Goal: Task Accomplishment & Management: Manage account settings

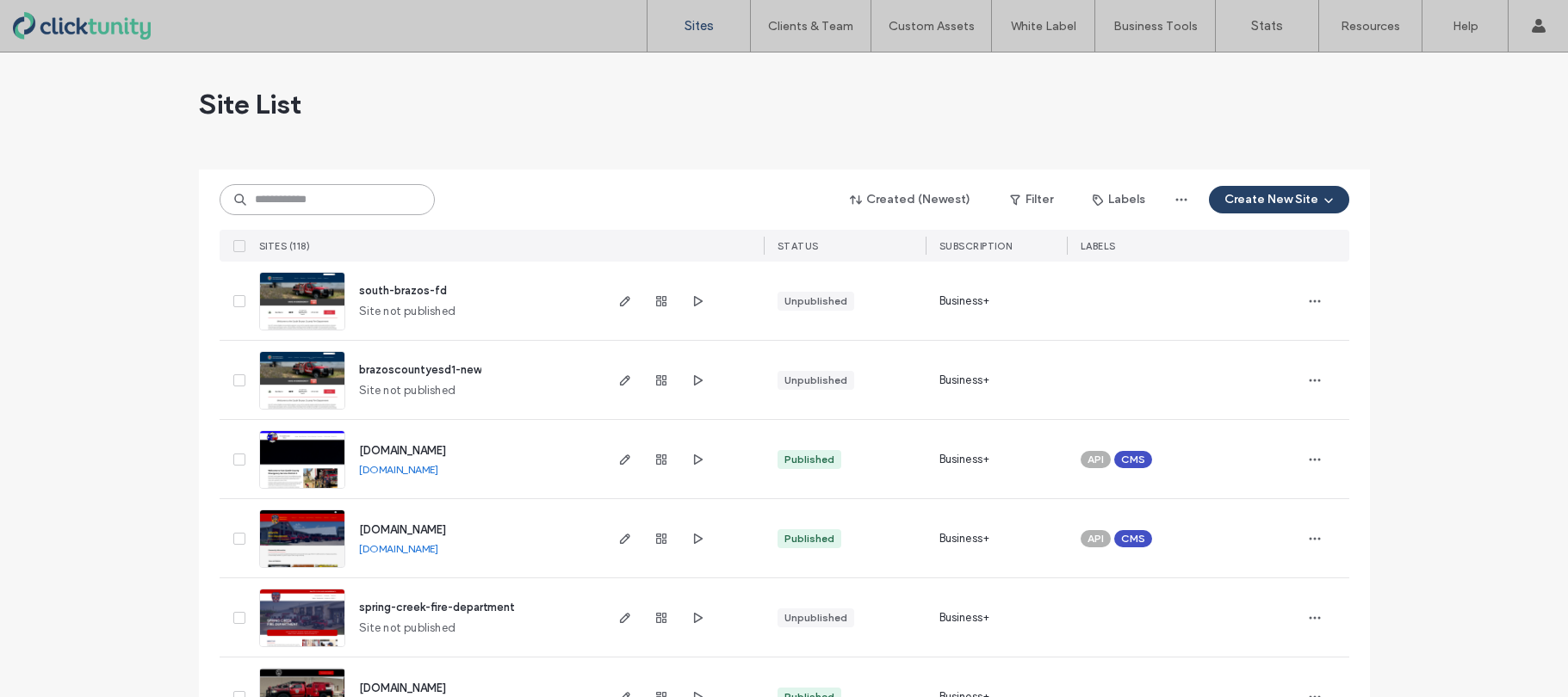
click at [333, 205] on input at bounding box center [327, 199] width 215 height 31
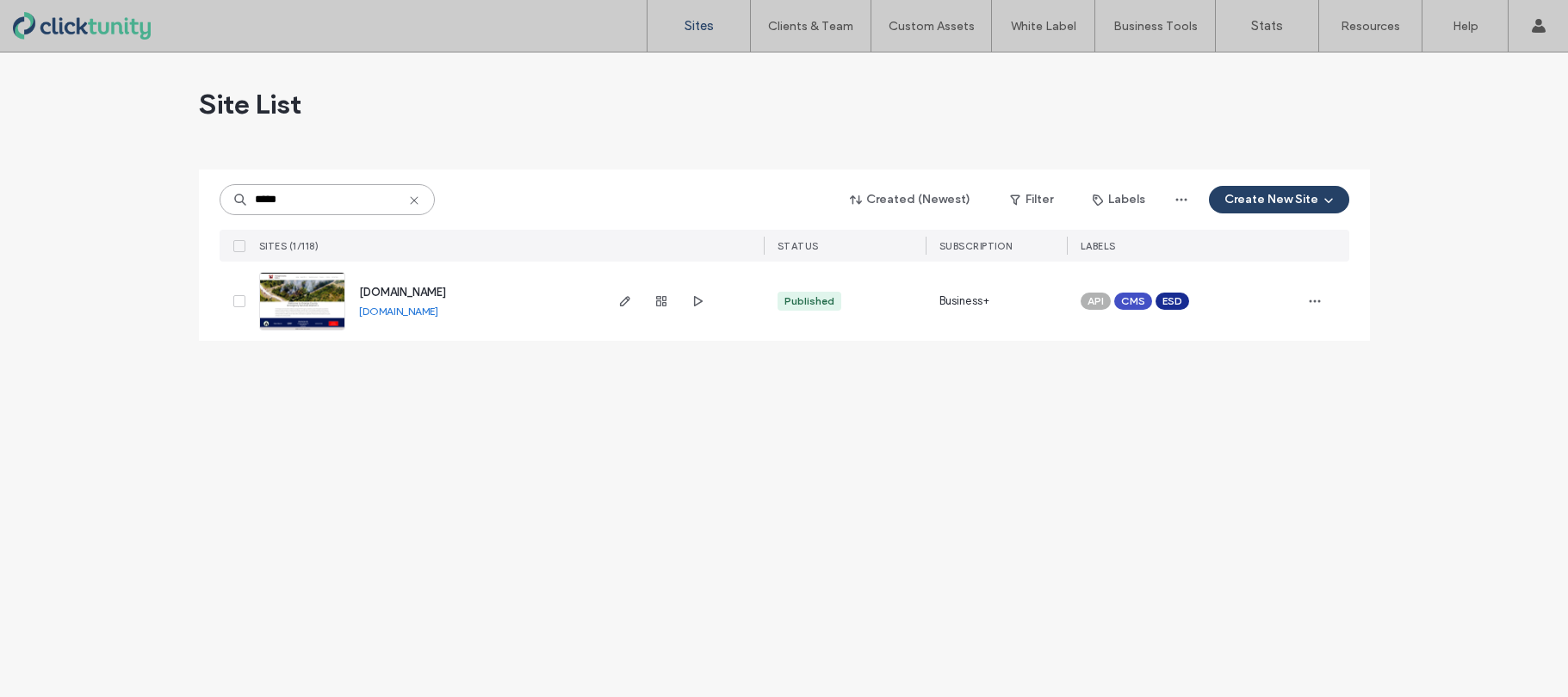
type input "*****"
click at [419, 296] on span "[DOMAIN_NAME]" at bounding box center [402, 291] width 87 height 13
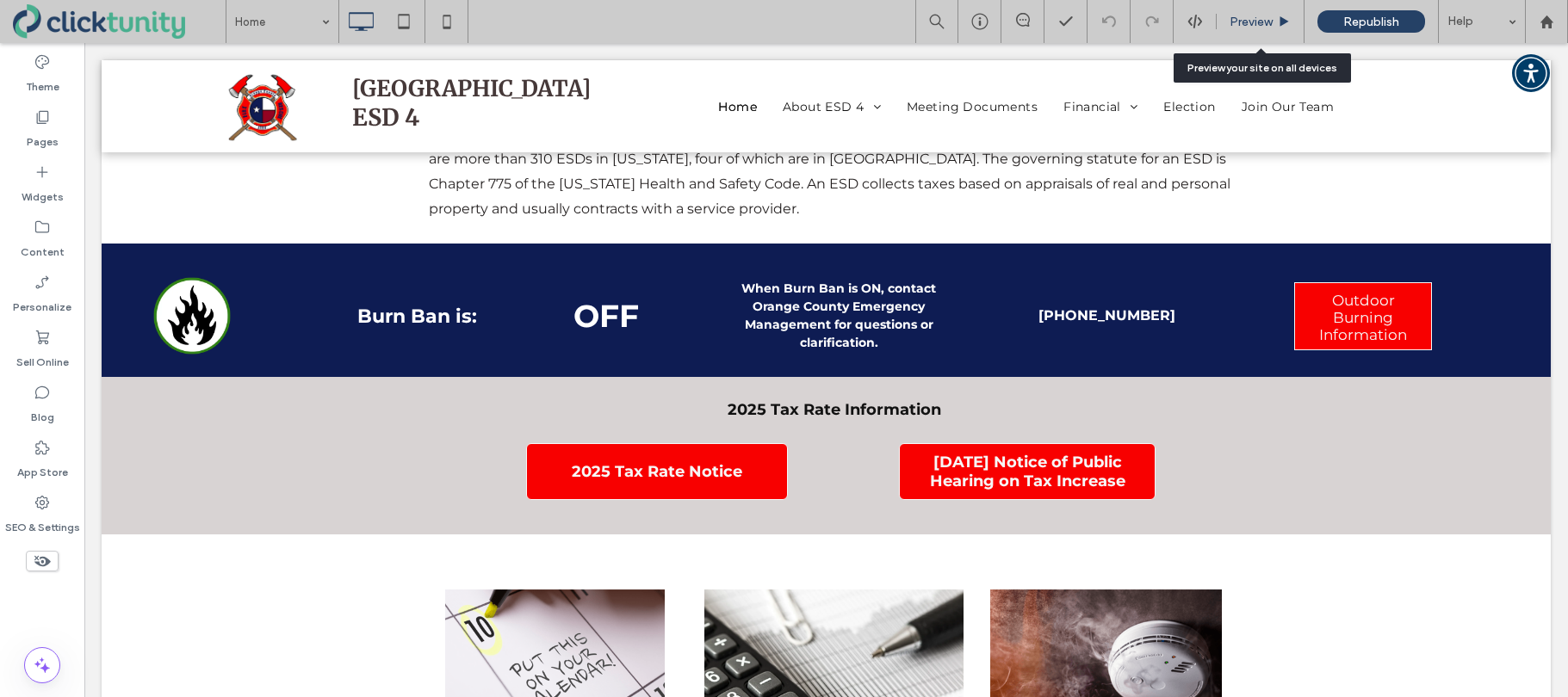
click at [1263, 26] on span "Preview" at bounding box center [1251, 21] width 43 height 15
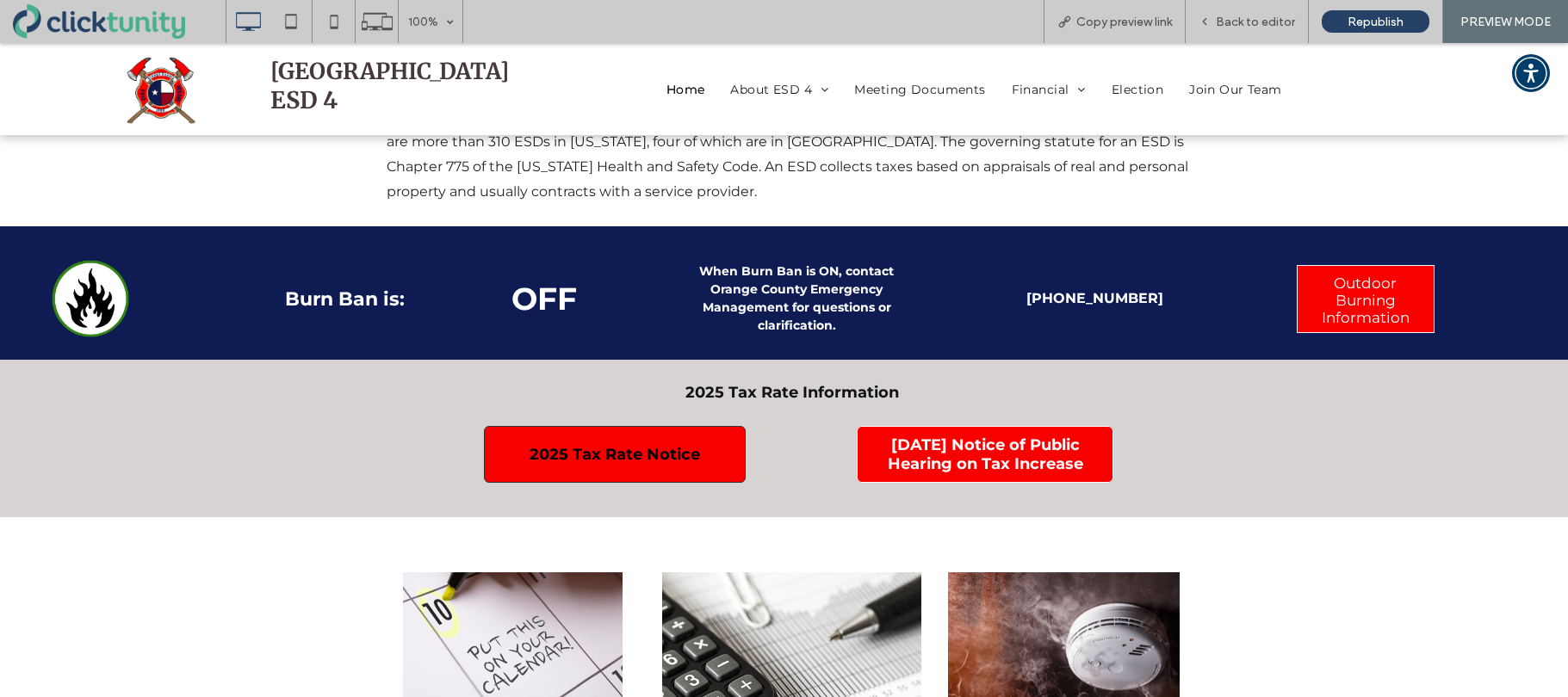
click at [673, 469] on link "2025 Tax Rate Notice" at bounding box center [614, 454] width 262 height 57
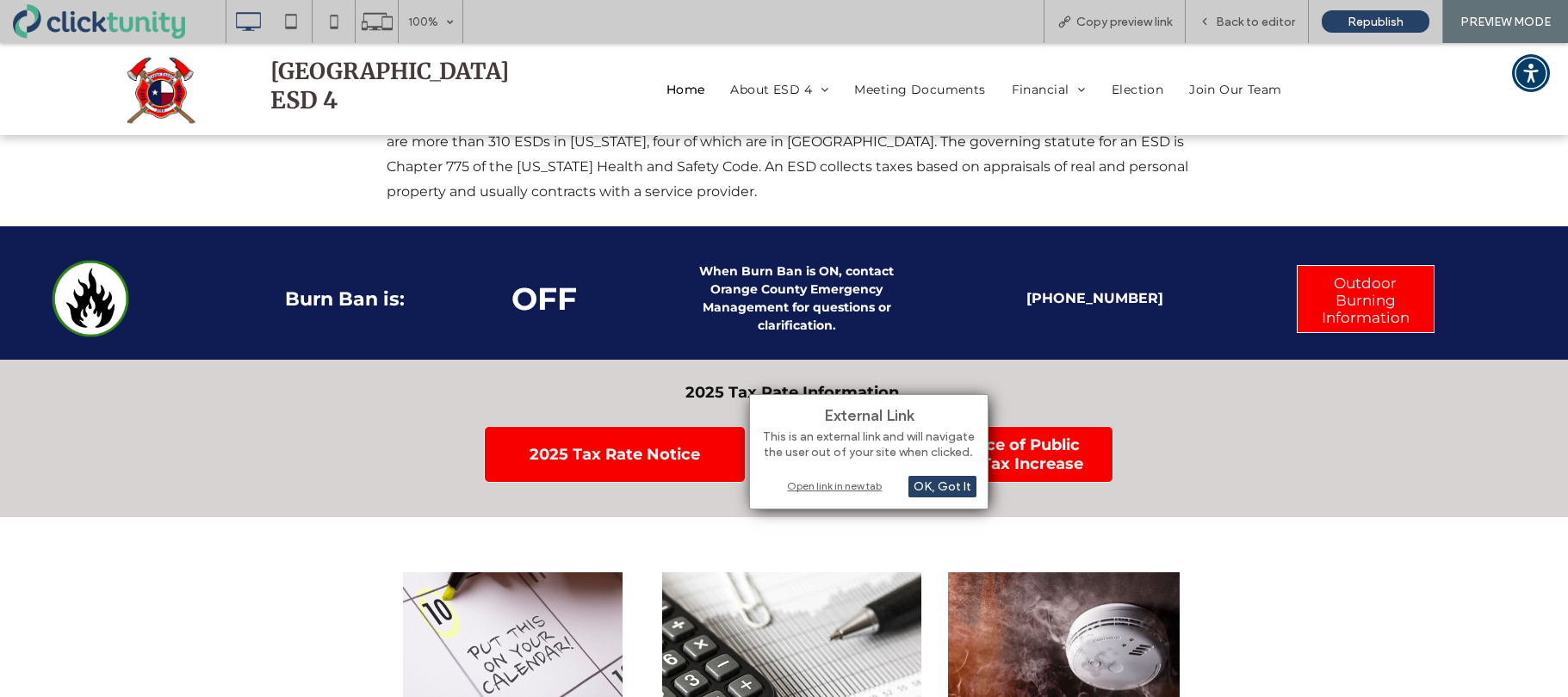
click at [825, 493] on div "Open link in new tab" at bounding box center [869, 485] width 215 height 18
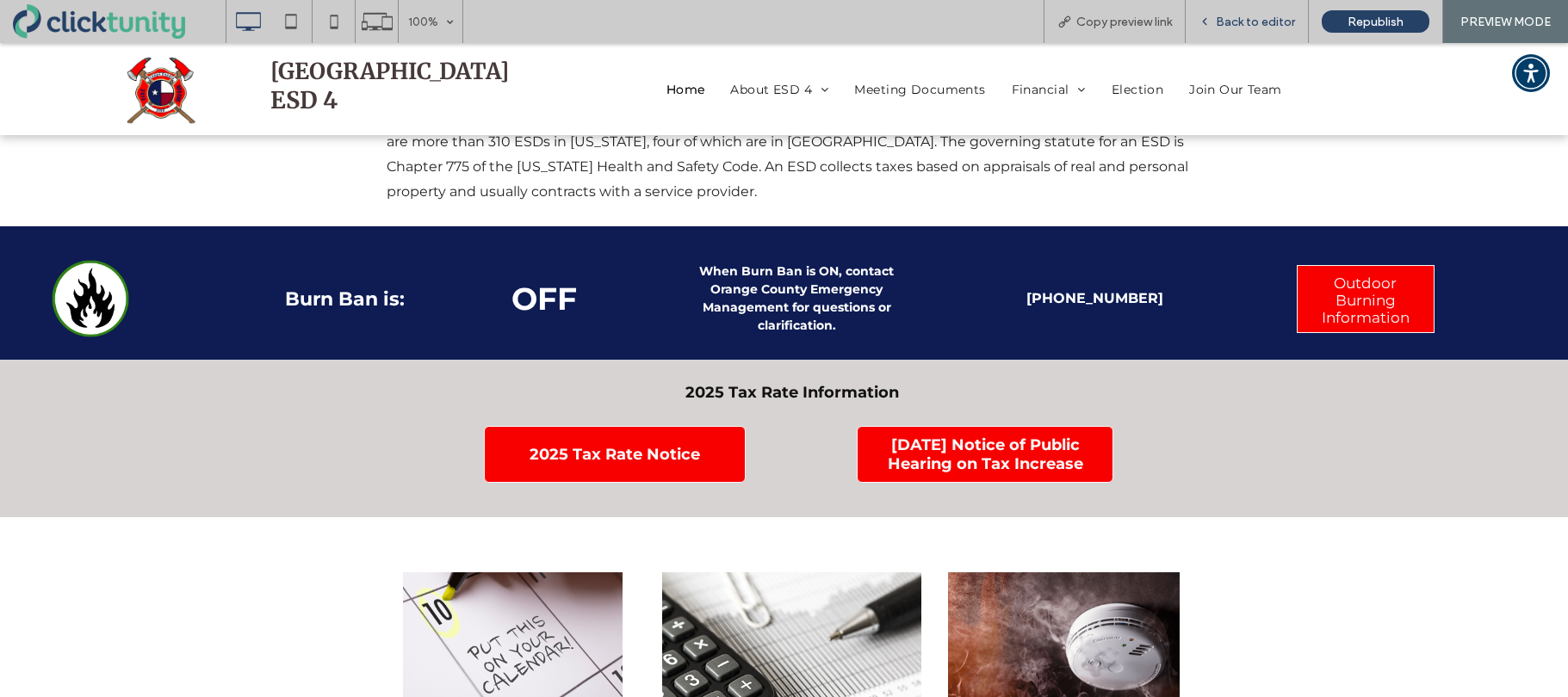
click at [1252, 33] on div "Back to editor" at bounding box center [1246, 21] width 123 height 43
click at [1247, 27] on span "Back to editor" at bounding box center [1256, 21] width 79 height 15
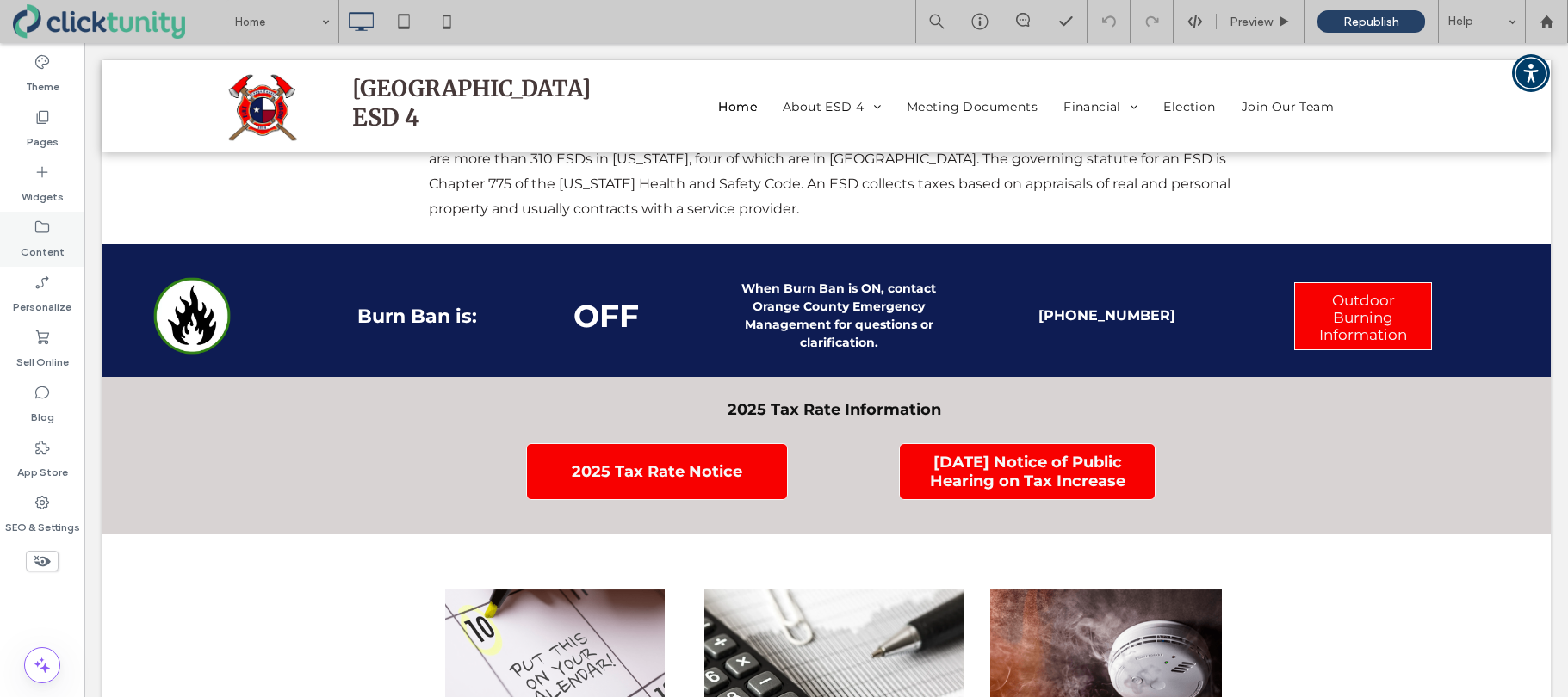
drag, startPoint x: 50, startPoint y: 242, endPoint x: 75, endPoint y: 250, distance: 26.2
click at [49, 242] on label "Content" at bounding box center [42, 247] width 44 height 24
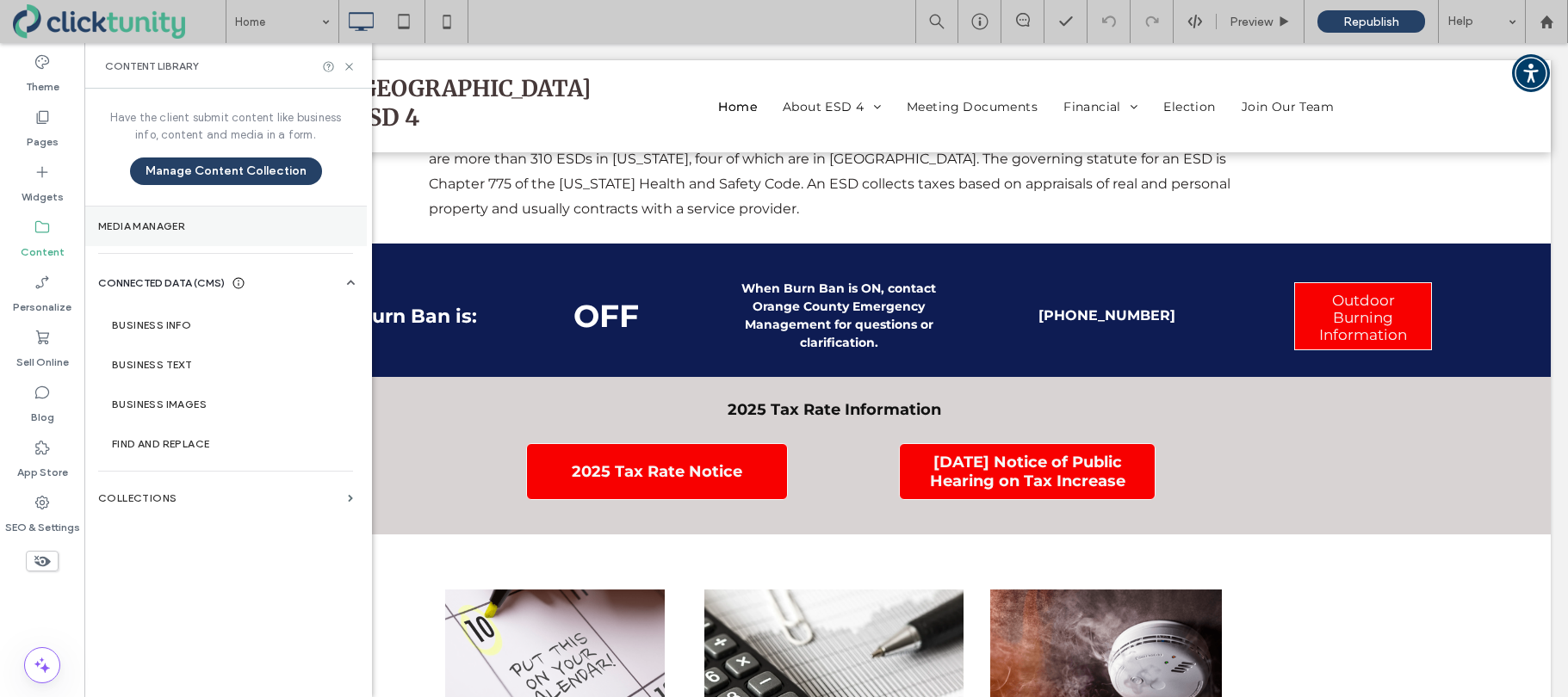
click at [146, 233] on section "Media Manager" at bounding box center [225, 226] width 282 height 40
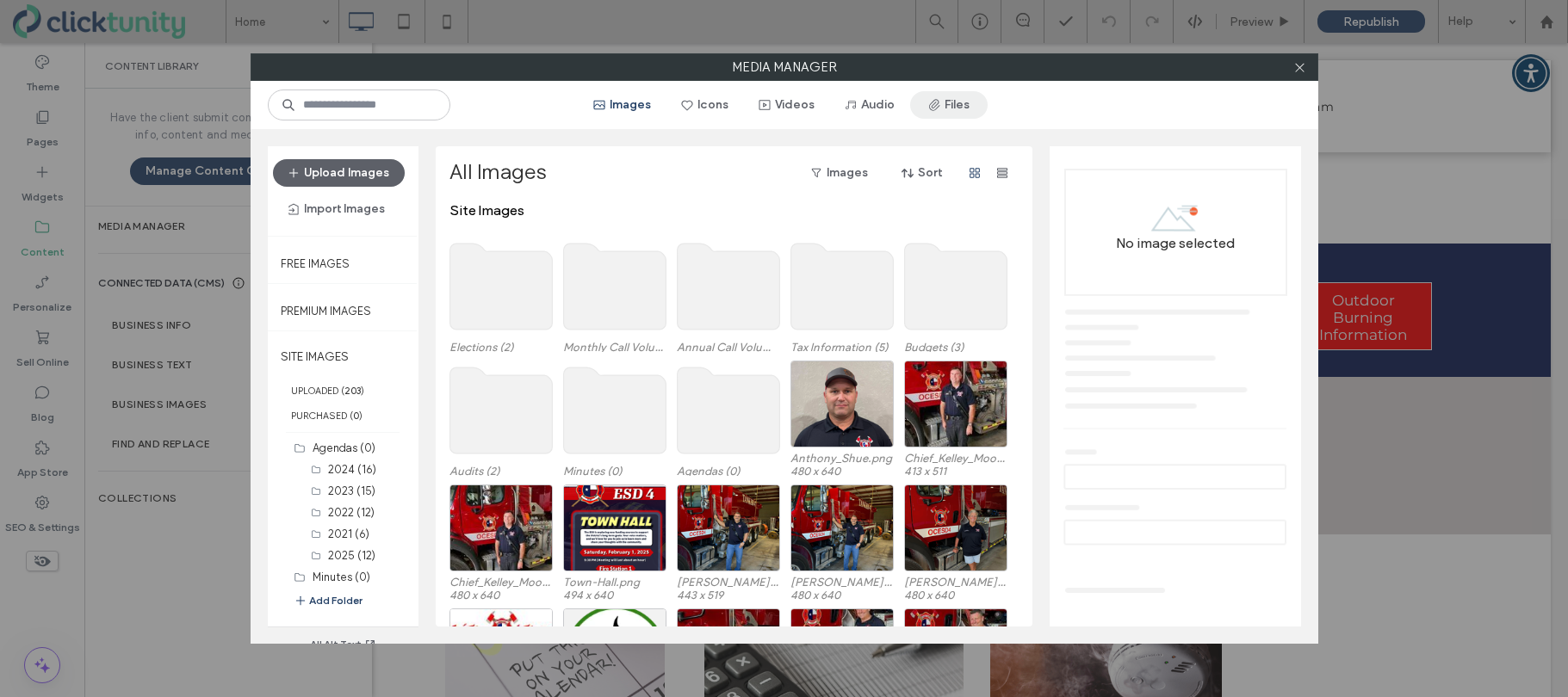
click at [950, 116] on button "Files" at bounding box center [949, 104] width 77 height 27
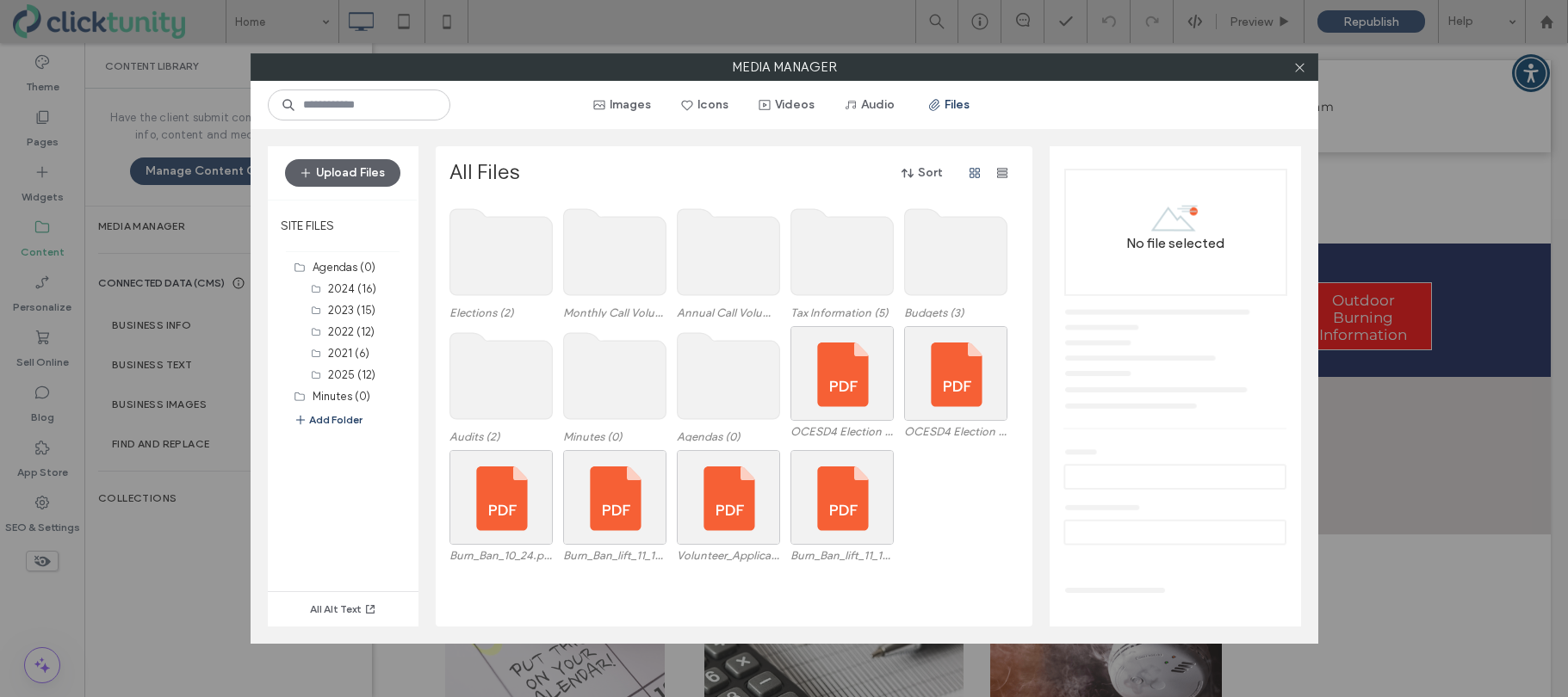
click at [844, 271] on use at bounding box center [842, 251] width 103 height 86
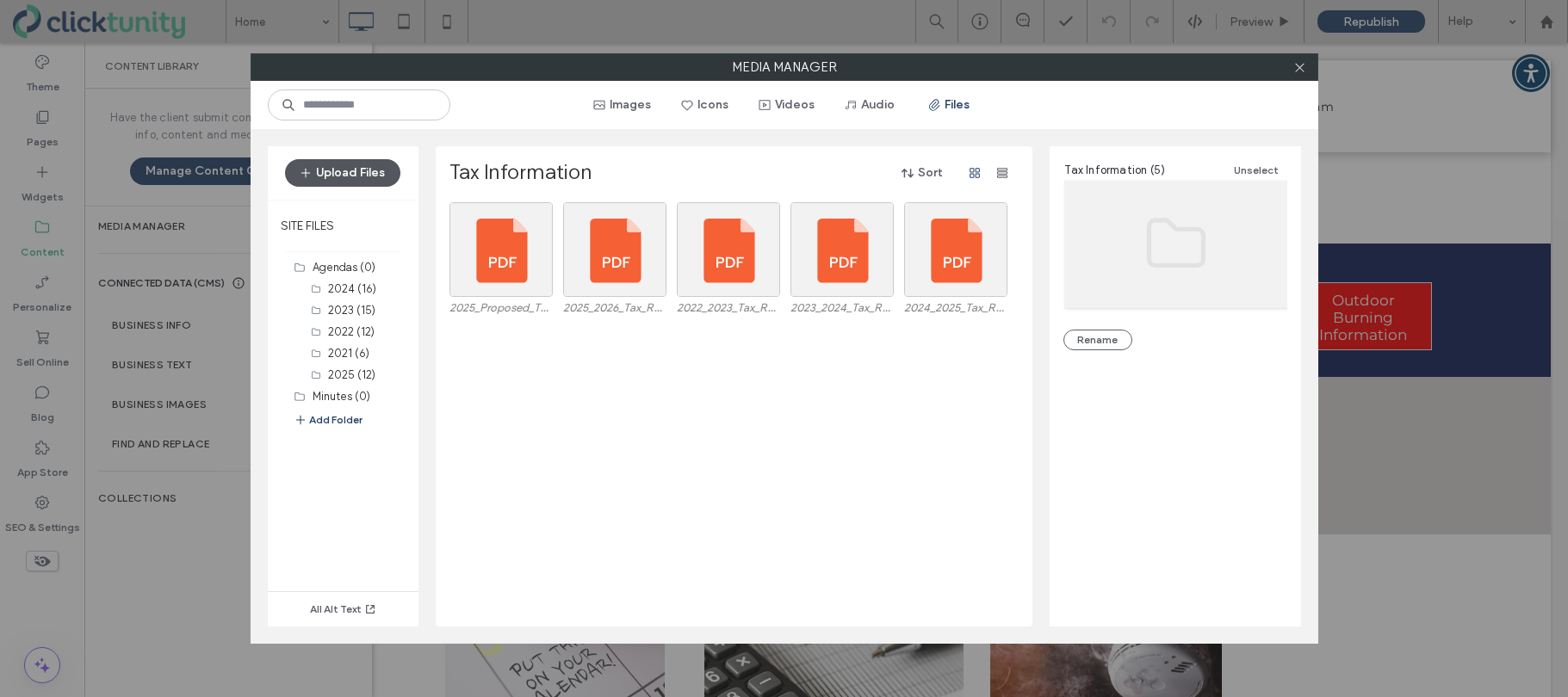
click at [340, 182] on button "Upload Files" at bounding box center [342, 173] width 115 height 27
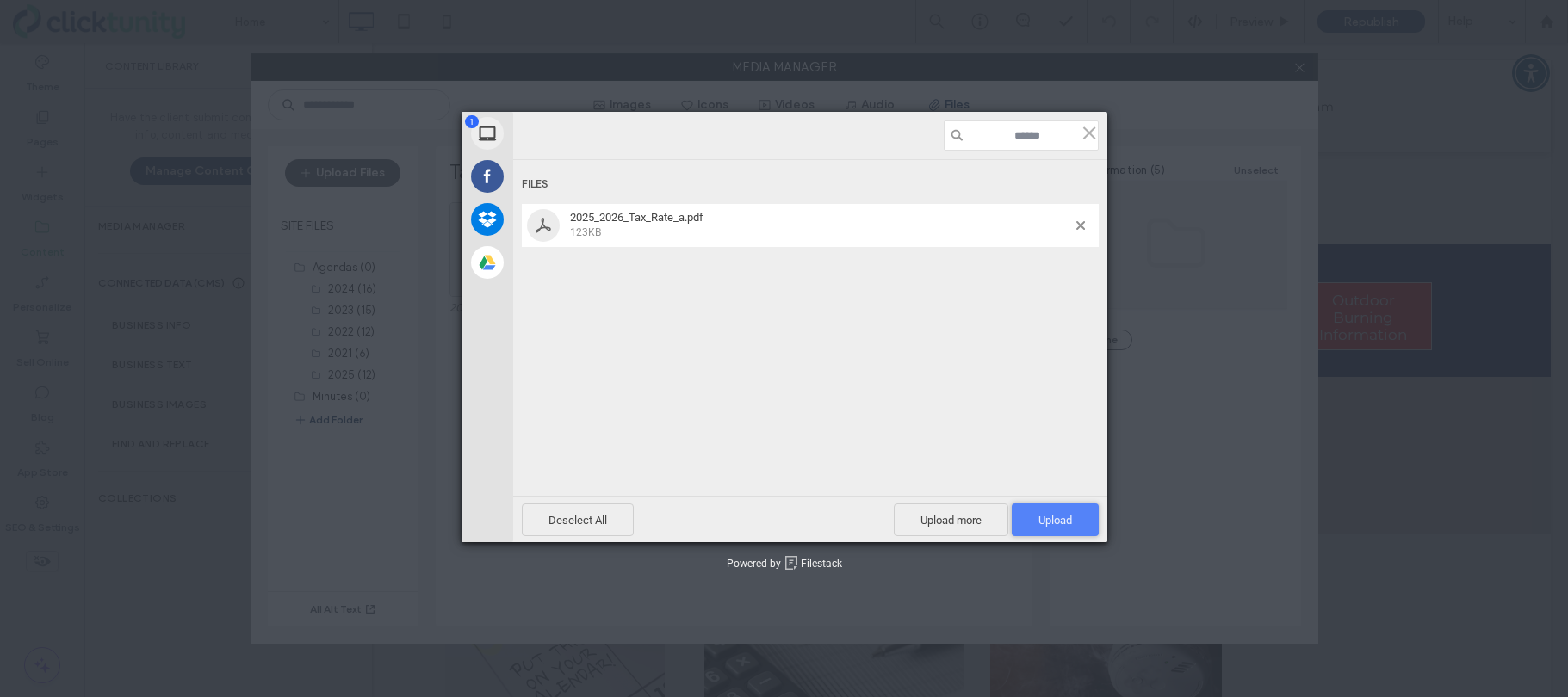
click at [1061, 525] on span "Upload 1" at bounding box center [1054, 519] width 34 height 13
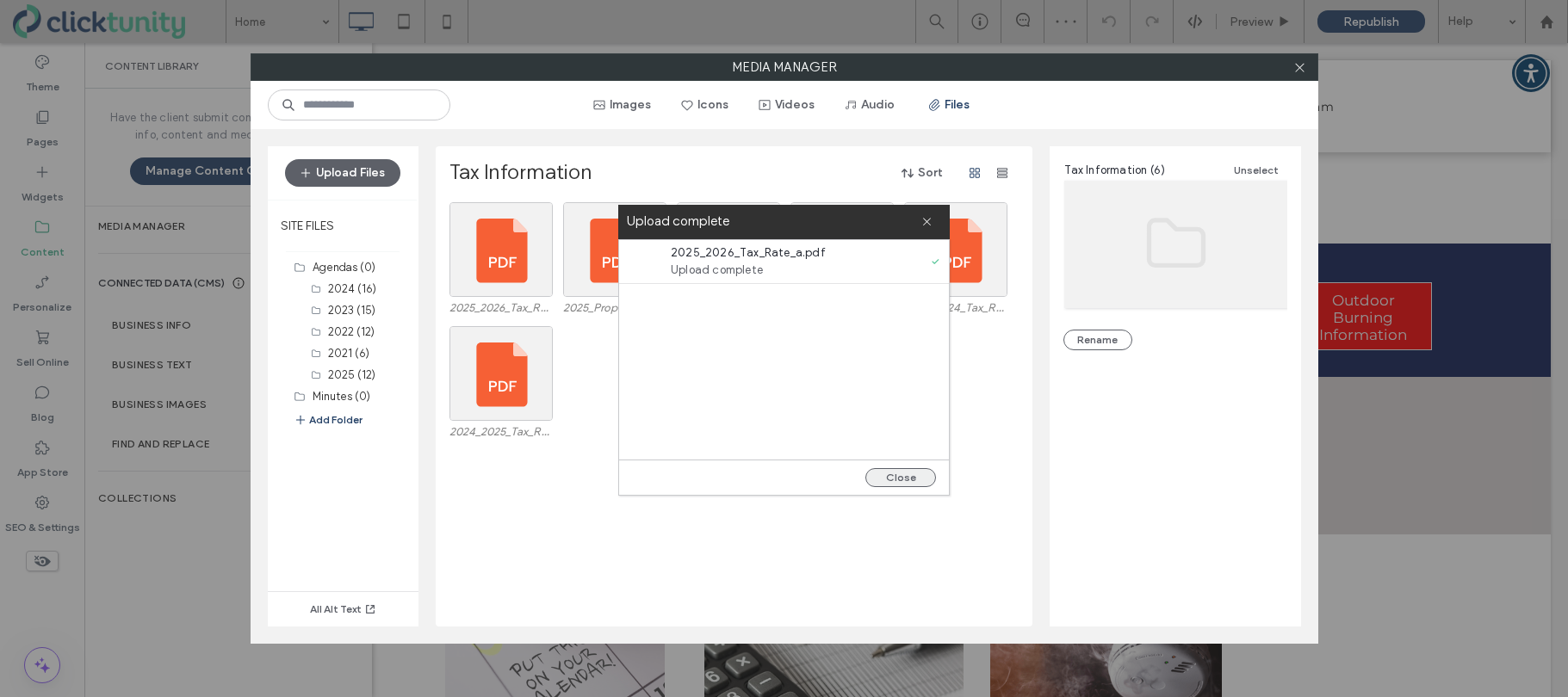
click at [896, 479] on button "Close" at bounding box center [900, 478] width 71 height 19
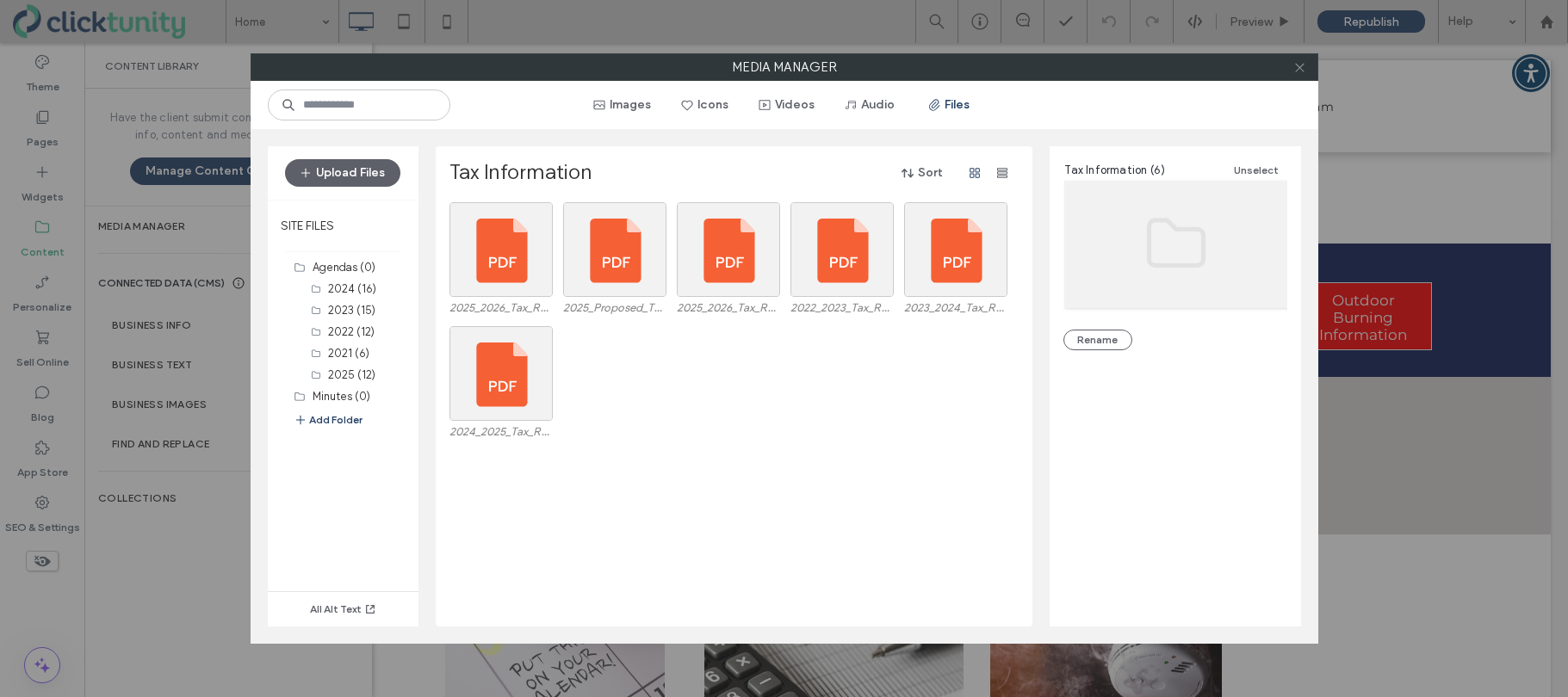
click at [1295, 73] on span at bounding box center [1299, 67] width 13 height 26
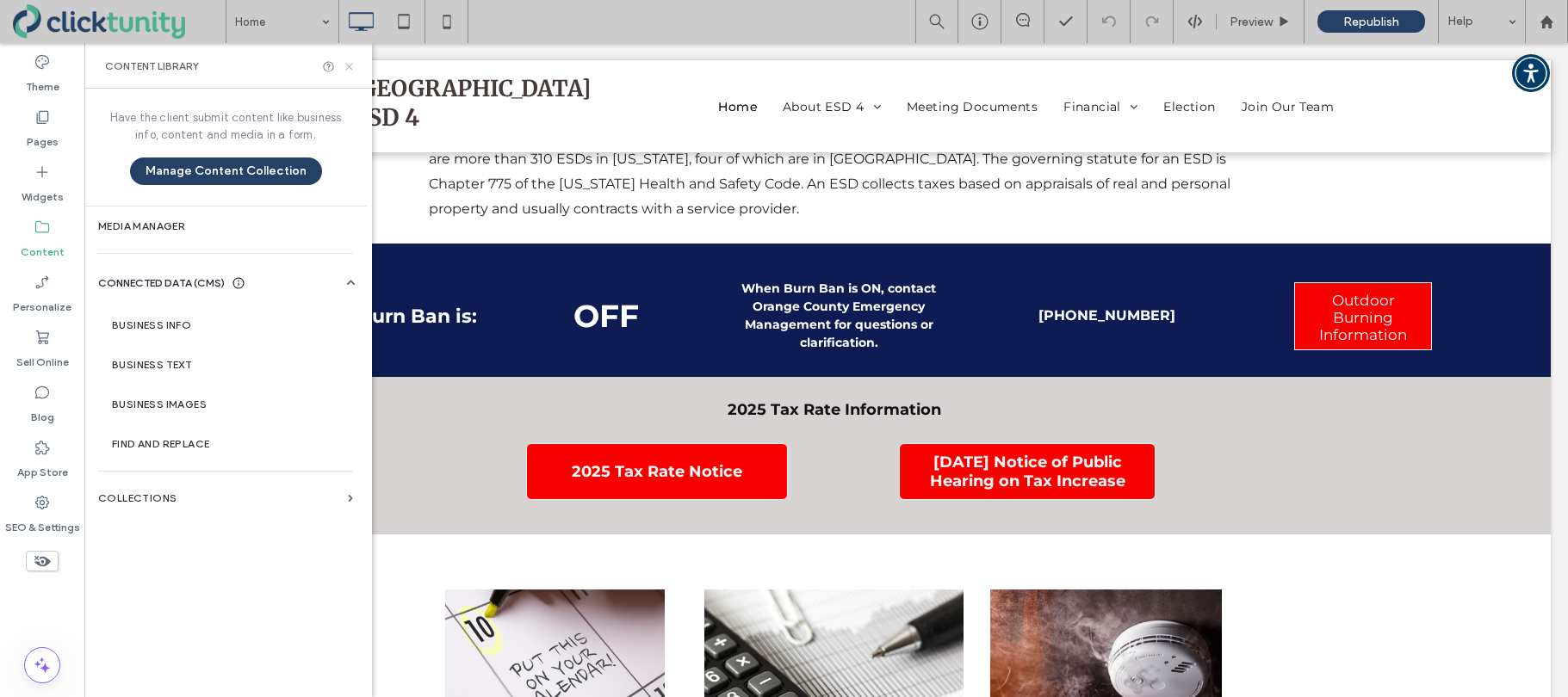
click at [350, 70] on icon at bounding box center [348, 66] width 13 height 13
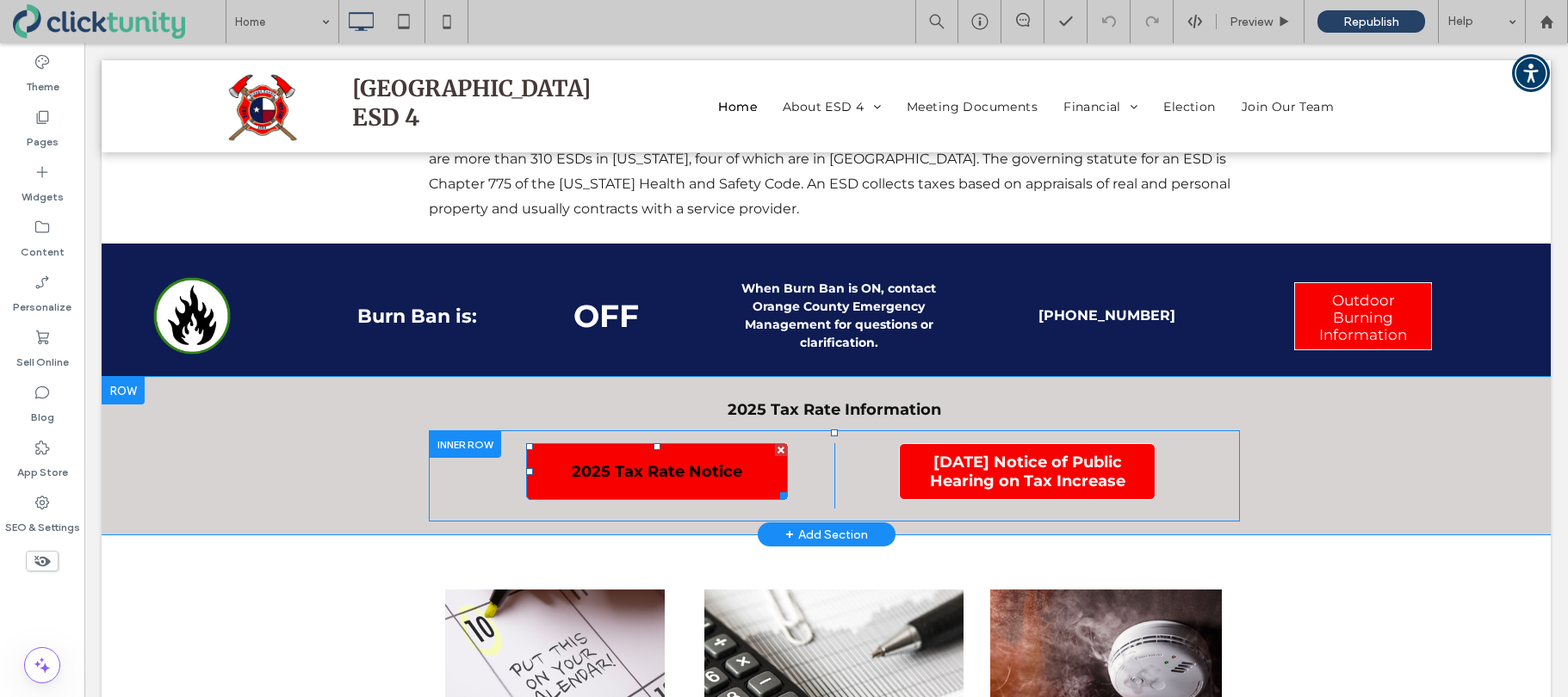
click at [652, 466] on span "2025 Tax Rate Notice" at bounding box center [657, 472] width 170 height 19
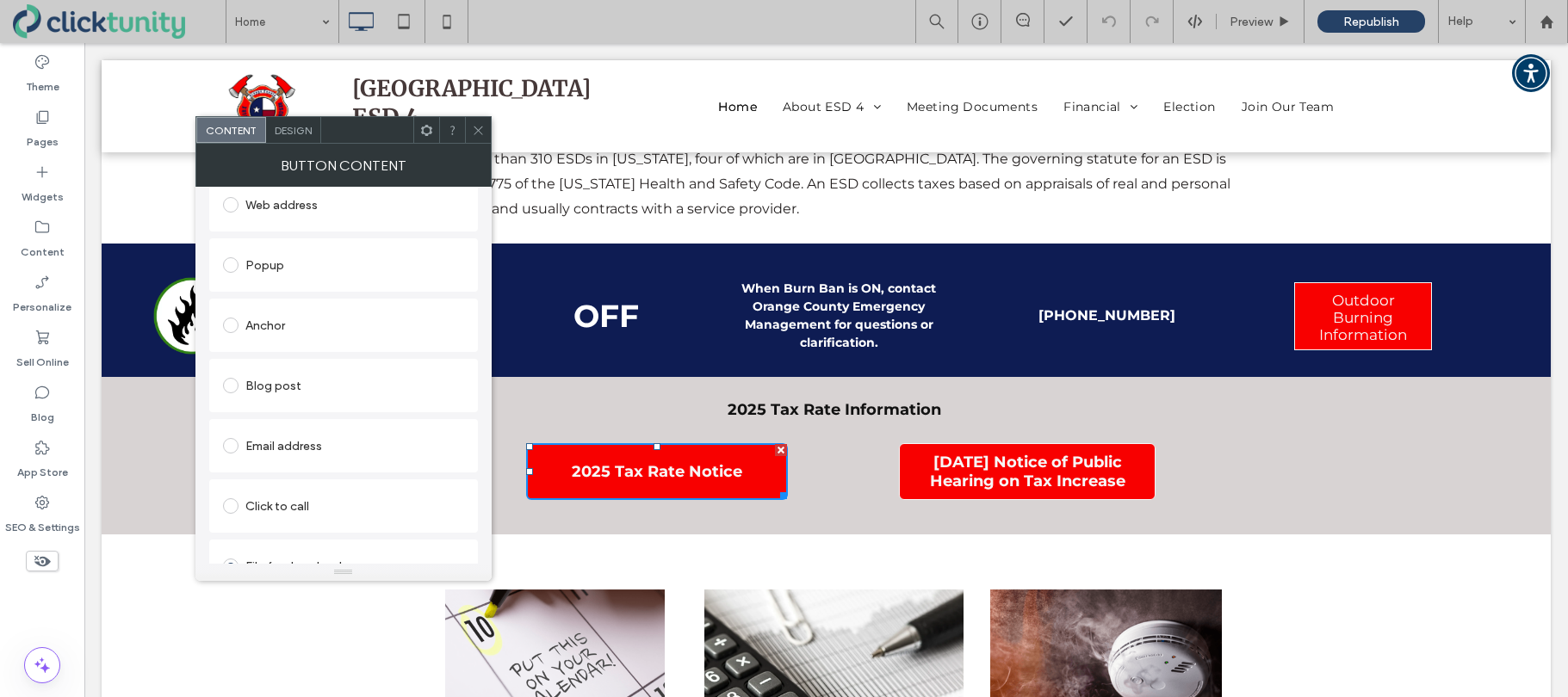
scroll to position [334, 0]
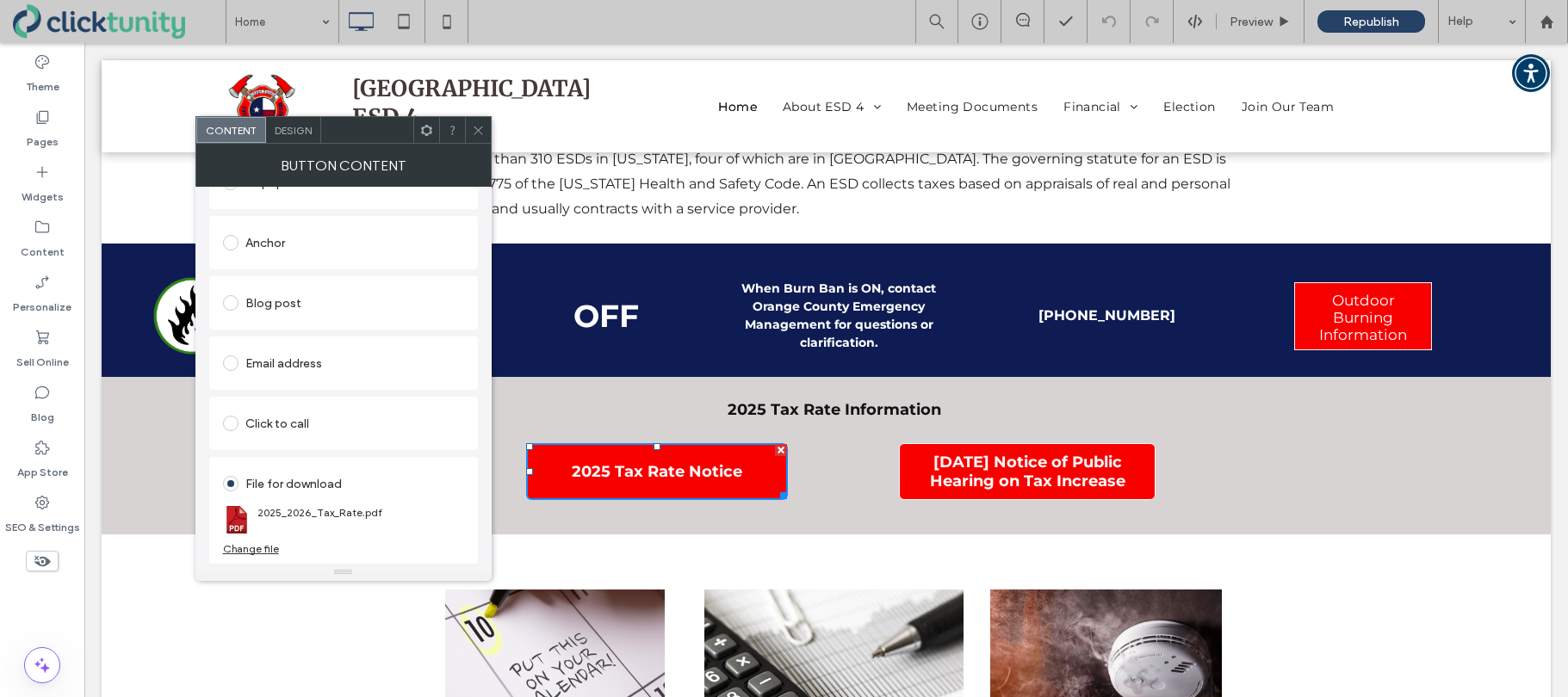
click at [263, 546] on div "Change file" at bounding box center [251, 548] width 56 height 13
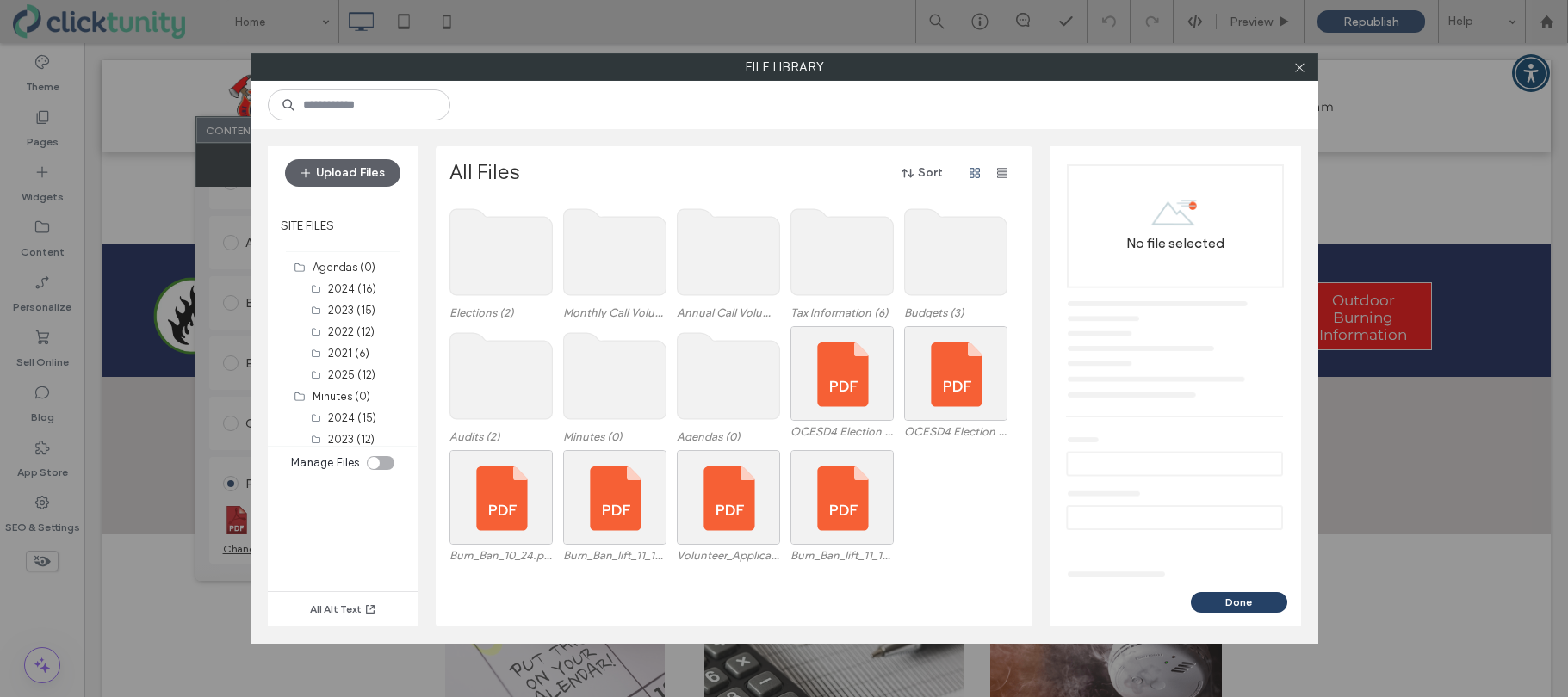
click at [807, 267] on use at bounding box center [842, 251] width 103 height 86
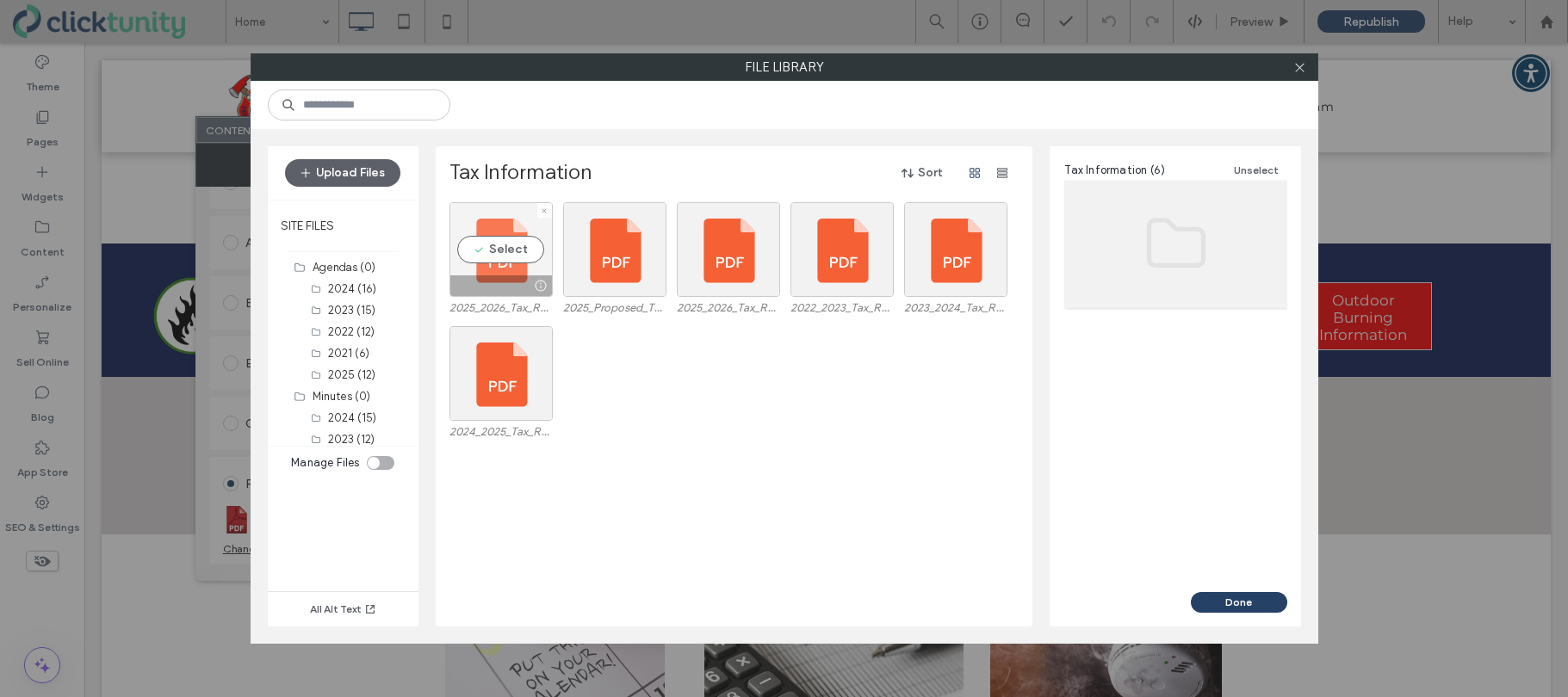
click at [503, 252] on div "Select" at bounding box center [501, 249] width 104 height 95
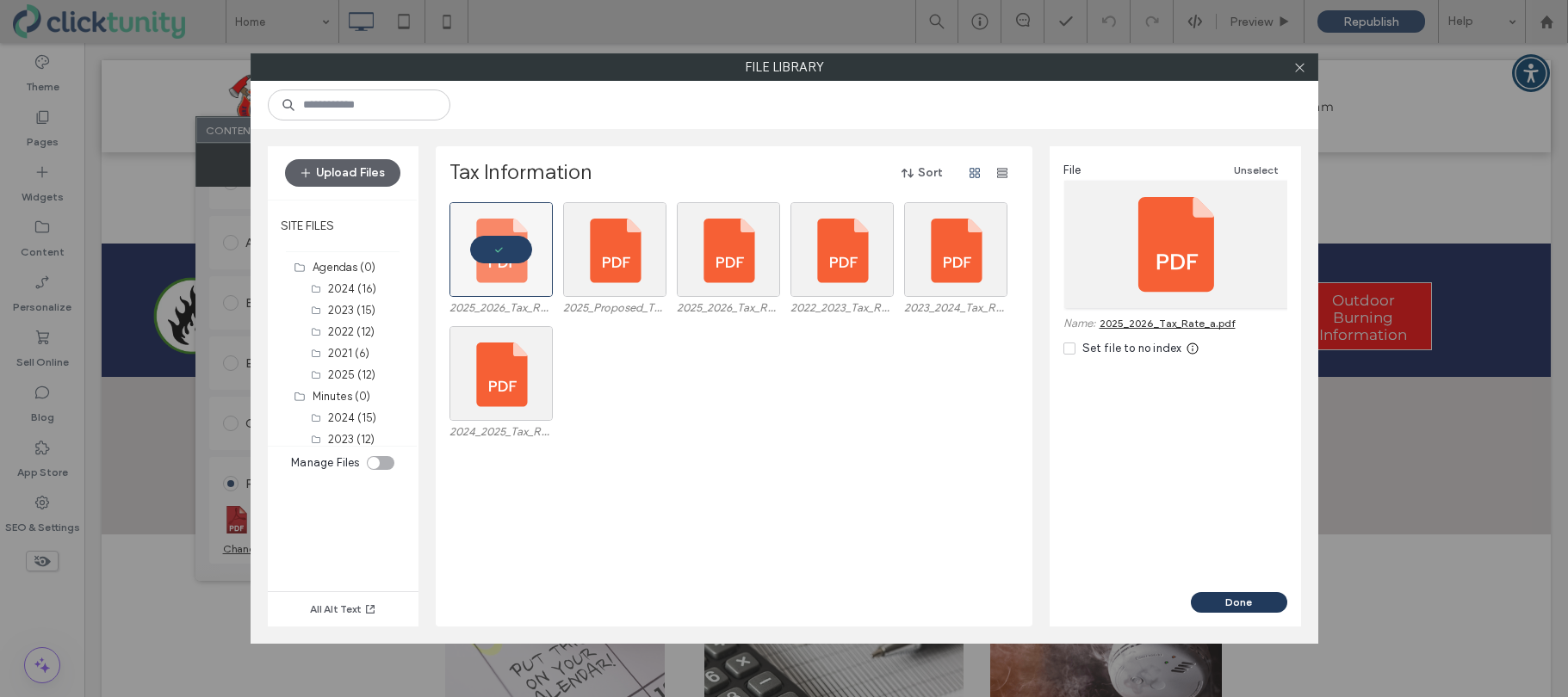
click at [1254, 600] on button "Done" at bounding box center [1239, 601] width 97 height 20
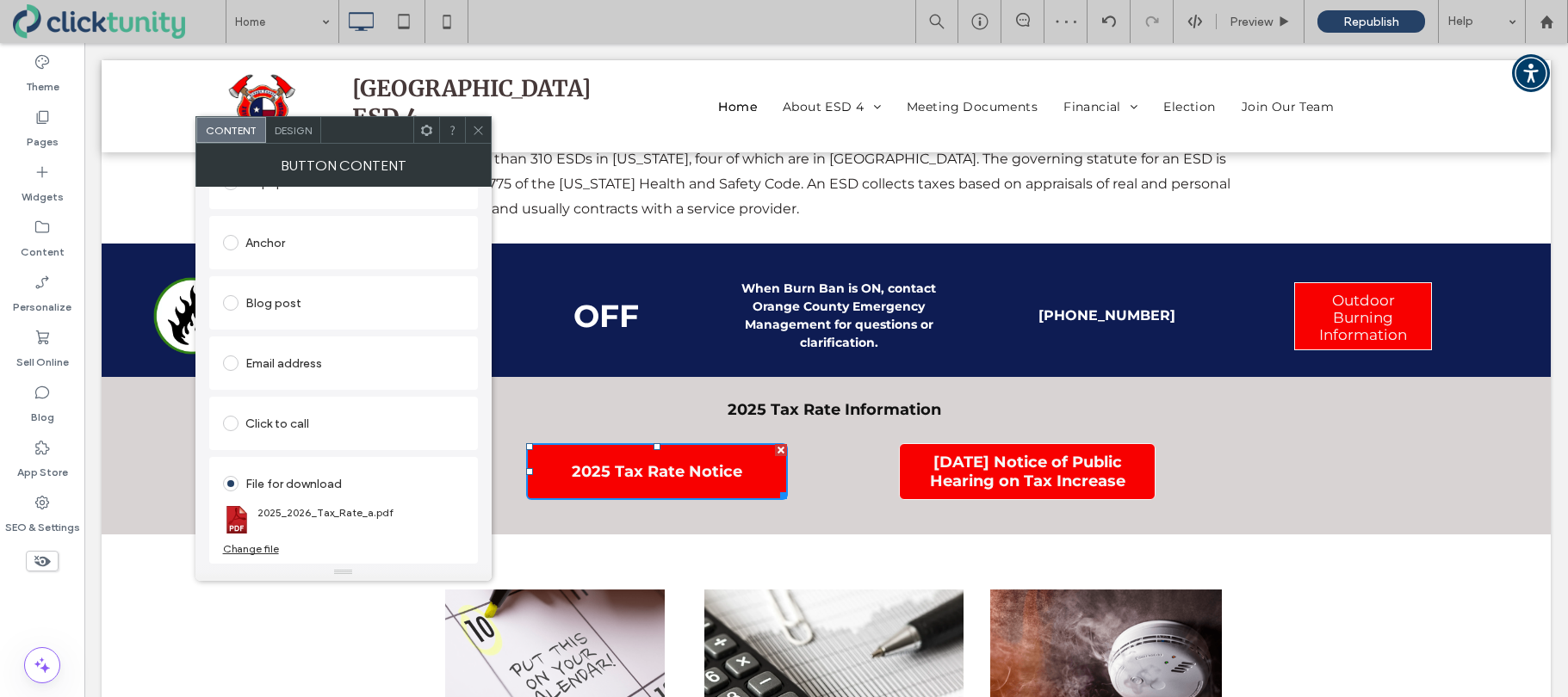
click at [481, 136] on icon at bounding box center [478, 130] width 13 height 13
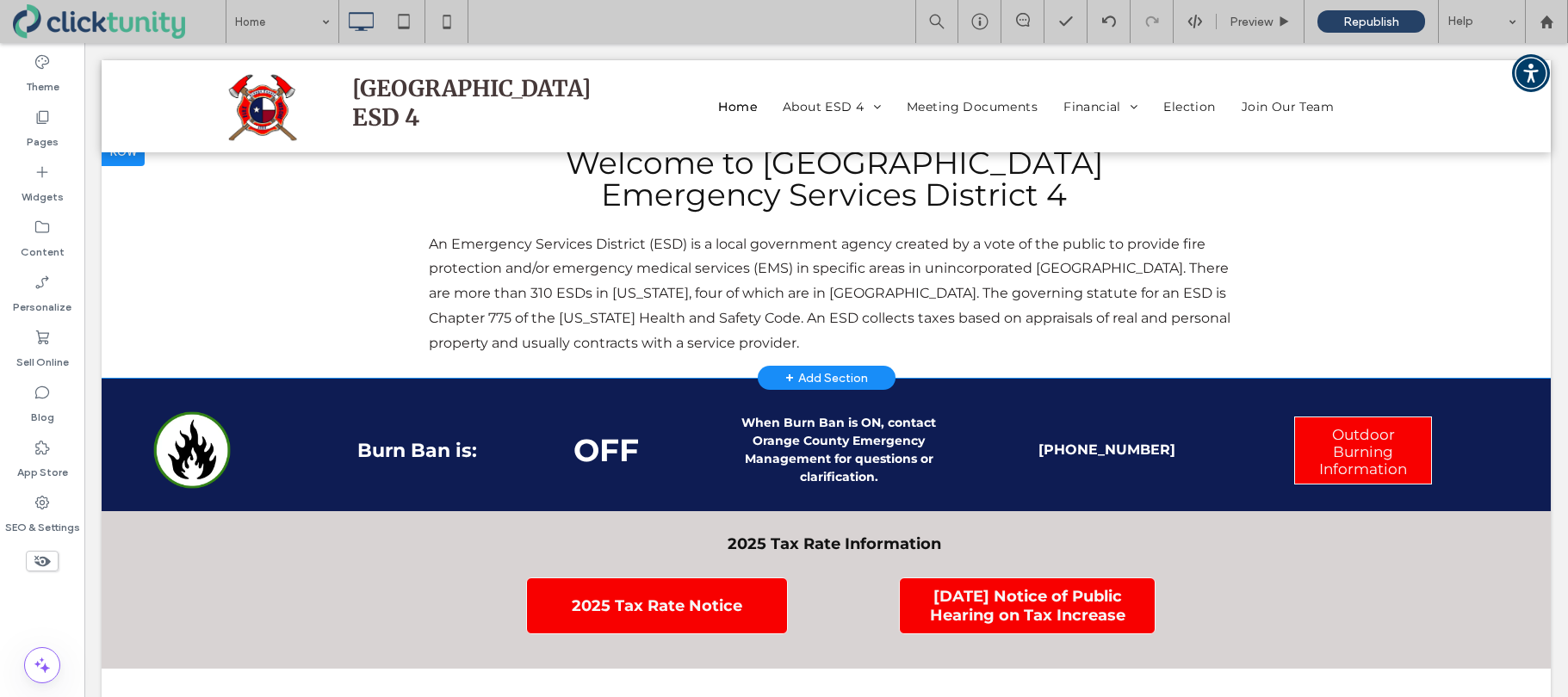
scroll to position [341, 0]
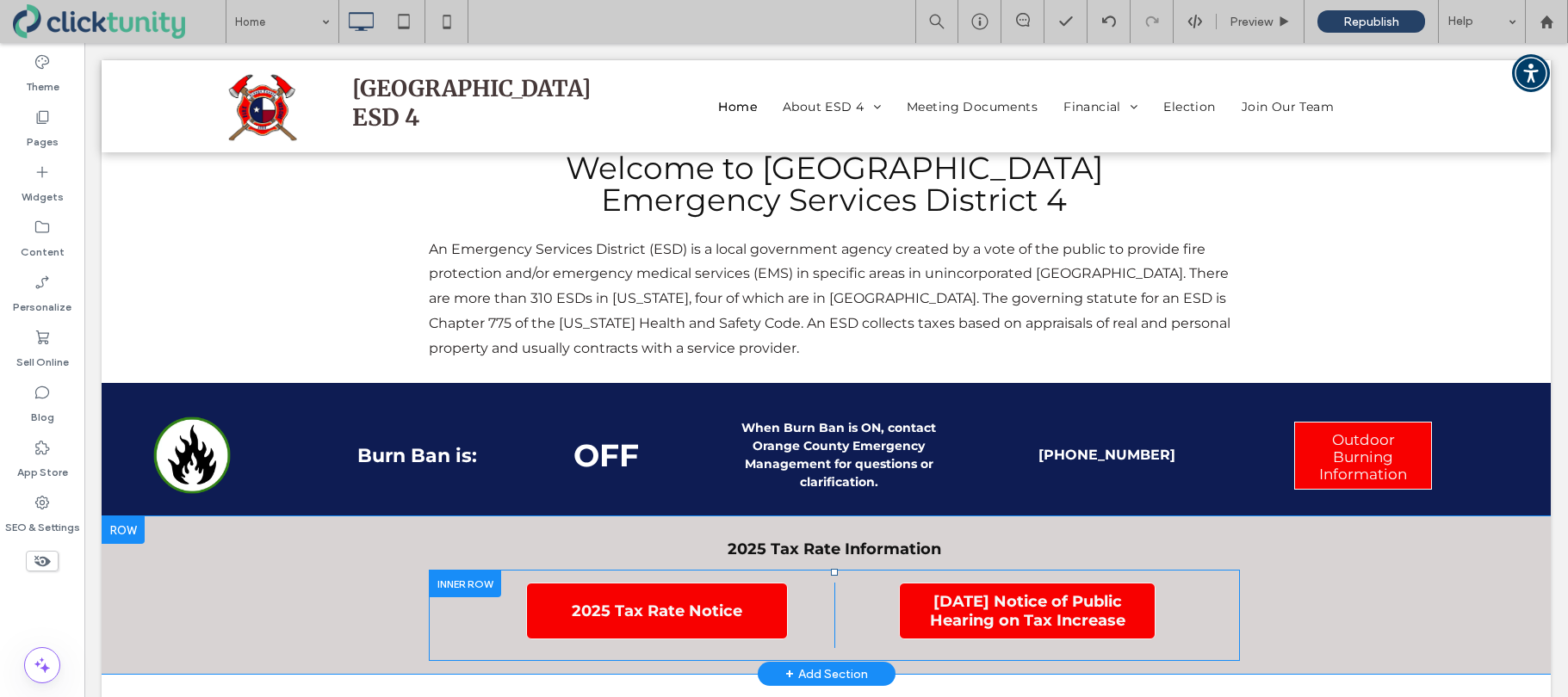
click at [466, 593] on div at bounding box center [464, 583] width 73 height 27
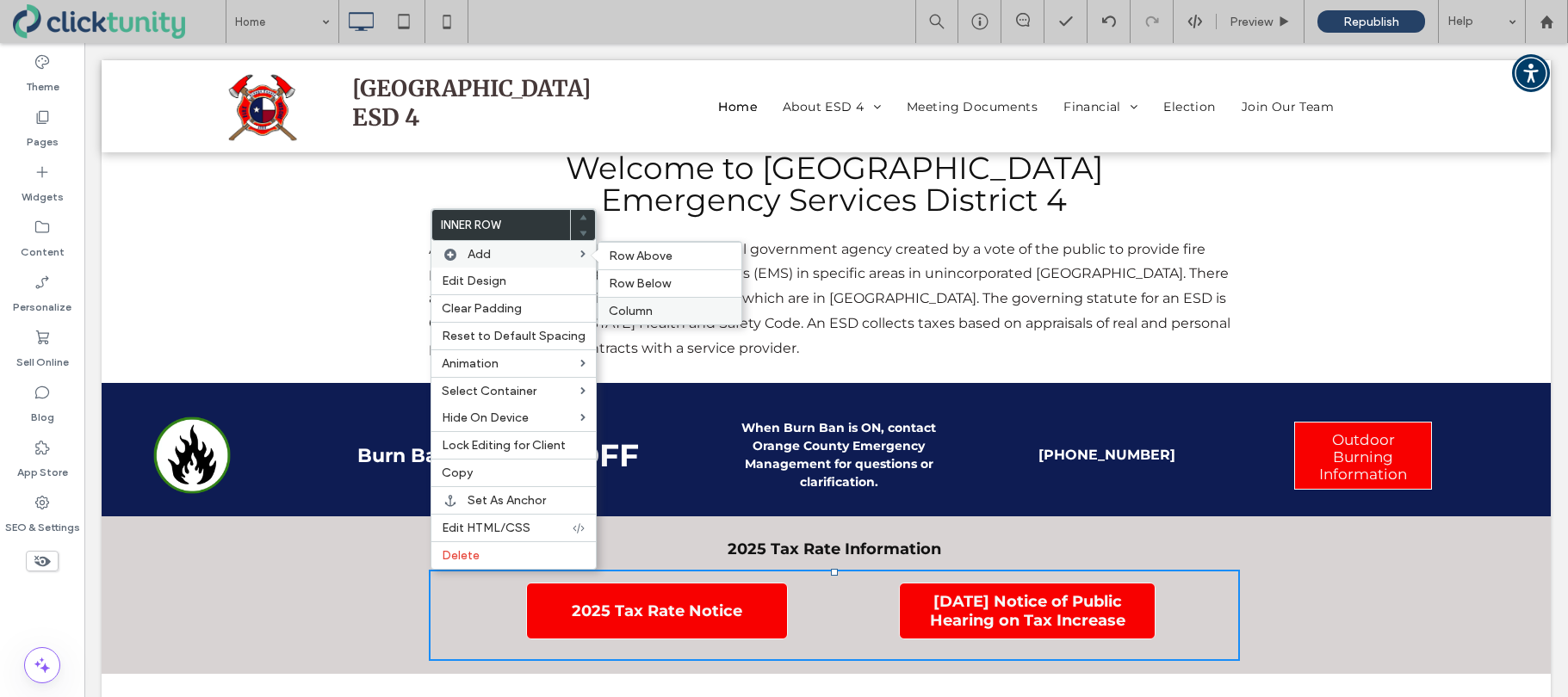
click at [622, 311] on span "Column" at bounding box center [630, 310] width 44 height 15
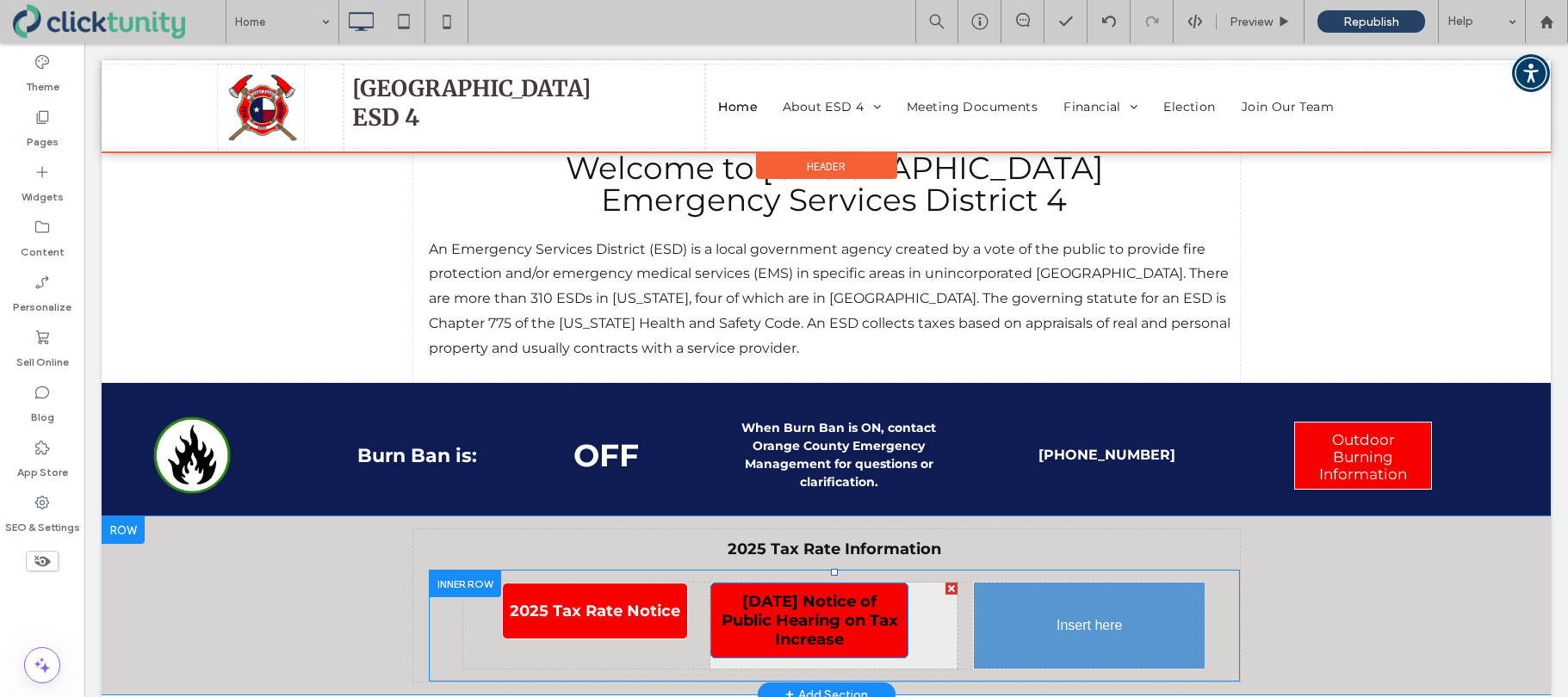
drag, startPoint x: 818, startPoint y: 605, endPoint x: 1044, endPoint y: 600, distance: 226.1
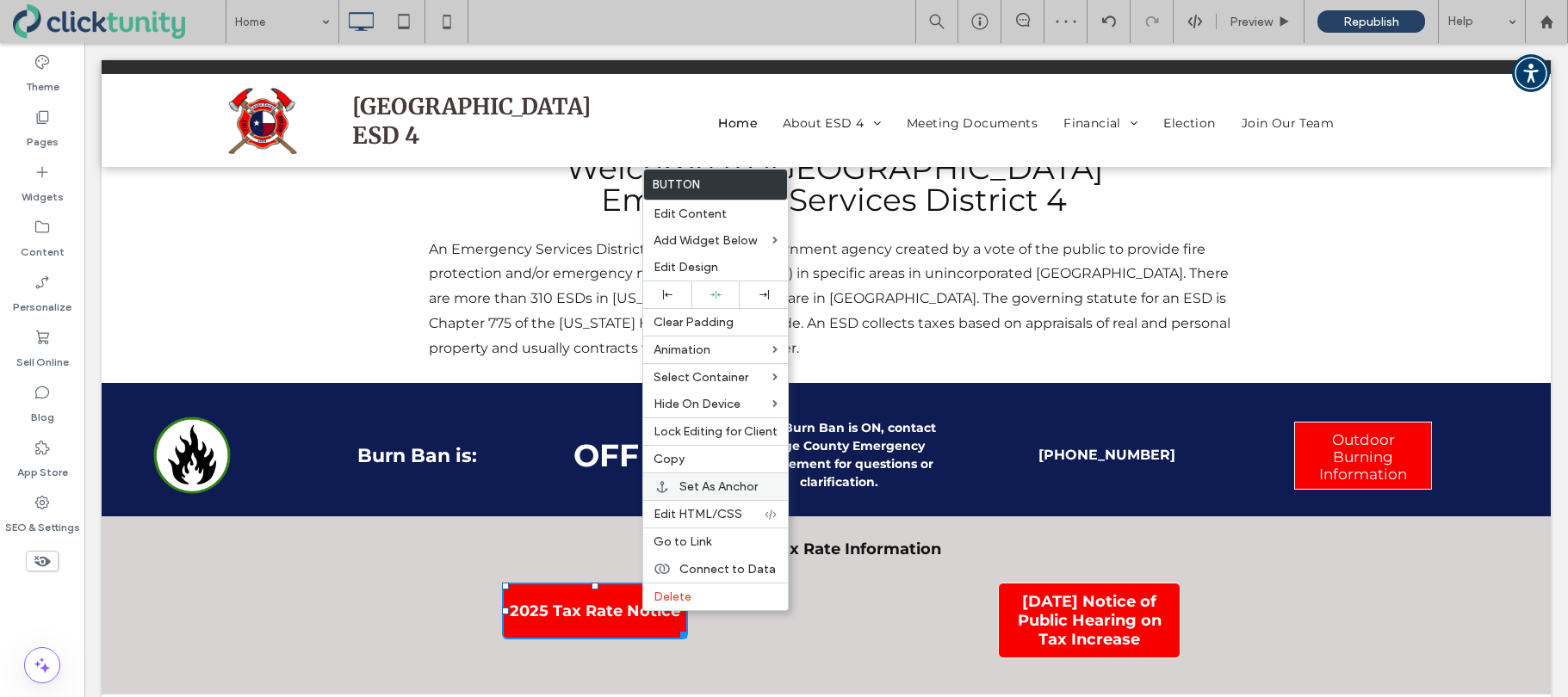
drag, startPoint x: 676, startPoint y: 455, endPoint x: 773, endPoint y: 491, distance: 103.5
click at [676, 455] on span "Copy" at bounding box center [668, 458] width 31 height 15
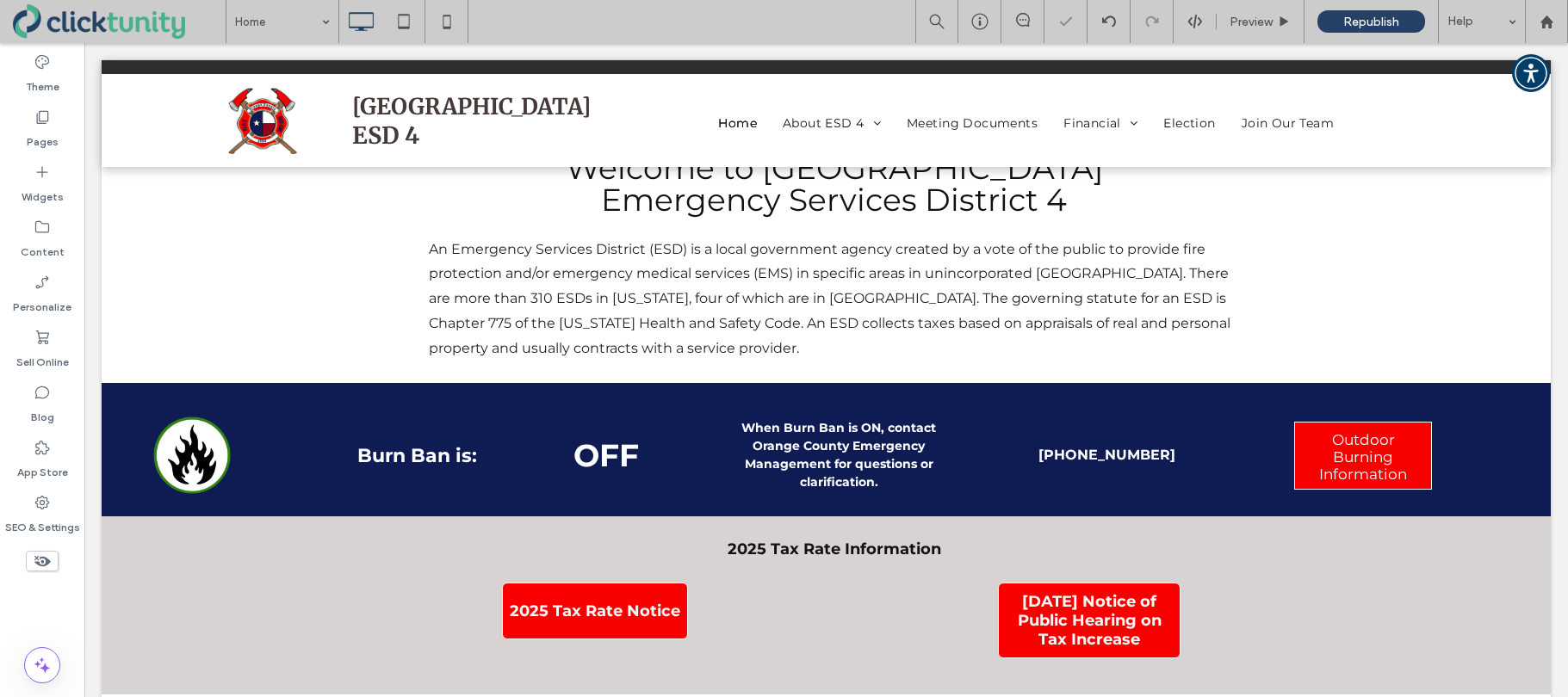
click at [814, 601] on span "Click To Paste" at bounding box center [833, 607] width 94 height 20
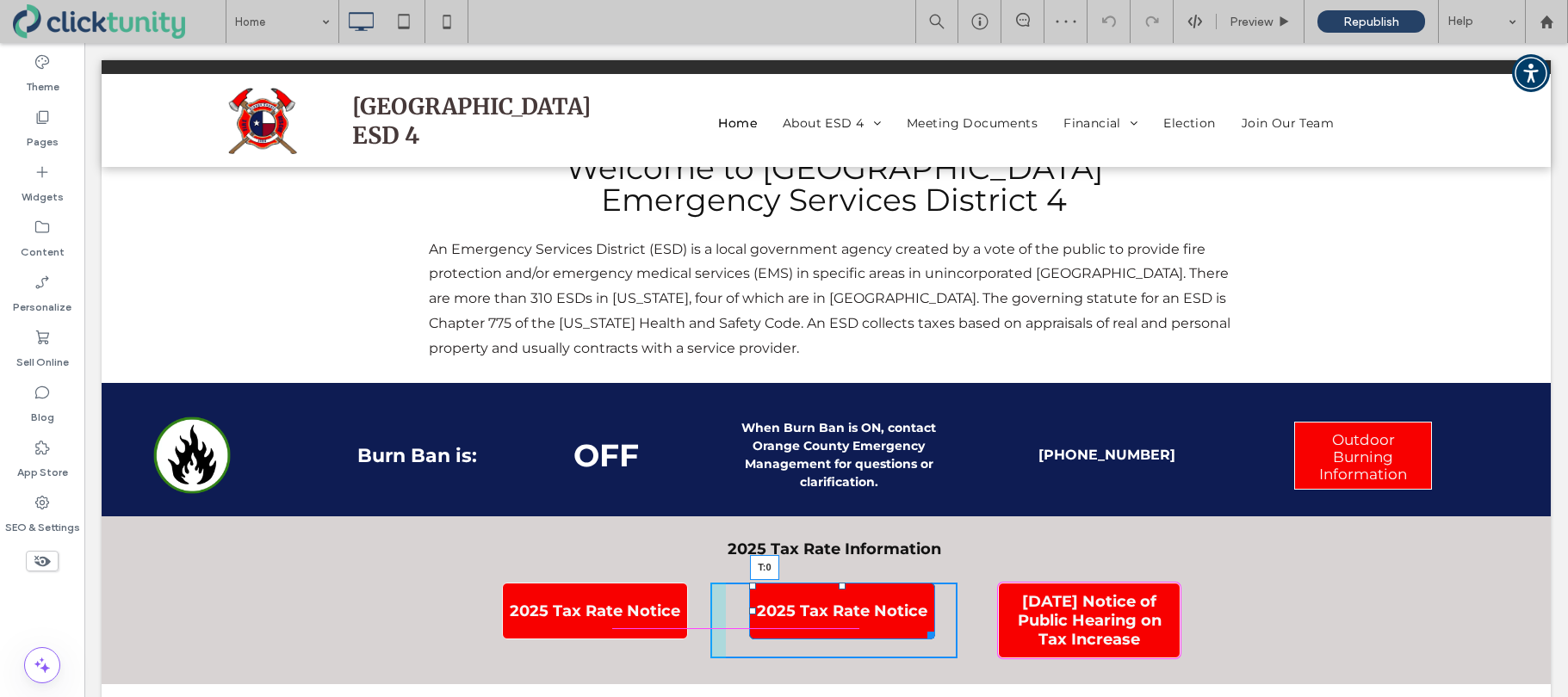
click at [840, 592] on div "Click To Paste 2025 Tax Rate Notice T:0" at bounding box center [833, 620] width 247 height 75
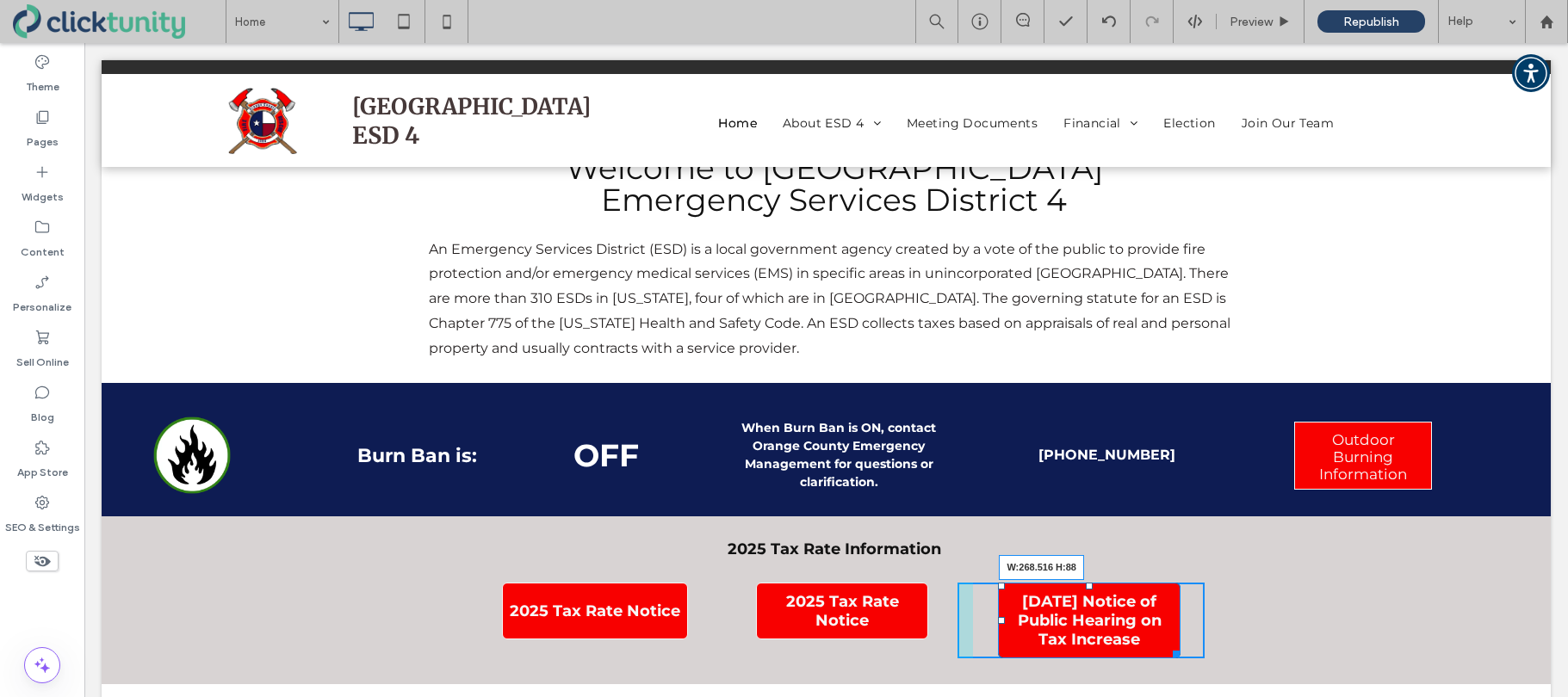
drag, startPoint x: 1175, startPoint y: 653, endPoint x: 1288, endPoint y: 694, distance: 120.2
click at [1204, 652] on div "2025 Tax Rate Notice Click To Paste Click To Paste 2025 Tax Rate Notice Click T…" at bounding box center [833, 620] width 810 height 102
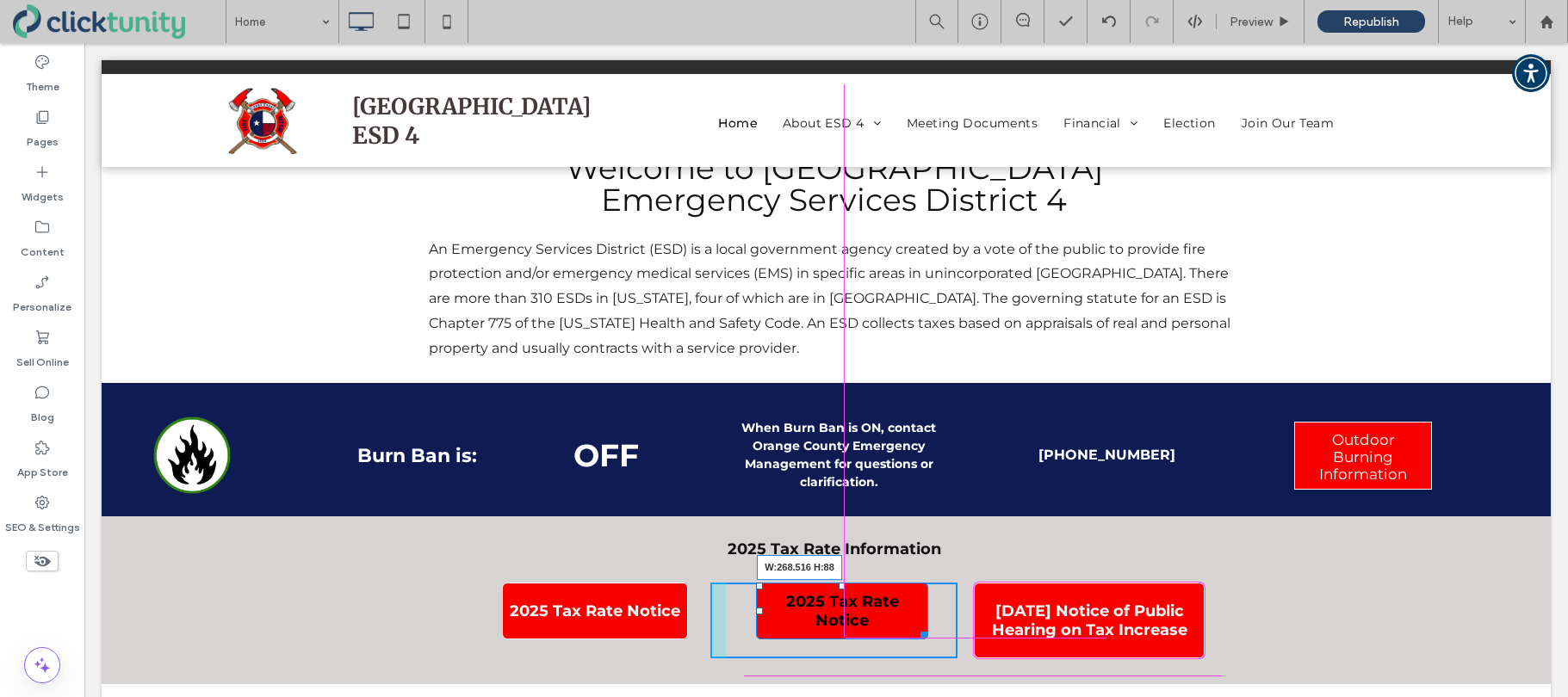
drag, startPoint x: 924, startPoint y: 634, endPoint x: 954, endPoint y: 653, distance: 35.5
click at [927, 638] on div at bounding box center [920, 631] width 13 height 13
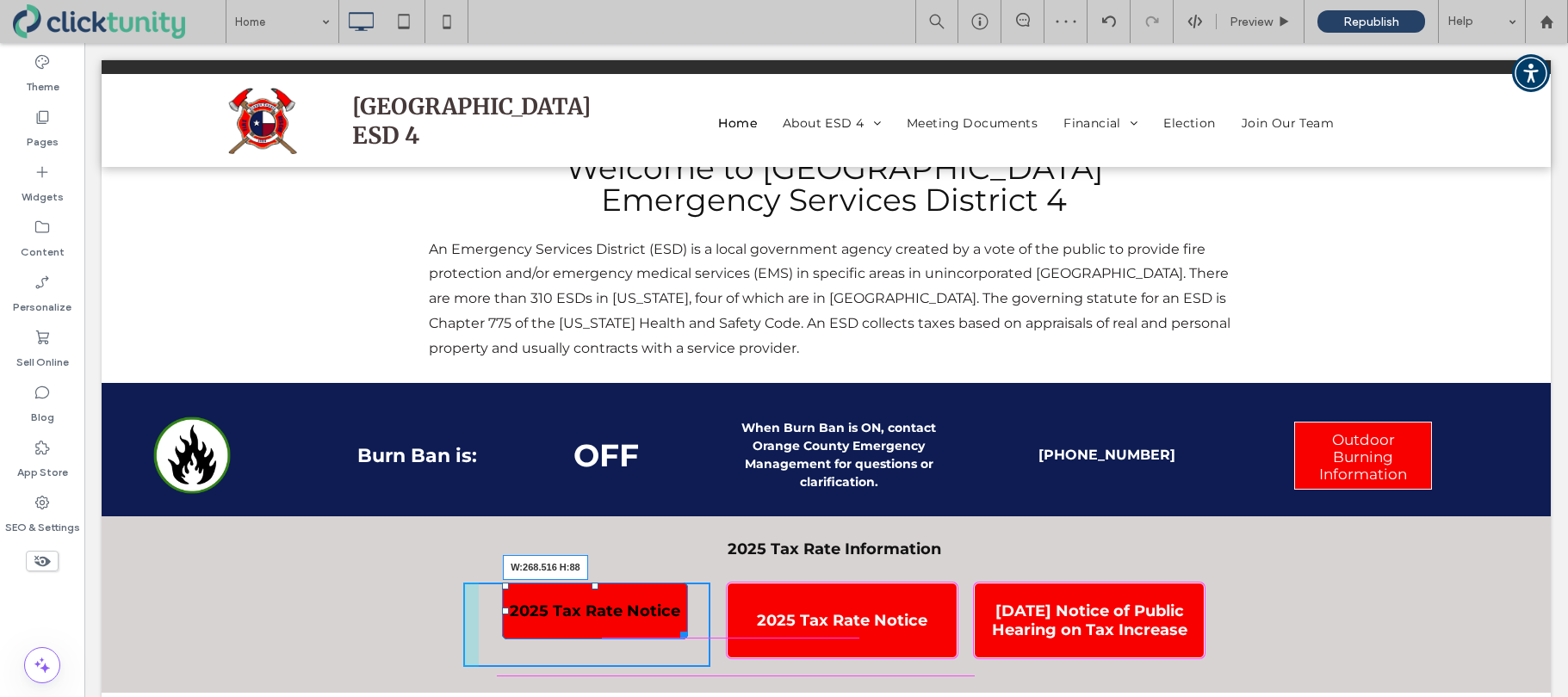
drag, startPoint x: 683, startPoint y: 638, endPoint x: 708, endPoint y: 655, distance: 30.2
click at [687, 638] on div at bounding box center [680, 631] width 13 height 13
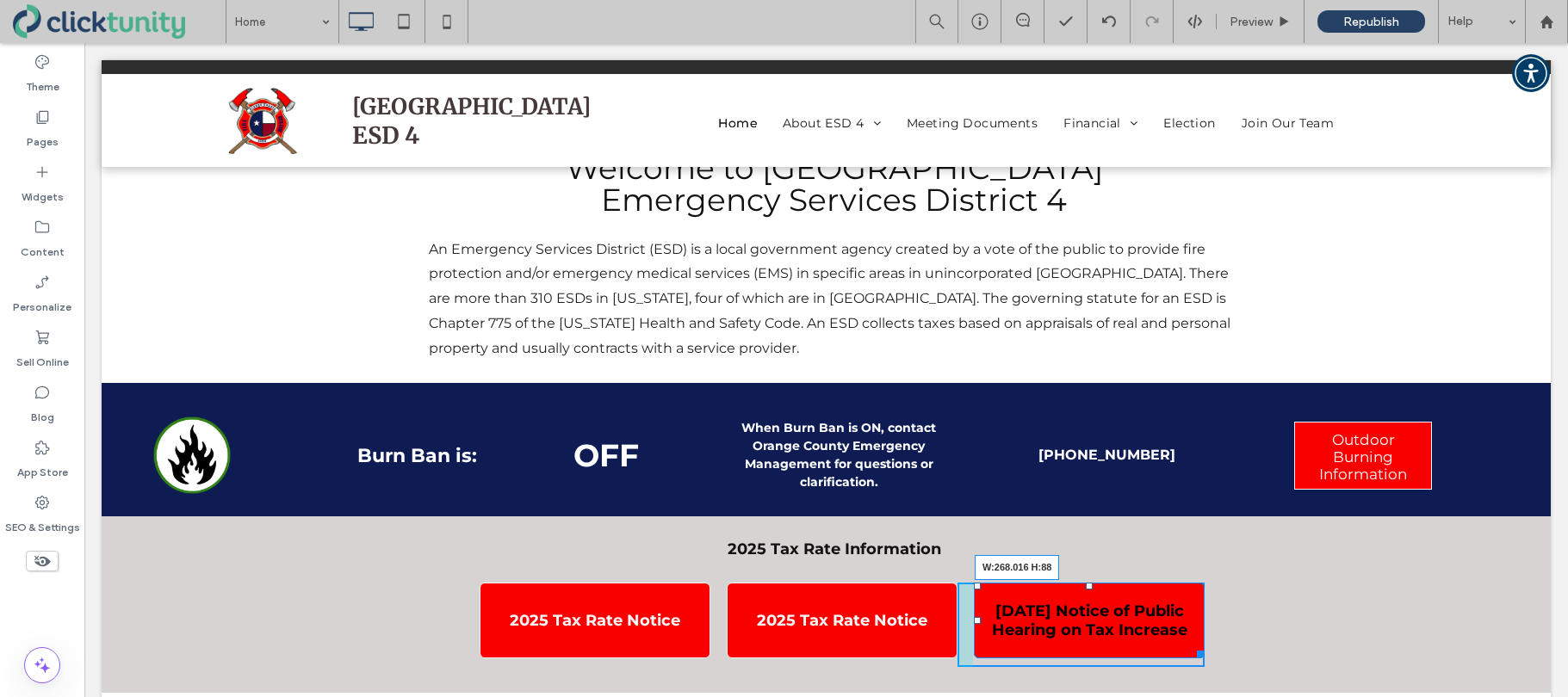
click at [1198, 656] on div at bounding box center [1197, 651] width 13 height 13
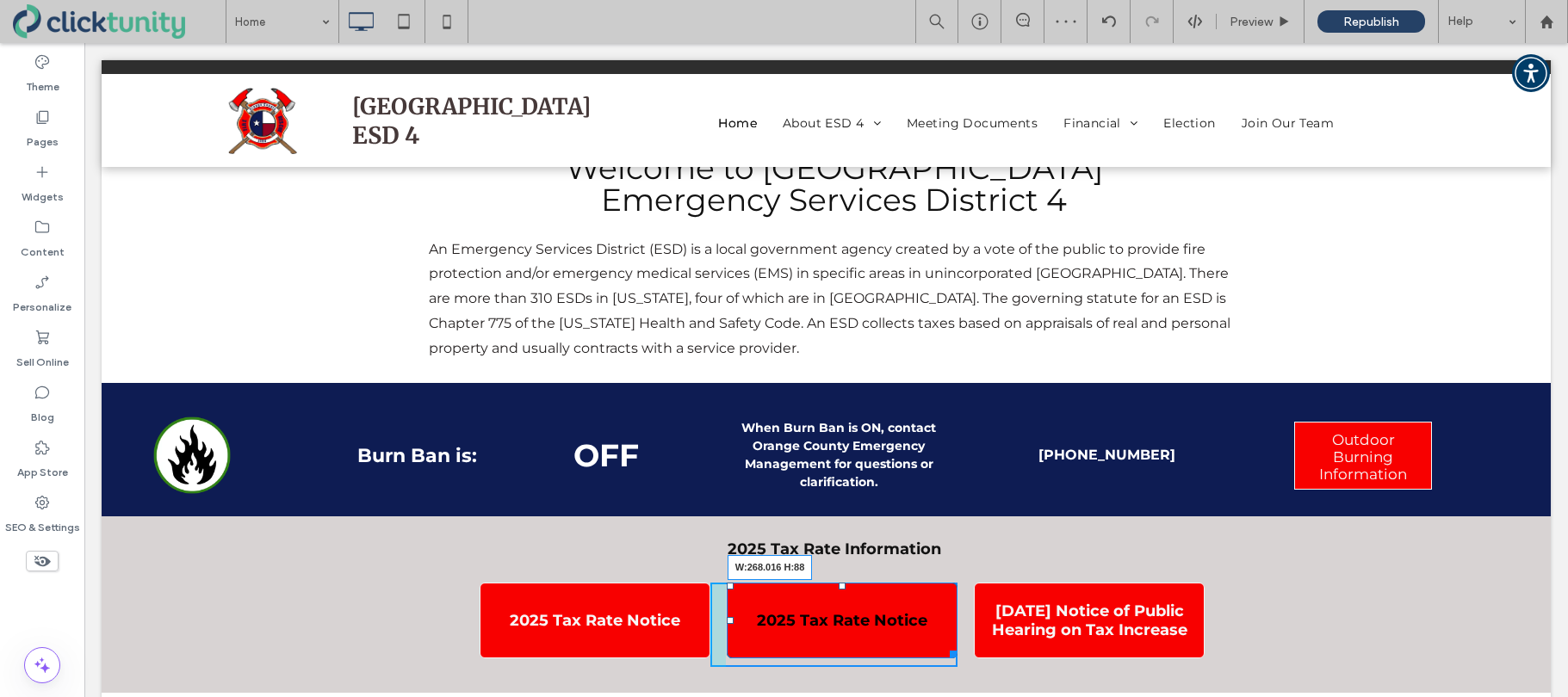
click at [952, 653] on div at bounding box center [949, 651] width 13 height 13
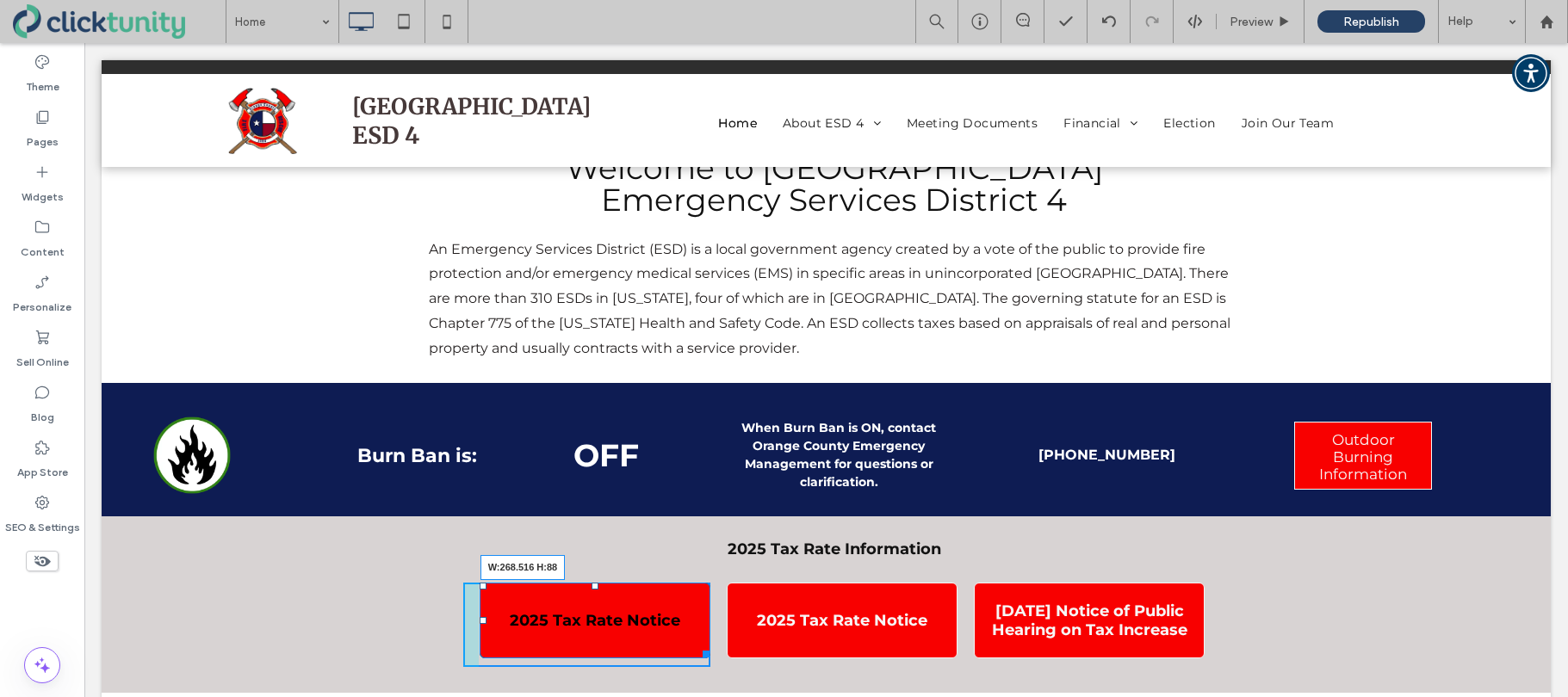
drag, startPoint x: 701, startPoint y: 652, endPoint x: 786, endPoint y: 694, distance: 94.8
click at [702, 652] on div at bounding box center [702, 651] width 13 height 13
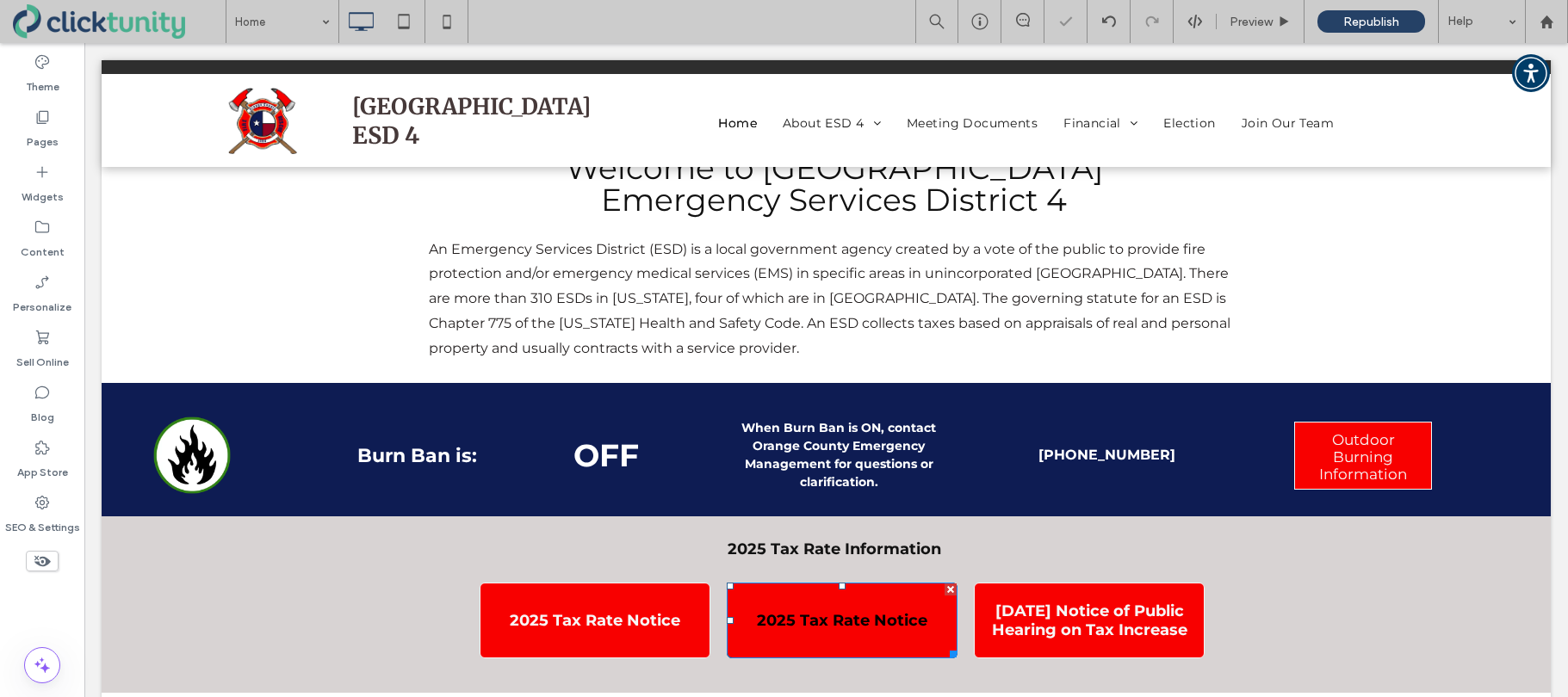
click at [786, 638] on link "2025 Tax Rate Notice" at bounding box center [842, 620] width 231 height 75
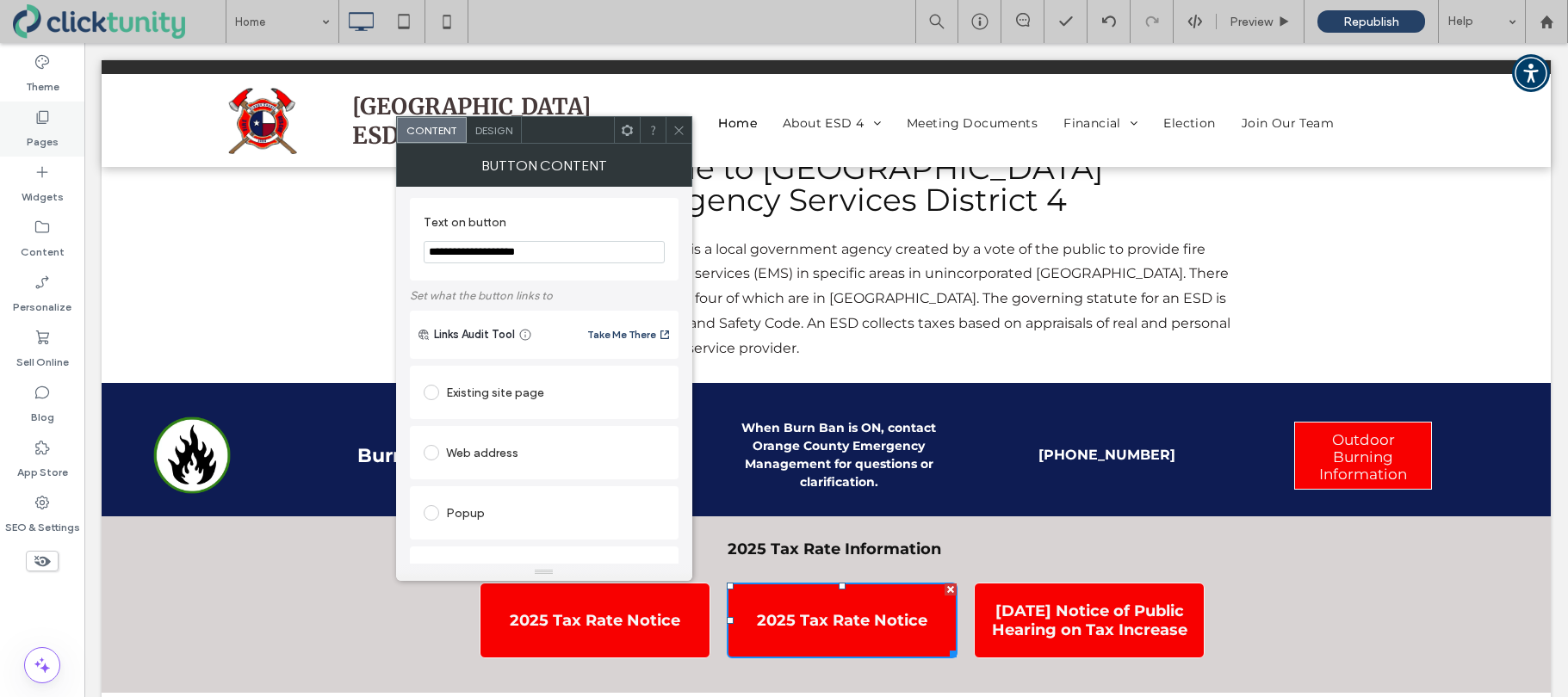
scroll to position [0, 0]
drag, startPoint x: 504, startPoint y: 255, endPoint x: 543, endPoint y: 259, distance: 39.2
click at [543, 259] on input "**********" at bounding box center [544, 254] width 241 height 22
drag, startPoint x: 458, startPoint y: 256, endPoint x: 525, endPoint y: 282, distance: 71.9
click at [459, 257] on input "**********" at bounding box center [544, 254] width 241 height 22
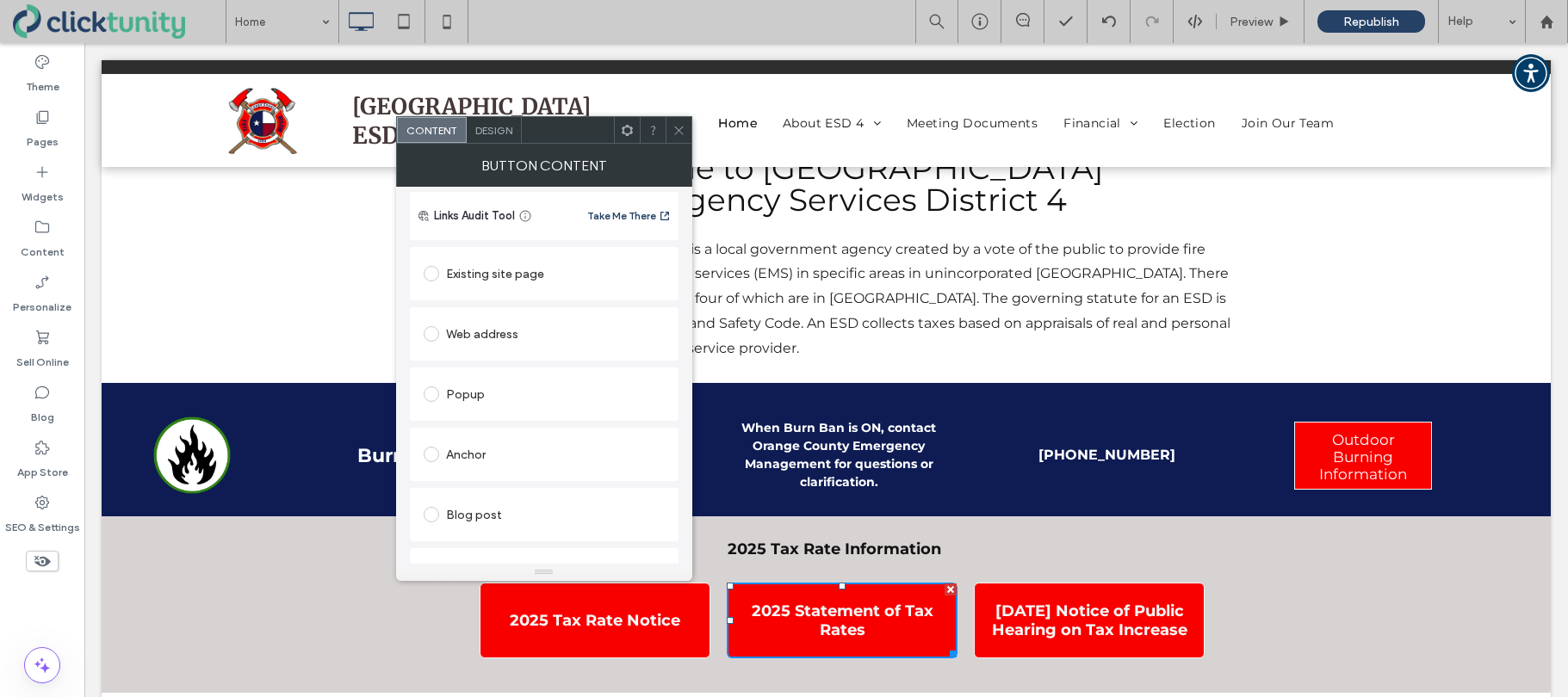
scroll to position [334, 0]
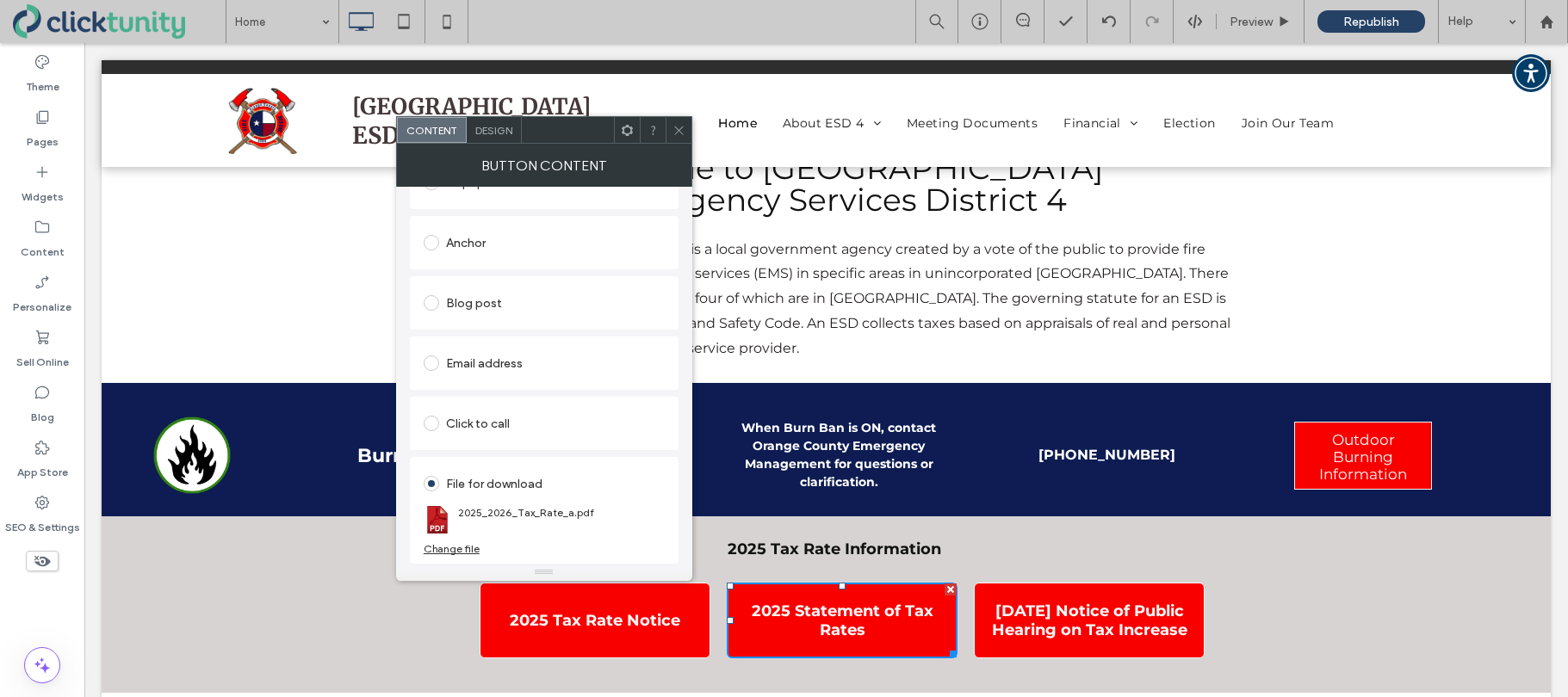
type input "**********"
click at [460, 546] on div "Change file" at bounding box center [452, 548] width 56 height 13
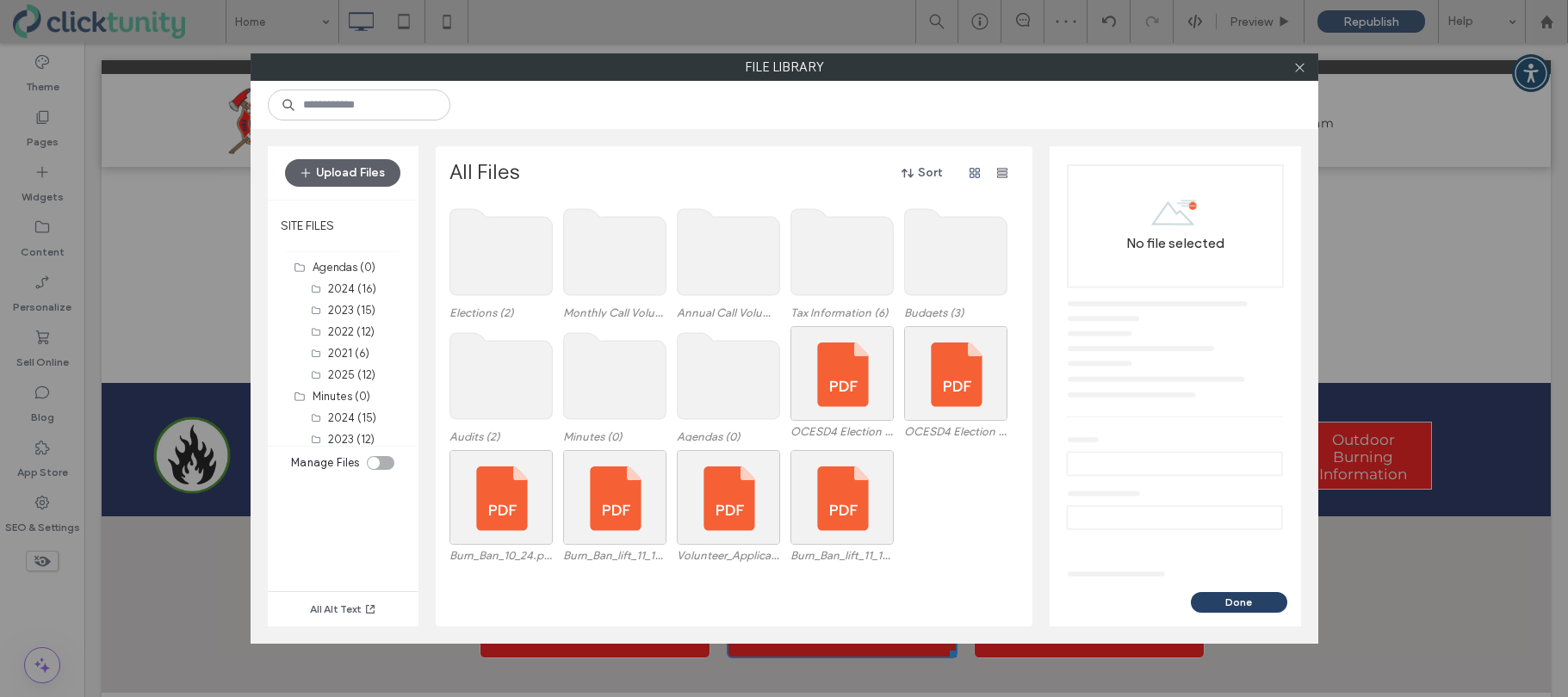
click at [848, 260] on use at bounding box center [842, 251] width 103 height 86
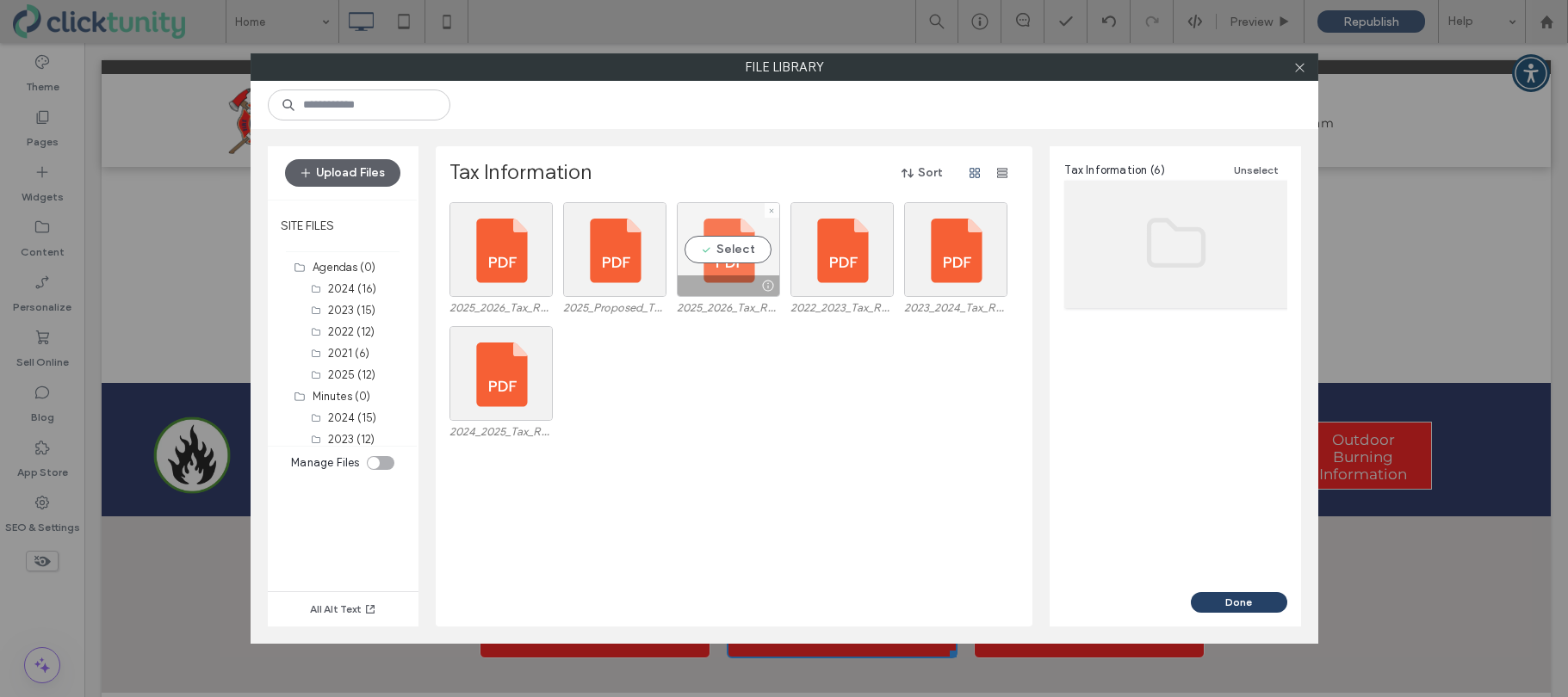
click at [729, 246] on div "Select" at bounding box center [727, 249] width 104 height 95
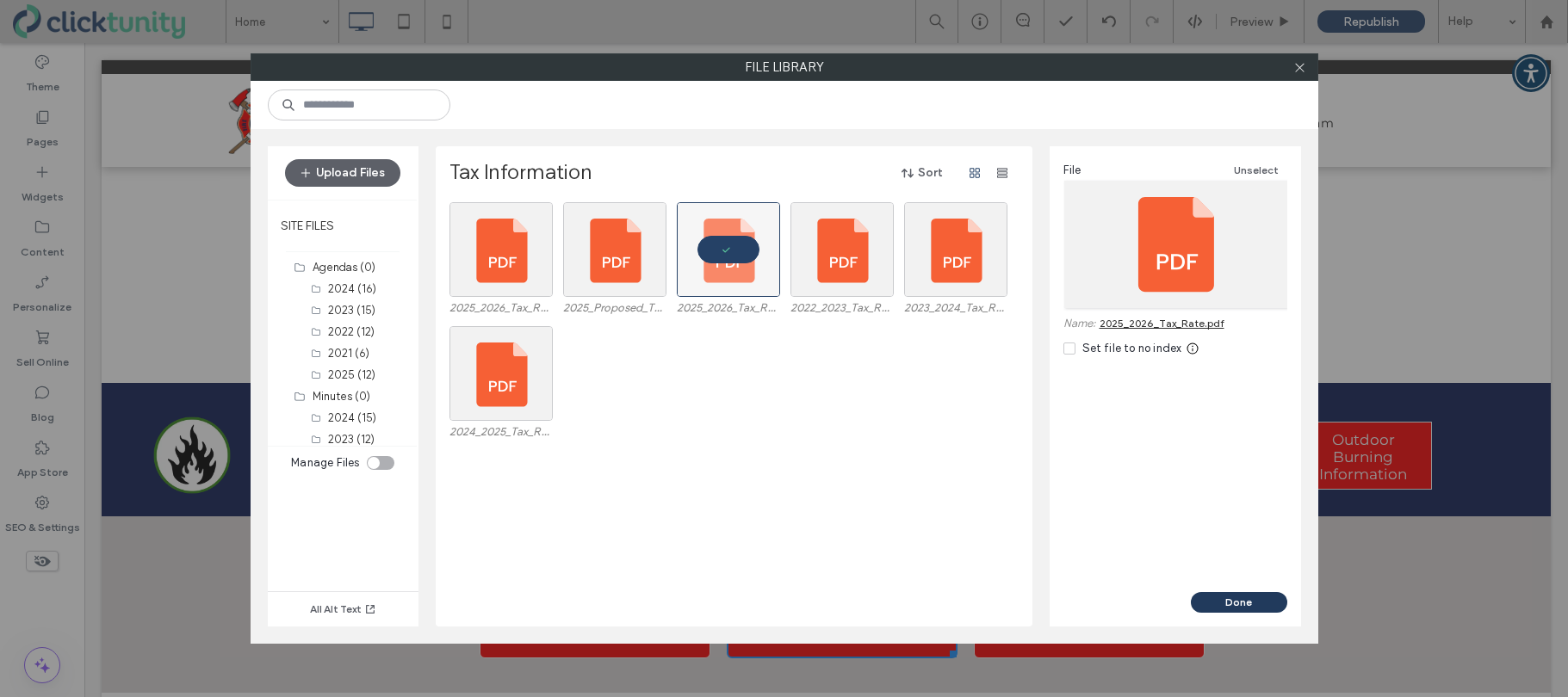
click at [1198, 605] on button "Done" at bounding box center [1239, 601] width 97 height 20
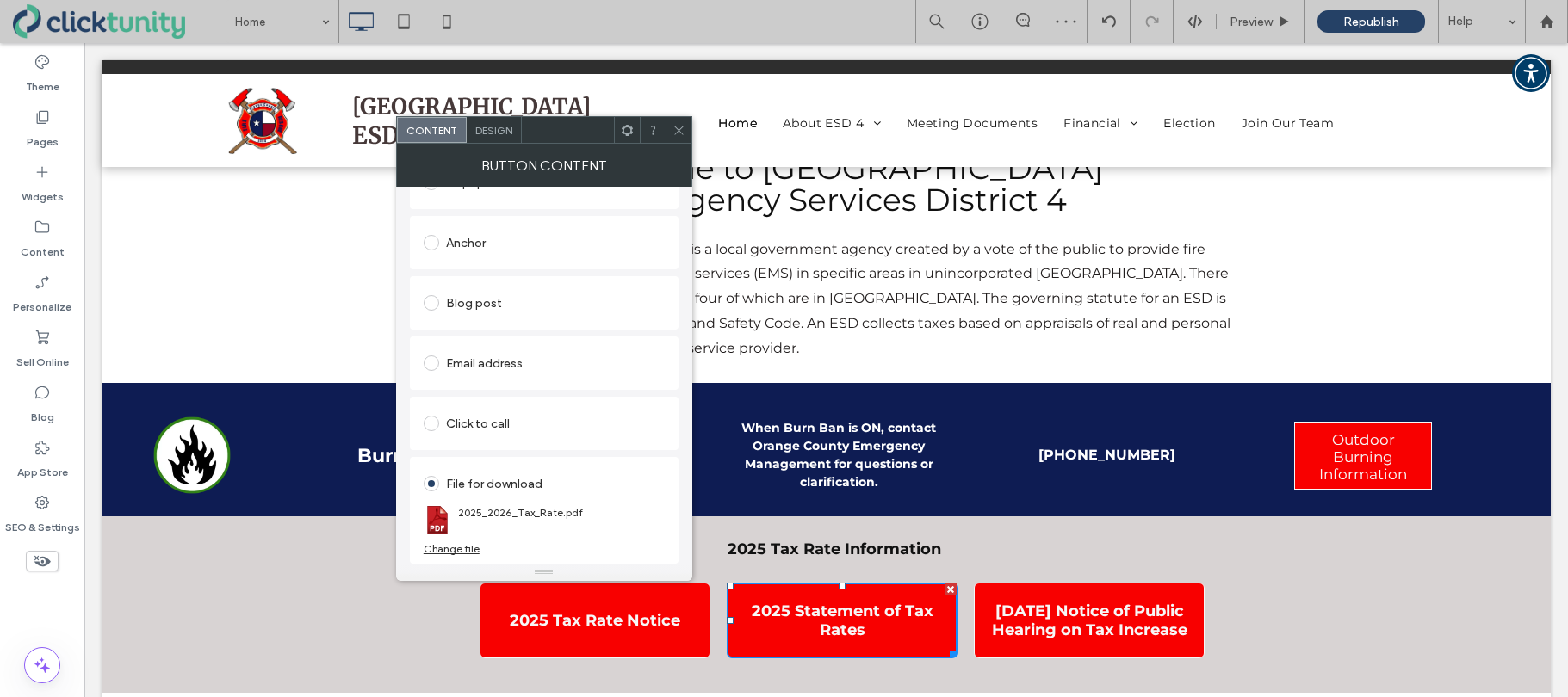
click at [676, 135] on icon at bounding box center [678, 130] width 13 height 13
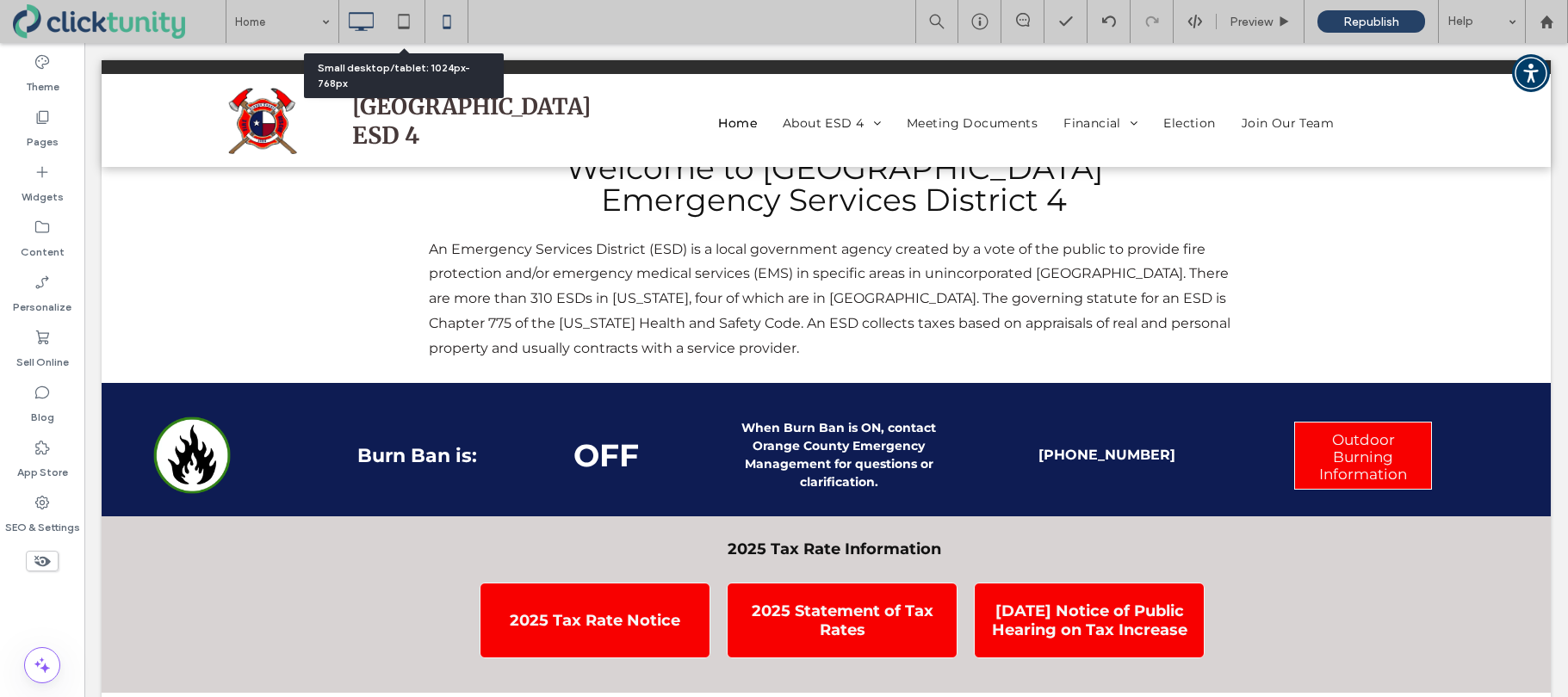
drag, startPoint x: 401, startPoint y: 23, endPoint x: 437, endPoint y: 29, distance: 36.5
click at [400, 23] on icon at bounding box center [404, 21] width 35 height 35
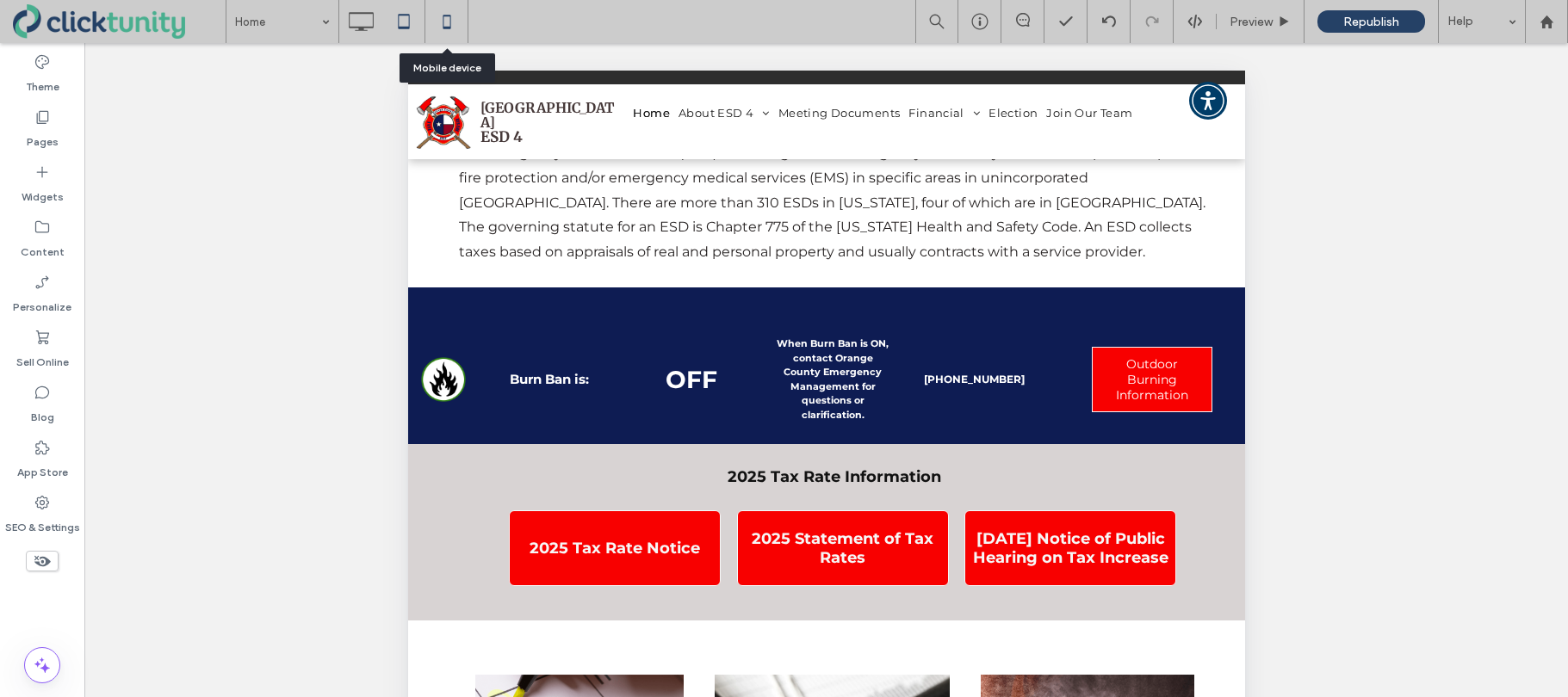
click at [447, 27] on use at bounding box center [446, 21] width 8 height 14
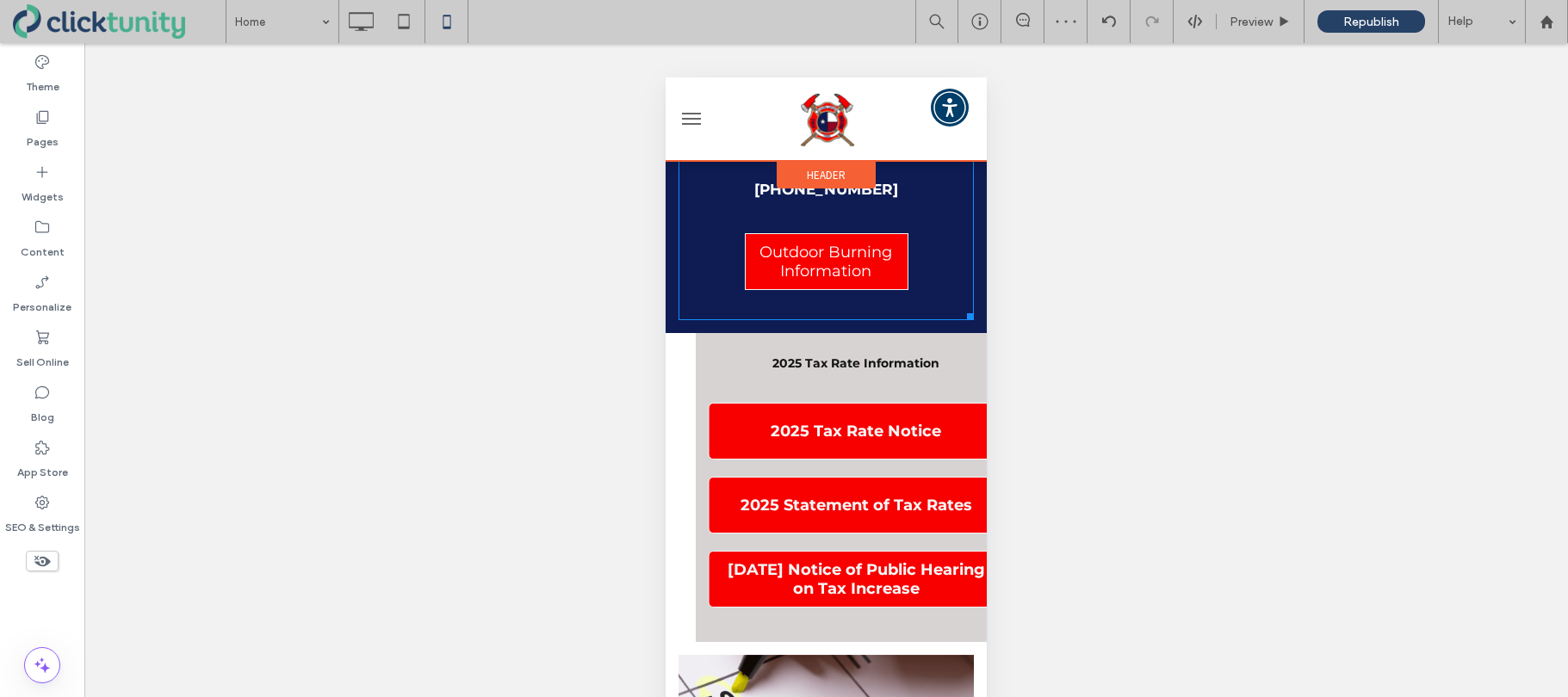
scroll to position [1057, 0]
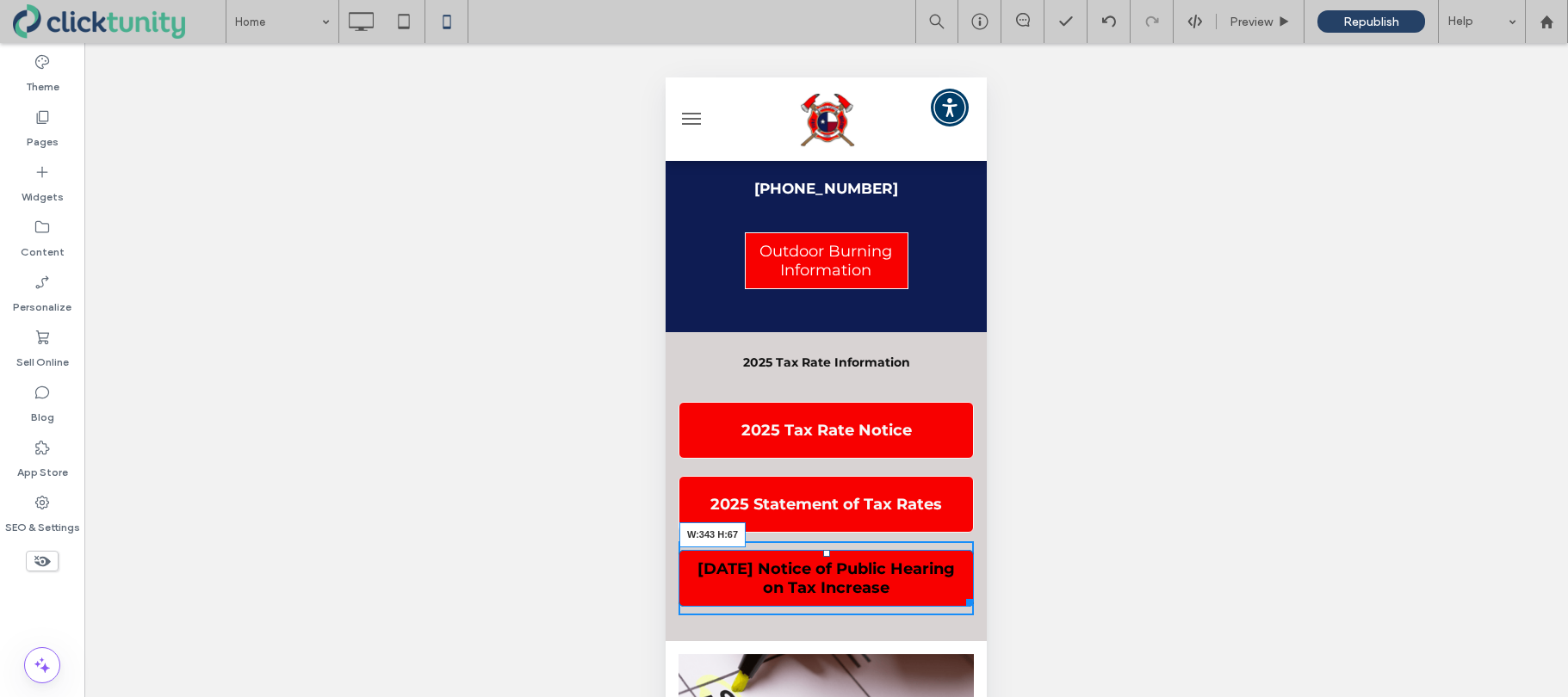
click at [965, 593] on div at bounding box center [965, 598] width 13 height 13
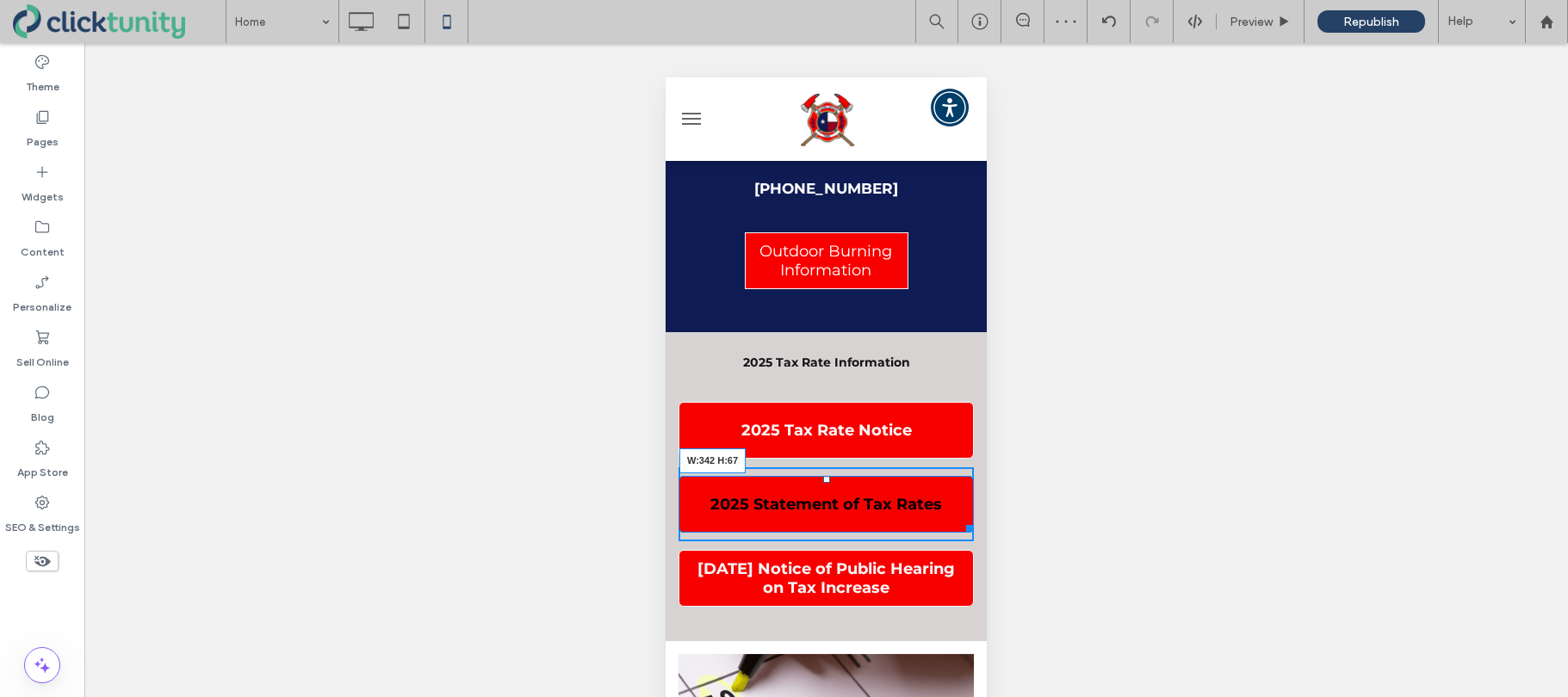
click at [966, 519] on div at bounding box center [965, 525] width 13 height 13
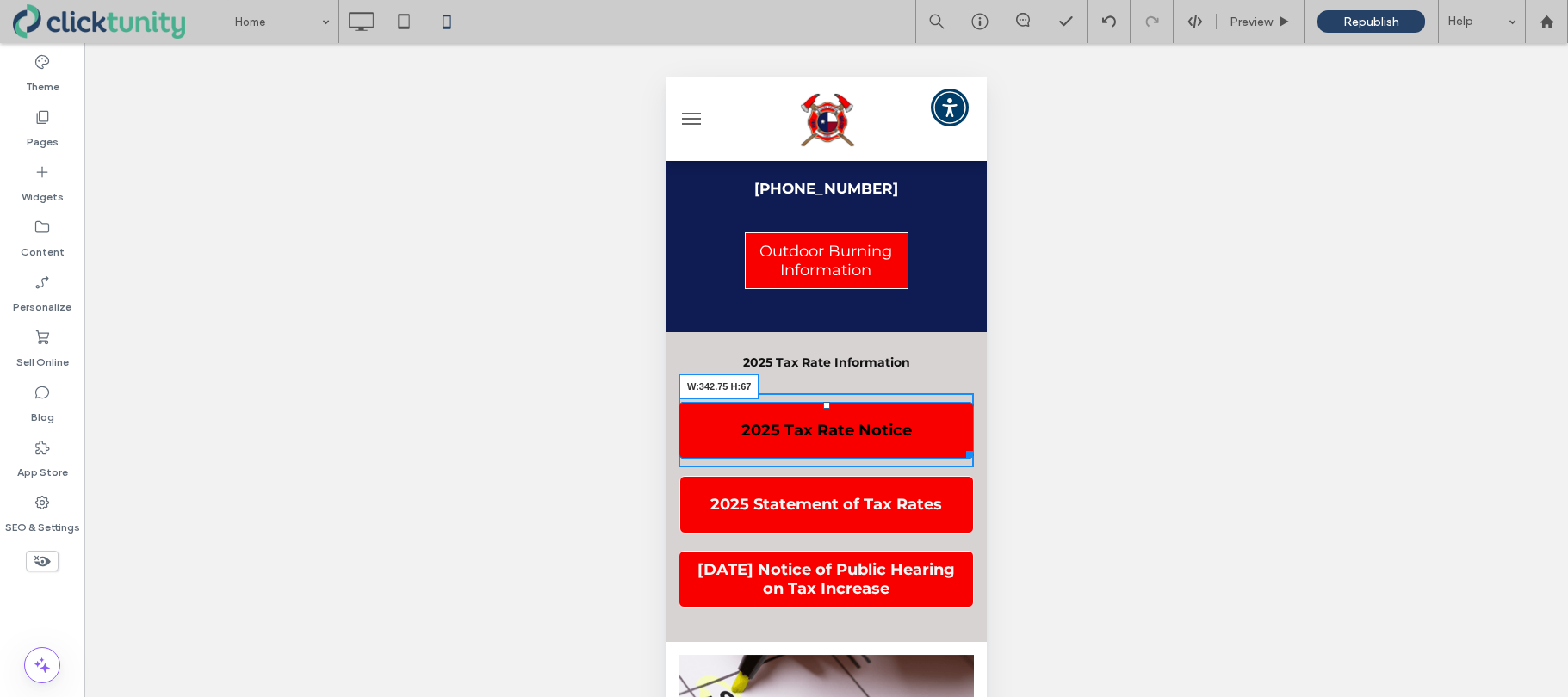
click at [966, 445] on div at bounding box center [965, 450] width 13 height 13
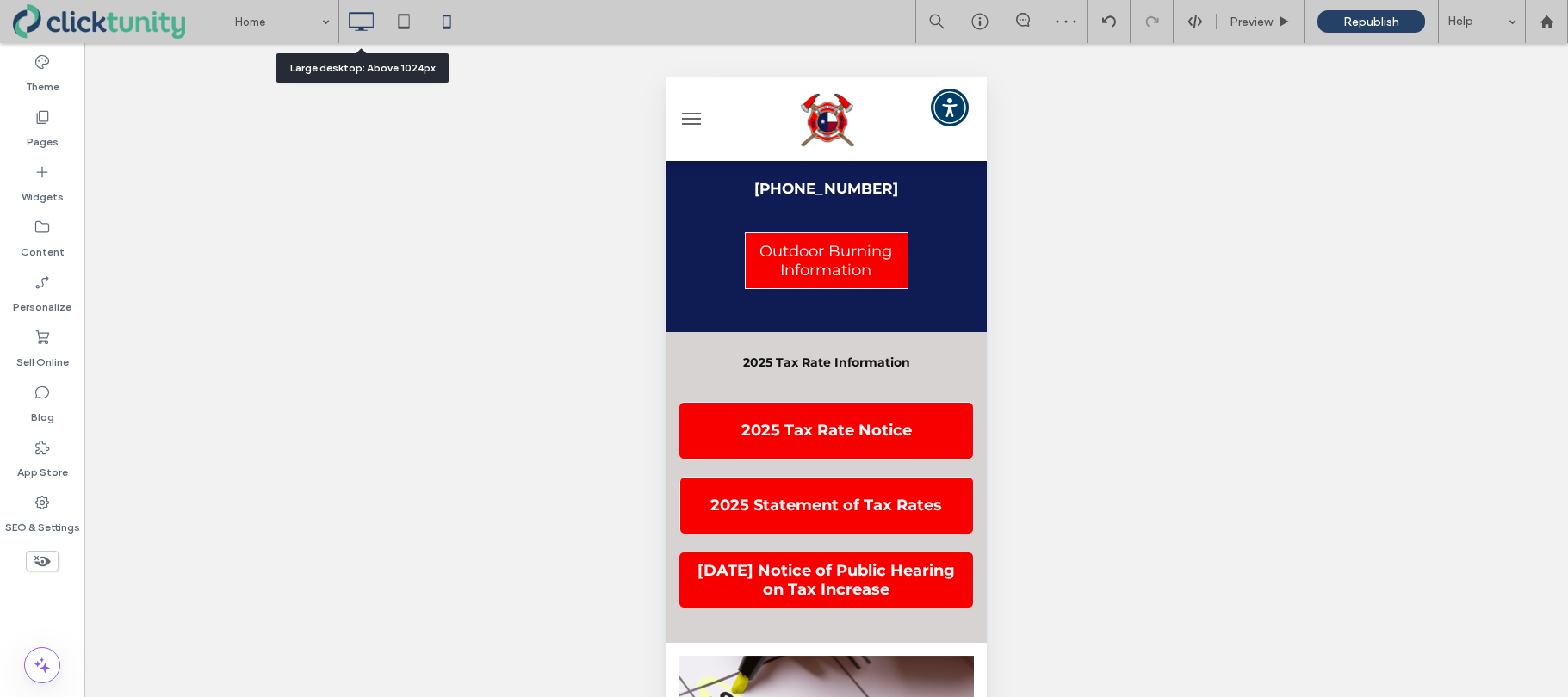
click at [366, 28] on icon at bounding box center [361, 21] width 35 height 35
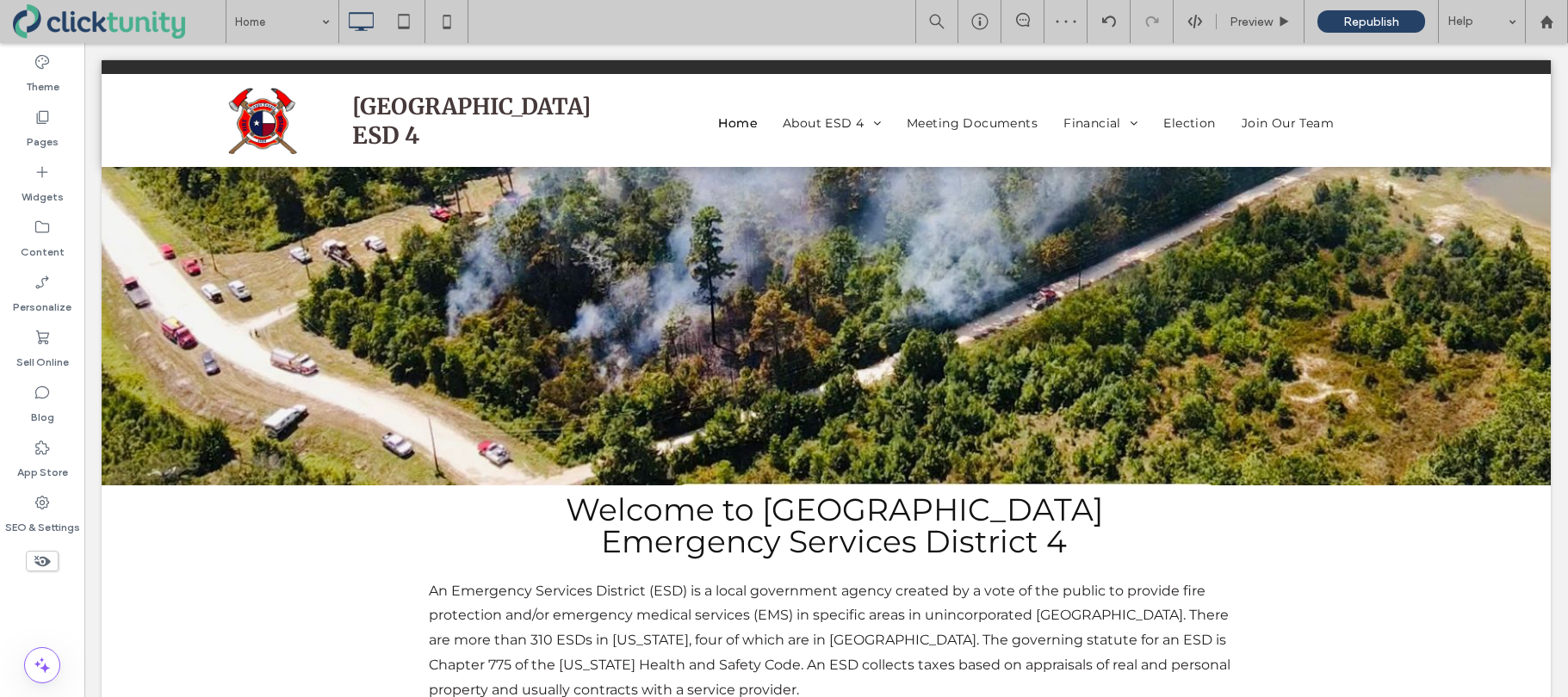
scroll to position [0, 0]
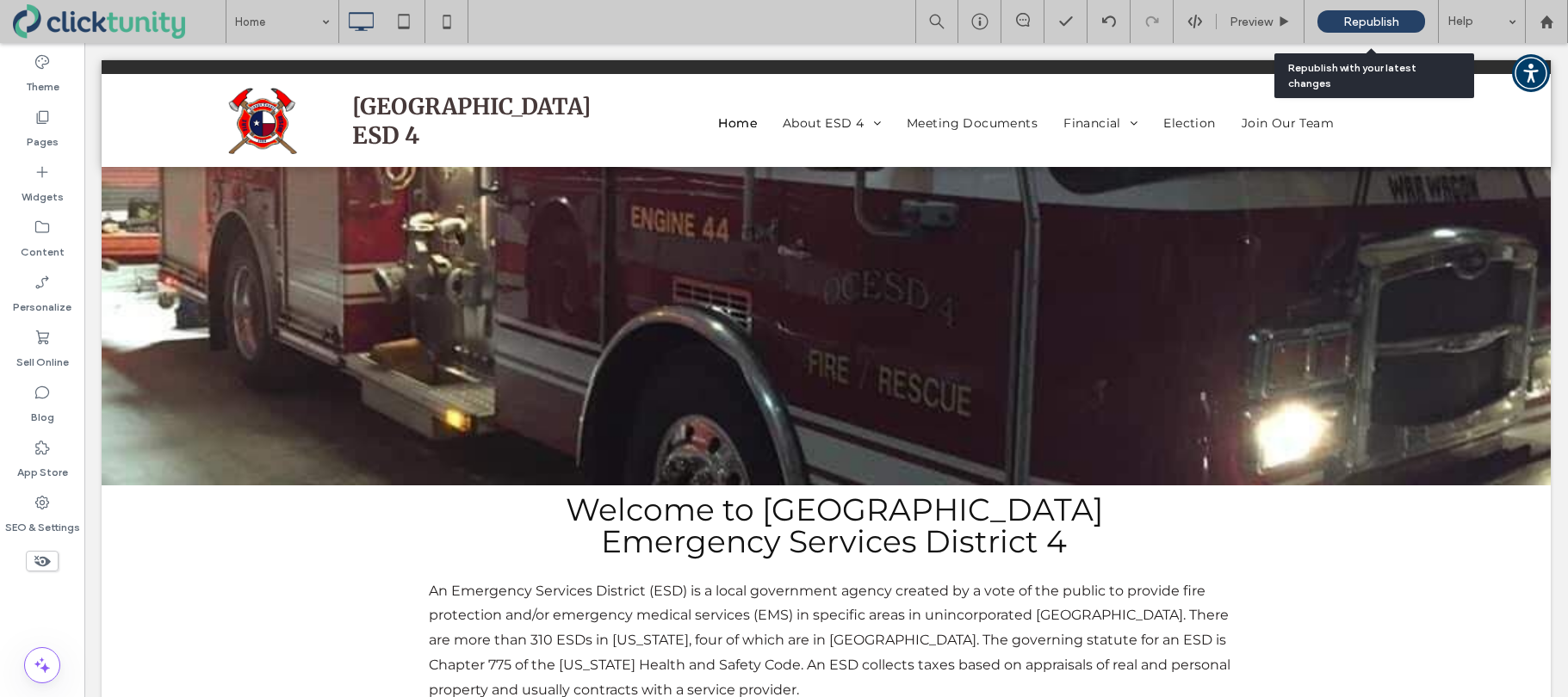
click at [1354, 26] on span "Republish" at bounding box center [1371, 21] width 56 height 15
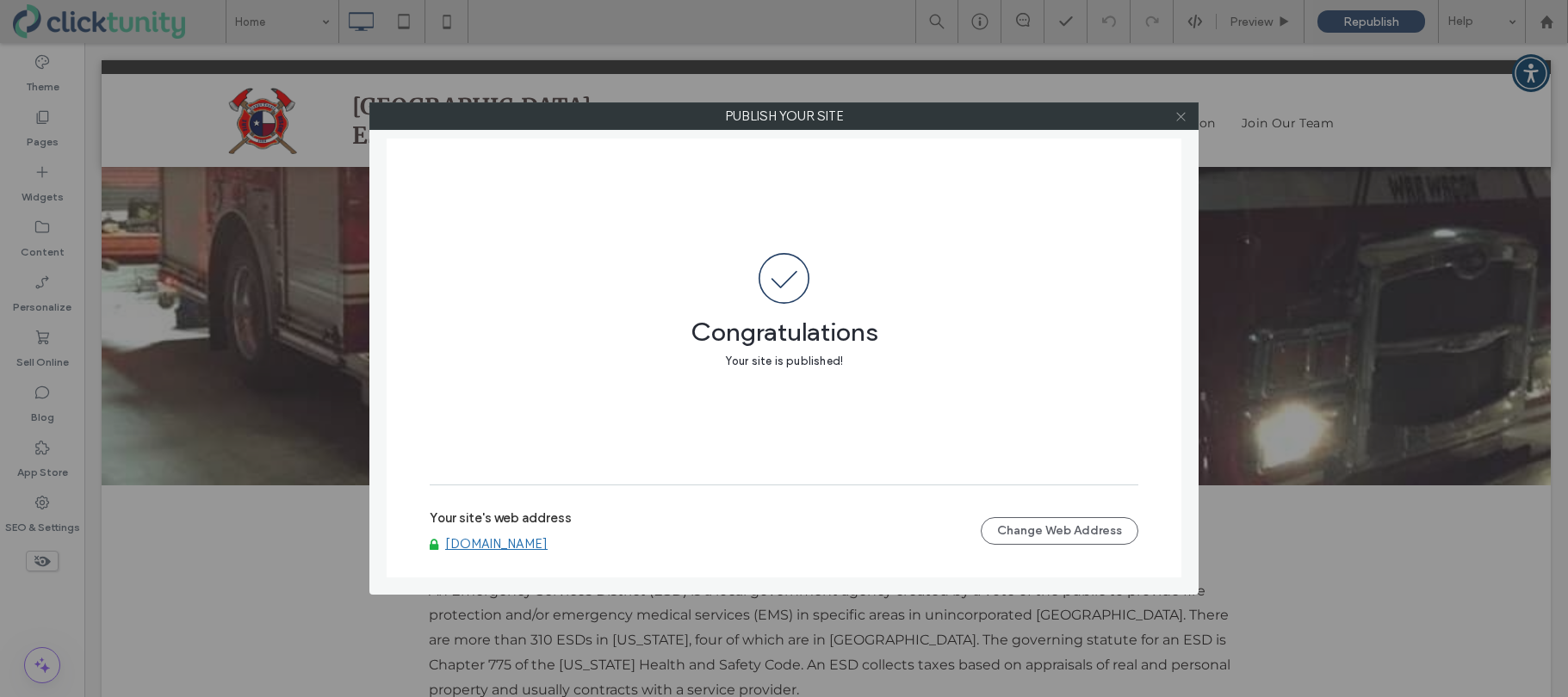
click at [1185, 117] on icon at bounding box center [1180, 116] width 13 height 13
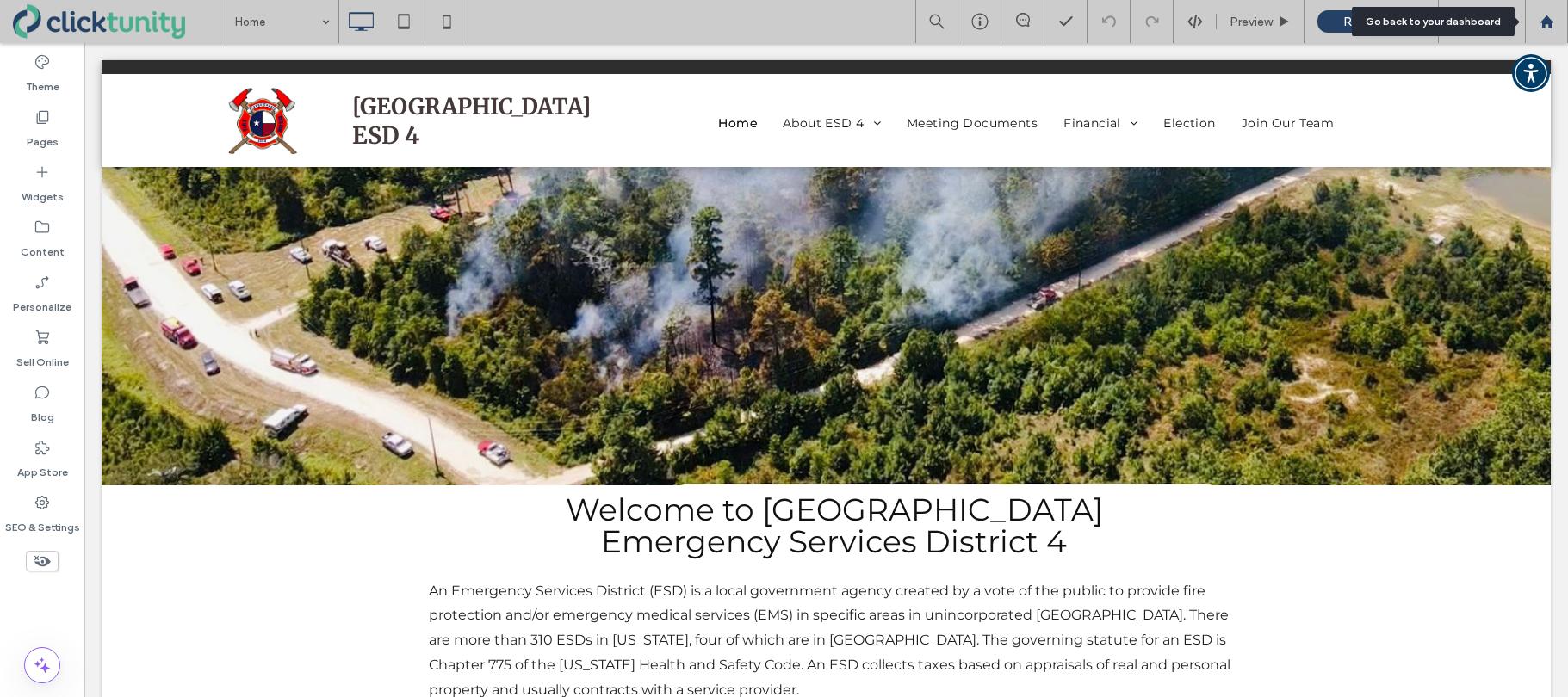
click at [1547, 28] on icon at bounding box center [1546, 21] width 15 height 15
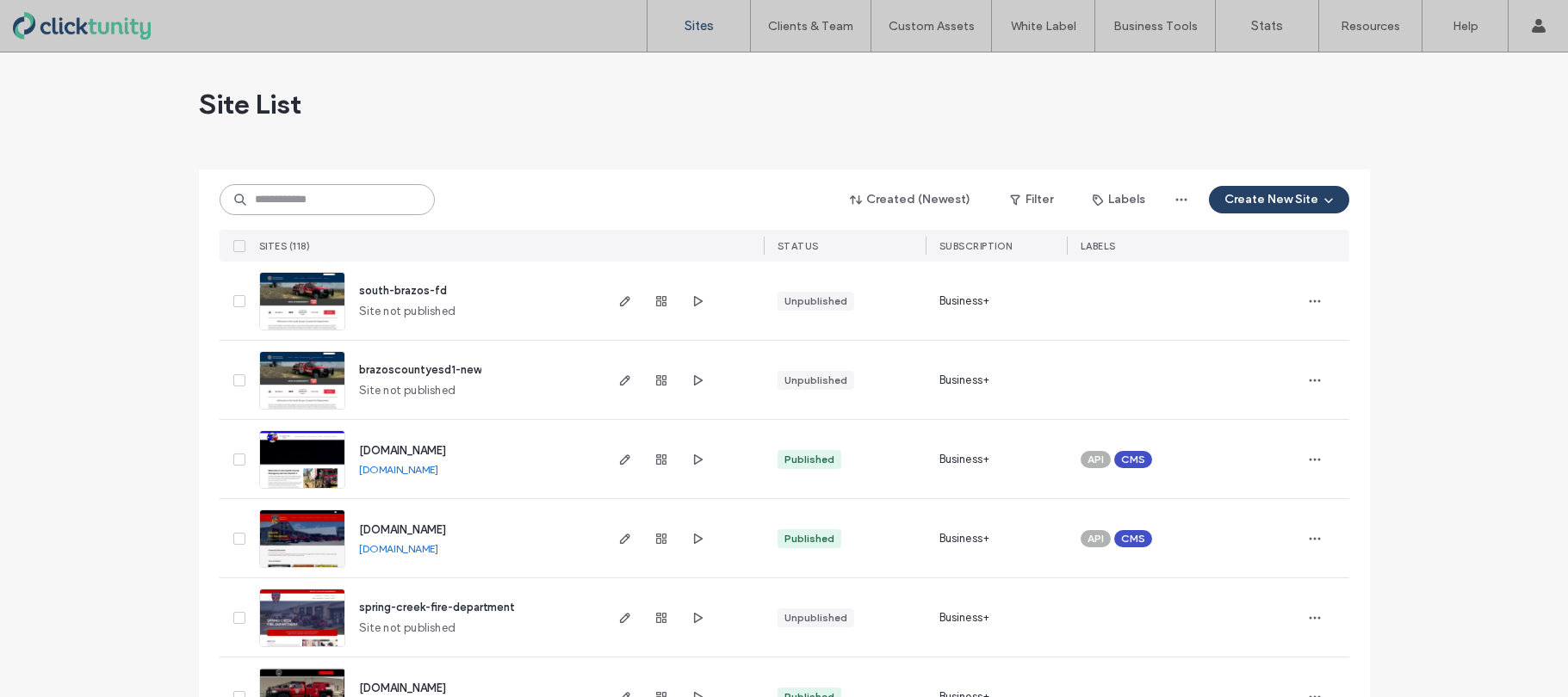
click at [346, 206] on input at bounding box center [327, 199] width 215 height 31
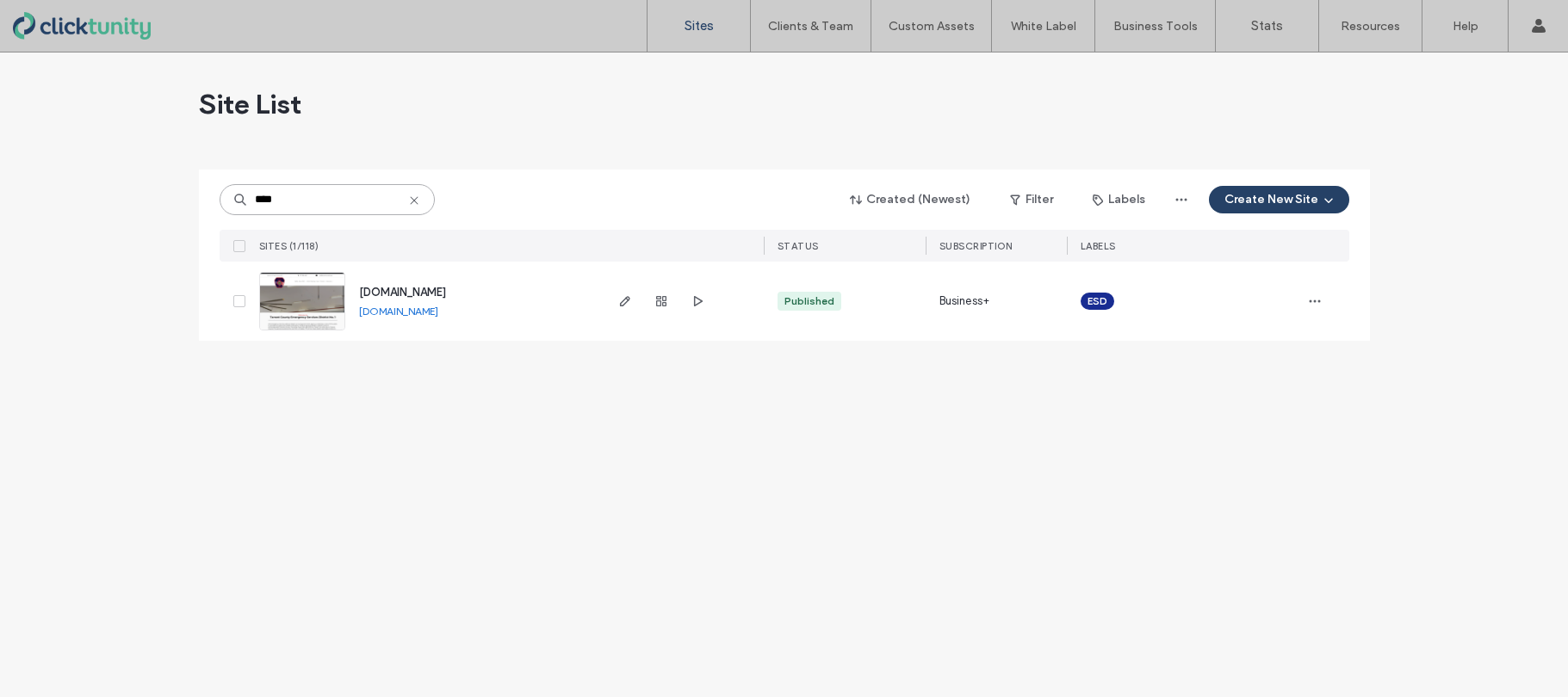
drag, startPoint x: 333, startPoint y: 203, endPoint x: 222, endPoint y: 203, distance: 111.0
click at [222, 203] on input "****" at bounding box center [327, 199] width 215 height 31
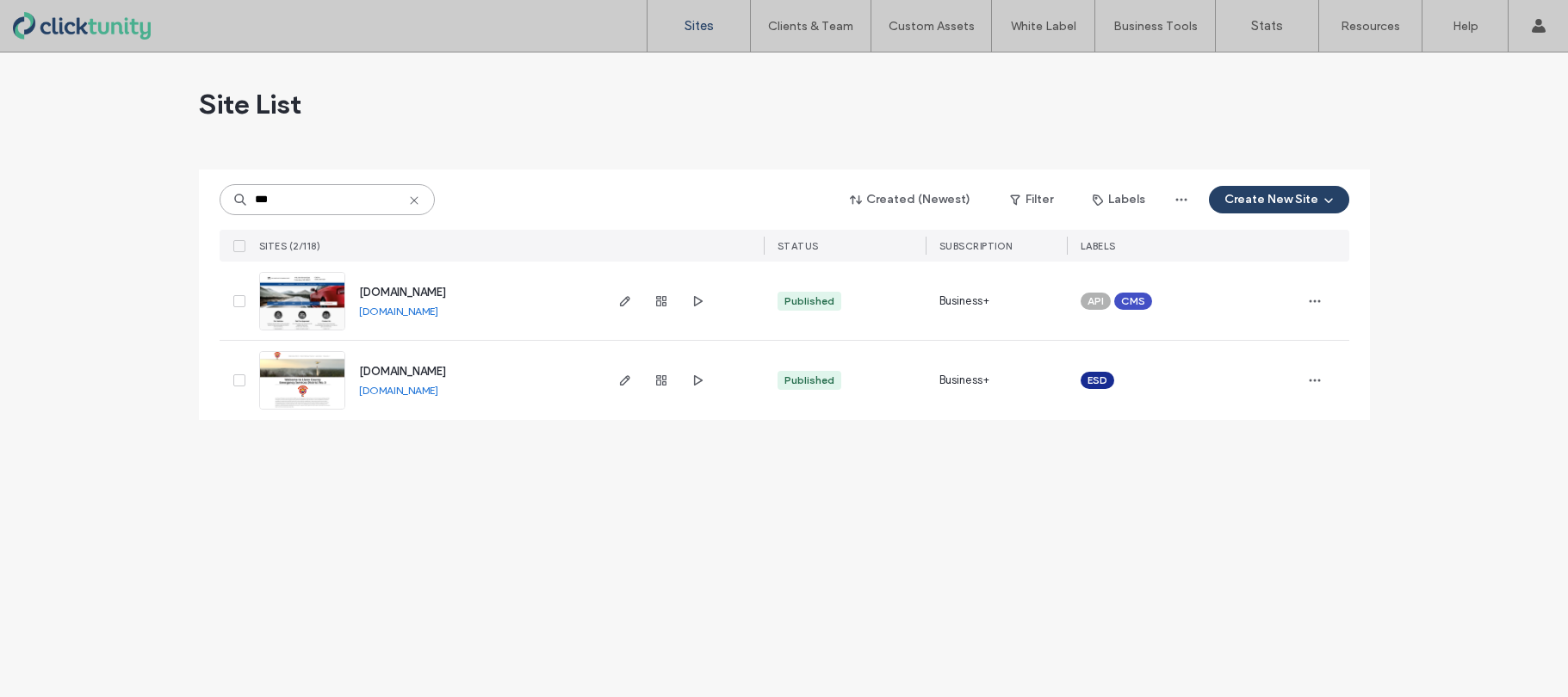
type input "***"
click at [401, 371] on span "www.llanocountyesd5.org" at bounding box center [402, 370] width 87 height 13
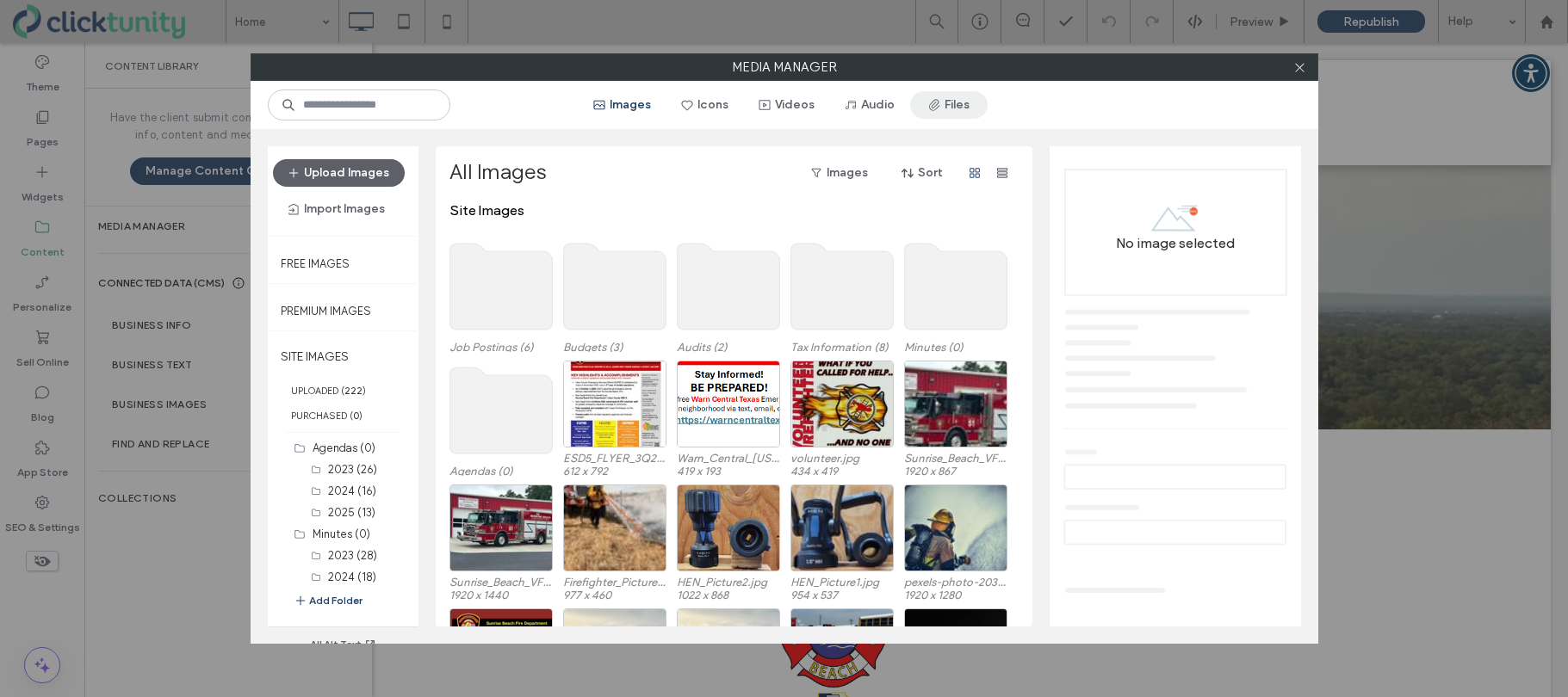
click at [966, 106] on button "Files" at bounding box center [949, 104] width 77 height 27
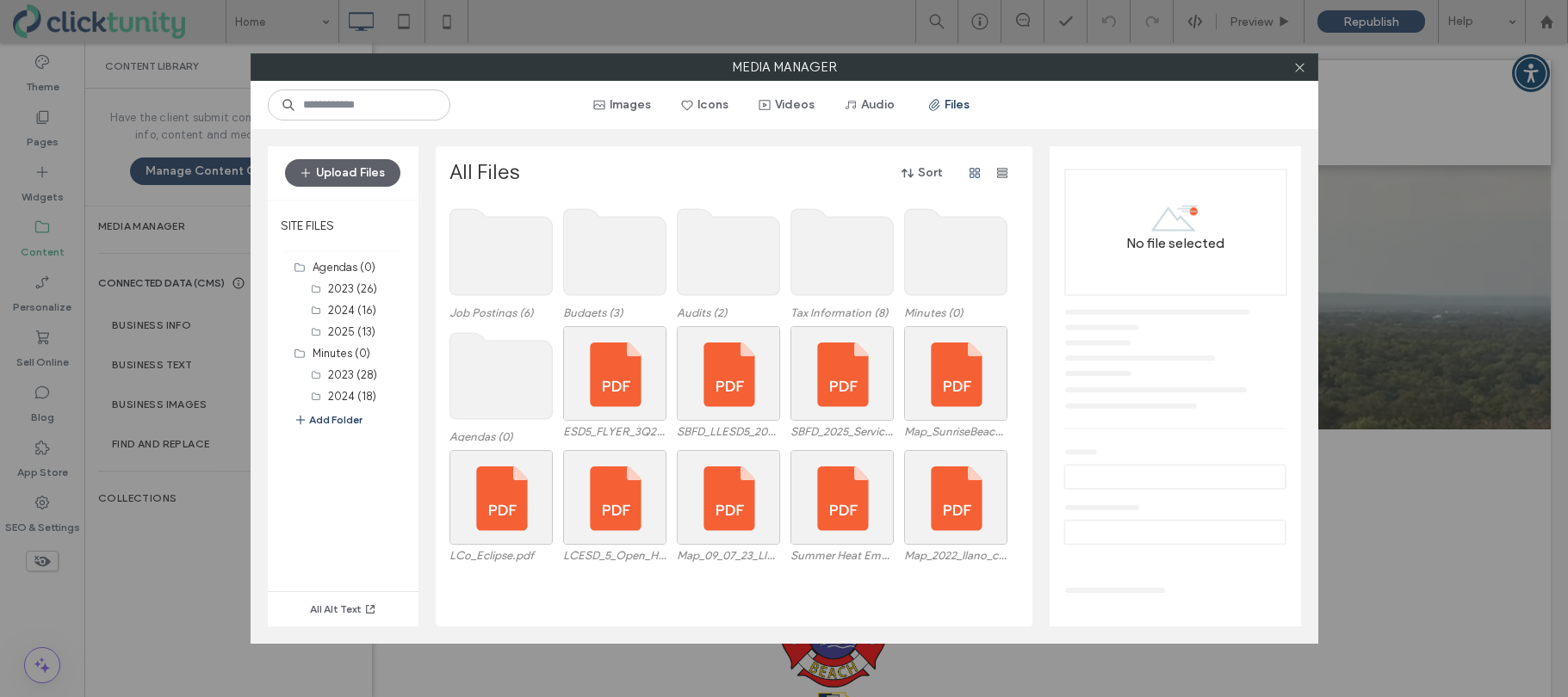
click at [515, 363] on use at bounding box center [501, 375] width 103 height 86
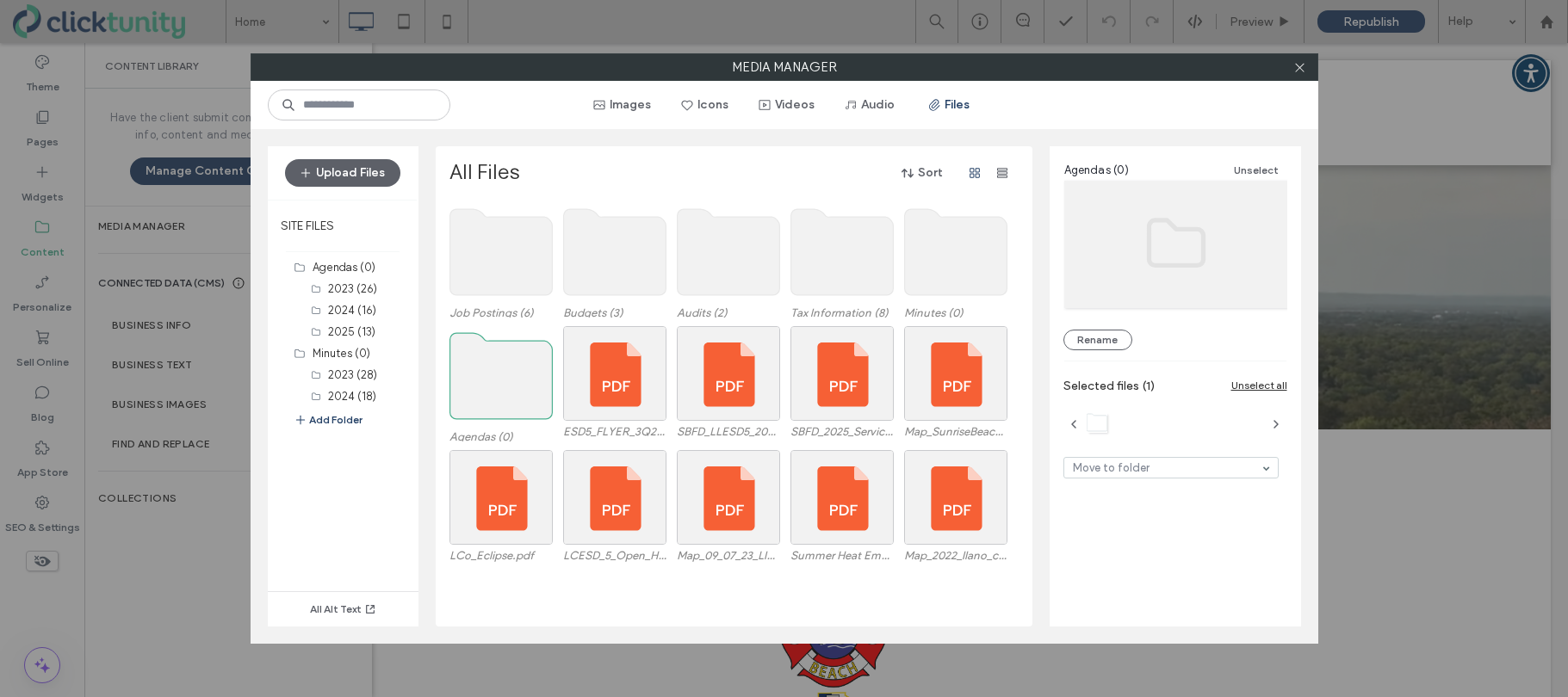
click at [515, 363] on use at bounding box center [501, 375] width 103 height 86
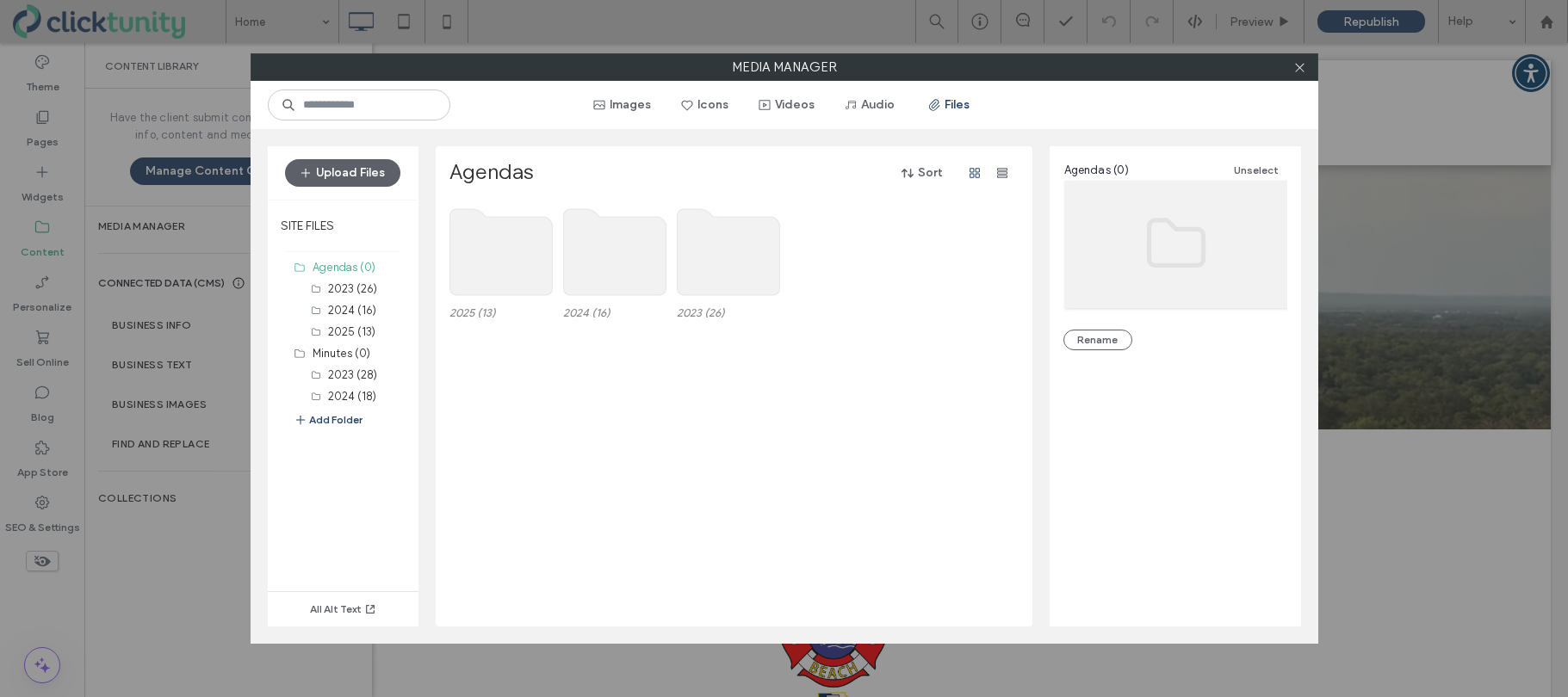
click at [495, 273] on use at bounding box center [501, 251] width 103 height 86
click at [492, 273] on use at bounding box center [501, 251] width 103 height 86
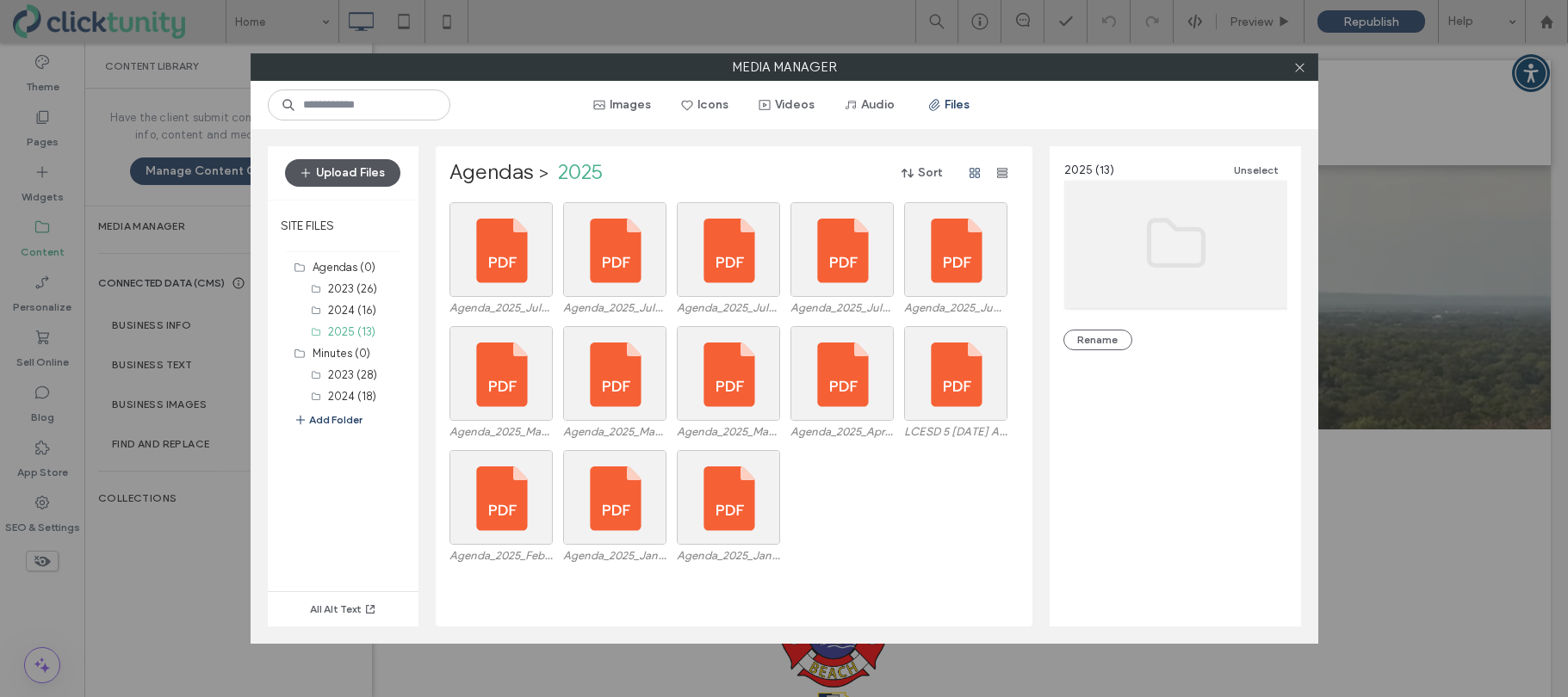
click at [375, 179] on button "Upload Files" at bounding box center [342, 173] width 115 height 27
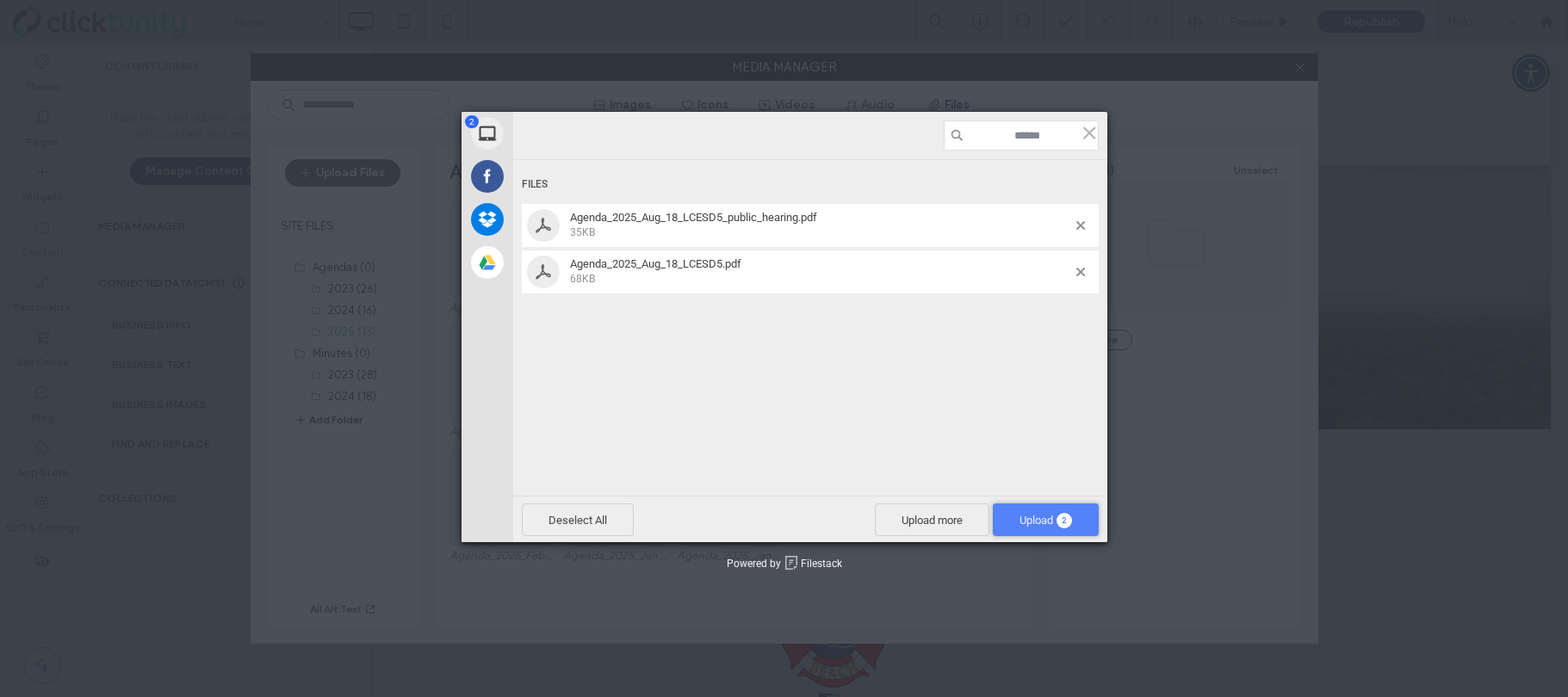
click at [998, 520] on span "Upload 2" at bounding box center [1045, 520] width 105 height 33
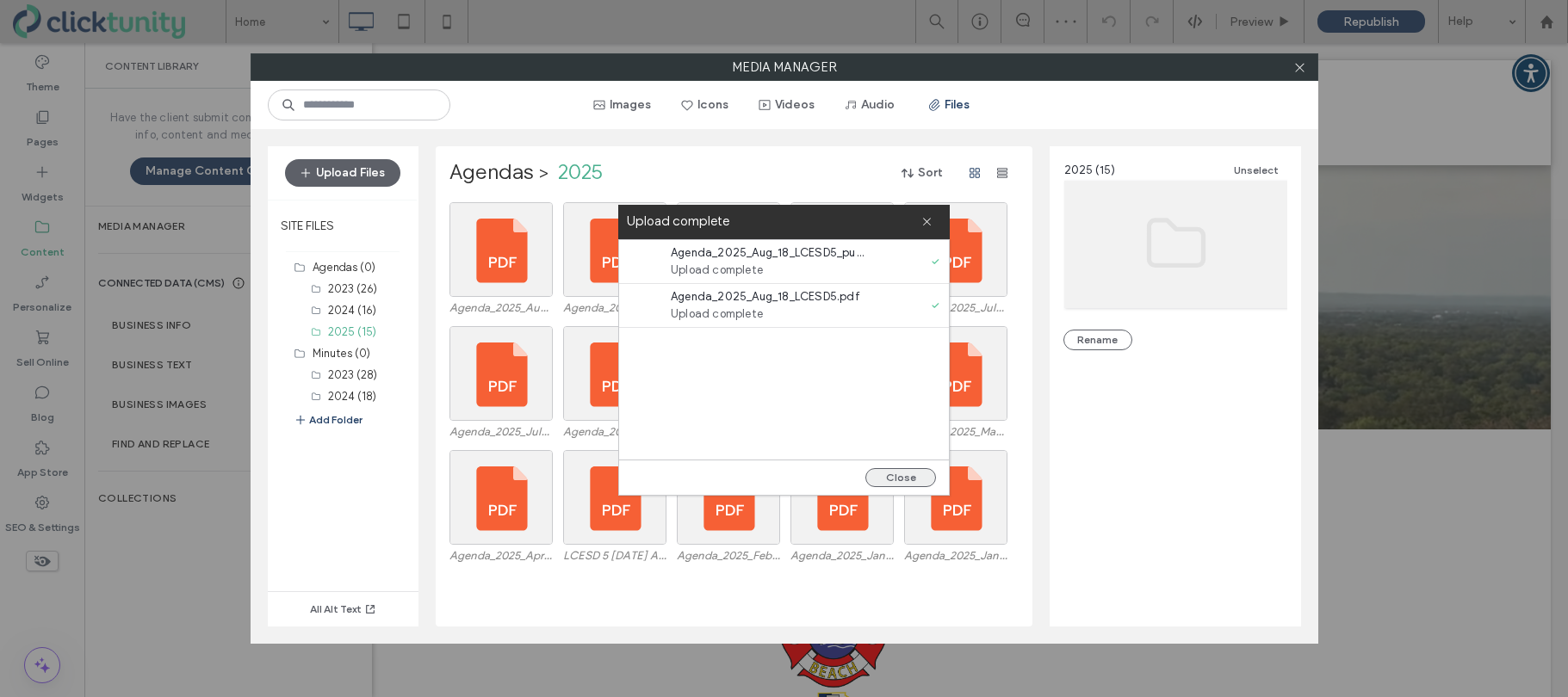
click at [898, 475] on button "Close" at bounding box center [900, 478] width 71 height 19
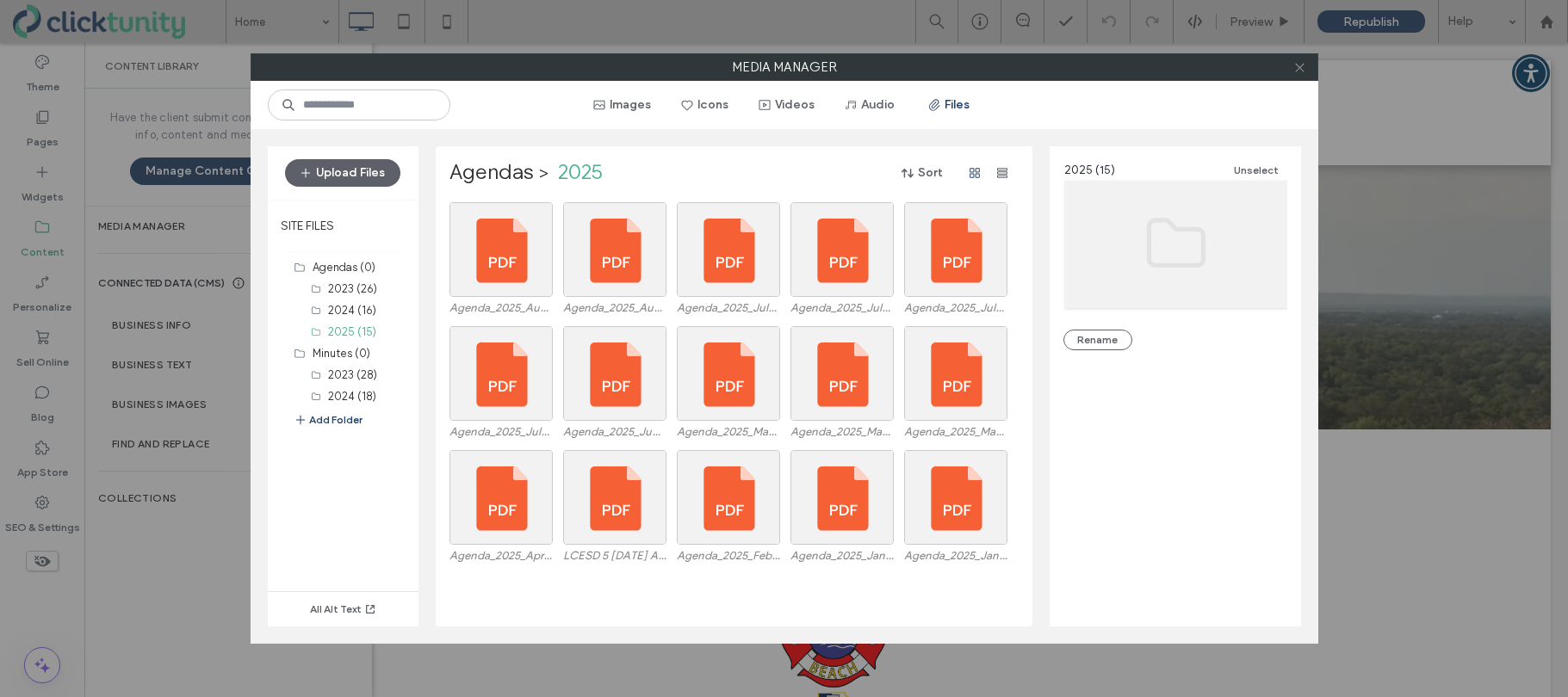
click at [1302, 74] on span at bounding box center [1299, 67] width 13 height 26
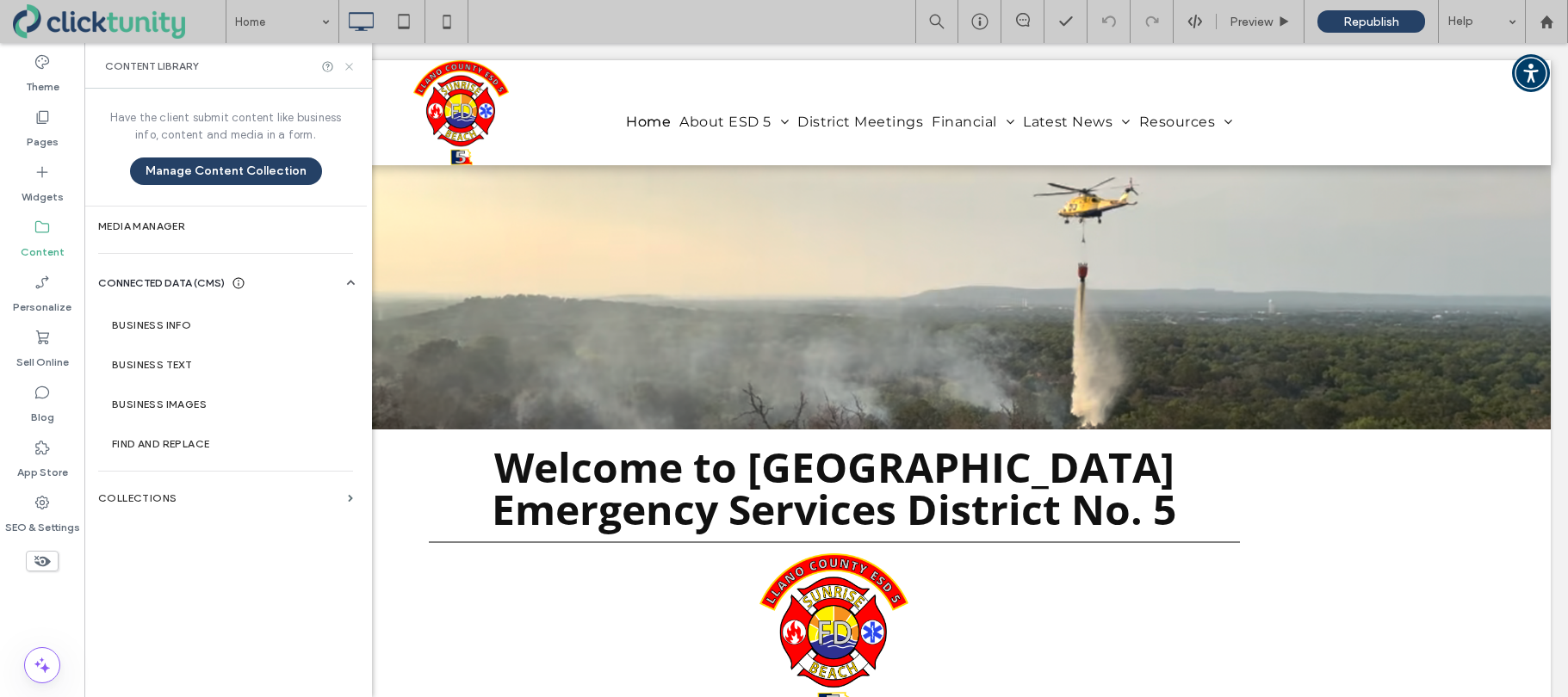
click at [353, 67] on icon at bounding box center [348, 66] width 13 height 13
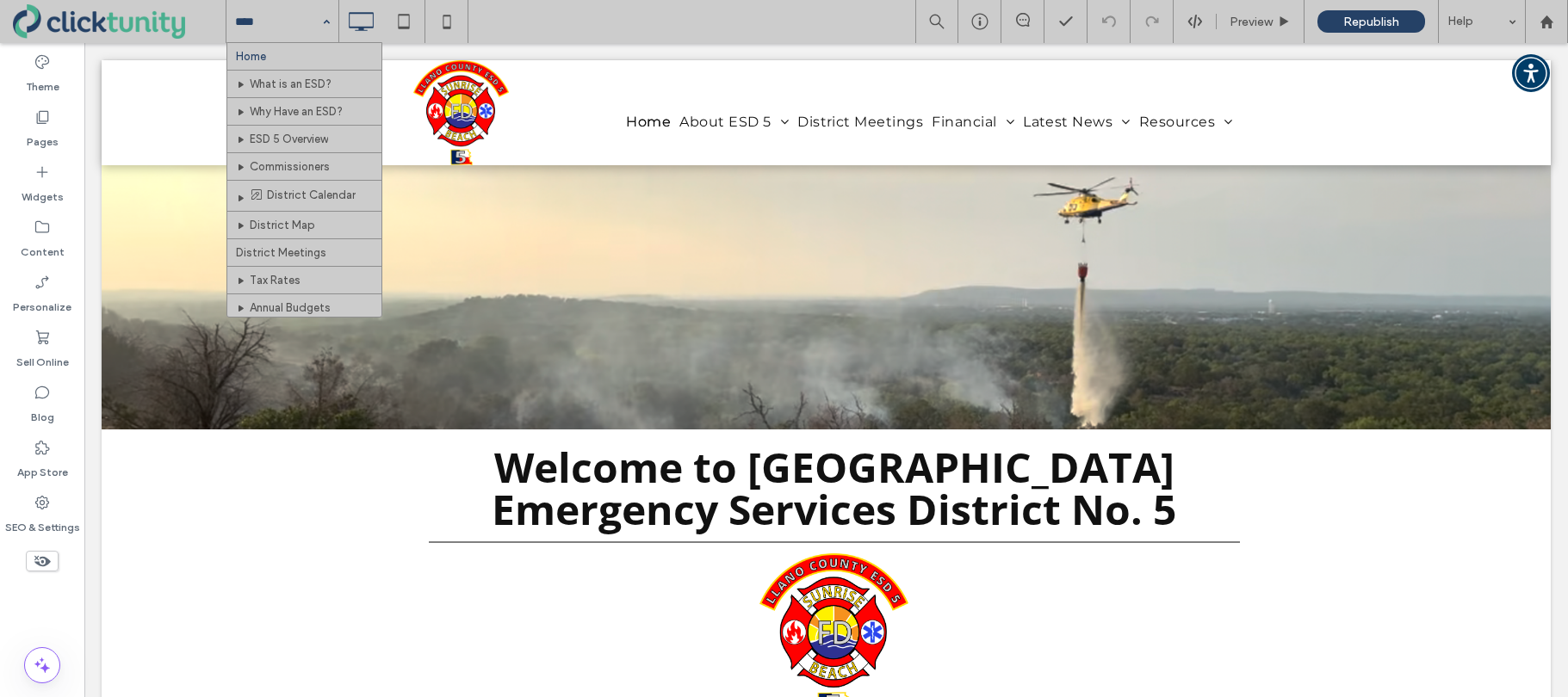
drag, startPoint x: 246, startPoint y: 33, endPoint x: 291, endPoint y: 64, distance: 54.6
drag, startPoint x: 284, startPoint y: 248, endPoint x: 317, endPoint y: 246, distance: 33.1
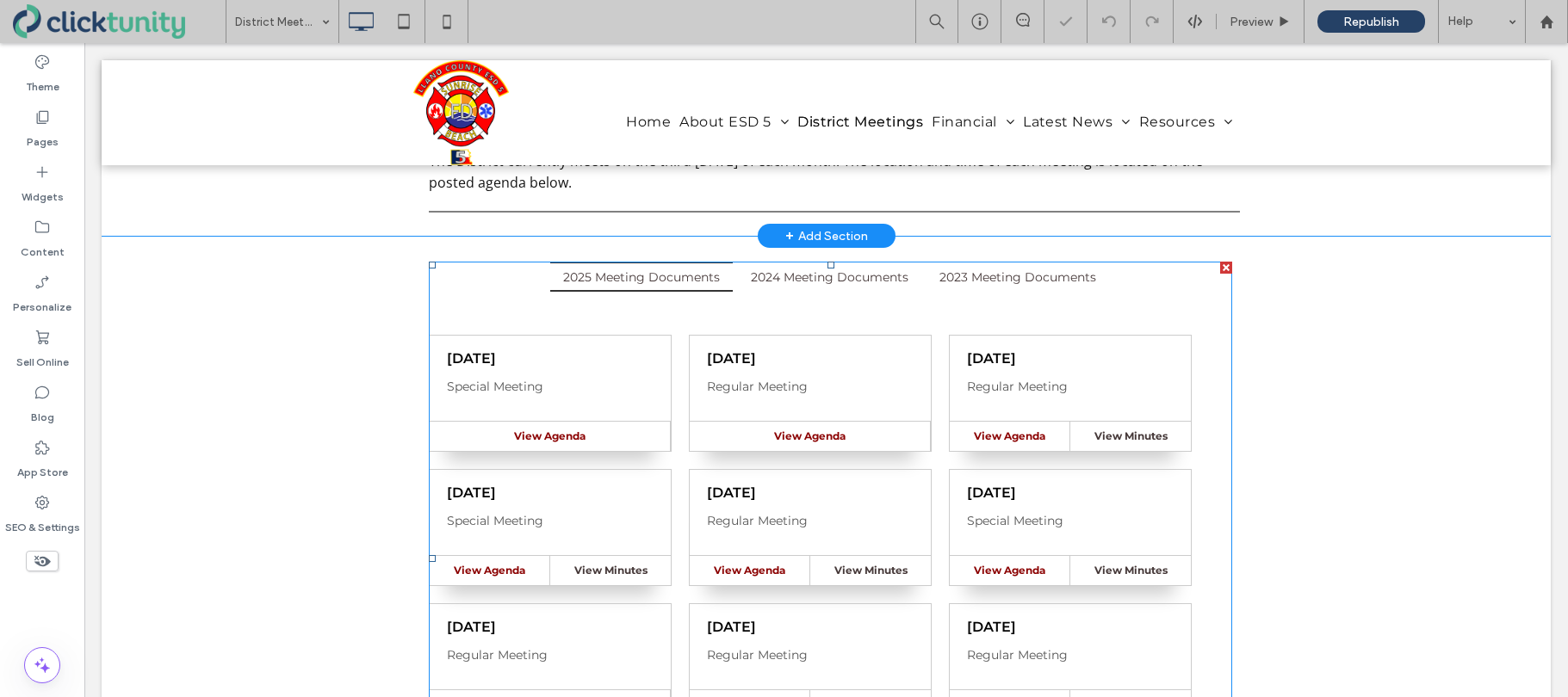
scroll to position [221, 0]
click at [664, 333] on span at bounding box center [830, 556] width 803 height 593
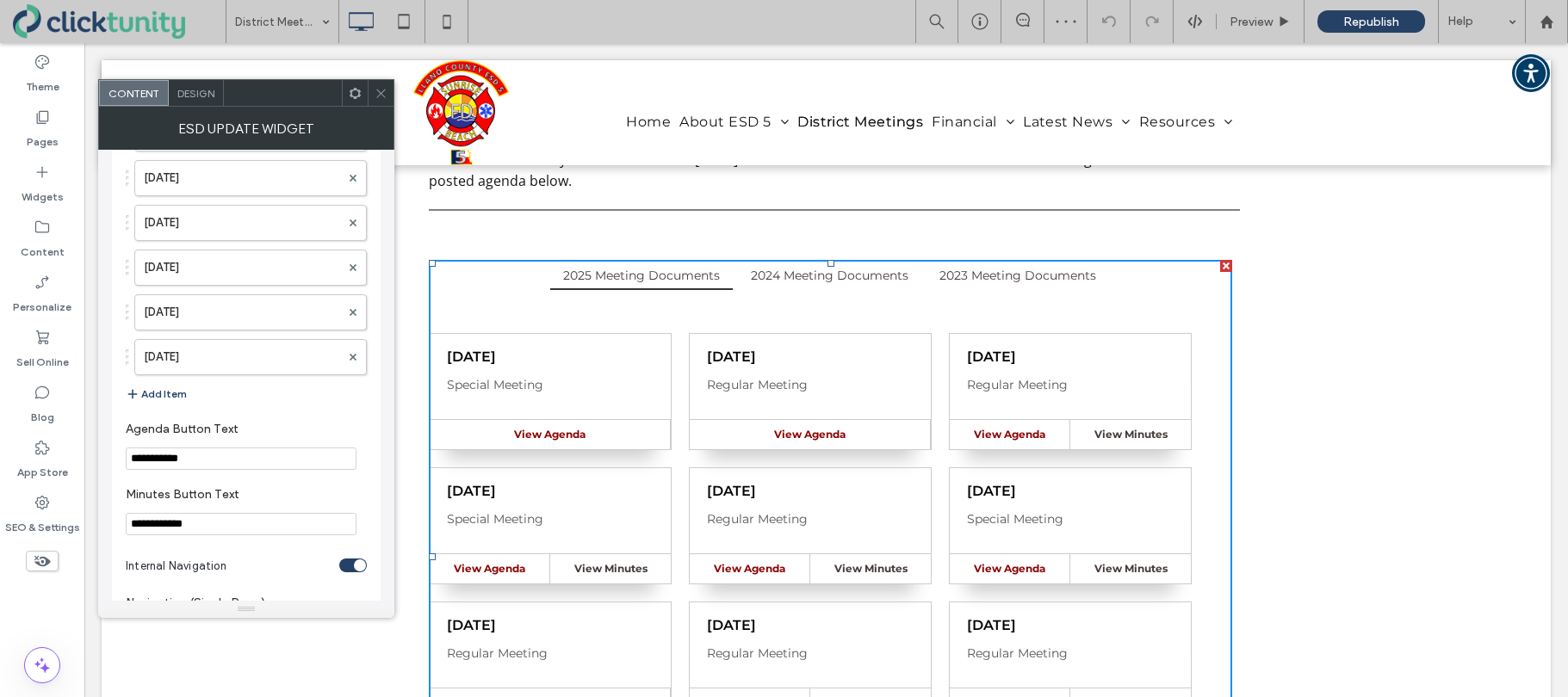
scroll to position [2193, 0]
click at [183, 389] on button "Add Item" at bounding box center [156, 392] width 61 height 20
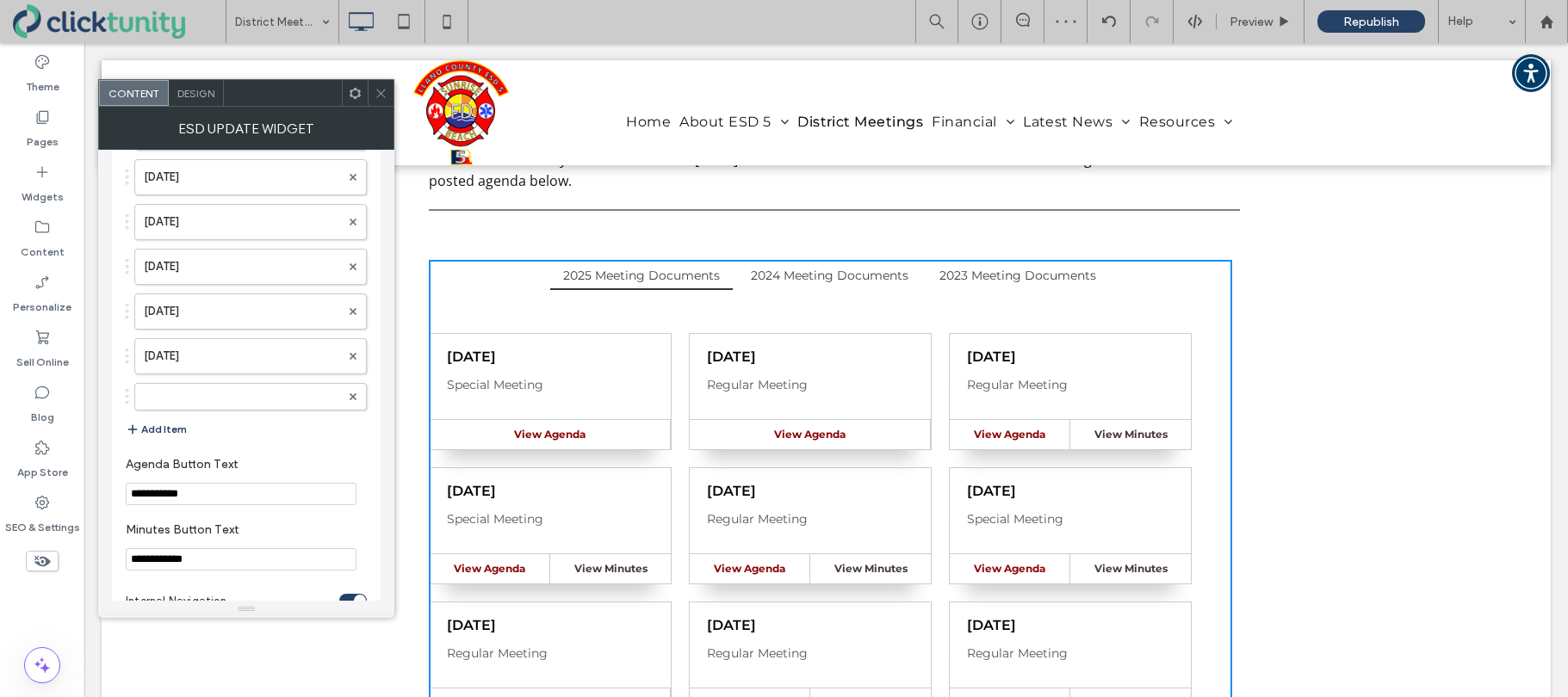
click at [174, 425] on button "Add Item" at bounding box center [156, 428] width 61 height 20
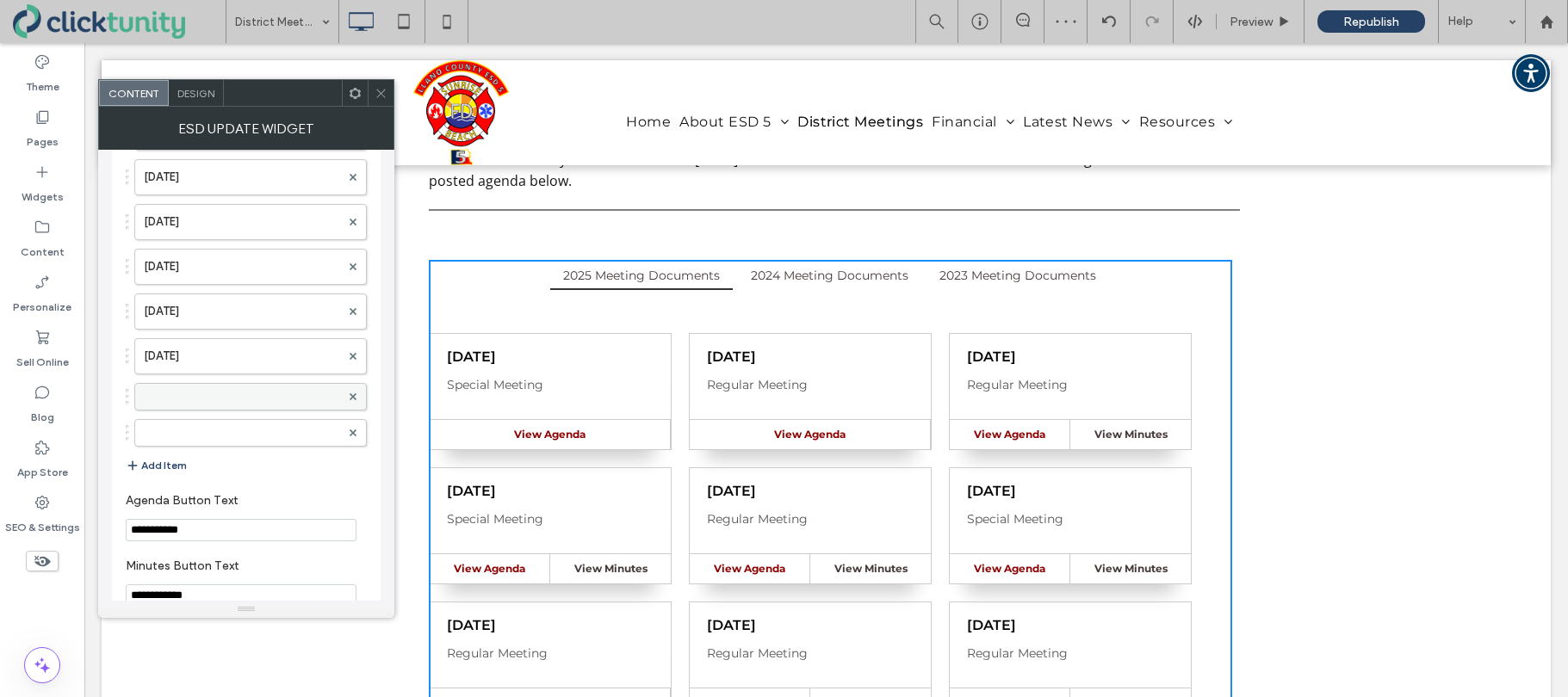
click at [198, 403] on label at bounding box center [242, 396] width 196 height 17
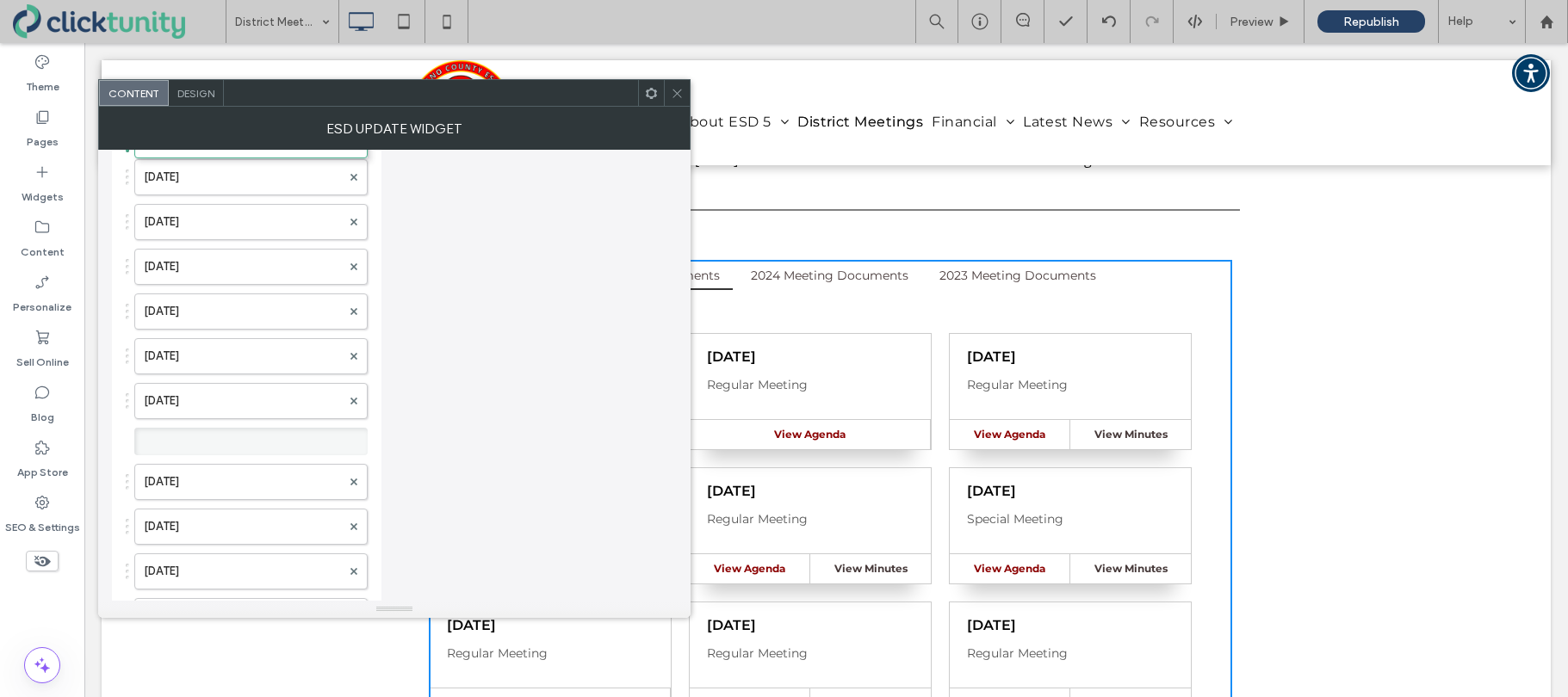
scroll to position [0, 0]
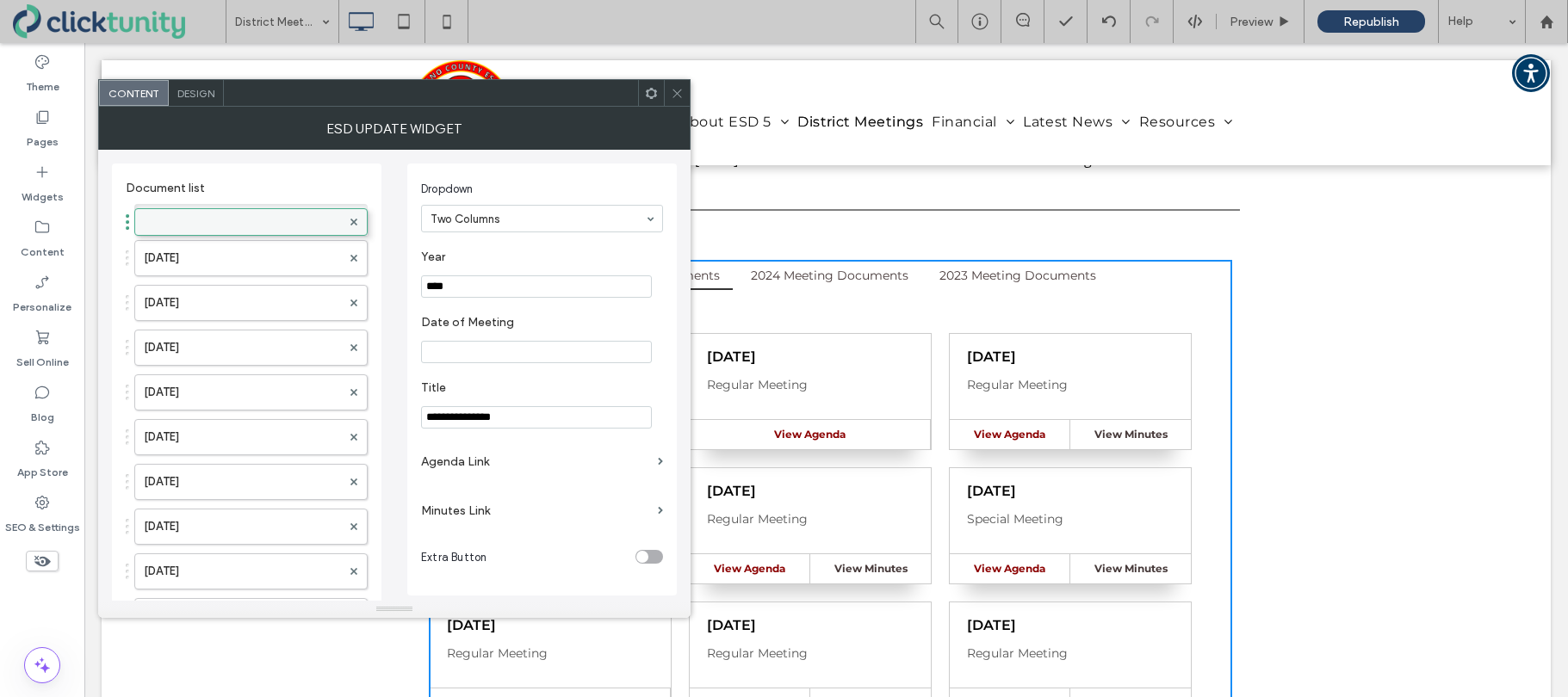
drag, startPoint x: 129, startPoint y: 398, endPoint x: 189, endPoint y: 215, distance: 192.6
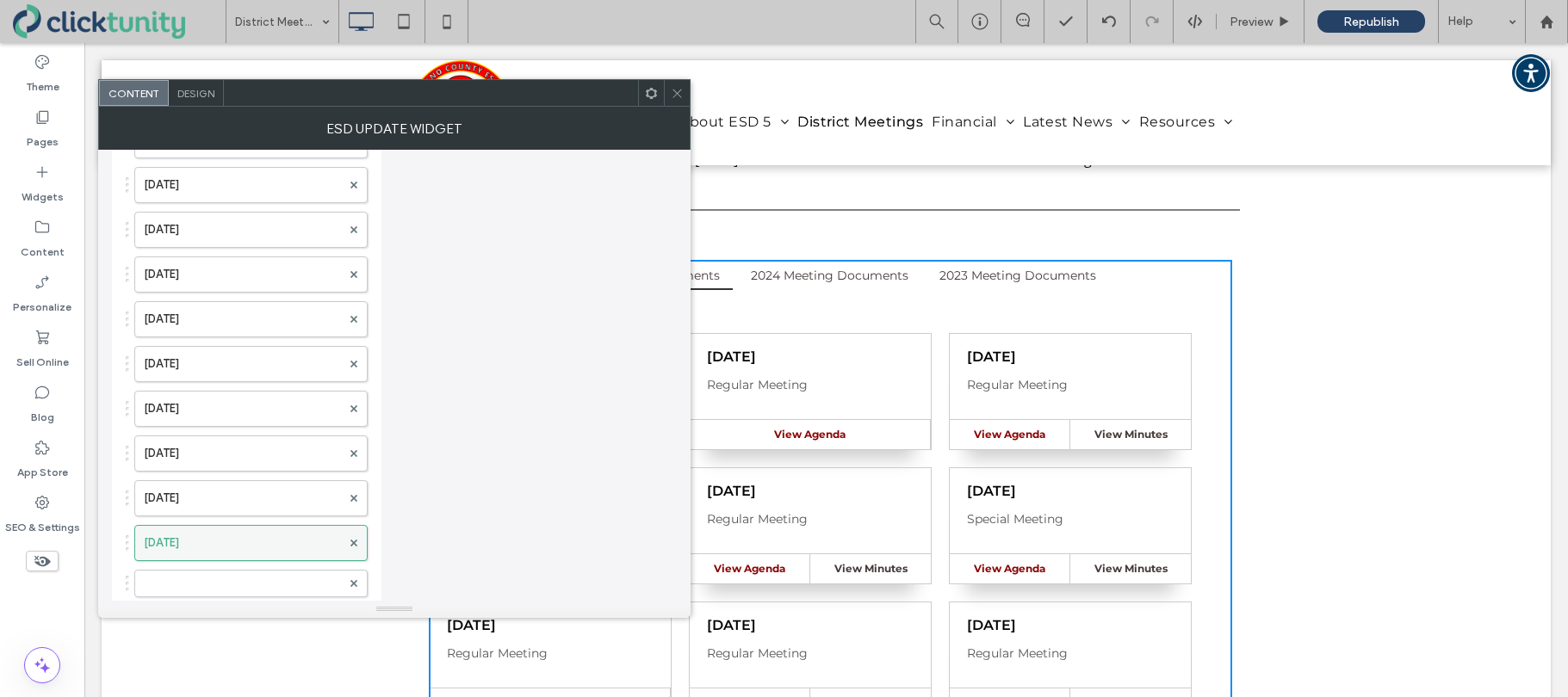
scroll to position [2141, 0]
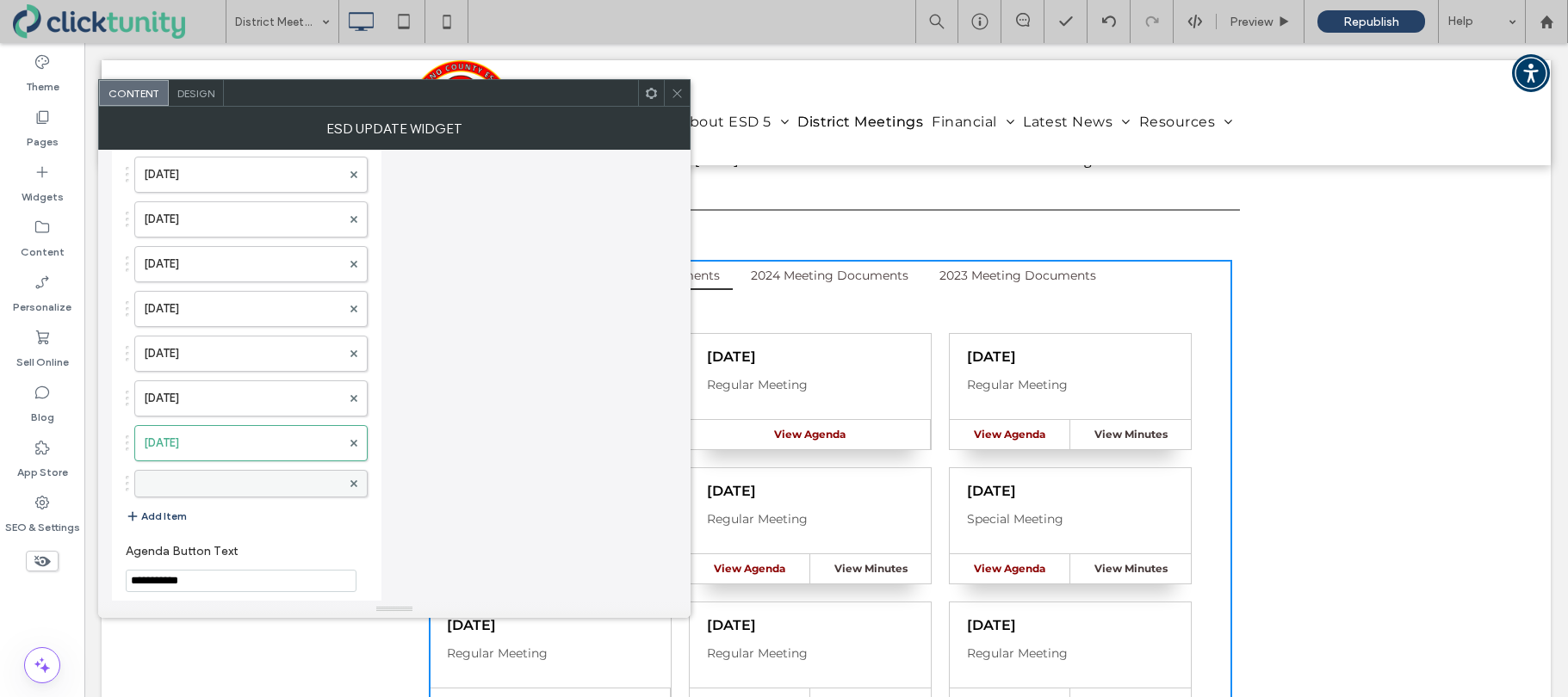
click at [160, 488] on label at bounding box center [243, 483] width 197 height 17
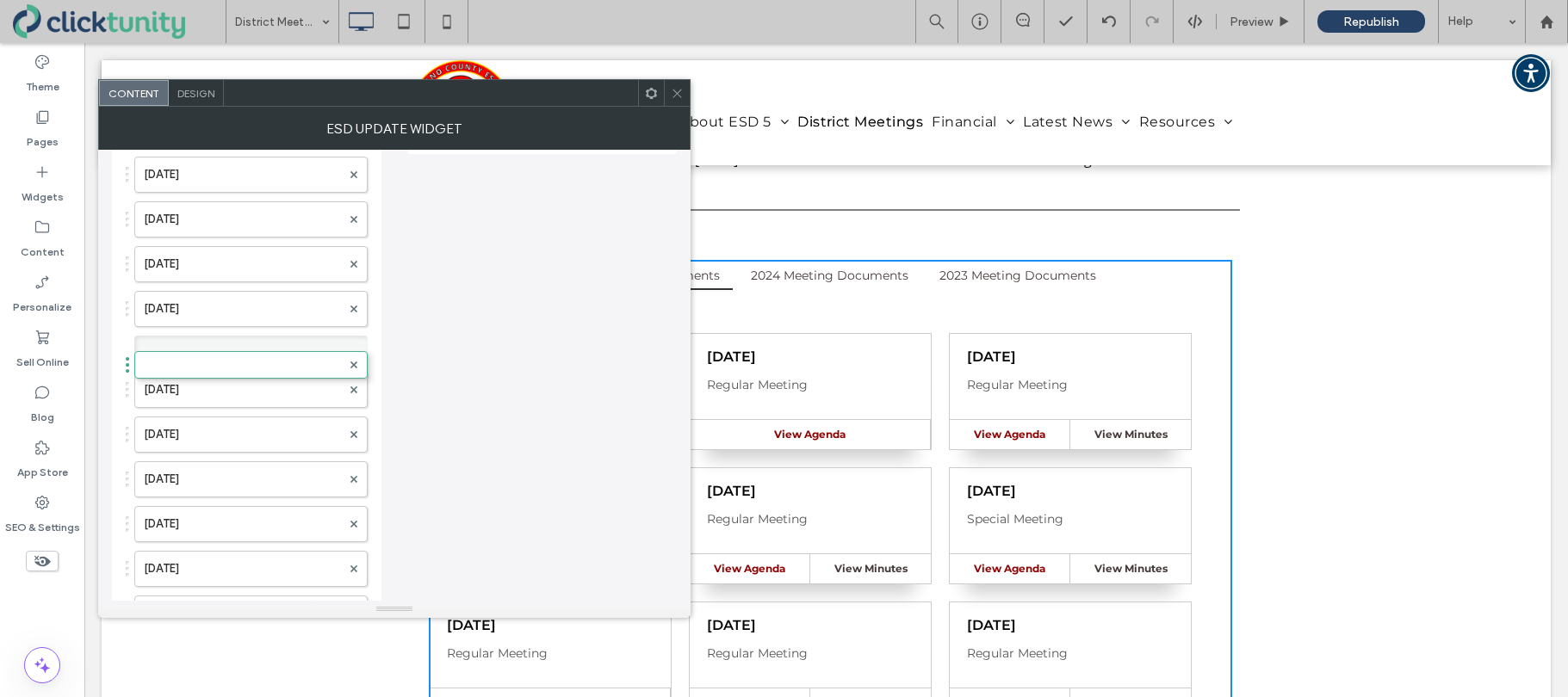
scroll to position [0, 0]
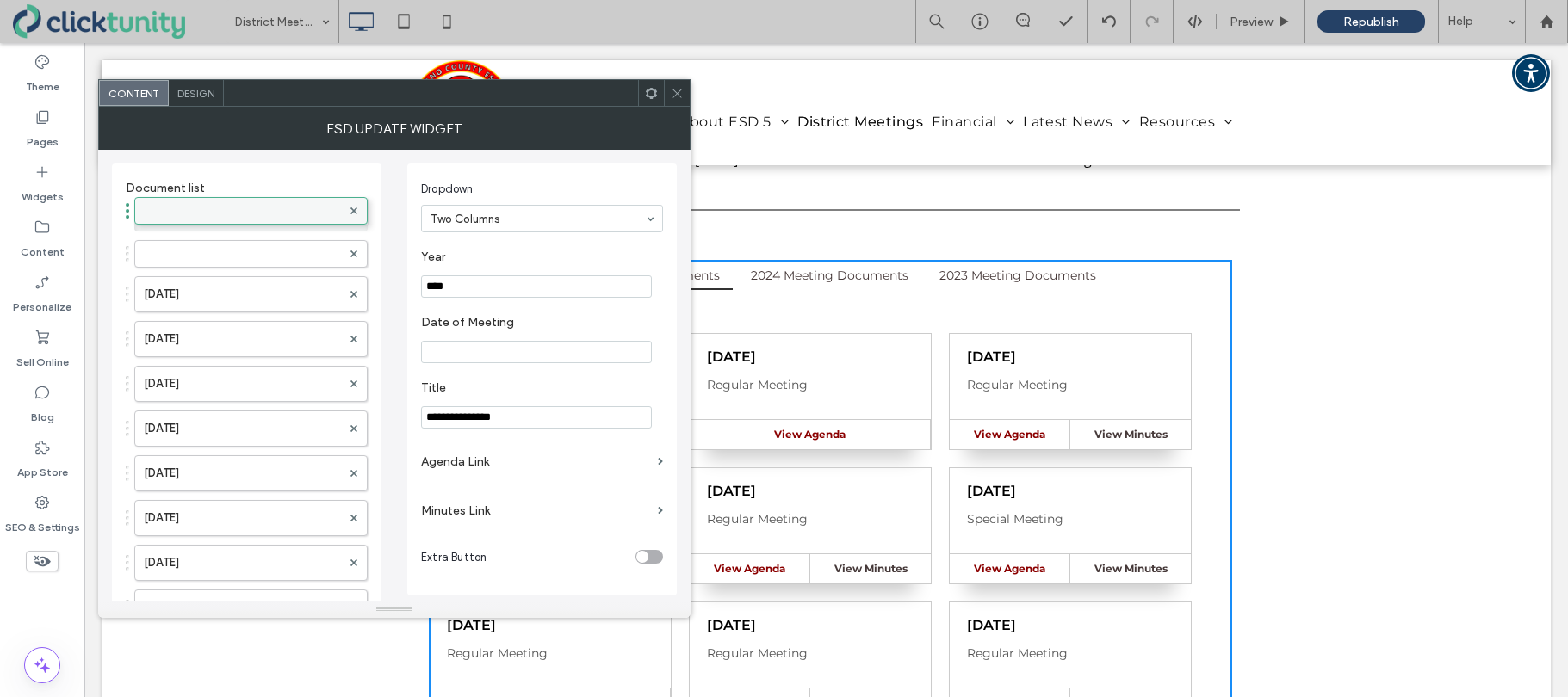
drag, startPoint x: 127, startPoint y: 486, endPoint x: 168, endPoint y: 205, distance: 284.0
click at [168, 244] on div at bounding box center [251, 253] width 233 height 27
click at [452, 289] on input "****" at bounding box center [536, 286] width 231 height 22
type input "****"
click at [456, 361] on input "Date of Meeting" at bounding box center [536, 351] width 231 height 22
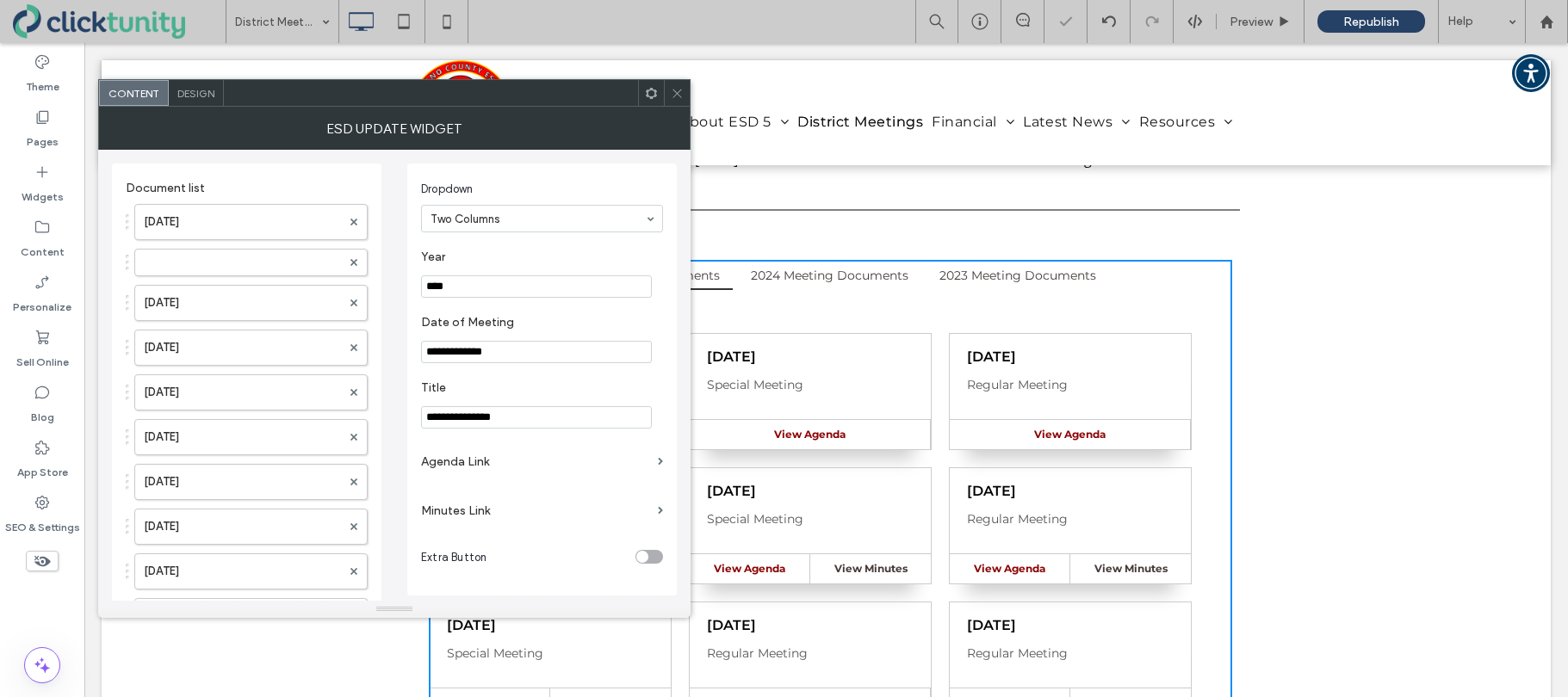
type input "**********"
drag, startPoint x: 505, startPoint y: 421, endPoint x: 558, endPoint y: 426, distance: 53.2
click at [558, 426] on input "**********" at bounding box center [536, 417] width 231 height 22
type input "**********"
click at [458, 468] on label "Agenda Link" at bounding box center [536, 461] width 230 height 32
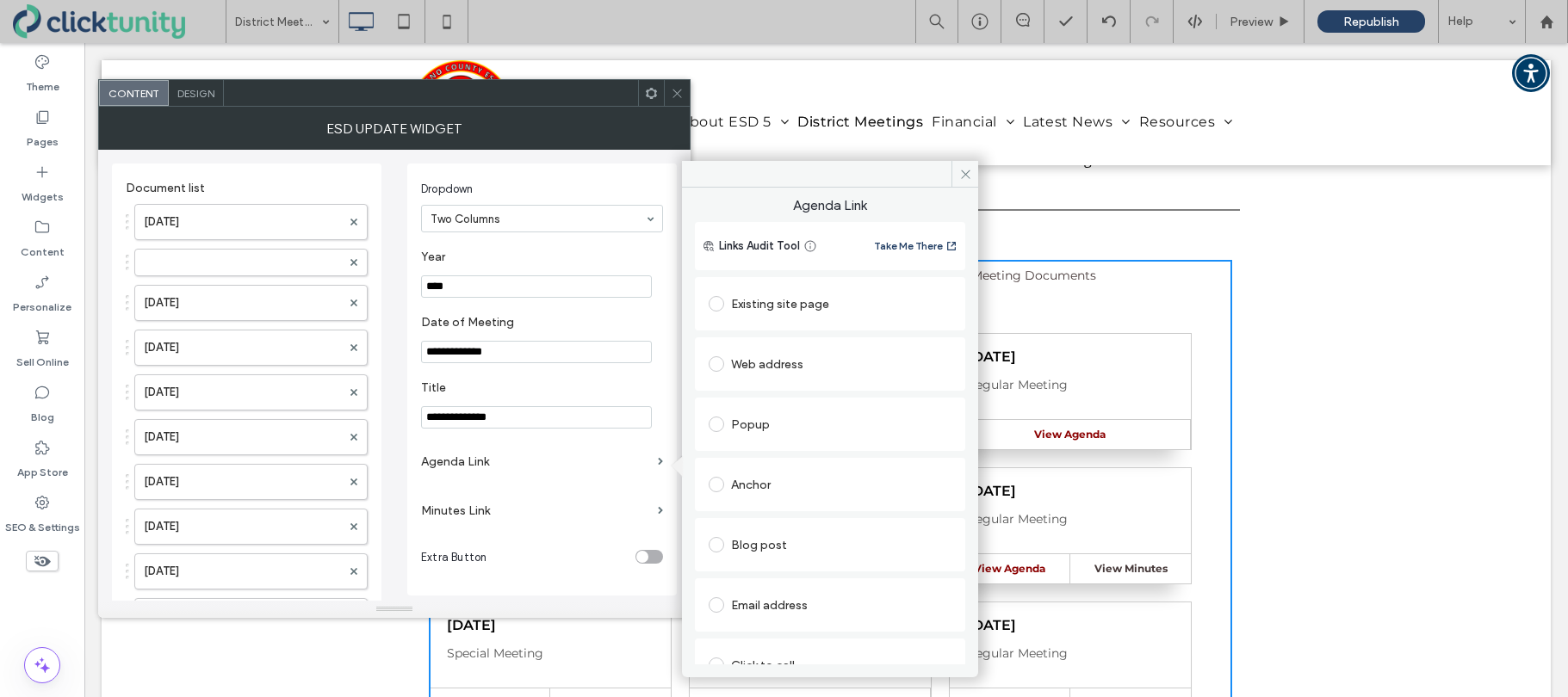
scroll to position [88, 0]
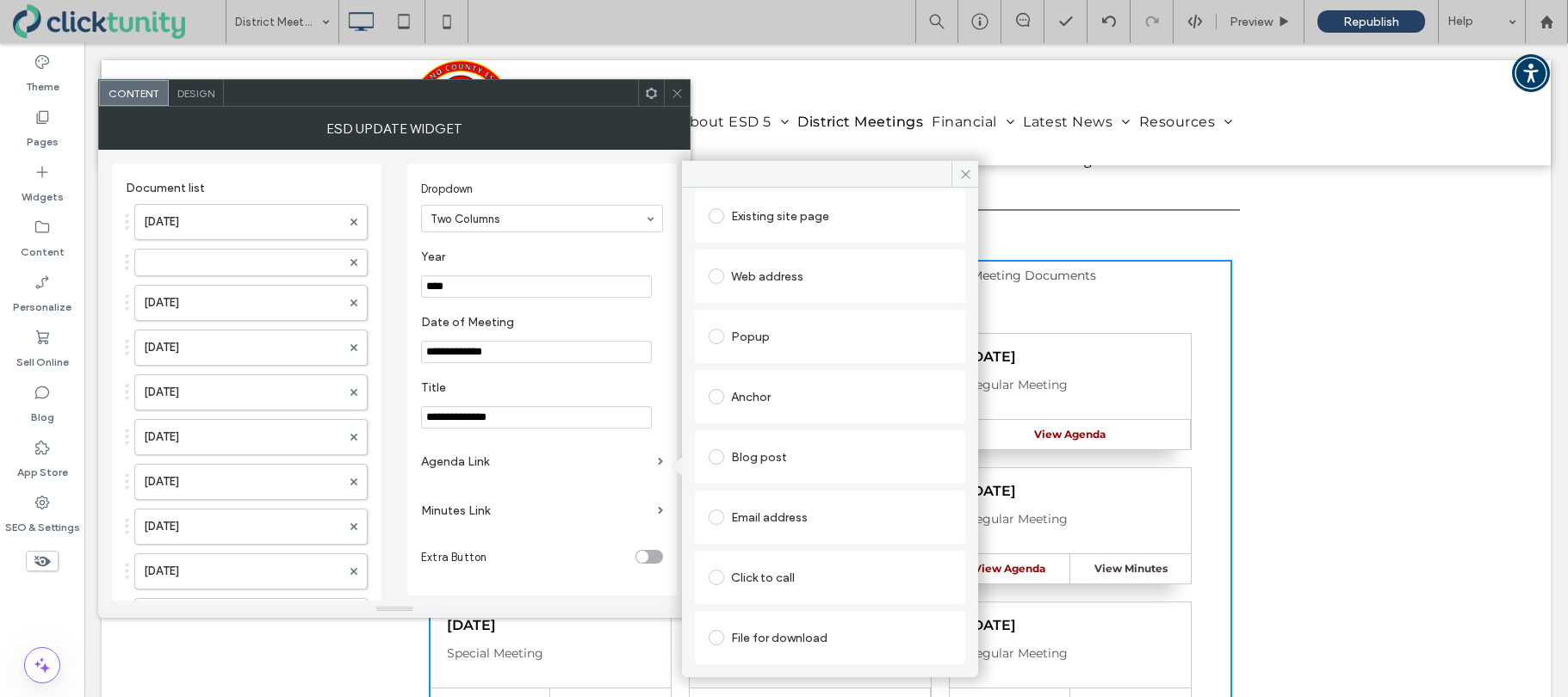
click at [710, 632] on span at bounding box center [716, 637] width 15 height 15
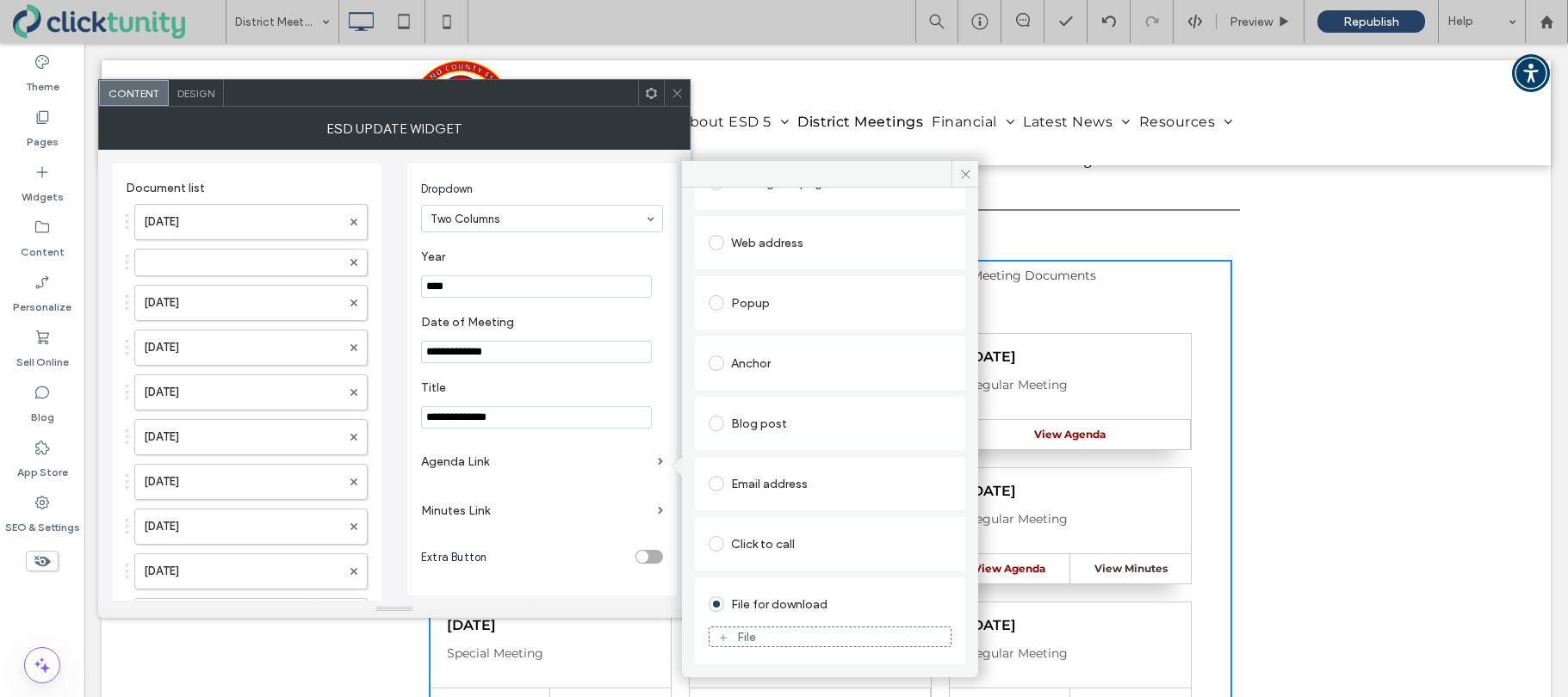
click at [762, 636] on div "File" at bounding box center [829, 637] width 241 height 15
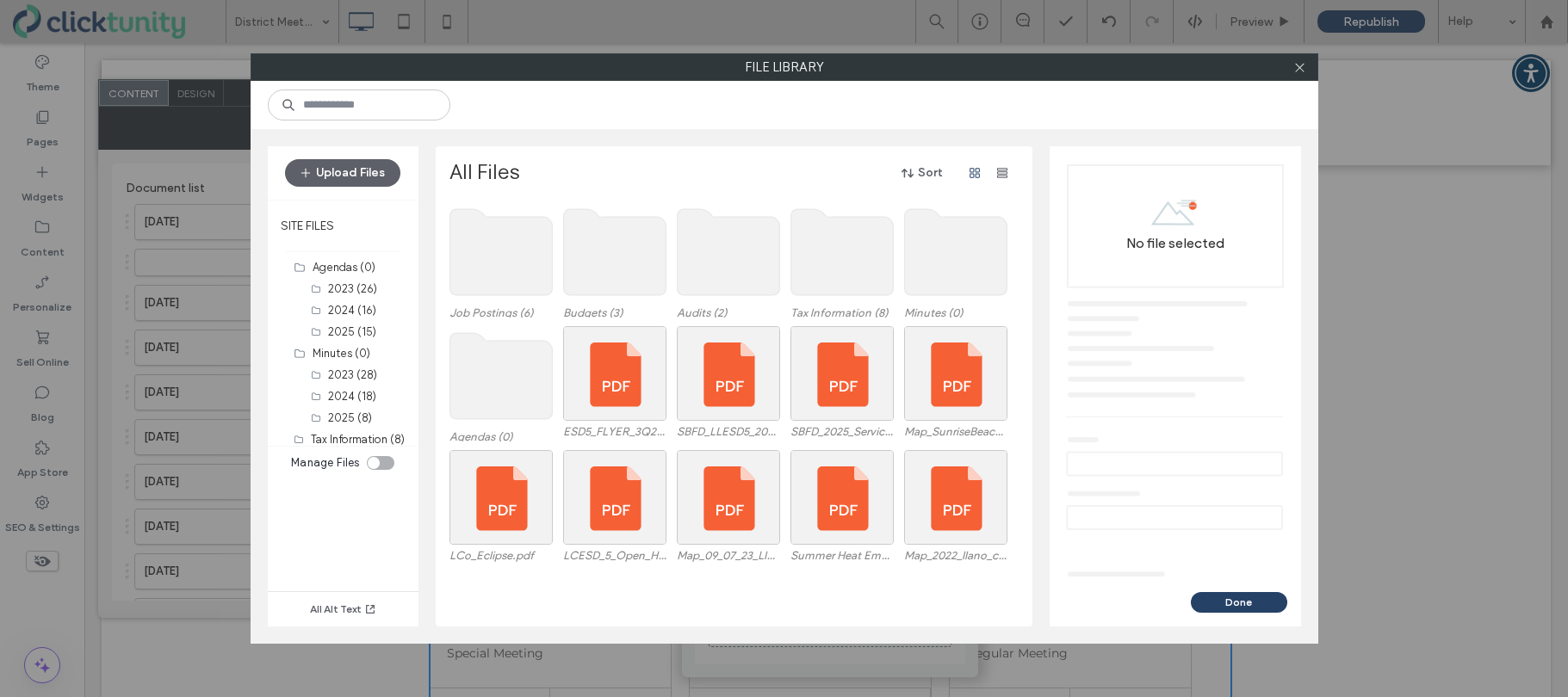
click at [539, 384] on use at bounding box center [501, 375] width 103 height 86
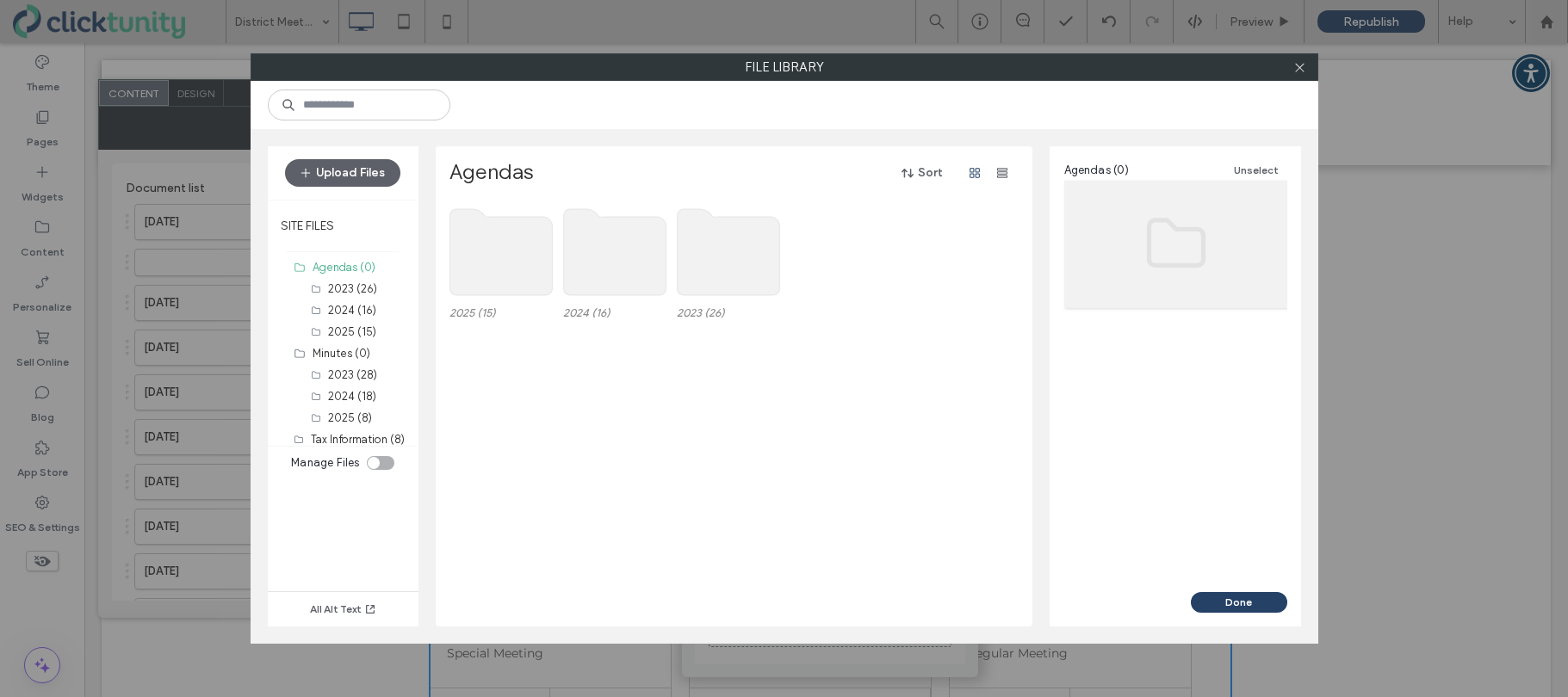
click at [488, 270] on use at bounding box center [501, 251] width 103 height 86
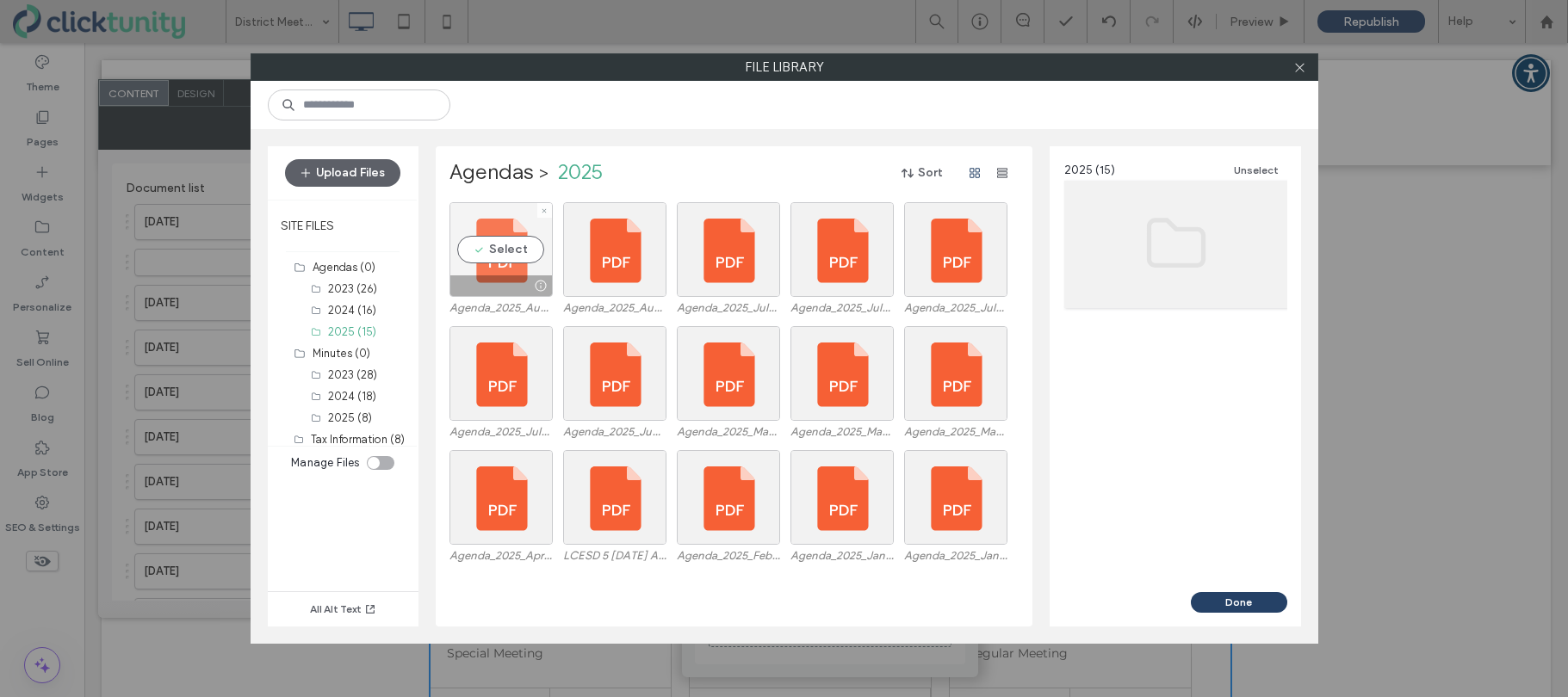
click at [504, 254] on div "Select" at bounding box center [501, 249] width 104 height 95
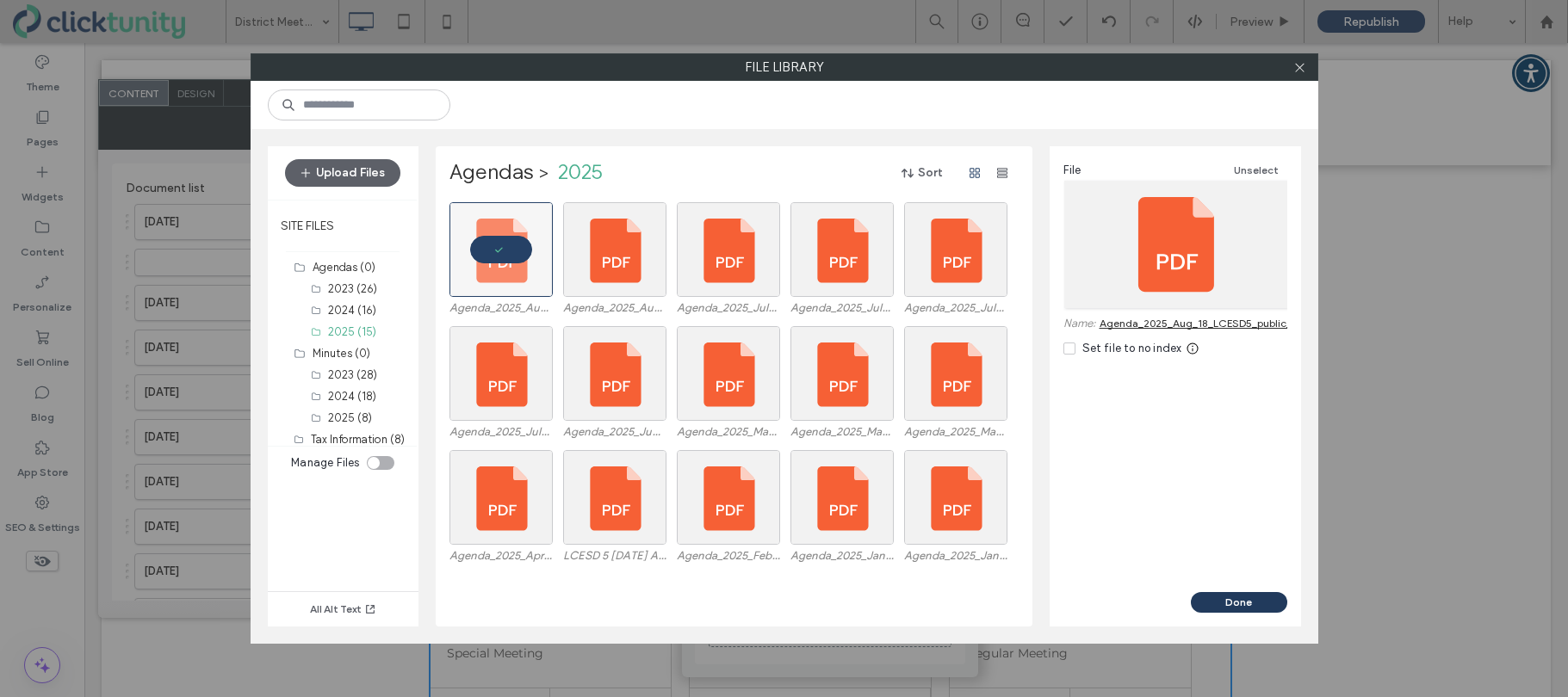
drag, startPoint x: 1213, startPoint y: 607, endPoint x: 1091, endPoint y: 550, distance: 134.7
click at [1213, 607] on button "Done" at bounding box center [1239, 601] width 97 height 20
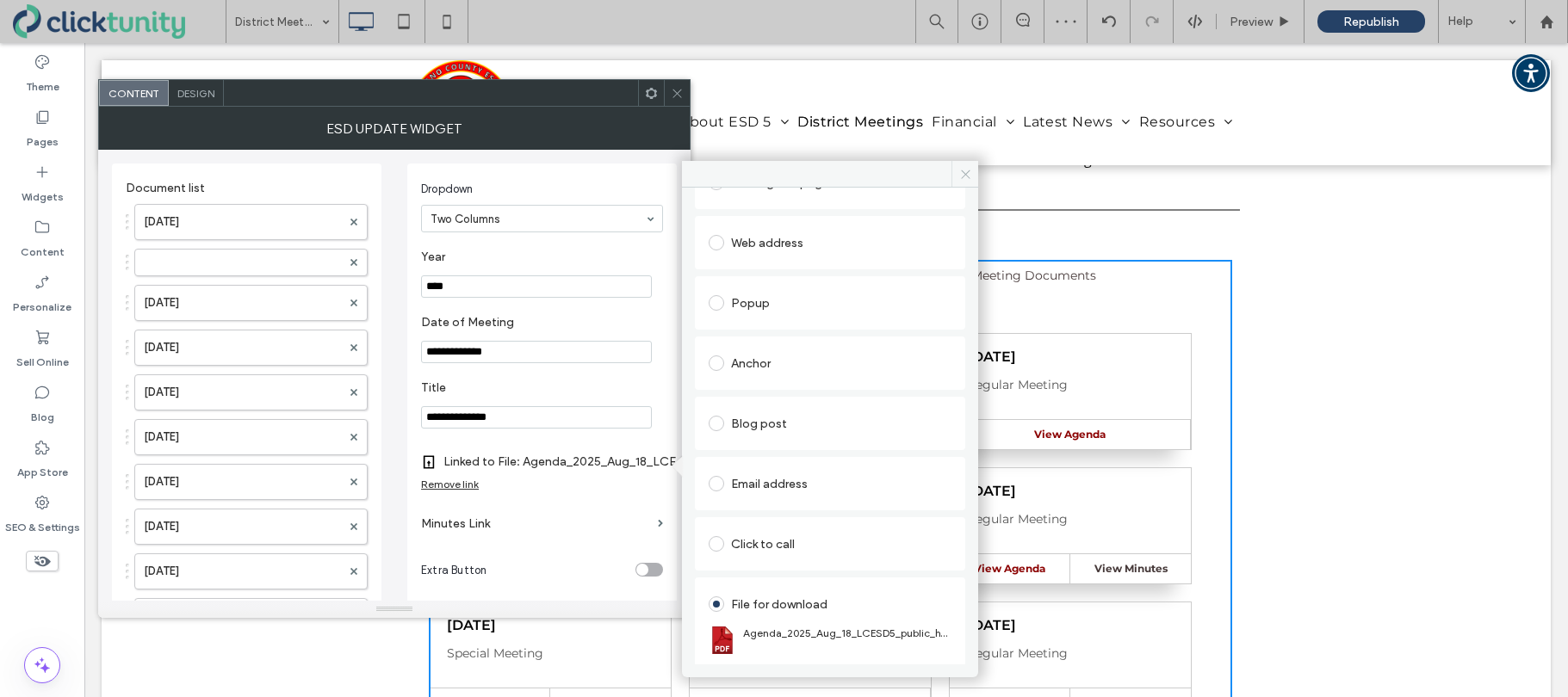
click at [964, 177] on icon at bounding box center [964, 174] width 13 height 13
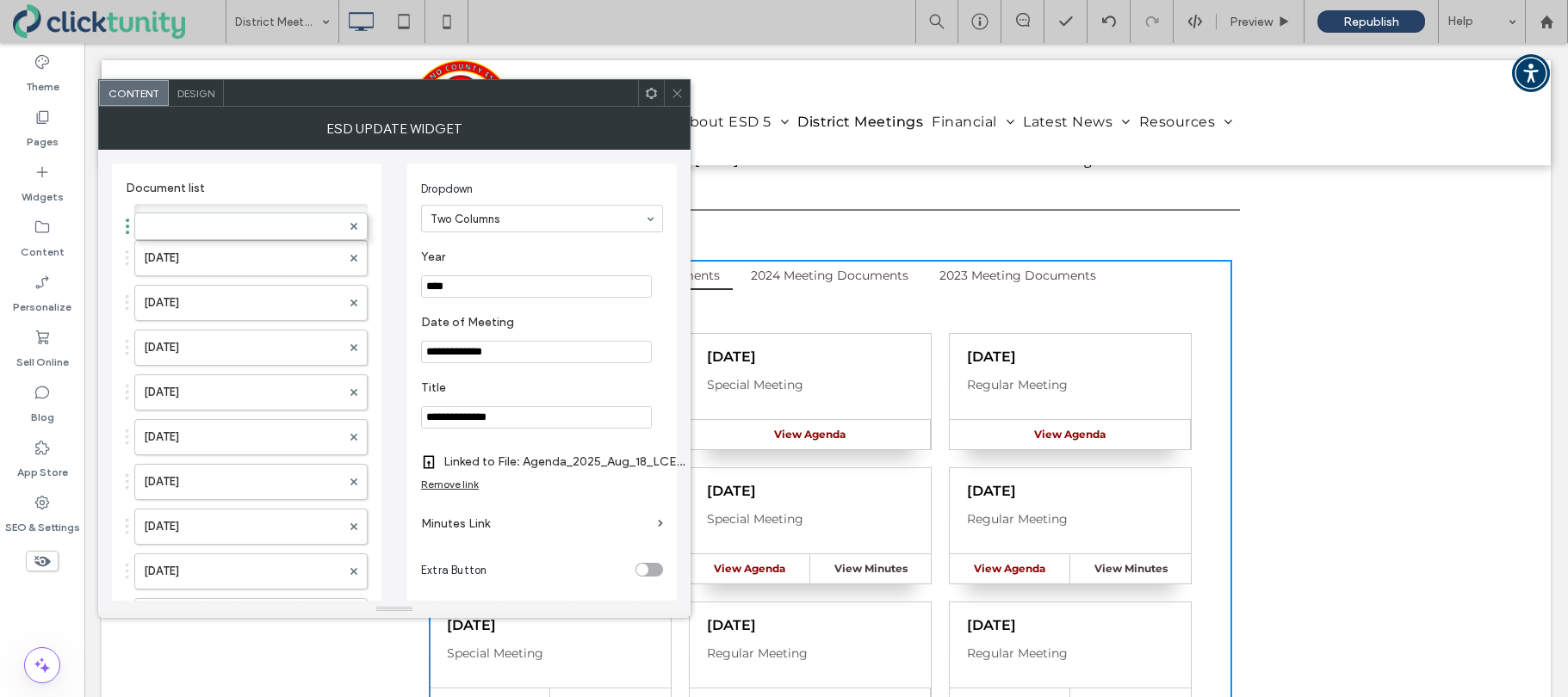
drag, startPoint x: 128, startPoint y: 263, endPoint x: 129, endPoint y: 218, distance: 45.0
click at [161, 219] on label at bounding box center [243, 218] width 197 height 17
drag, startPoint x: 445, startPoint y: 288, endPoint x: 465, endPoint y: 287, distance: 20.0
click at [465, 287] on input "****" at bounding box center [536, 286] width 231 height 22
type input "****"
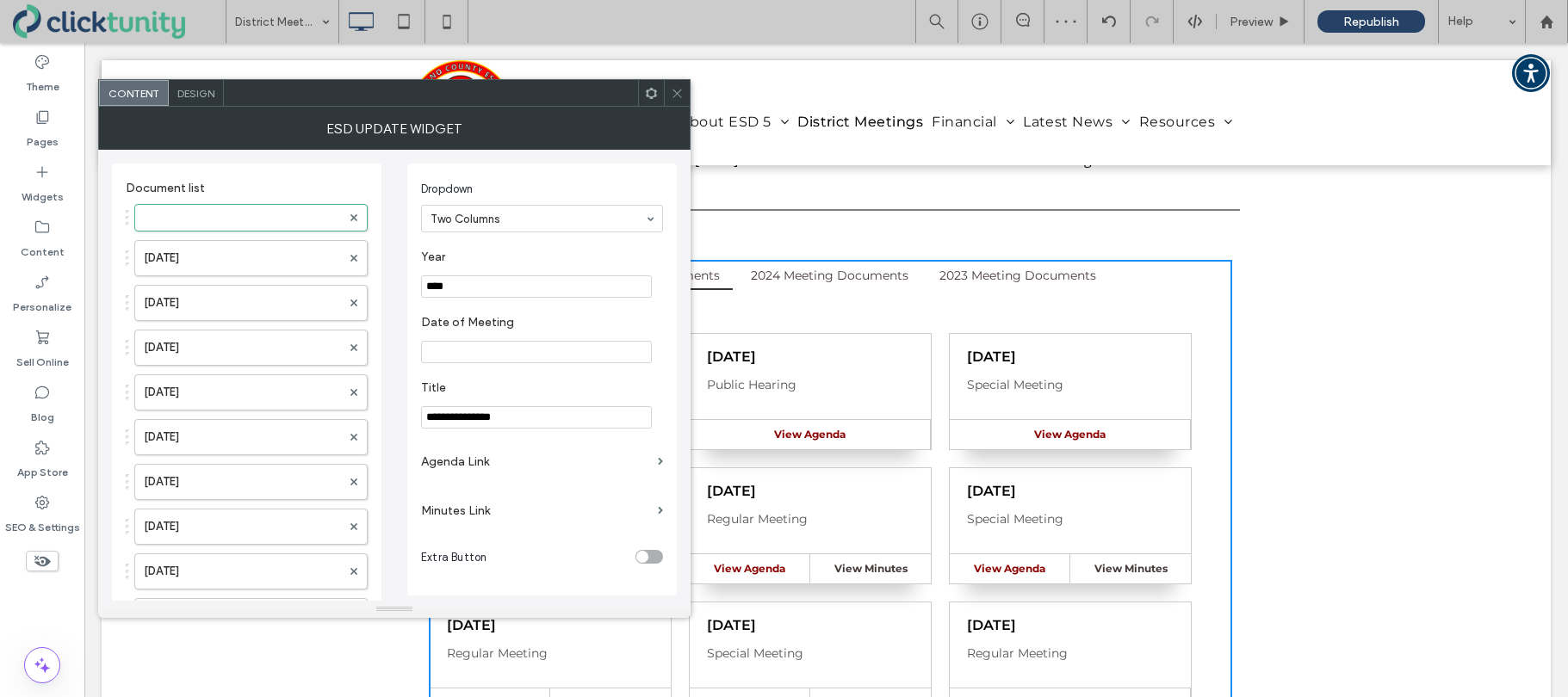
click at [489, 346] on input "Date of Meeting" at bounding box center [536, 351] width 231 height 22
type input "**********"
click at [483, 465] on label "Agenda Link" at bounding box center [536, 461] width 230 height 32
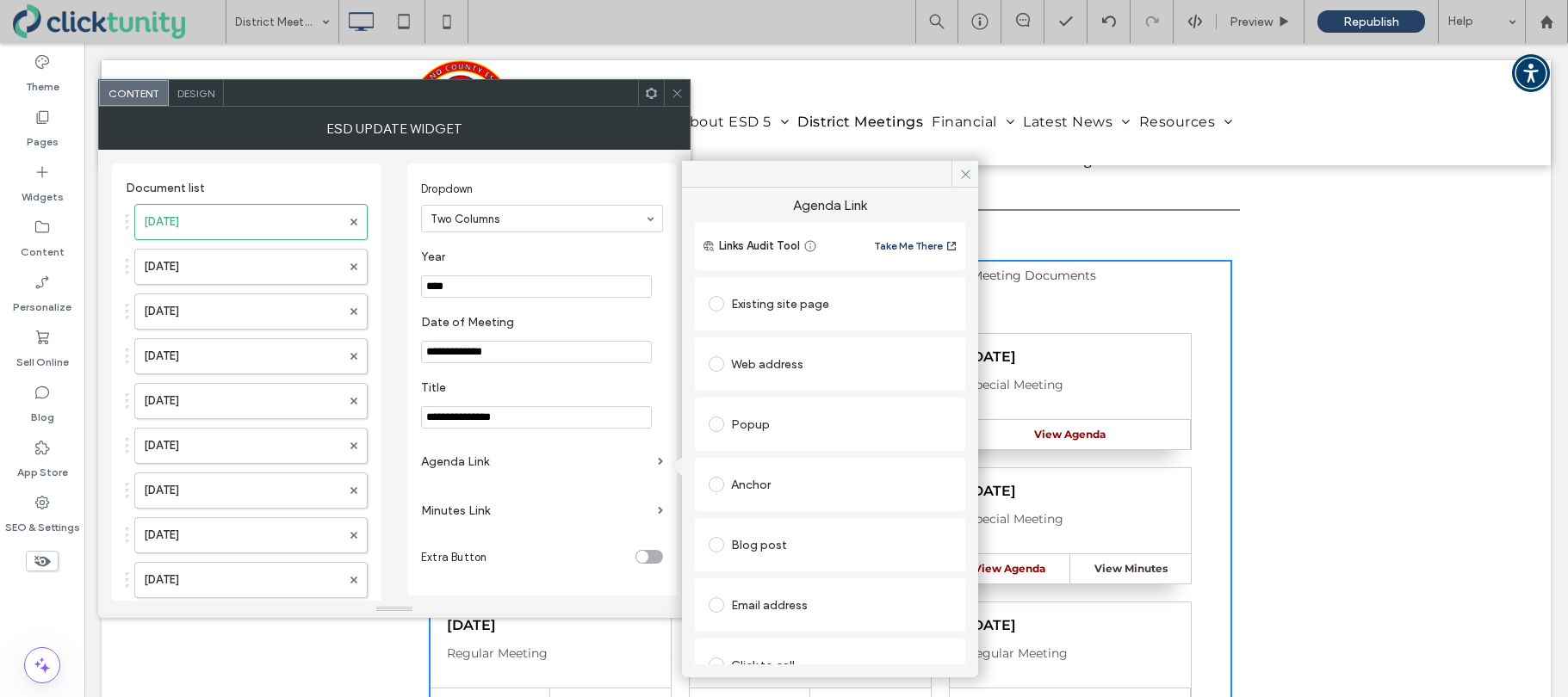
scroll to position [88, 0]
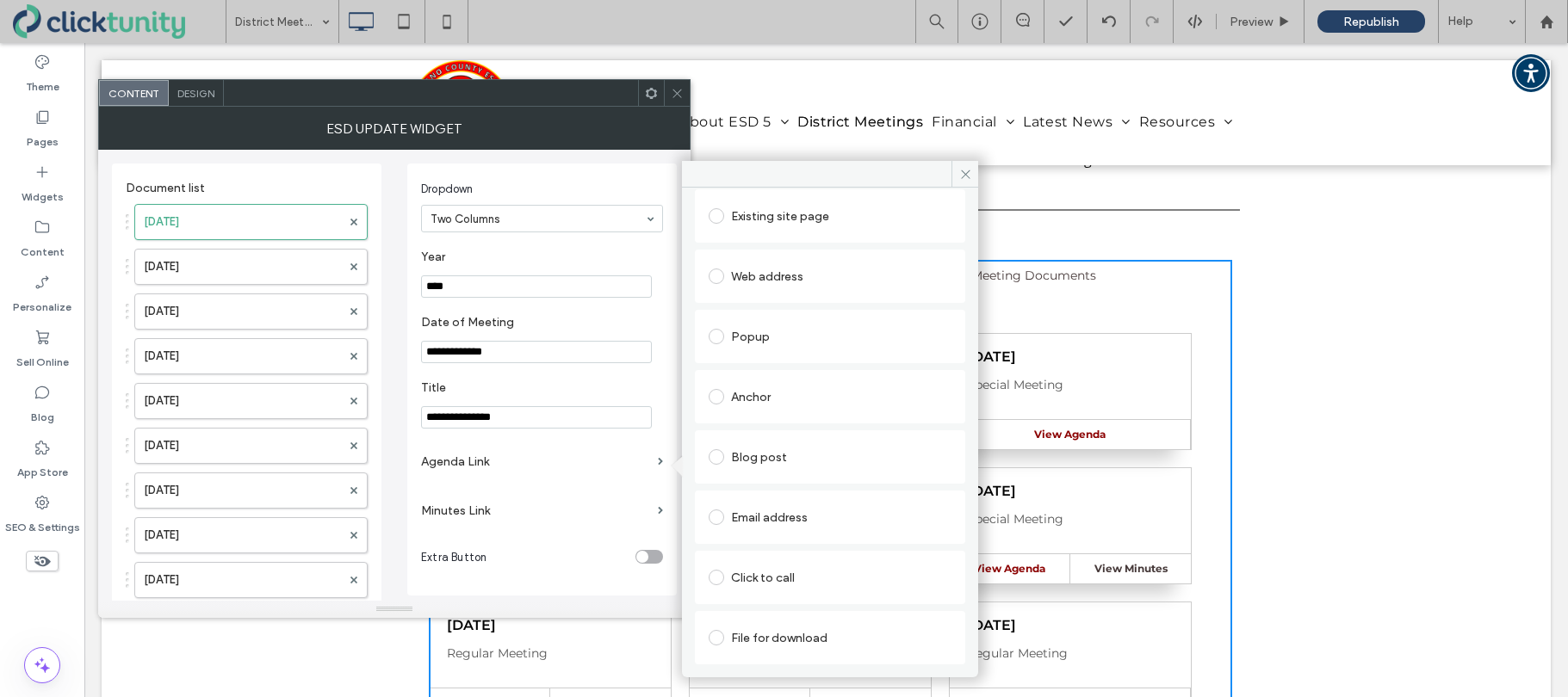
click at [716, 642] on span at bounding box center [716, 637] width 15 height 15
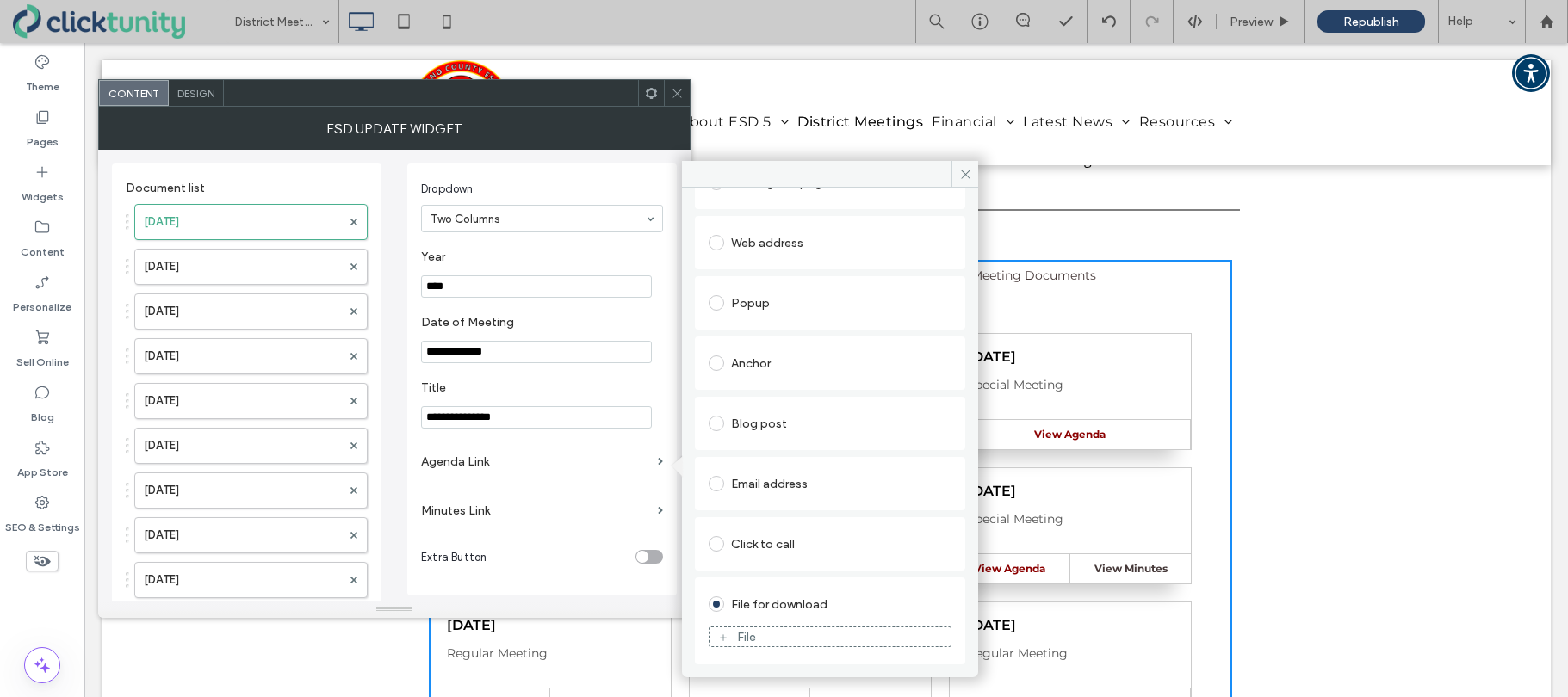
click at [723, 643] on span at bounding box center [723, 637] width 11 height 15
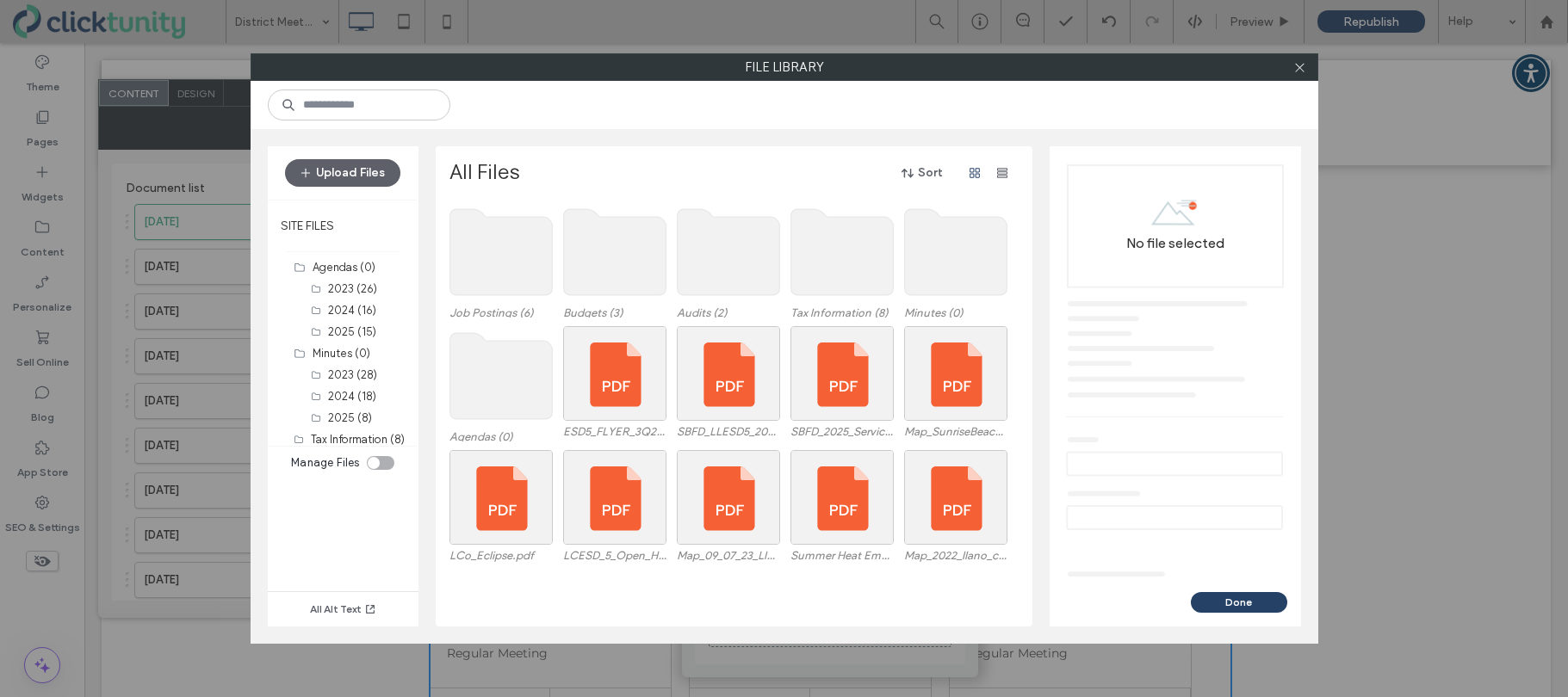
click at [517, 410] on use at bounding box center [501, 375] width 103 height 86
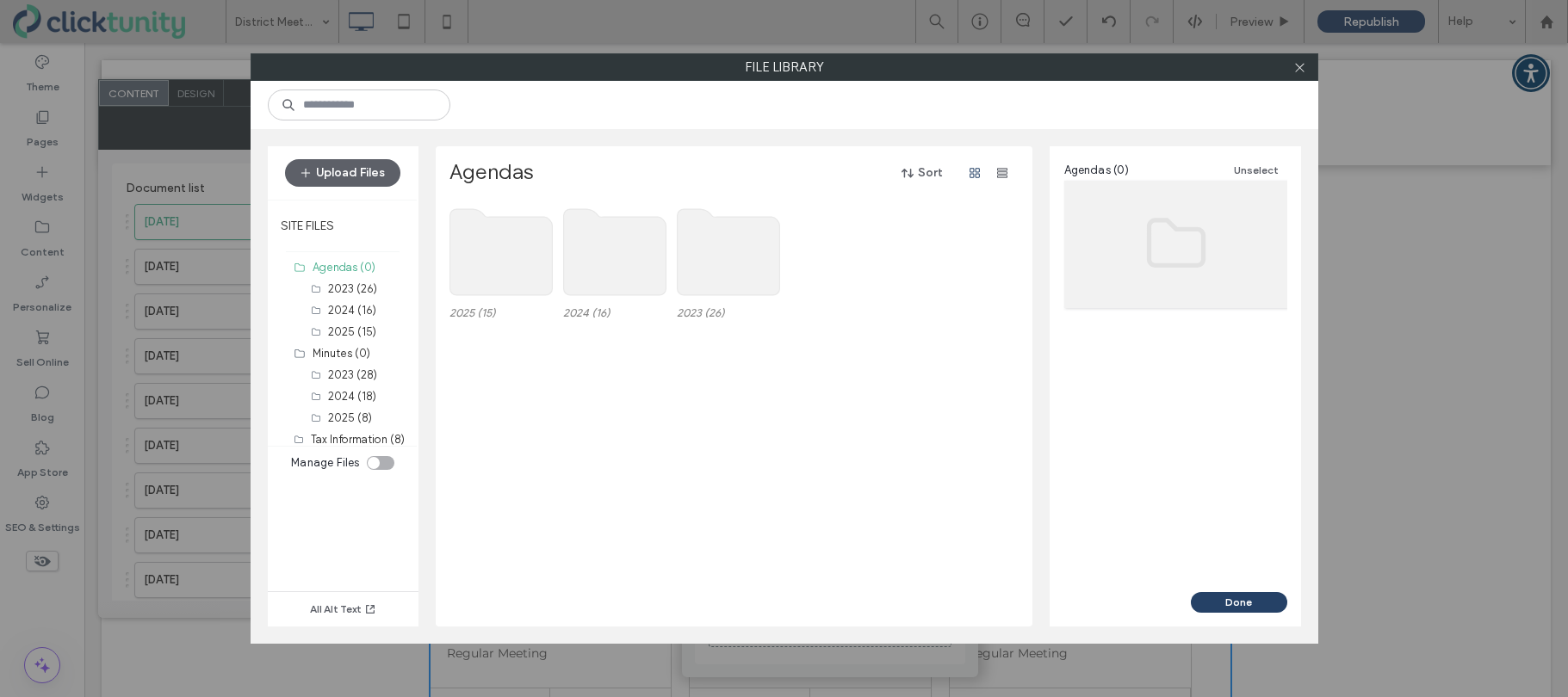
click at [478, 278] on use at bounding box center [501, 251] width 103 height 86
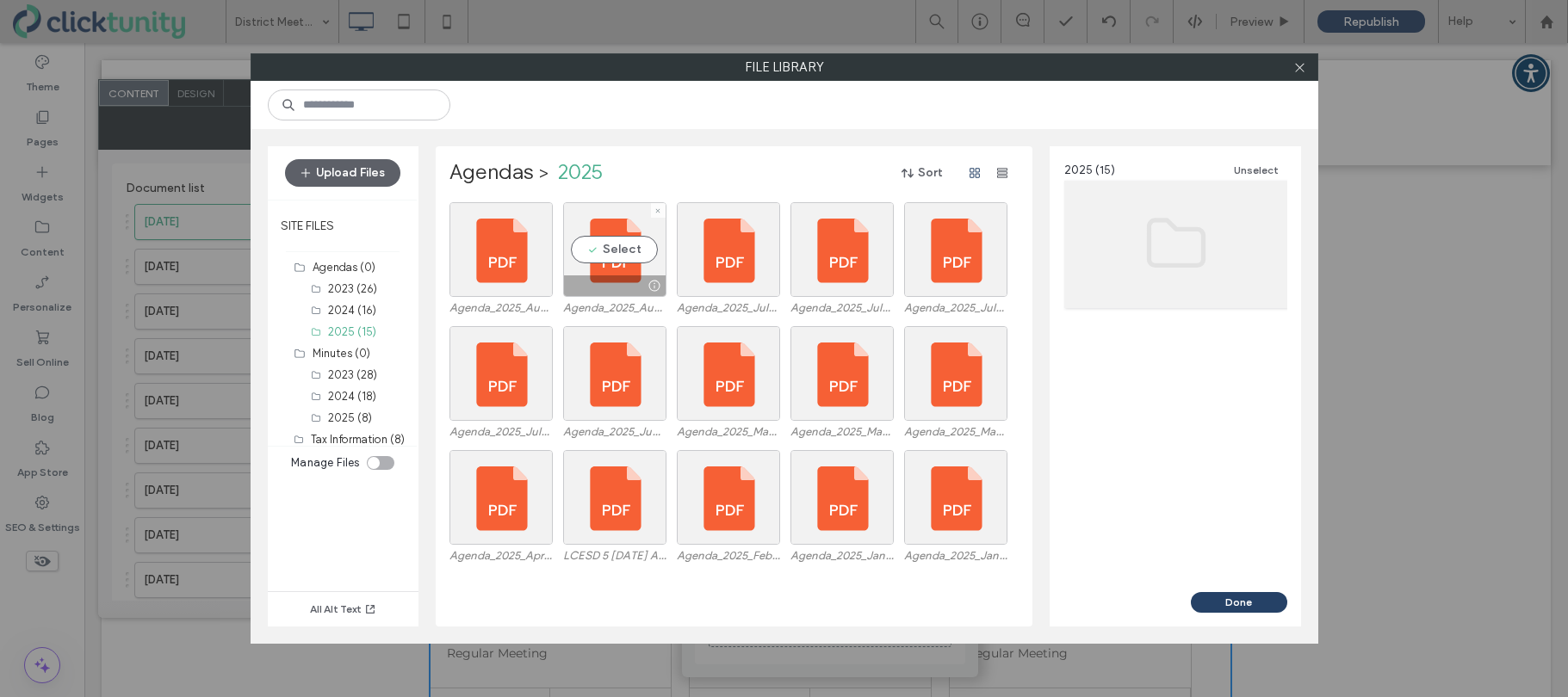
drag, startPoint x: 599, startPoint y: 255, endPoint x: 671, endPoint y: 272, distance: 74.0
click at [599, 255] on div "Select" at bounding box center [614, 249] width 104 height 95
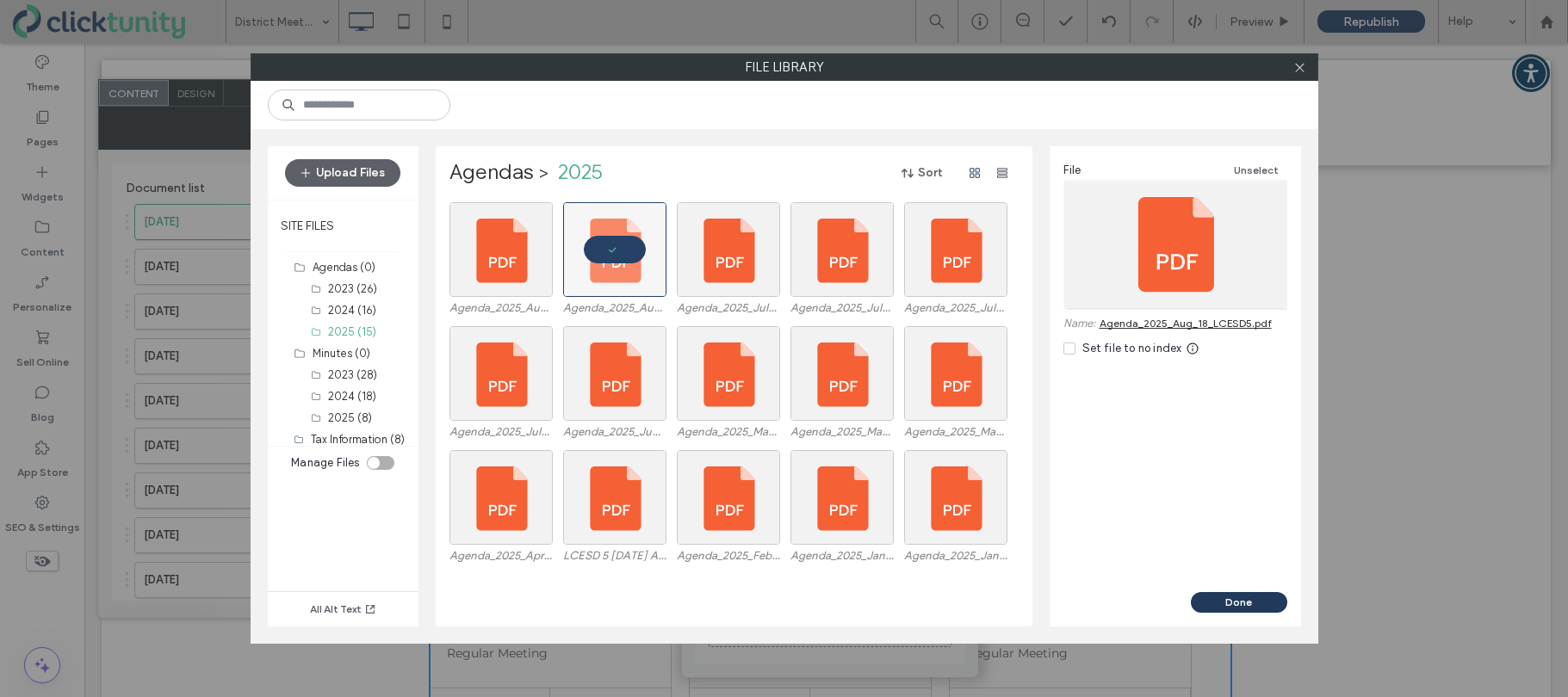
drag, startPoint x: 1141, startPoint y: 554, endPoint x: 1226, endPoint y: 598, distance: 95.7
click at [1226, 598] on button "Done" at bounding box center [1239, 601] width 97 height 20
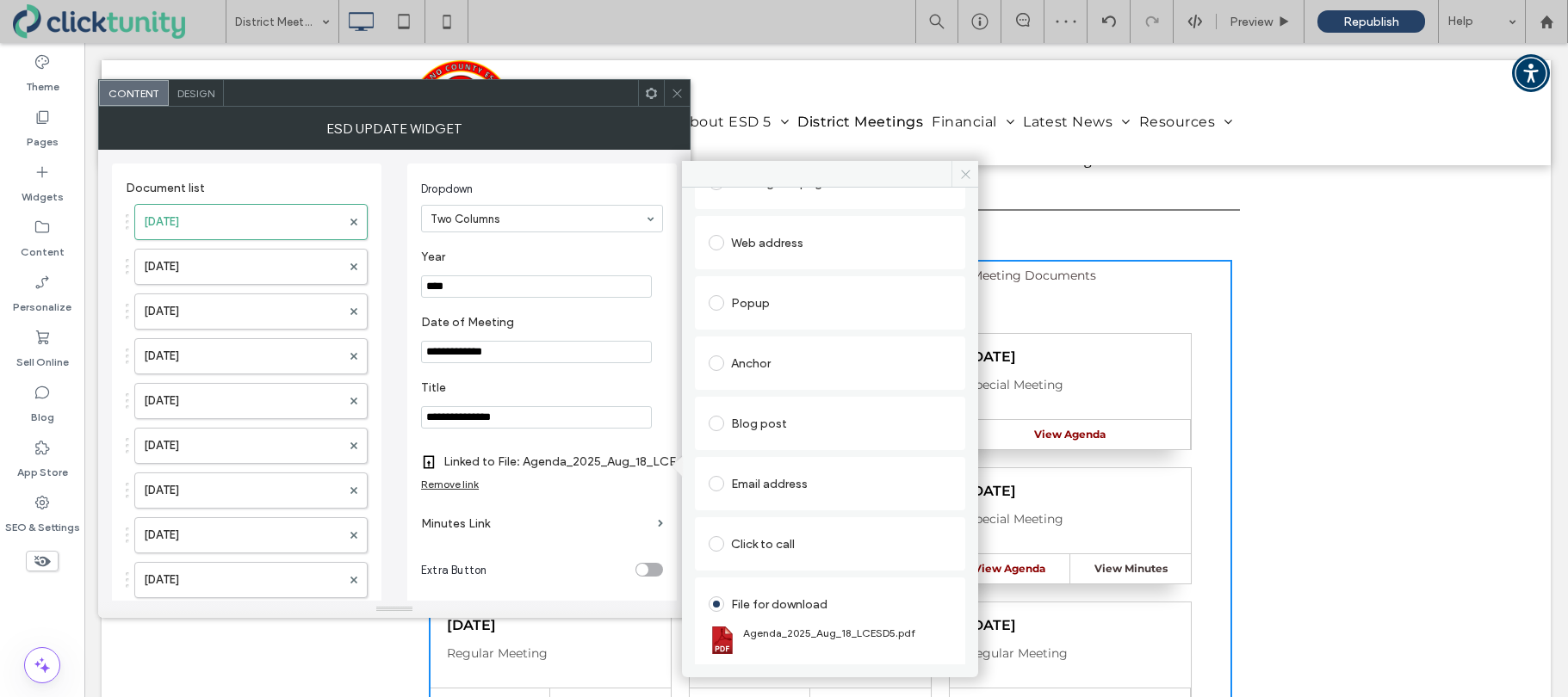
click at [961, 178] on icon at bounding box center [964, 174] width 13 height 13
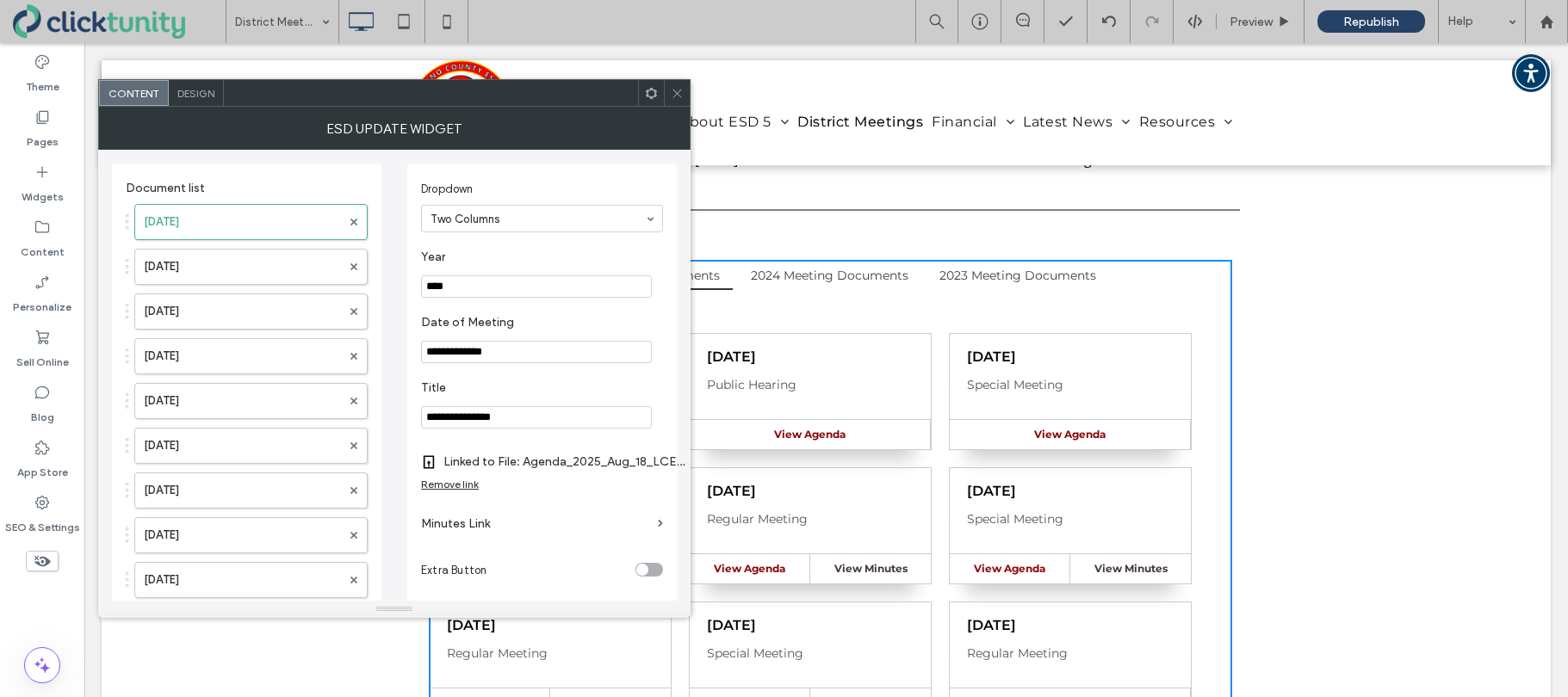
click at [675, 97] on icon at bounding box center [676, 93] width 13 height 13
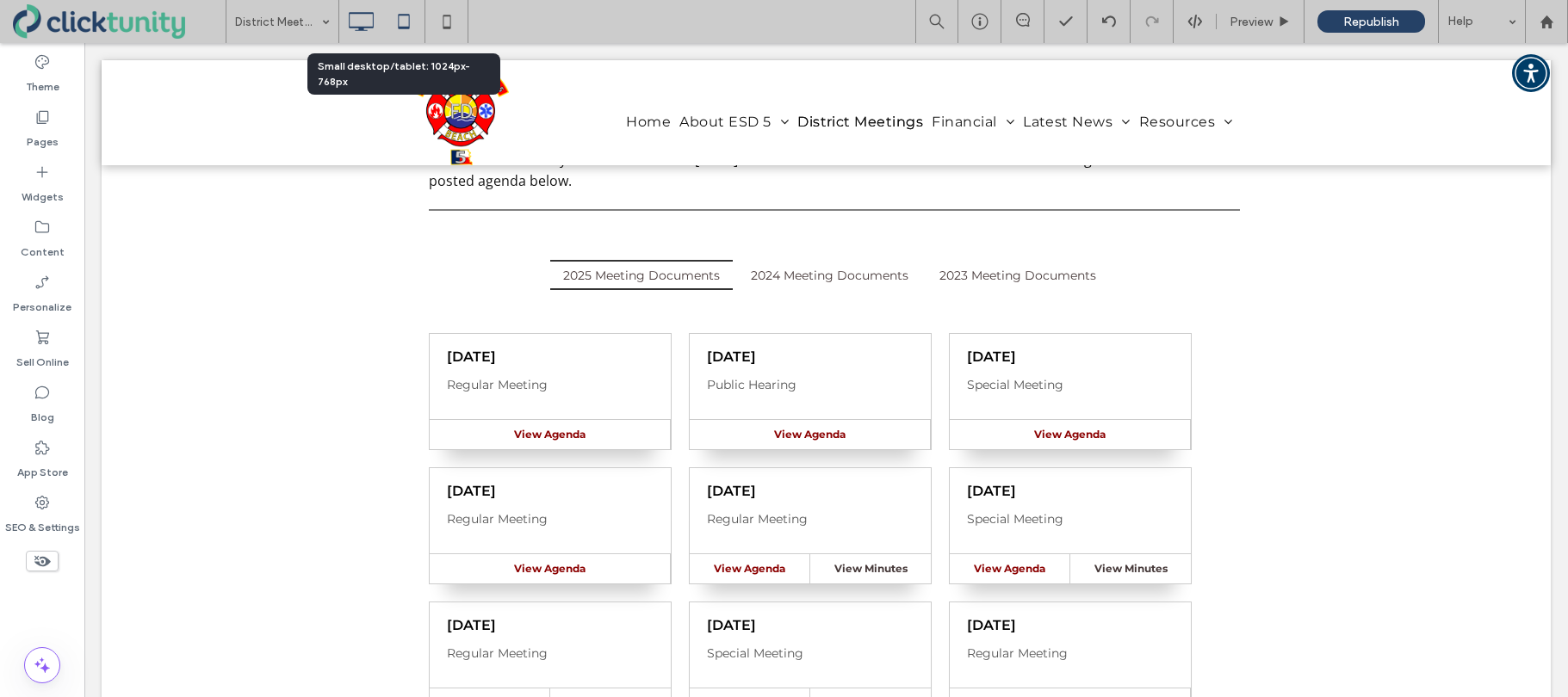
drag, startPoint x: 402, startPoint y: 16, endPoint x: 424, endPoint y: 27, distance: 24.6
click at [402, 16] on icon at bounding box center [404, 21] width 35 height 35
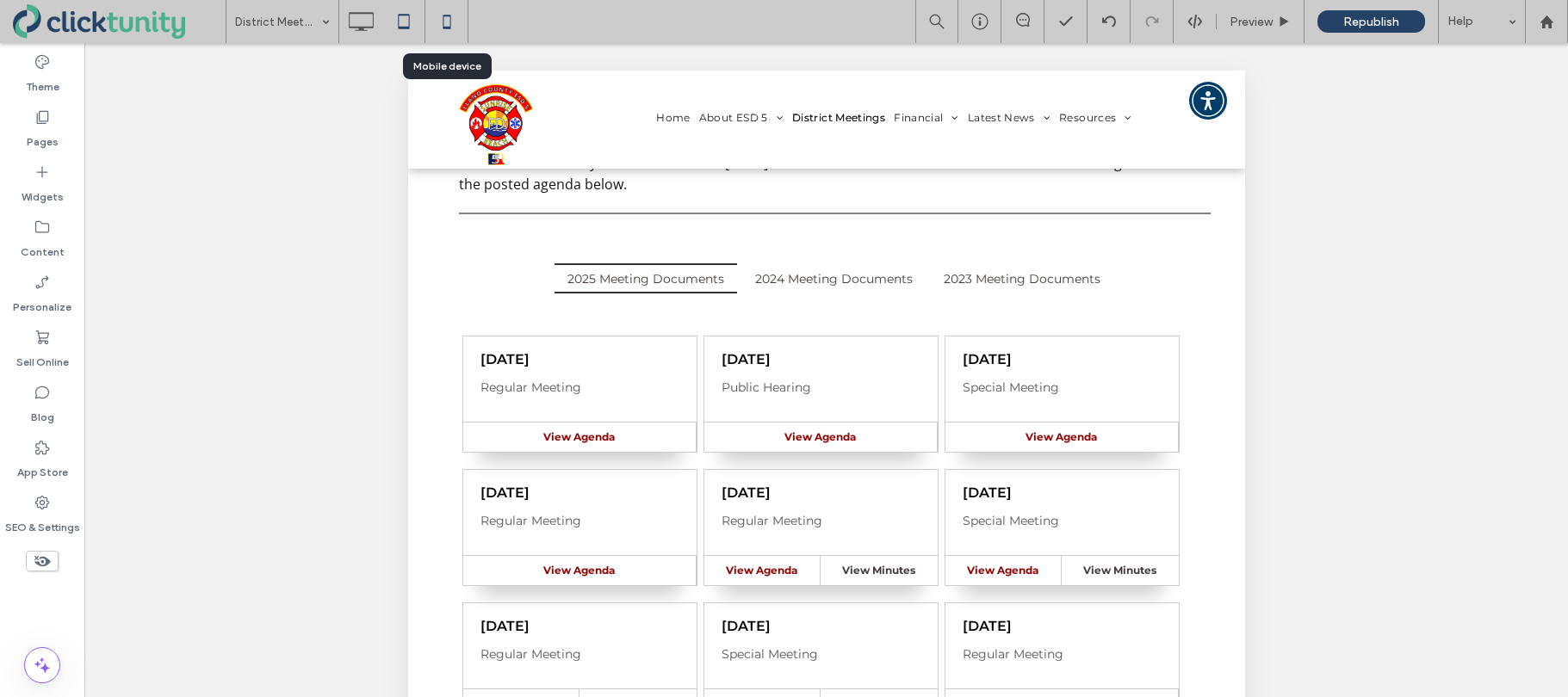
click at [450, 29] on icon at bounding box center [447, 21] width 35 height 35
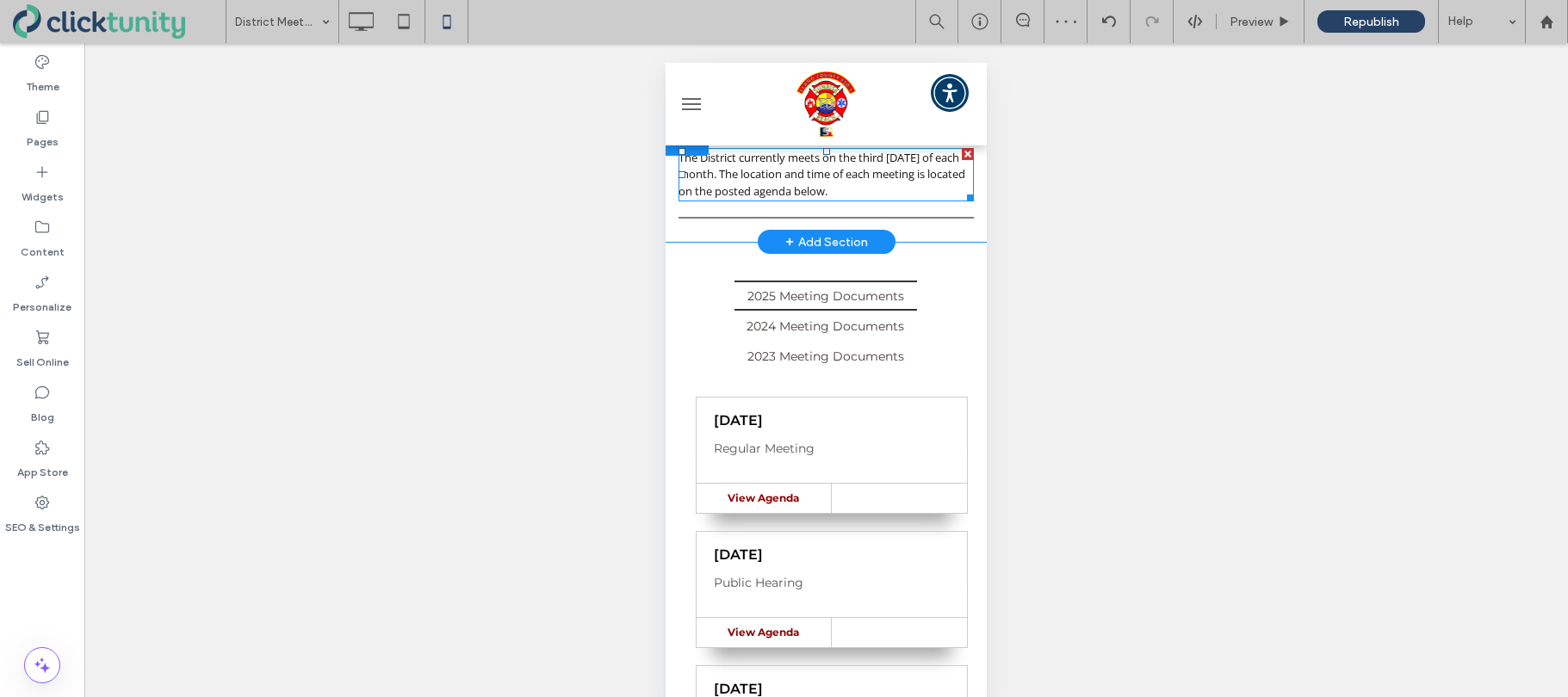
scroll to position [227, 0]
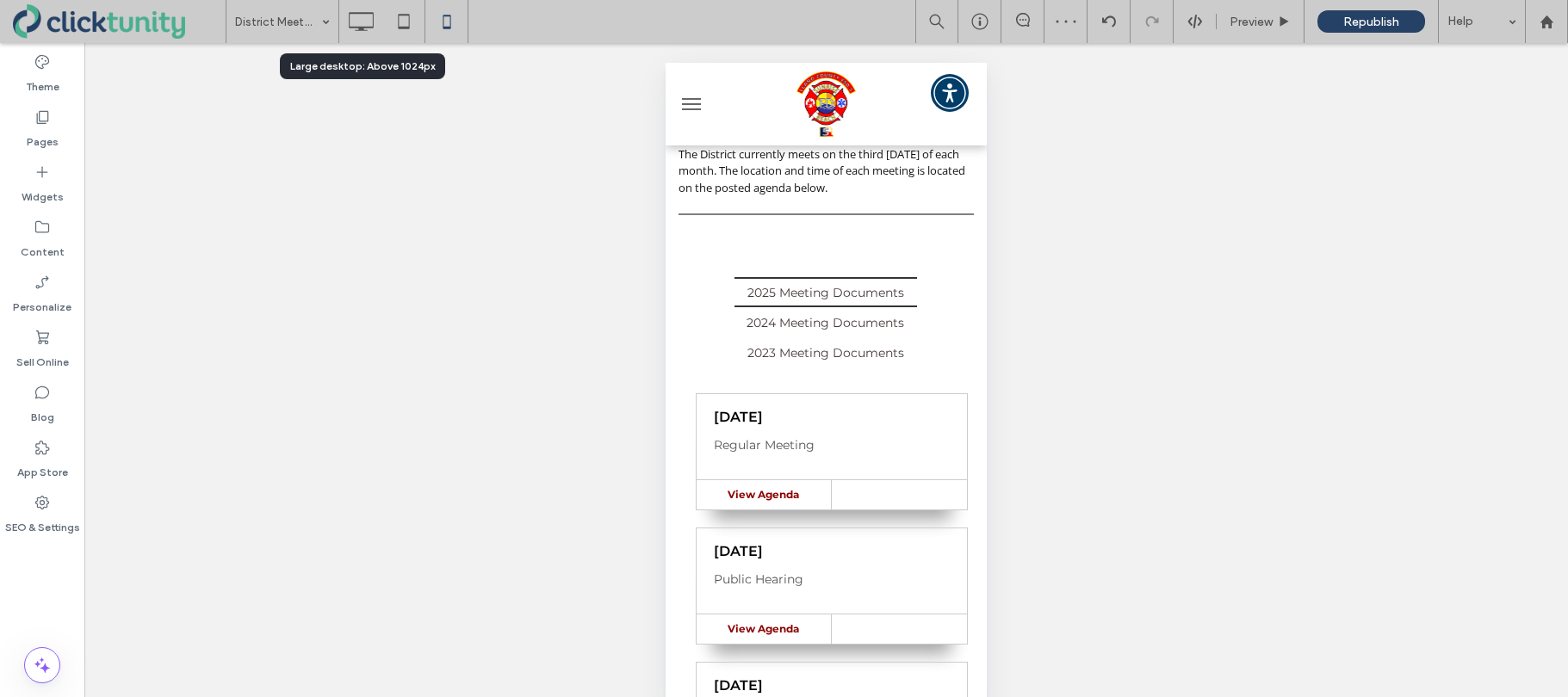
click at [358, 32] on icon at bounding box center [361, 21] width 35 height 35
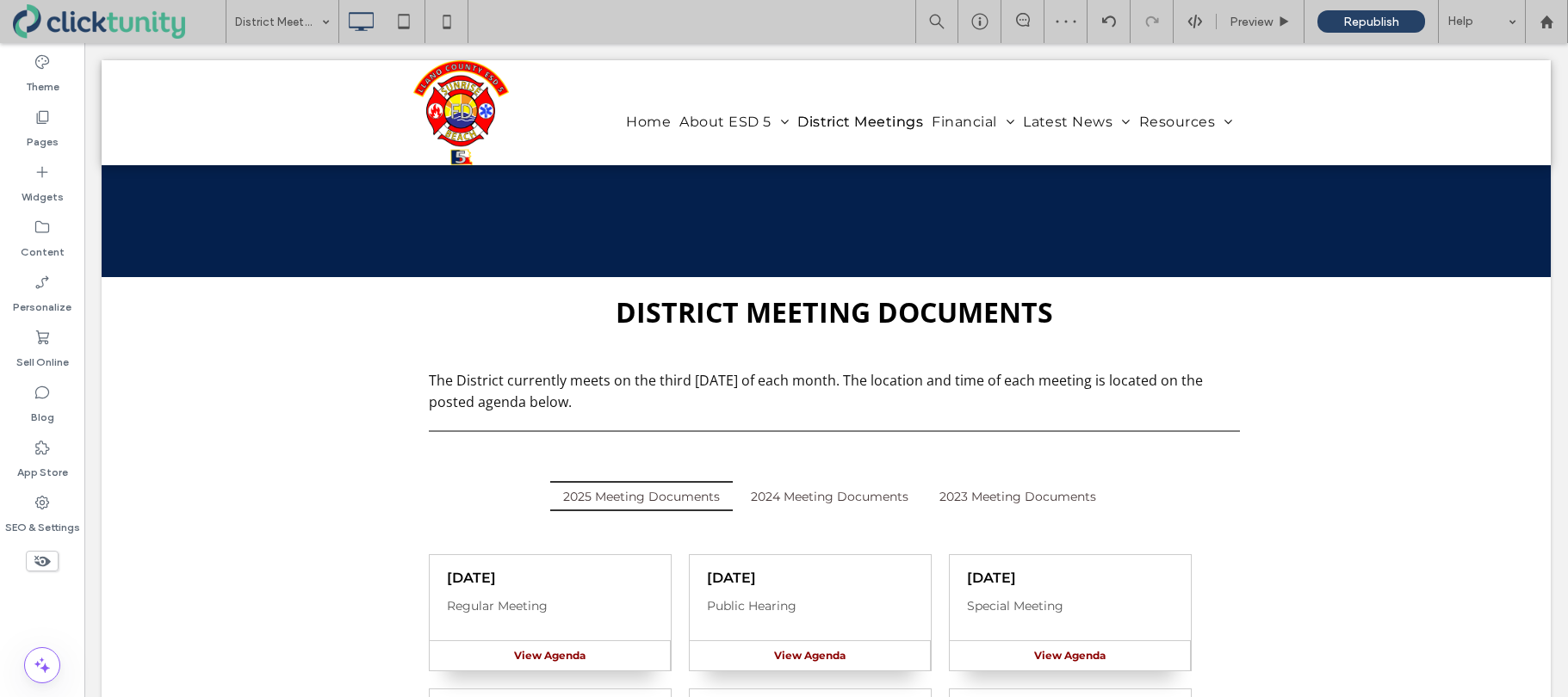
scroll to position [0, 0]
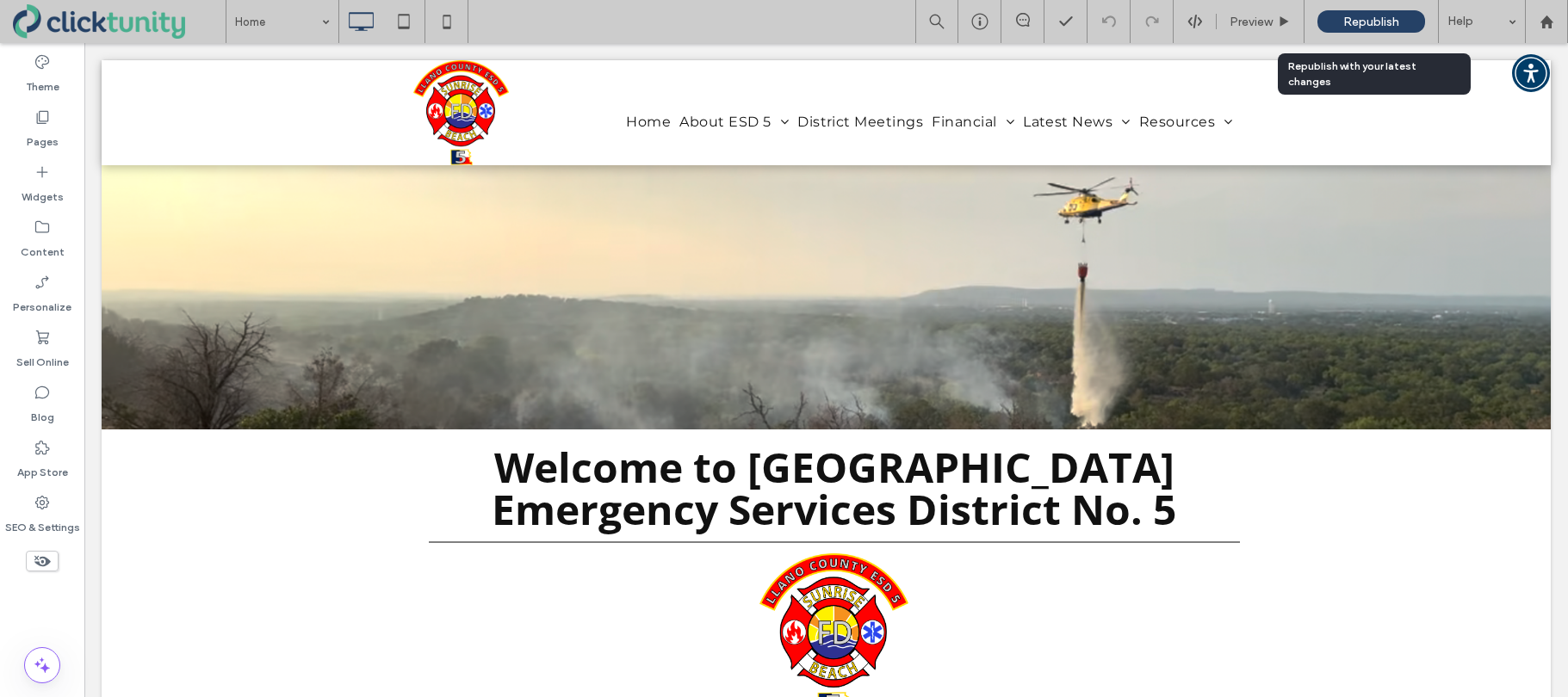
click at [1346, 26] on span "Republish" at bounding box center [1371, 21] width 56 height 15
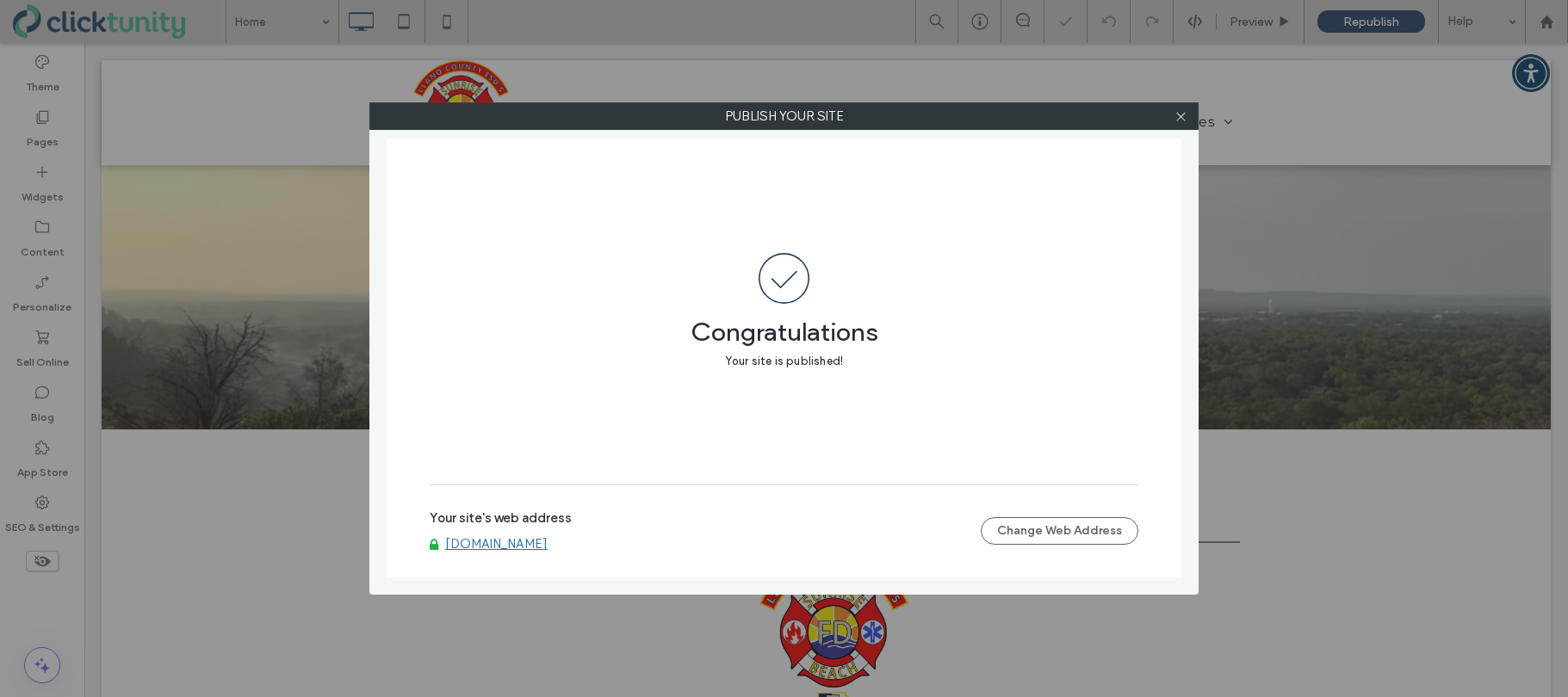
click at [523, 542] on link "[DOMAIN_NAME]" at bounding box center [496, 543] width 103 height 15
drag, startPoint x: 523, startPoint y: 543, endPoint x: 539, endPoint y: 540, distance: 16.3
click at [525, 543] on link "[DOMAIN_NAME]" at bounding box center [496, 543] width 103 height 15
click at [1182, 120] on icon at bounding box center [1180, 116] width 13 height 13
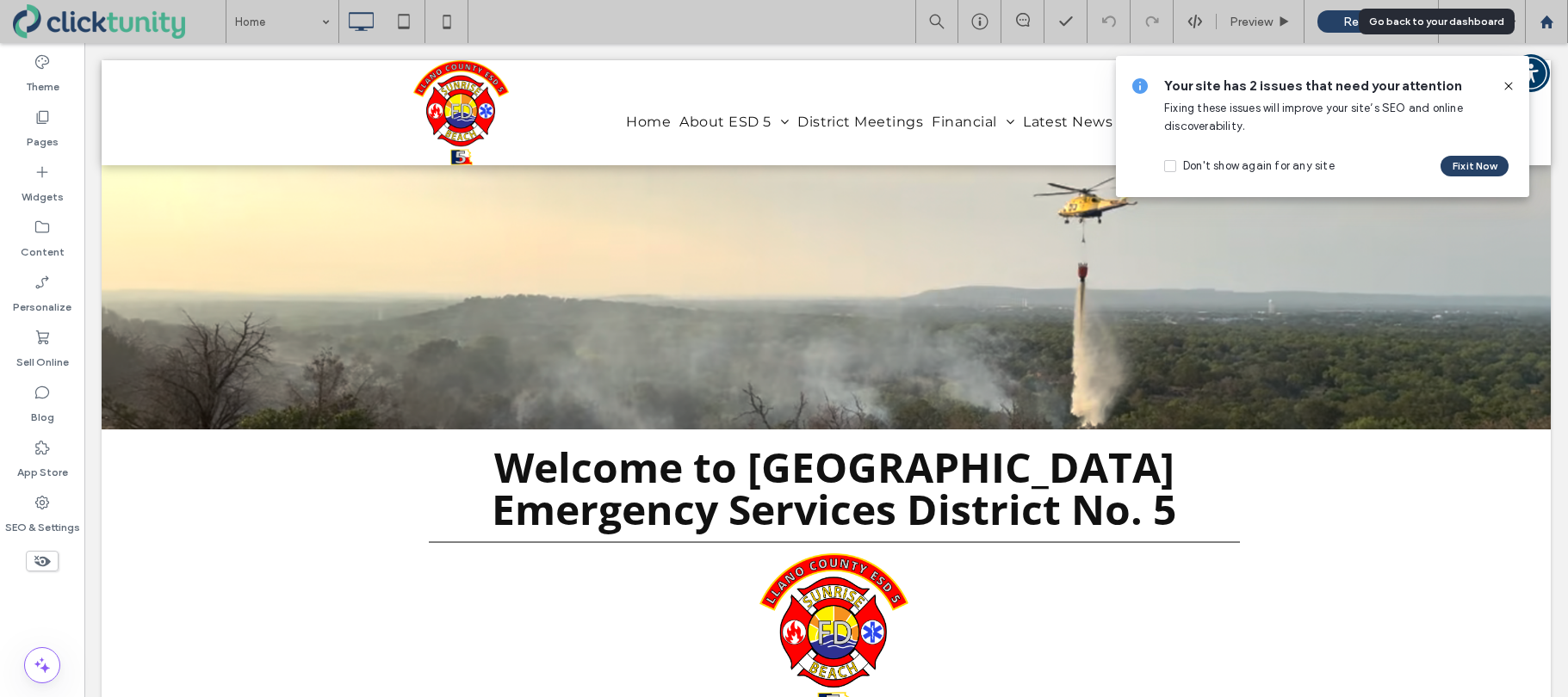
click at [1542, 27] on use at bounding box center [1545, 20] width 13 height 13
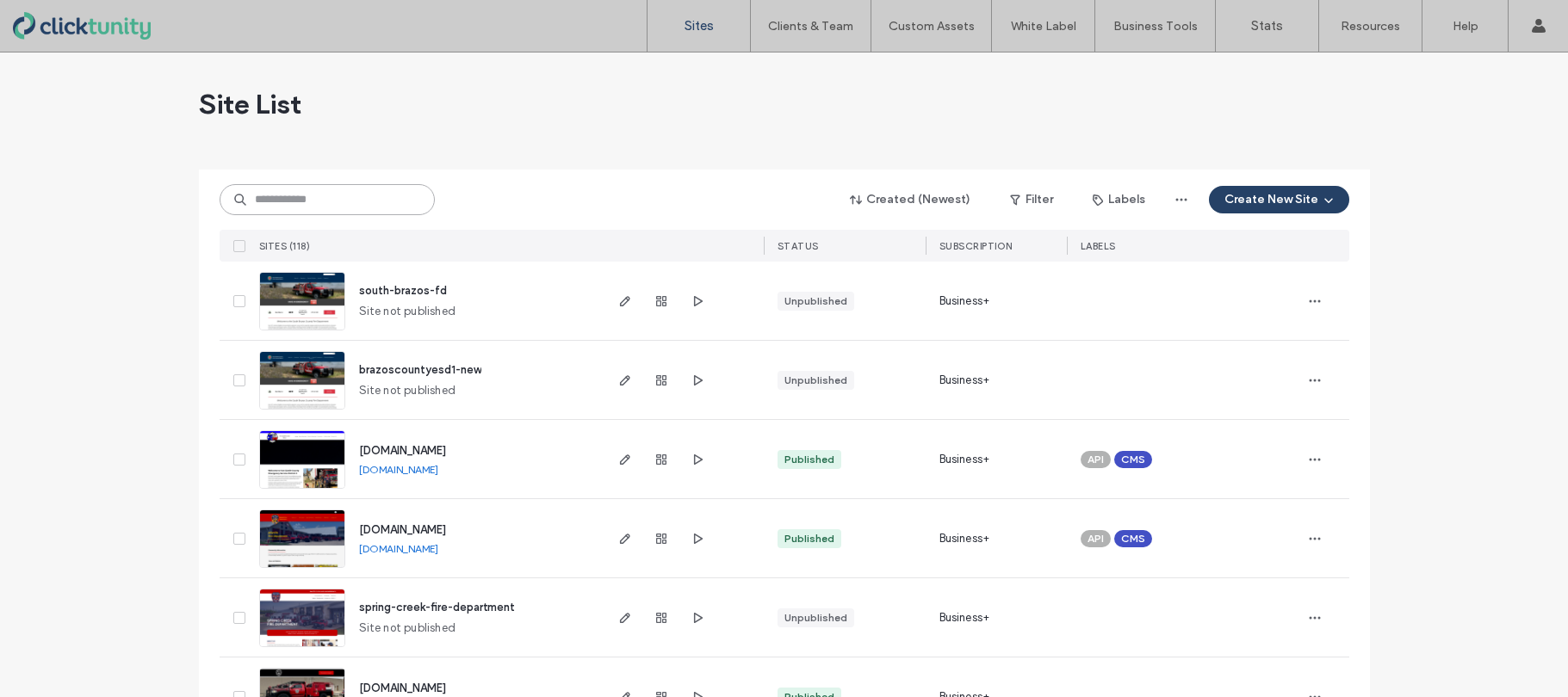
click at [326, 202] on input at bounding box center [327, 199] width 215 height 31
click at [329, 204] on input at bounding box center [327, 199] width 215 height 31
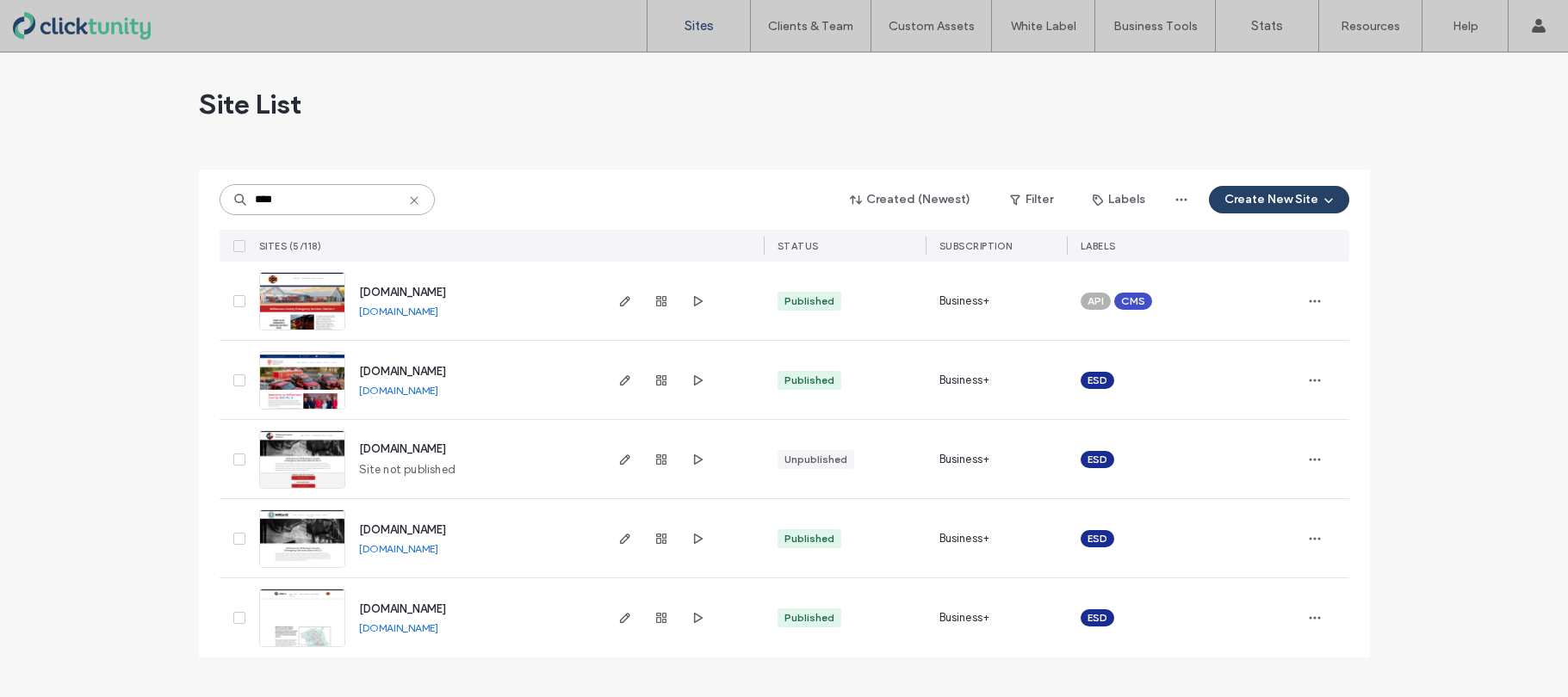
type input "****"
click at [397, 293] on span "www.wilcoesd1.org" at bounding box center [402, 291] width 87 height 13
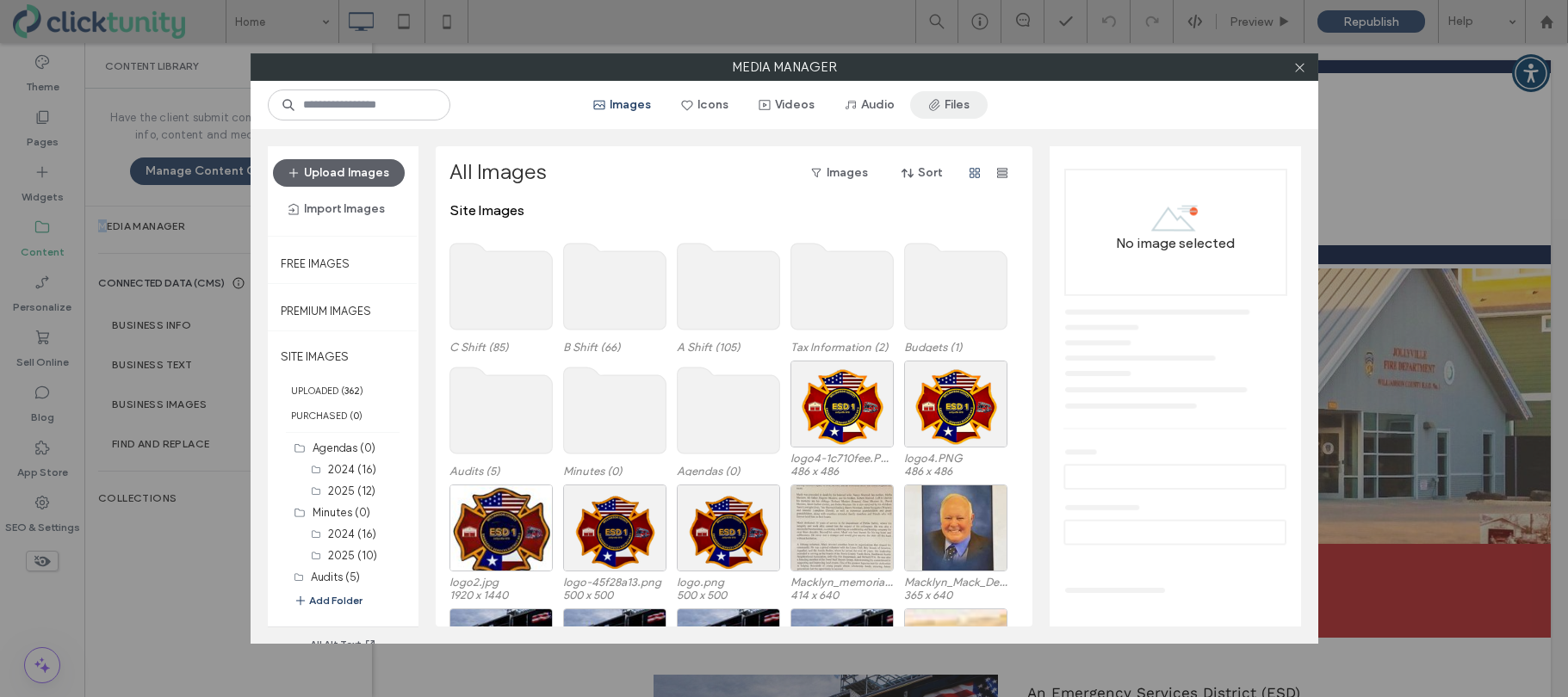
click at [953, 113] on button "Files" at bounding box center [949, 104] width 77 height 27
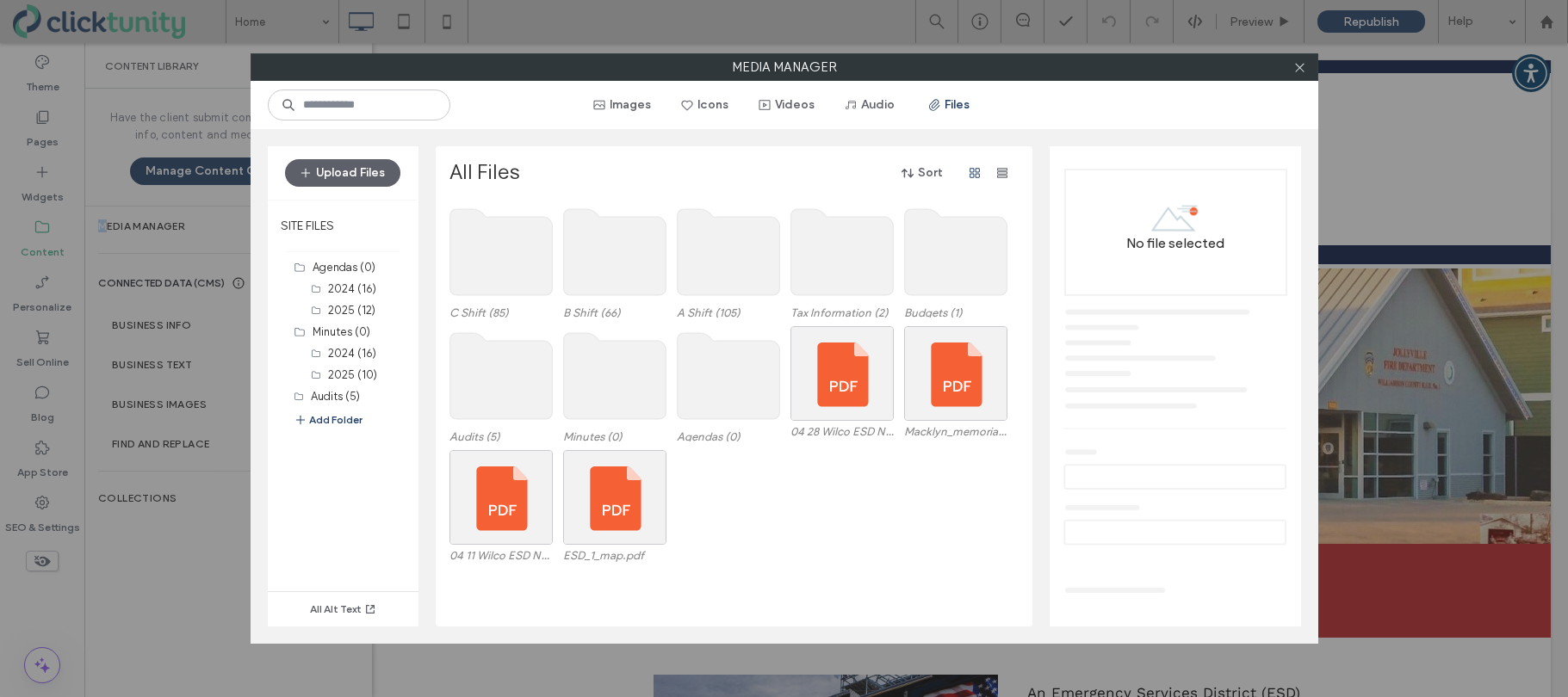
click at [712, 367] on use at bounding box center [727, 375] width 103 height 86
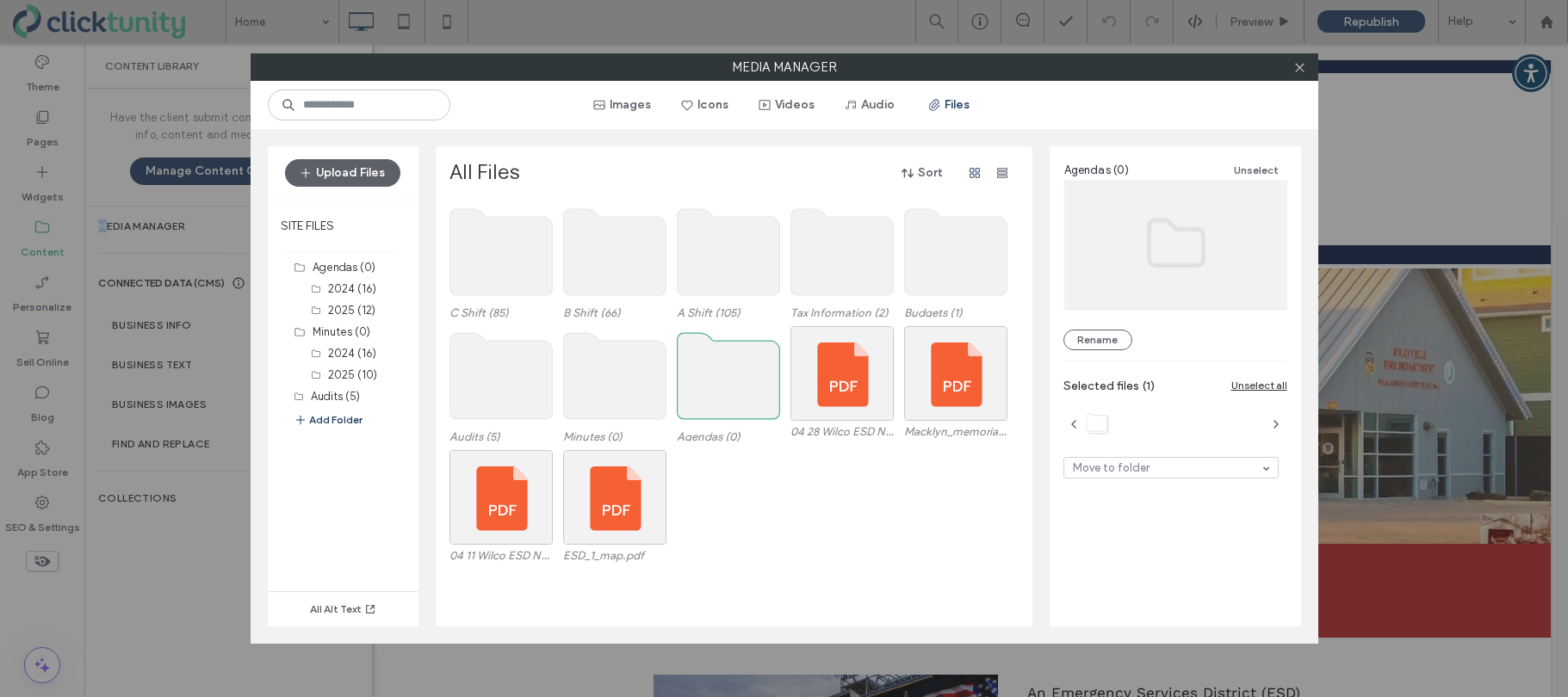
click at [712, 367] on use at bounding box center [727, 375] width 103 height 86
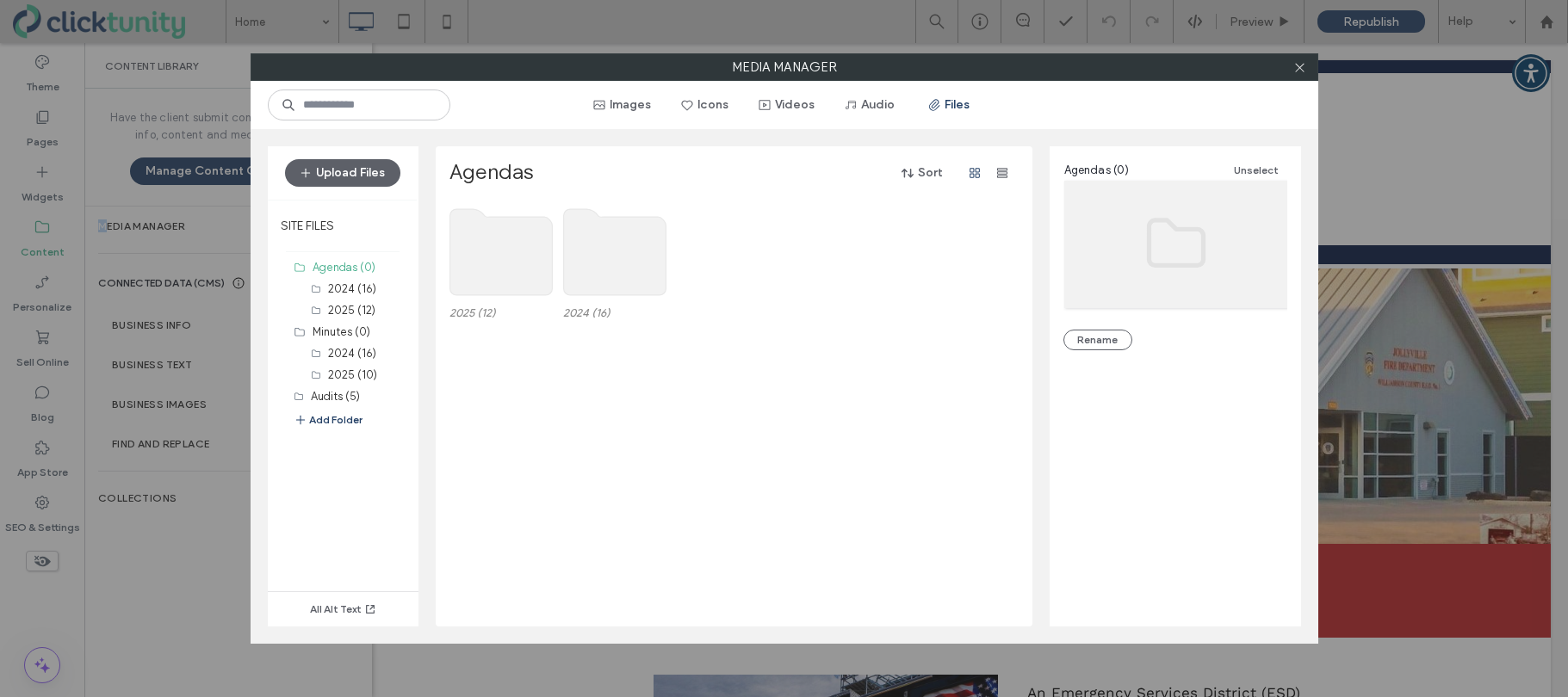
click at [513, 263] on use at bounding box center [501, 251] width 103 height 86
click at [509, 261] on use at bounding box center [501, 251] width 103 height 86
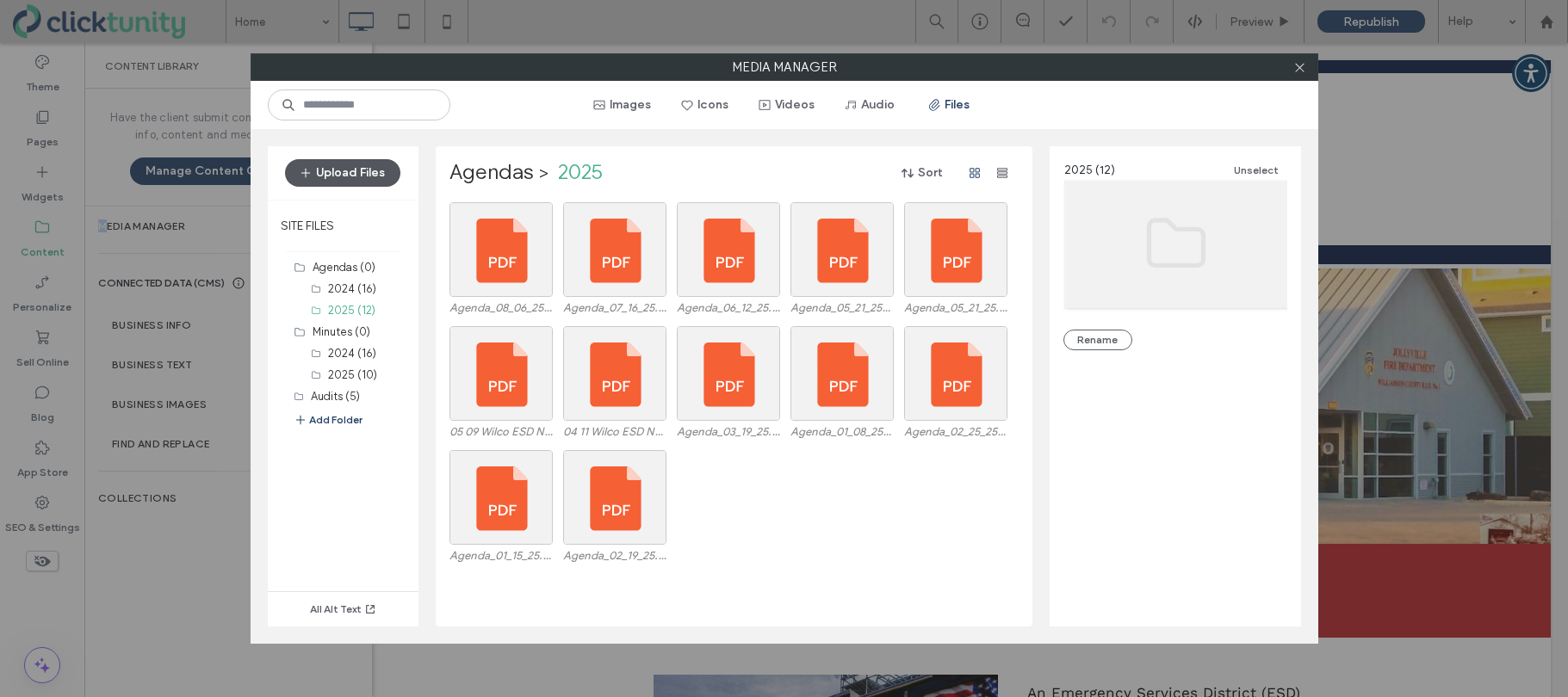
click at [367, 178] on button "Upload Files" at bounding box center [342, 173] width 115 height 27
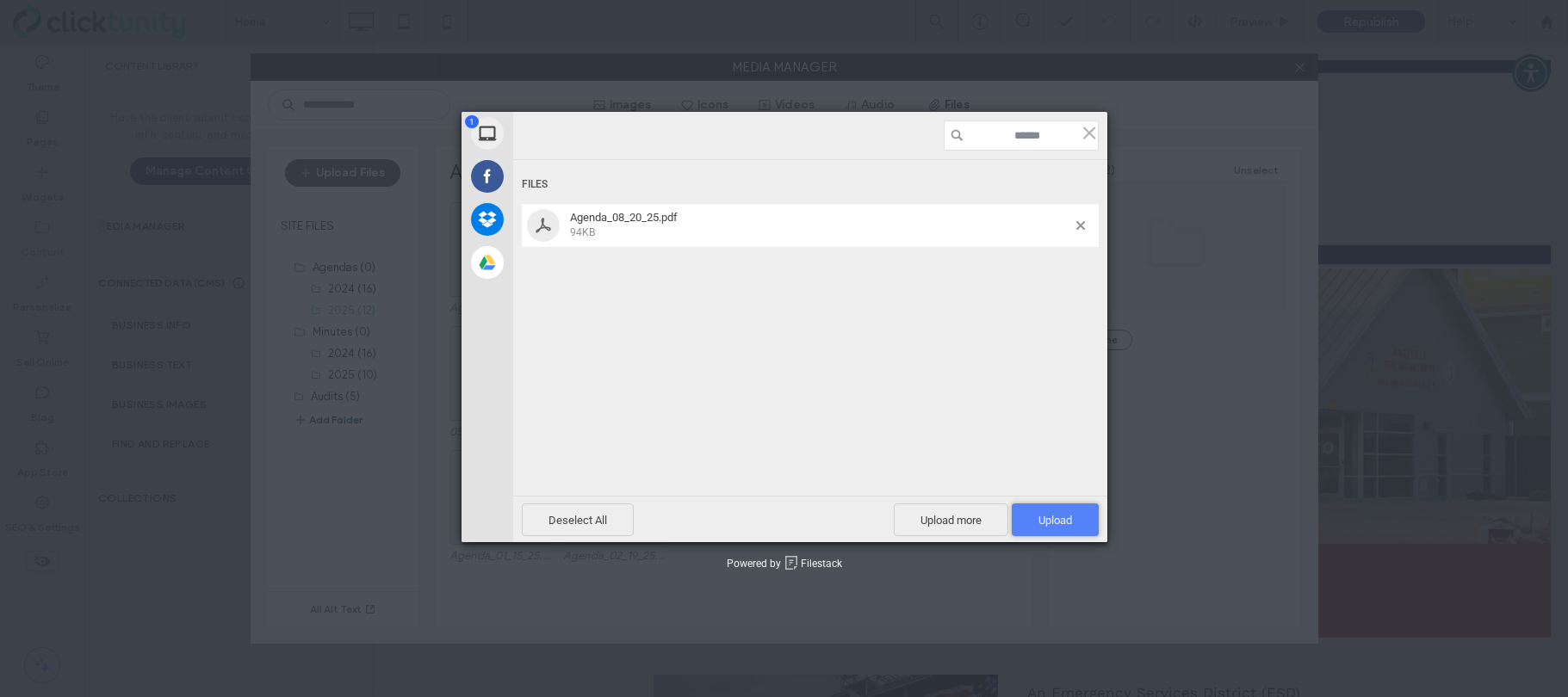
click at [1052, 526] on span "Upload 1" at bounding box center [1054, 519] width 34 height 13
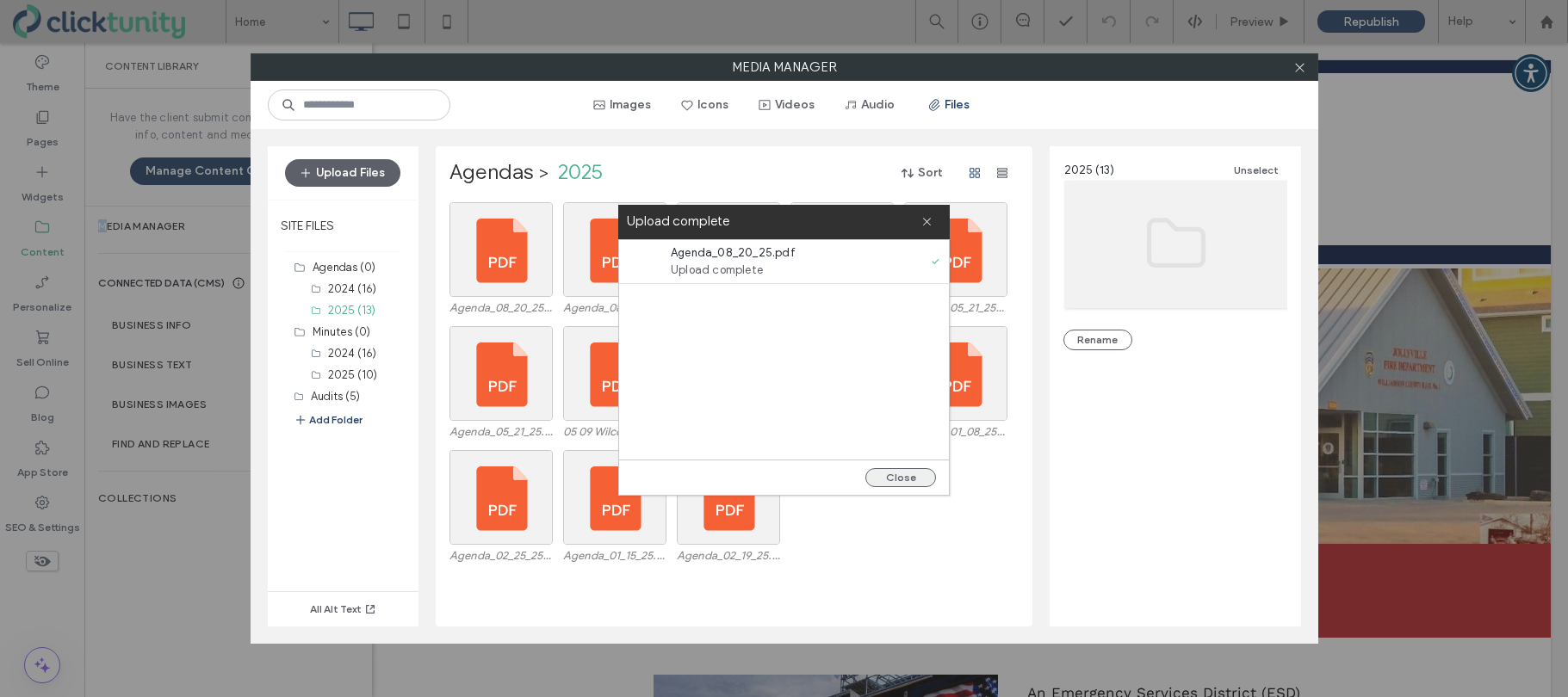
click at [913, 481] on button "Close" at bounding box center [900, 478] width 71 height 19
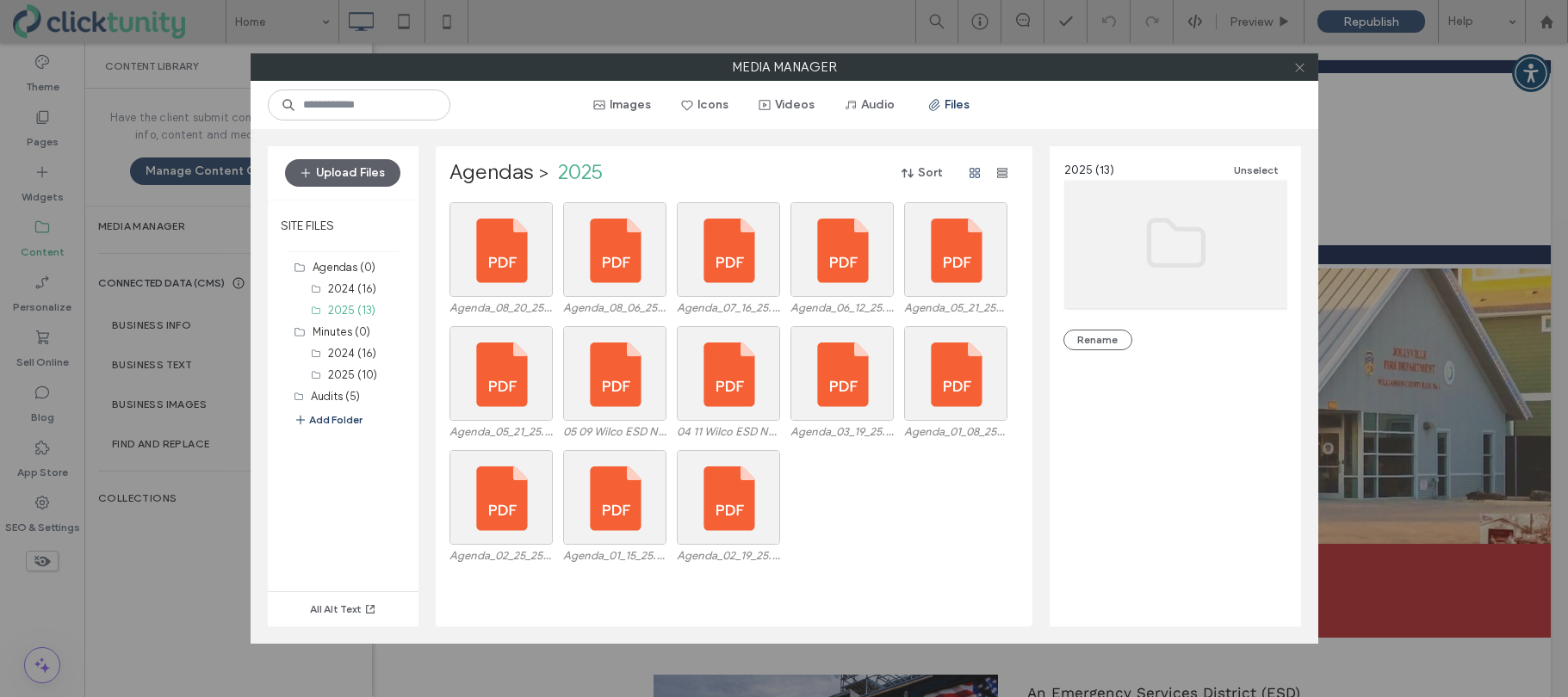
click at [1304, 66] on icon at bounding box center [1299, 67] width 13 height 13
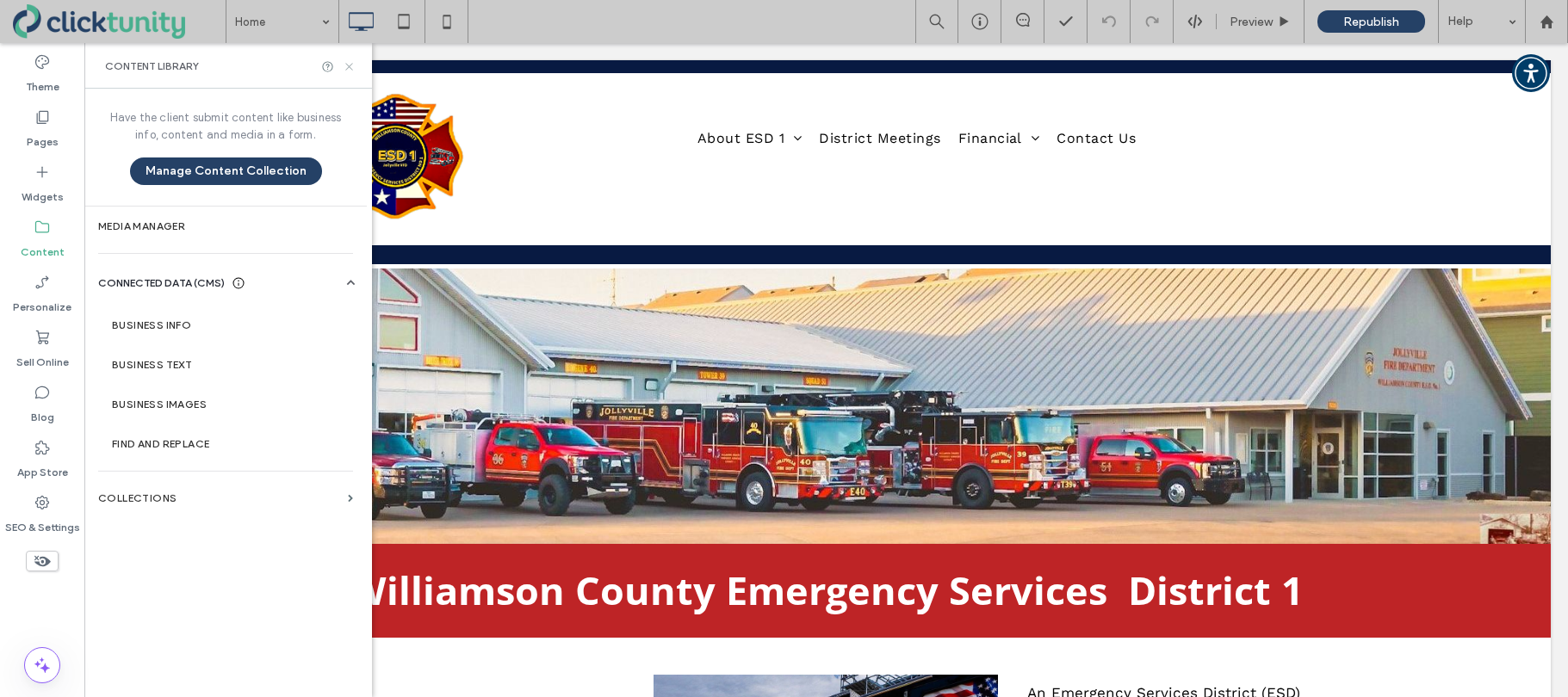
click at [346, 69] on icon at bounding box center [348, 66] width 13 height 13
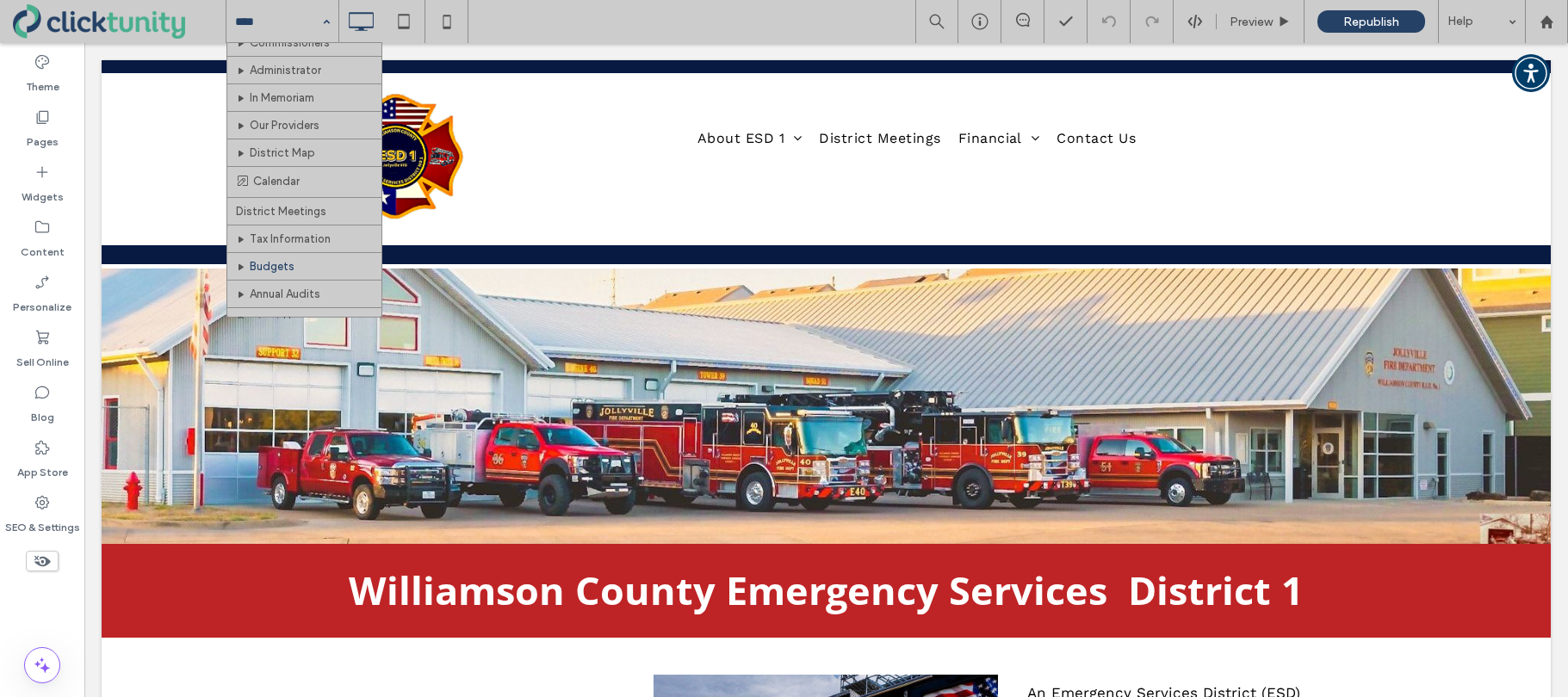
scroll to position [64, 0]
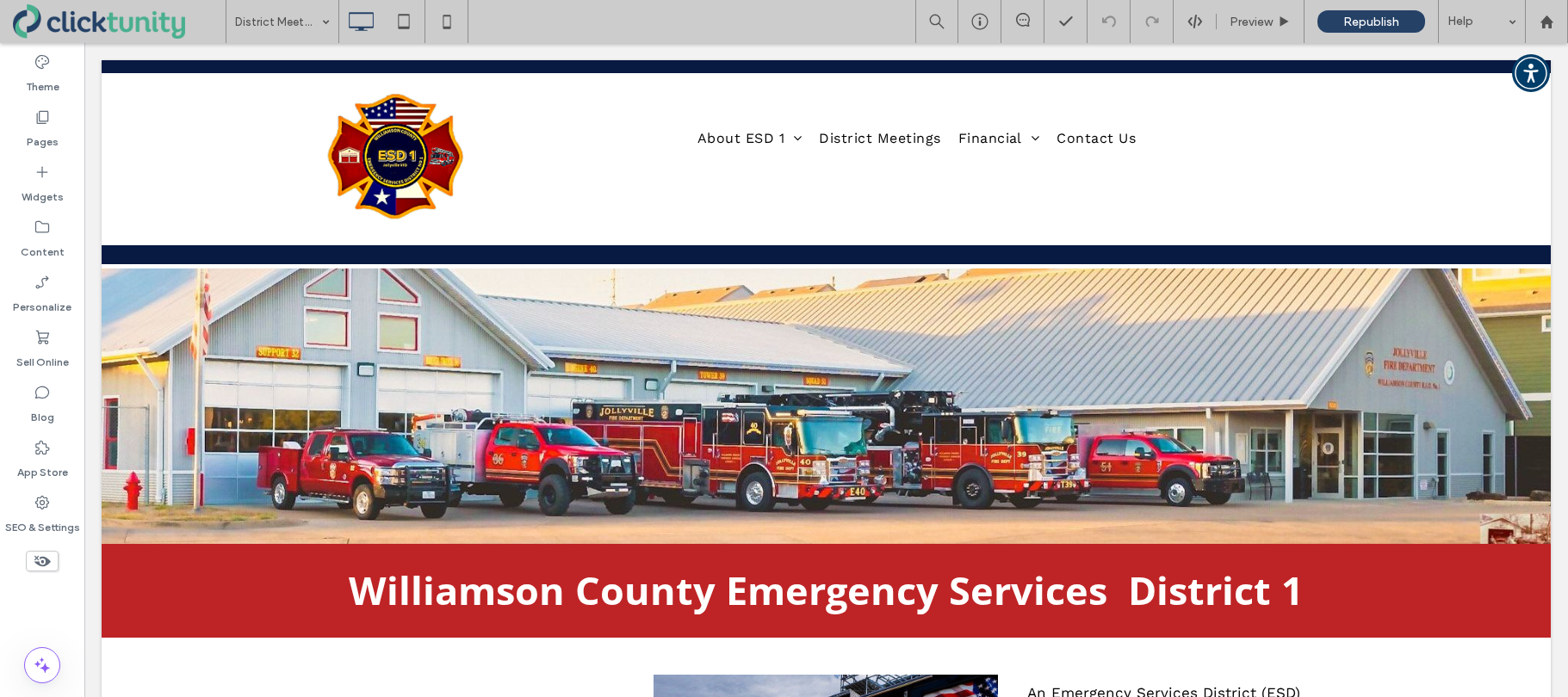
drag, startPoint x: 283, startPoint y: 208, endPoint x: 298, endPoint y: 210, distance: 15.1
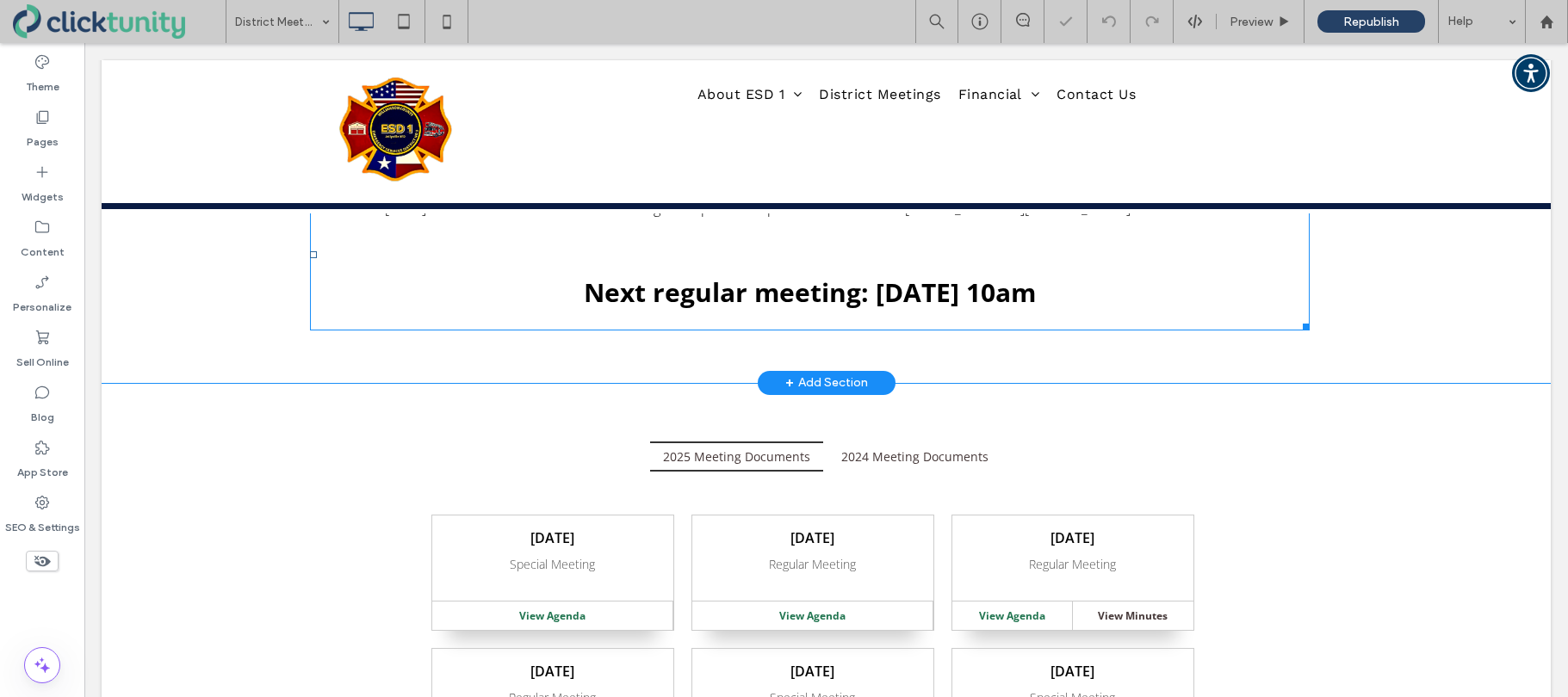
scroll to position [289, 0]
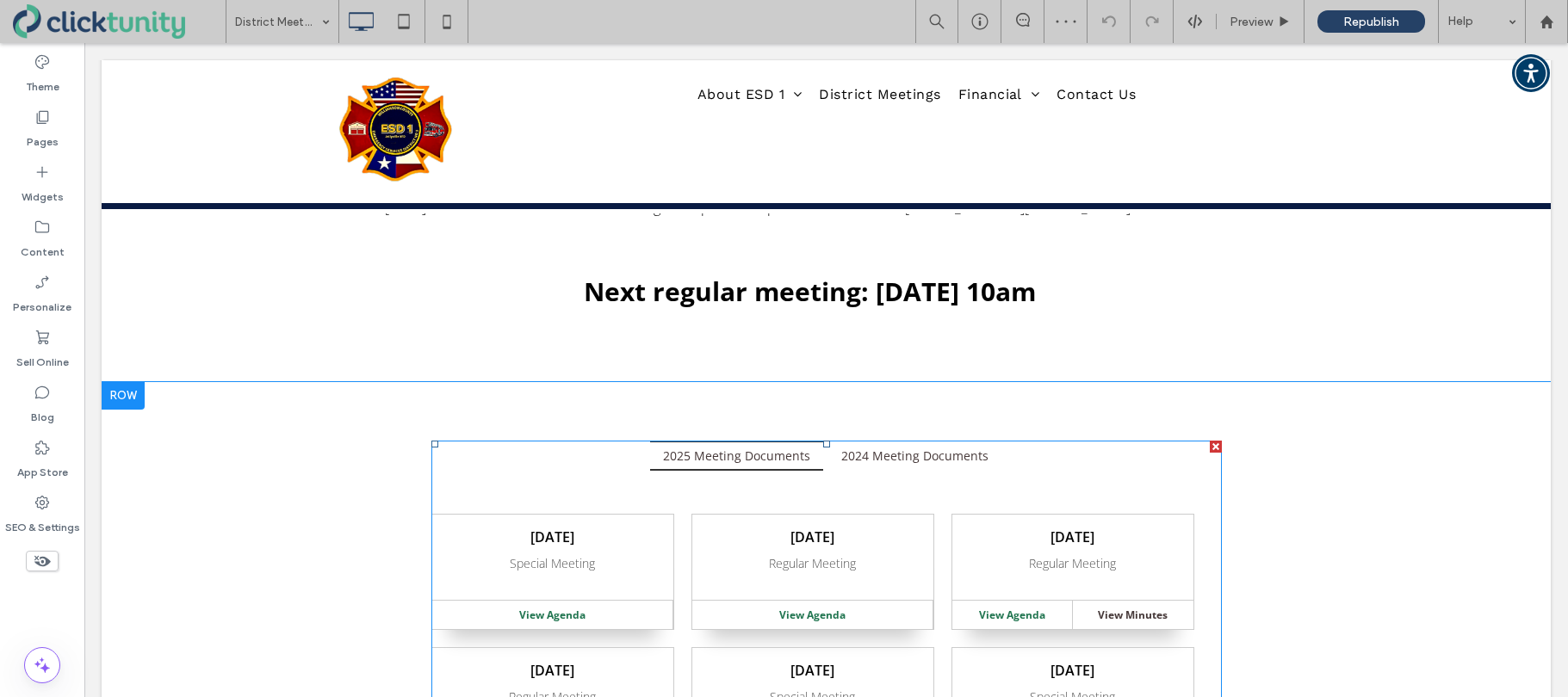
drag, startPoint x: 676, startPoint y: 500, endPoint x: 684, endPoint y: 494, distance: 10.0
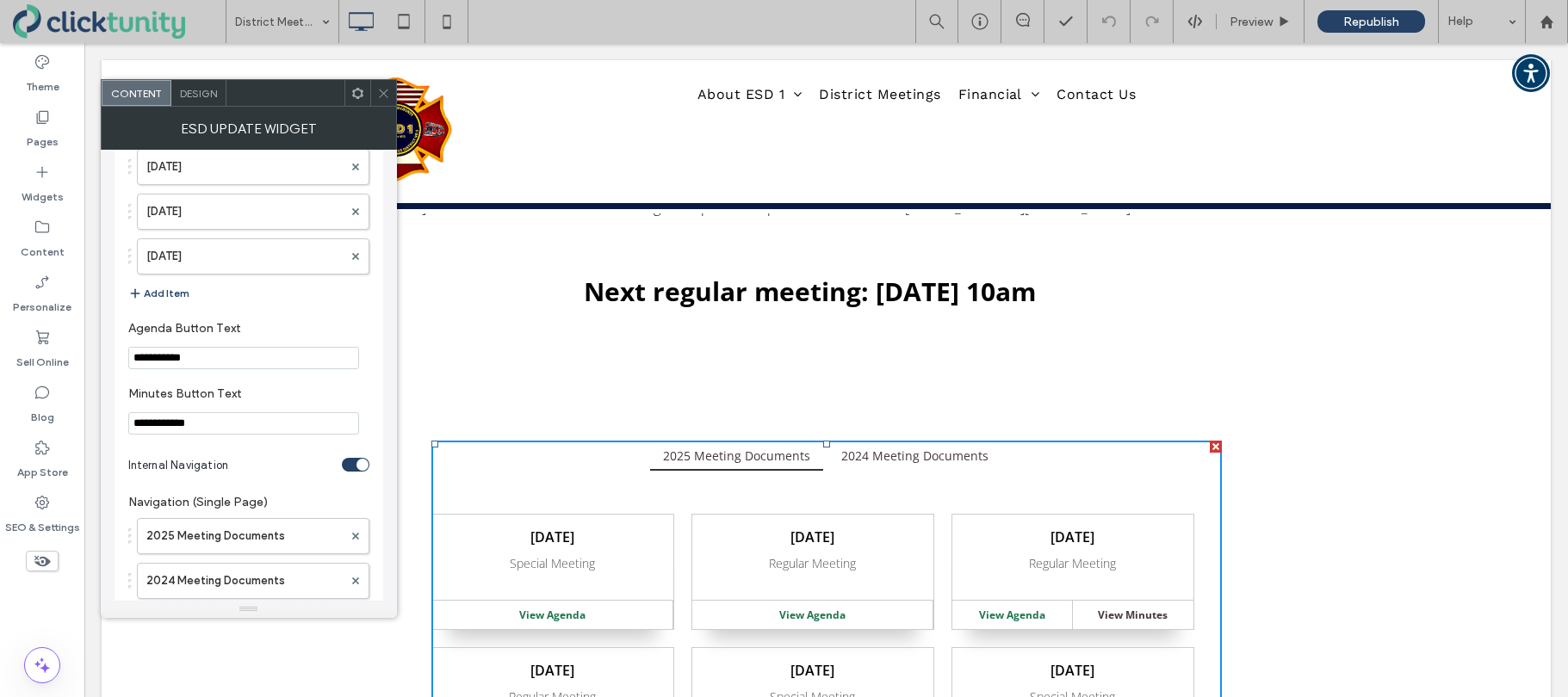
scroll to position [1188, 0]
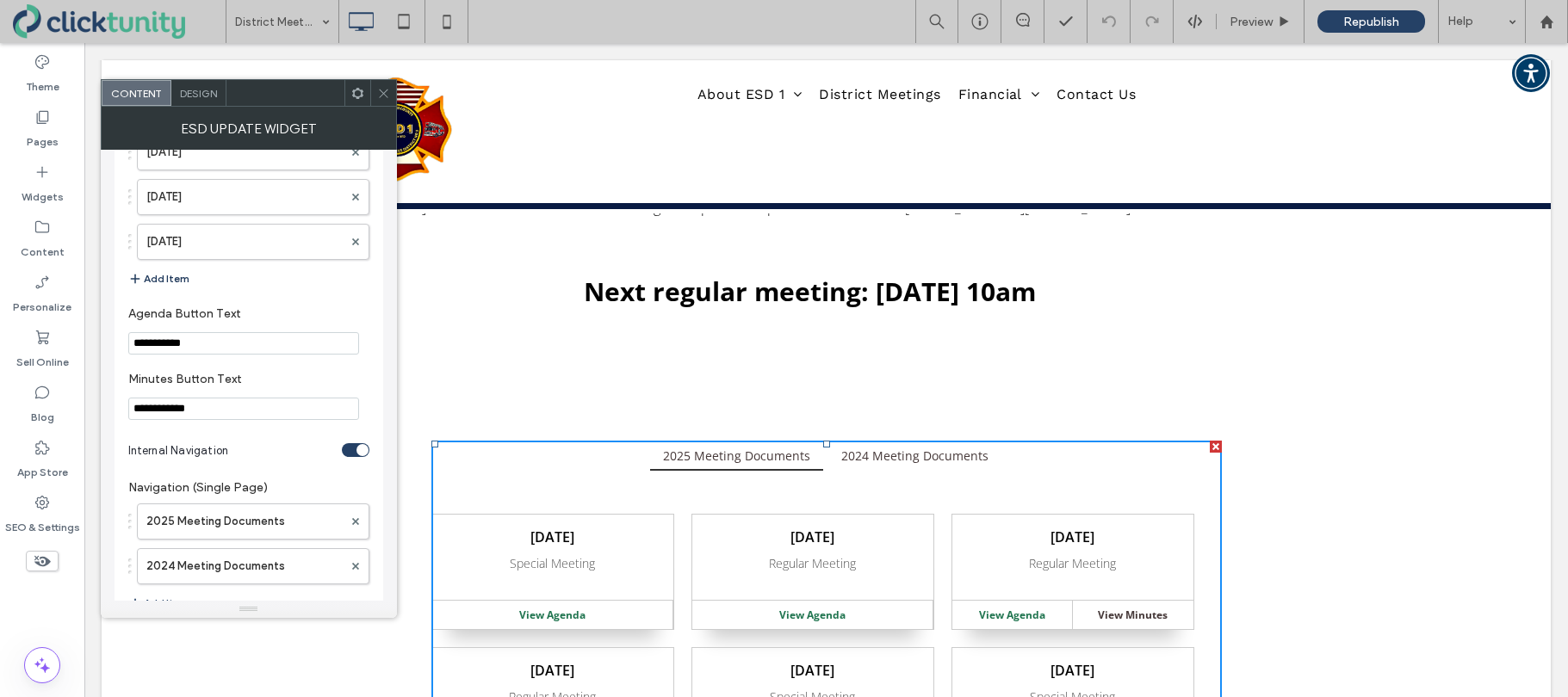
click at [164, 282] on button "Add Item" at bounding box center [159, 278] width 61 height 20
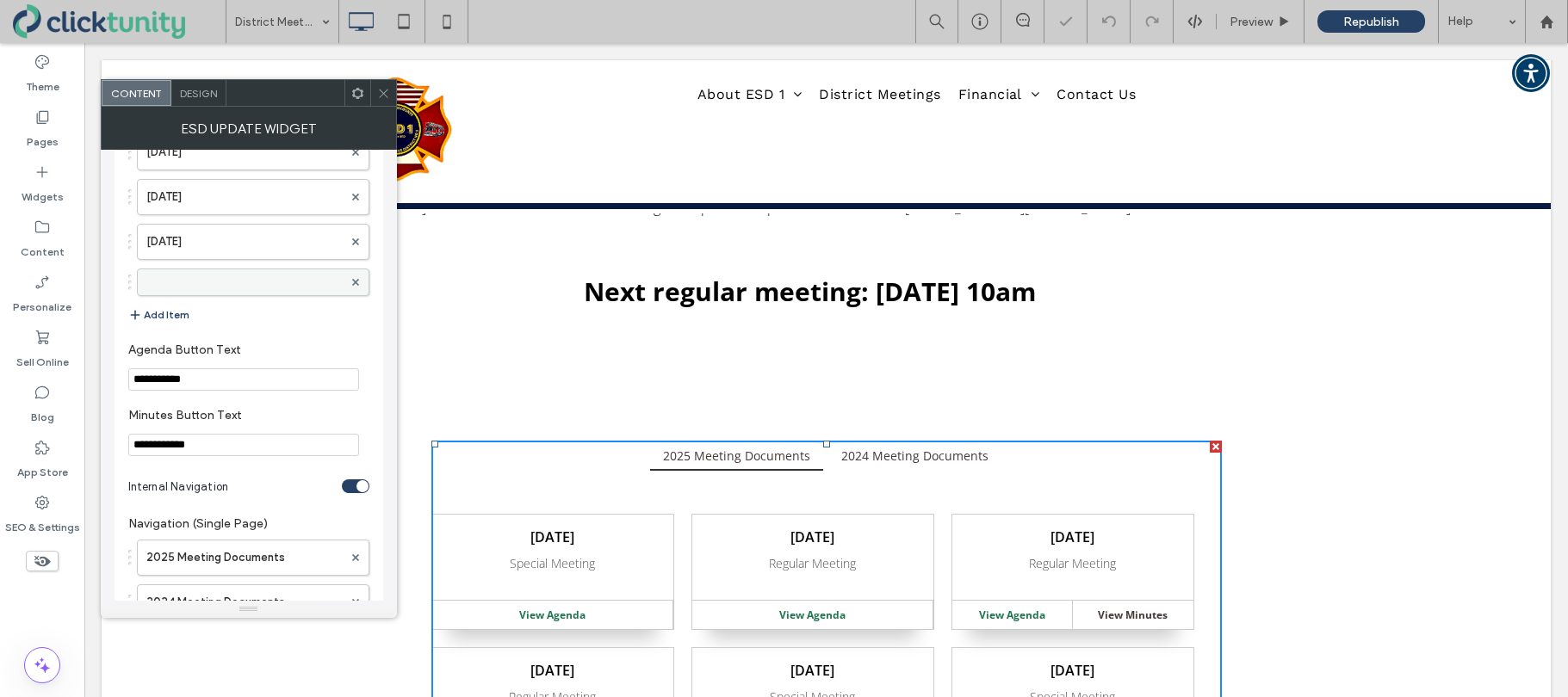
click at [165, 284] on label at bounding box center [244, 282] width 196 height 17
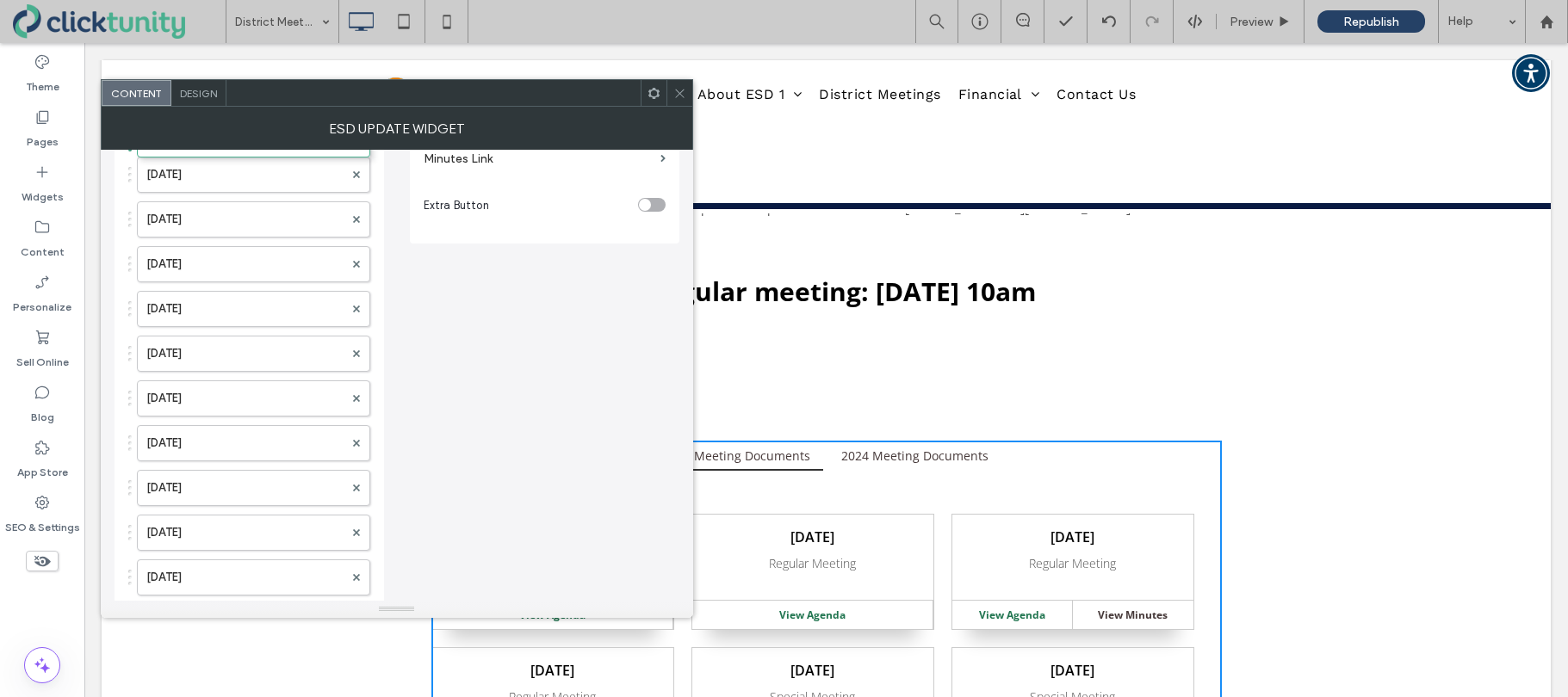
scroll to position [0, 0]
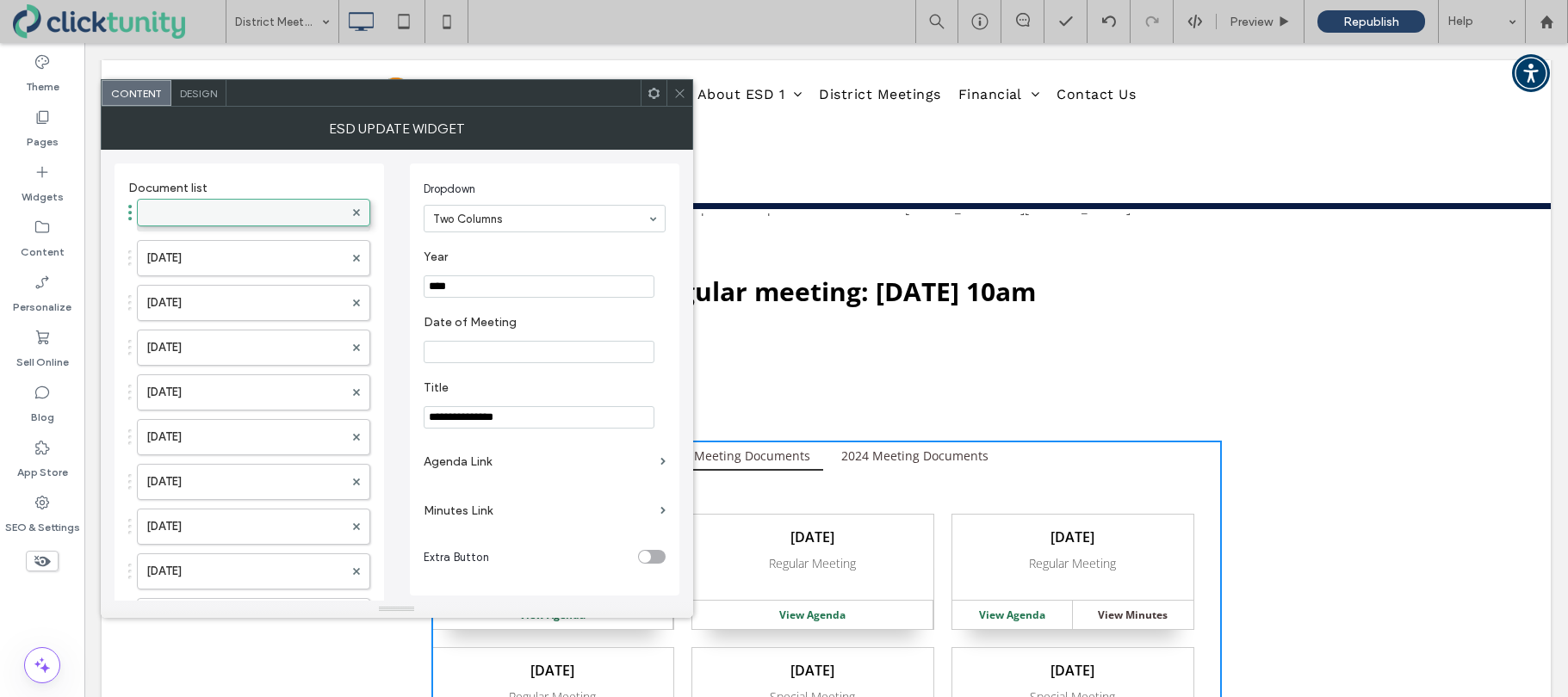
drag, startPoint x: 228, startPoint y: 577, endPoint x: 260, endPoint y: 199, distance: 379.4
click at [240, 206] on div at bounding box center [253, 218] width 233 height 27
click at [247, 217] on label at bounding box center [245, 218] width 197 height 17
click at [453, 285] on input "****" at bounding box center [539, 286] width 231 height 22
type input "****"
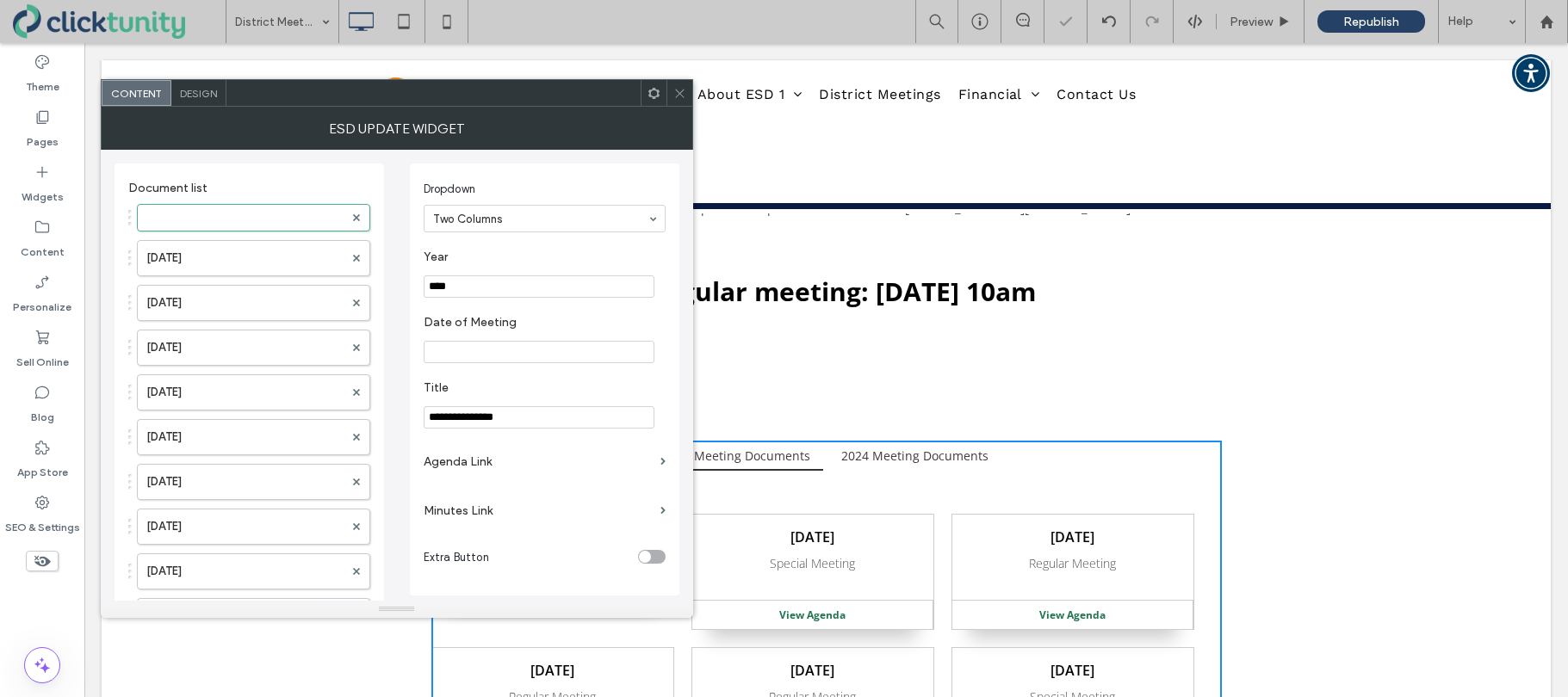
click at [487, 351] on input "Date of Meeting" at bounding box center [539, 351] width 231 height 22
type input "**********"
click at [450, 466] on label "Agenda Link" at bounding box center [539, 461] width 230 height 32
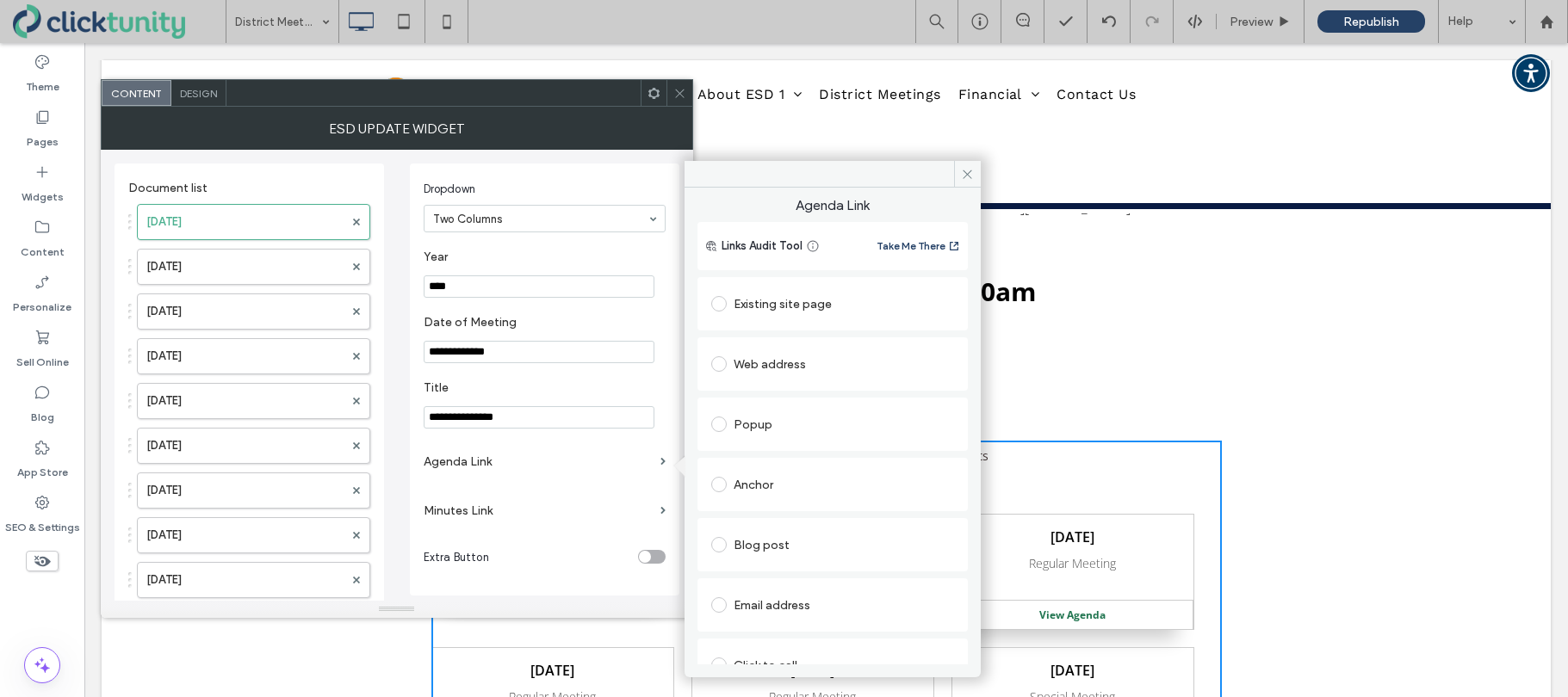
scroll to position [88, 0]
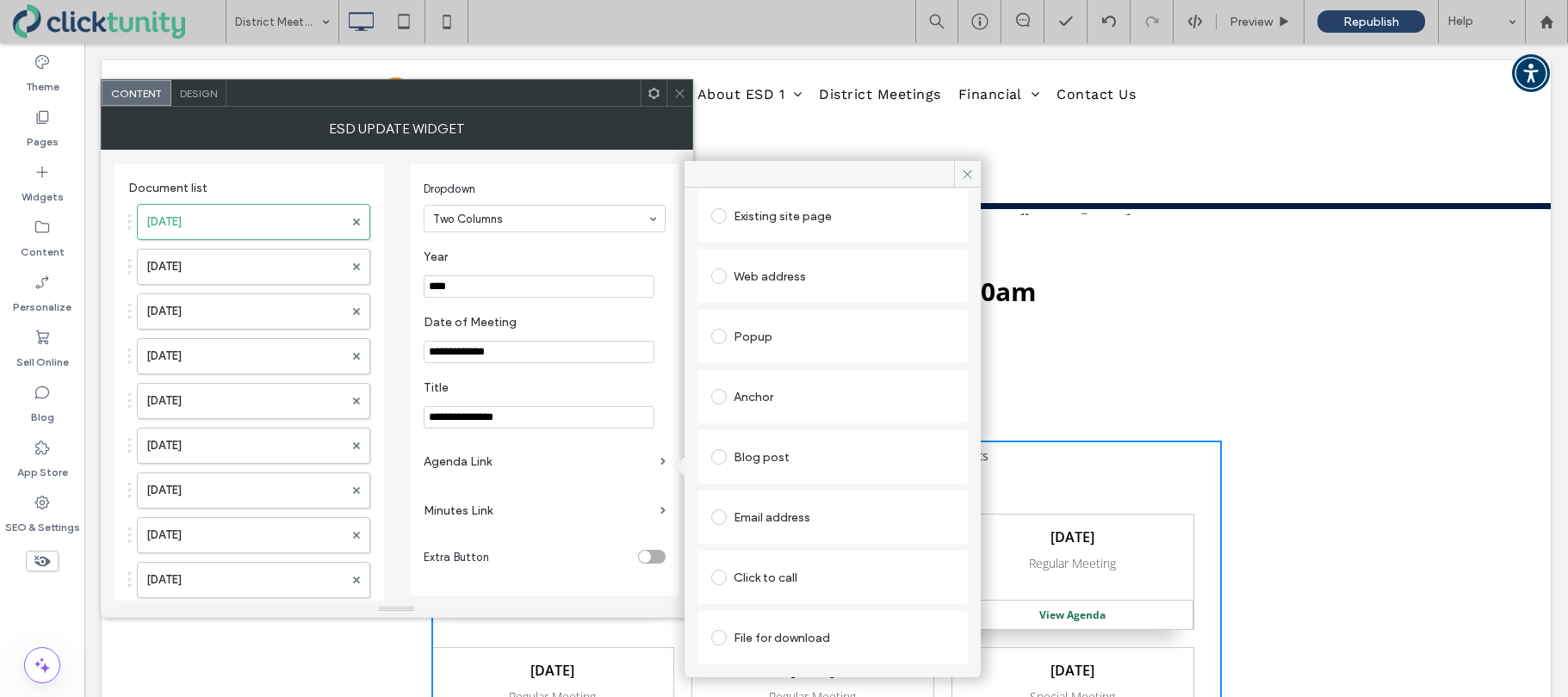
drag, startPoint x: 722, startPoint y: 631, endPoint x: 733, endPoint y: 622, distance: 14.2
click at [724, 630] on span at bounding box center [719, 637] width 15 height 15
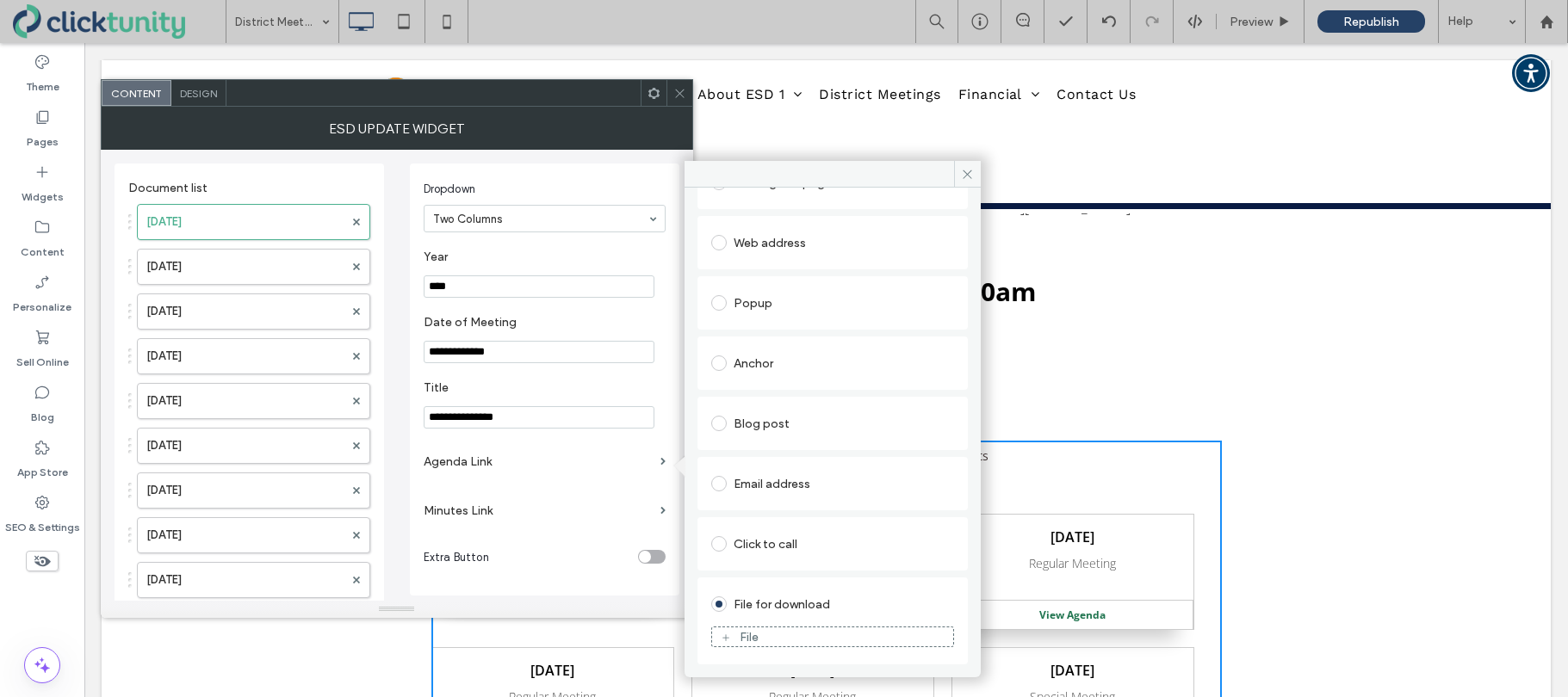
click at [754, 627] on figure "File" at bounding box center [832, 636] width 243 height 20
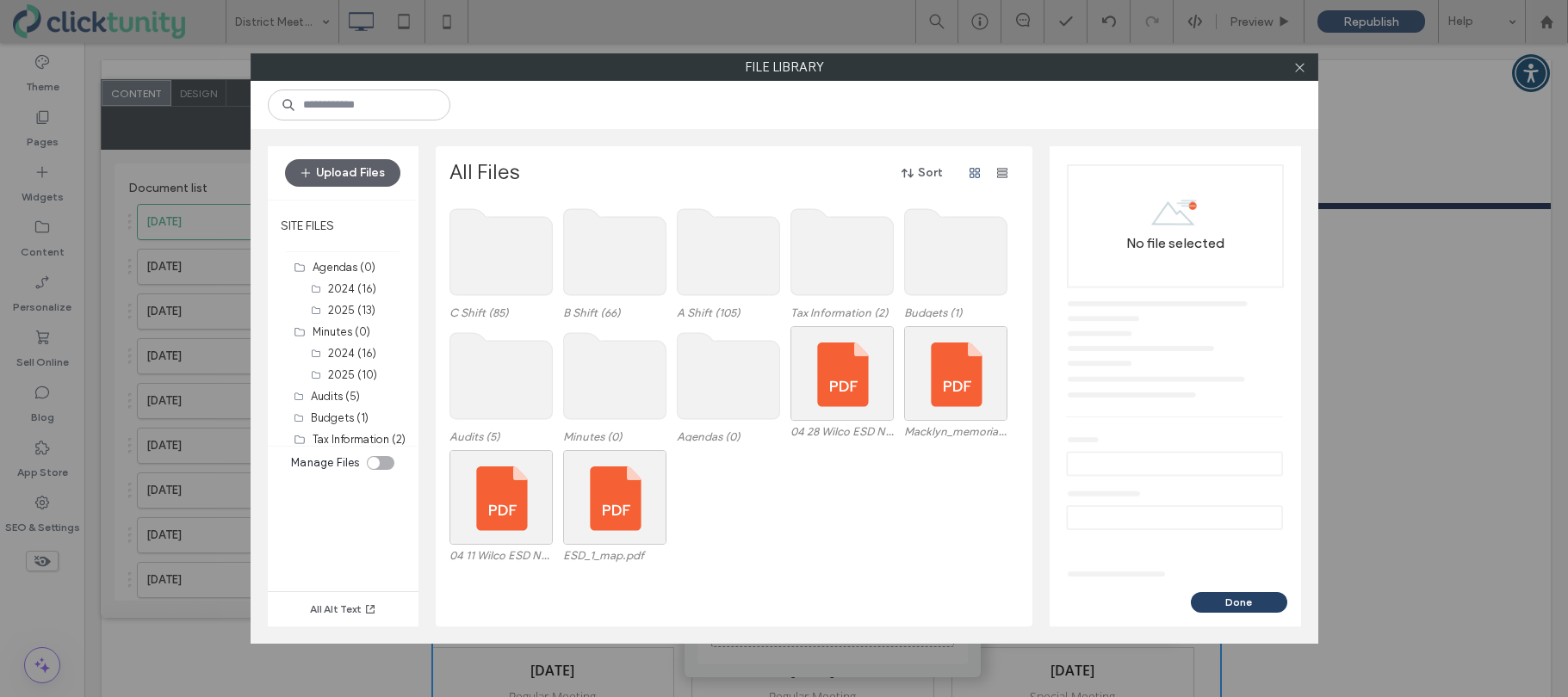
click at [684, 348] on use at bounding box center [727, 375] width 103 height 86
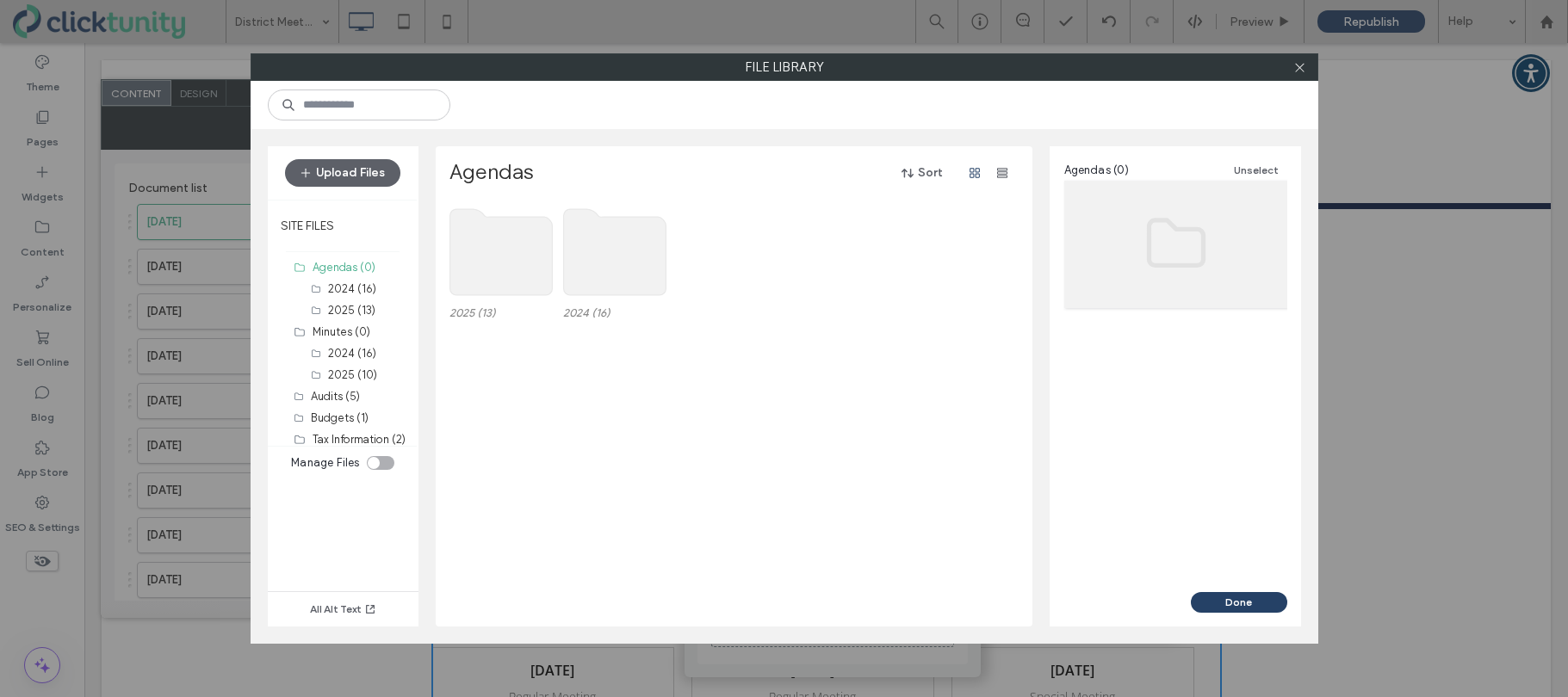
click at [473, 263] on use at bounding box center [501, 251] width 103 height 86
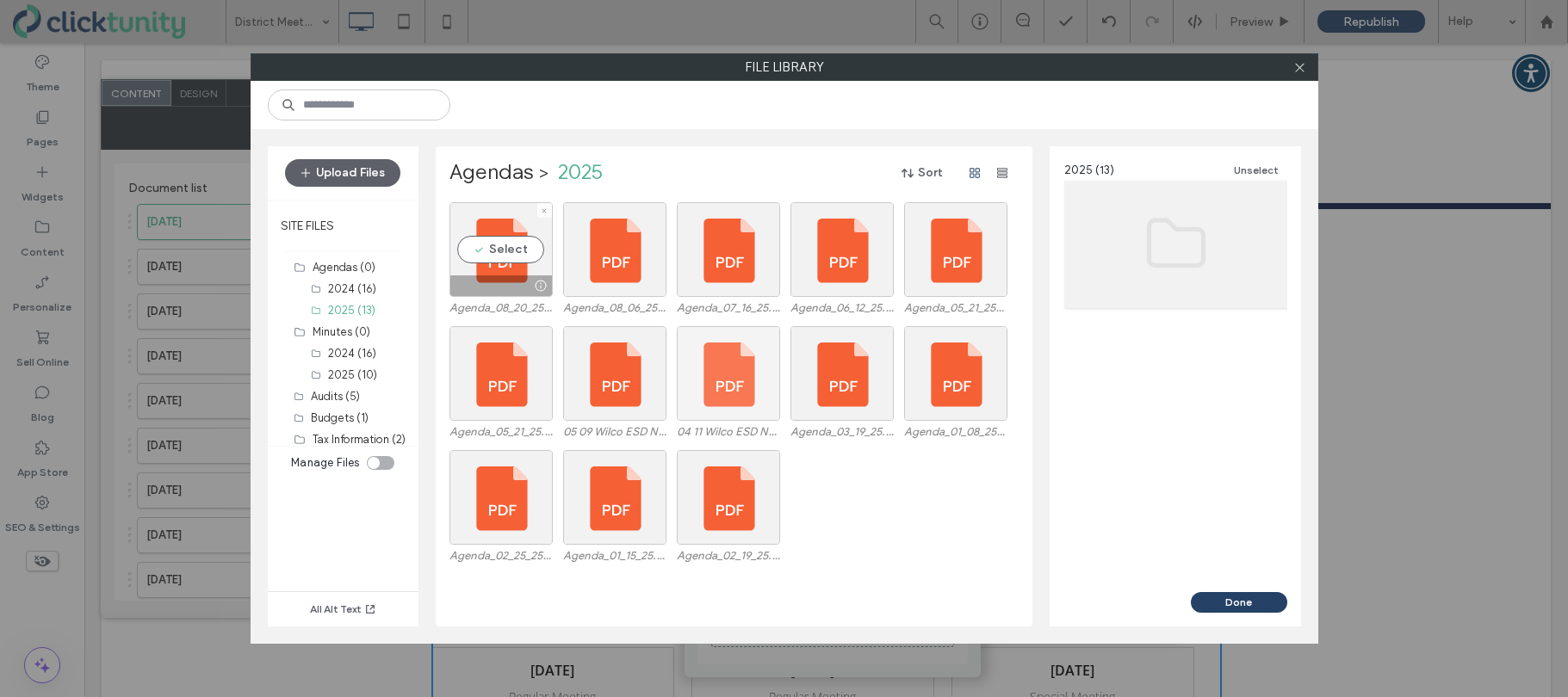
drag, startPoint x: 511, startPoint y: 253, endPoint x: 682, endPoint y: 337, distance: 190.5
click at [519, 258] on div "Select" at bounding box center [501, 249] width 104 height 95
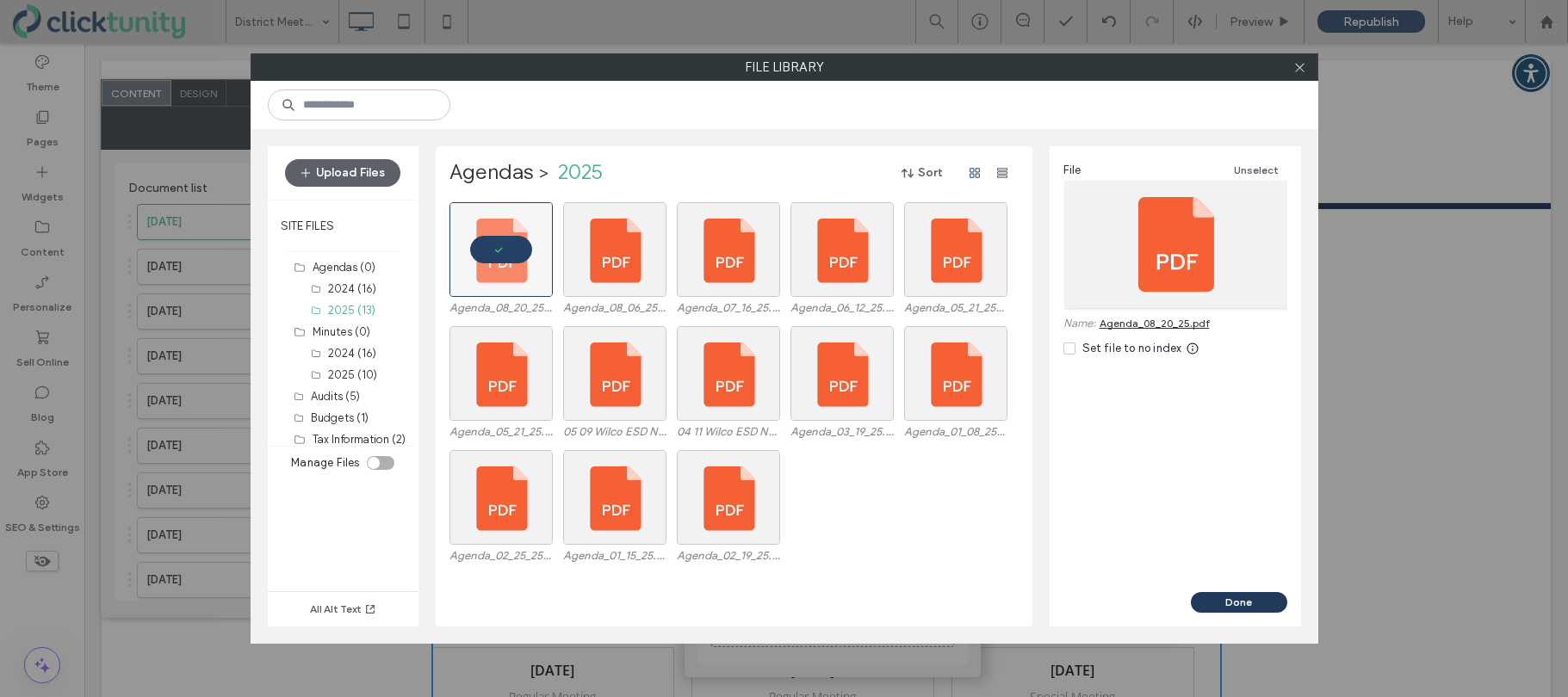
click at [1228, 598] on button "Done" at bounding box center [1239, 601] width 97 height 20
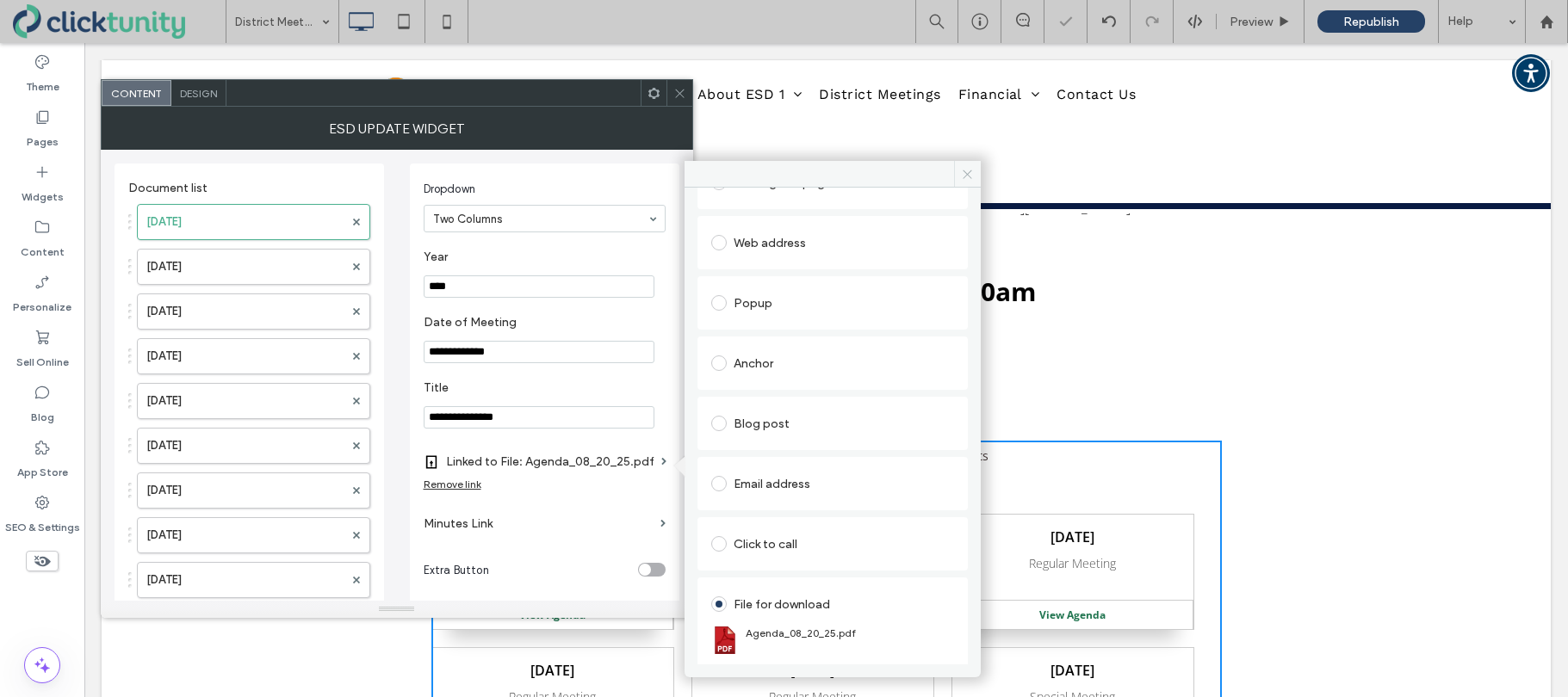
click at [962, 173] on icon at bounding box center [966, 174] width 13 height 13
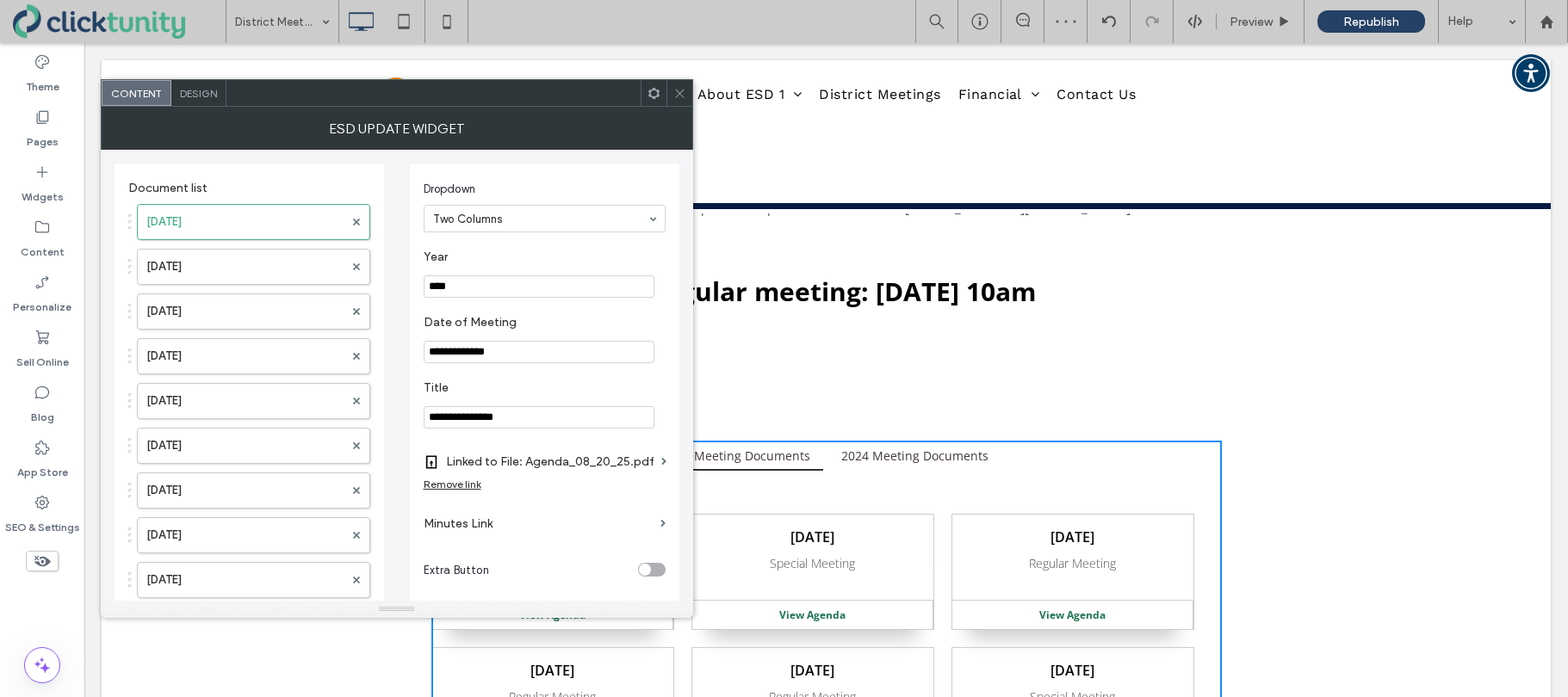
click at [681, 97] on icon at bounding box center [679, 93] width 13 height 13
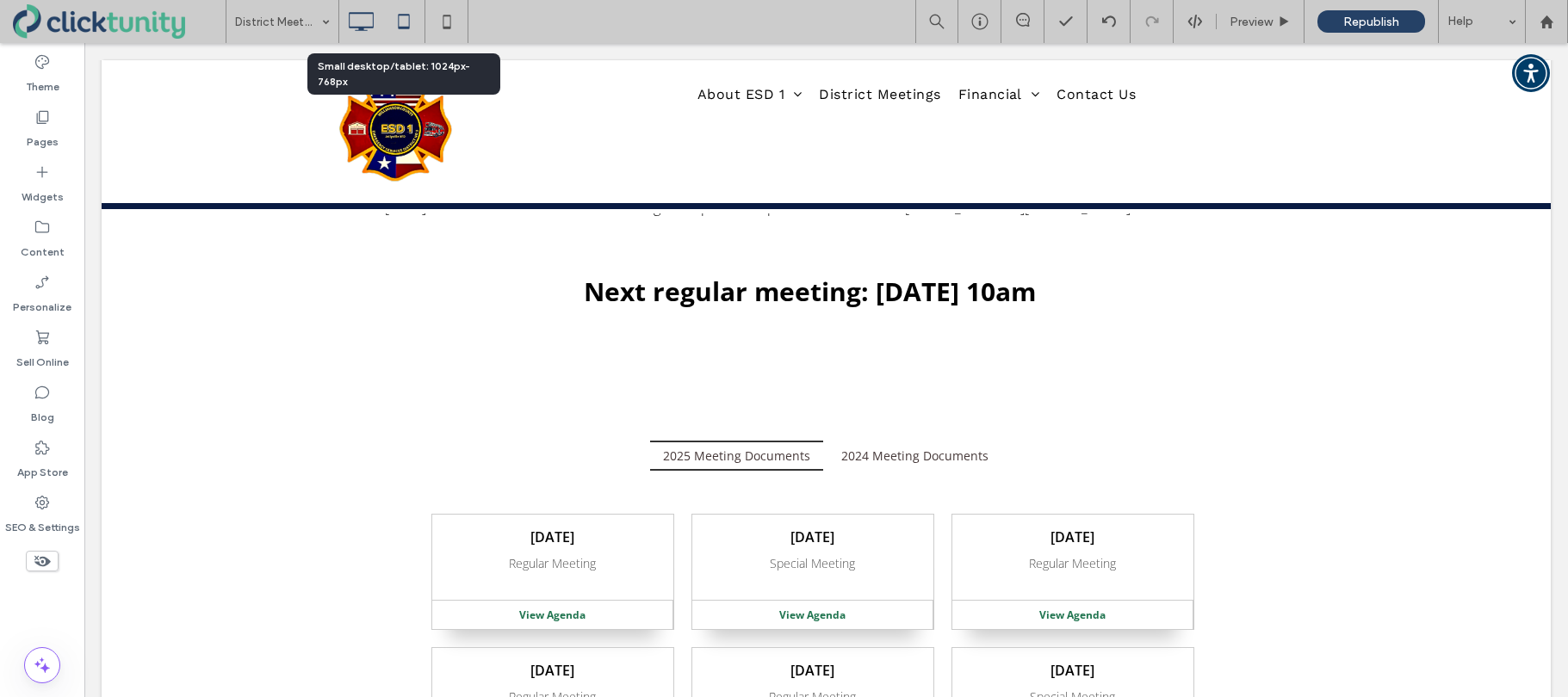
drag, startPoint x: 396, startPoint y: 21, endPoint x: 416, endPoint y: 23, distance: 20.1
click at [397, 21] on icon at bounding box center [404, 21] width 35 height 35
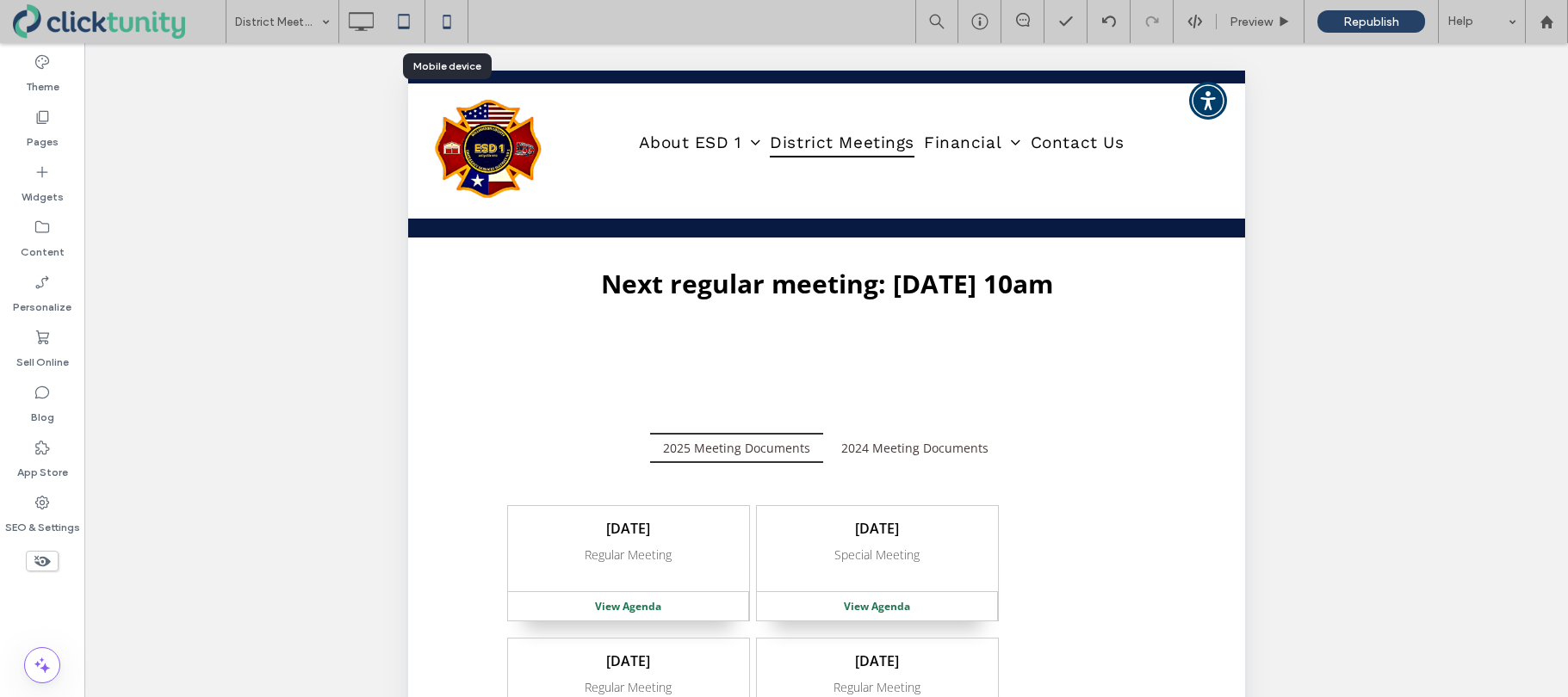
click at [445, 23] on icon at bounding box center [447, 21] width 35 height 35
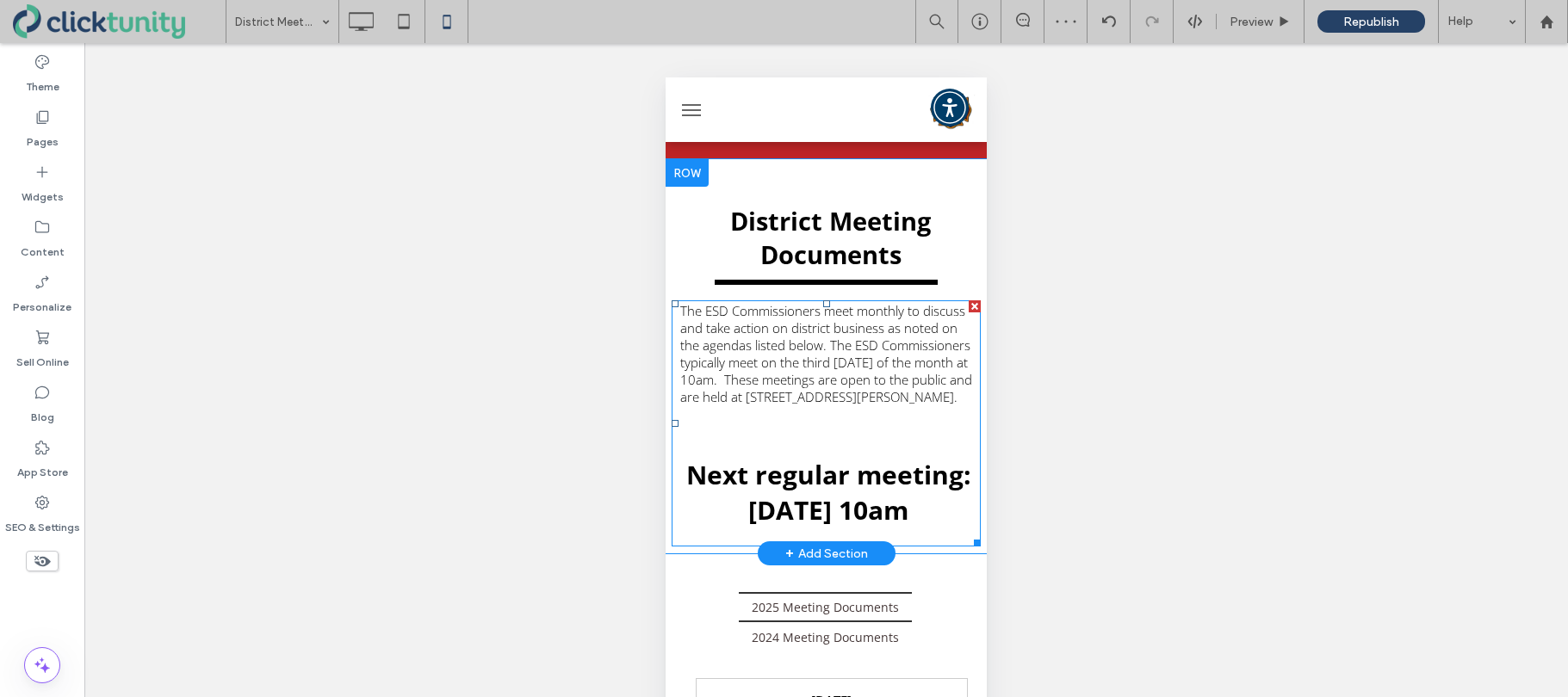
scroll to position [0, 0]
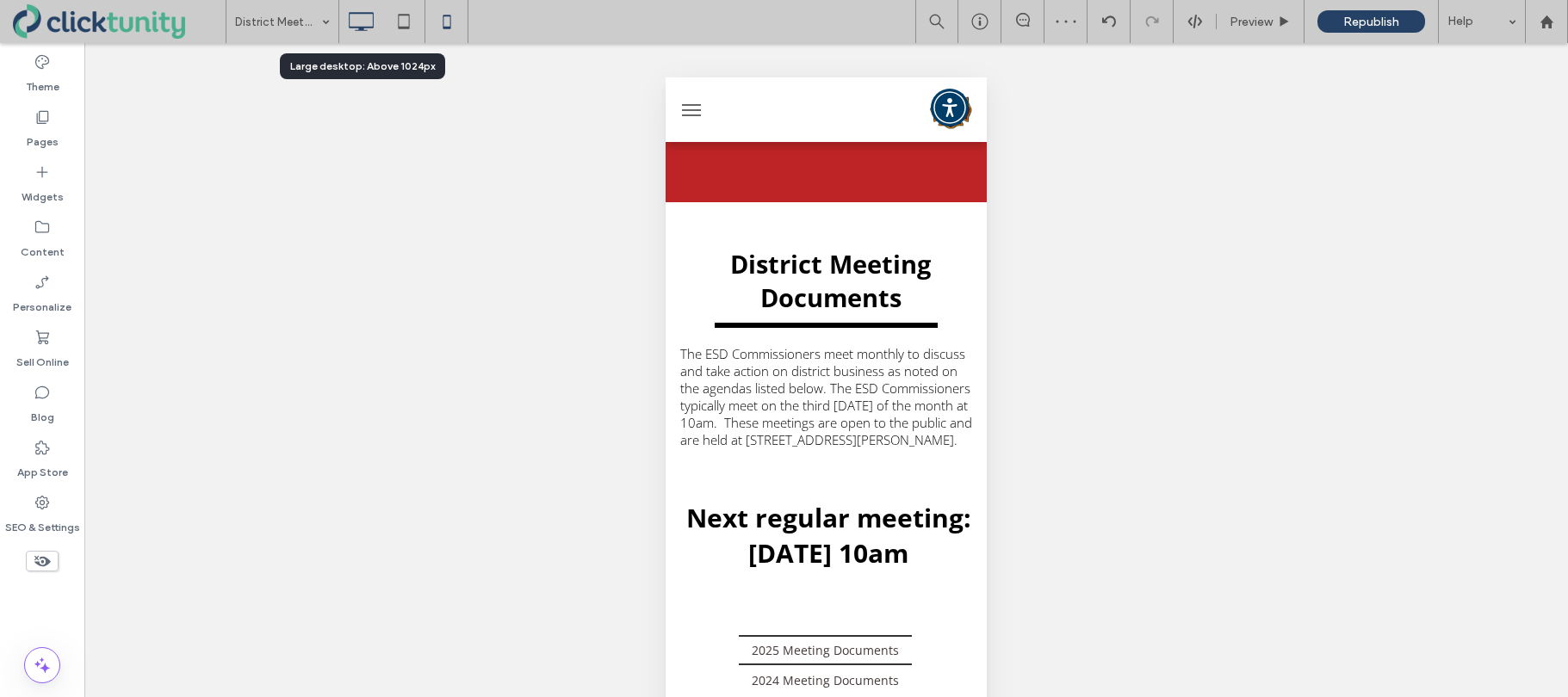
click at [363, 28] on use at bounding box center [361, 21] width 25 height 19
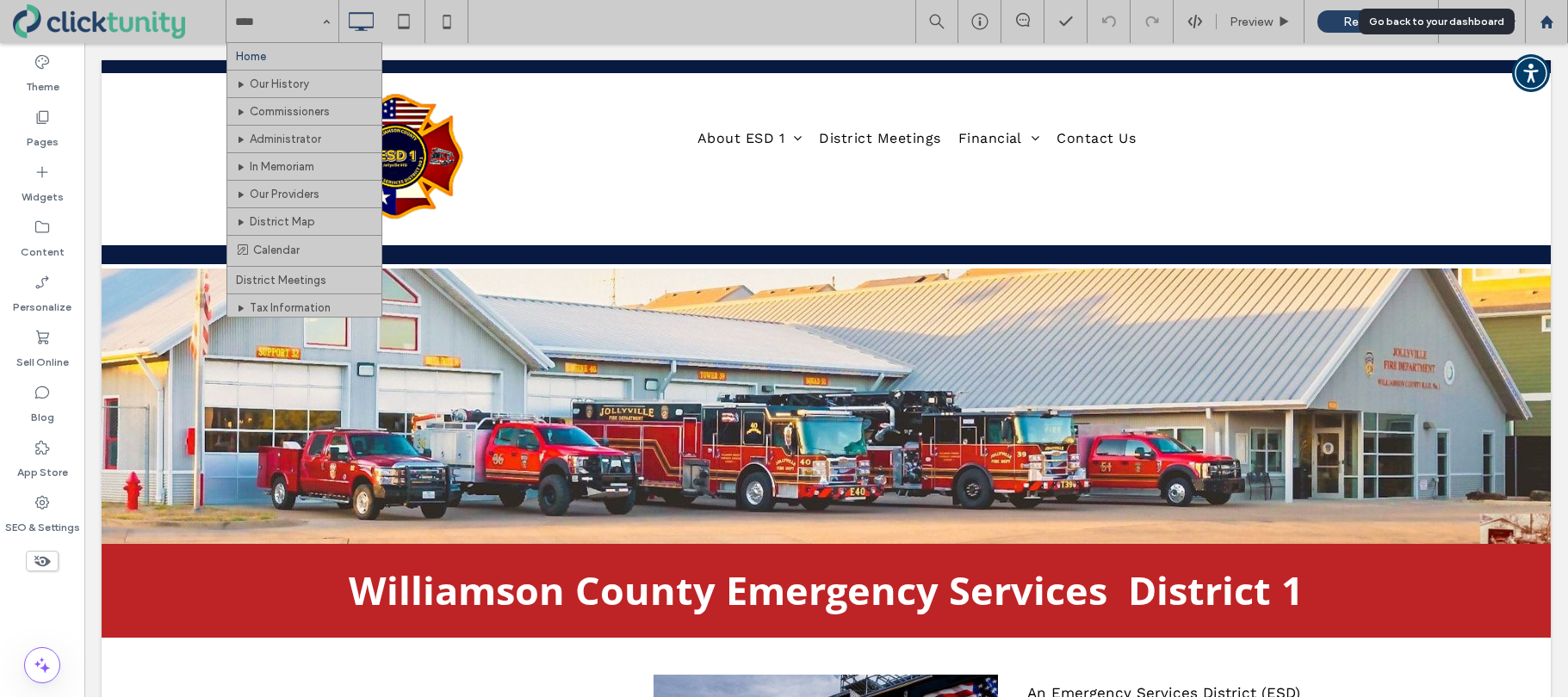
click at [1546, 27] on icon at bounding box center [1546, 21] width 15 height 15
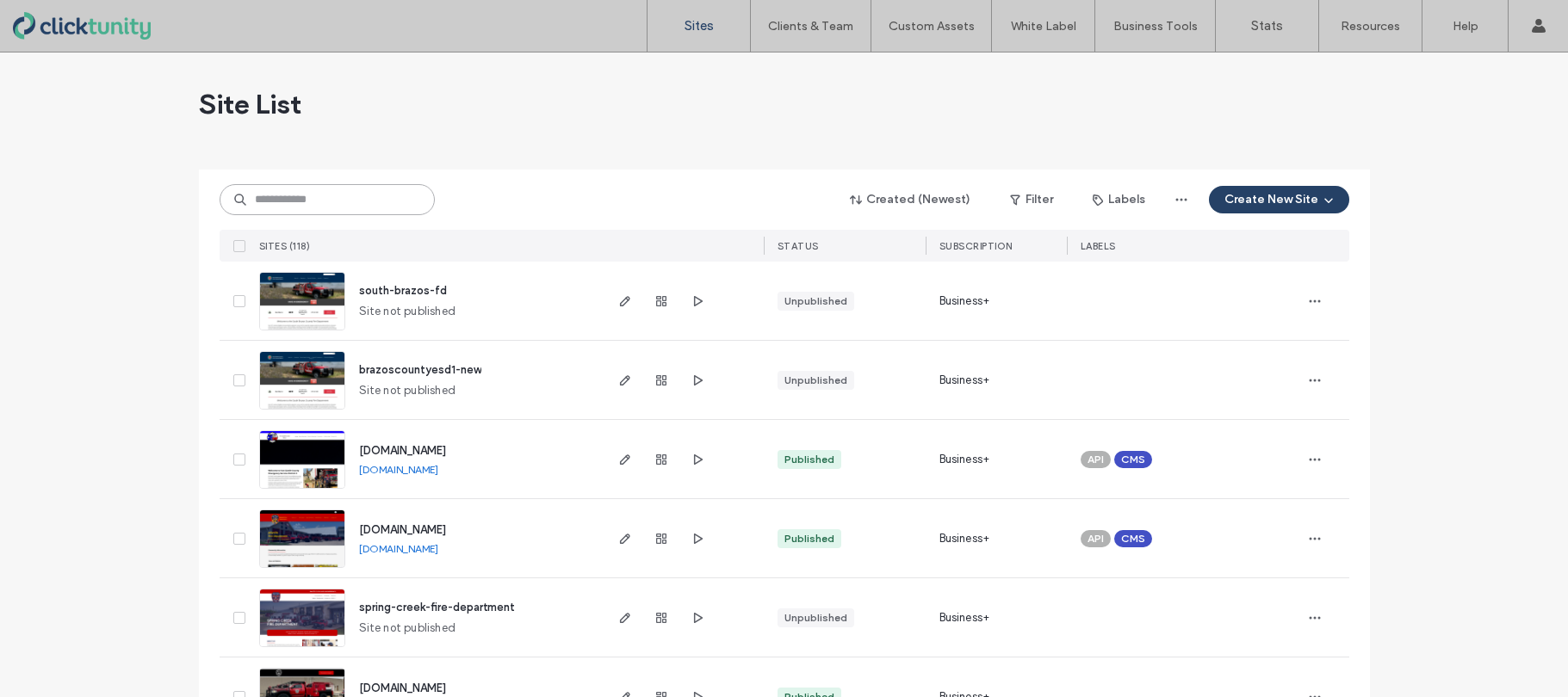
click at [366, 203] on input at bounding box center [327, 199] width 215 height 31
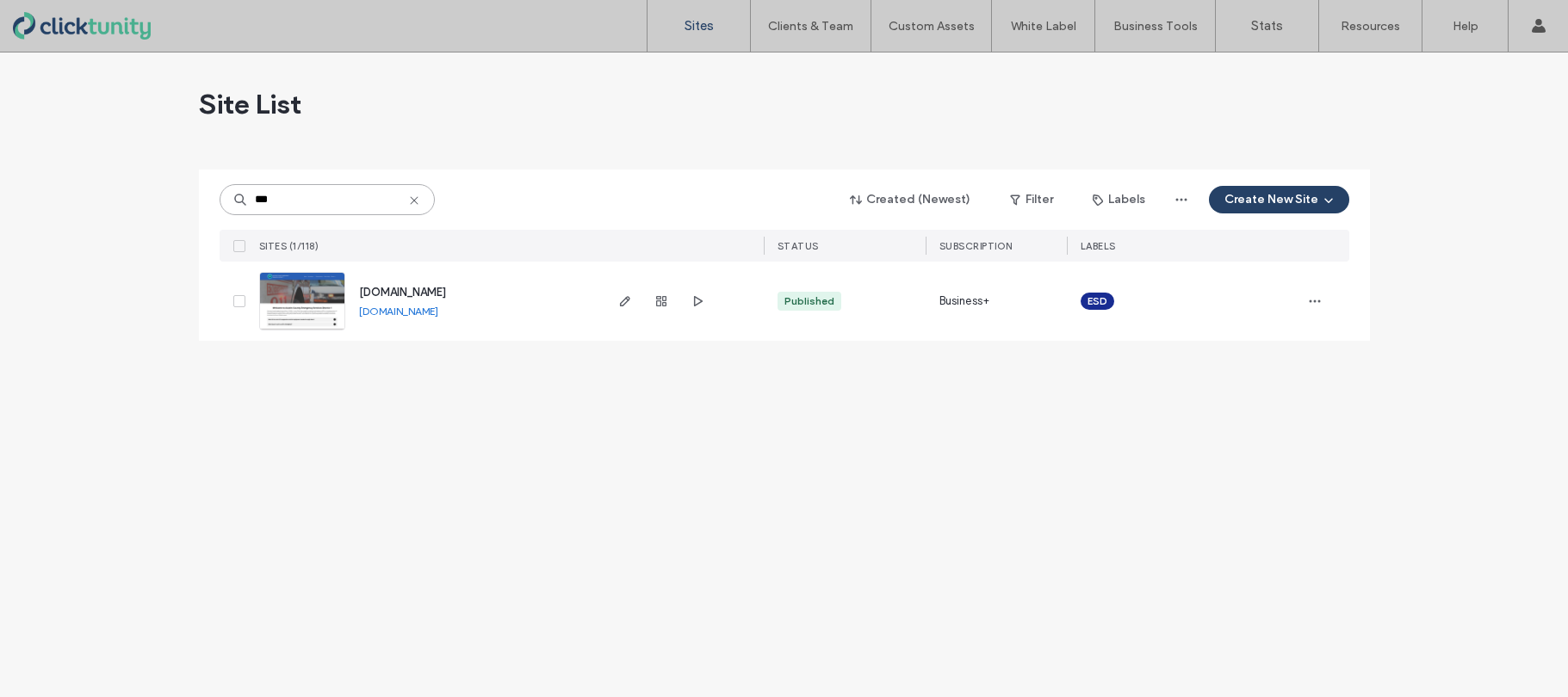
type input "***"
click at [370, 286] on span "[DOMAIN_NAME]" at bounding box center [402, 291] width 87 height 13
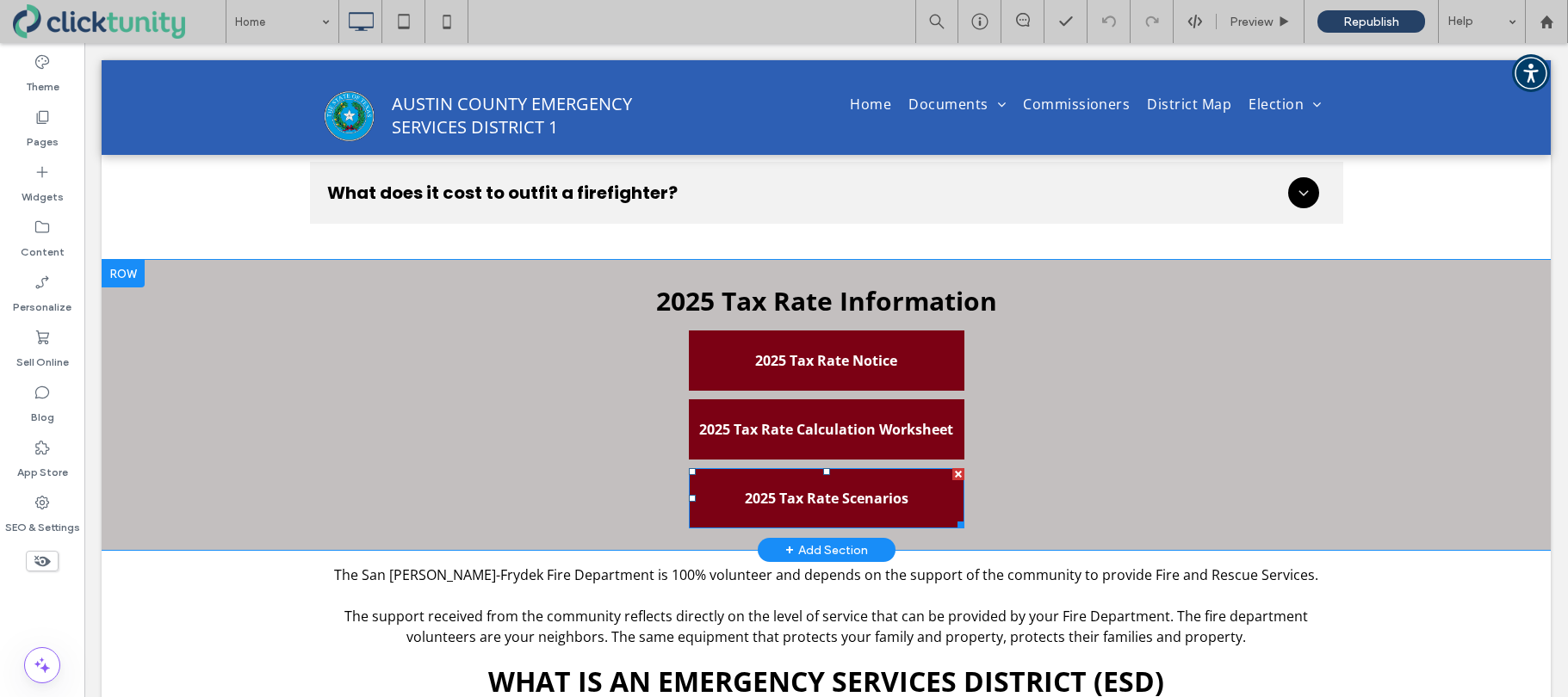
click at [768, 490] on span "2025 Tax Rate Scenarios" at bounding box center [826, 498] width 163 height 19
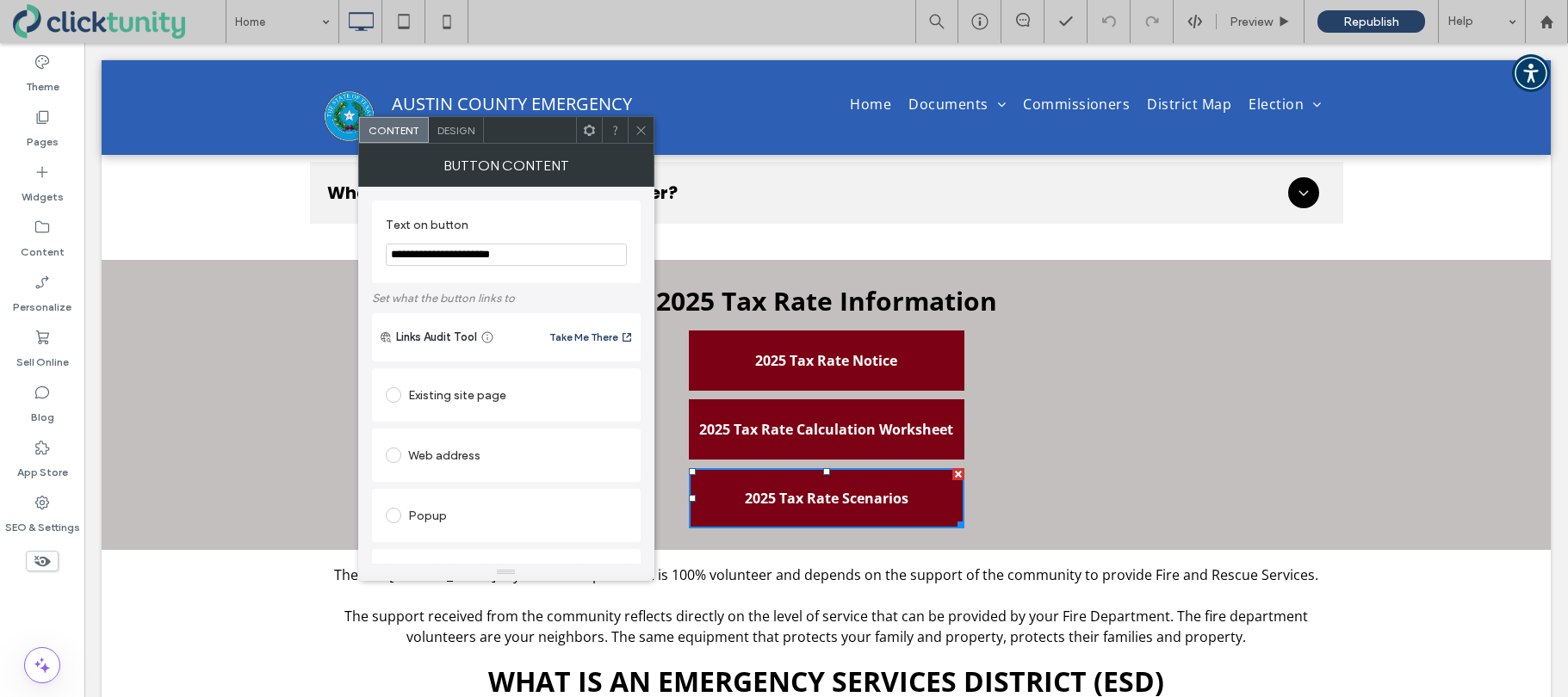
drag, startPoint x: 442, startPoint y: 250, endPoint x: 428, endPoint y: 255, distance: 14.9
click at [442, 250] on input "**********" at bounding box center [506, 254] width 241 height 22
drag, startPoint x: 420, startPoint y: 254, endPoint x: 518, endPoint y: 259, distance: 98.1
click at [518, 259] on input "**********" at bounding box center [506, 254] width 241 height 22
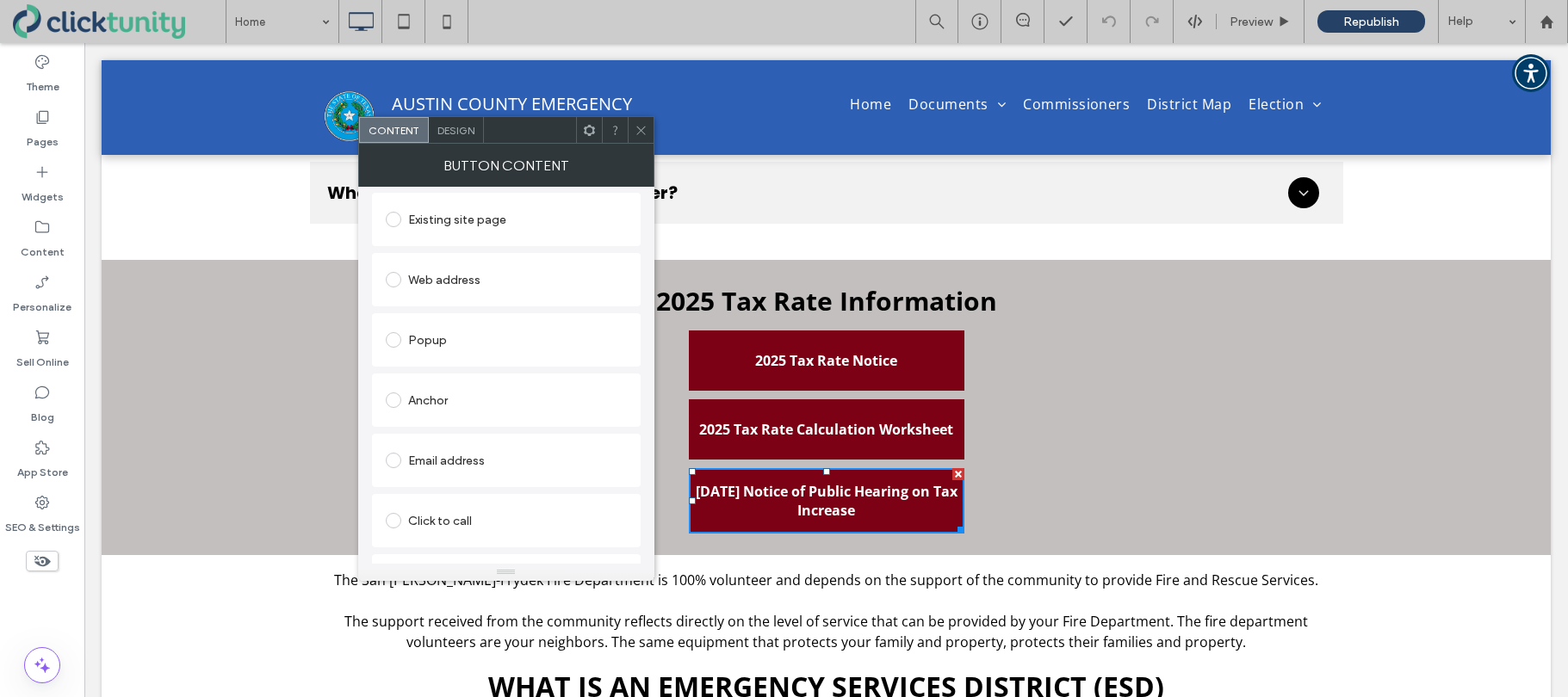
scroll to position [274, 0]
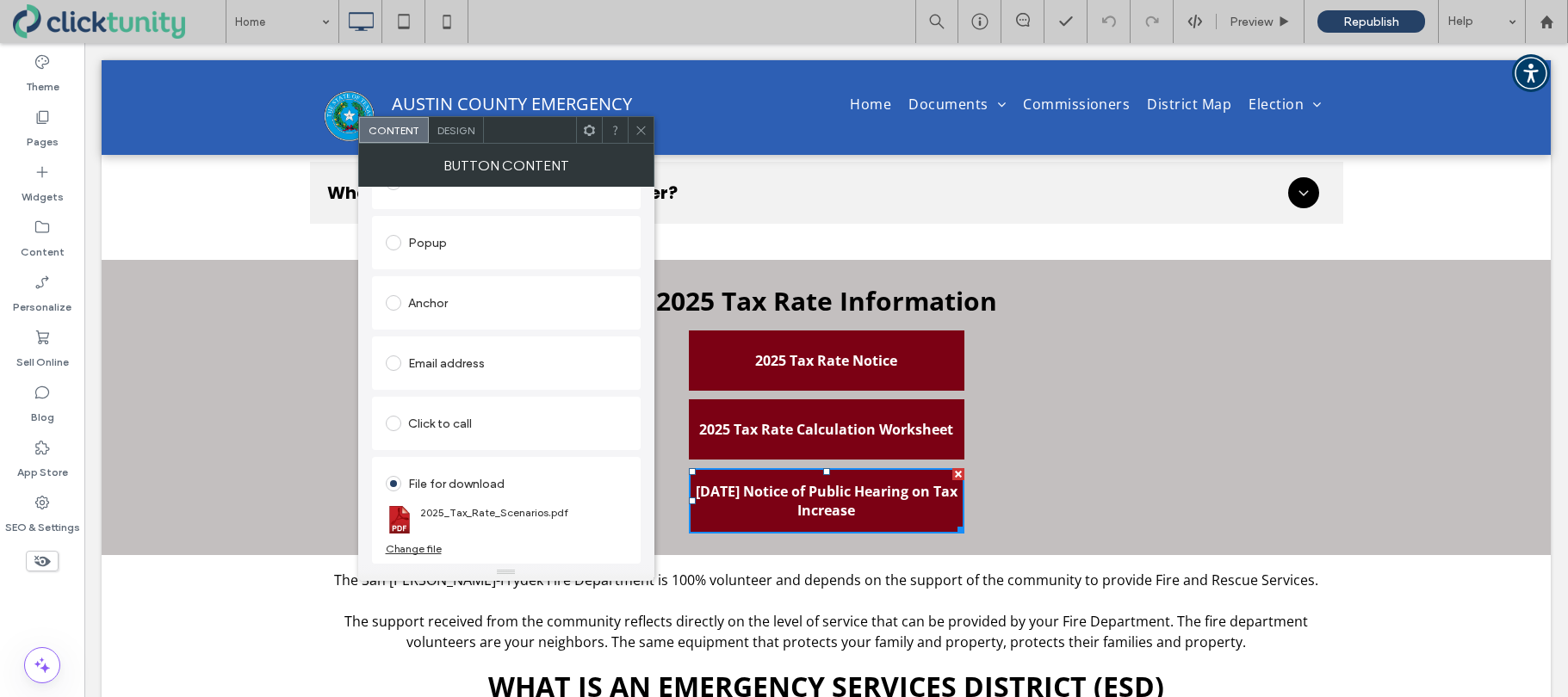
type input "**********"
click at [426, 548] on div "Change file" at bounding box center [414, 548] width 56 height 13
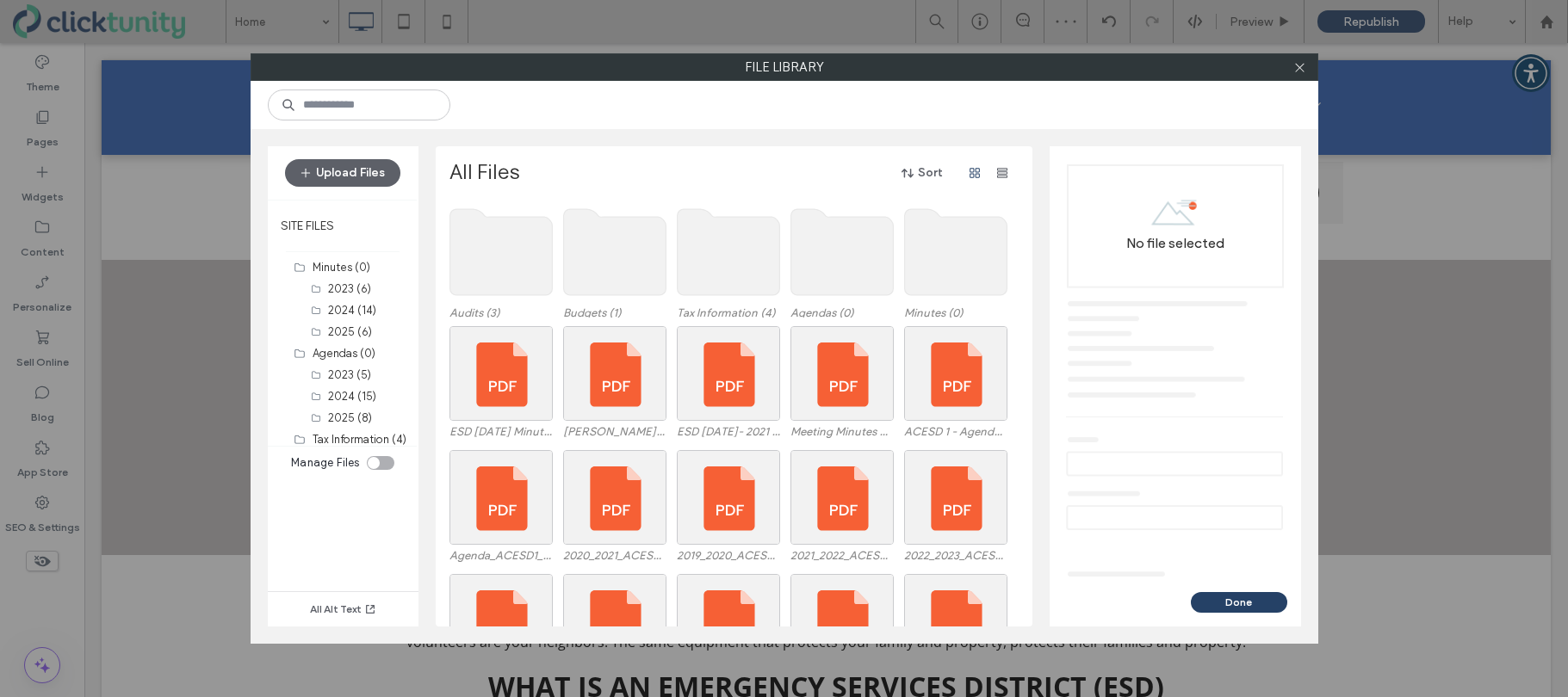
click at [754, 267] on use at bounding box center [727, 251] width 103 height 86
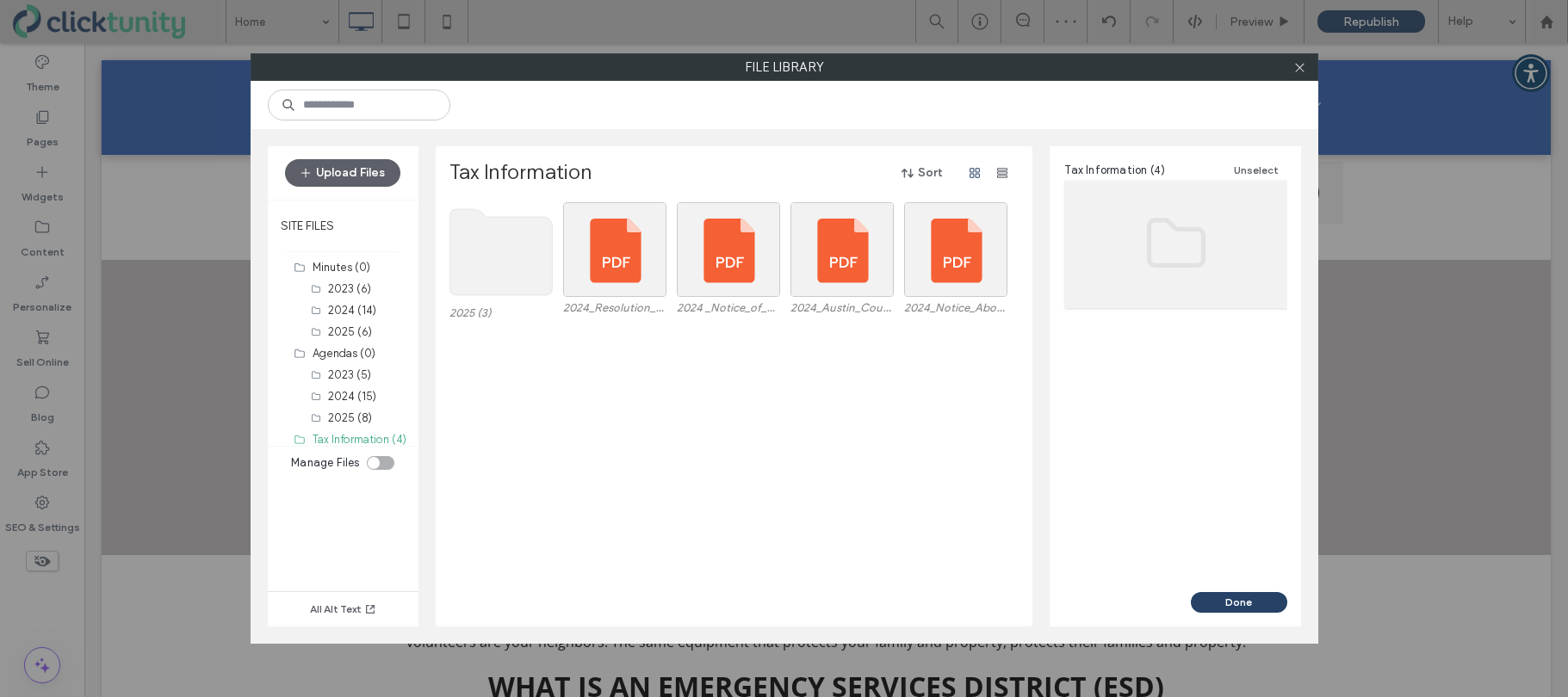
click at [513, 254] on use at bounding box center [501, 251] width 103 height 86
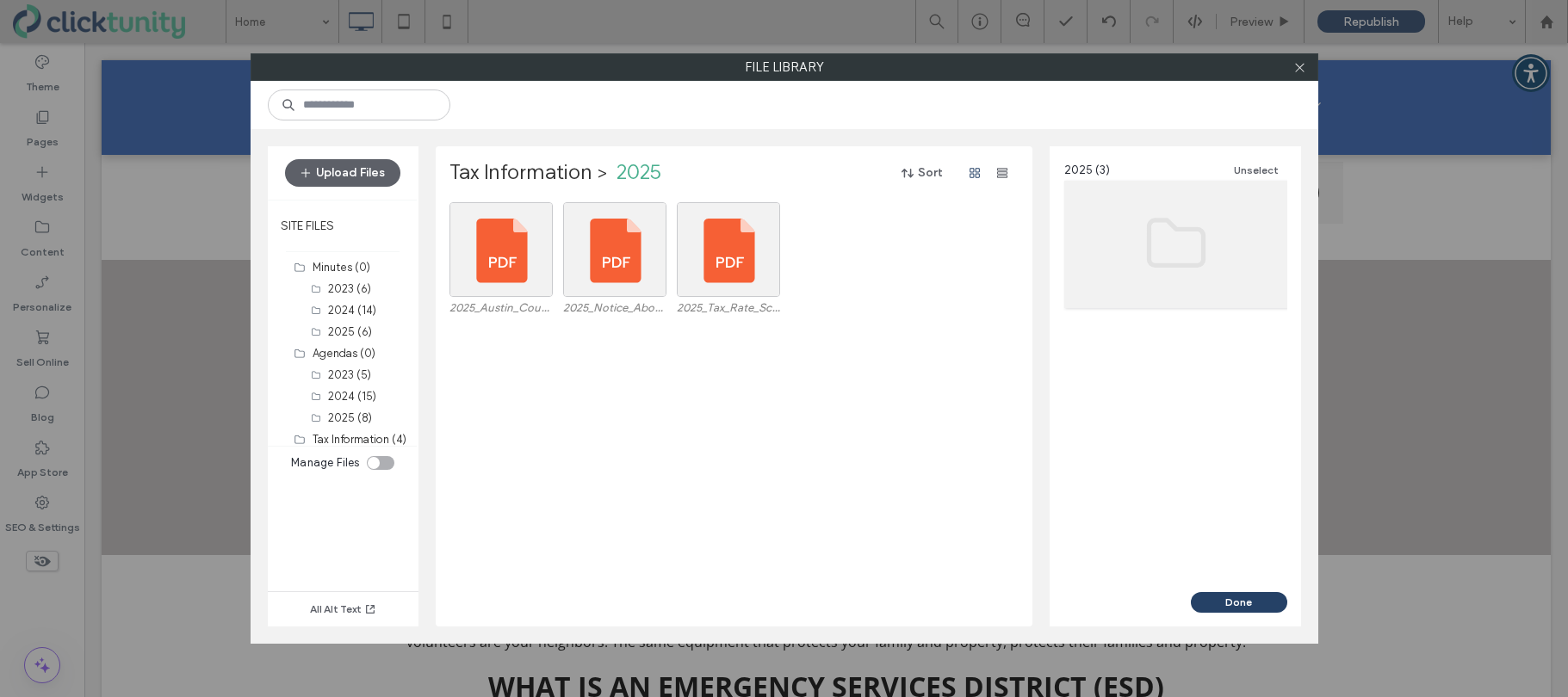
drag, startPoint x: 355, startPoint y: 183, endPoint x: 370, endPoint y: 199, distance: 21.9
click at [353, 182] on button "Upload Files" at bounding box center [342, 173] width 115 height 27
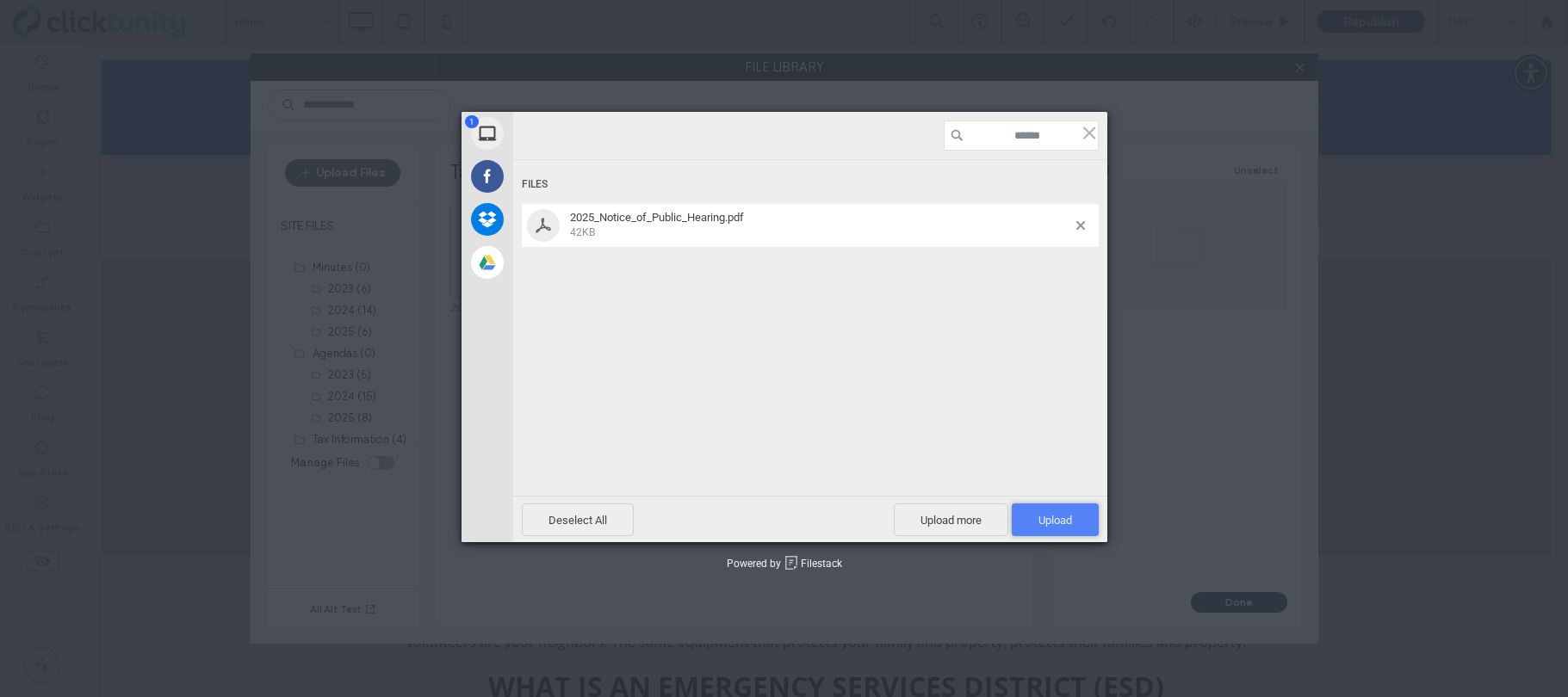
drag, startPoint x: 1067, startPoint y: 528, endPoint x: 1062, endPoint y: 517, distance: 12.1
click at [1066, 528] on span "Upload 1" at bounding box center [1055, 520] width 87 height 33
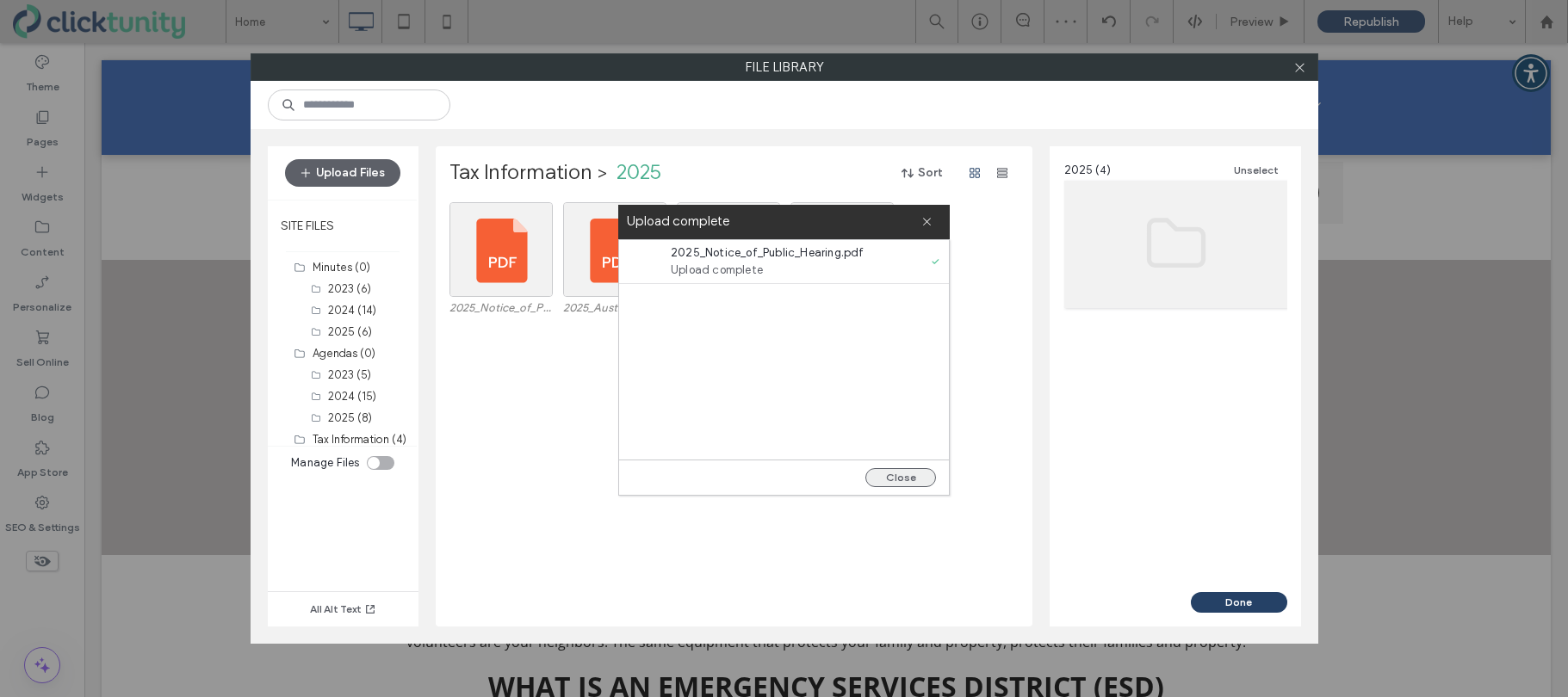
click at [923, 478] on button "Close" at bounding box center [900, 478] width 71 height 19
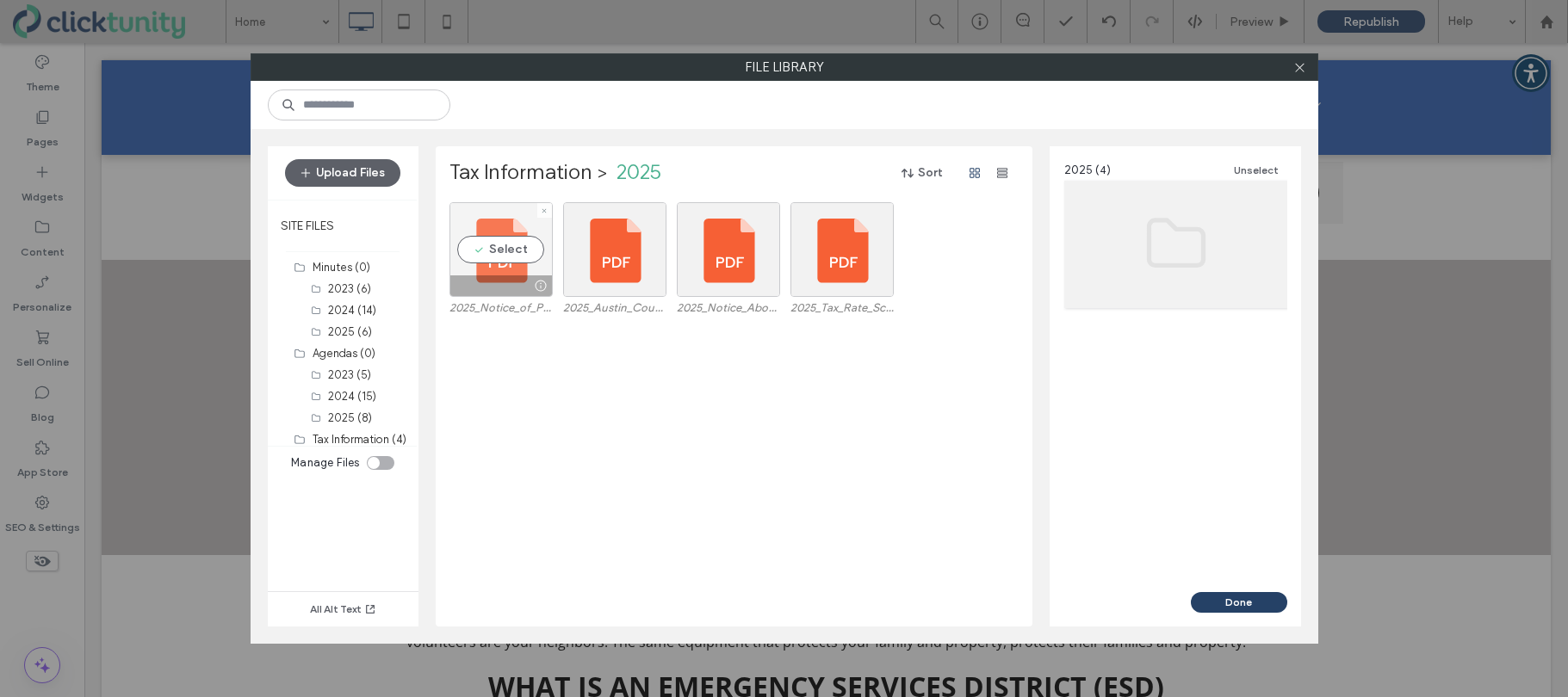
click at [497, 255] on div "Select" at bounding box center [501, 249] width 104 height 95
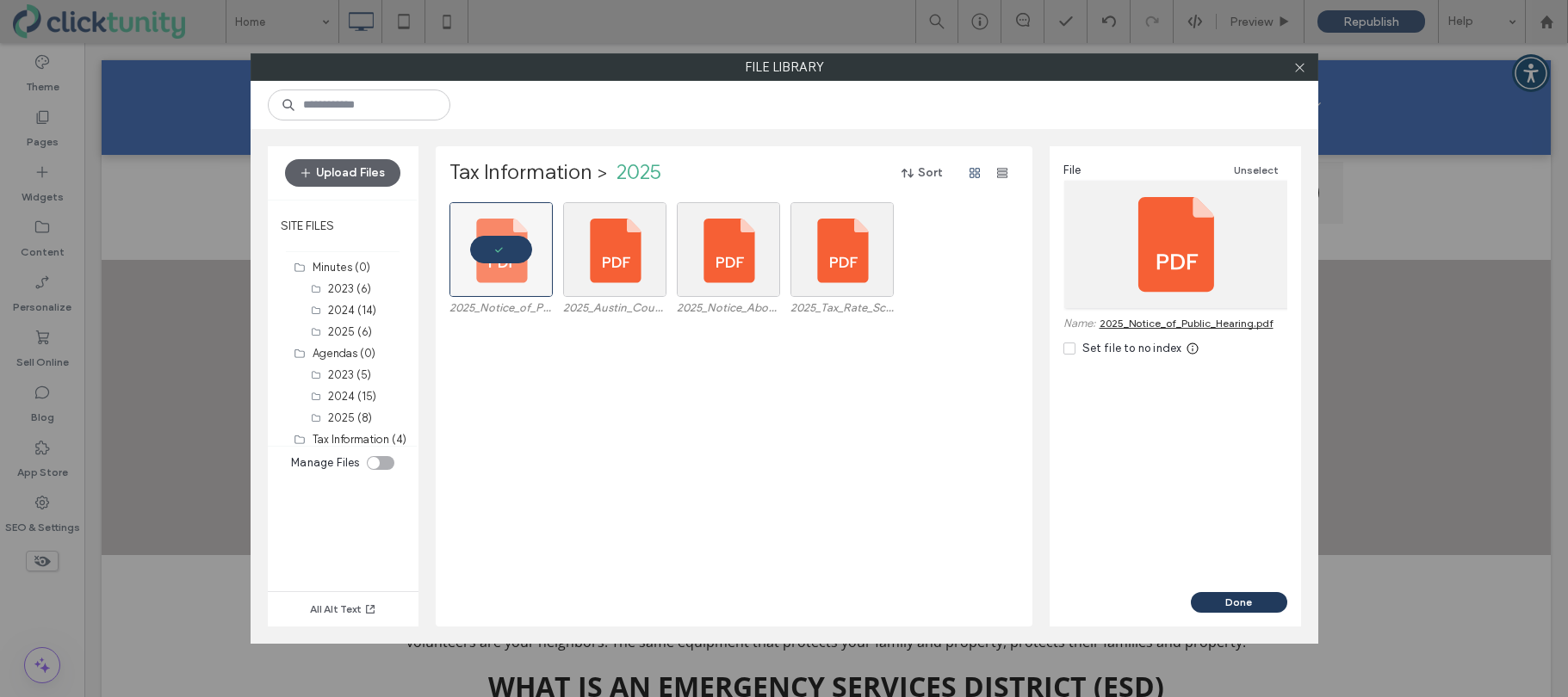
drag, startPoint x: 1222, startPoint y: 596, endPoint x: 1139, endPoint y: 553, distance: 93.5
click at [1222, 596] on button "Done" at bounding box center [1239, 601] width 97 height 20
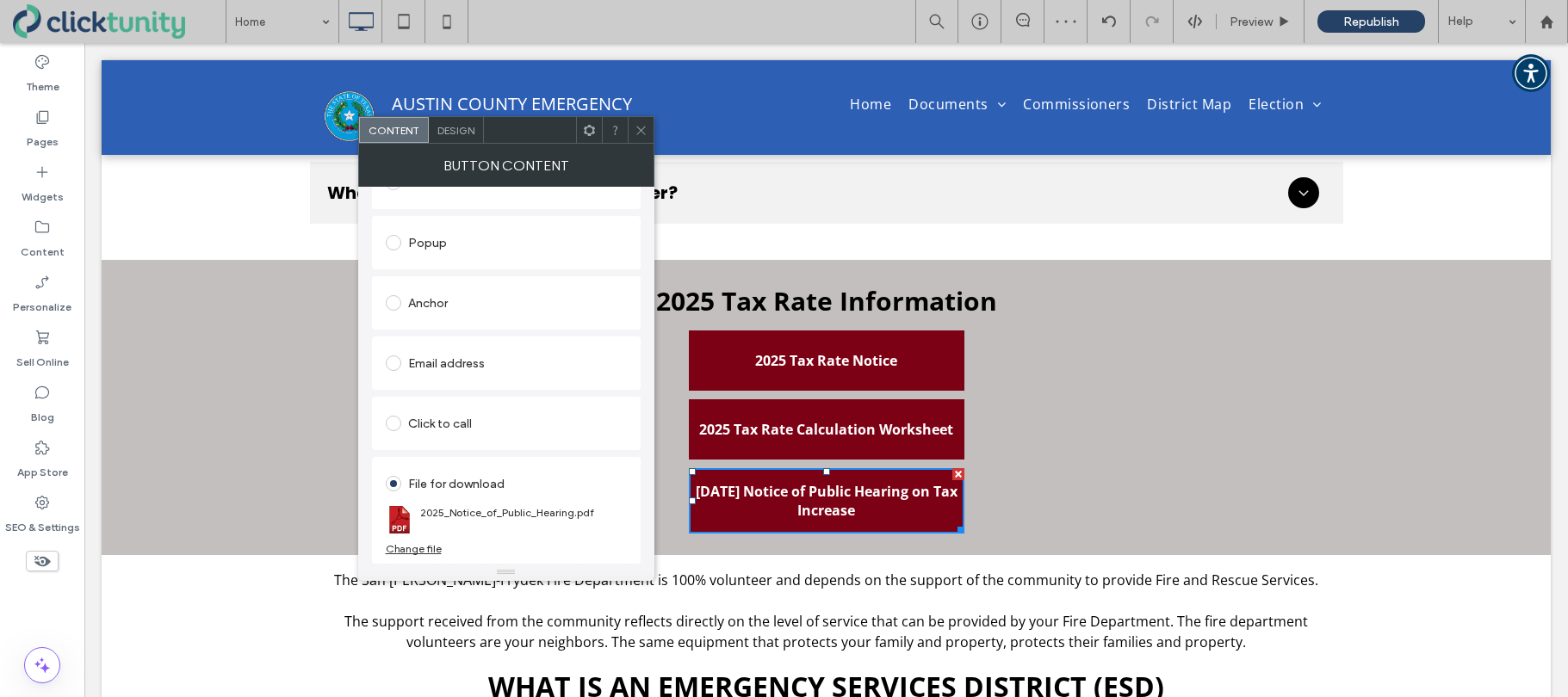
click at [639, 128] on icon at bounding box center [640, 130] width 13 height 13
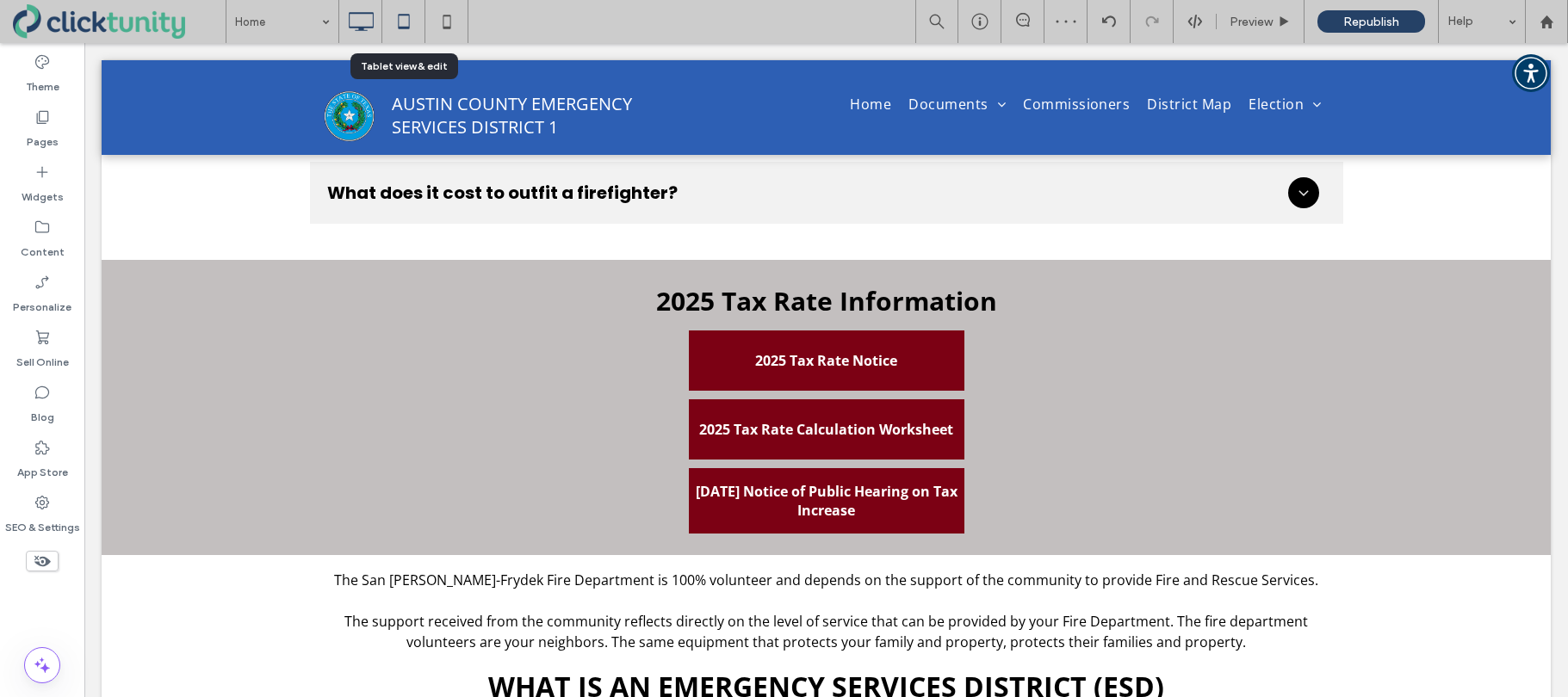
click at [402, 27] on use at bounding box center [403, 20] width 12 height 15
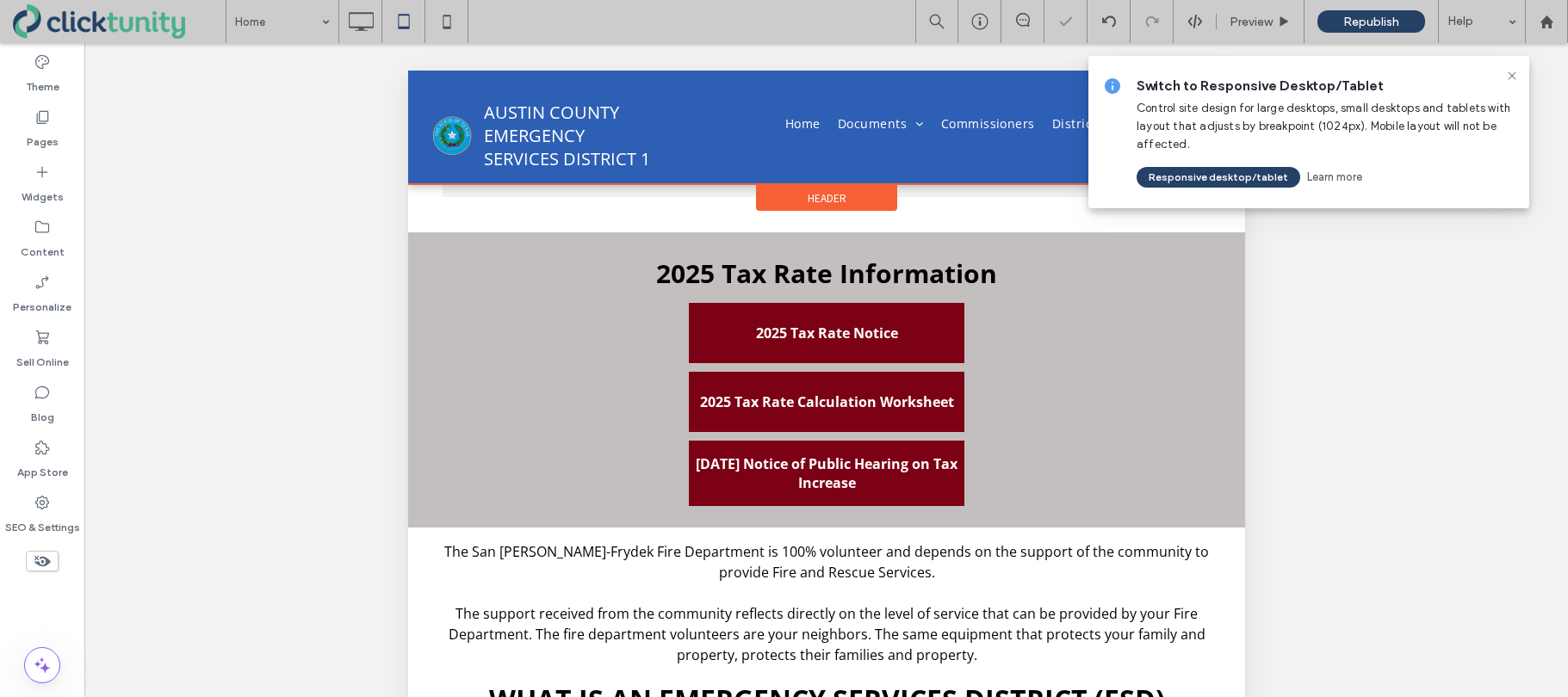
scroll to position [729, 0]
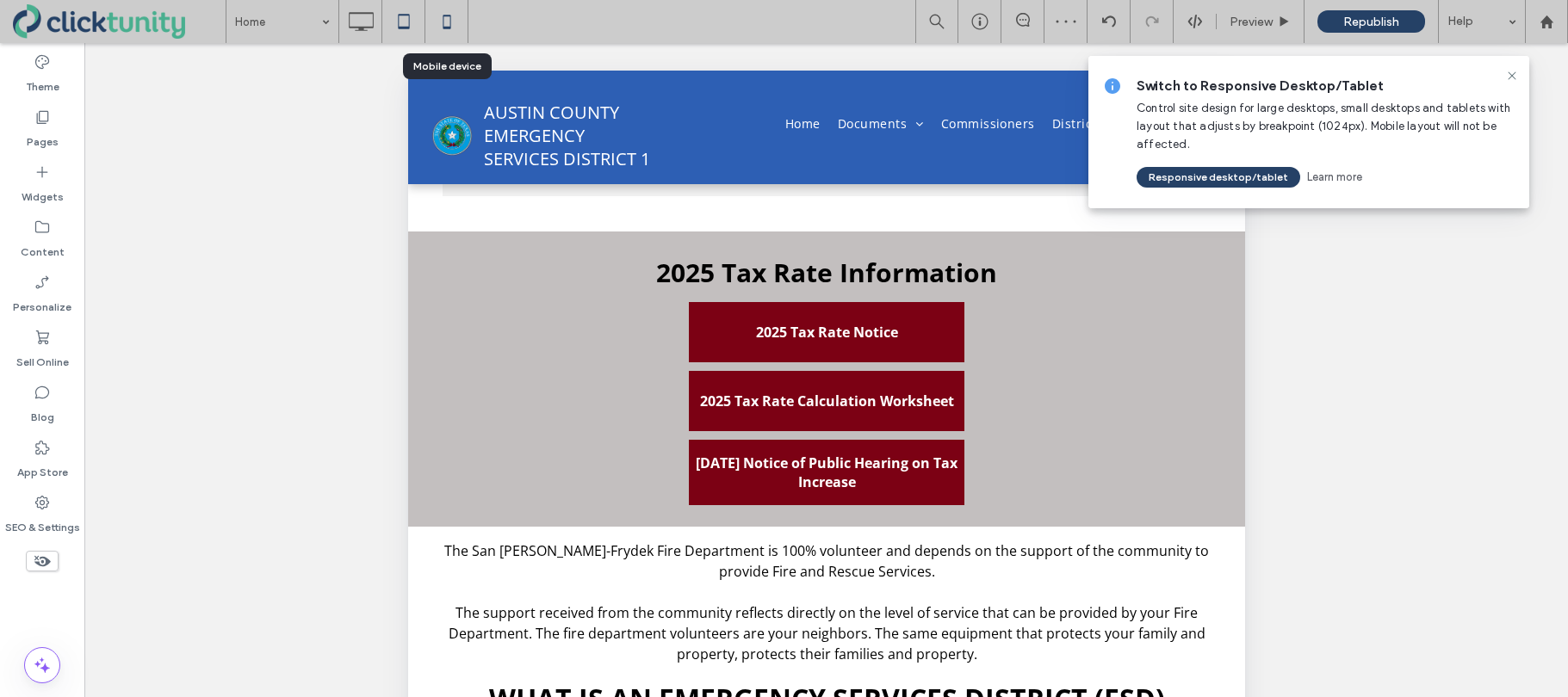
click at [450, 28] on icon at bounding box center [447, 21] width 35 height 35
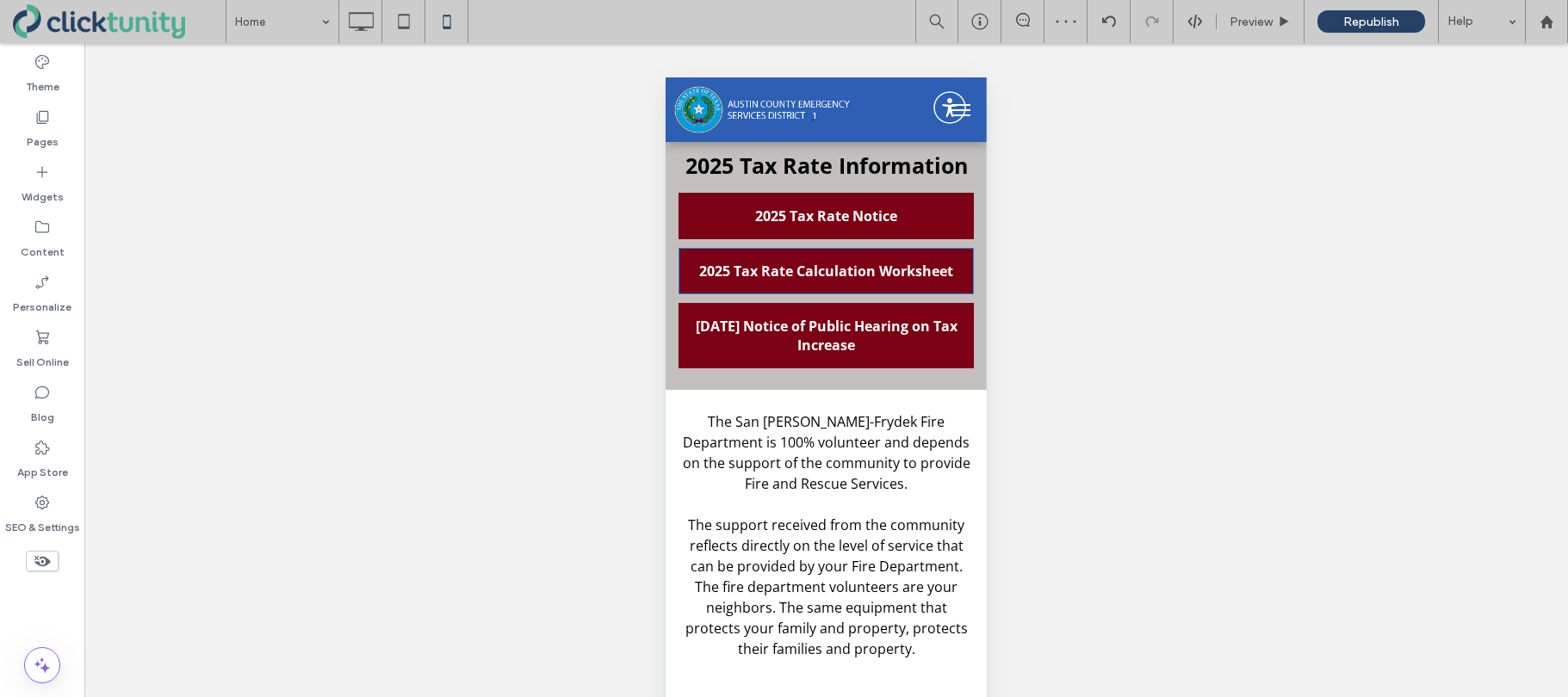
scroll to position [786, 0]
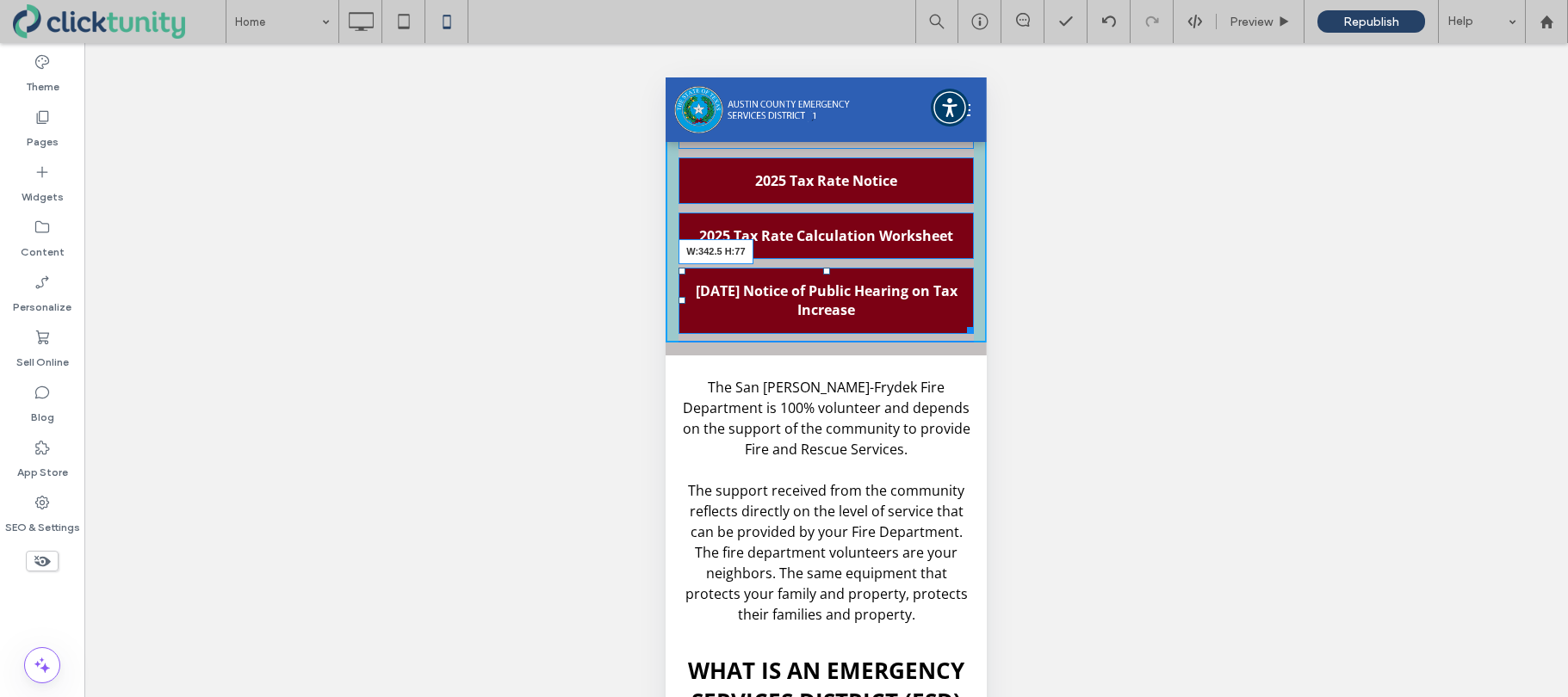
click at [966, 327] on div at bounding box center [966, 327] width 13 height 13
click at [971, 258] on div at bounding box center [966, 252] width 13 height 13
click at [967, 331] on div at bounding box center [966, 328] width 13 height 13
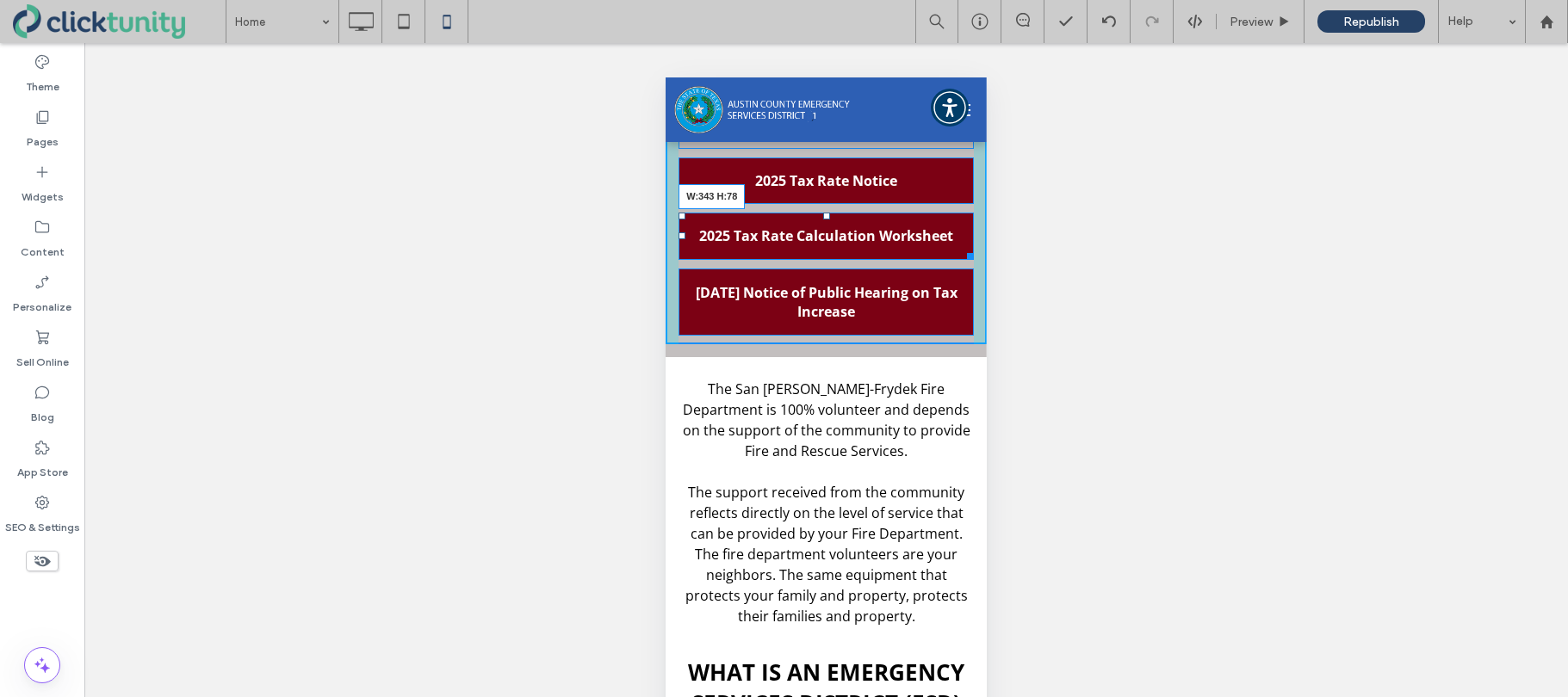
drag, startPoint x: 970, startPoint y: 256, endPoint x: 971, endPoint y: 276, distance: 20.0
click at [971, 260] on div at bounding box center [966, 252] width 13 height 13
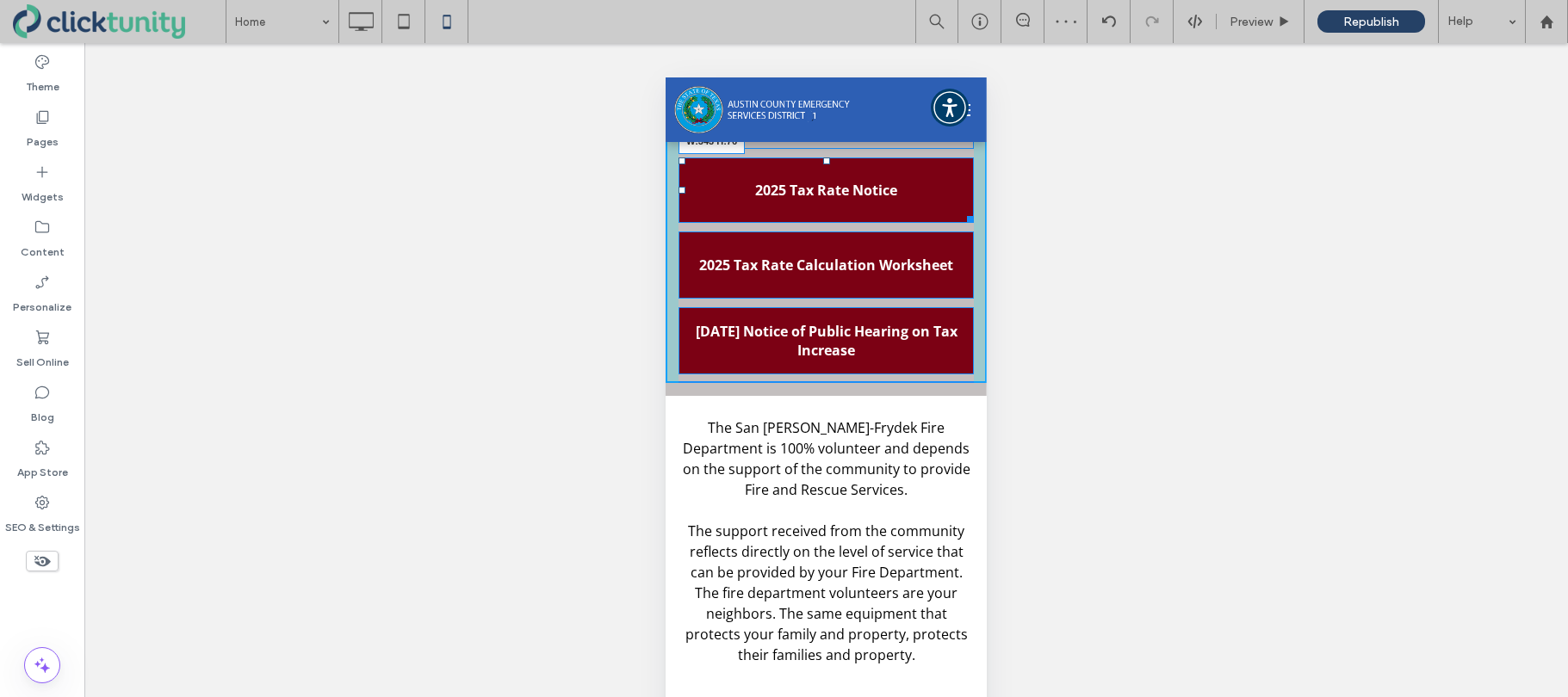
drag, startPoint x: 969, startPoint y: 201, endPoint x: 969, endPoint y: 220, distance: 19.0
click at [969, 220] on div at bounding box center [966, 216] width 13 height 13
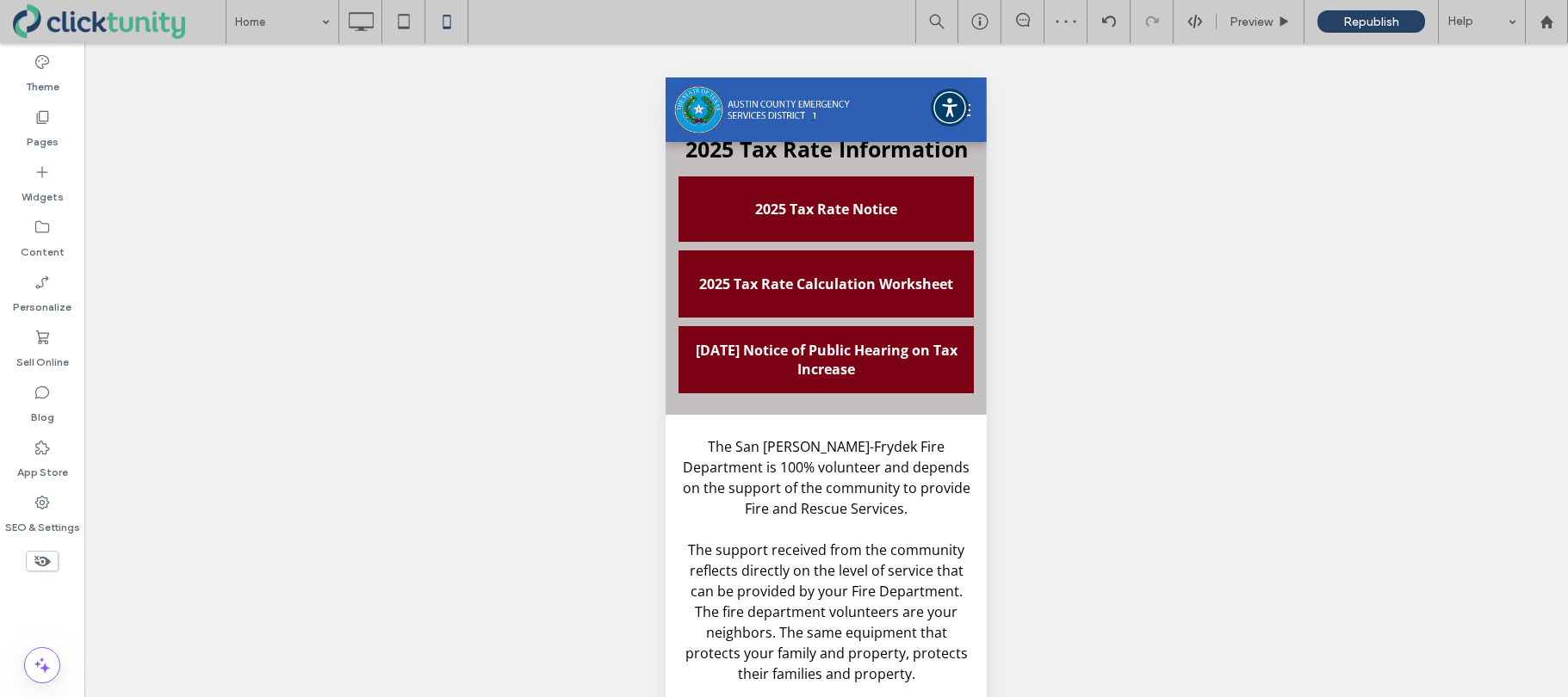
scroll to position [766, 0]
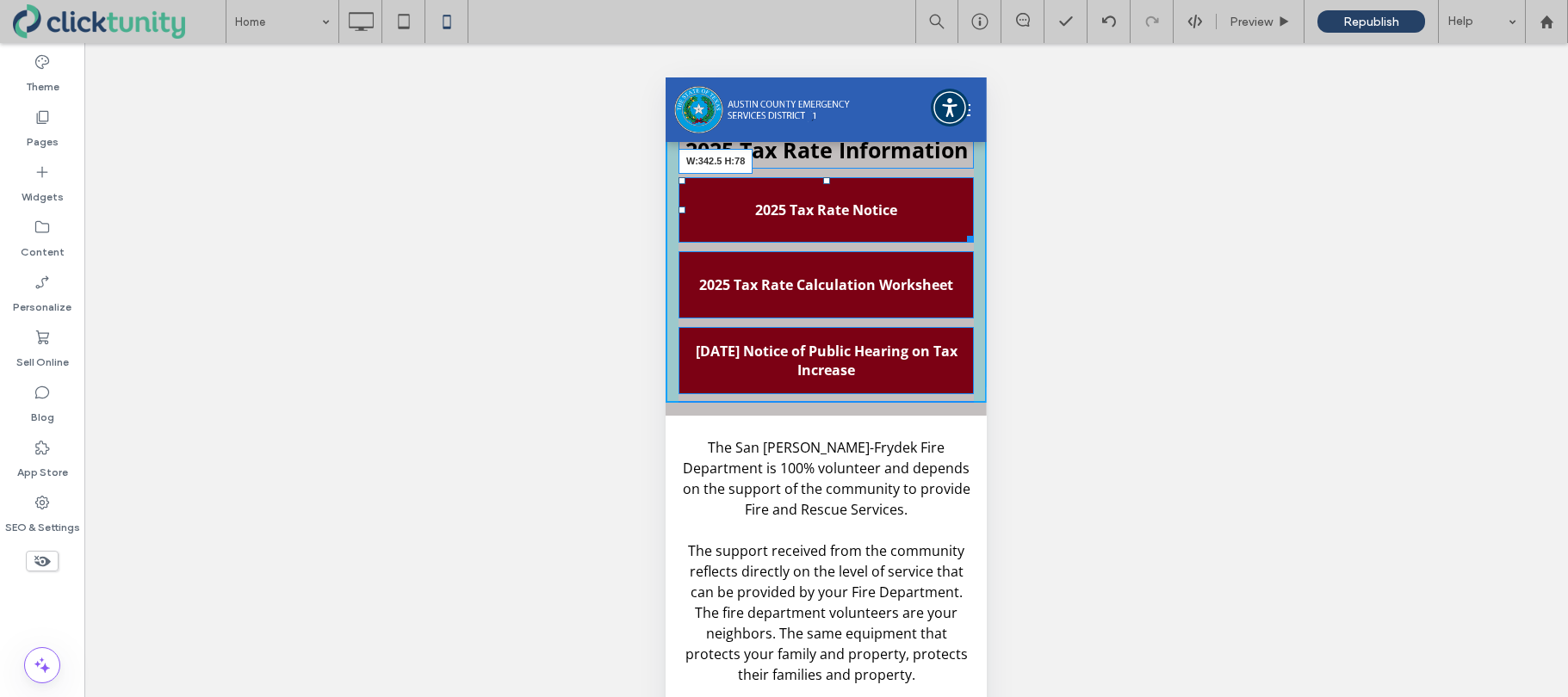
click at [967, 241] on div at bounding box center [966, 236] width 13 height 13
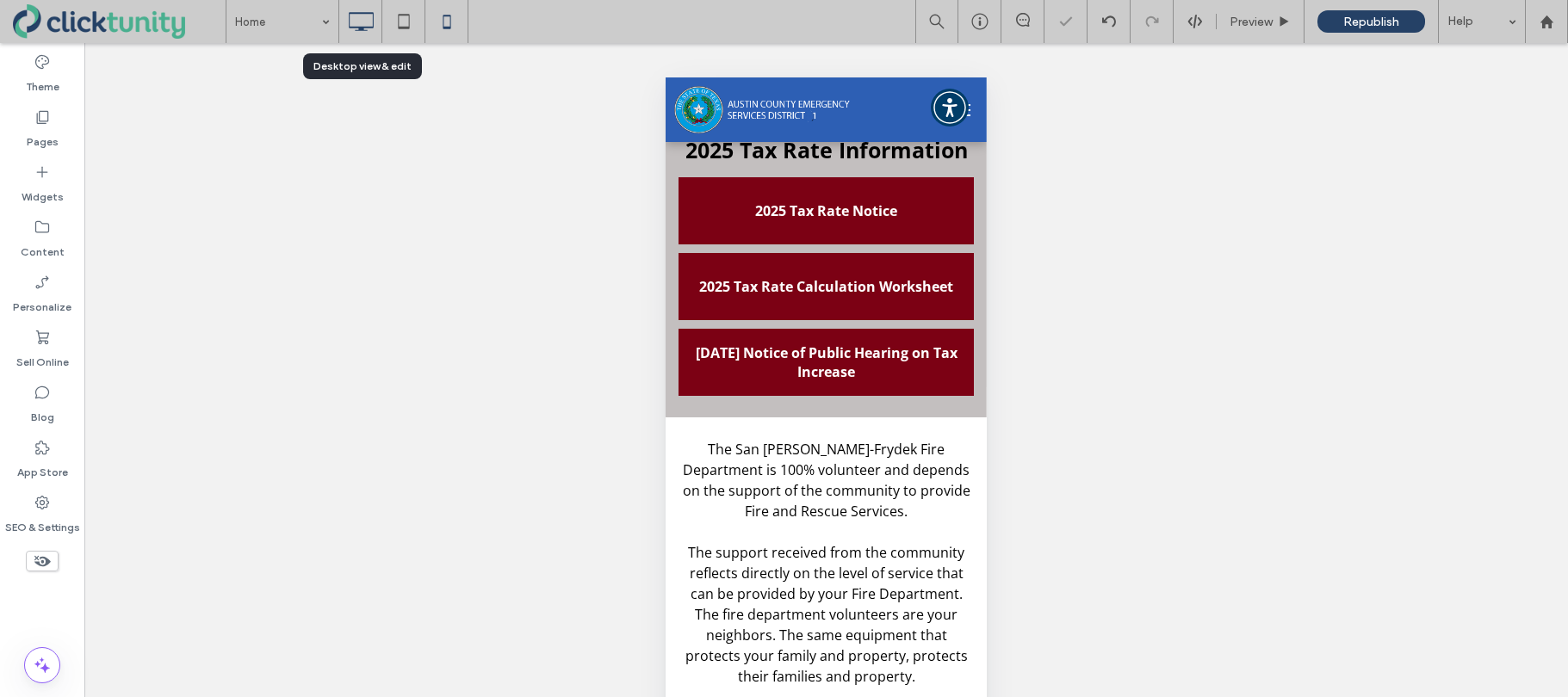
click at [350, 27] on use at bounding box center [361, 21] width 25 height 19
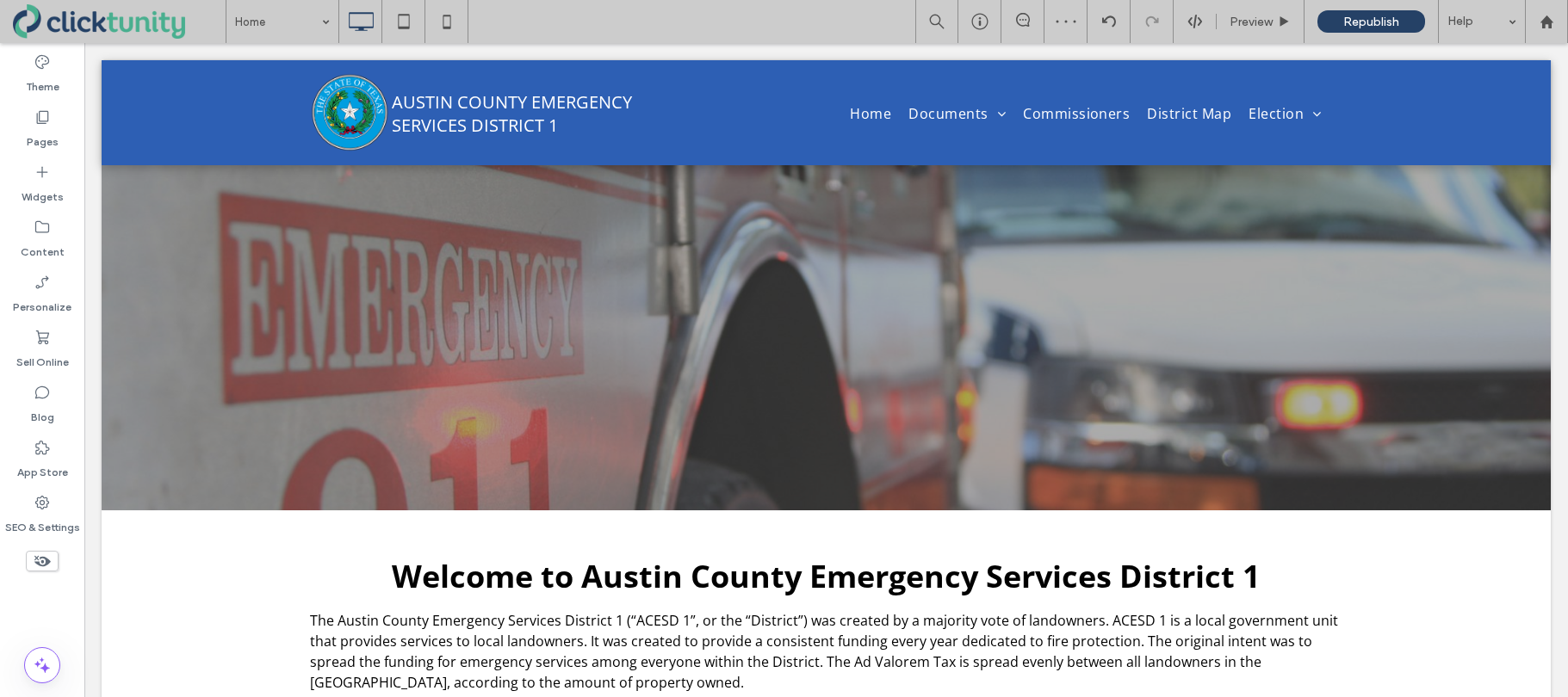
scroll to position [0, 0]
click at [1339, 27] on div "Republish" at bounding box center [1371, 21] width 107 height 22
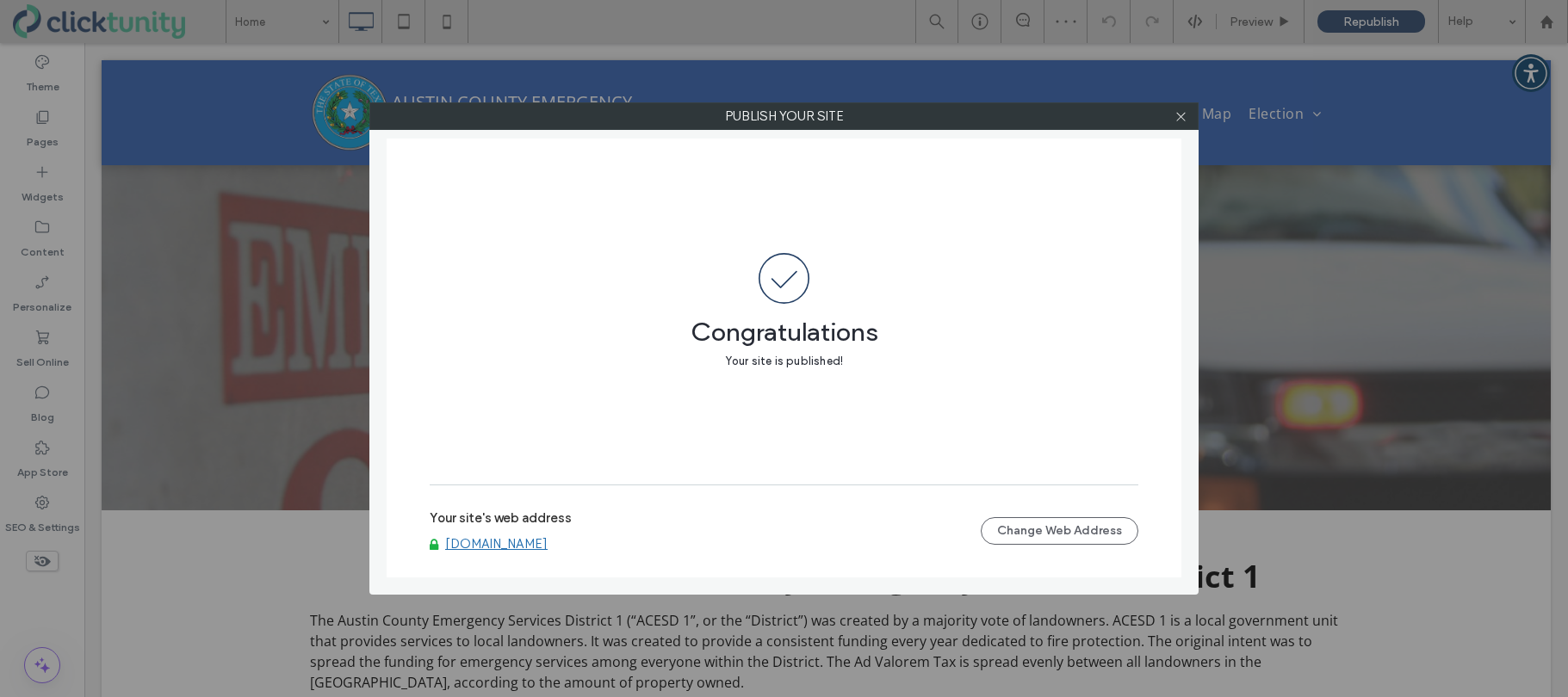
click at [492, 548] on link "www.acesd1.org" at bounding box center [496, 543] width 103 height 15
drag, startPoint x: 1180, startPoint y: 117, endPoint x: 1139, endPoint y: 129, distance: 42.7
click at [1180, 117] on icon at bounding box center [1180, 116] width 13 height 13
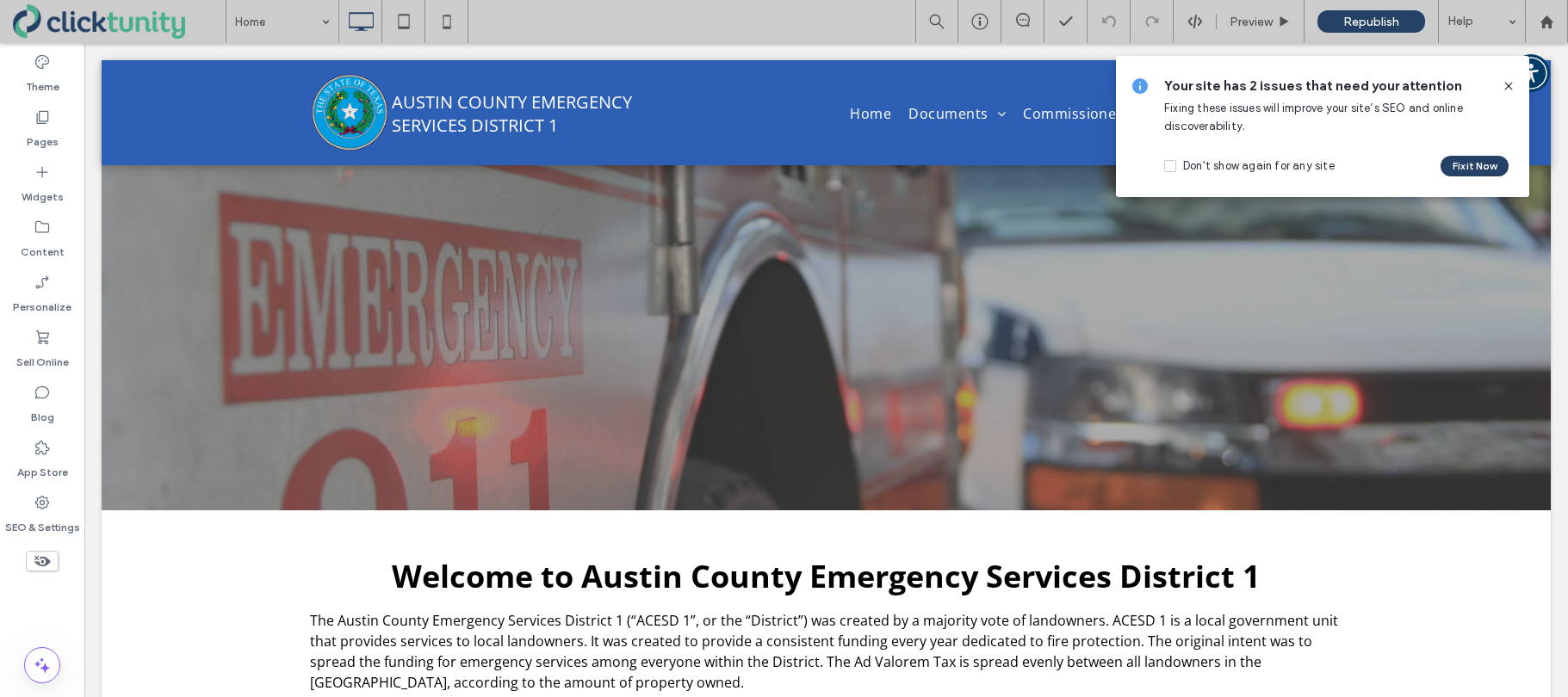
click at [1507, 88] on icon at bounding box center [1508, 86] width 14 height 14
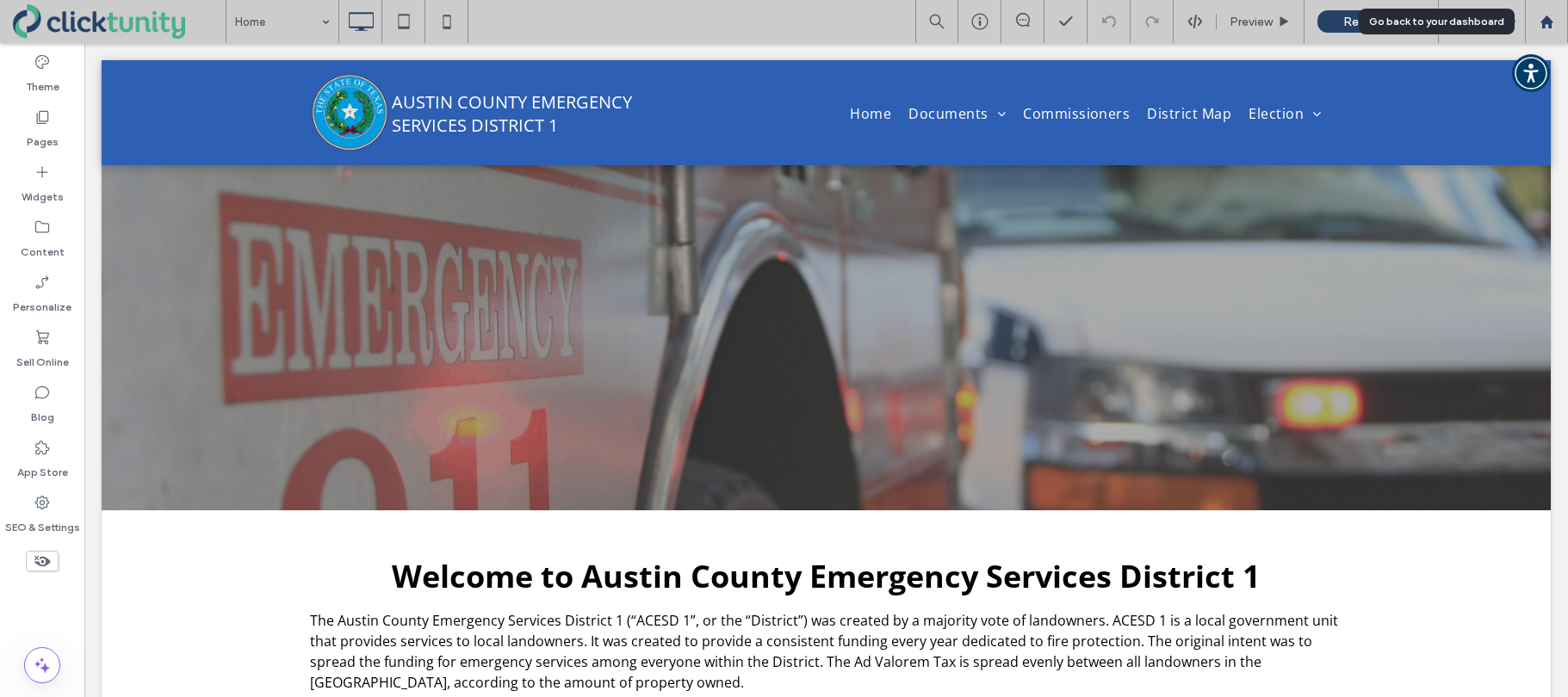
click at [1548, 25] on use at bounding box center [1545, 20] width 13 height 13
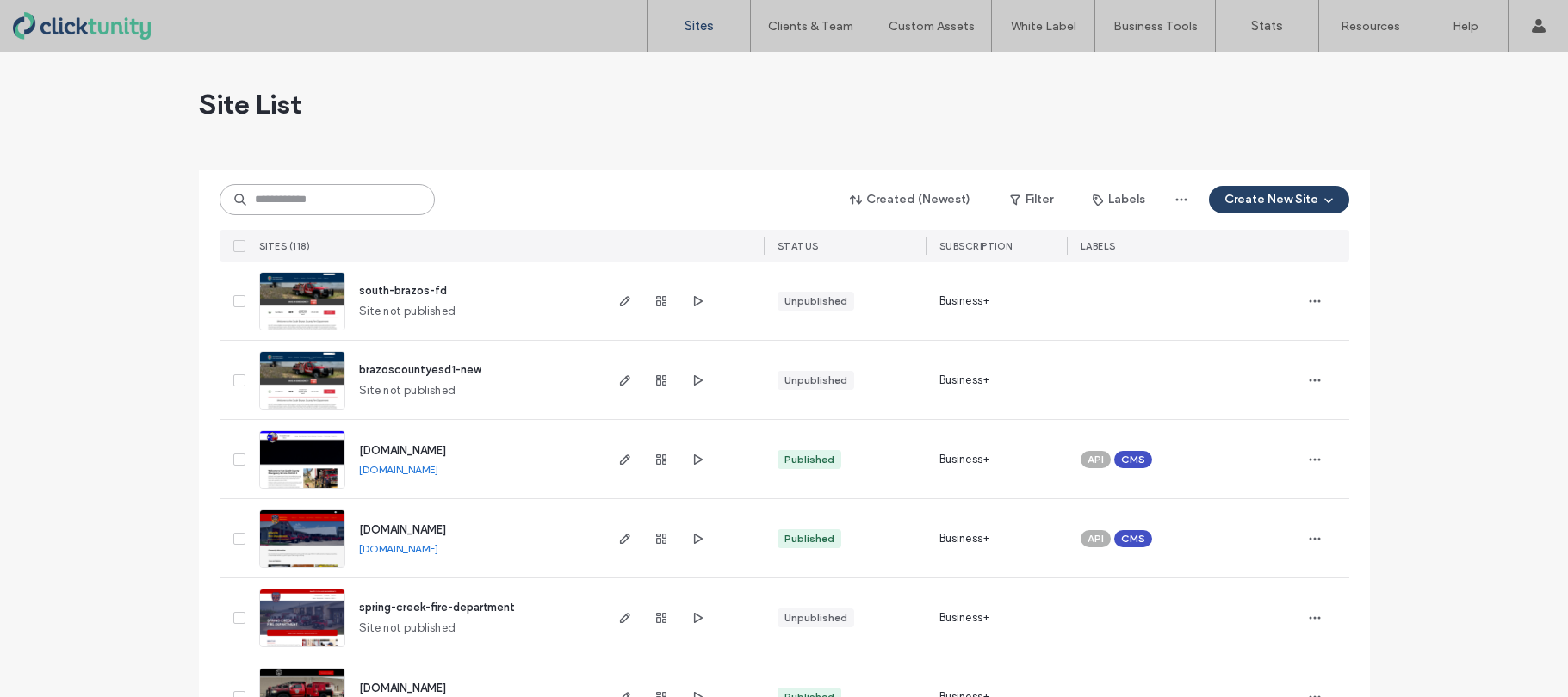
click at [335, 204] on input at bounding box center [327, 199] width 215 height 31
click at [334, 200] on input at bounding box center [327, 199] width 215 height 31
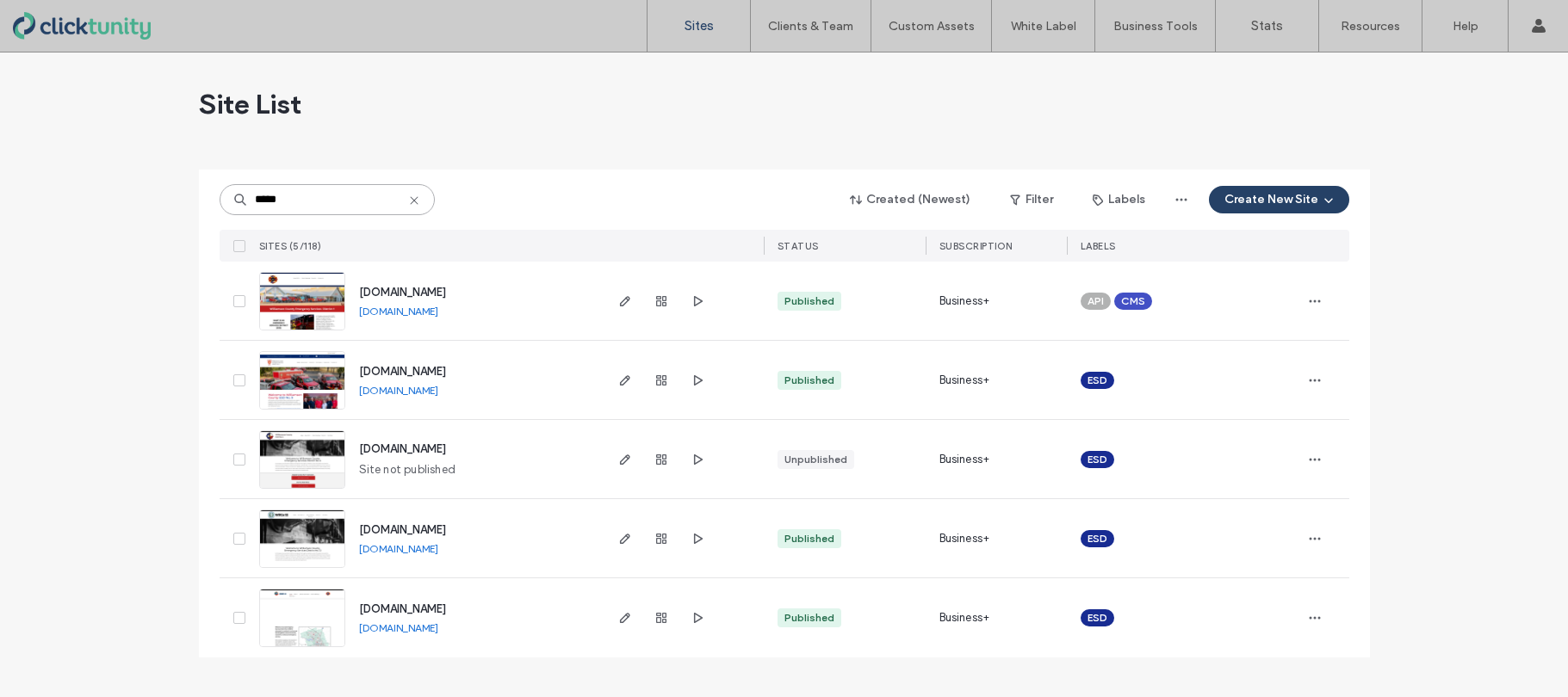
type input "*****"
drag, startPoint x: 398, startPoint y: 287, endPoint x: 431, endPoint y: 279, distance: 34.0
click at [398, 287] on span "[DOMAIN_NAME]" at bounding box center [402, 291] width 87 height 13
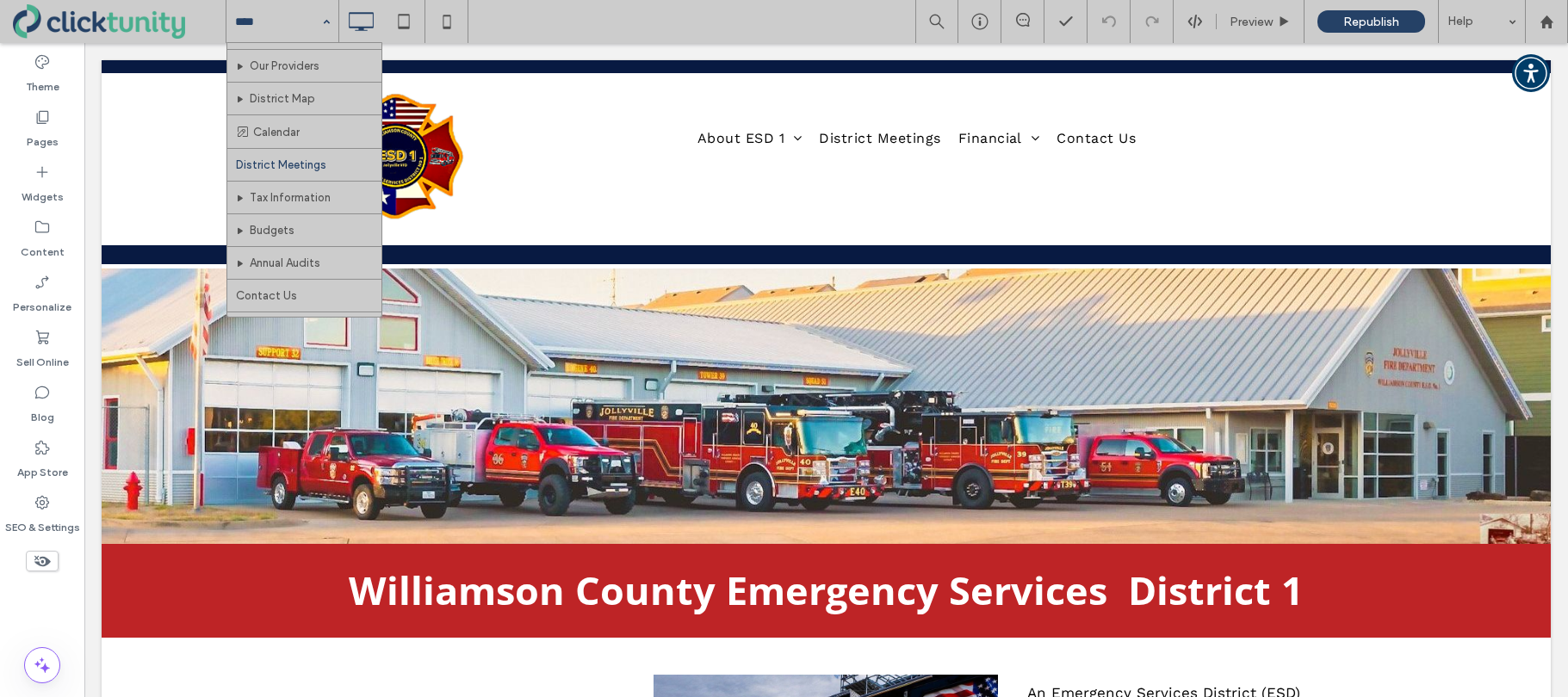
scroll to position [165, 0]
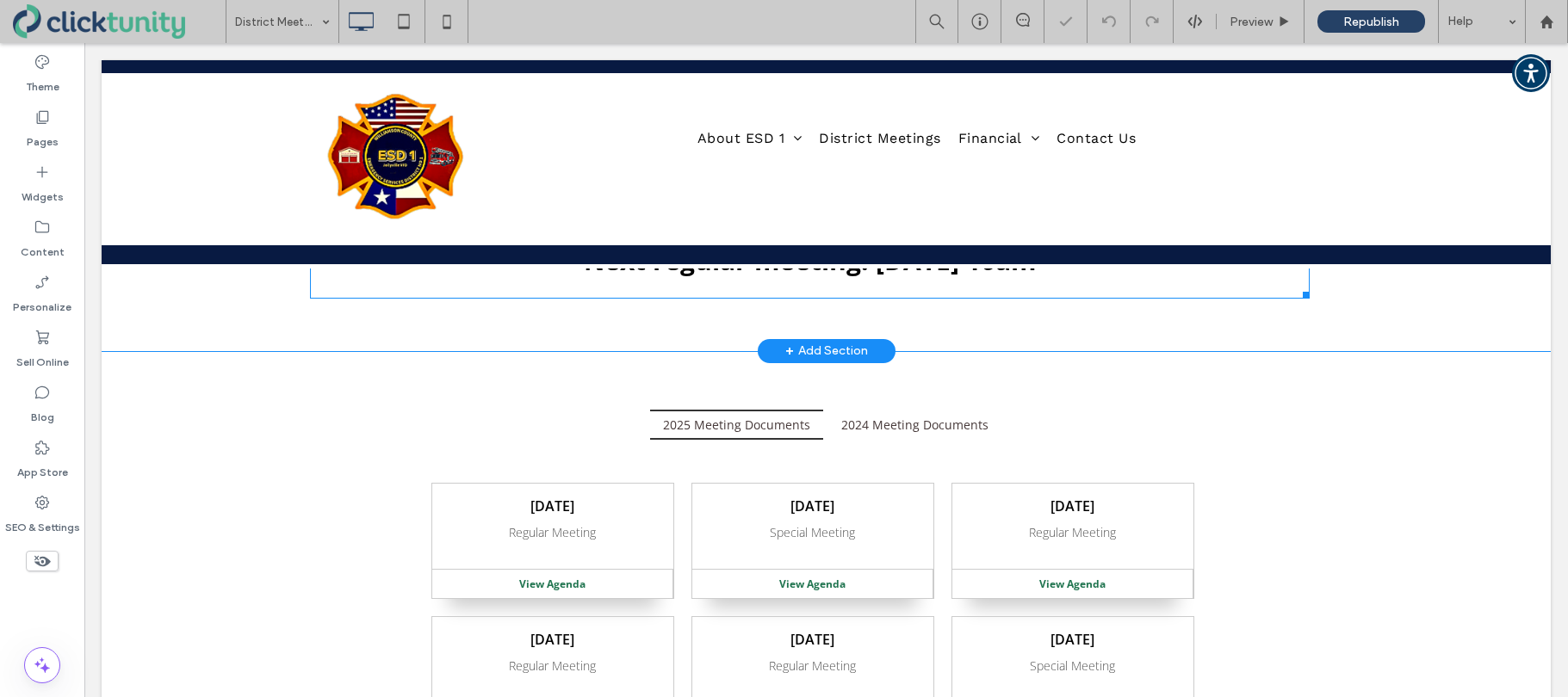
scroll to position [210, 0]
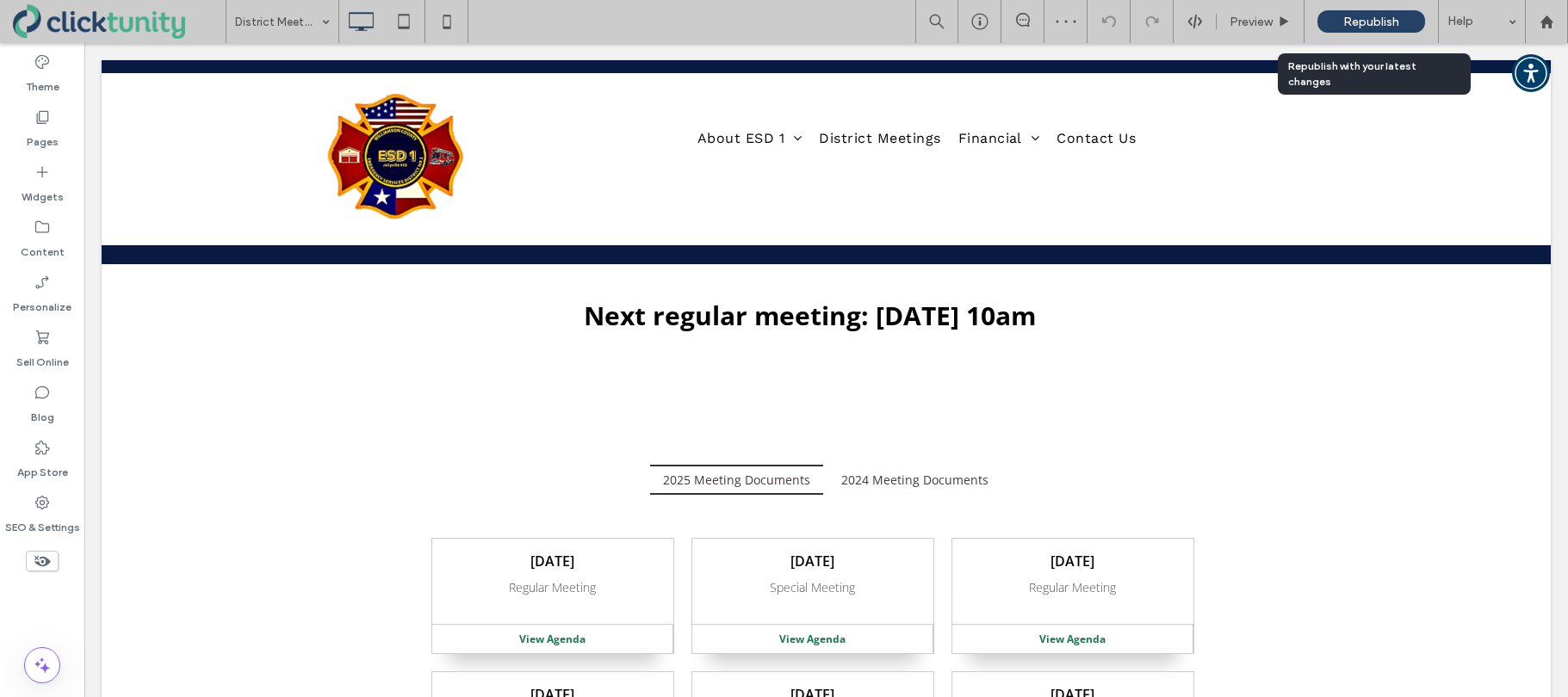
click at [1359, 23] on span "Republish" at bounding box center [1371, 21] width 56 height 15
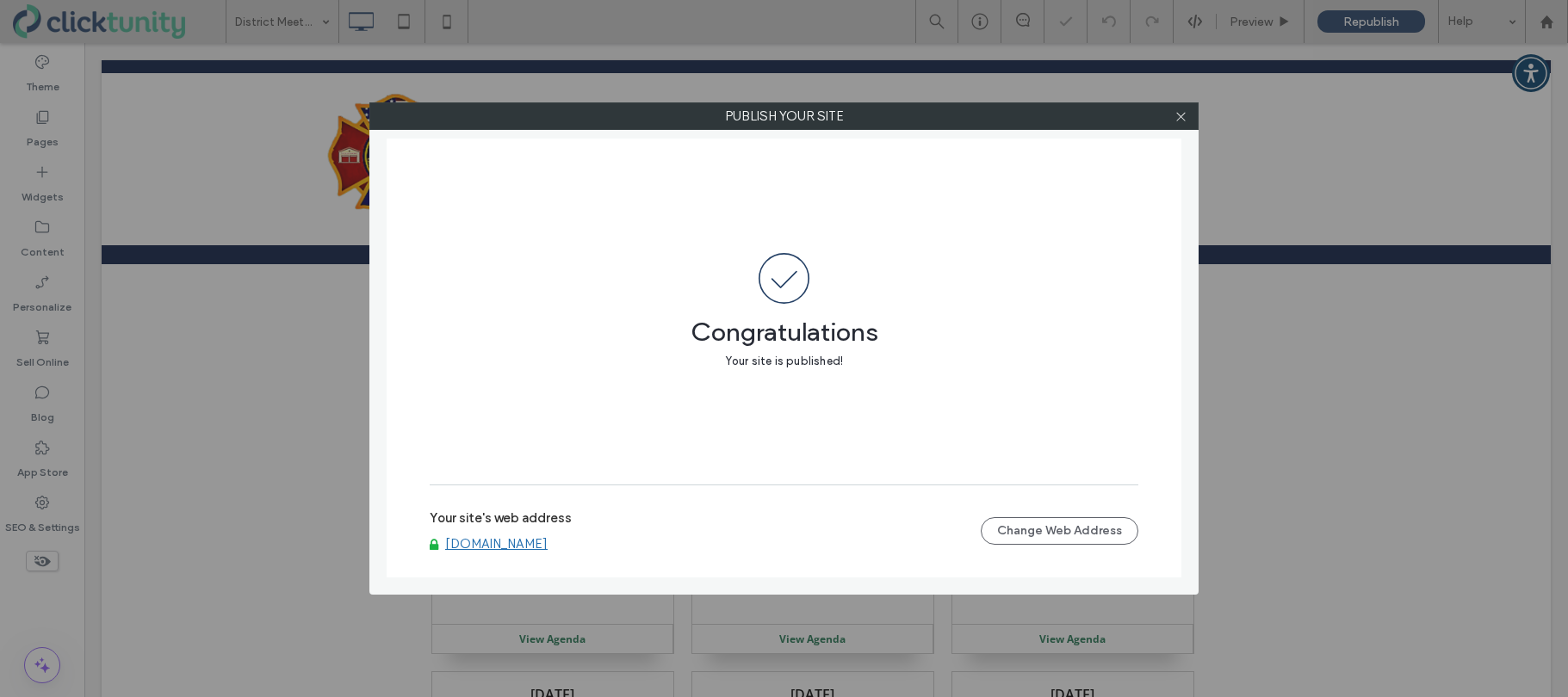
click at [512, 543] on link "www.wilcoesd1.org" at bounding box center [496, 543] width 103 height 15
click at [1184, 121] on icon at bounding box center [1180, 116] width 13 height 13
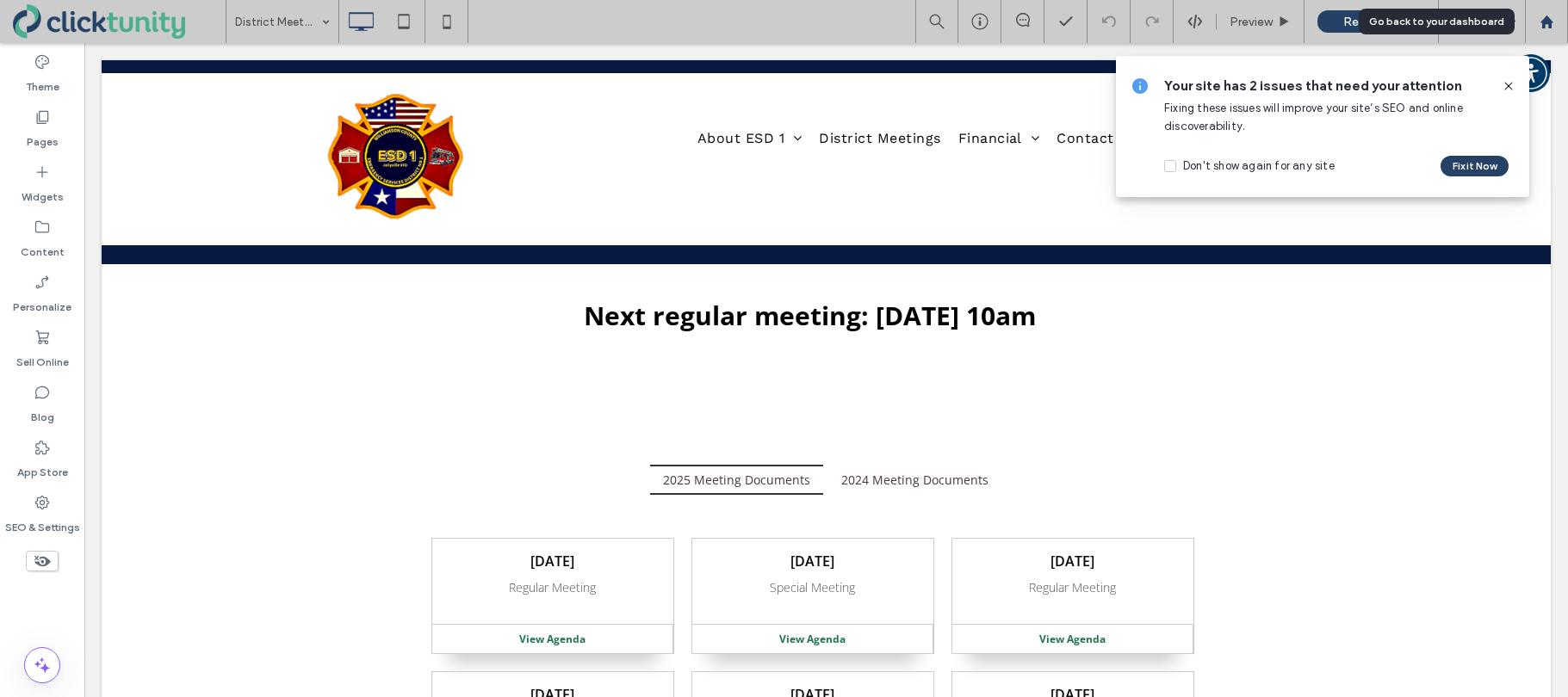
click at [1543, 27] on use at bounding box center [1545, 20] width 13 height 13
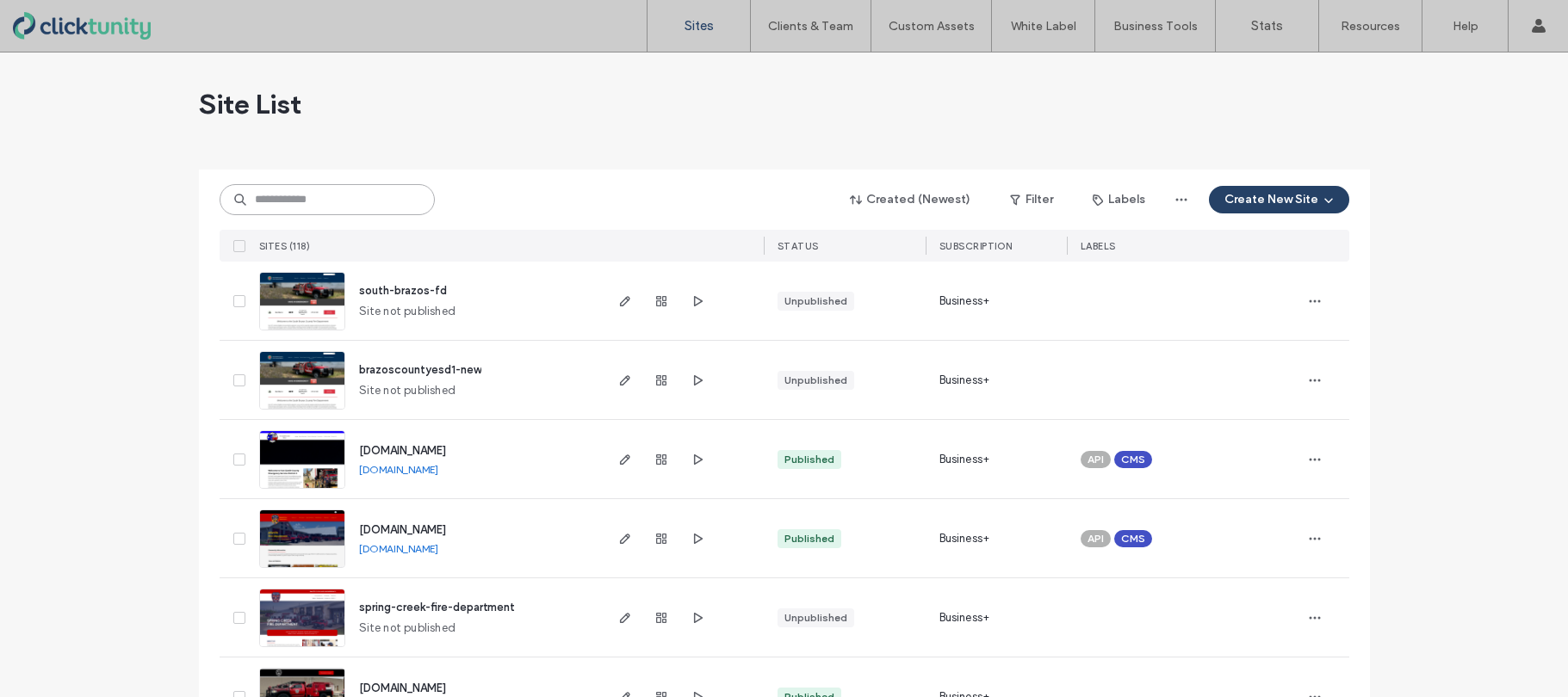
click at [338, 201] on input at bounding box center [327, 199] width 215 height 31
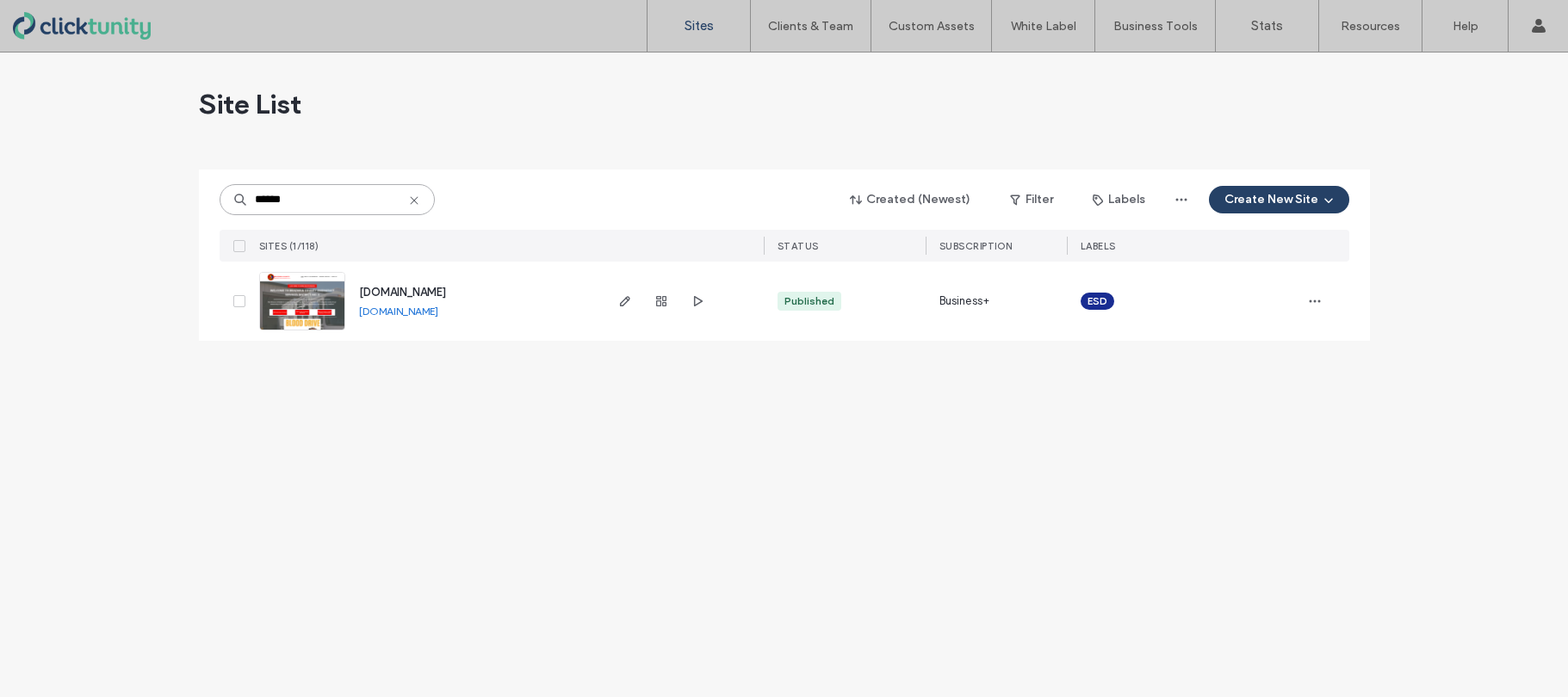
type input "******"
click at [396, 291] on span "[DOMAIN_NAME]" at bounding box center [402, 291] width 87 height 13
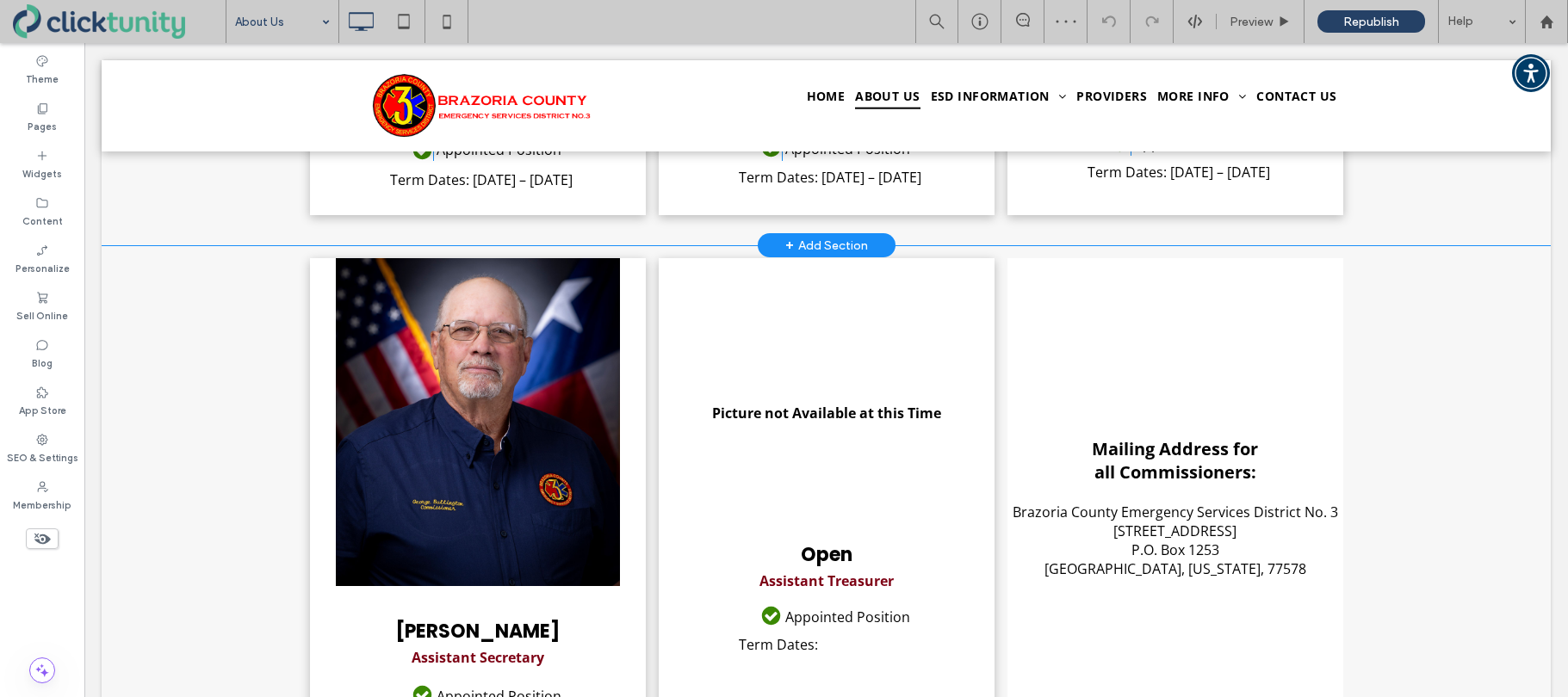
scroll to position [1117, 0]
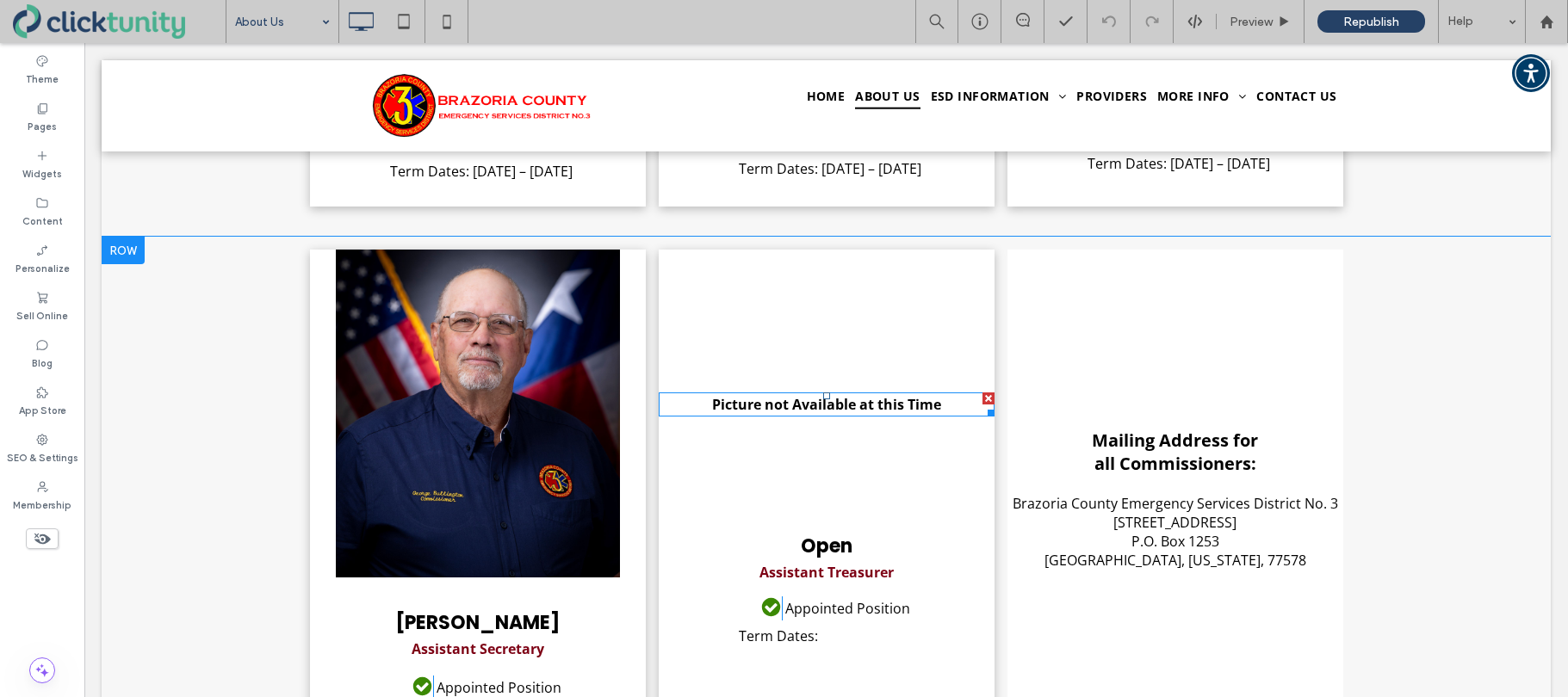
click at [786, 407] on span "Picture not Available at this Time" at bounding box center [826, 404] width 229 height 19
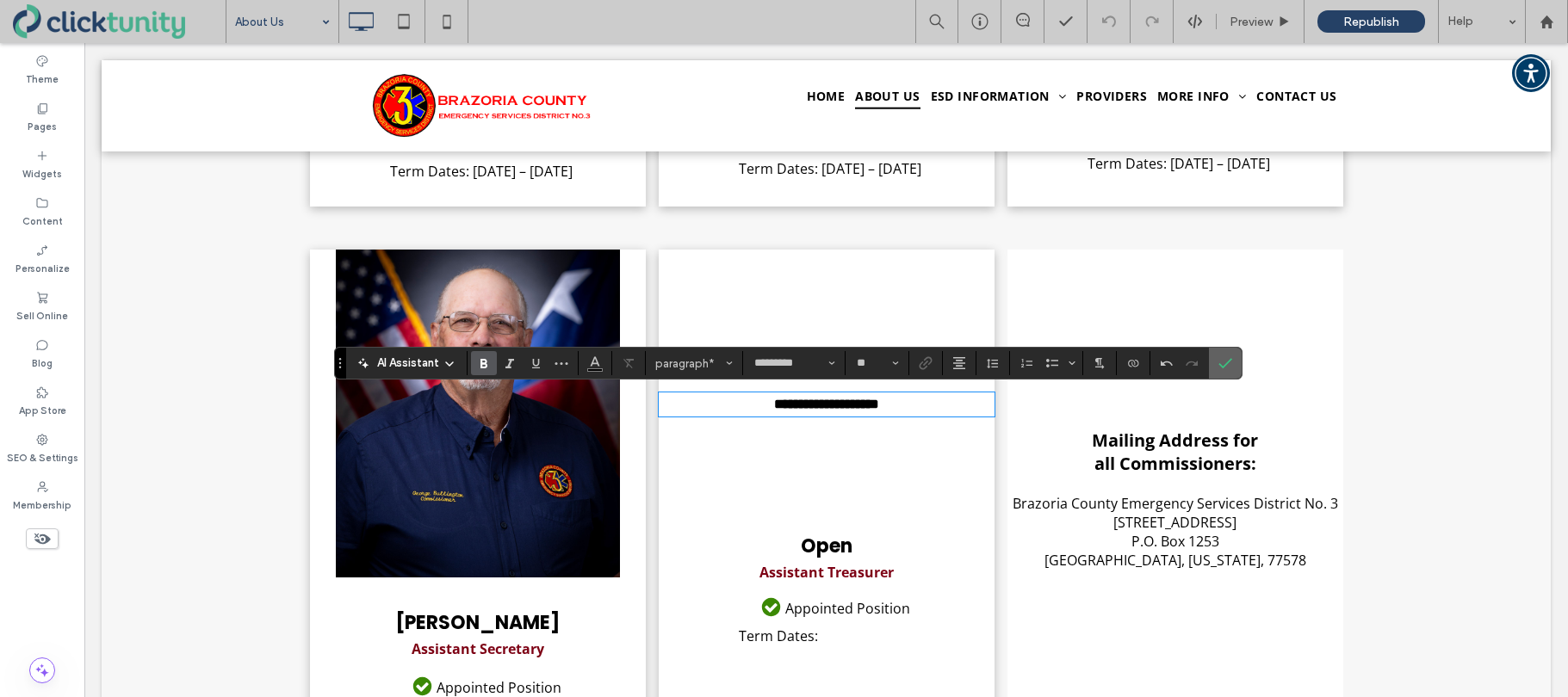
click at [1227, 373] on span "Confirm" at bounding box center [1225, 363] width 14 height 29
drag, startPoint x: 997, startPoint y: 415, endPoint x: 1232, endPoint y: 366, distance: 240.1
click at [1232, 366] on label "Confirm" at bounding box center [1225, 363] width 26 height 31
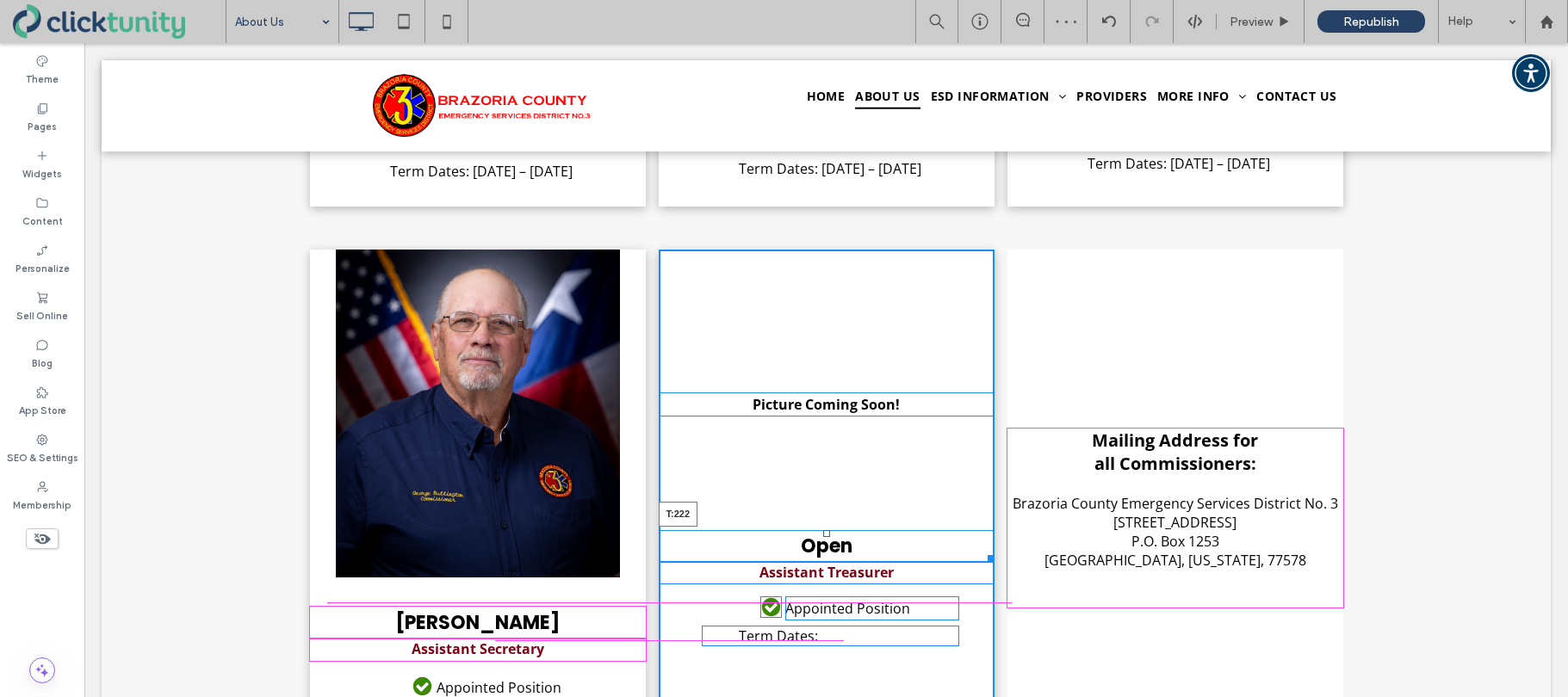
drag, startPoint x: 825, startPoint y: 533, endPoint x: 816, endPoint y: 609, distance: 76.5
click at [816, 562] on div "Open T:222" at bounding box center [826, 545] width 336 height 32
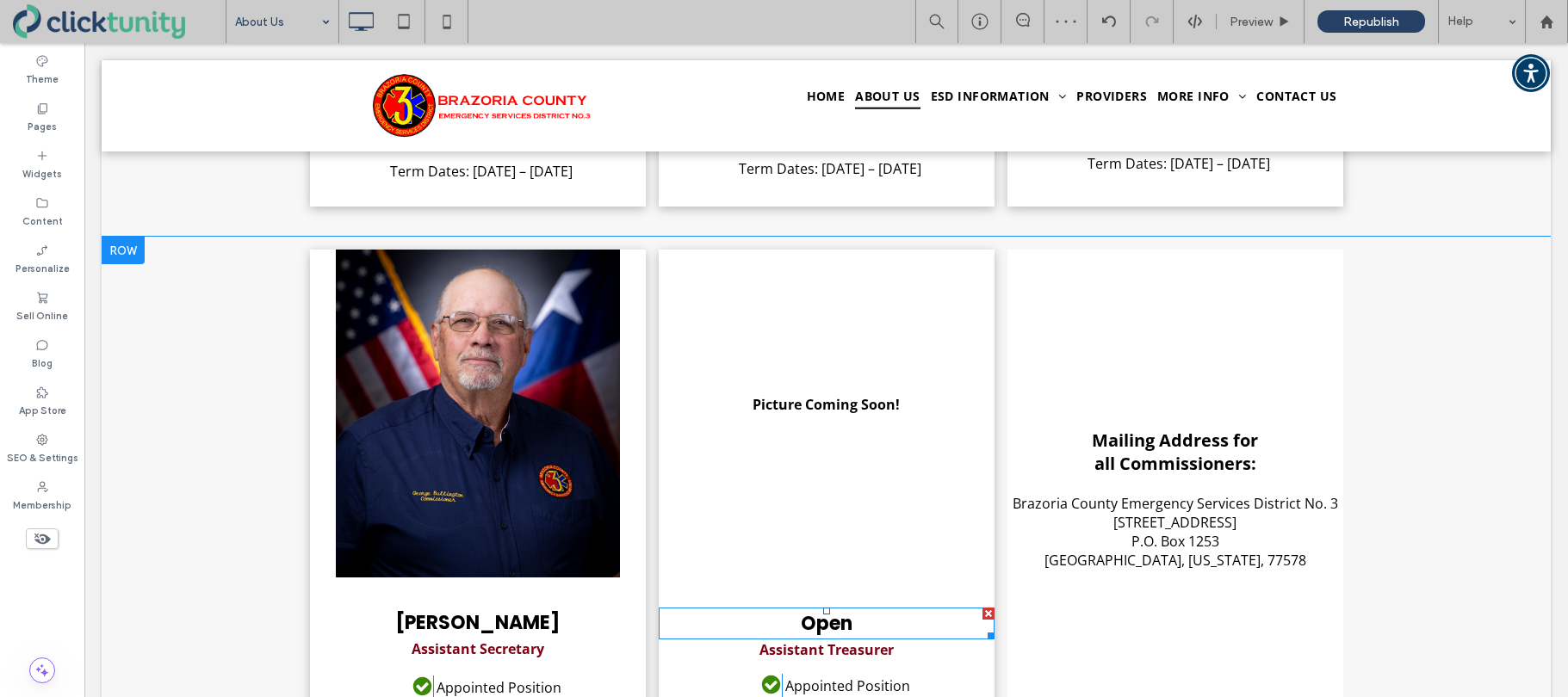
click at [816, 624] on strong "Open" at bounding box center [826, 624] width 51 height 27
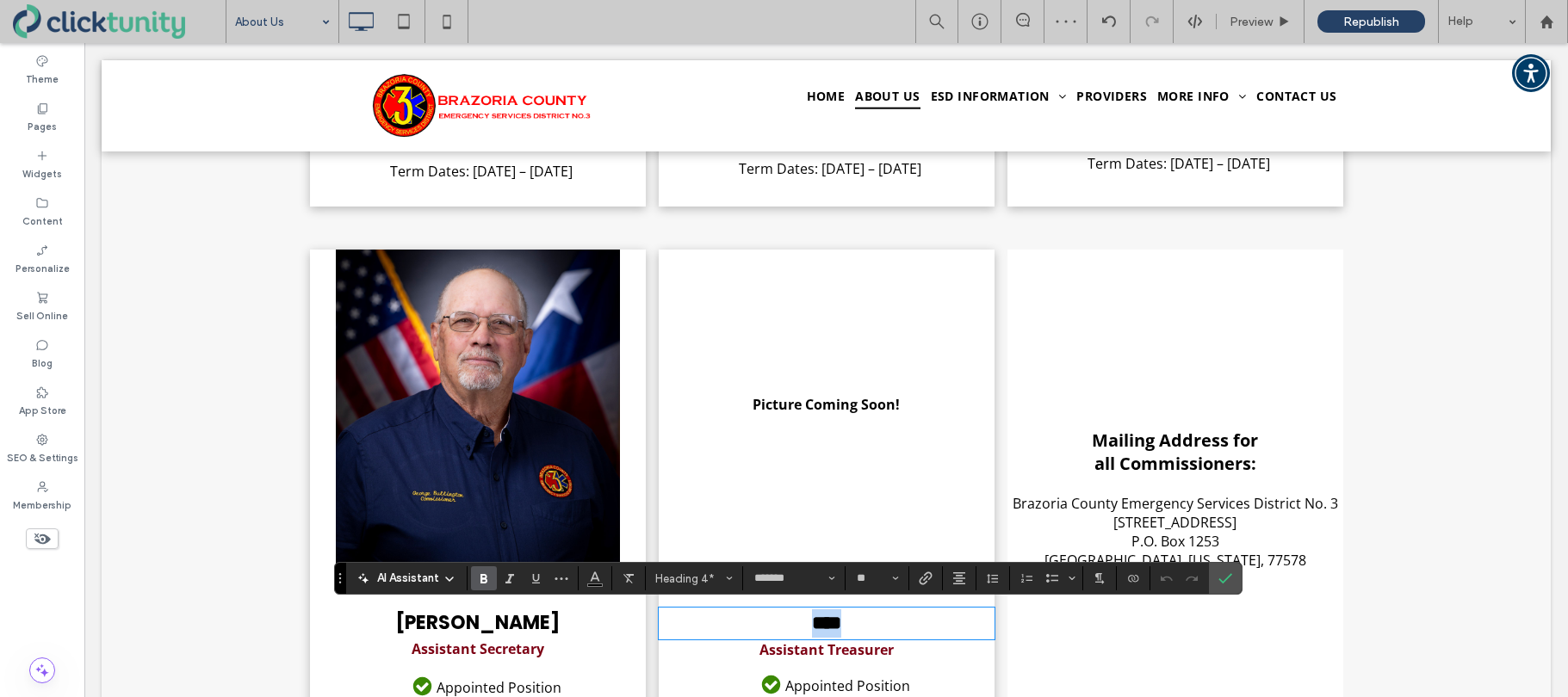
click at [816, 624] on strong "****" at bounding box center [826, 624] width 29 height 19
click at [812, 624] on strong "****" at bounding box center [826, 624] width 29 height 19
drag, startPoint x: 802, startPoint y: 624, endPoint x: 837, endPoint y: 624, distance: 35.0
click at [837, 624] on strong "****" at bounding box center [826, 624] width 29 height 19
click at [1225, 575] on icon "Confirm" at bounding box center [1225, 578] width 14 height 14
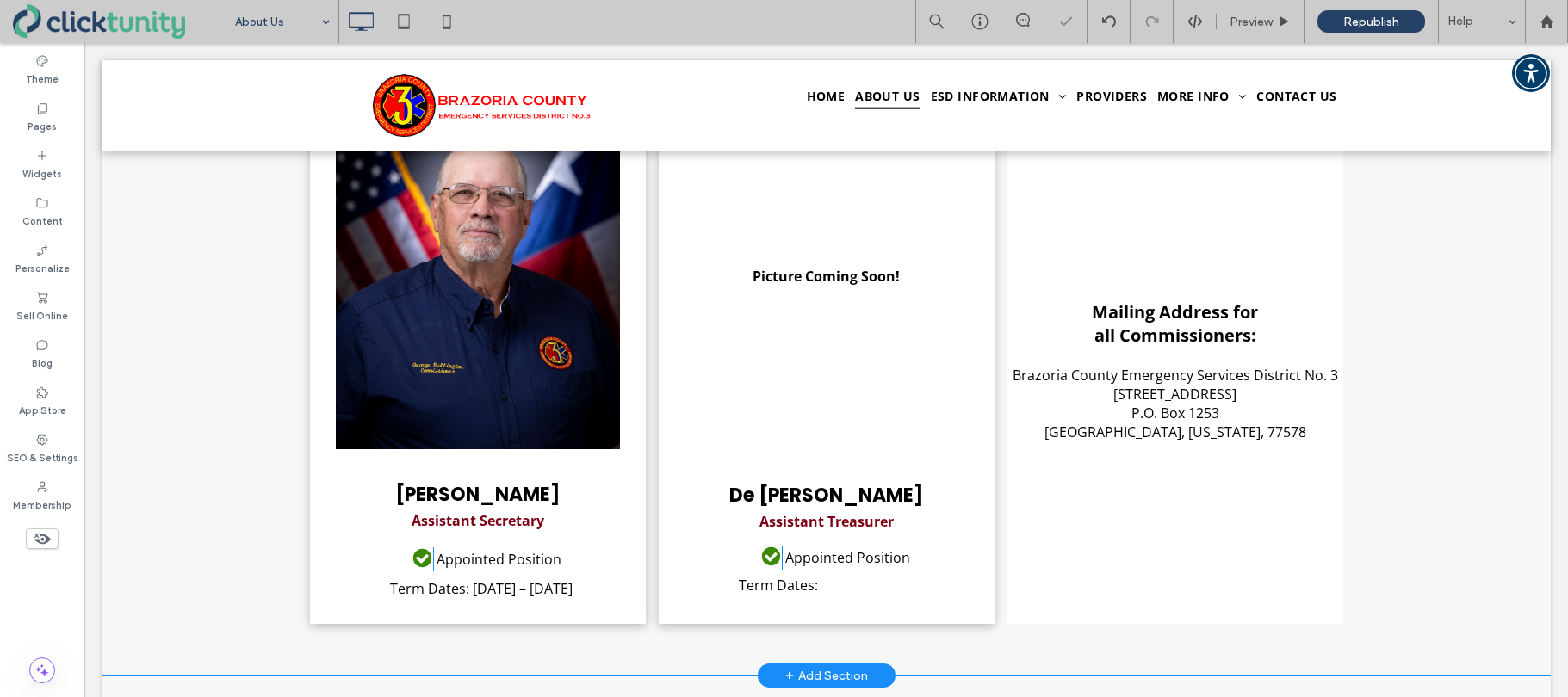
scroll to position [1290, 0]
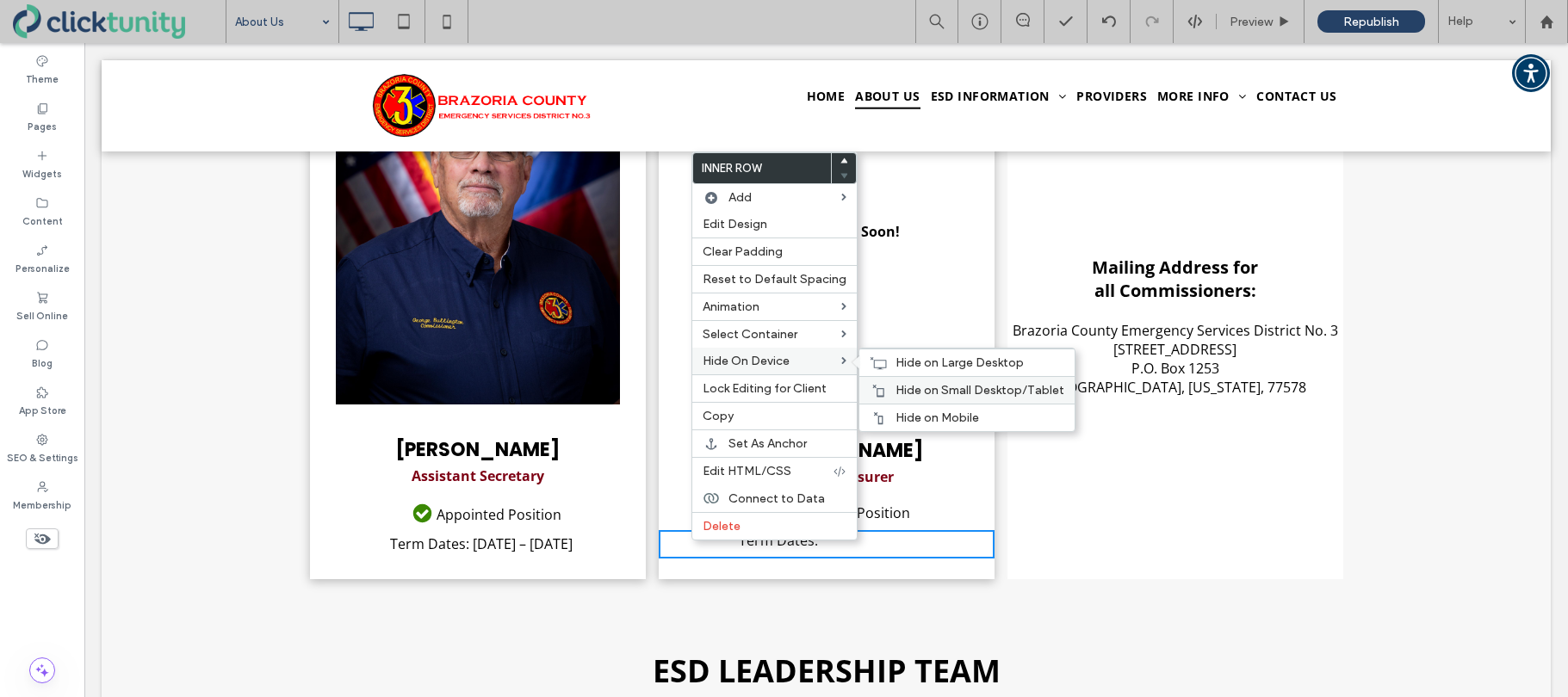
drag, startPoint x: 888, startPoint y: 415, endPoint x: 895, endPoint y: 398, distance: 18.4
click at [890, 412] on div "Hide on Mobile" at bounding box center [966, 417] width 215 height 27
drag, startPoint x: 895, startPoint y: 393, endPoint x: 900, endPoint y: 369, distance: 24.5
click at [896, 392] on span "Hide on Small Desktop/Tablet" at bounding box center [980, 390] width 168 height 15
click at [899, 363] on span "Hide on Large Desktop" at bounding box center [960, 363] width 129 height 15
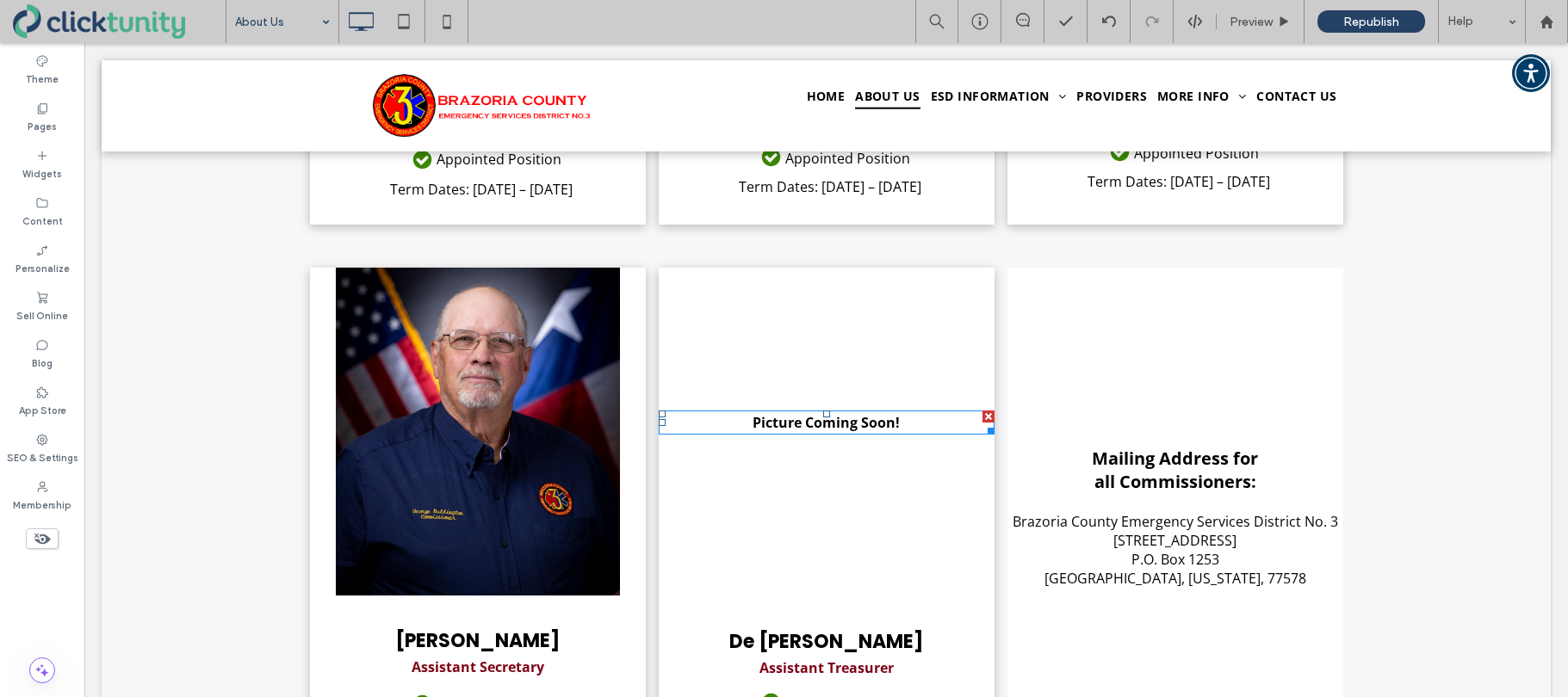
scroll to position [1157, 0]
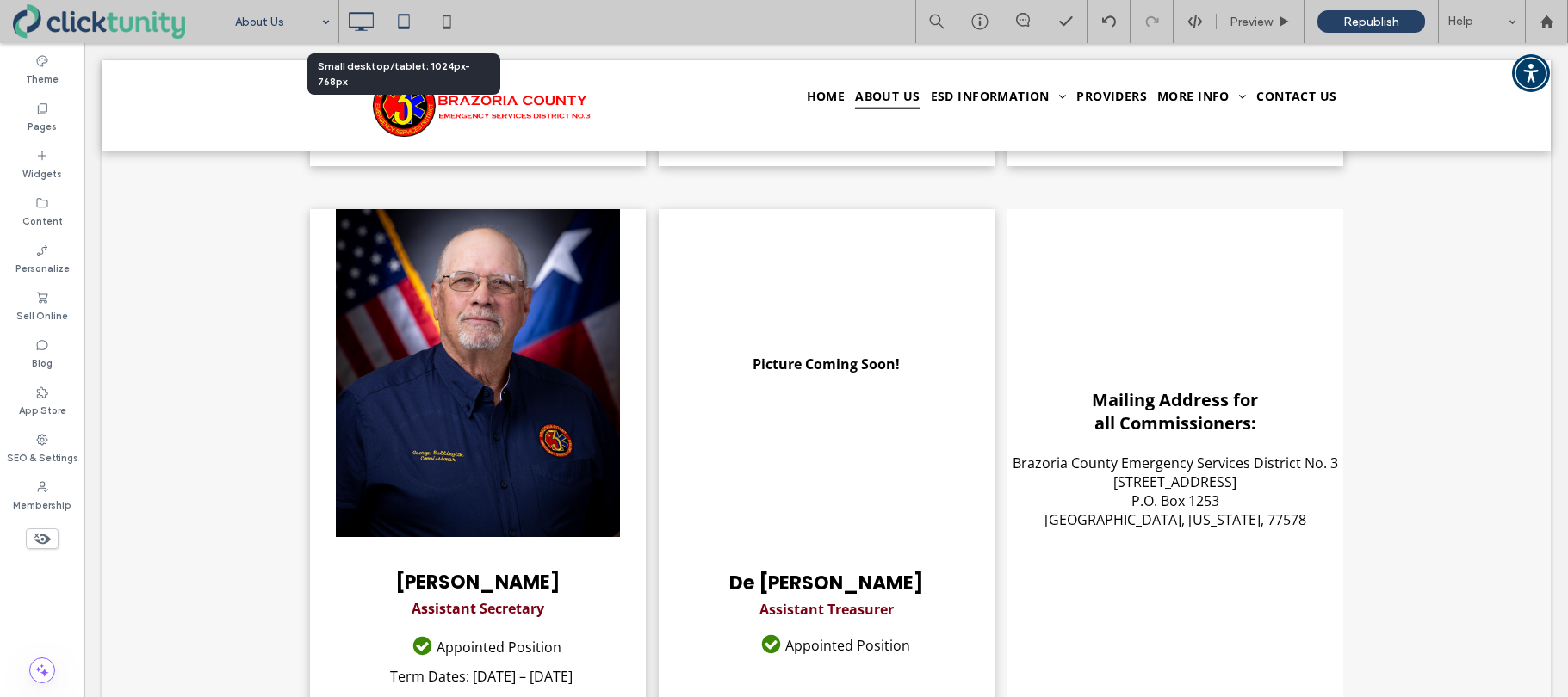
click at [404, 26] on icon at bounding box center [404, 21] width 35 height 35
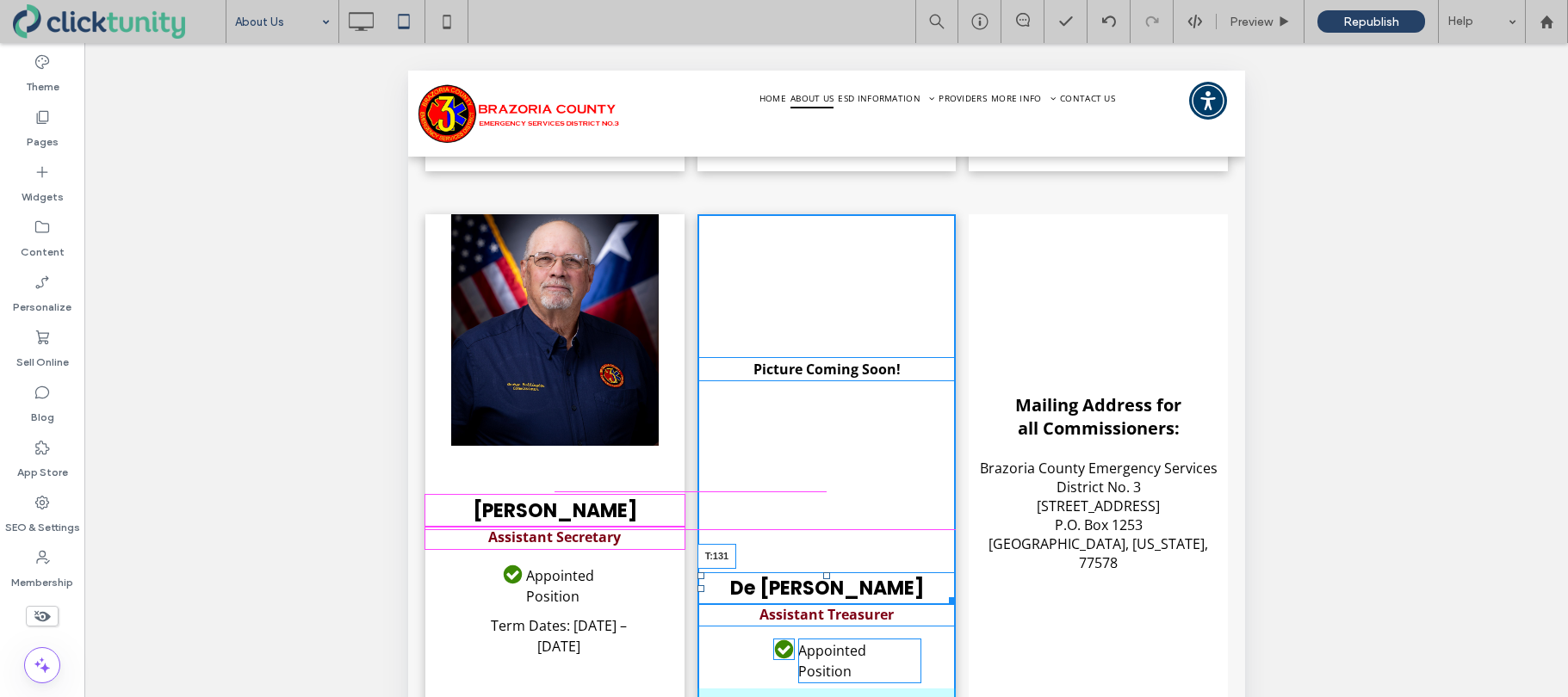
drag, startPoint x: 825, startPoint y: 554, endPoint x: 820, endPoint y: 478, distance: 76.2
click at [820, 572] on div "De Wayne Davis T:131" at bounding box center [826, 588] width 259 height 32
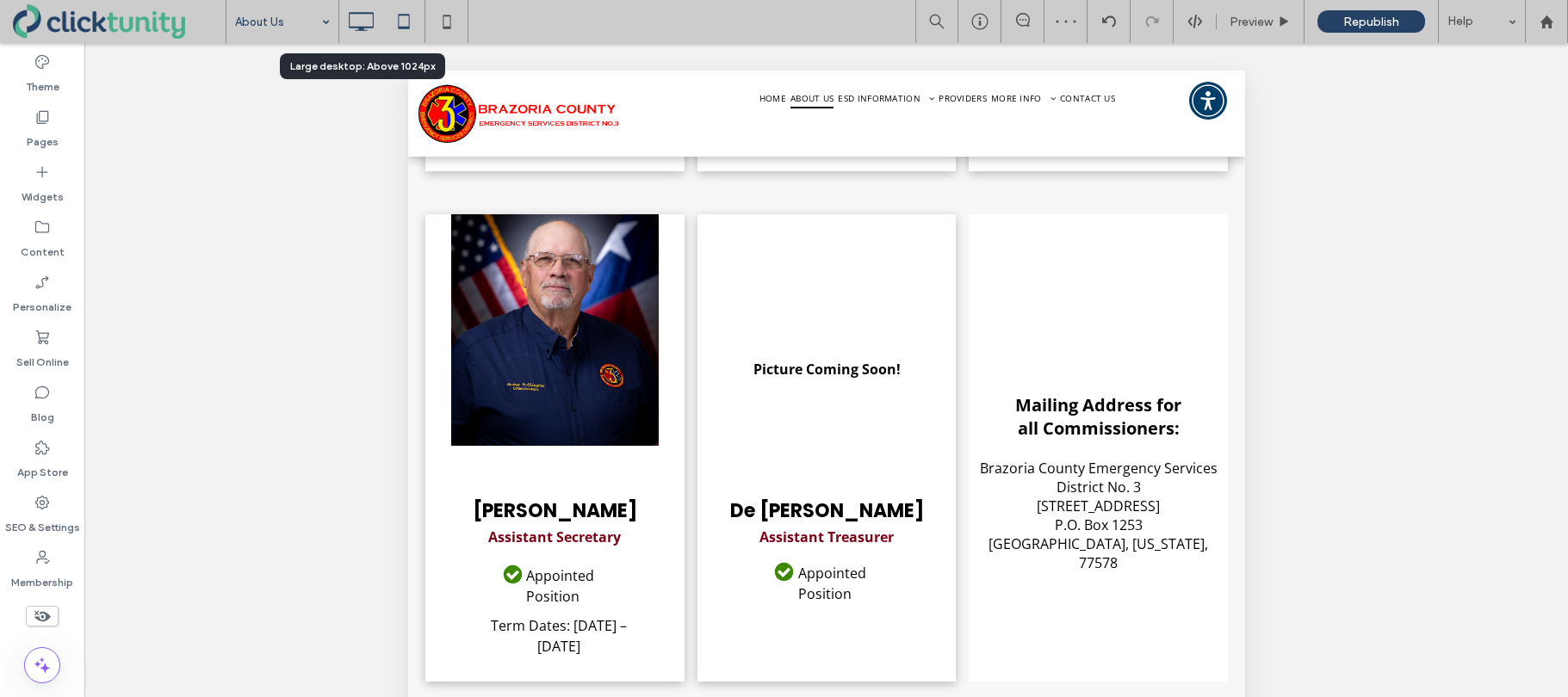
click at [362, 33] on icon at bounding box center [361, 21] width 35 height 35
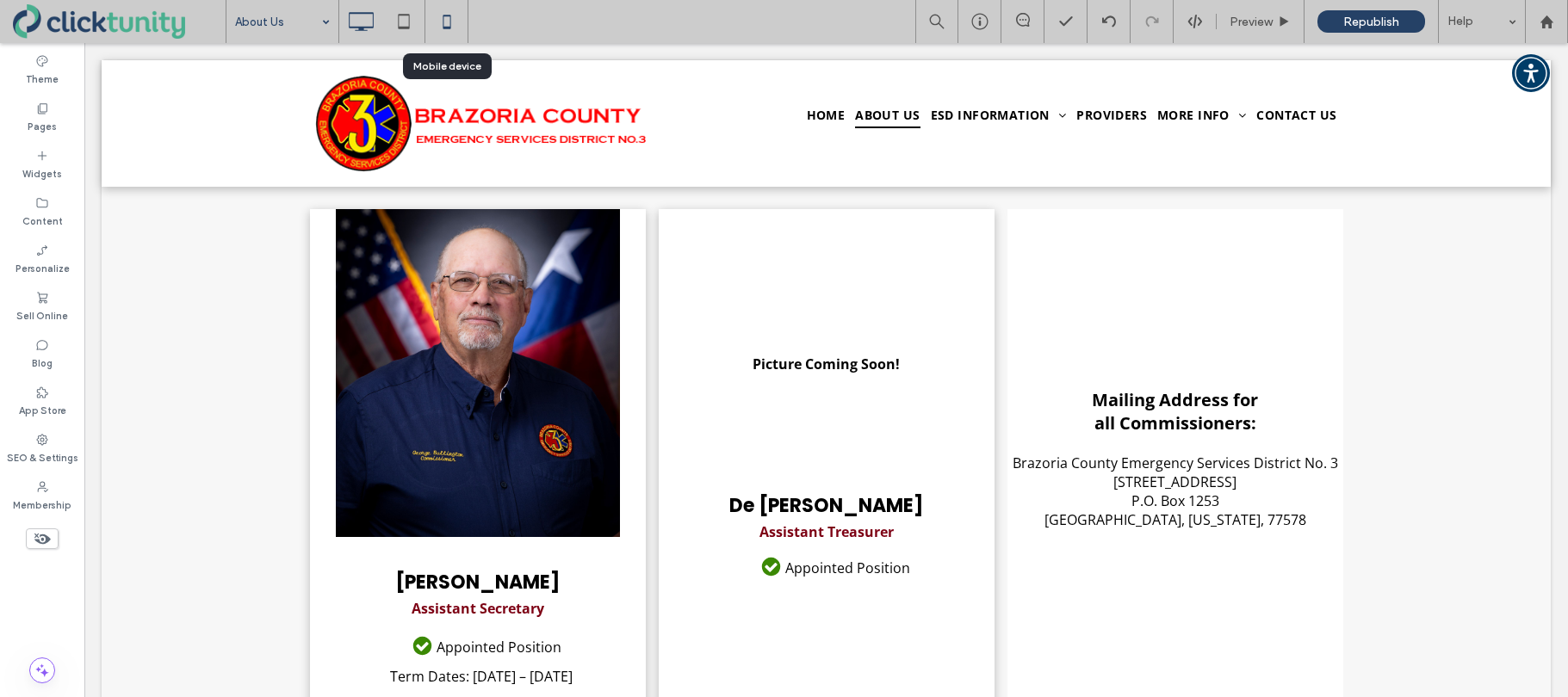
click at [451, 25] on icon at bounding box center [447, 21] width 35 height 35
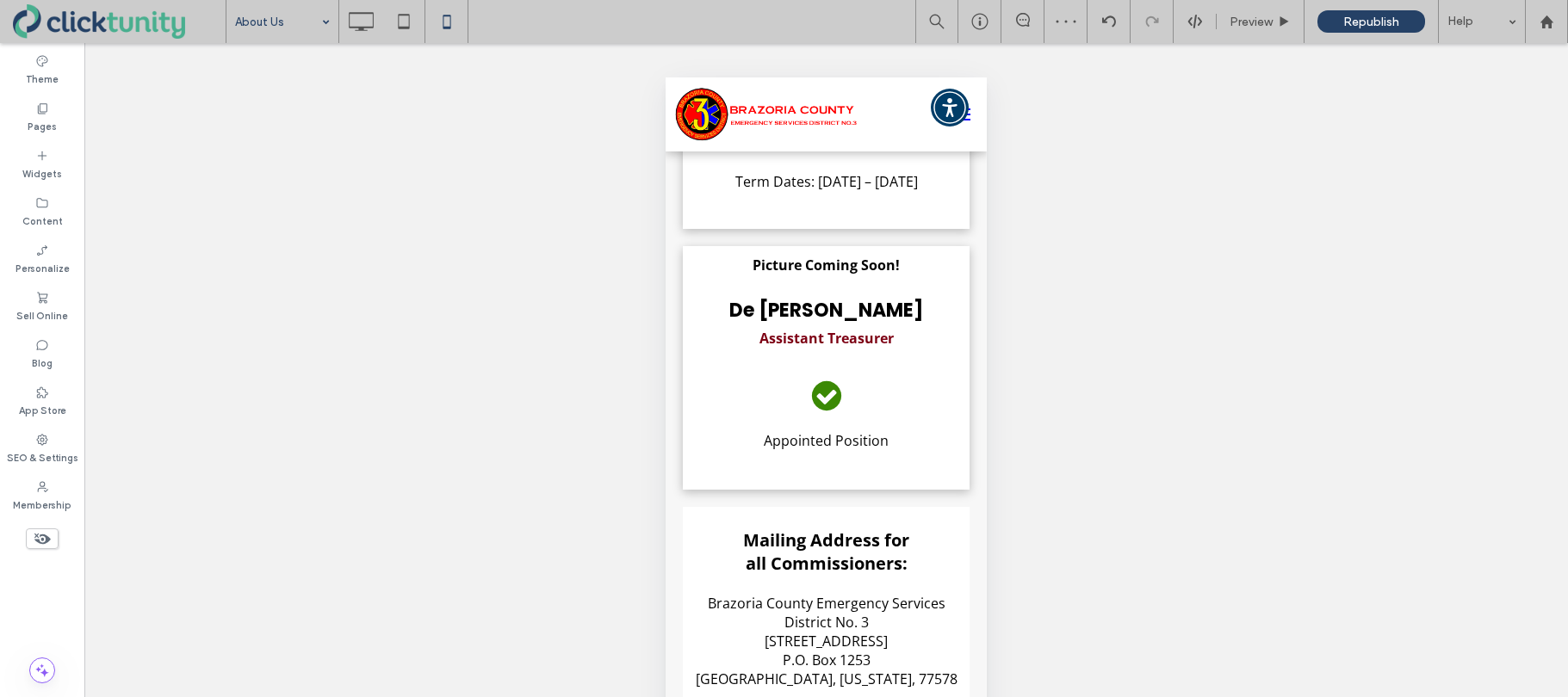
scroll to position [3295, 0]
click at [358, 14] on icon at bounding box center [361, 21] width 35 height 35
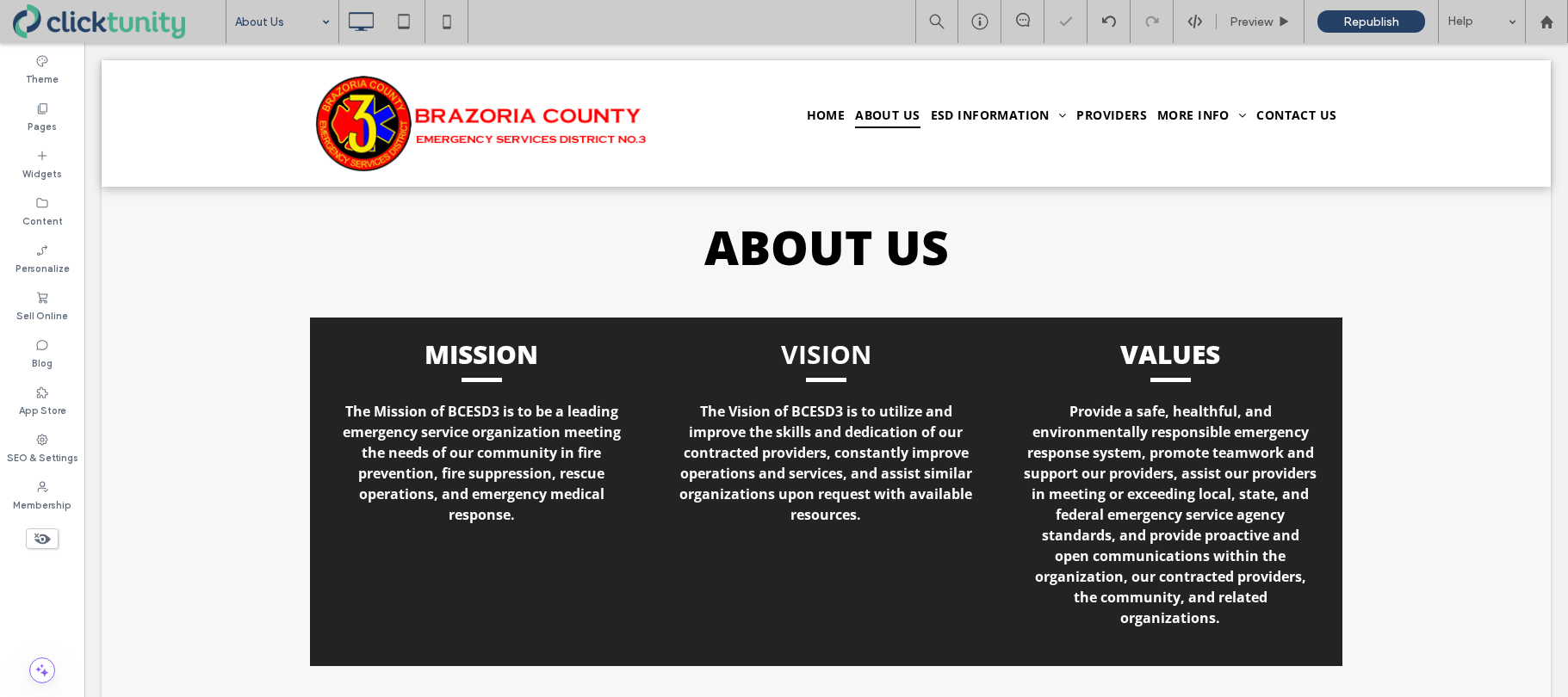
scroll to position [0, 0]
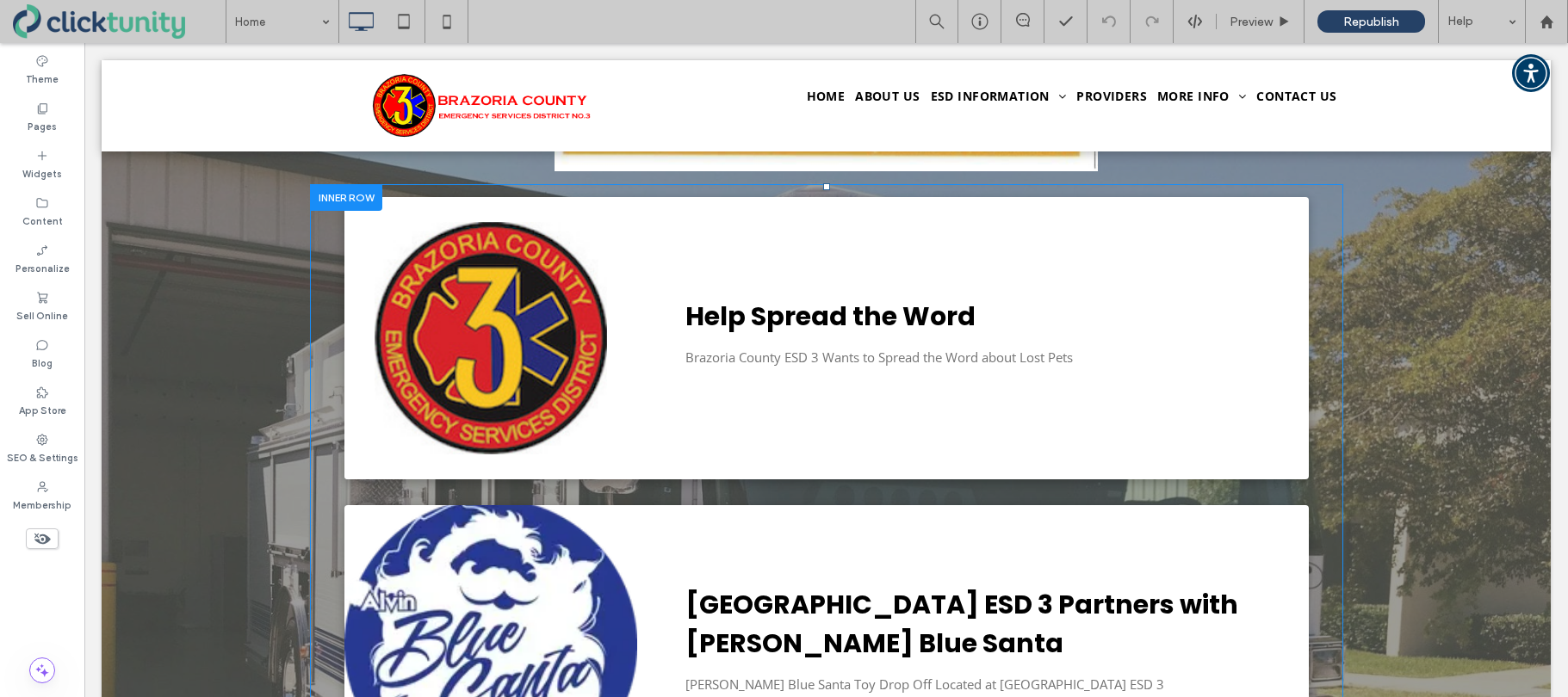
scroll to position [1267, 0]
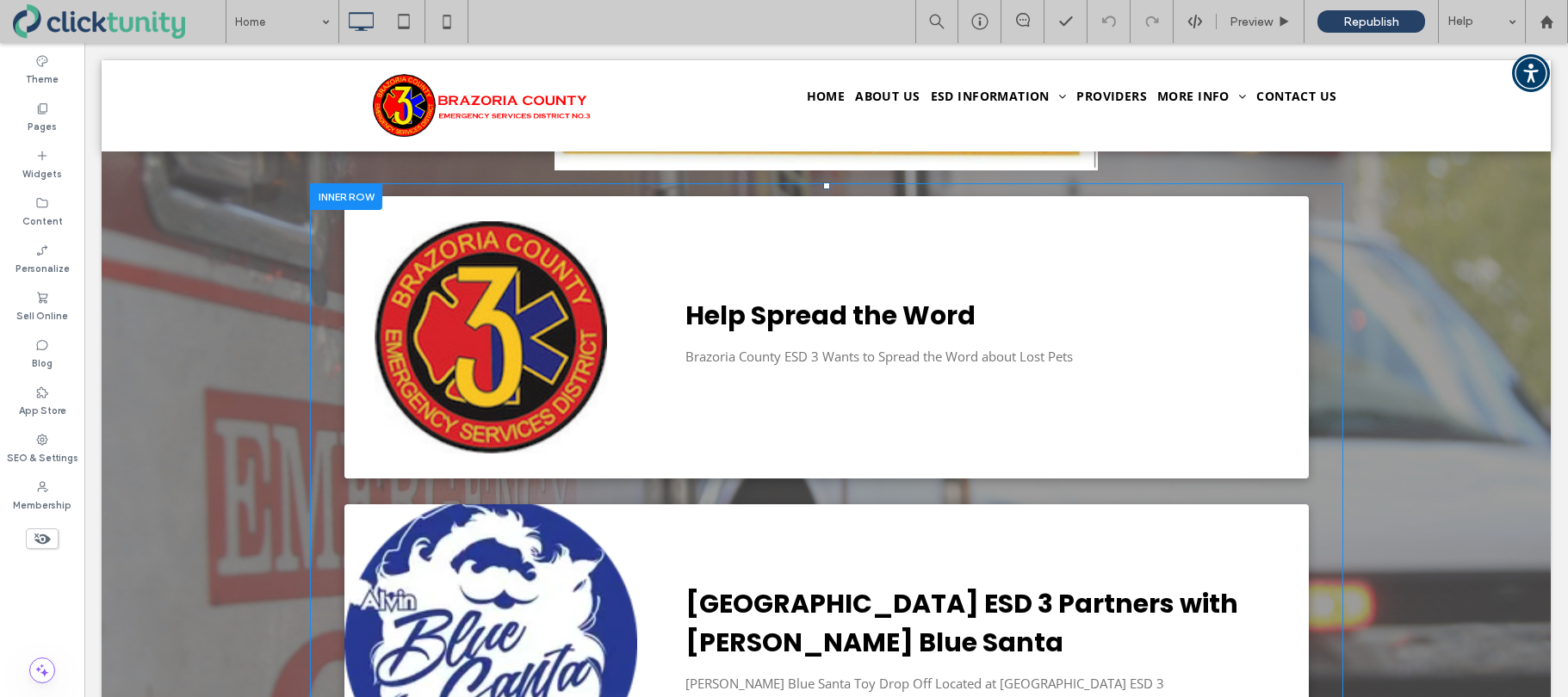
click at [328, 238] on div "Help Spread the Word January 13, 2025 Brazoria County ESD 3 Wants to Spread the…" at bounding box center [826, 646] width 1033 height 924
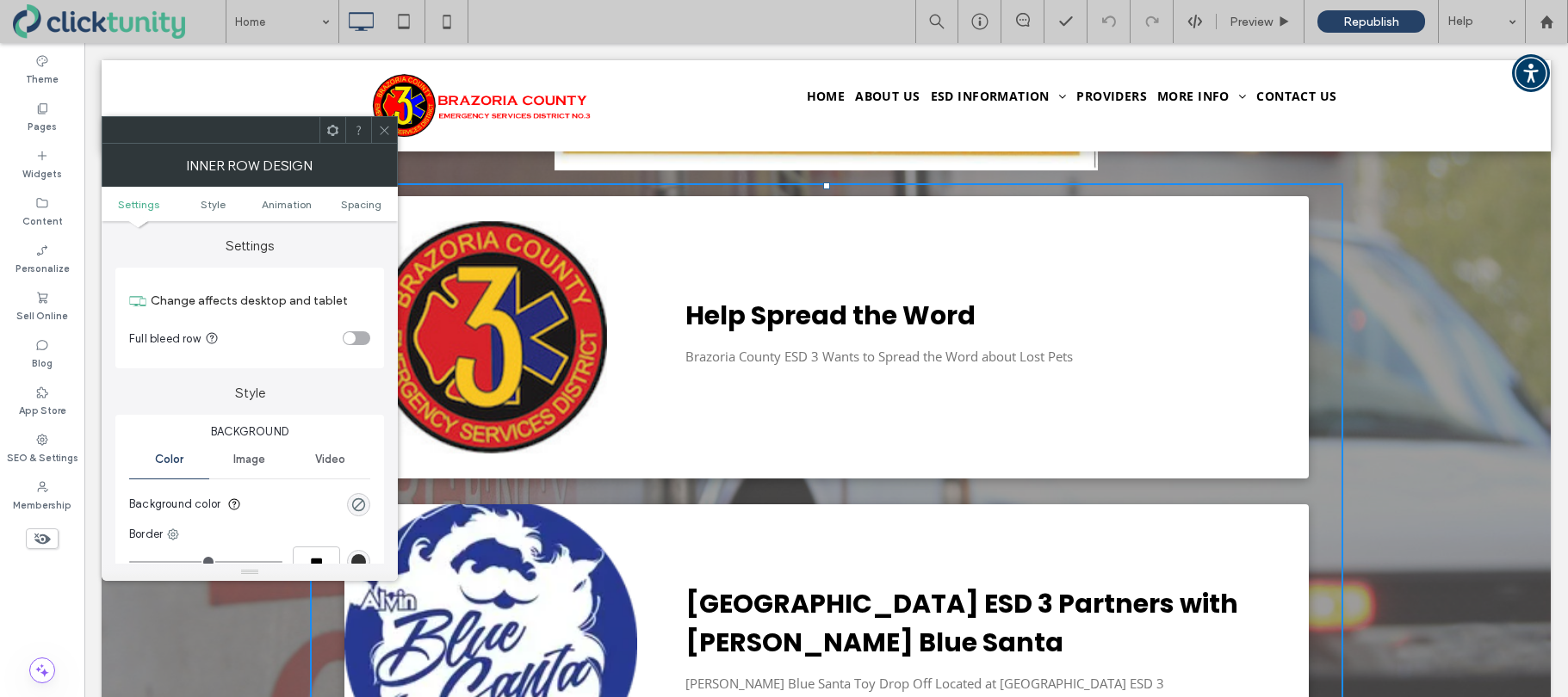
click at [384, 136] on span at bounding box center [384, 130] width 13 height 26
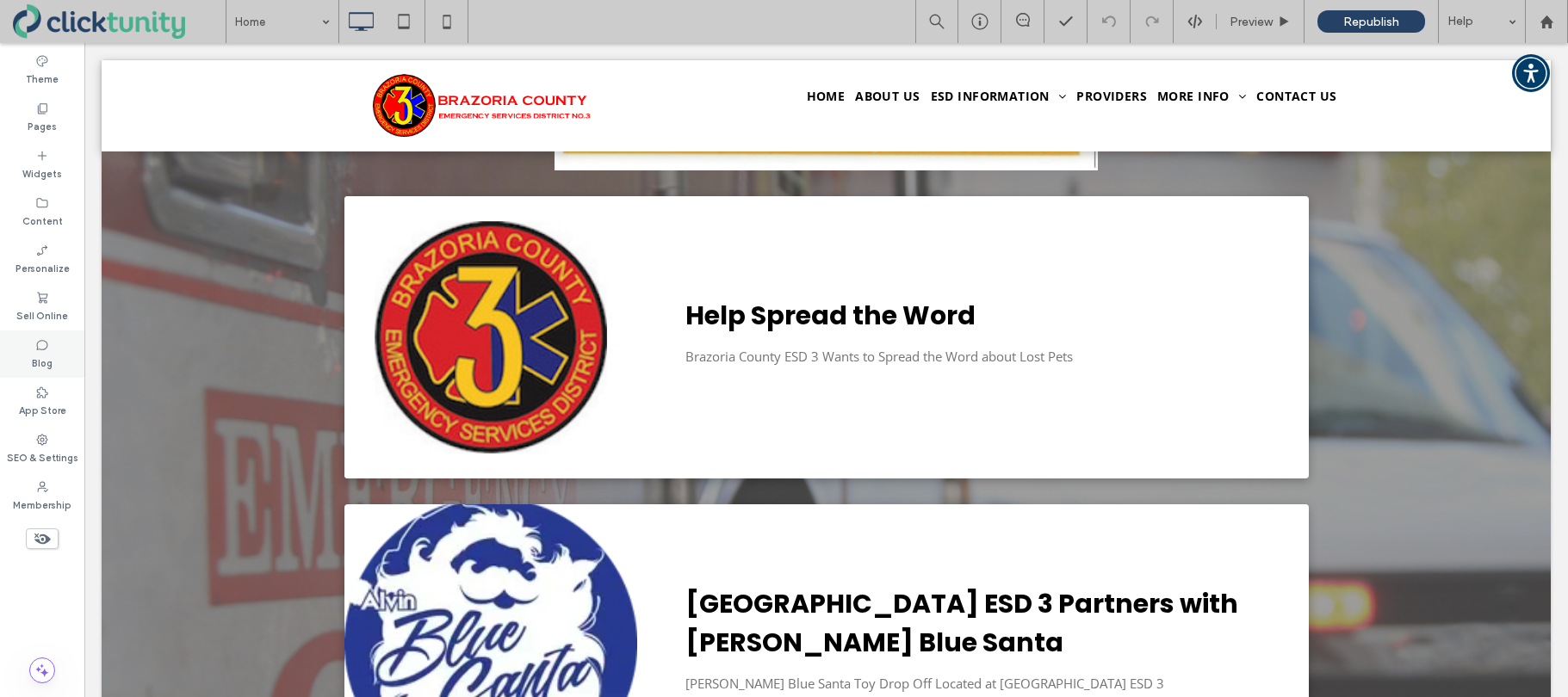
click at [56, 356] on div "Blog" at bounding box center [42, 354] width 84 height 47
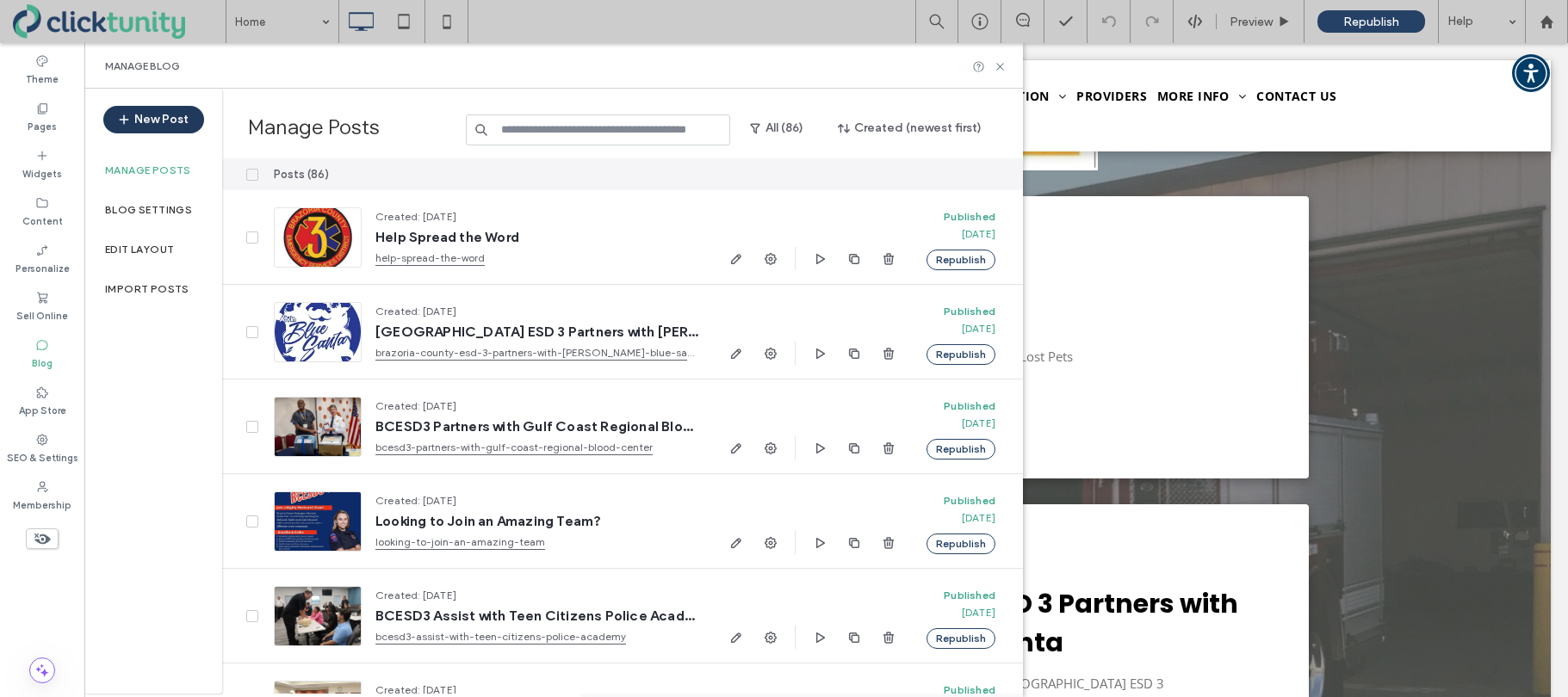
click at [168, 120] on button "New Post" at bounding box center [154, 119] width 101 height 27
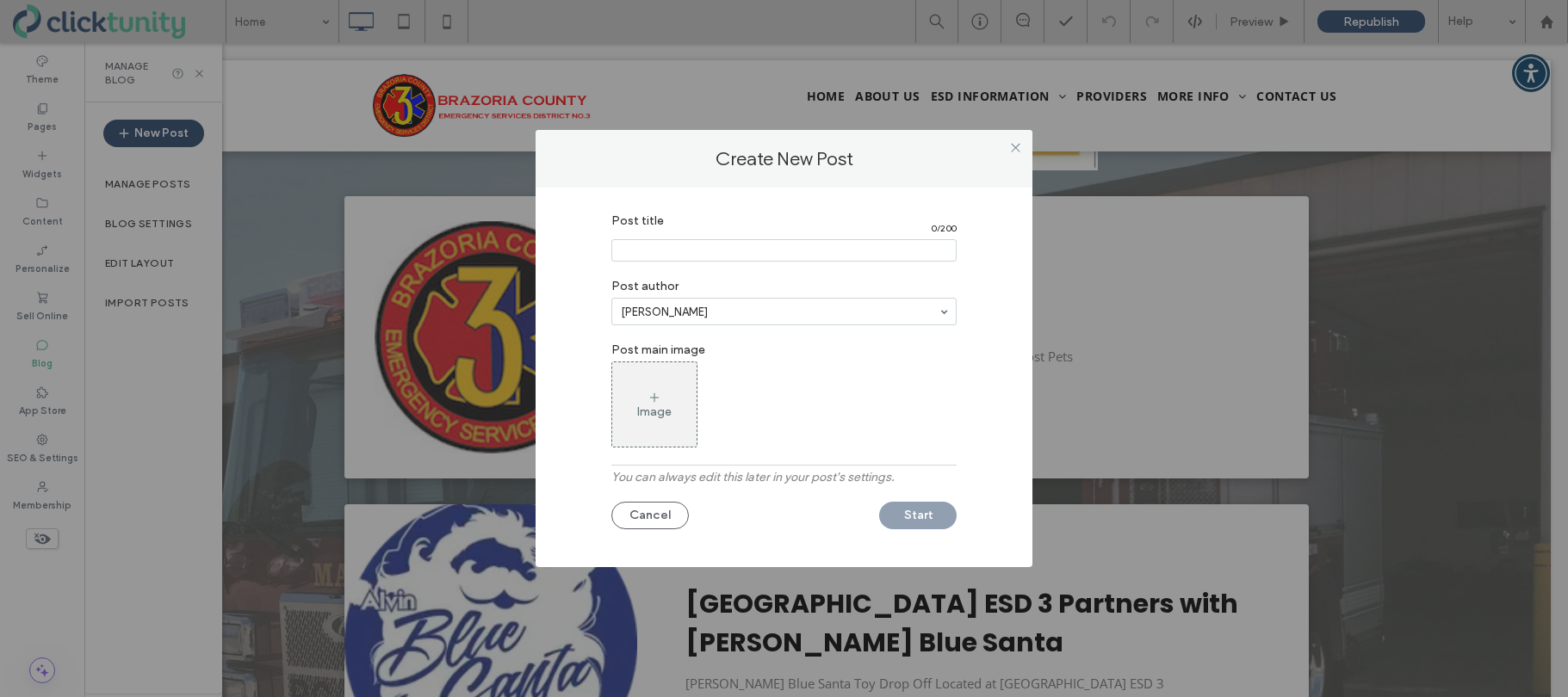
click at [636, 254] on input "Post title" at bounding box center [784, 249] width 345 height 22
type input "**********"
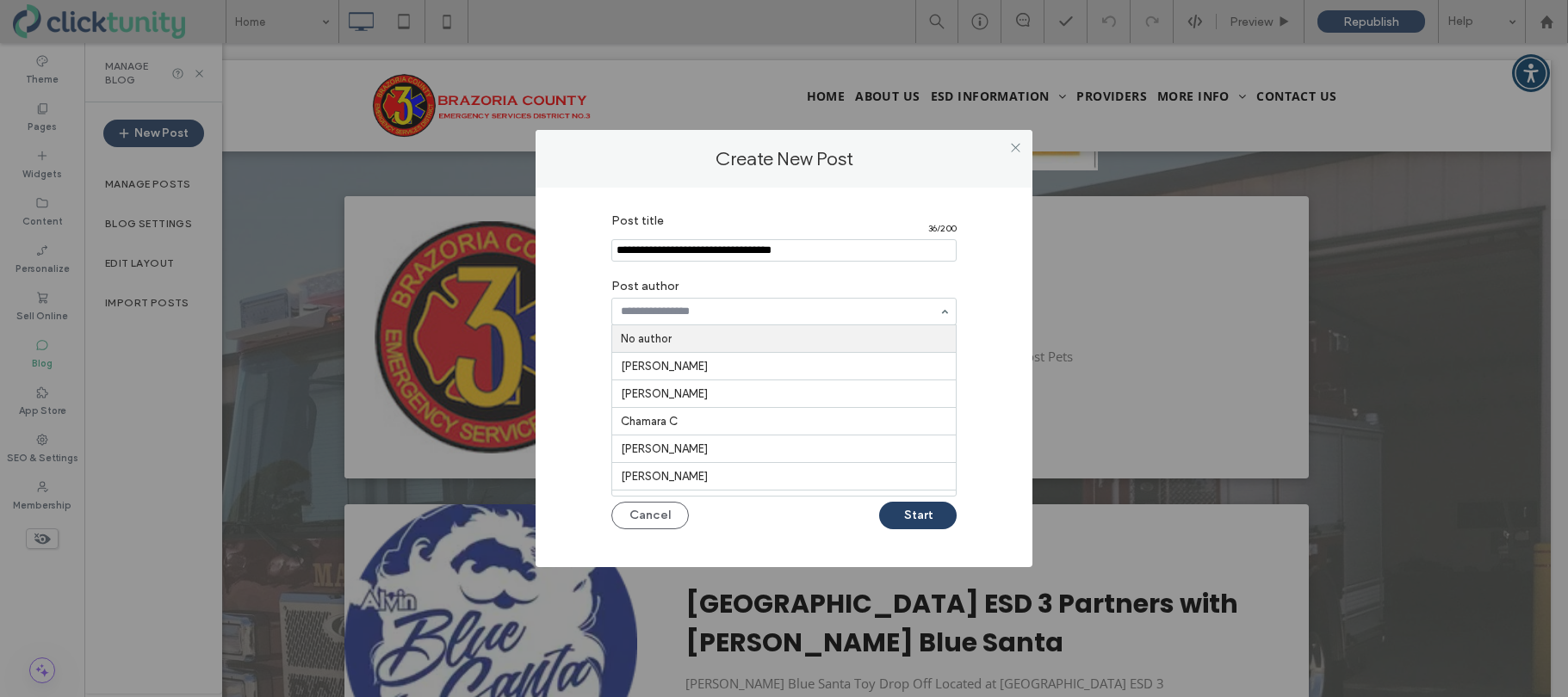
drag, startPoint x: 950, startPoint y: 308, endPoint x: 925, endPoint y: 316, distance: 26.2
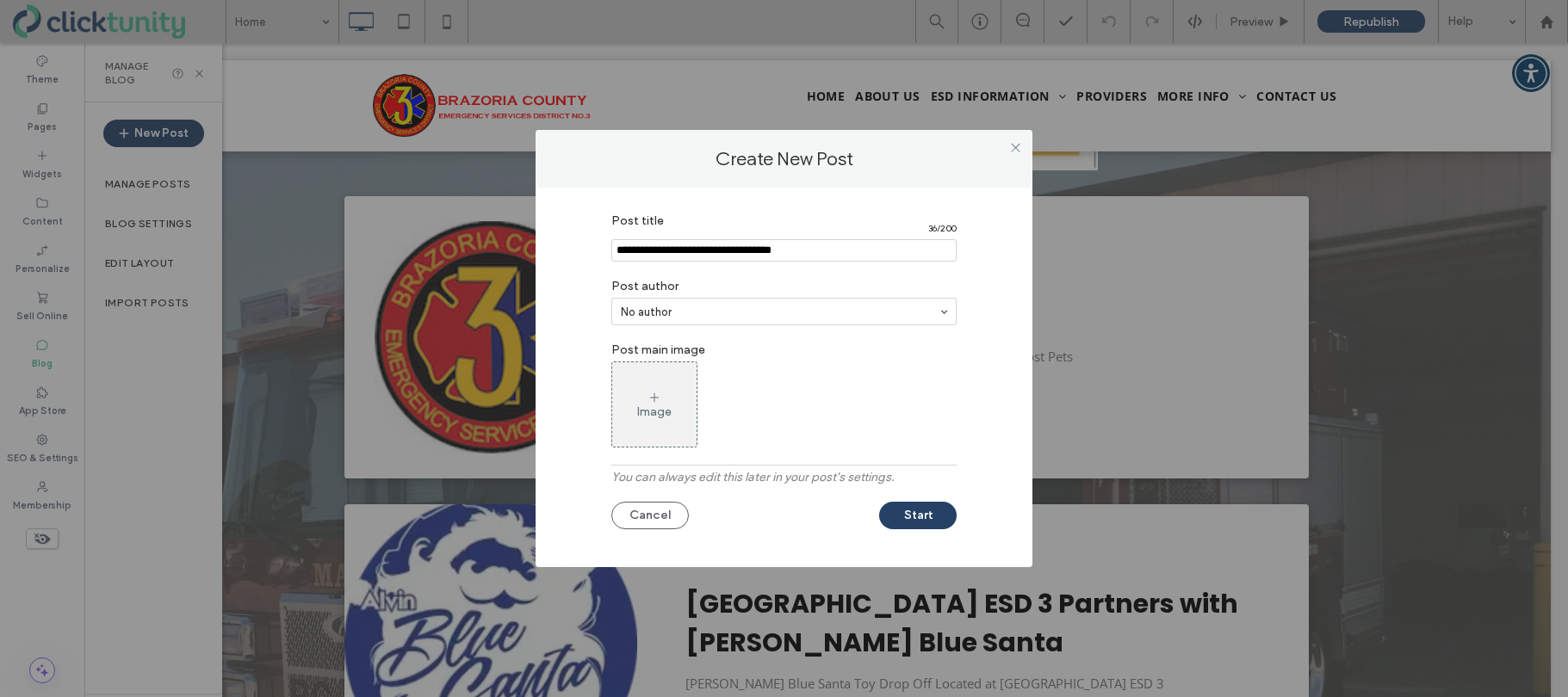
drag, startPoint x: 723, startPoint y: 341, endPoint x: 666, endPoint y: 340, distance: 57.0
click at [996, 450] on div "Post title 36 / 200 Post author Scott Webb Post main image Image You can always…" at bounding box center [784, 373] width 445 height 336
click at [661, 411] on div "Image" at bounding box center [655, 411] width 35 height 15
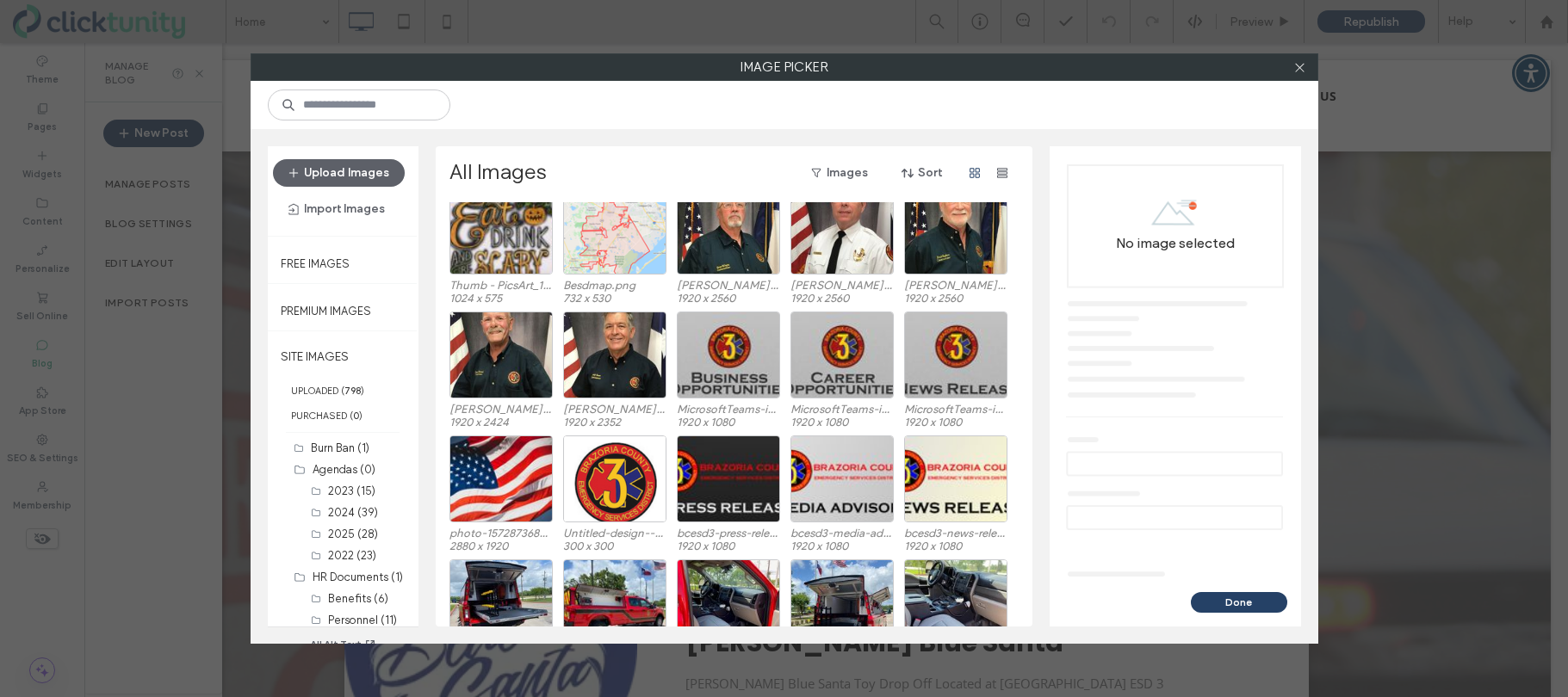
scroll to position [8970, 0]
click at [630, 466] on div "Select" at bounding box center [614, 478] width 104 height 87
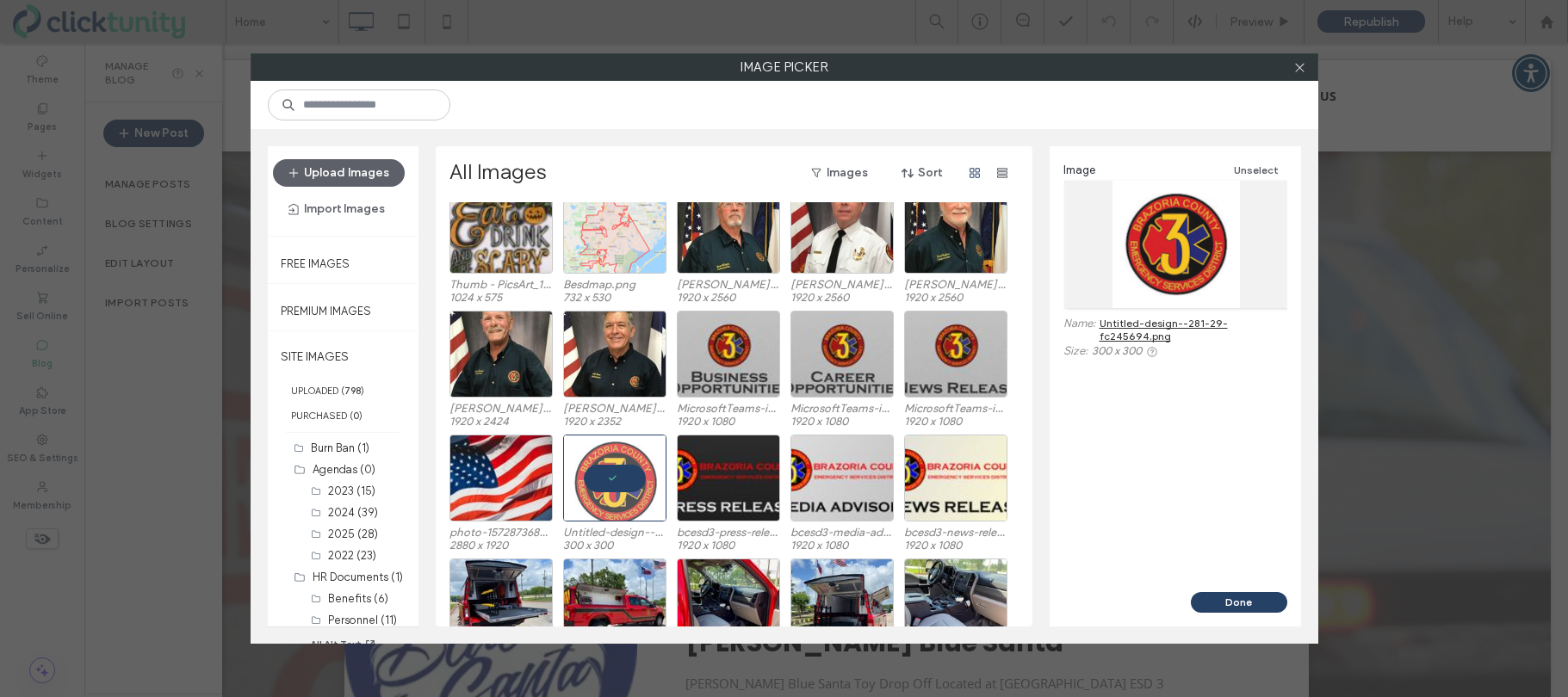
click at [1239, 595] on button "Done" at bounding box center [1239, 601] width 97 height 20
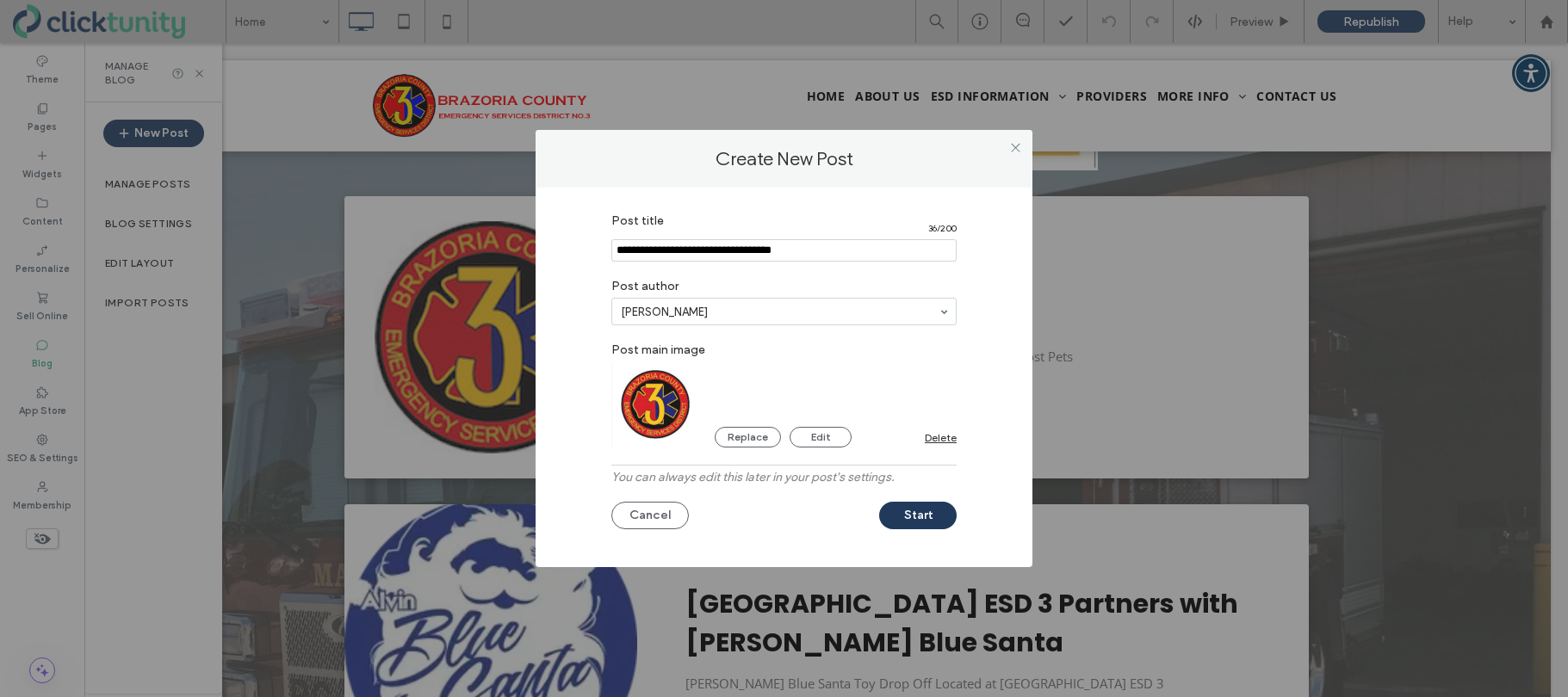
click at [907, 522] on button "Start" at bounding box center [918, 515] width 77 height 27
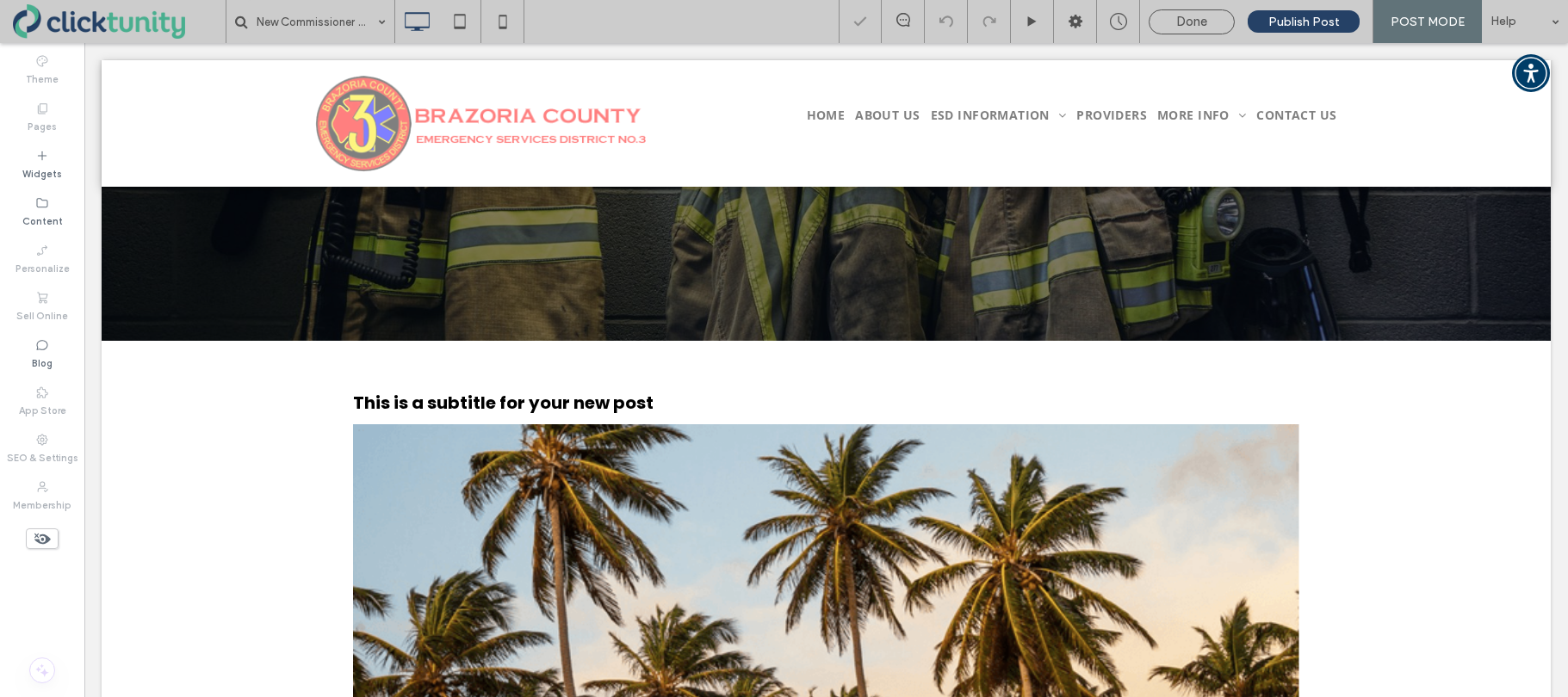
scroll to position [108, 0]
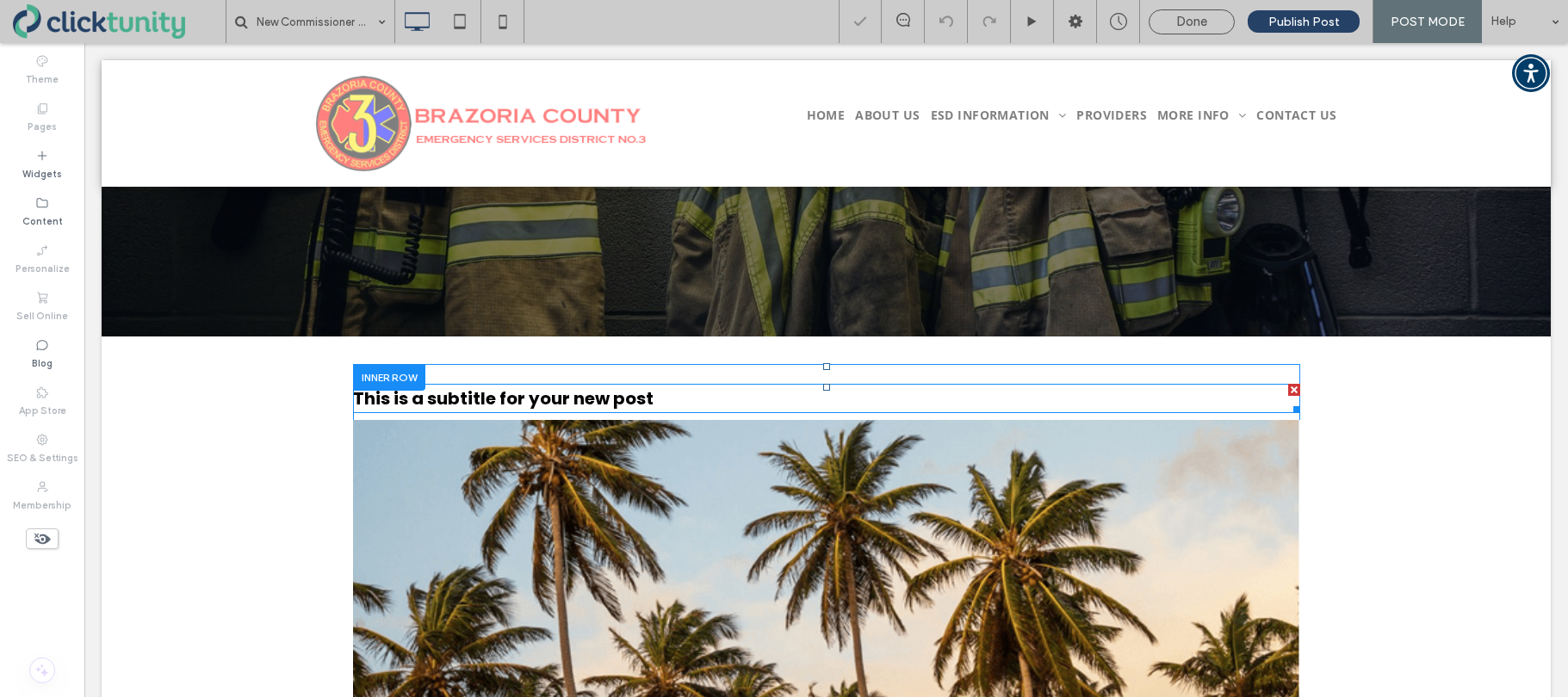
click at [692, 395] on h3 "This is a subtitle for your new post" at bounding box center [826, 398] width 947 height 29
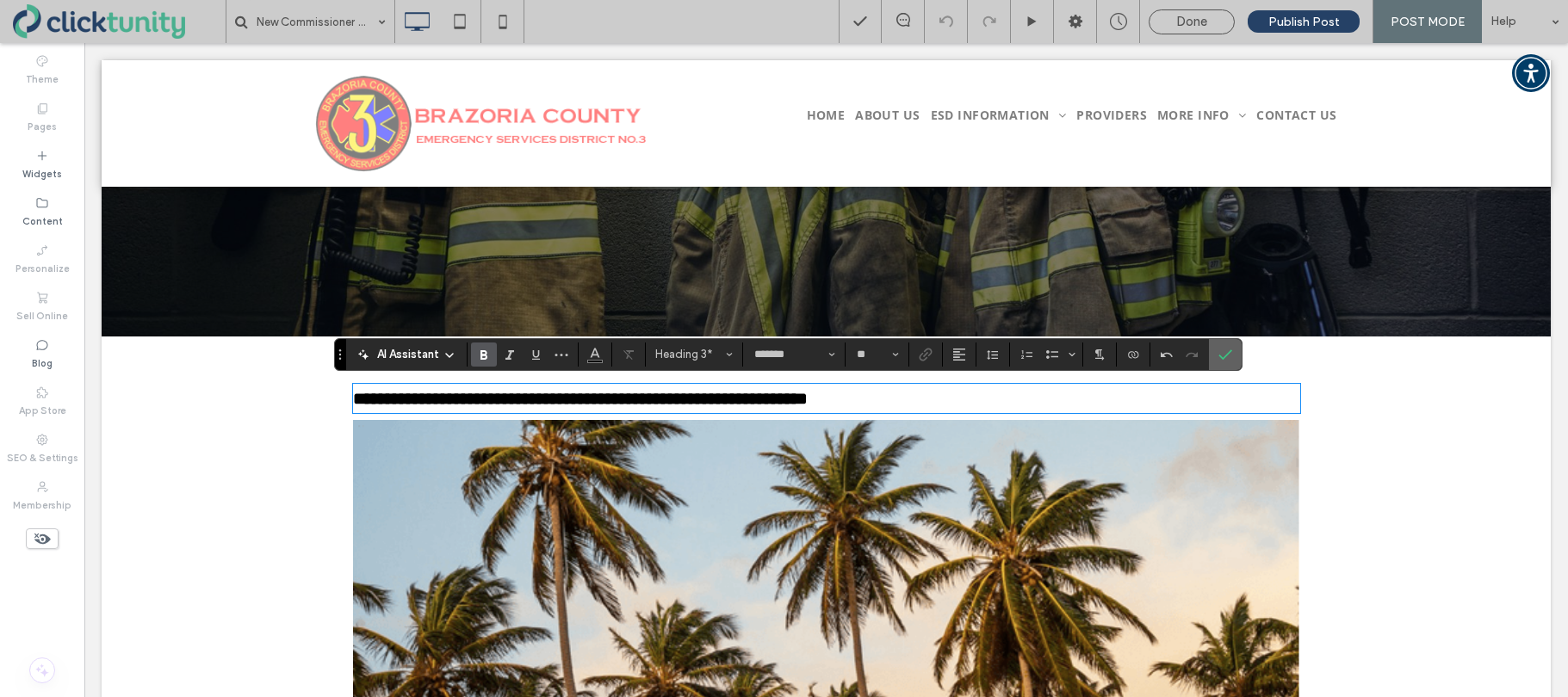
click at [1235, 356] on label "Confirm" at bounding box center [1225, 355] width 26 height 31
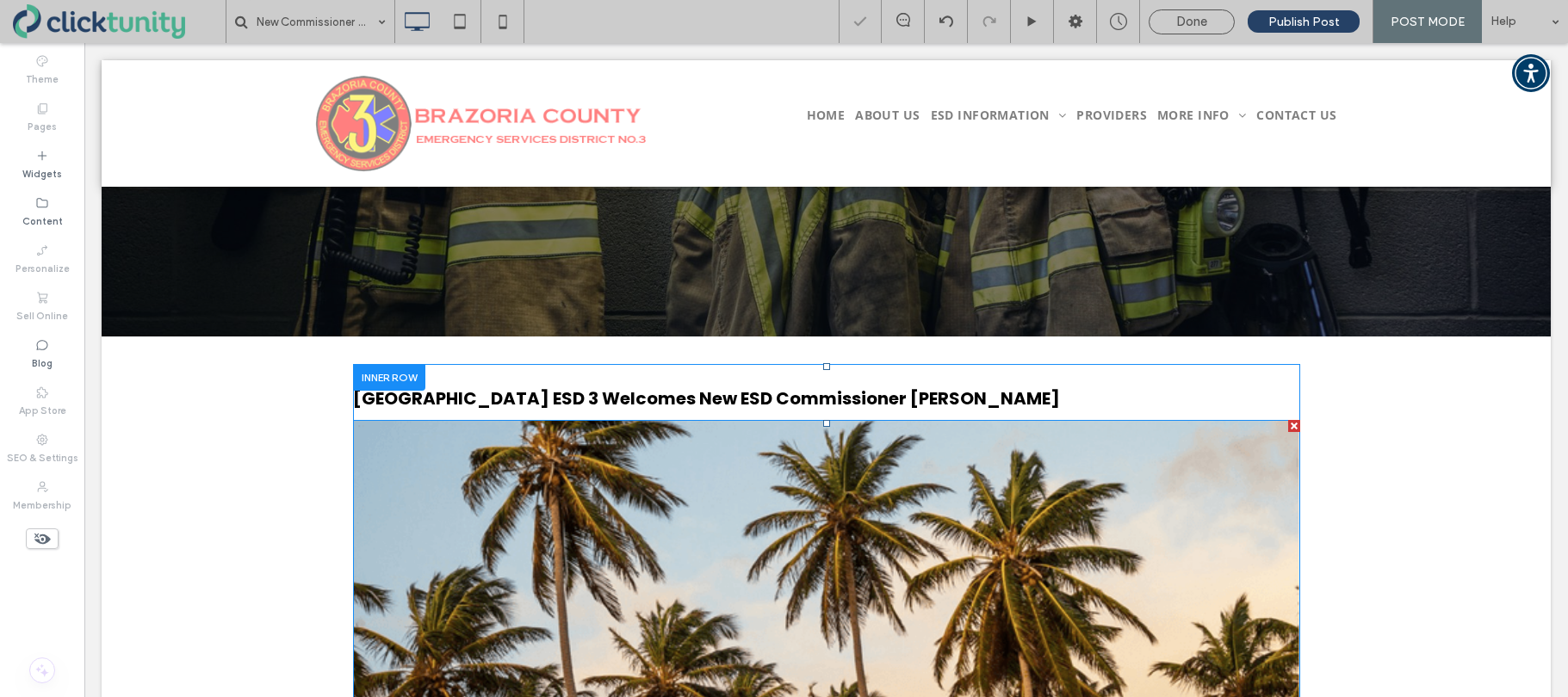
click at [776, 465] on img at bounding box center [826, 588] width 947 height 336
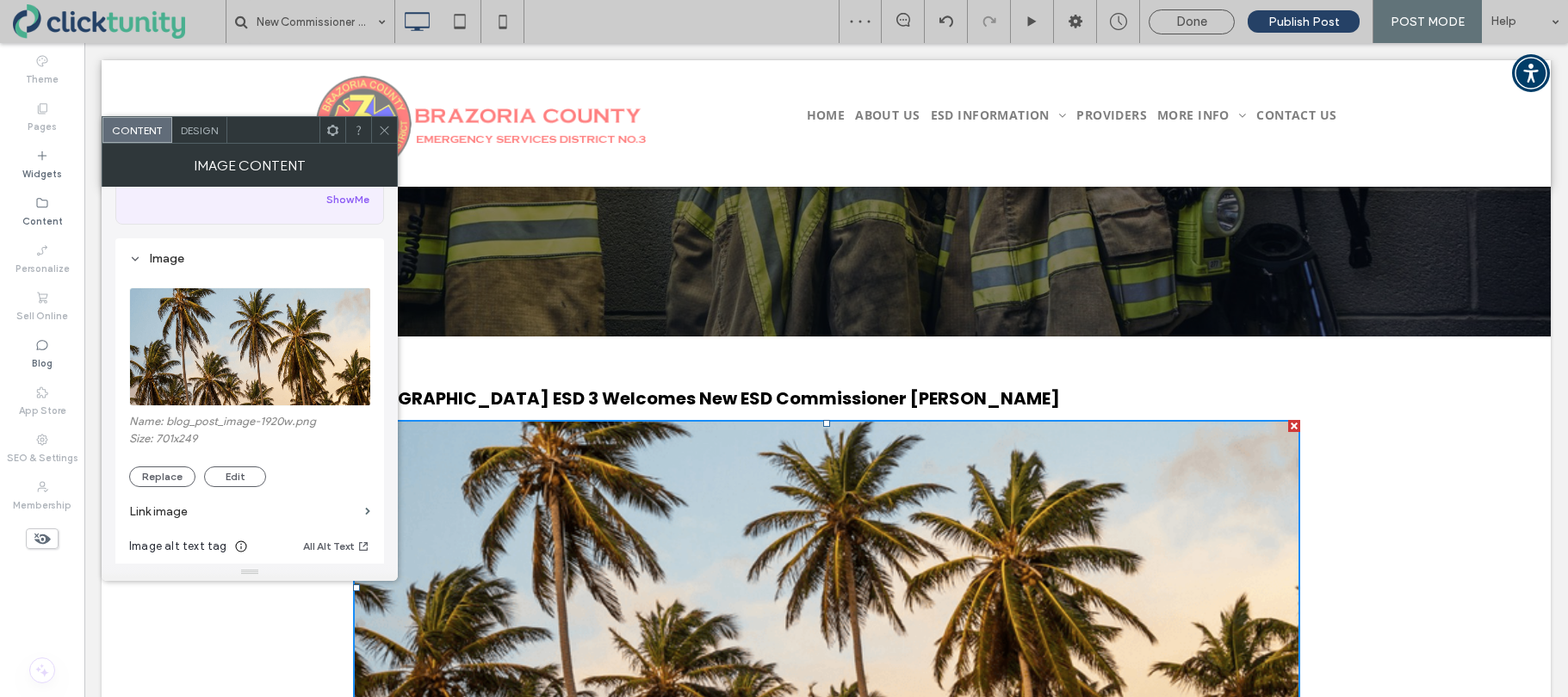
scroll to position [118, 0]
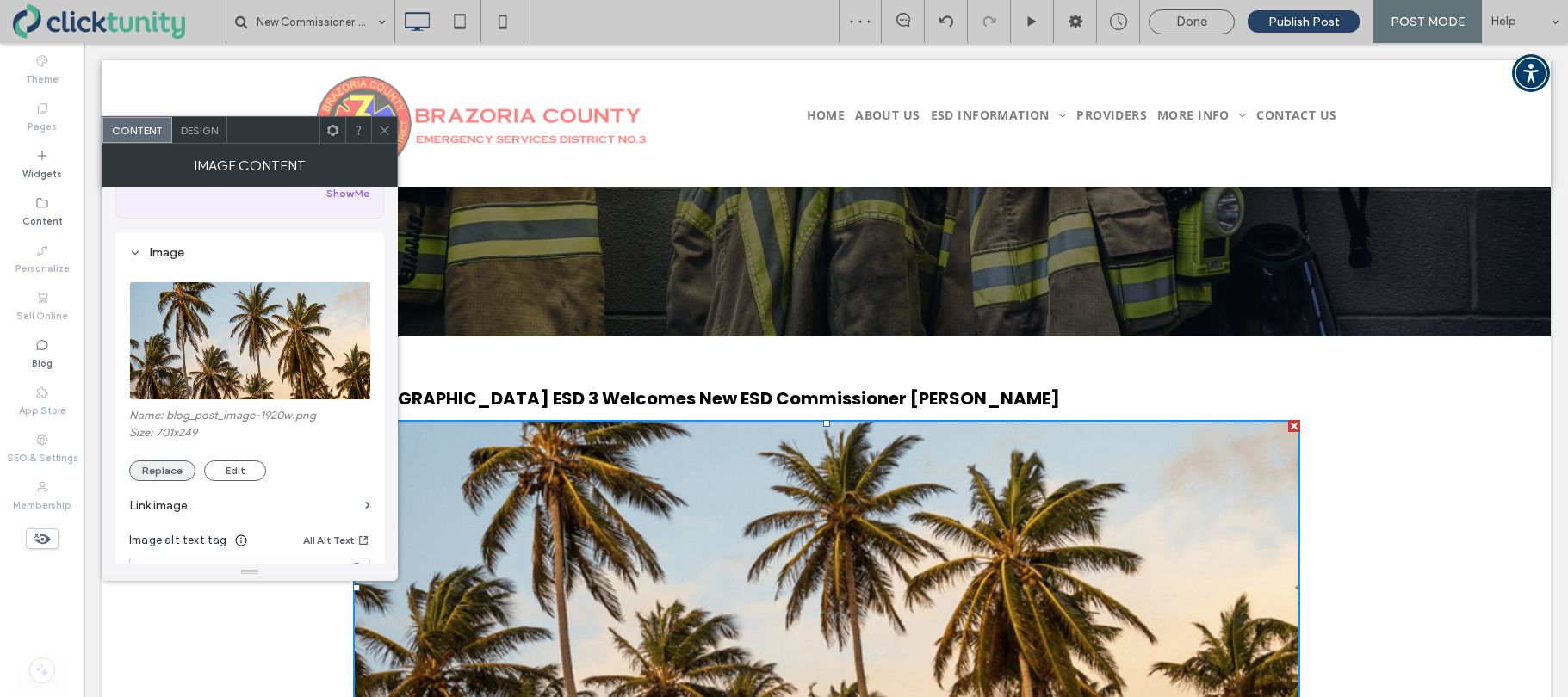
click at [179, 467] on button "Replace" at bounding box center [162, 470] width 67 height 20
click at [176, 479] on button "Replace" at bounding box center [162, 470] width 67 height 20
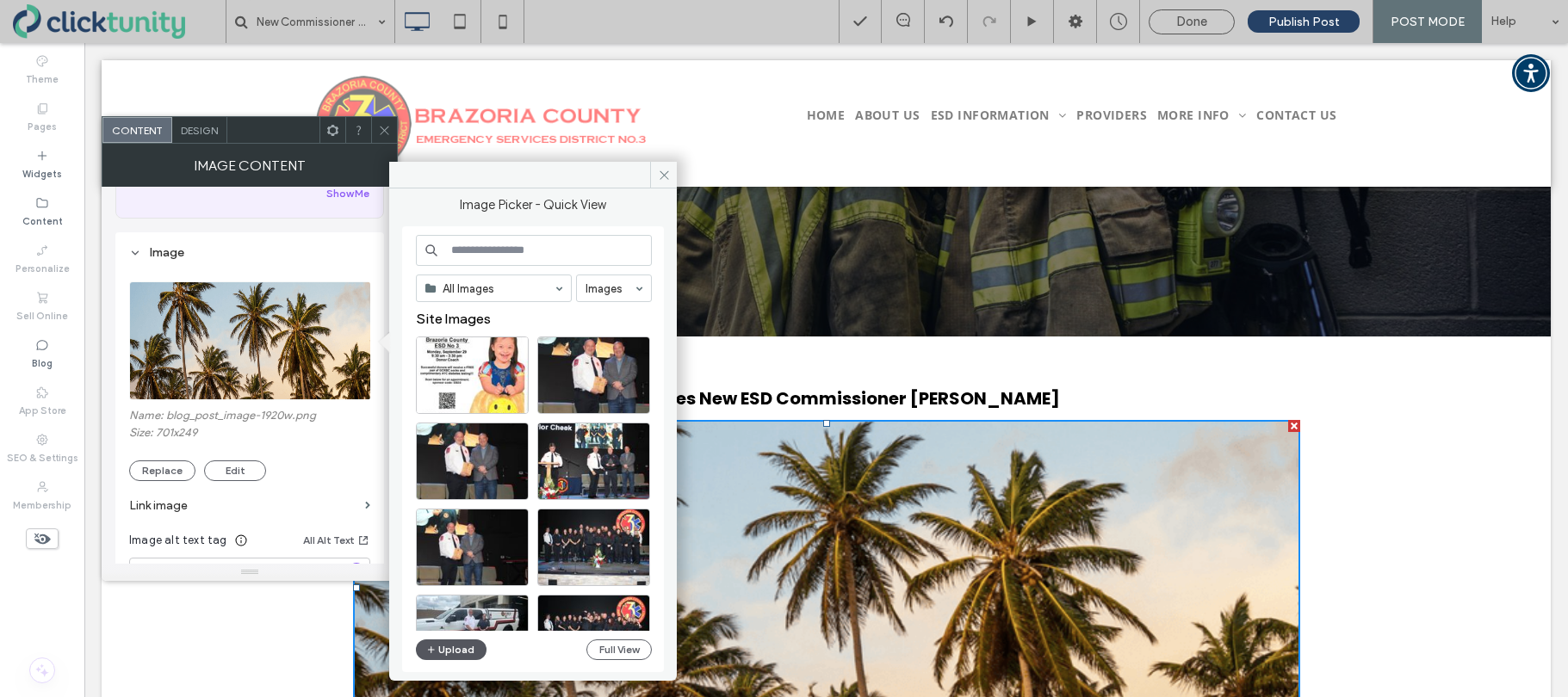
click at [439, 645] on button "Upload" at bounding box center [451, 649] width 71 height 20
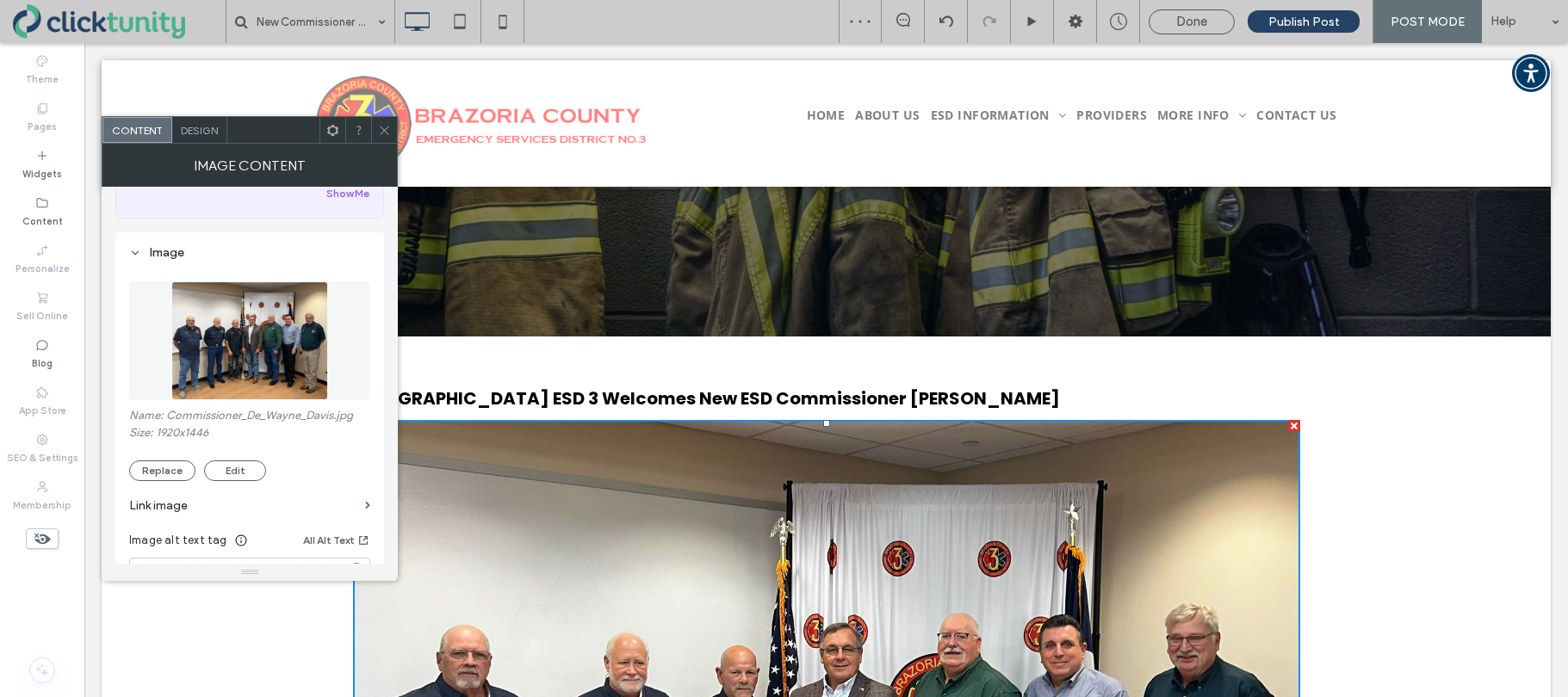
click at [387, 137] on span at bounding box center [384, 130] width 13 height 26
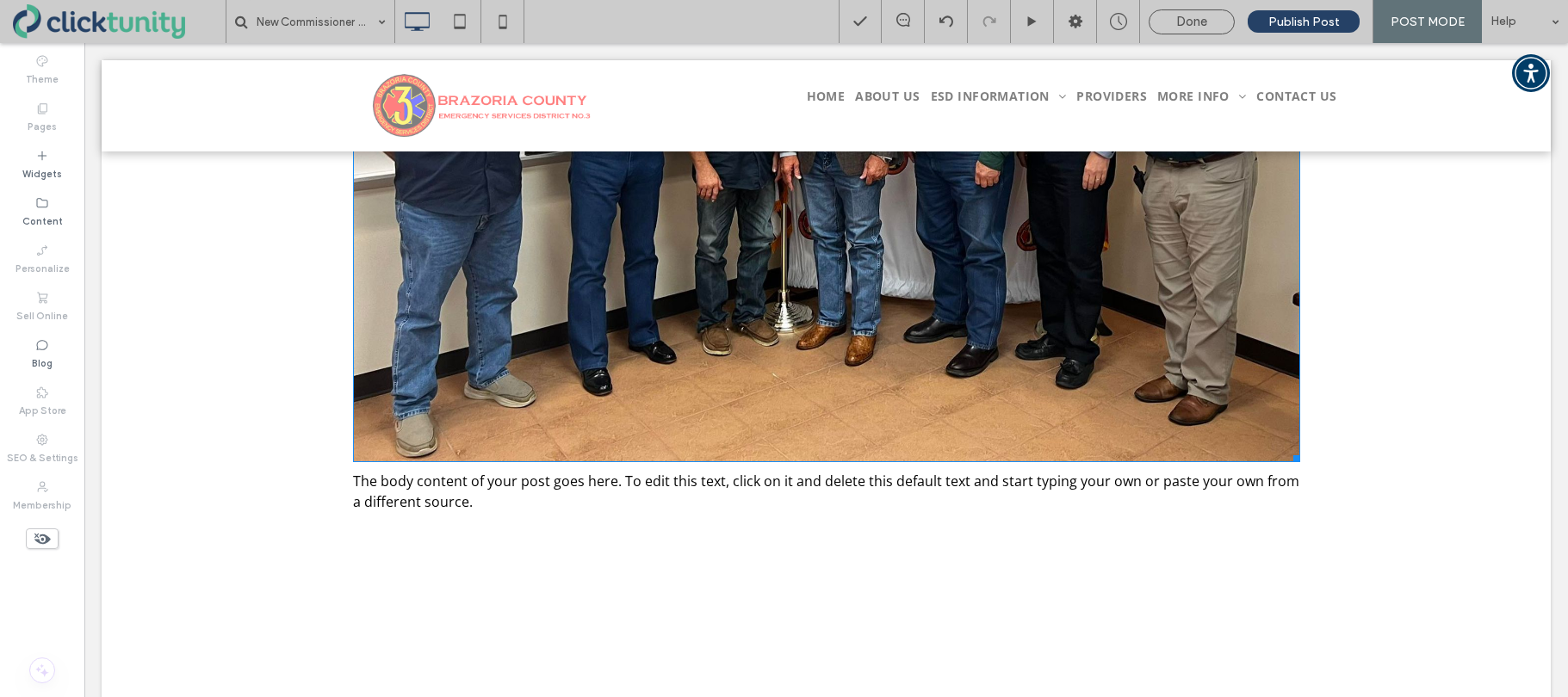
scroll to position [779, 0]
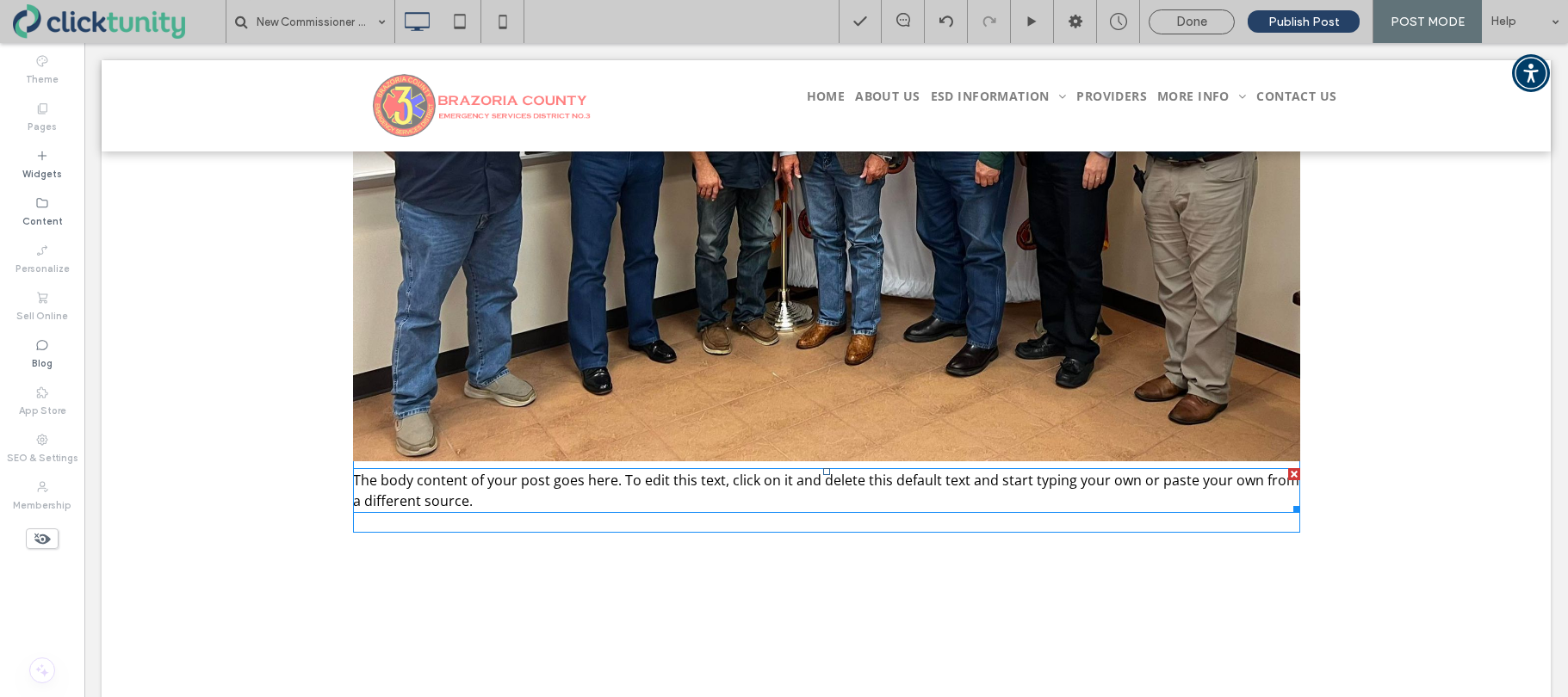
click at [393, 486] on div "The body content of your post goes here. To edit this text, click on it and del…" at bounding box center [826, 490] width 947 height 44
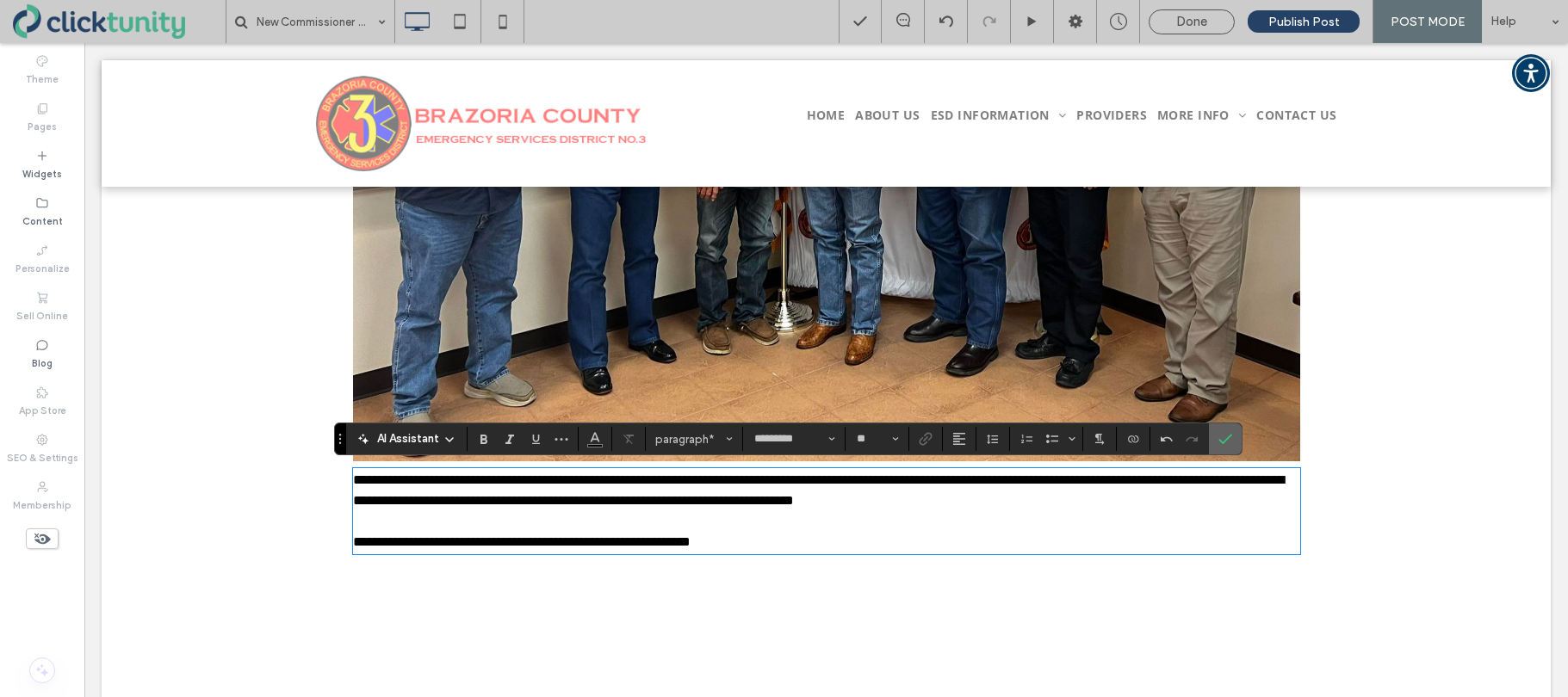
click at [1225, 443] on icon "Confirm" at bounding box center [1225, 439] width 14 height 14
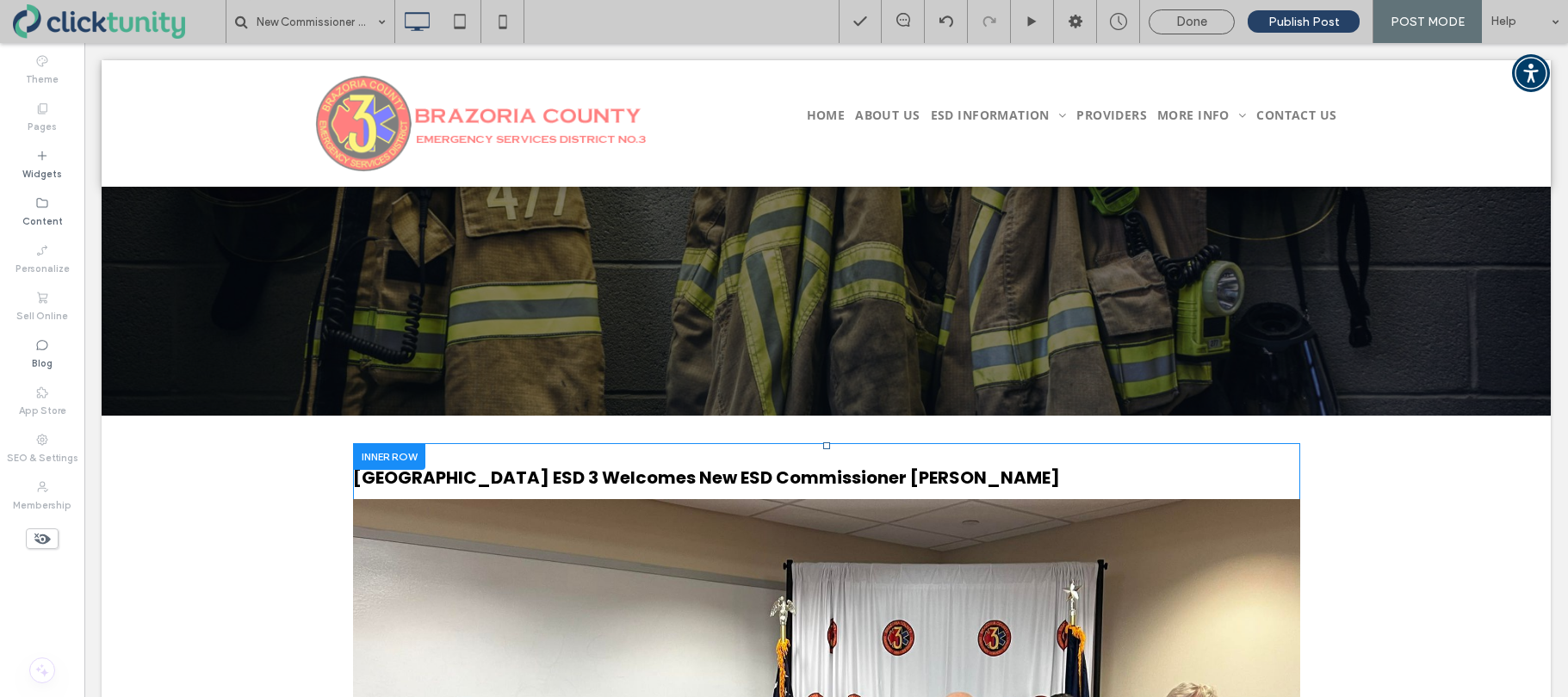
scroll to position [0, 0]
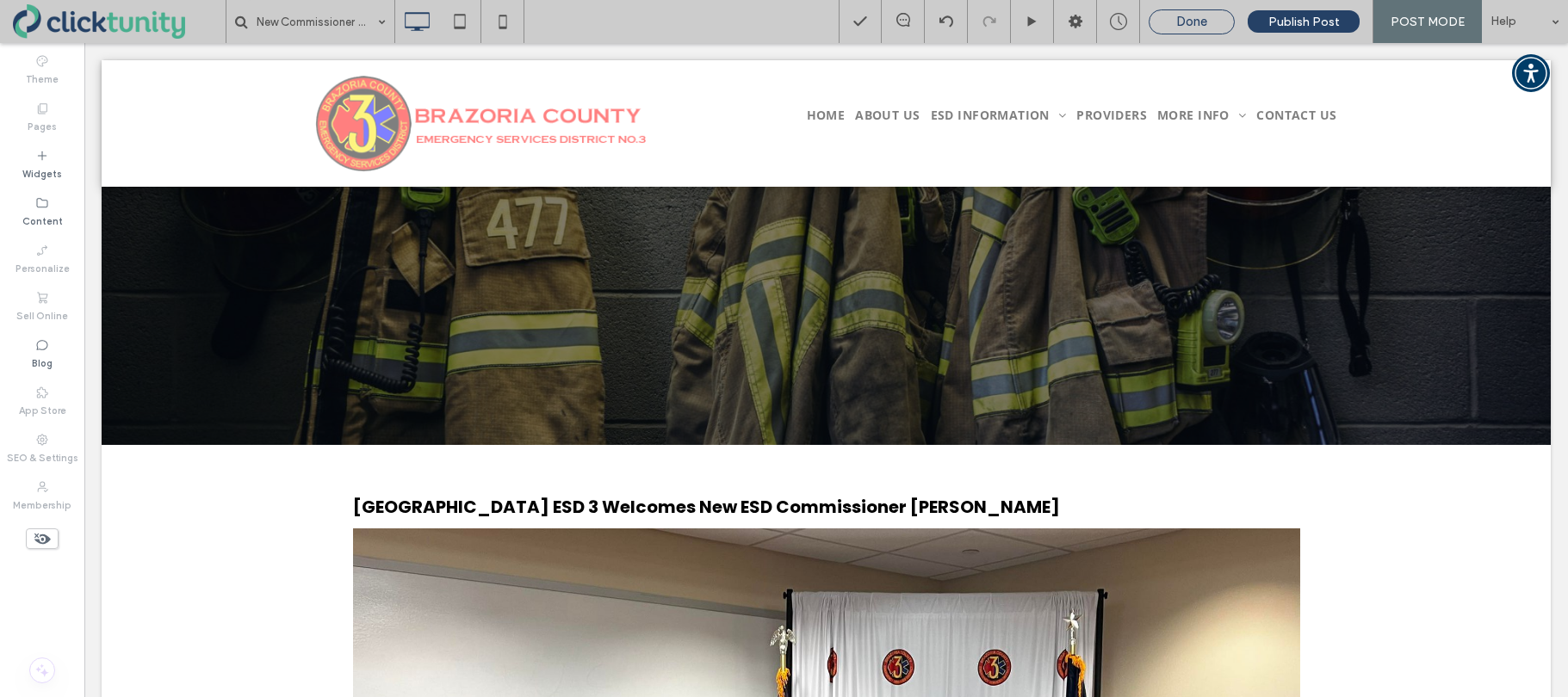
click at [1178, 30] on div "Done" at bounding box center [1191, 22] width 86 height 25
click at [1184, 23] on span "Done" at bounding box center [1192, 21] width 31 height 15
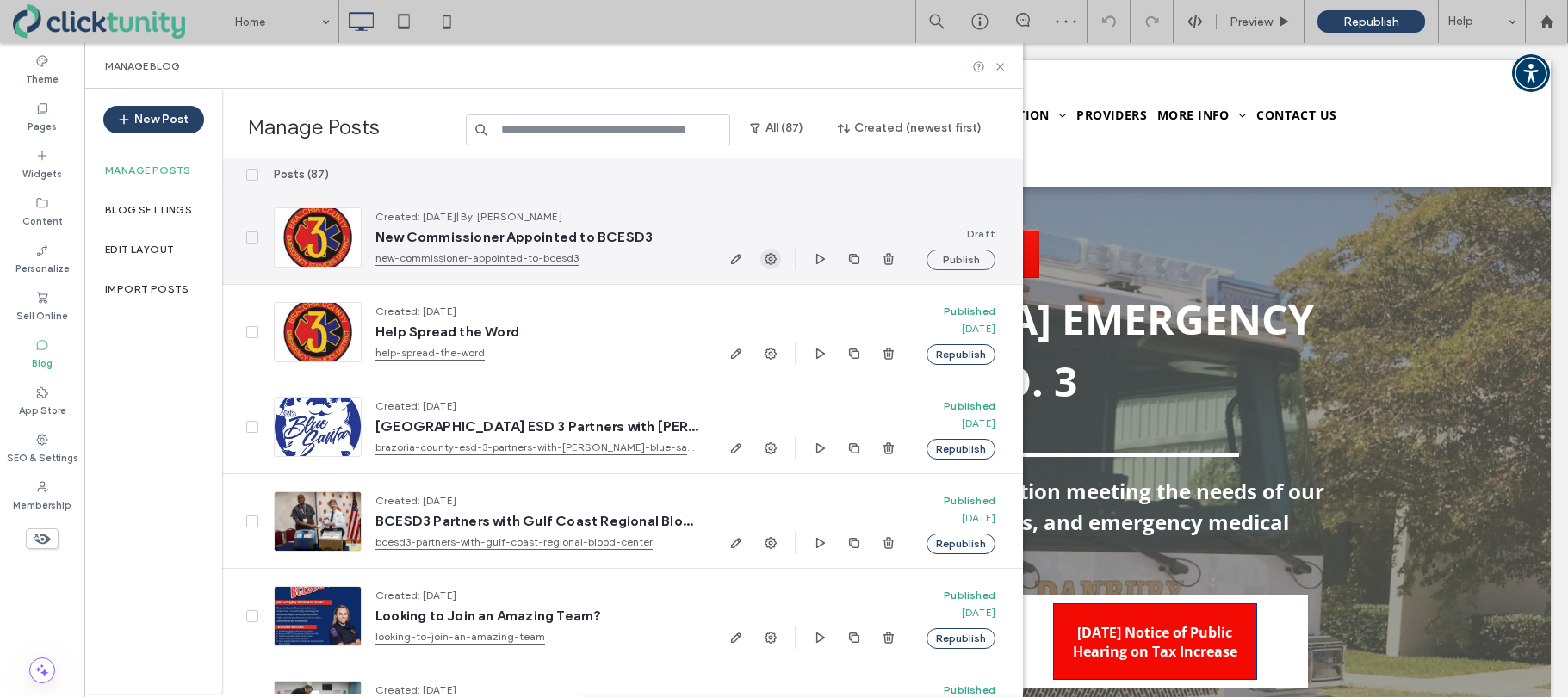
click at [773, 254] on use "button" at bounding box center [770, 259] width 12 height 12
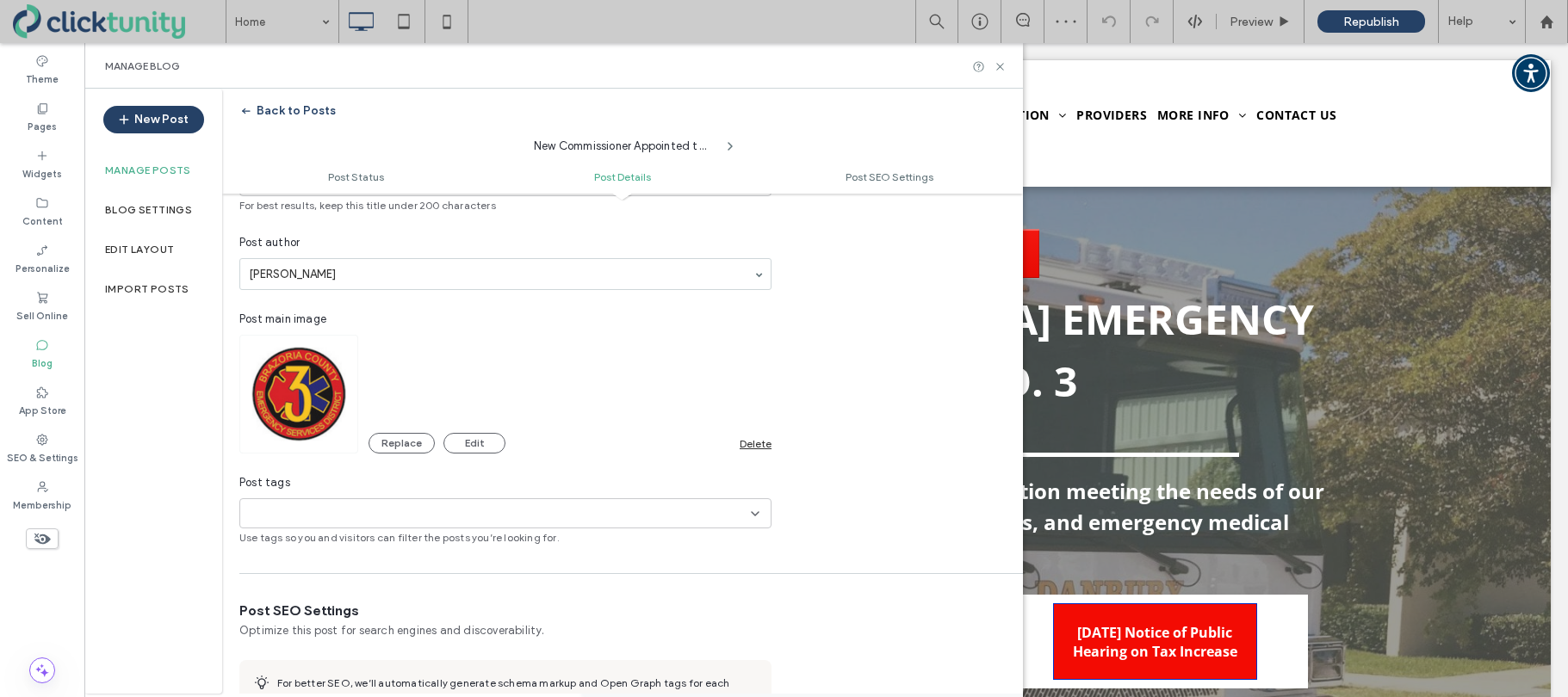
scroll to position [614, 0]
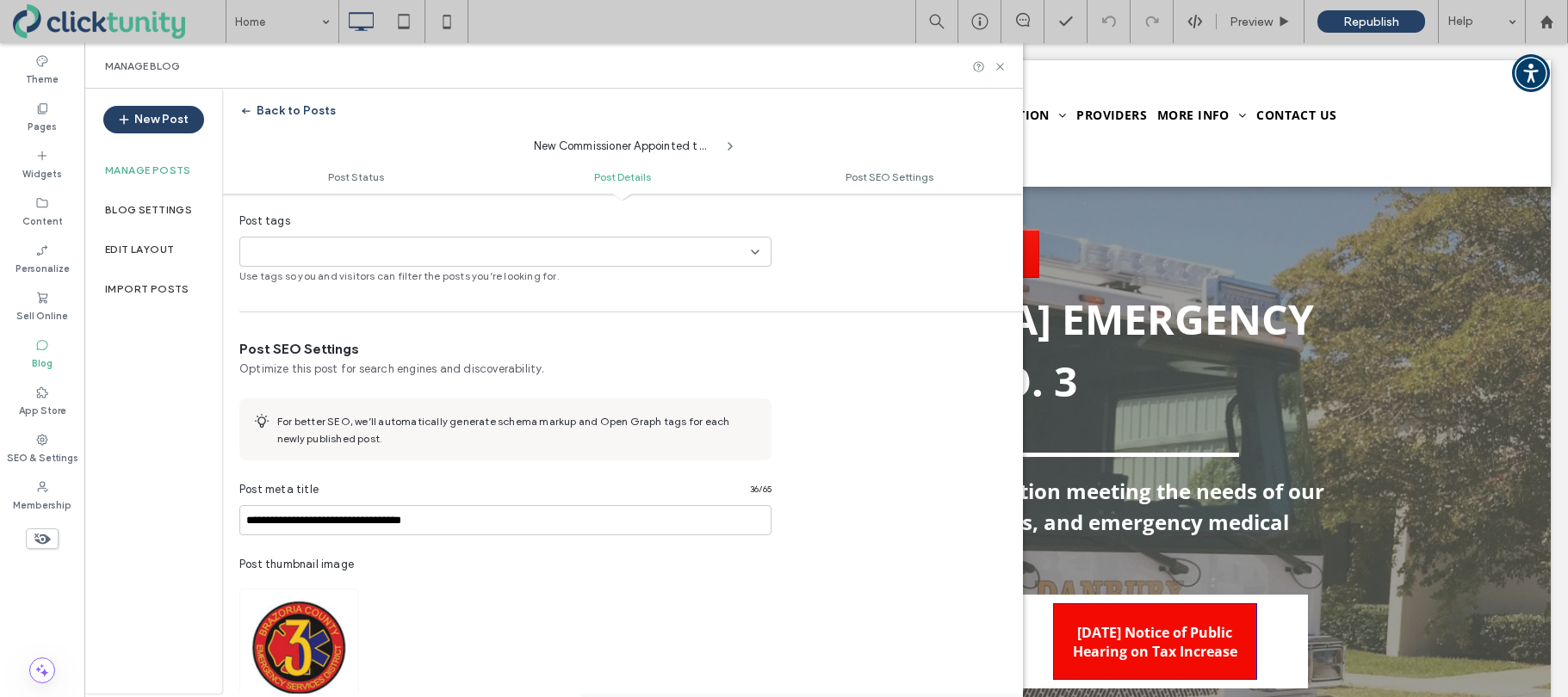
click at [764, 262] on div "+0 +0" at bounding box center [505, 251] width 532 height 30
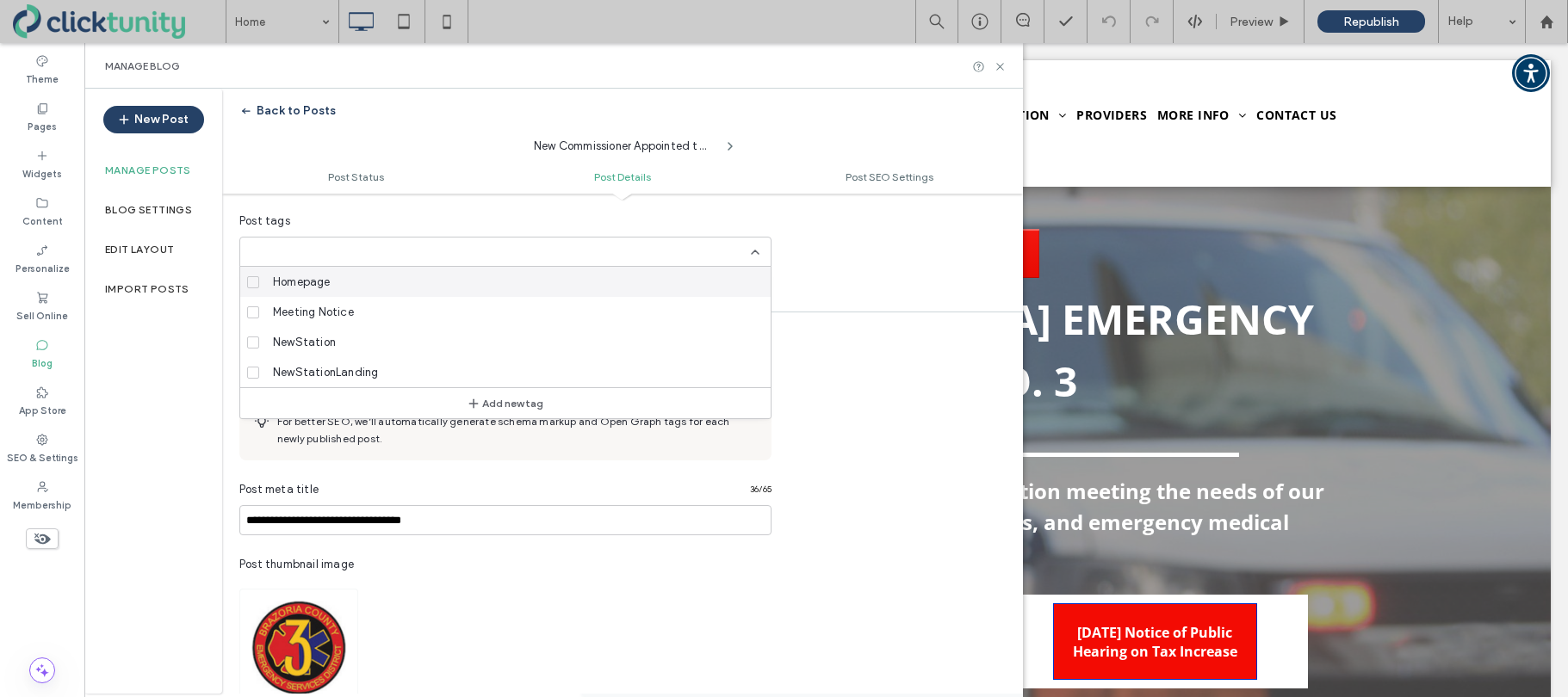
click at [289, 109] on button "Back to Posts" at bounding box center [287, 111] width 97 height 27
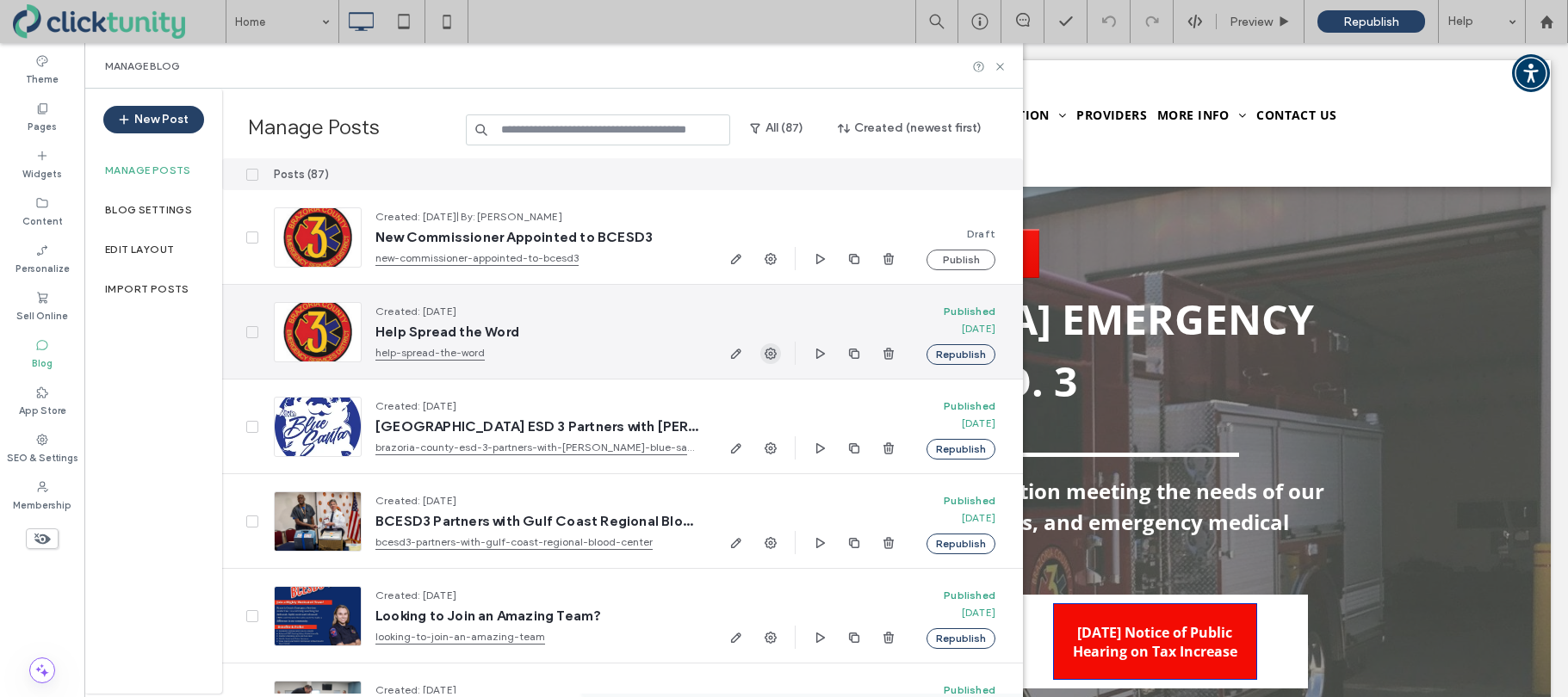
click at [772, 359] on icon "button" at bounding box center [770, 354] width 14 height 14
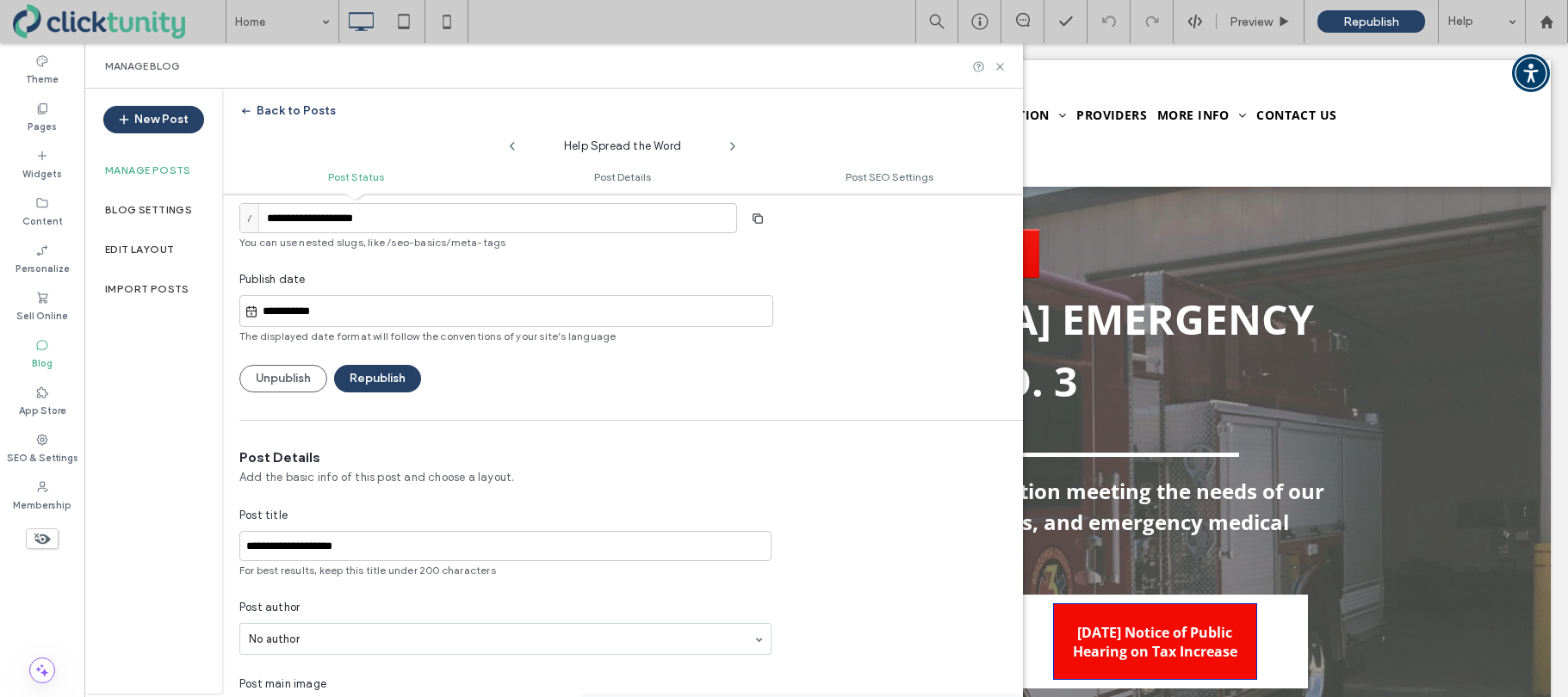
scroll to position [0, 0]
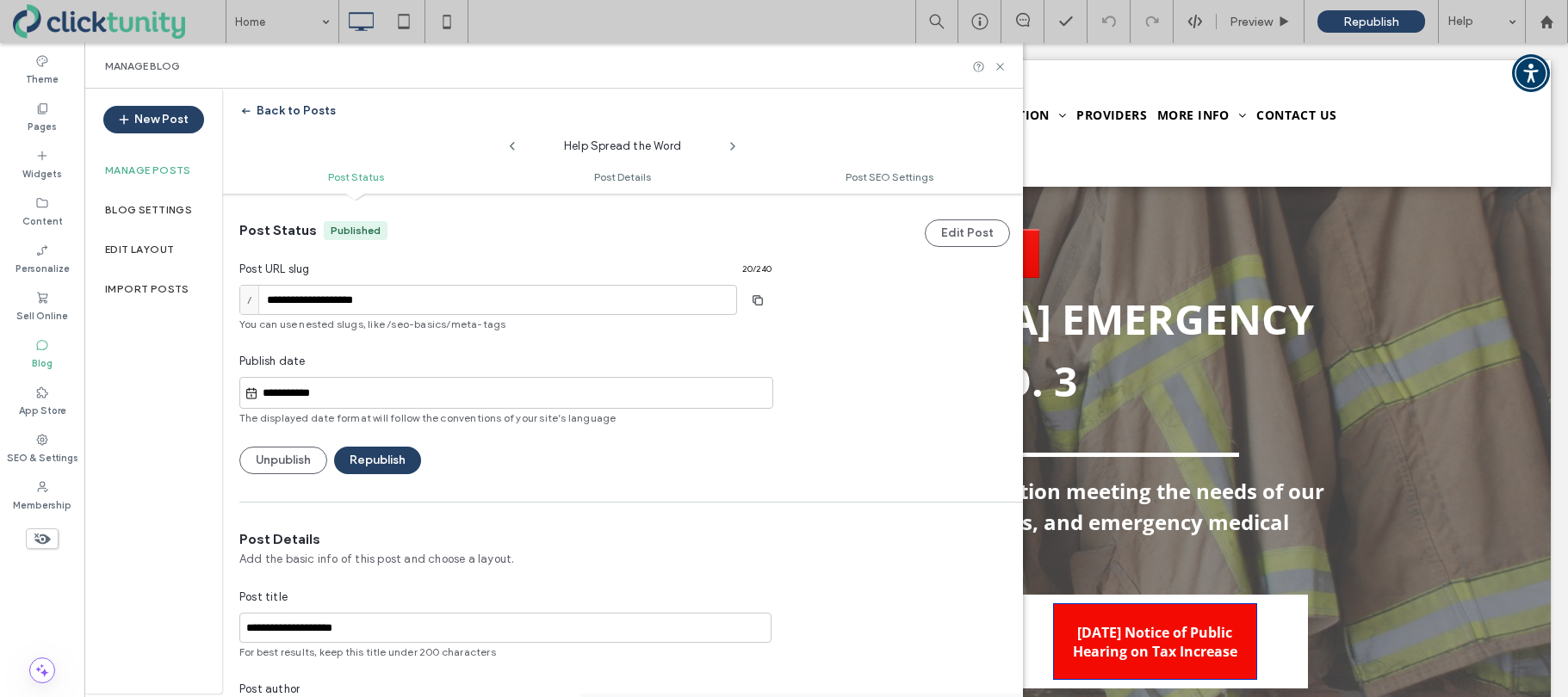
click at [279, 113] on button "Back to Posts" at bounding box center [287, 111] width 97 height 27
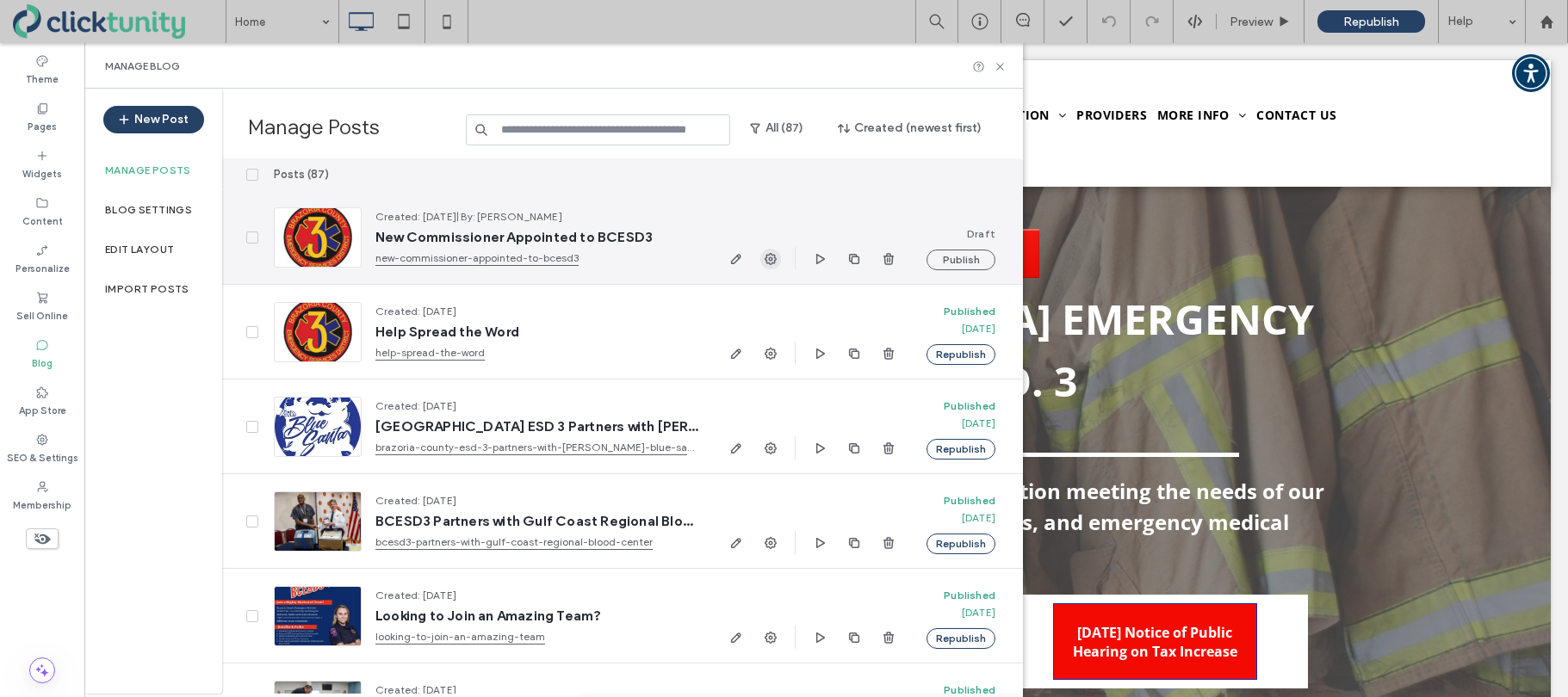
click at [774, 264] on icon "button" at bounding box center [770, 259] width 14 height 14
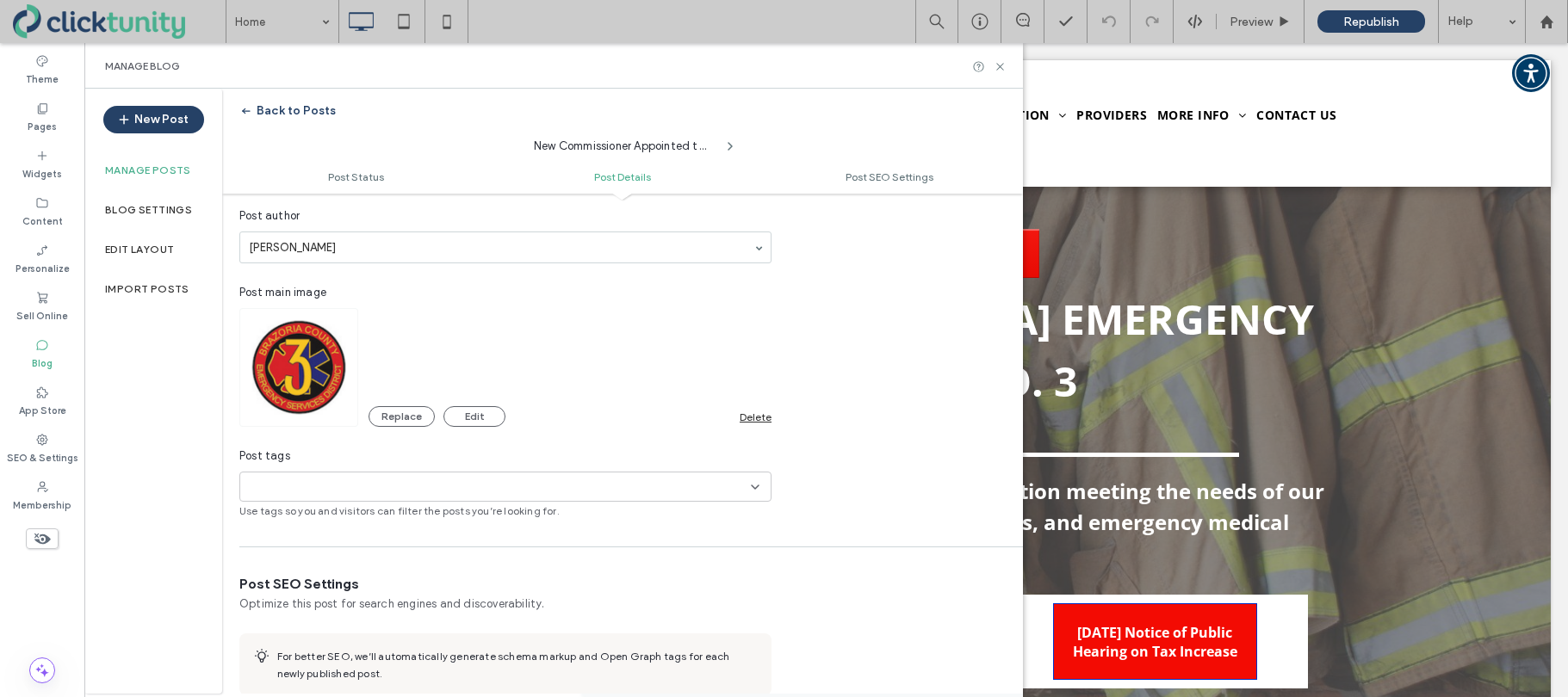
scroll to position [381, 0]
click at [745, 485] on div "+0 +0" at bounding box center [498, 484] width 504 height 28
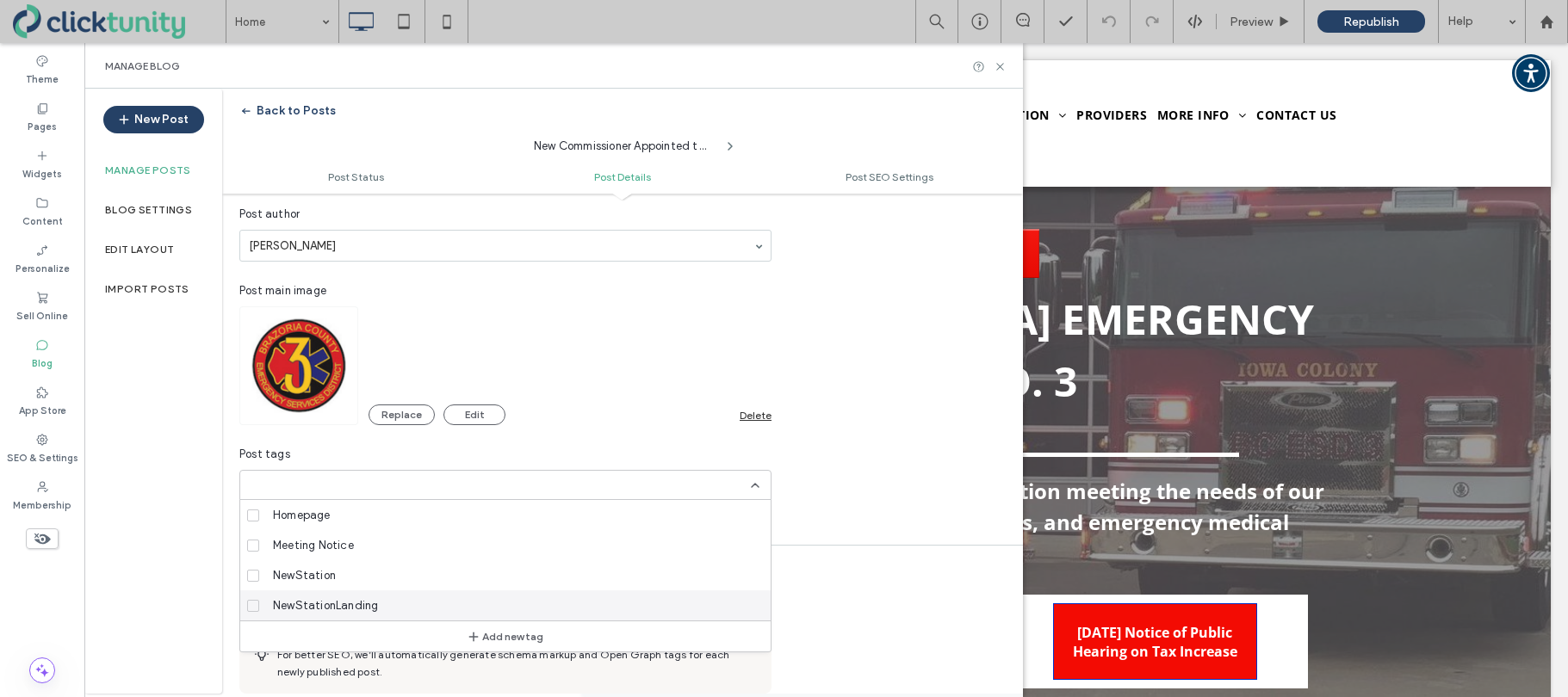
click at [255, 604] on icon at bounding box center [252, 605] width 7 height 5
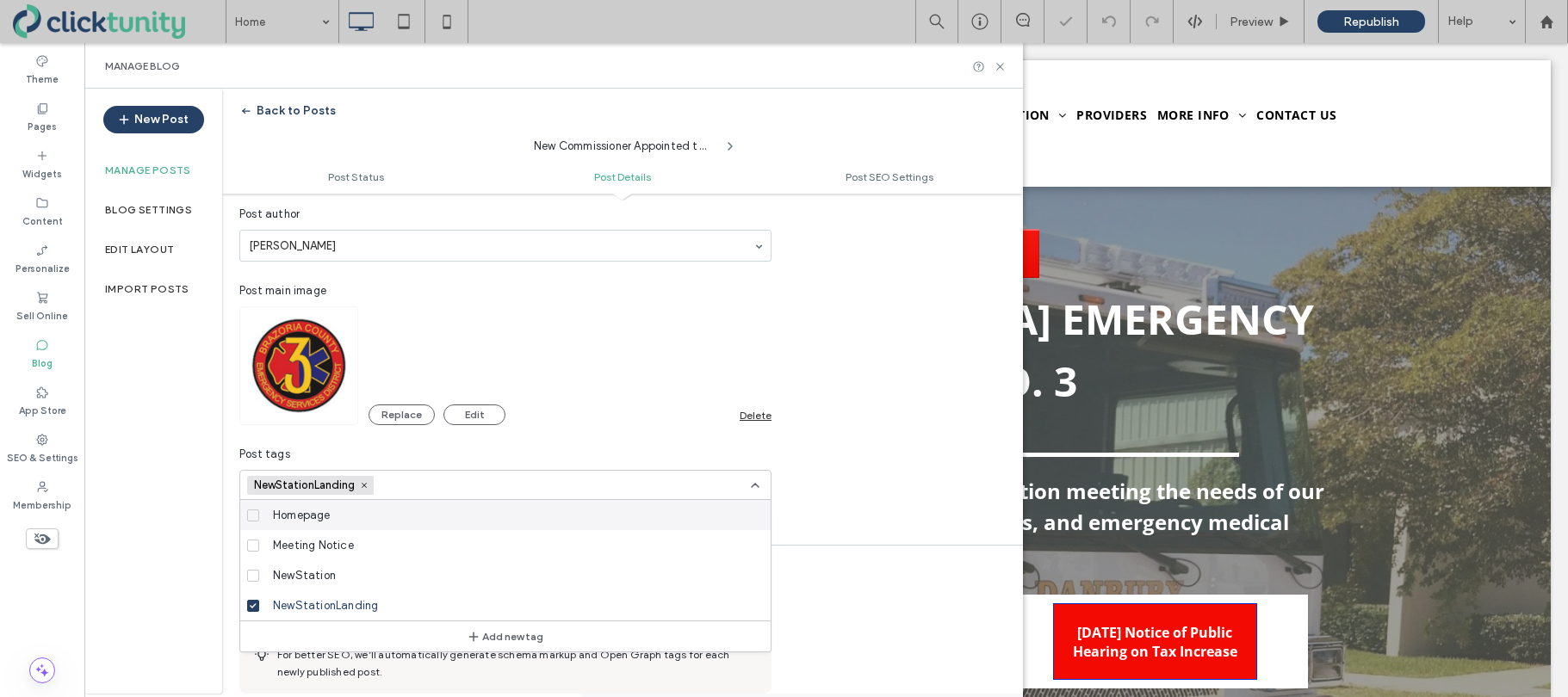
scroll to position [0, 0]
click at [757, 480] on icon at bounding box center [754, 485] width 14 height 14
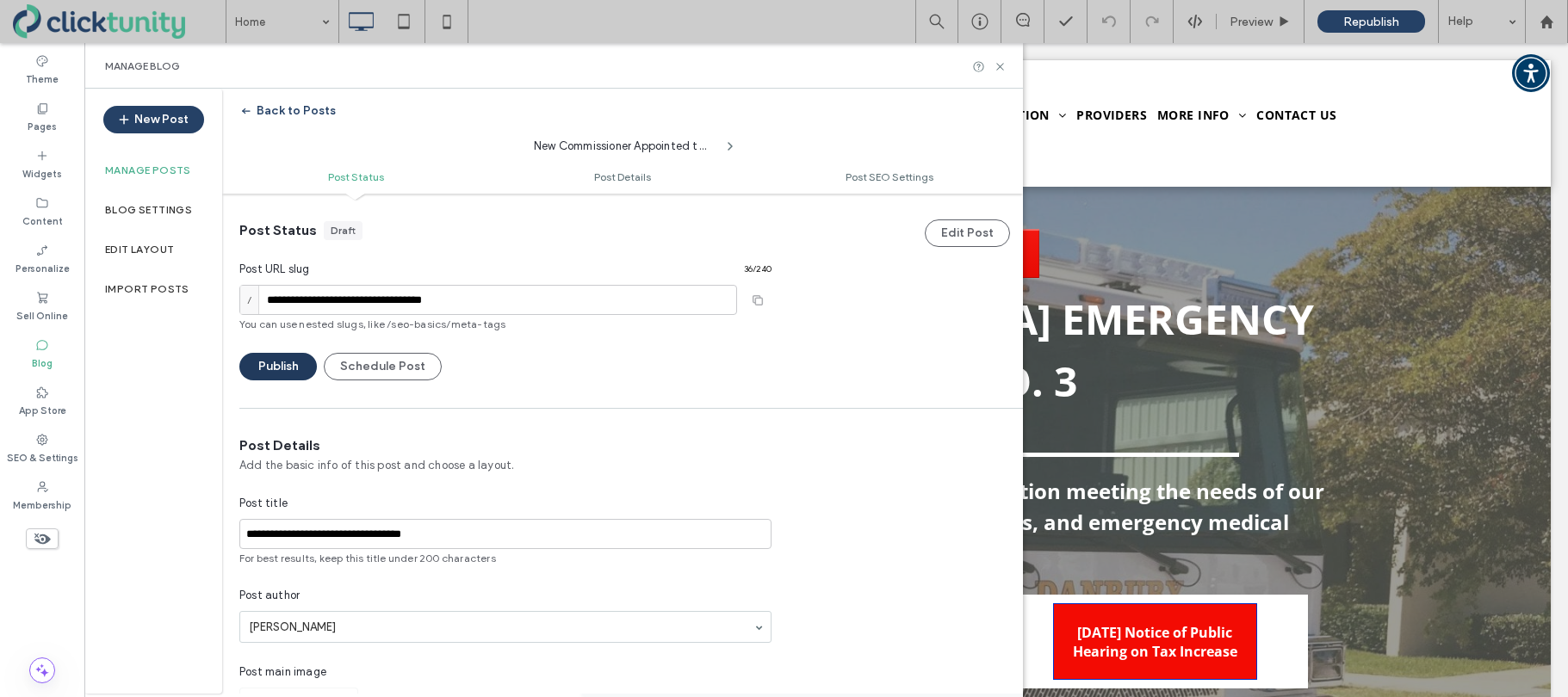
click at [269, 357] on button "Publish" at bounding box center [278, 366] width 77 height 27
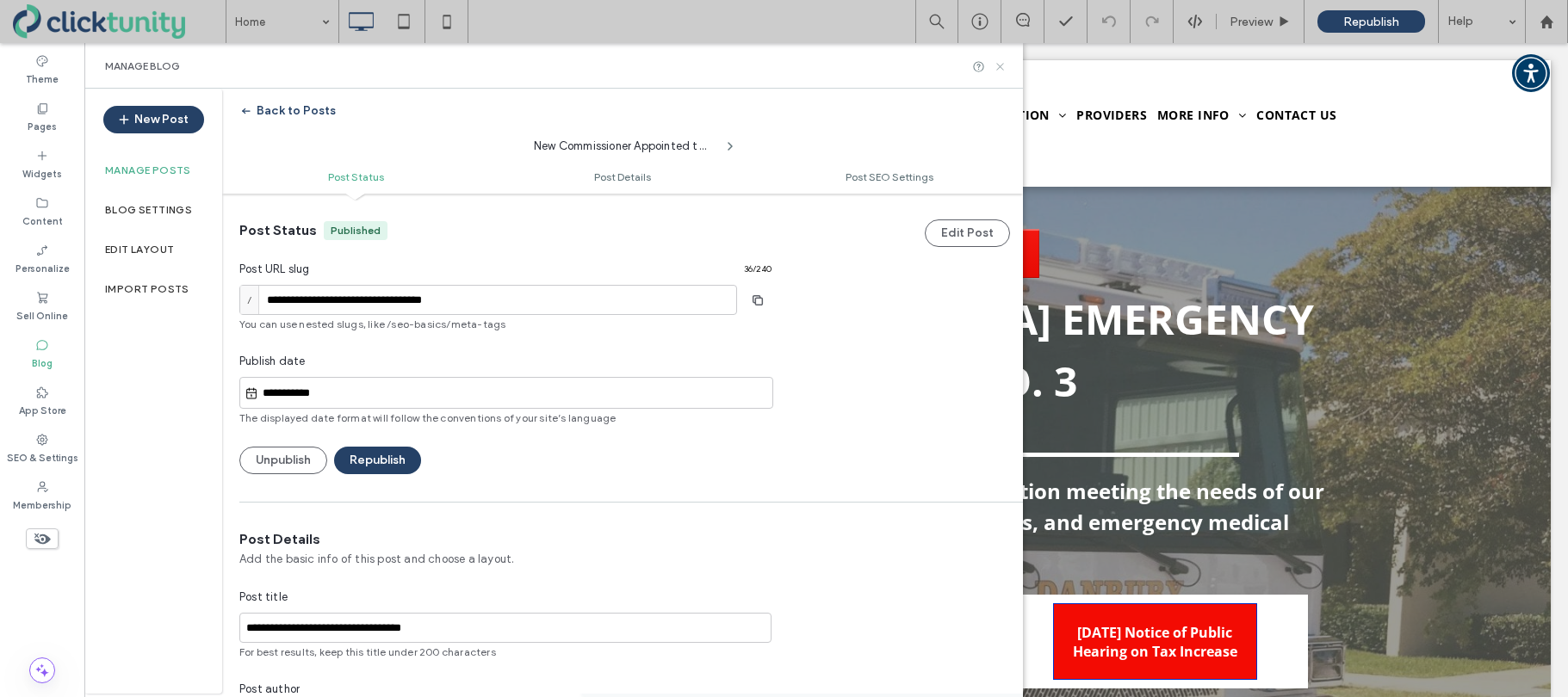
click at [999, 70] on icon at bounding box center [999, 66] width 13 height 13
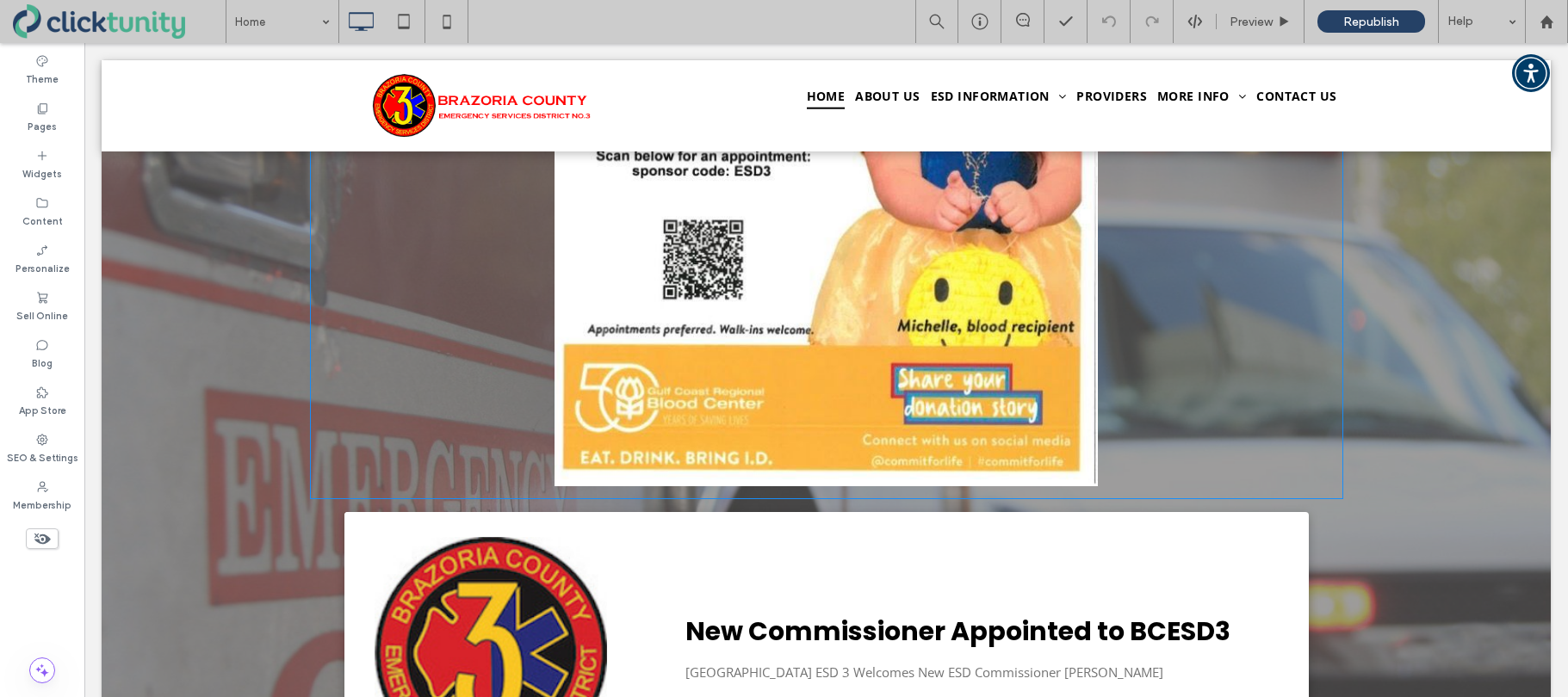
scroll to position [950, 0]
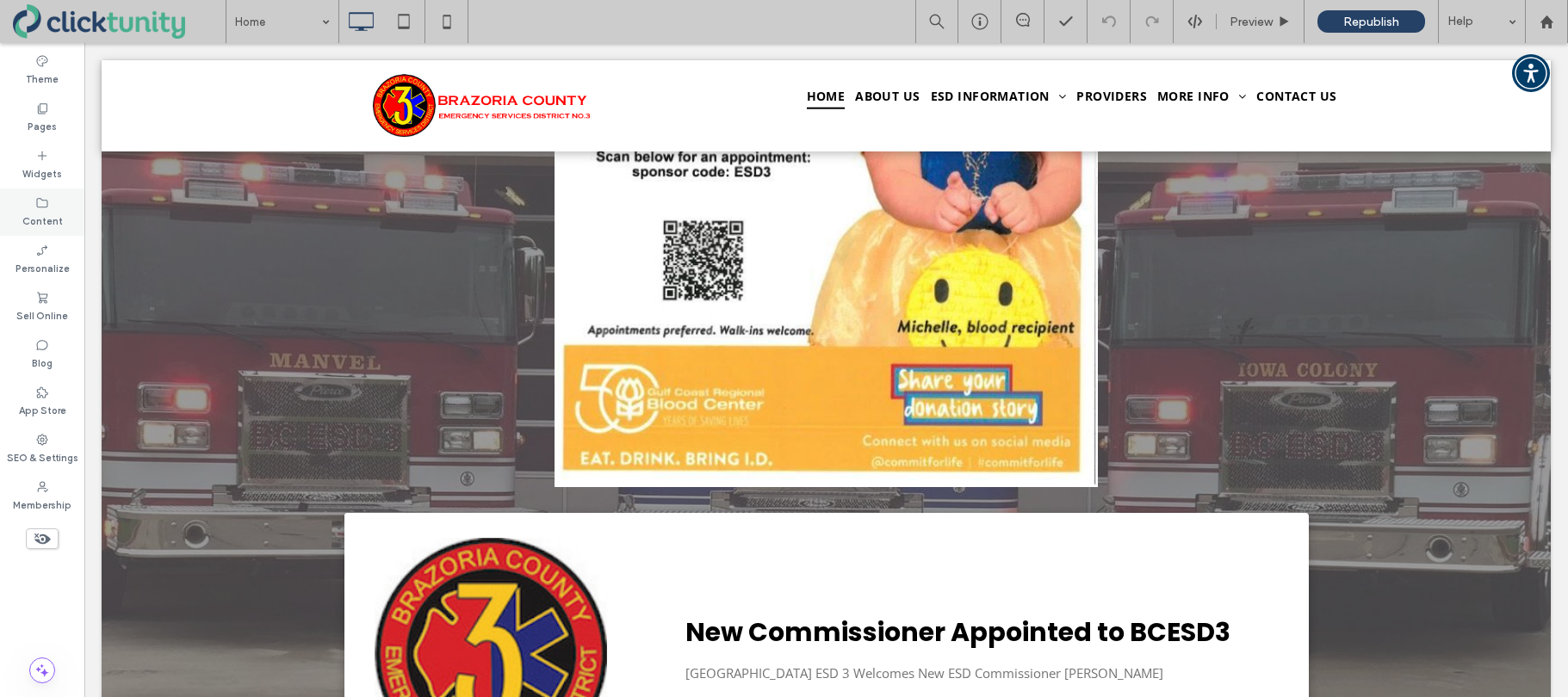
click at [35, 214] on label "Content" at bounding box center [43, 219] width 41 height 19
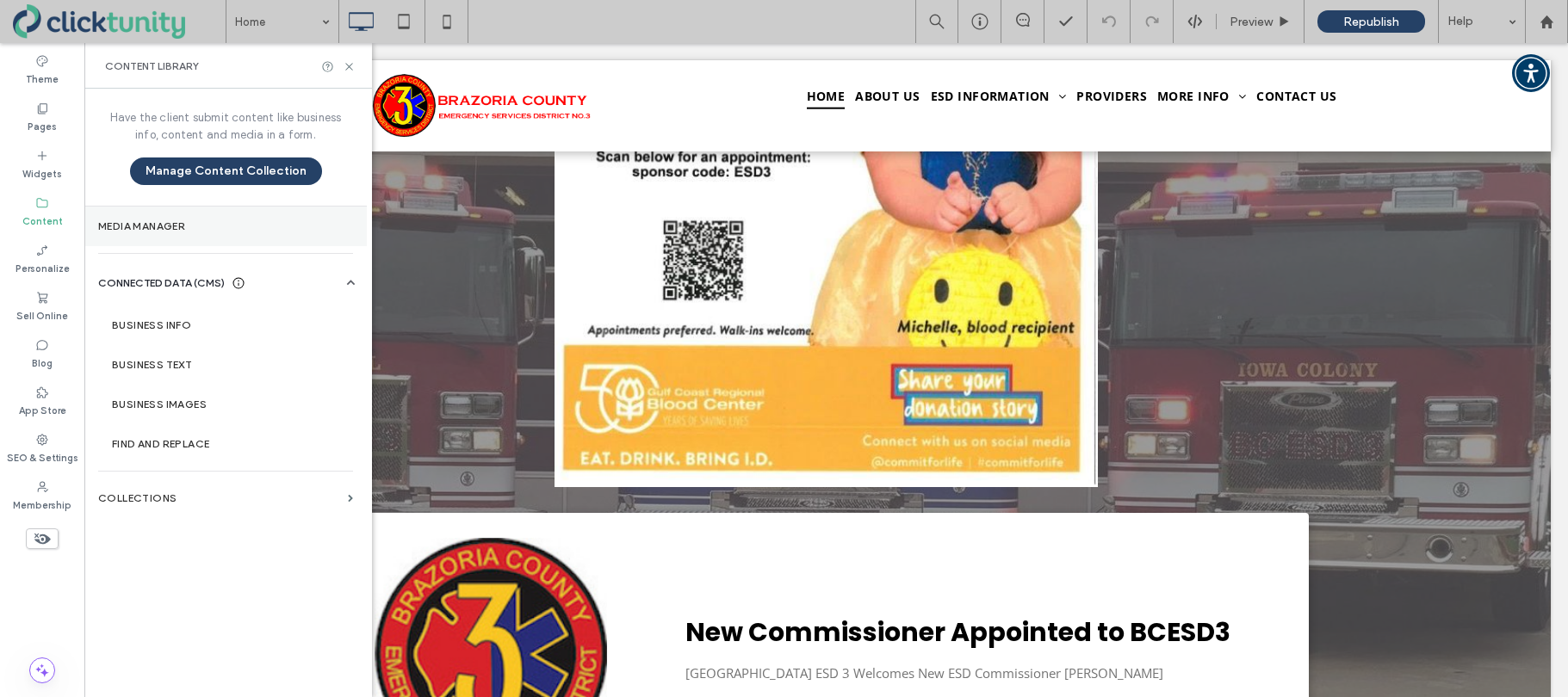
click at [142, 226] on label "Media Manager" at bounding box center [224, 226] width 254 height 12
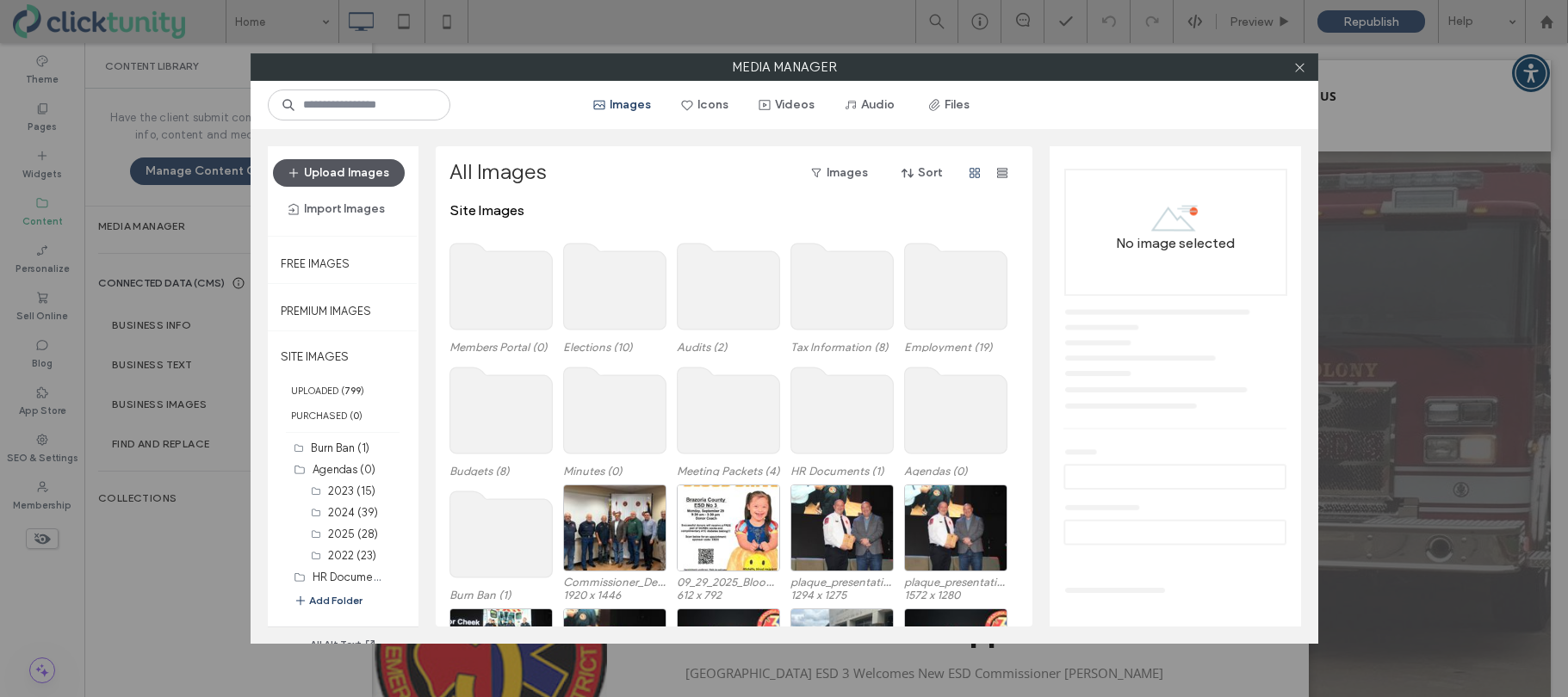
click at [366, 174] on button "Upload Images" at bounding box center [339, 173] width 132 height 27
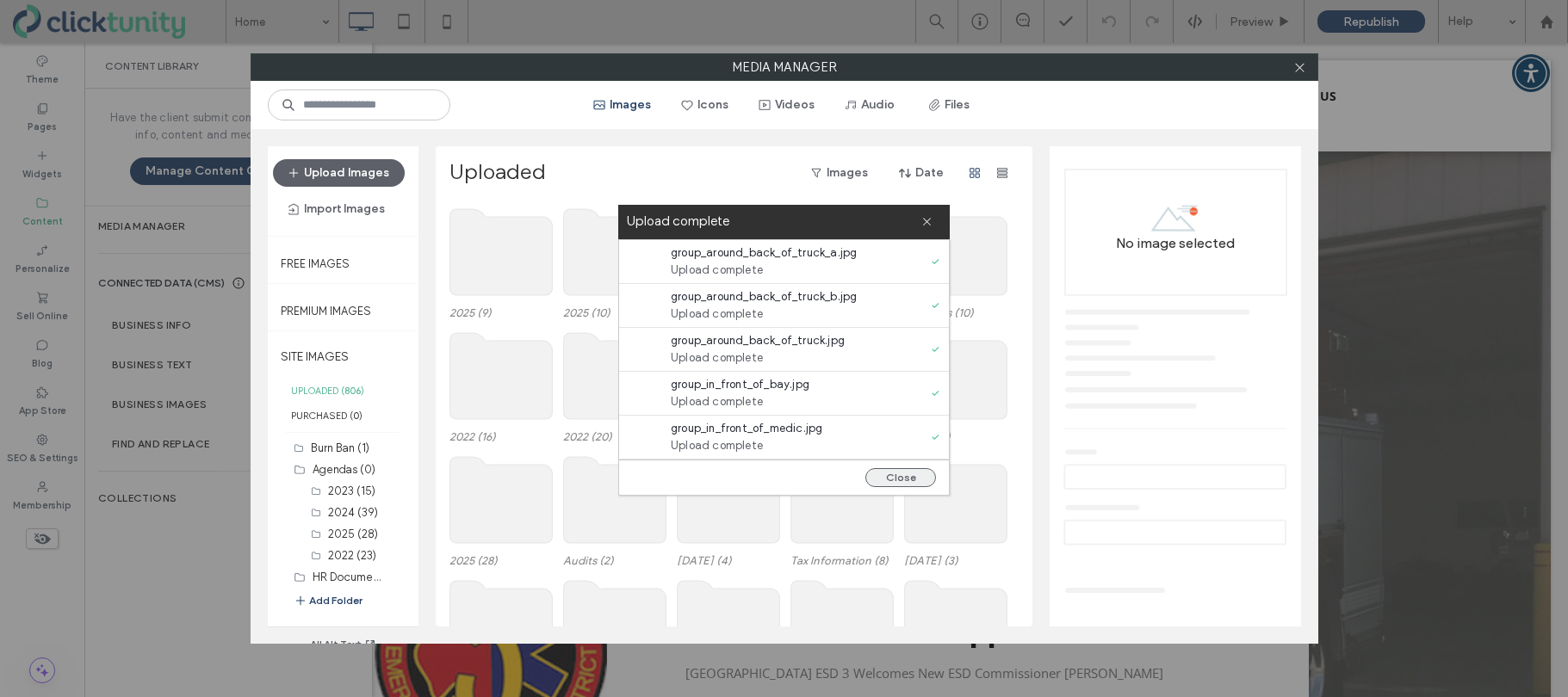
click at [903, 476] on button "Close" at bounding box center [900, 478] width 71 height 19
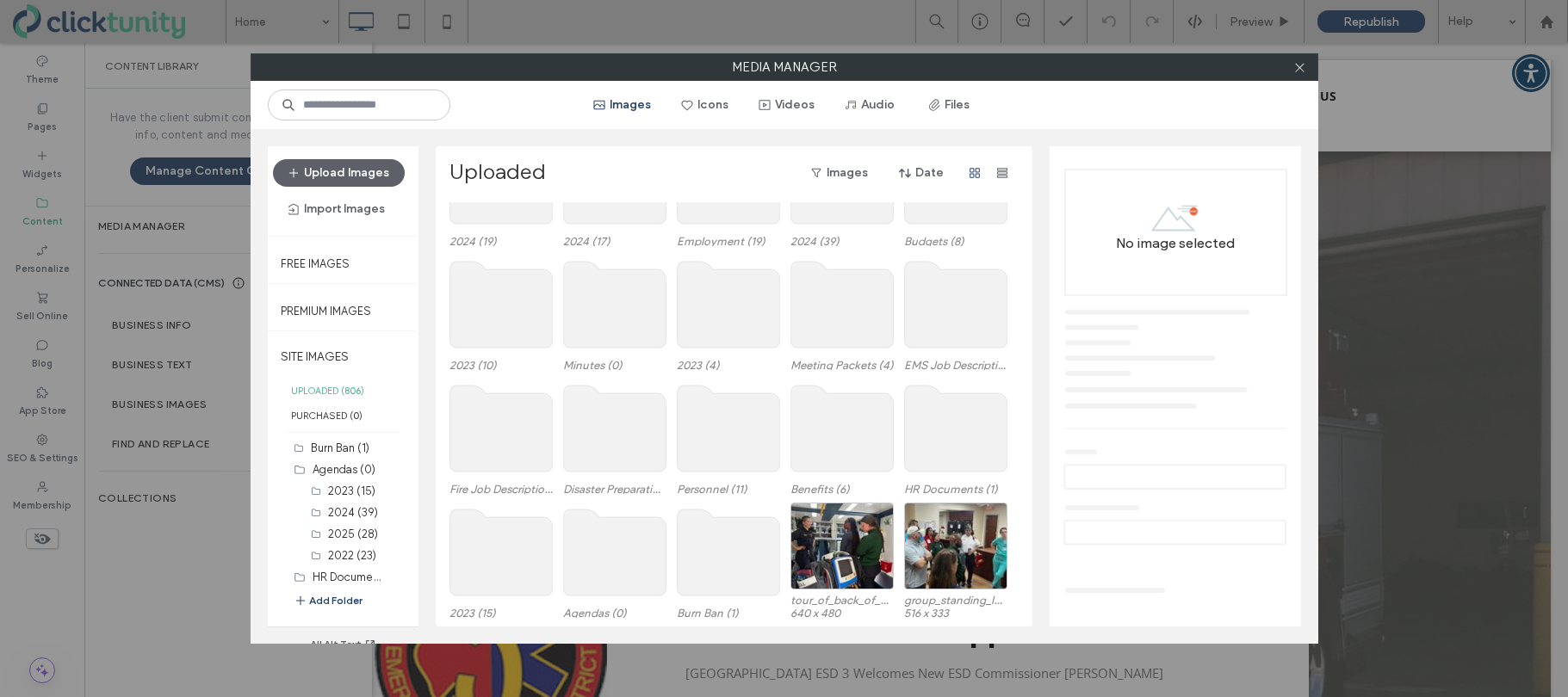
scroll to position [446, 0]
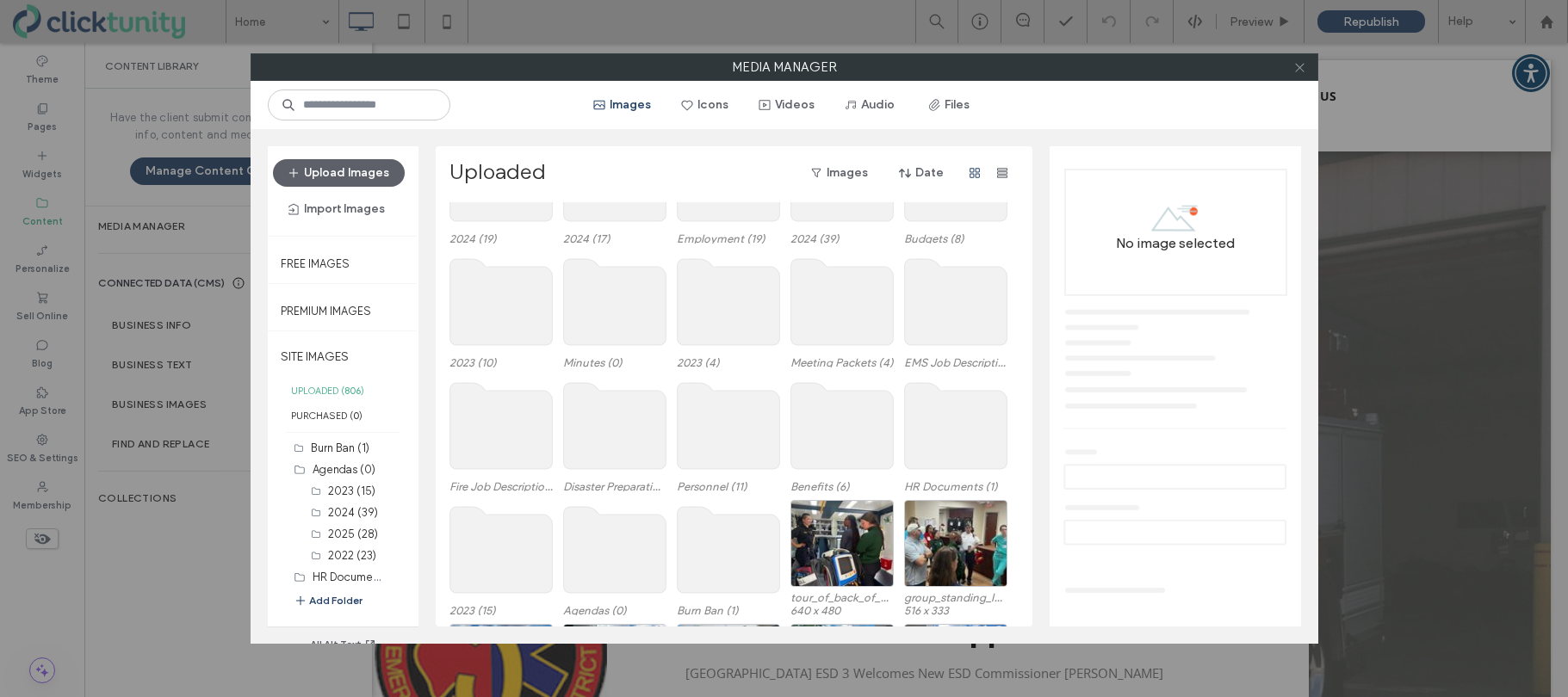
click at [1299, 70] on icon at bounding box center [1299, 67] width 13 height 13
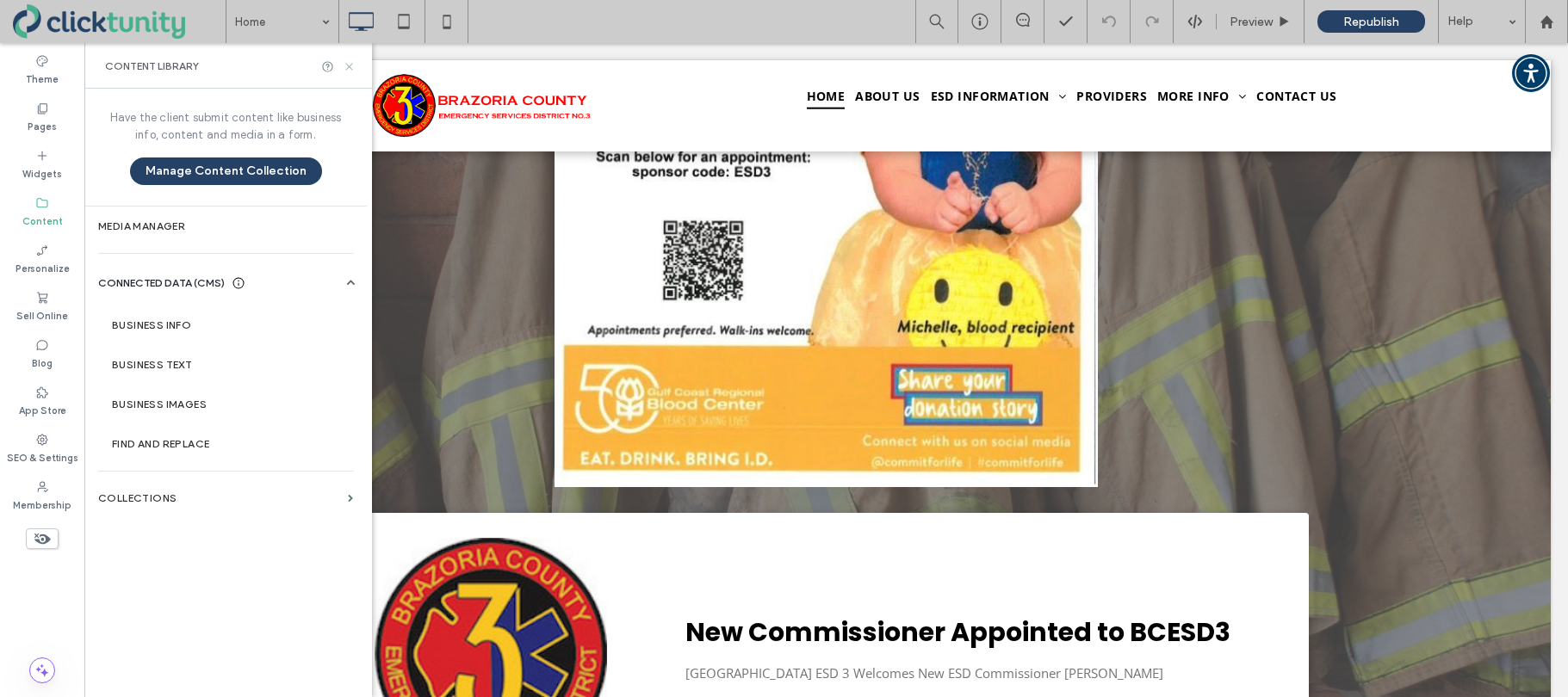
click at [346, 68] on use at bounding box center [348, 66] width 7 height 7
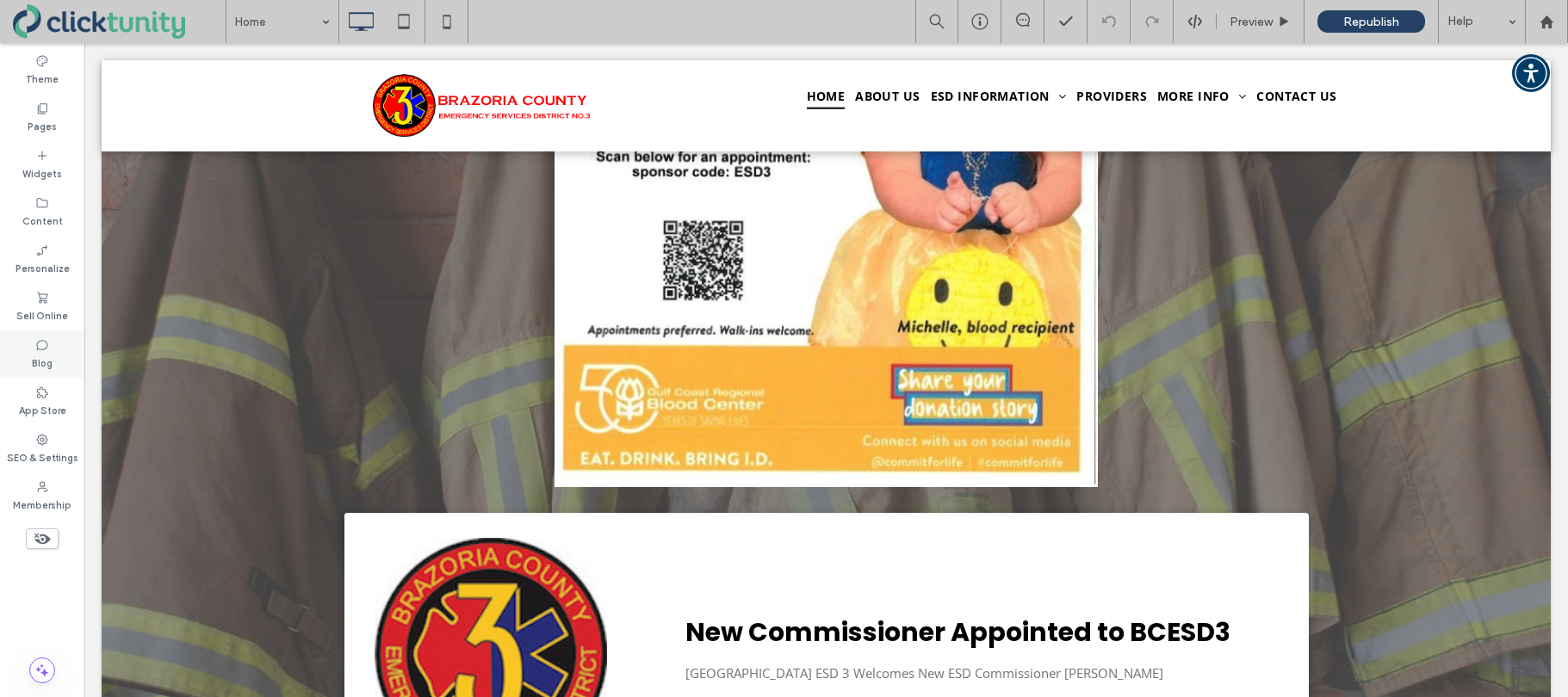
click at [38, 363] on label "Blog" at bounding box center [42, 362] width 20 height 19
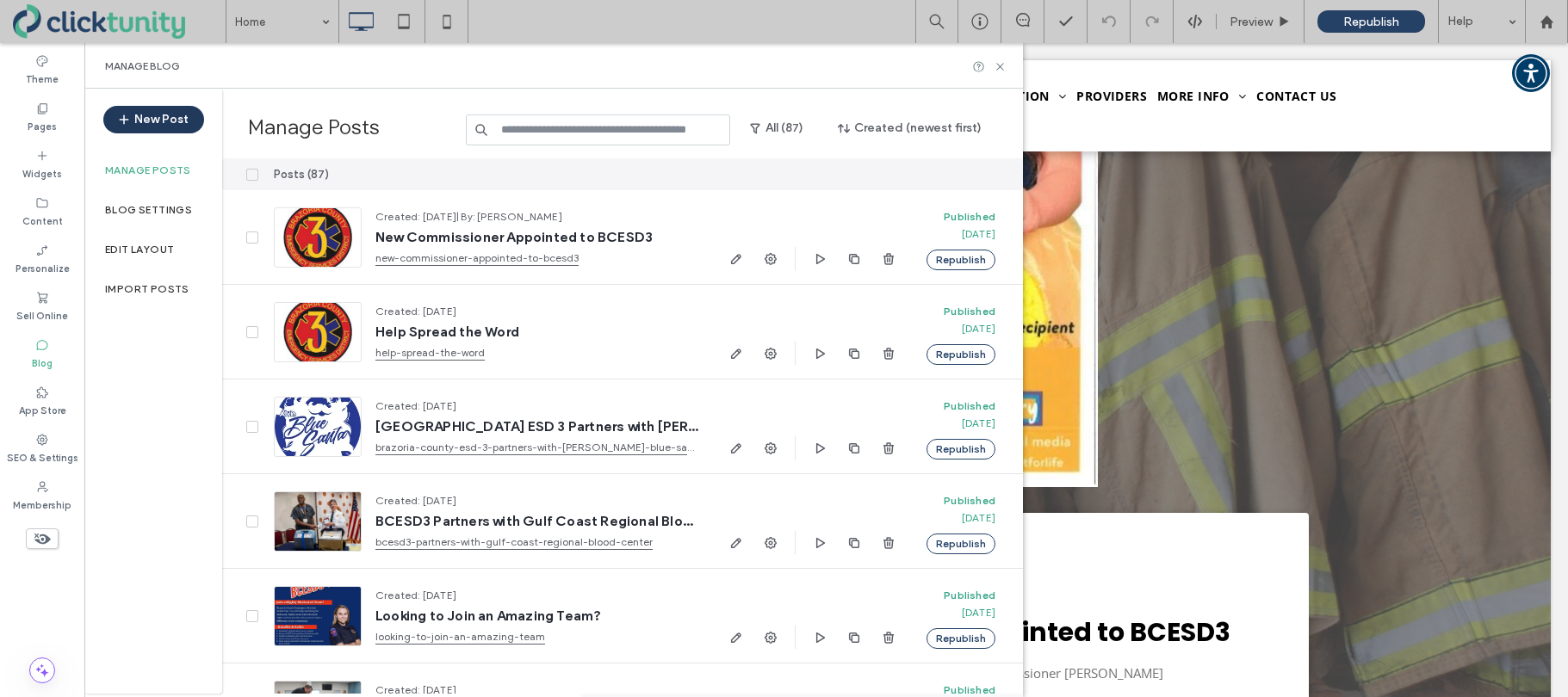
click at [141, 123] on button "New Post" at bounding box center [154, 119] width 101 height 27
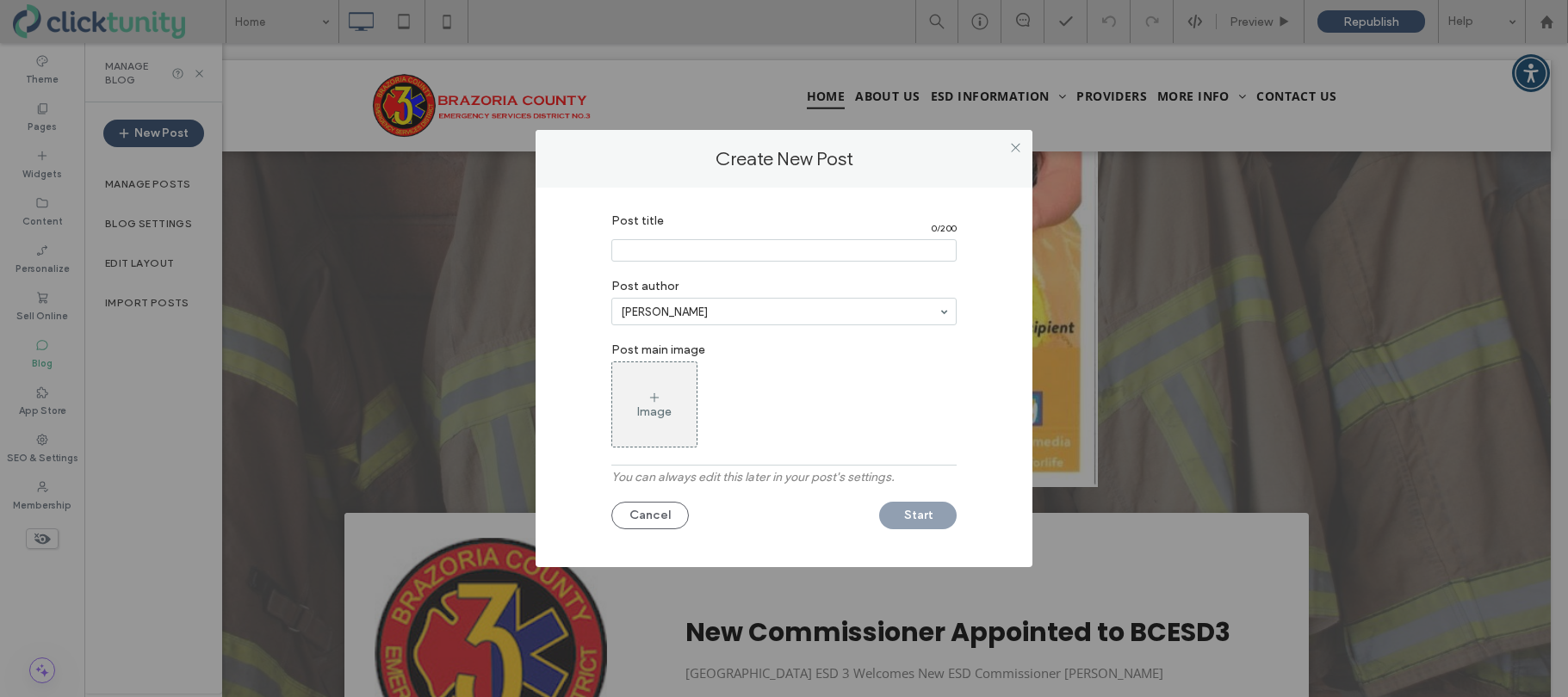
click at [629, 247] on input "Post title" at bounding box center [784, 249] width 345 height 22
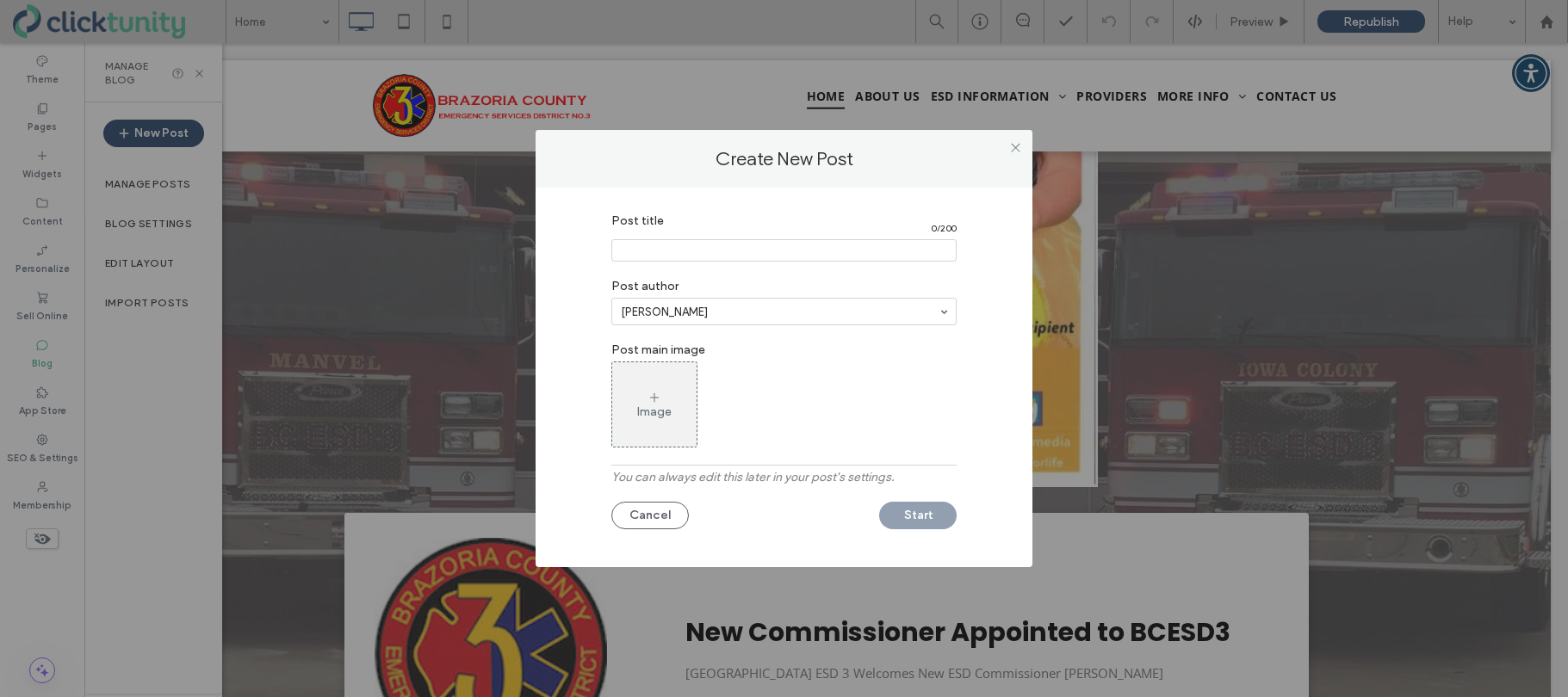
click at [660, 250] on input "Post title" at bounding box center [784, 249] width 345 height 22
type input "**********"
click at [676, 381] on div "Image" at bounding box center [654, 404] width 84 height 81
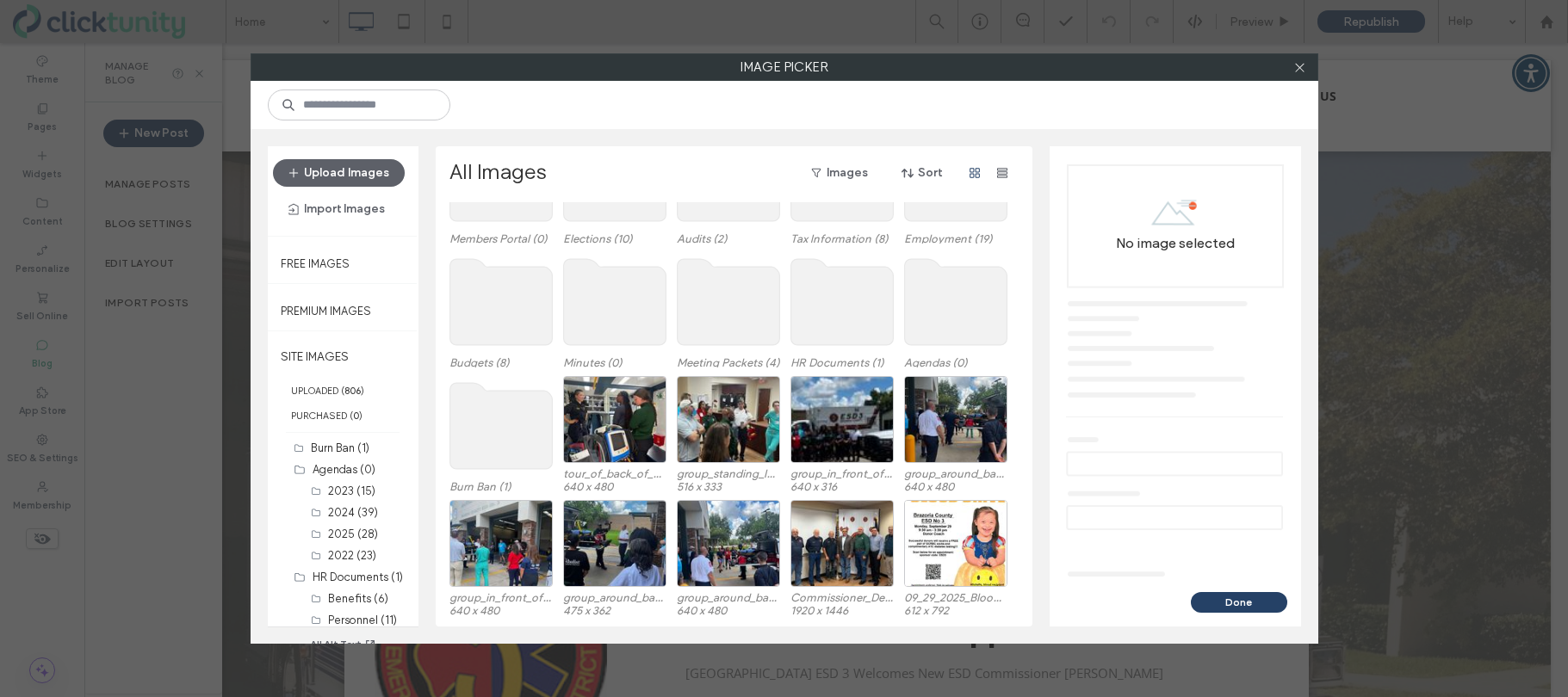
scroll to position [122, 0]
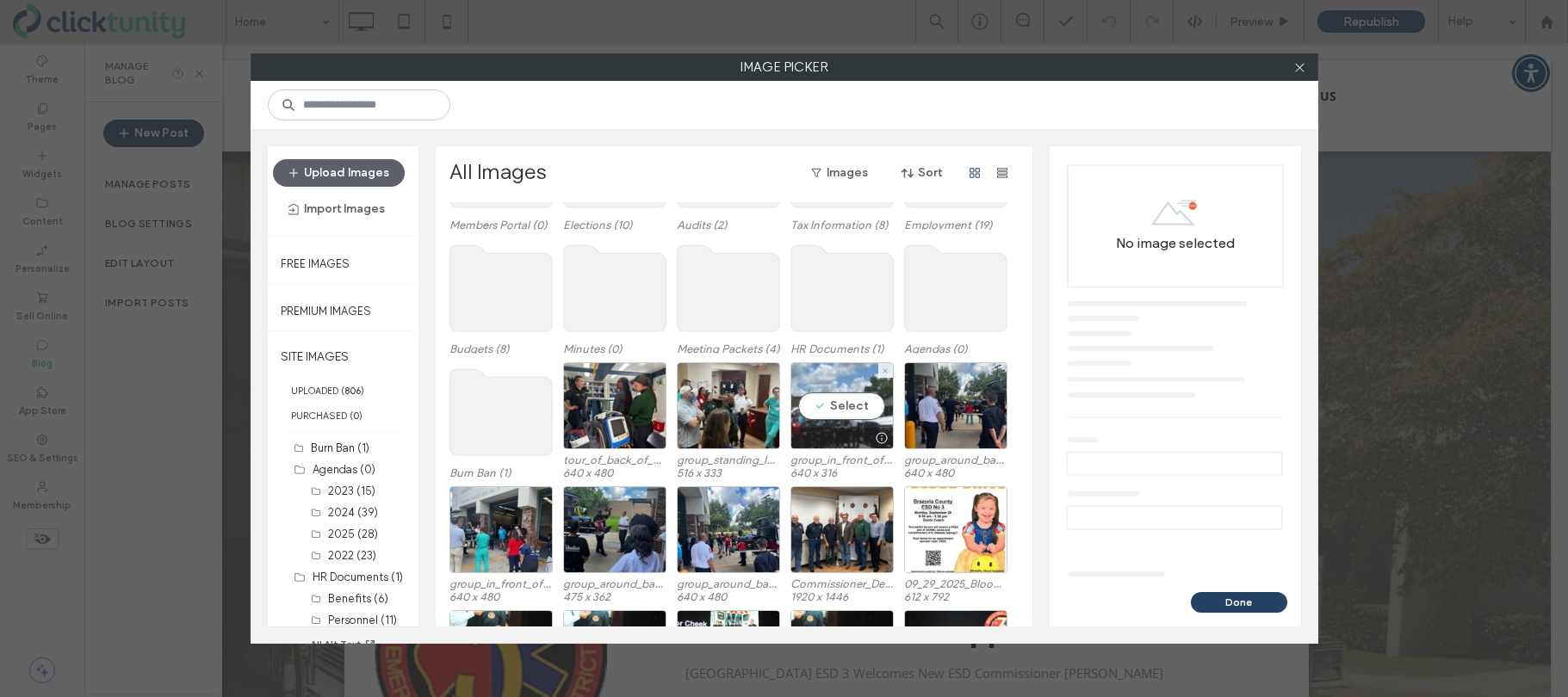
click at [816, 401] on div "Select" at bounding box center [842, 406] width 104 height 87
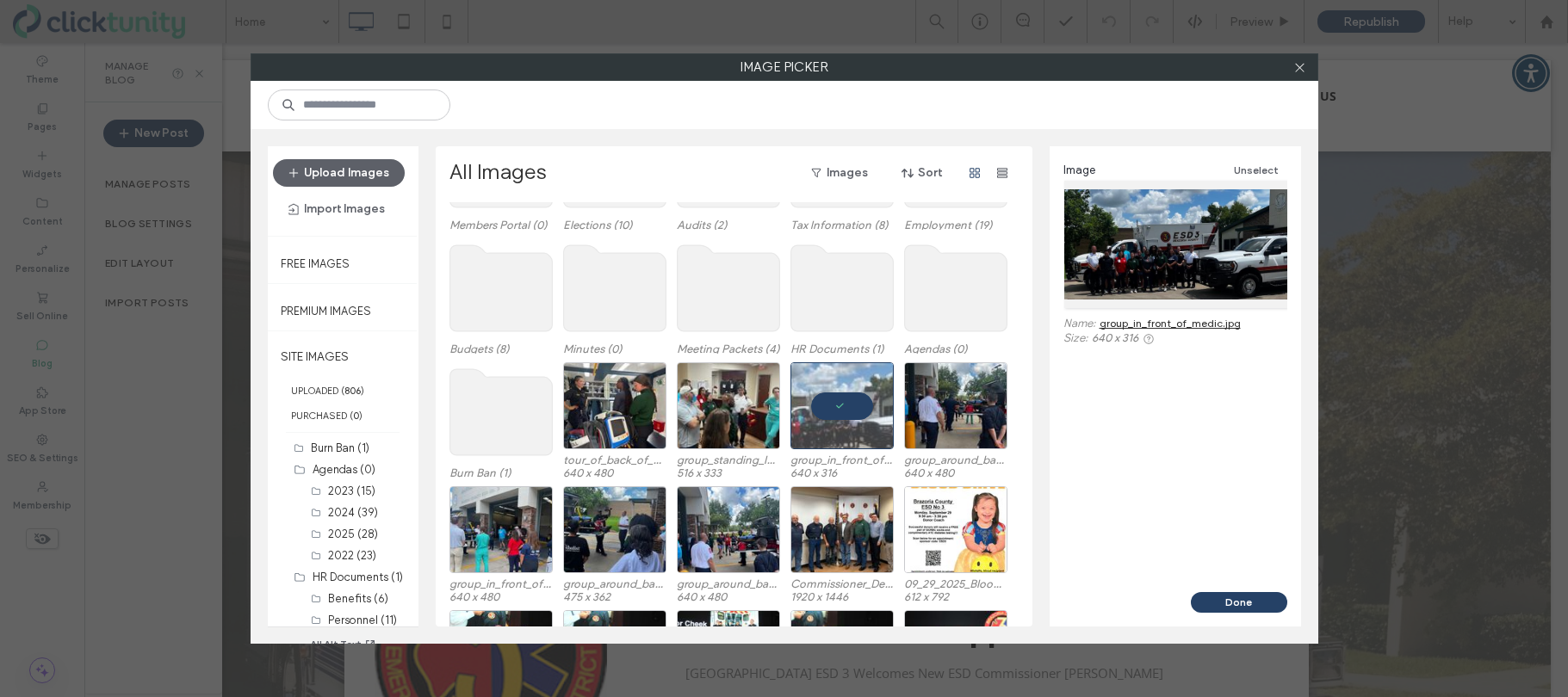
drag, startPoint x: 1228, startPoint y: 606, endPoint x: 1201, endPoint y: 591, distance: 30.9
click at [1228, 606] on button "Done" at bounding box center [1239, 601] width 97 height 20
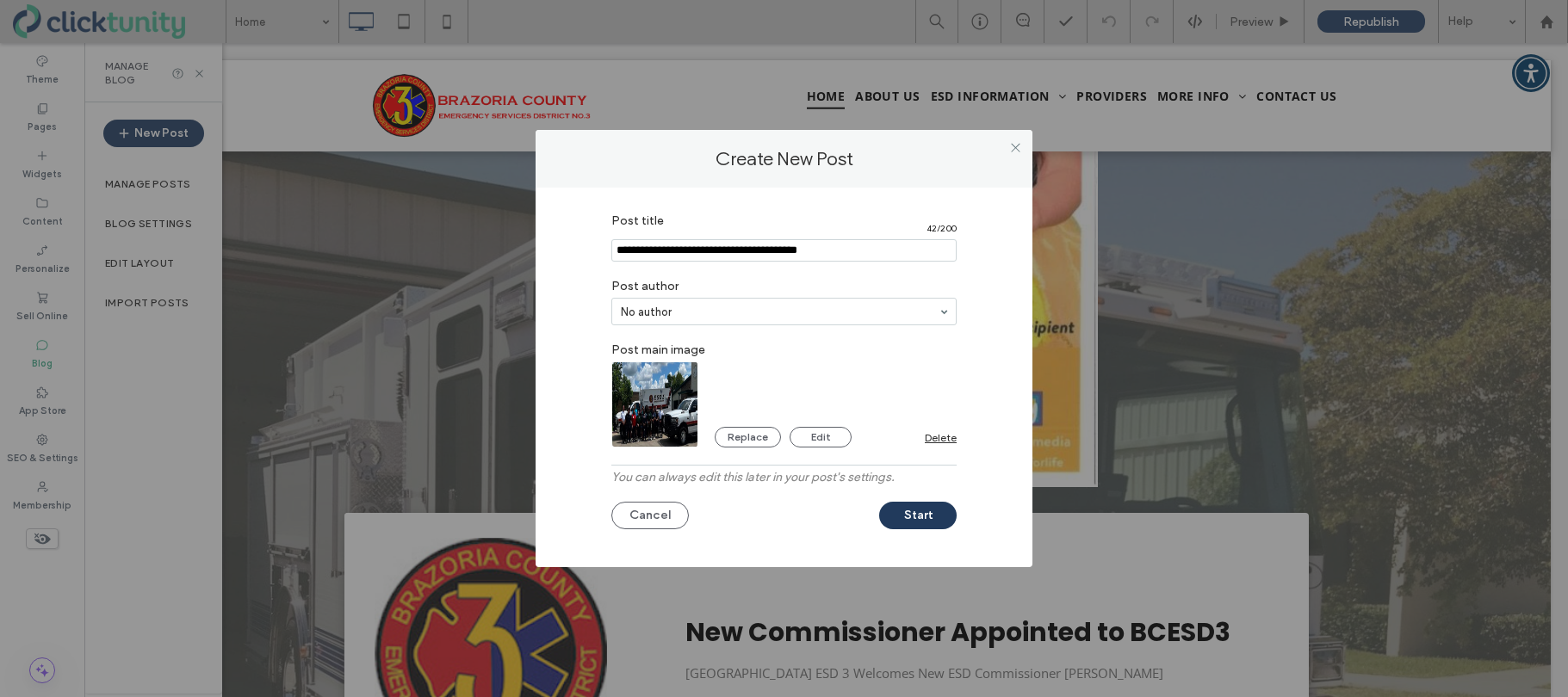
click at [940, 516] on button "Start" at bounding box center [918, 515] width 77 height 27
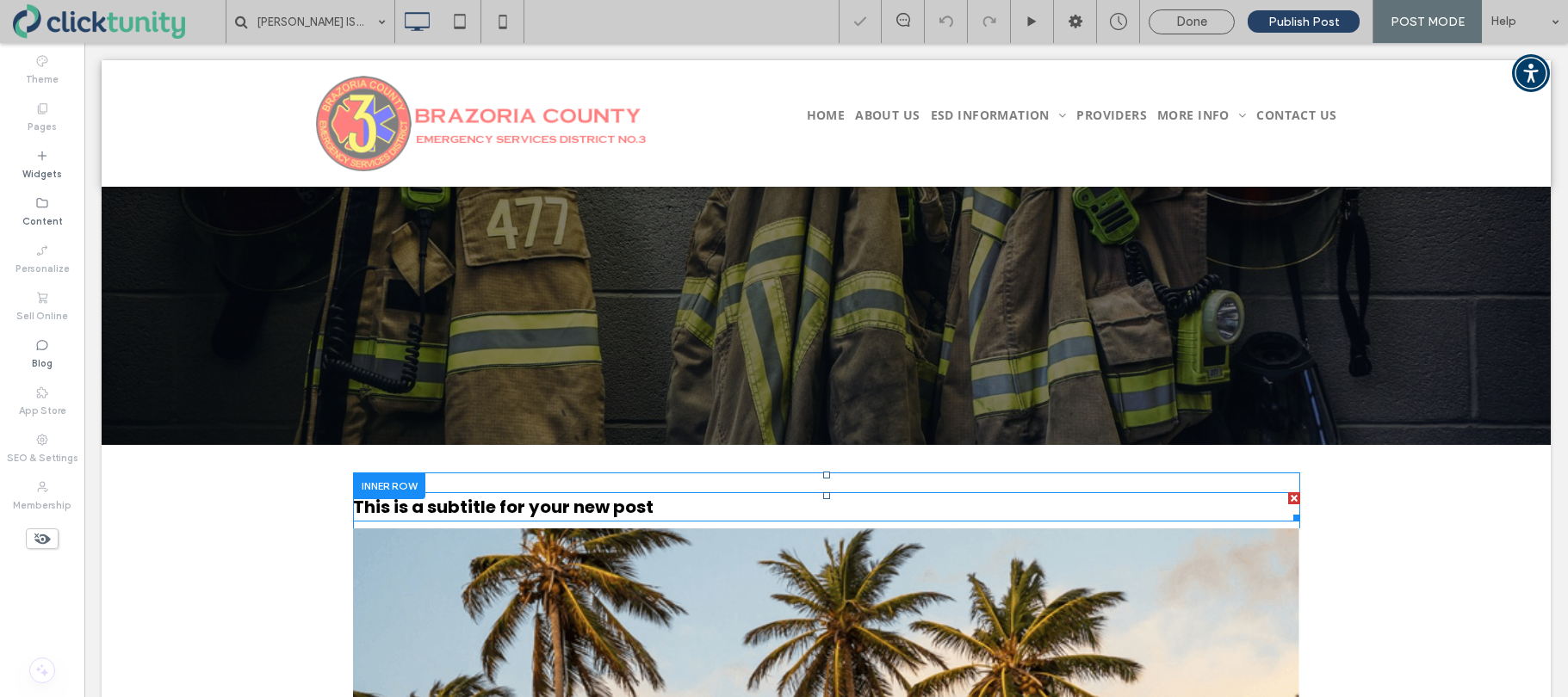
click at [545, 497] on h3 "This is a subtitle for your new post" at bounding box center [826, 507] width 947 height 29
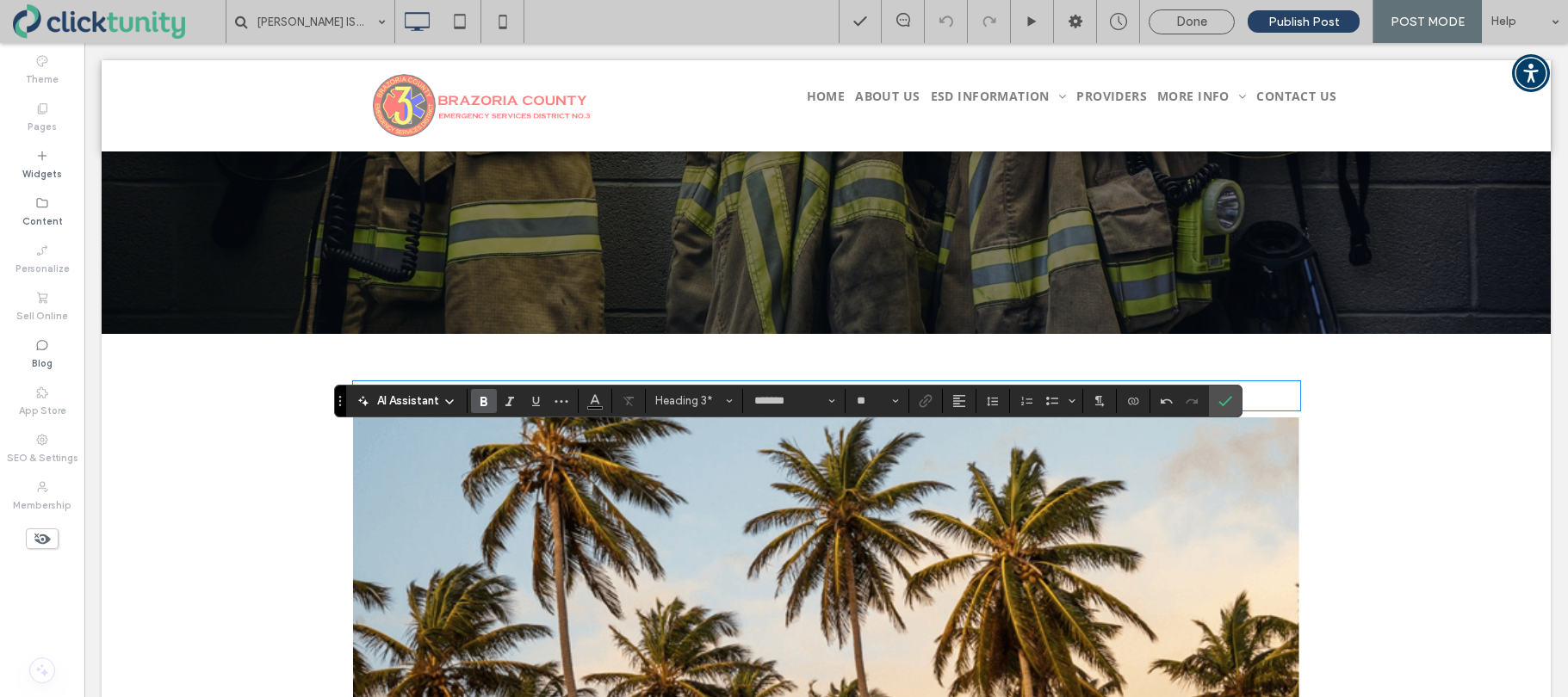
scroll to position [247, 0]
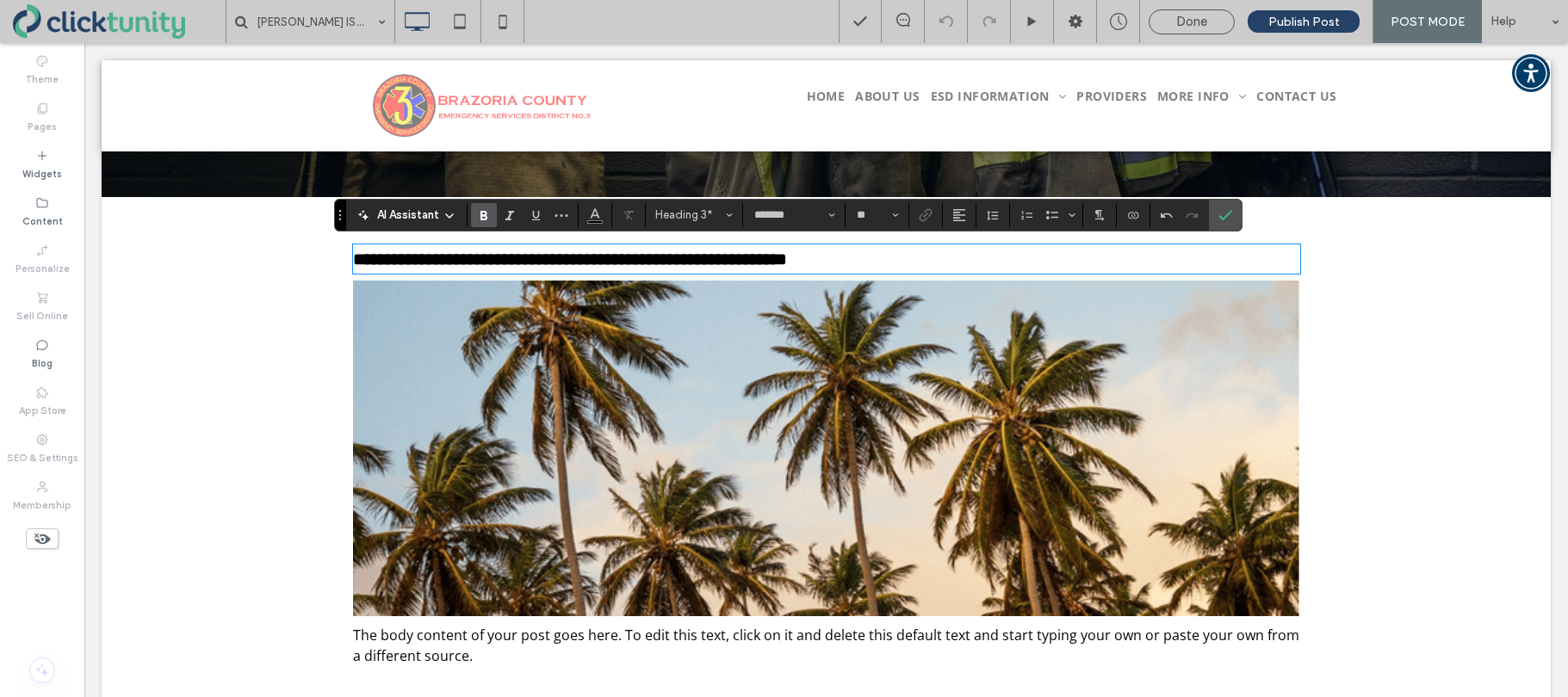
click at [589, 334] on img at bounding box center [826, 449] width 947 height 336
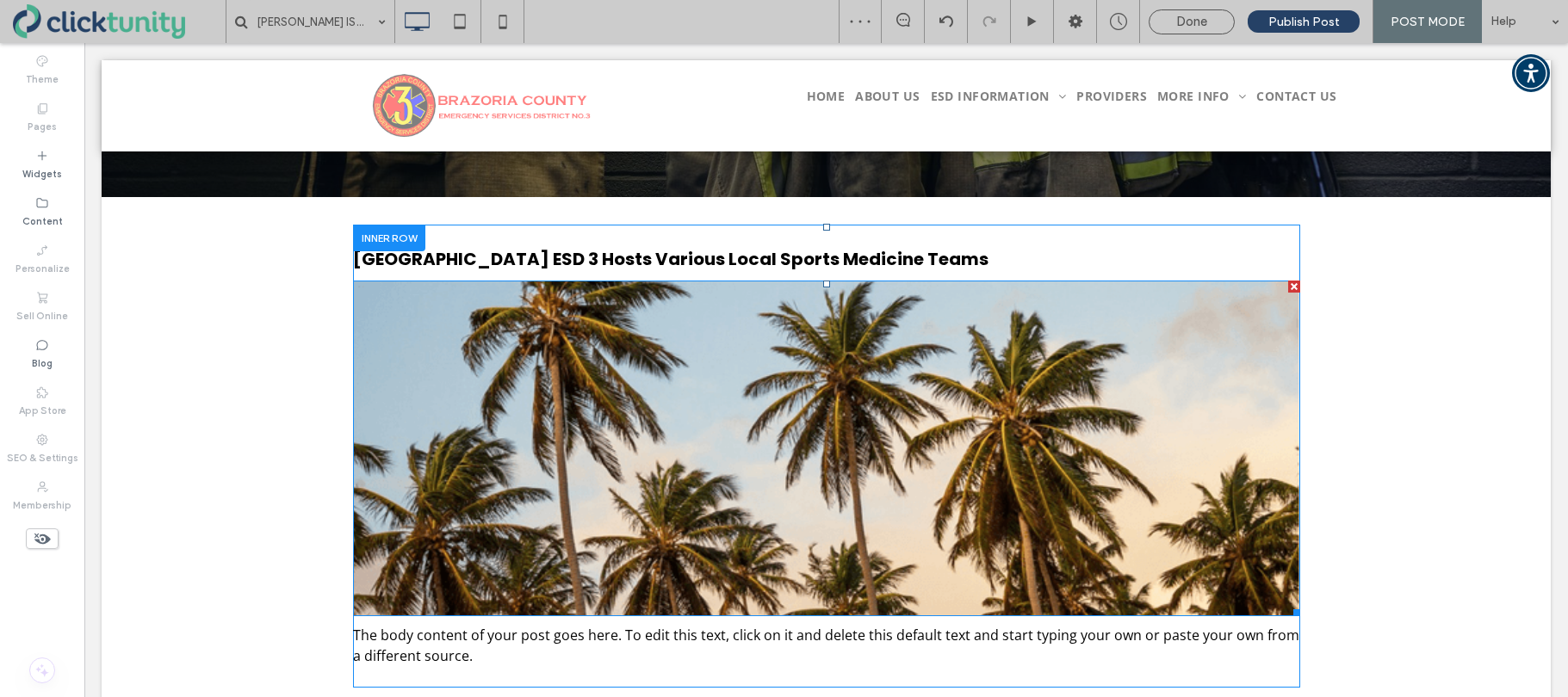
drag, startPoint x: 1294, startPoint y: 291, endPoint x: 1378, endPoint y: 334, distance: 94.4
click at [1294, 291] on div at bounding box center [1293, 286] width 12 height 12
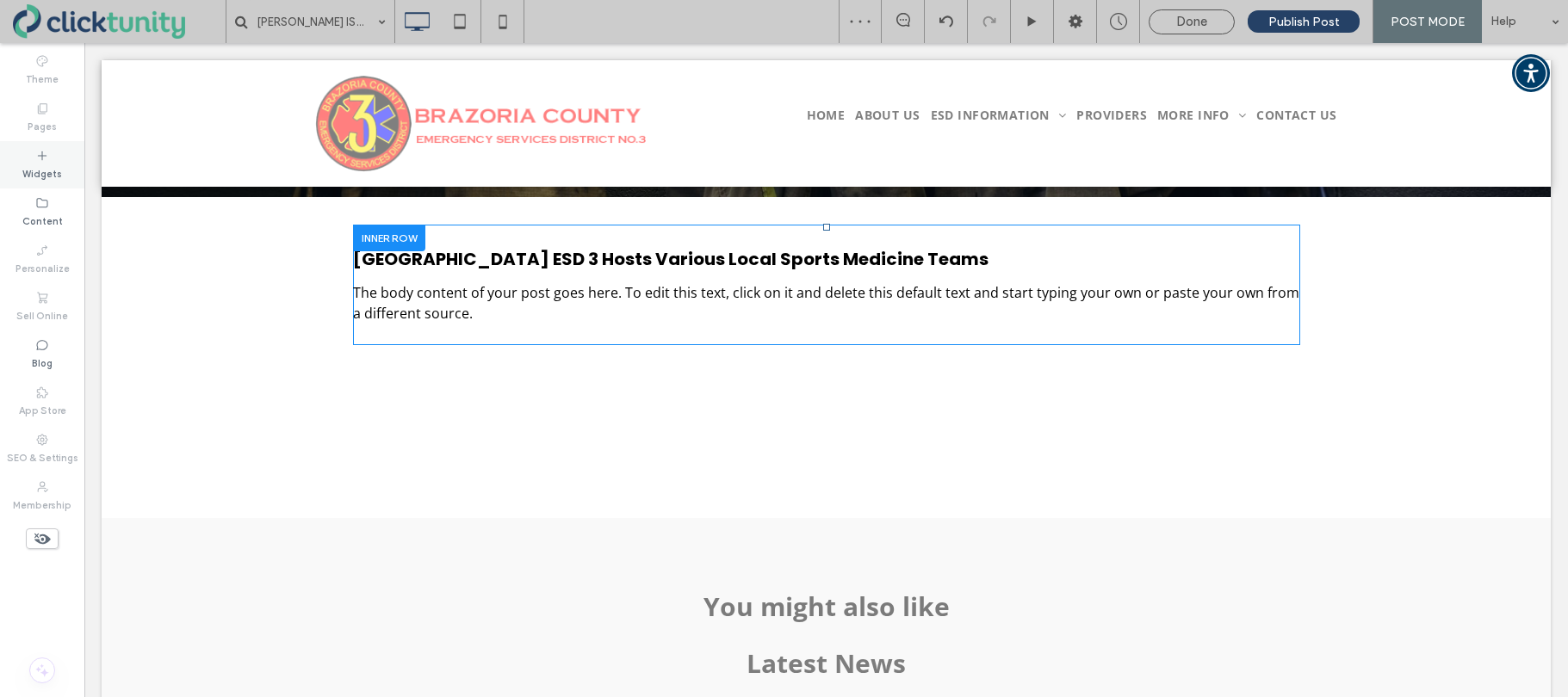
click at [57, 170] on label "Widgets" at bounding box center [42, 172] width 40 height 19
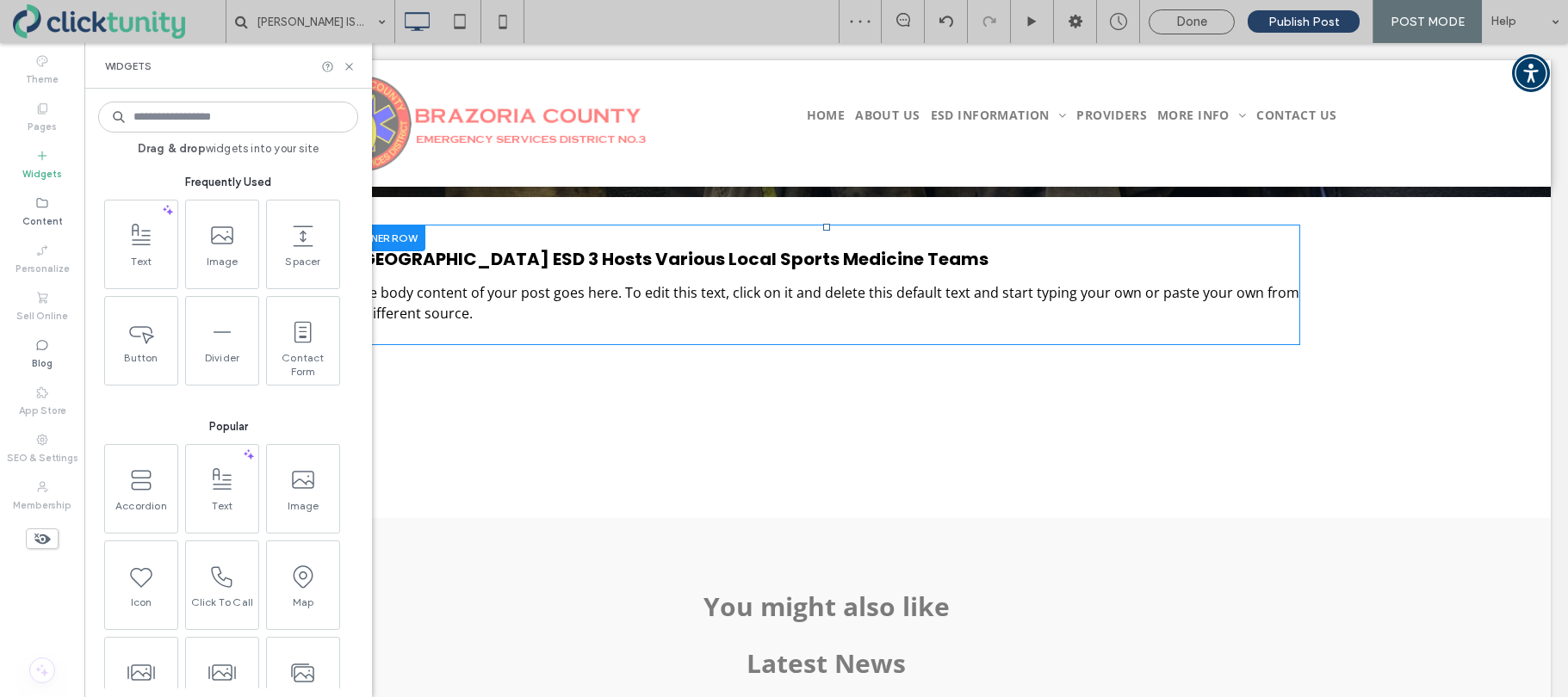
click at [222, 126] on input at bounding box center [227, 117] width 260 height 31
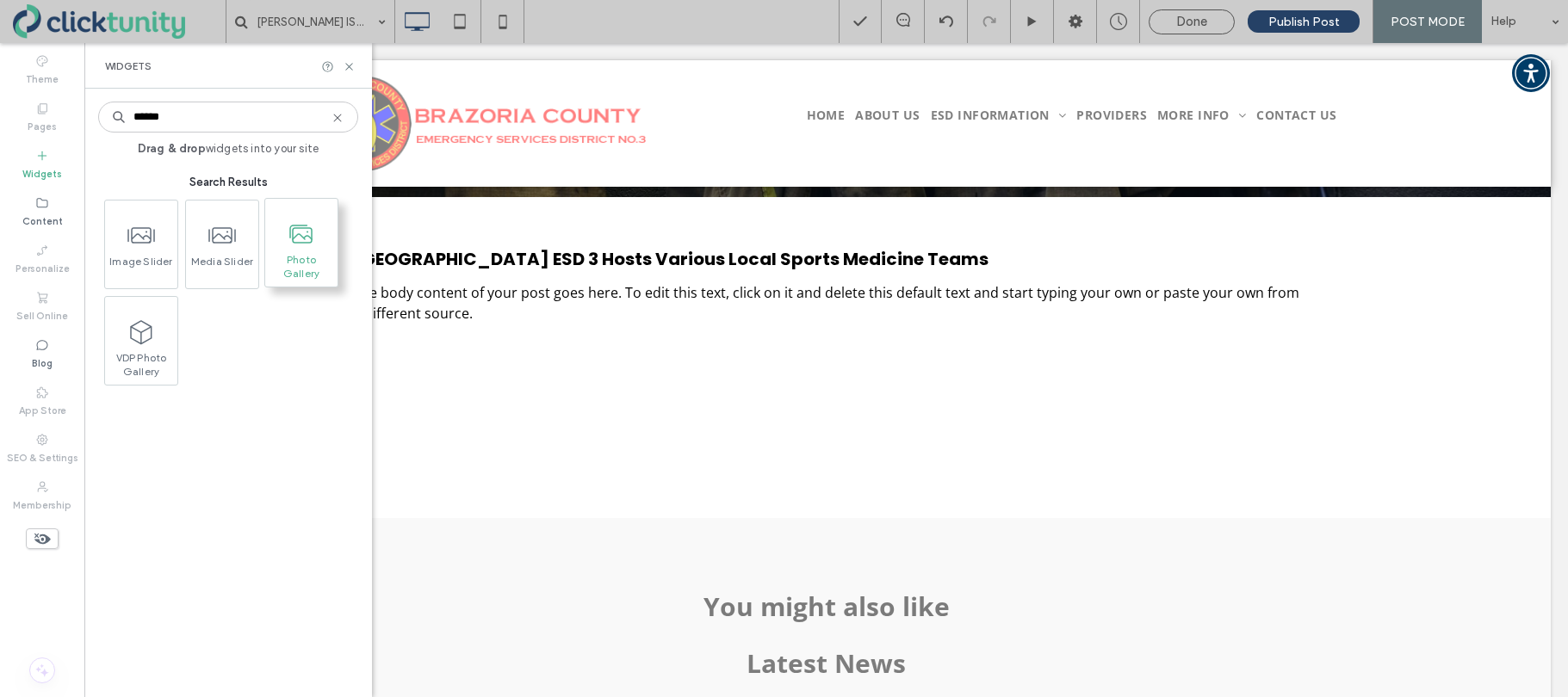
type input "******"
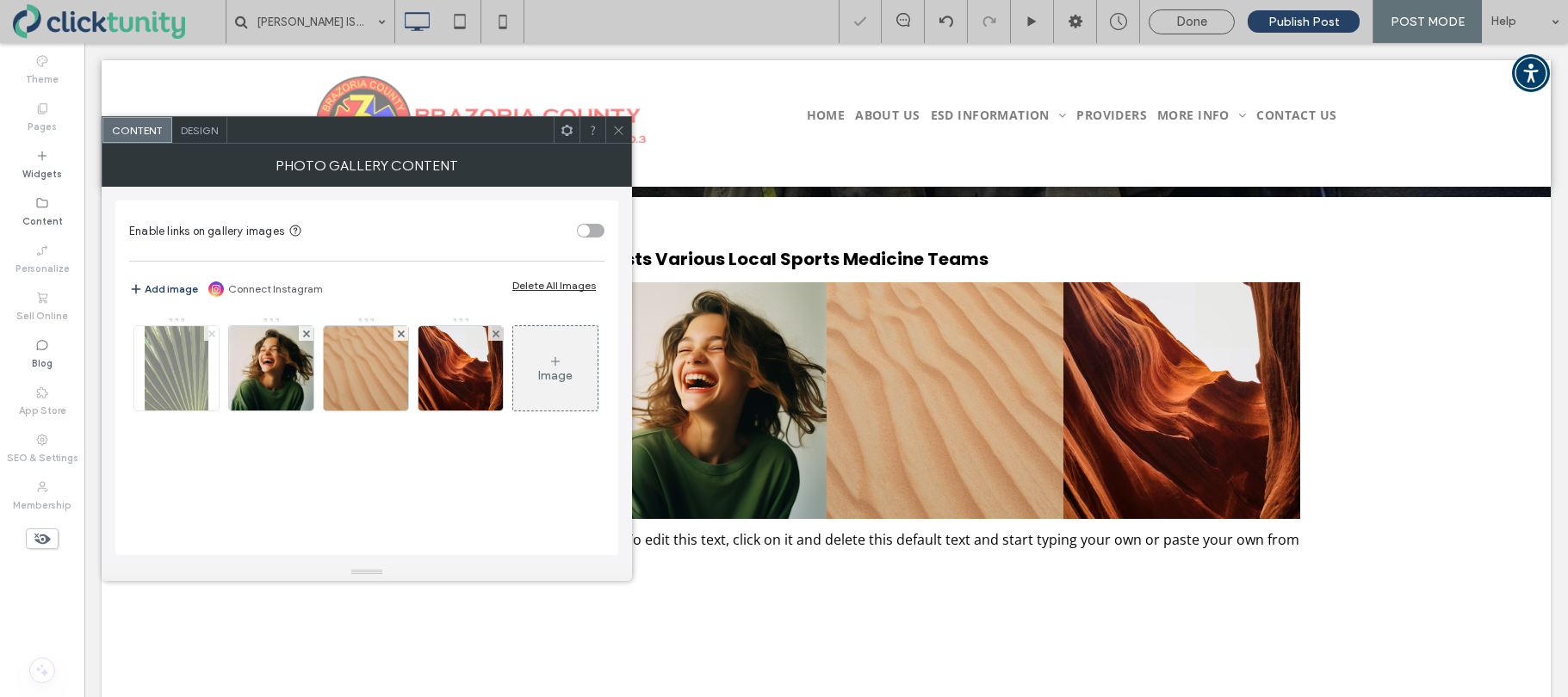
click at [215, 334] on icon at bounding box center [211, 334] width 7 height 7
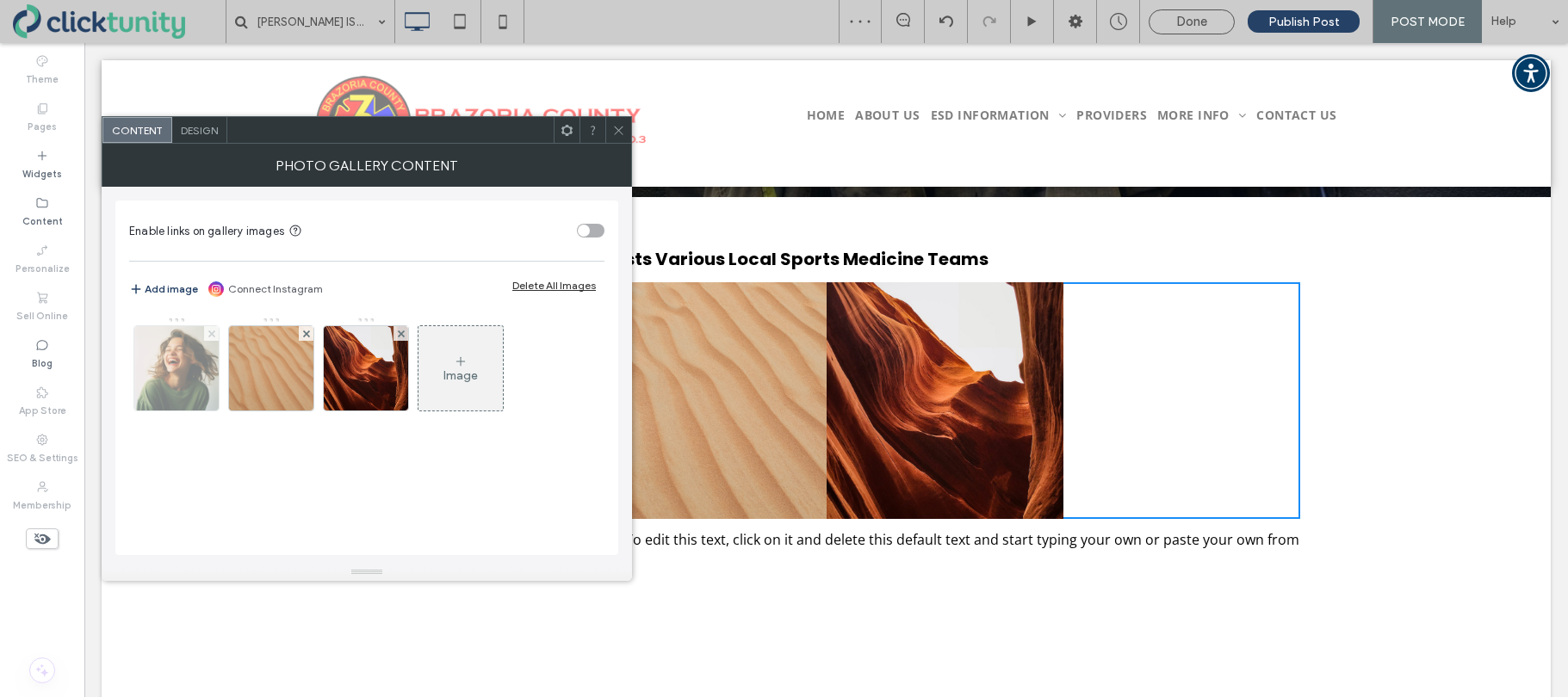
click at [214, 334] on icon at bounding box center [211, 334] width 7 height 7
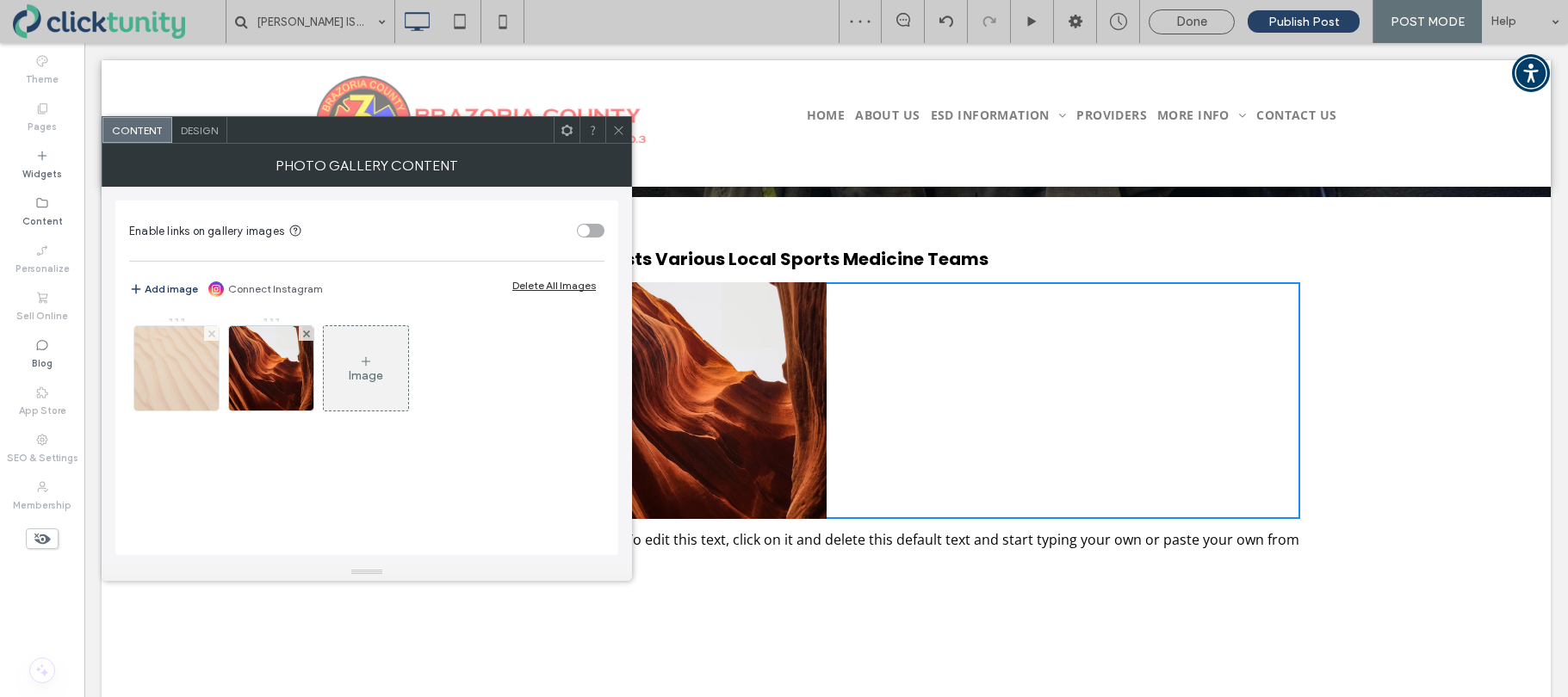
click at [213, 334] on use at bounding box center [210, 333] width 7 height 7
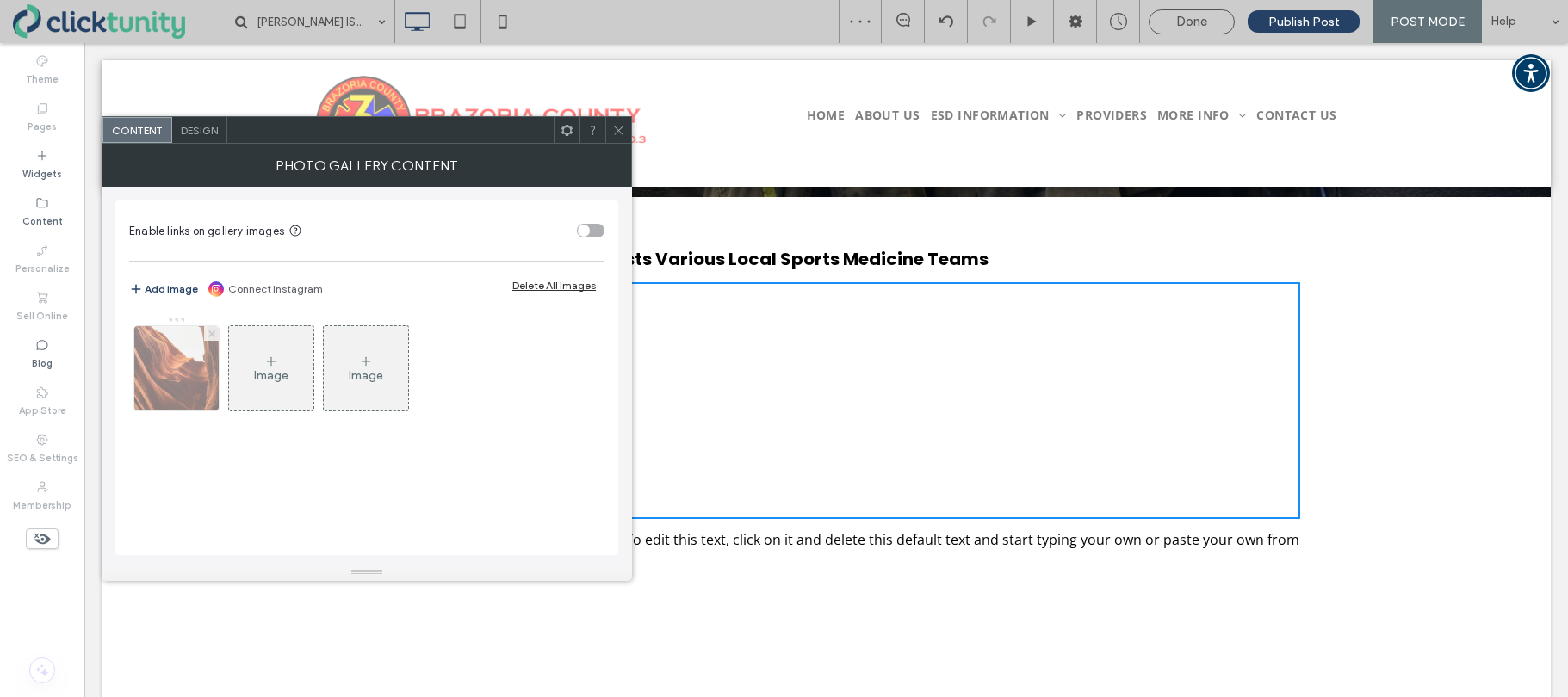
click at [212, 334] on use at bounding box center [210, 333] width 7 height 7
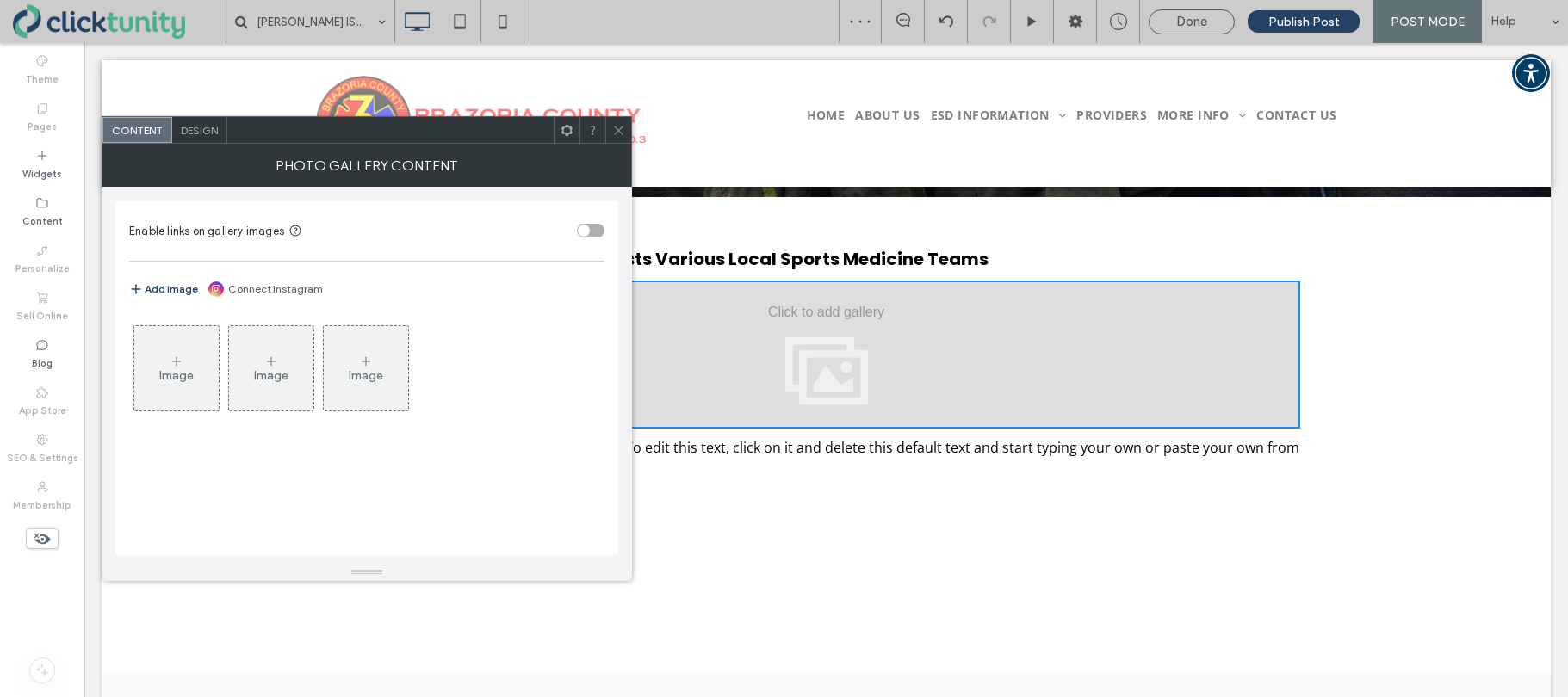
click at [176, 363] on use at bounding box center [176, 360] width 9 height 9
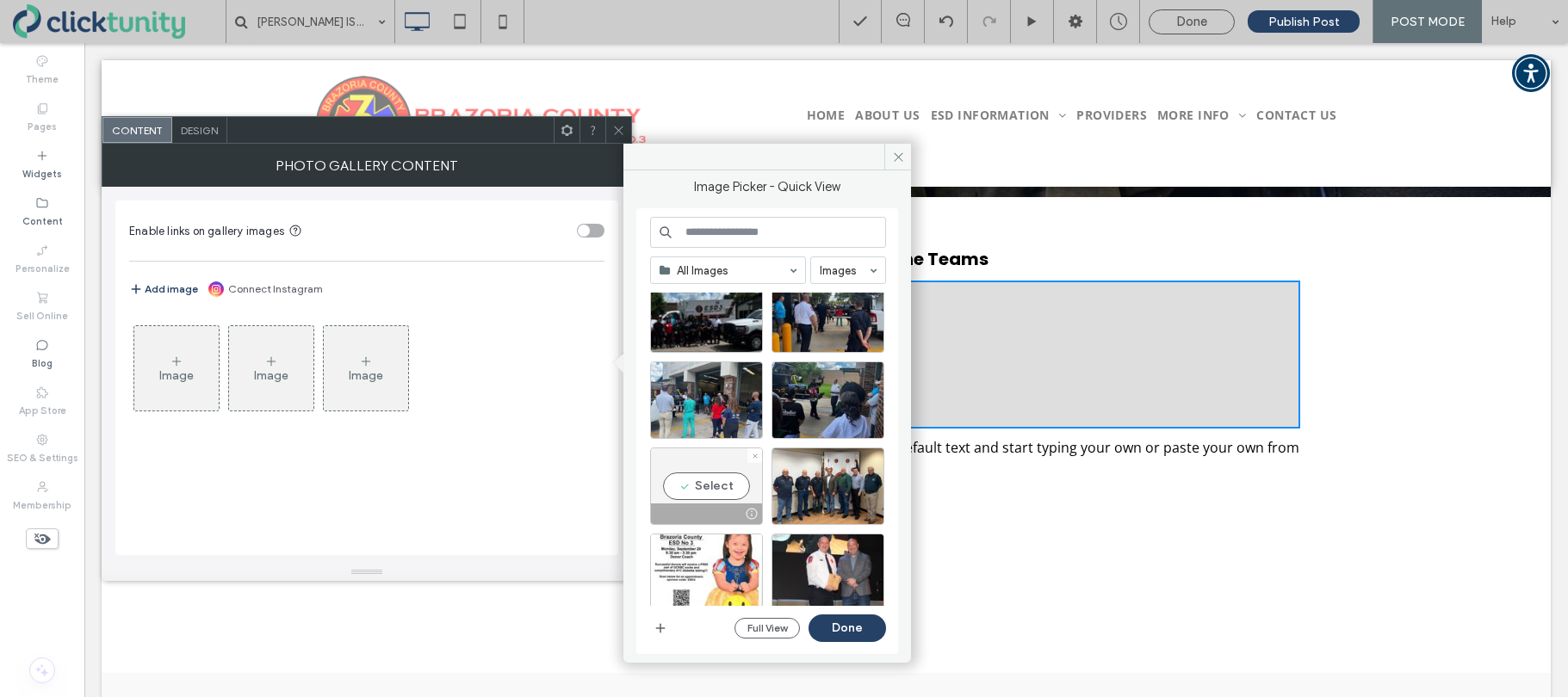
scroll to position [126, 0]
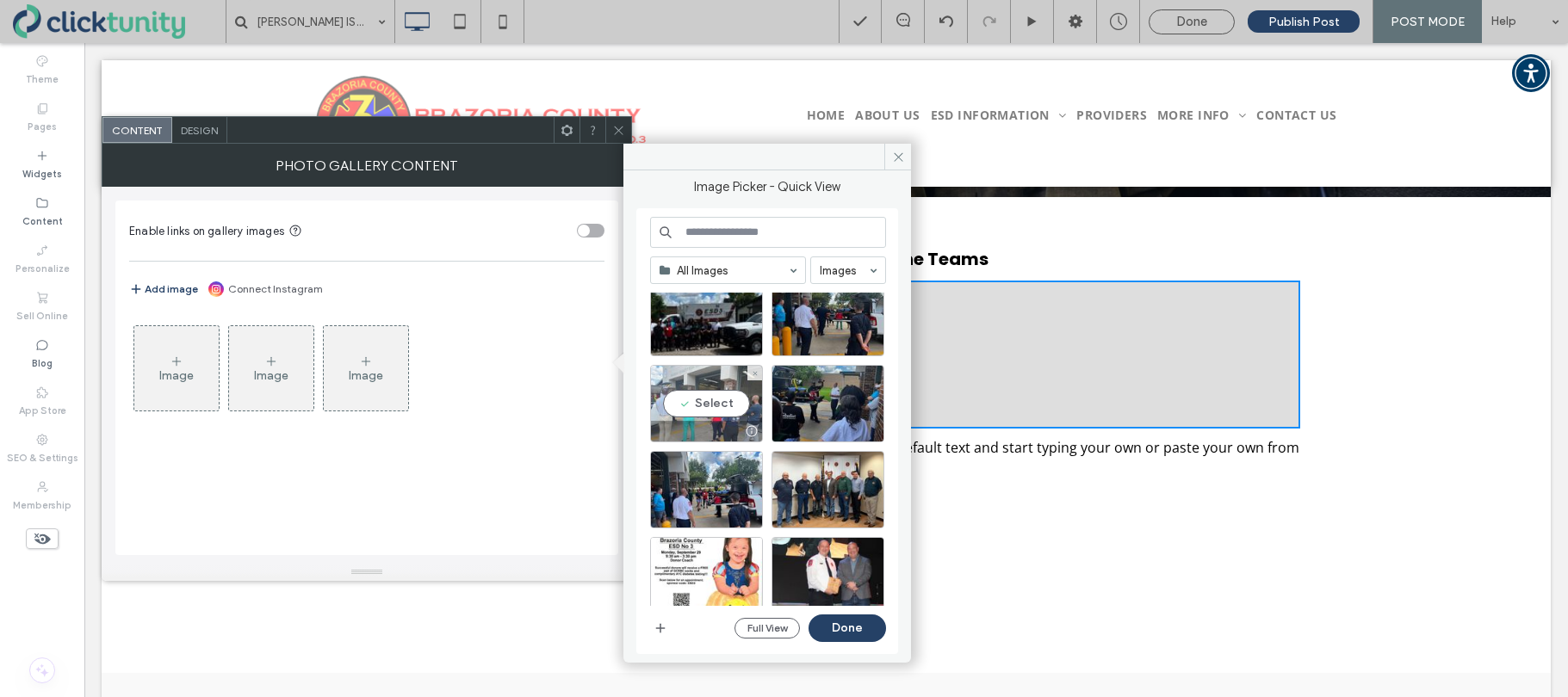
click at [724, 411] on div "Select" at bounding box center [706, 403] width 113 height 77
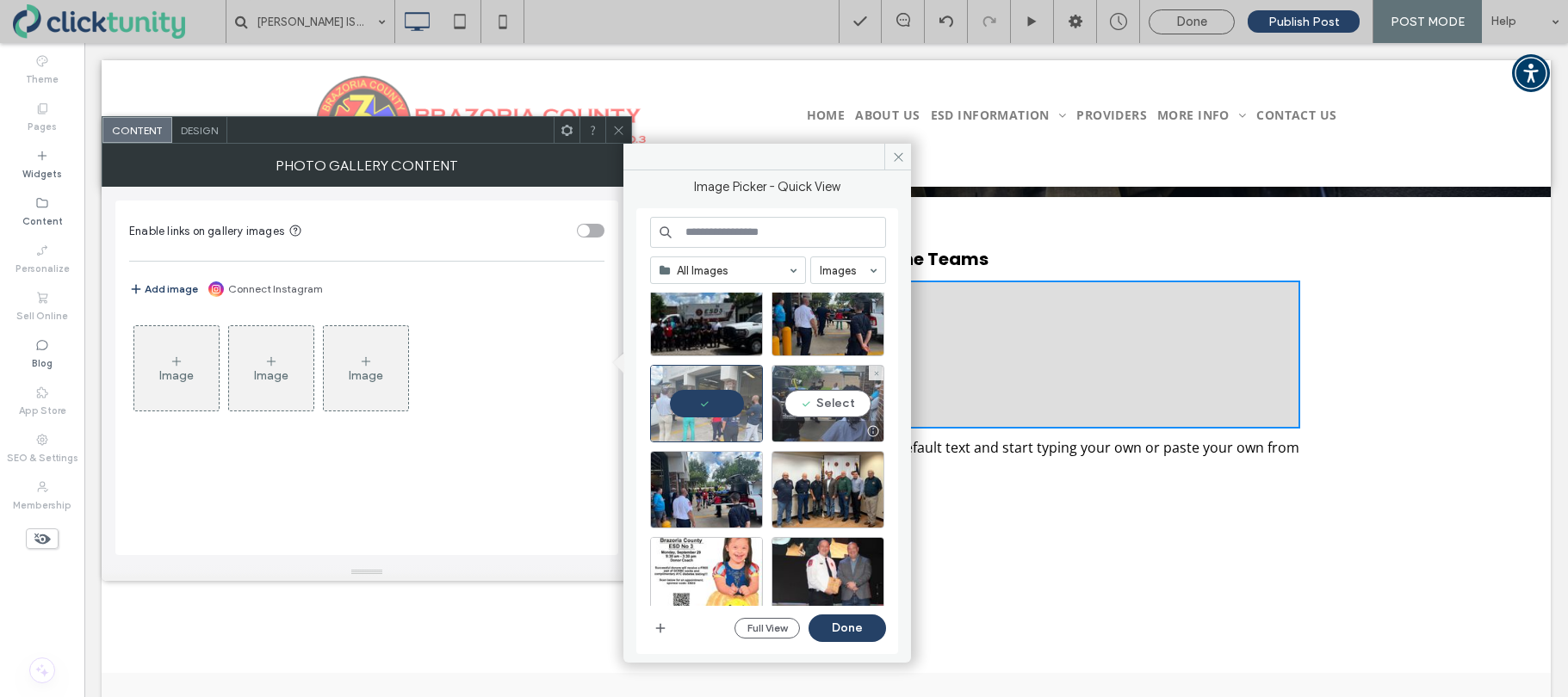
drag, startPoint x: 802, startPoint y: 410, endPoint x: 788, endPoint y: 426, distance: 21.3
click at [802, 410] on div "Select" at bounding box center [827, 403] width 113 height 77
drag, startPoint x: 722, startPoint y: 480, endPoint x: 727, endPoint y: 470, distance: 11.2
click at [722, 479] on div "Select" at bounding box center [706, 489] width 113 height 77
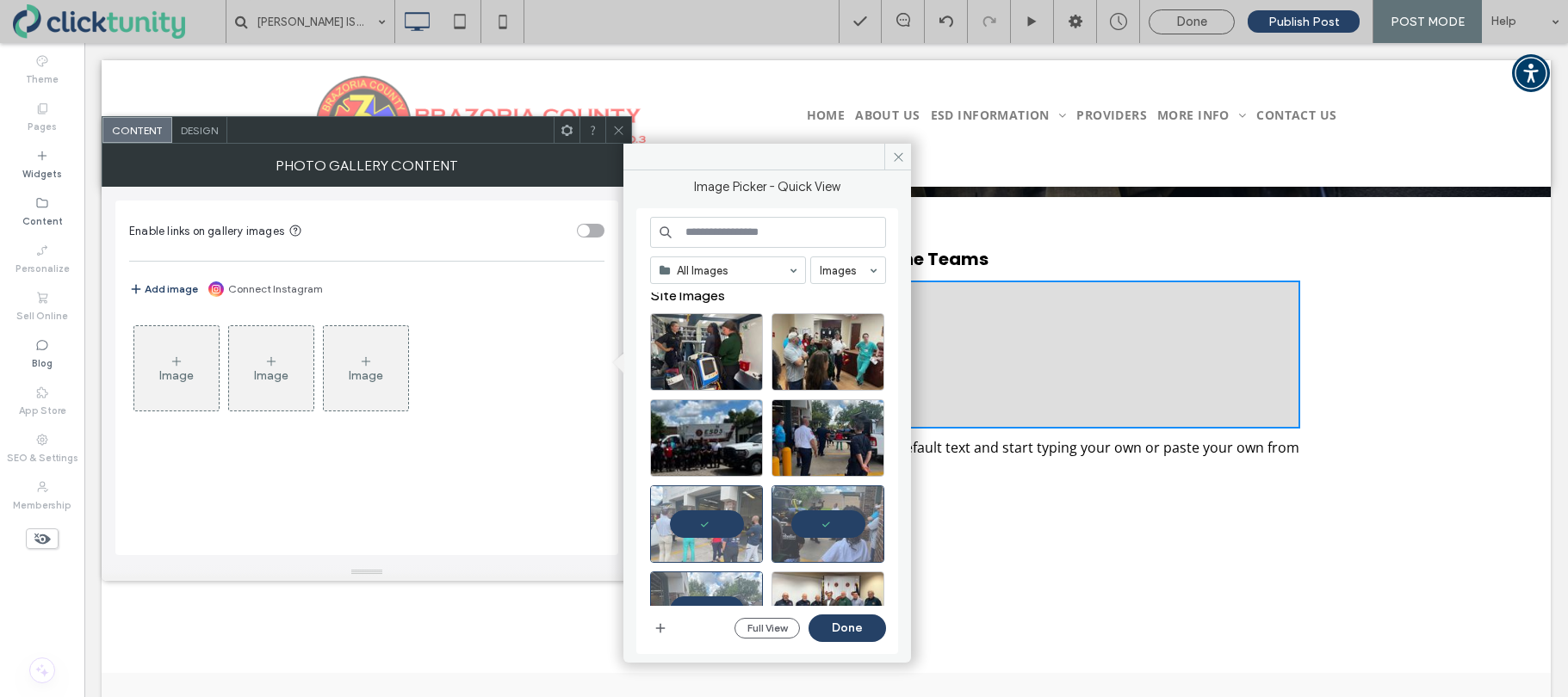
scroll to position [0, 0]
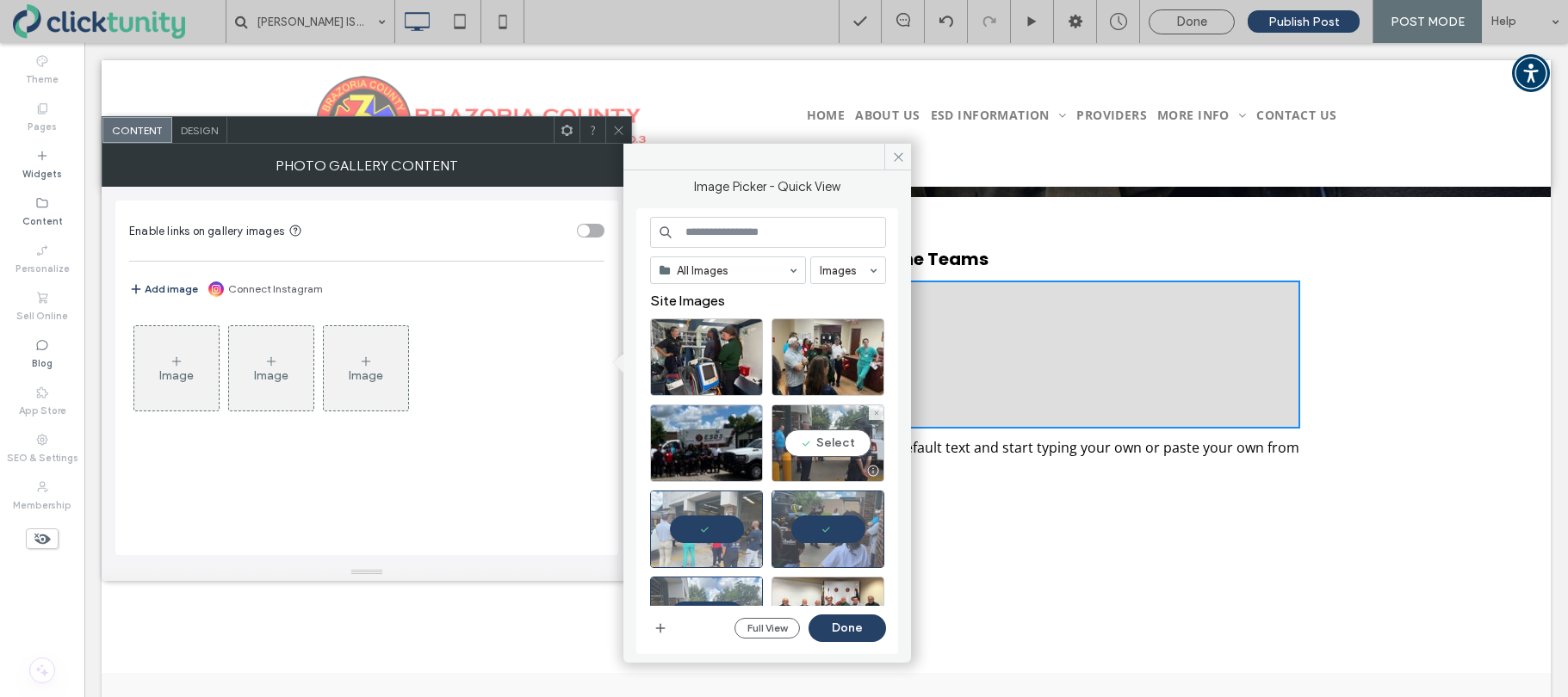
drag, startPoint x: 816, startPoint y: 452, endPoint x: 791, endPoint y: 411, distance: 48.0
click at [816, 452] on div "Select" at bounding box center [827, 443] width 113 height 77
click at [725, 363] on div "Select" at bounding box center [706, 357] width 113 height 77
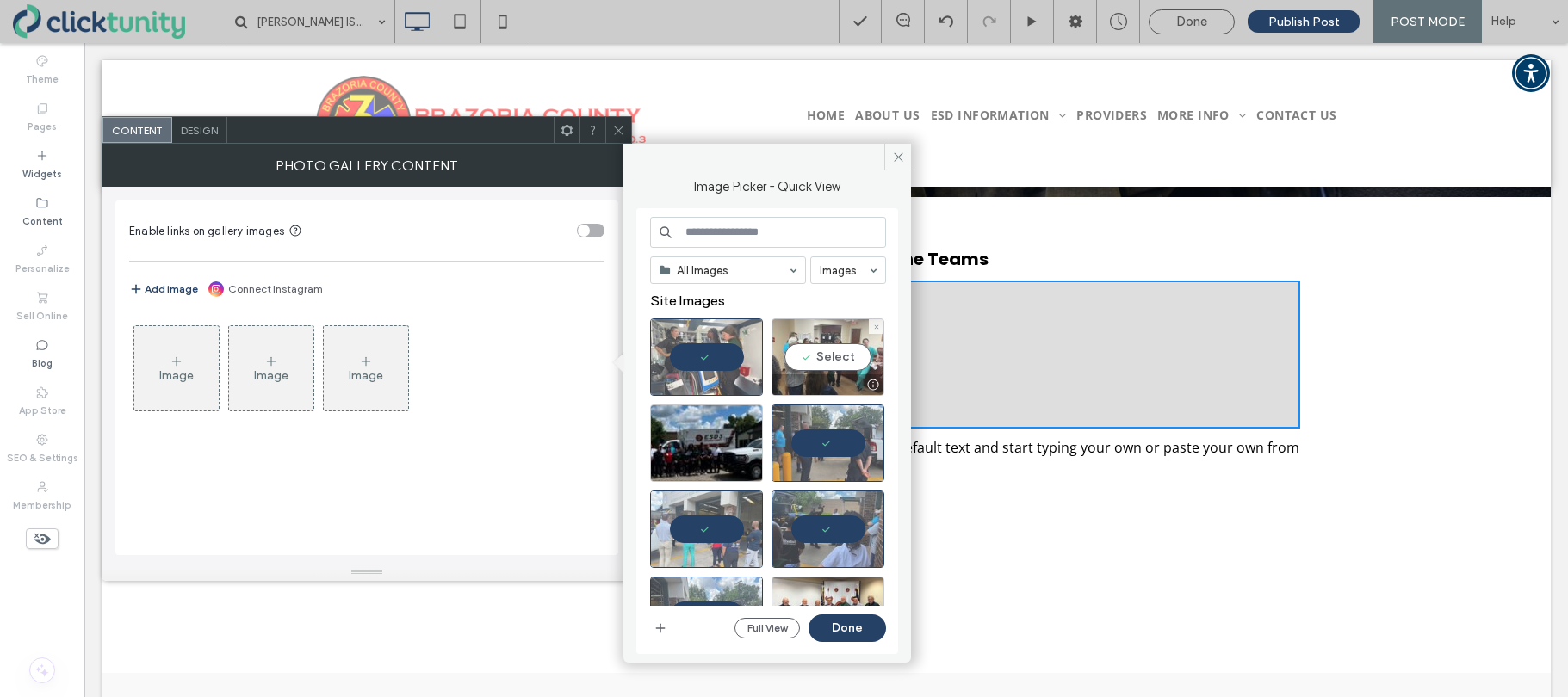
click at [817, 362] on div "Select" at bounding box center [827, 357] width 113 height 77
click at [833, 622] on button "Done" at bounding box center [847, 627] width 77 height 27
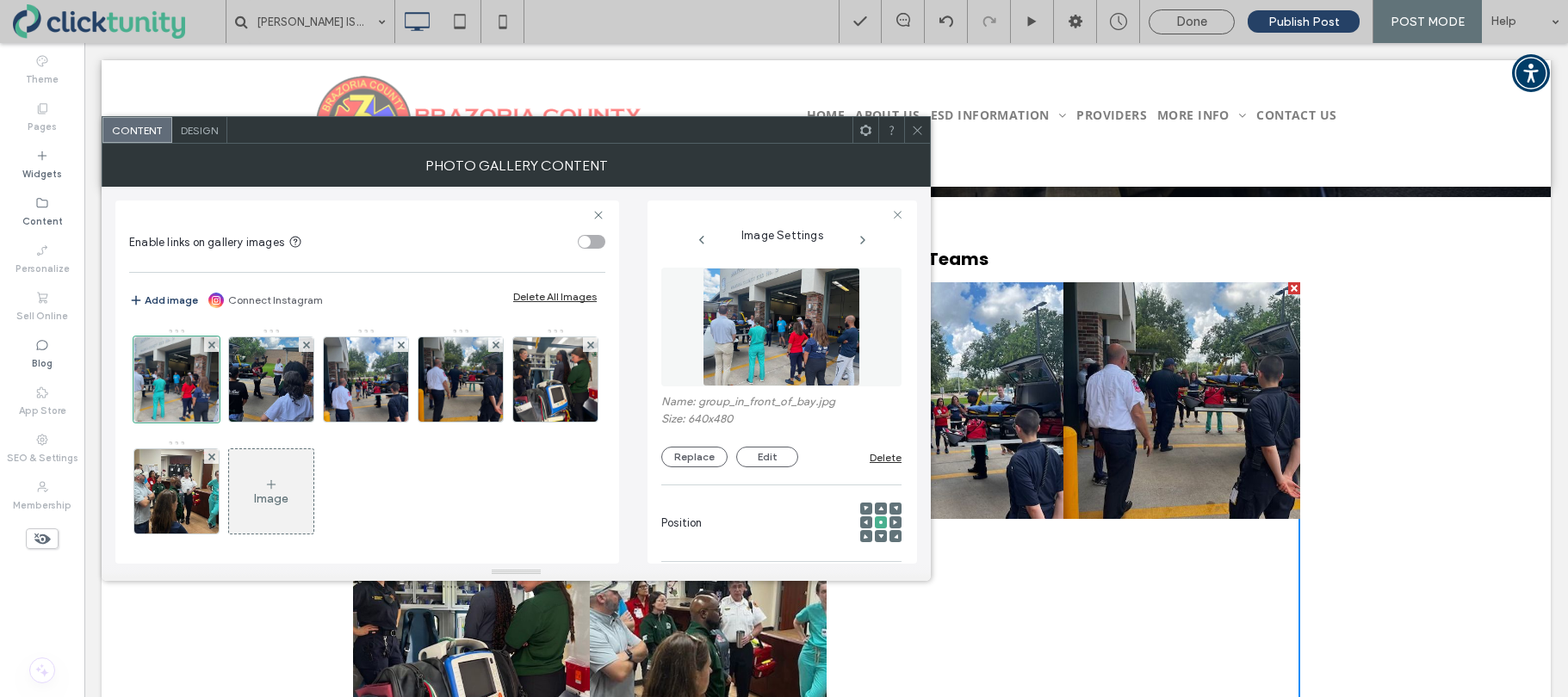
click at [917, 138] on span at bounding box center [917, 130] width 13 height 26
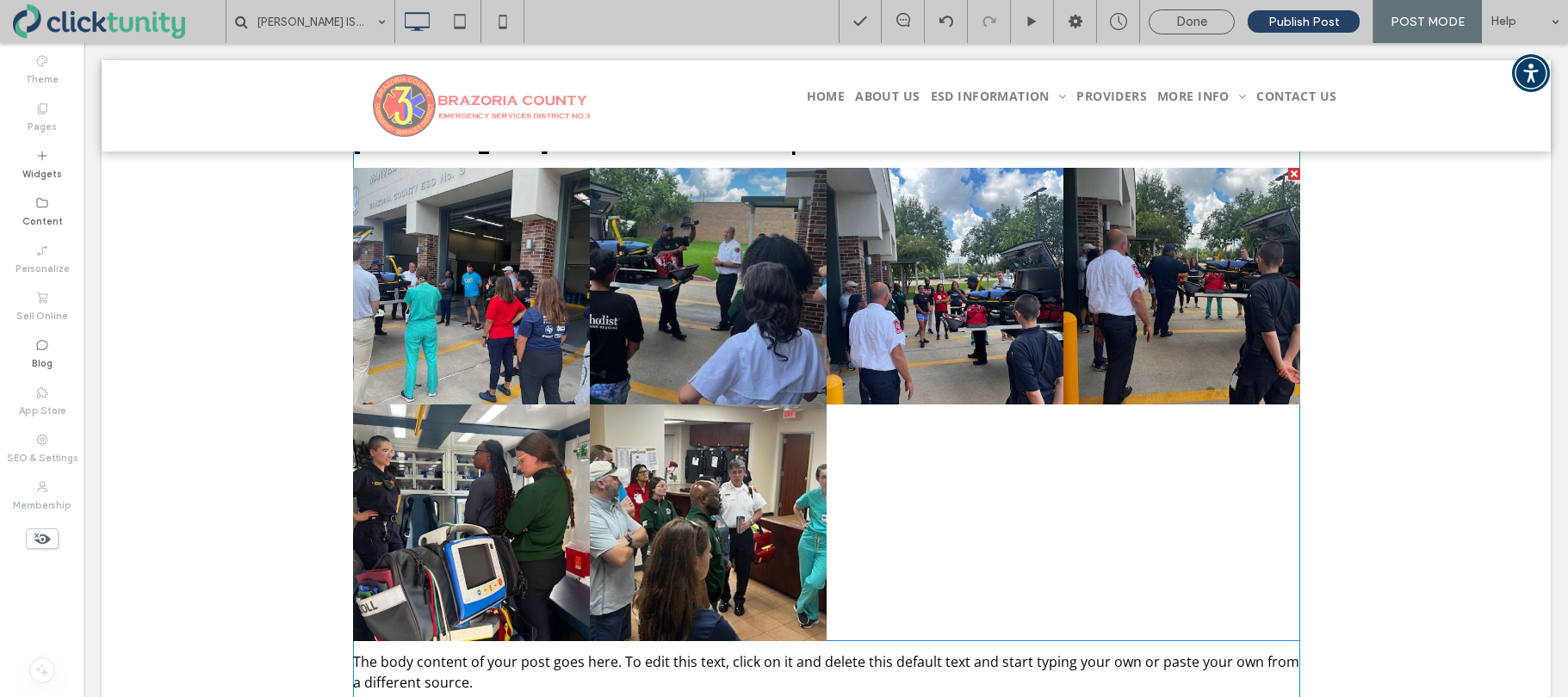
scroll to position [368, 0]
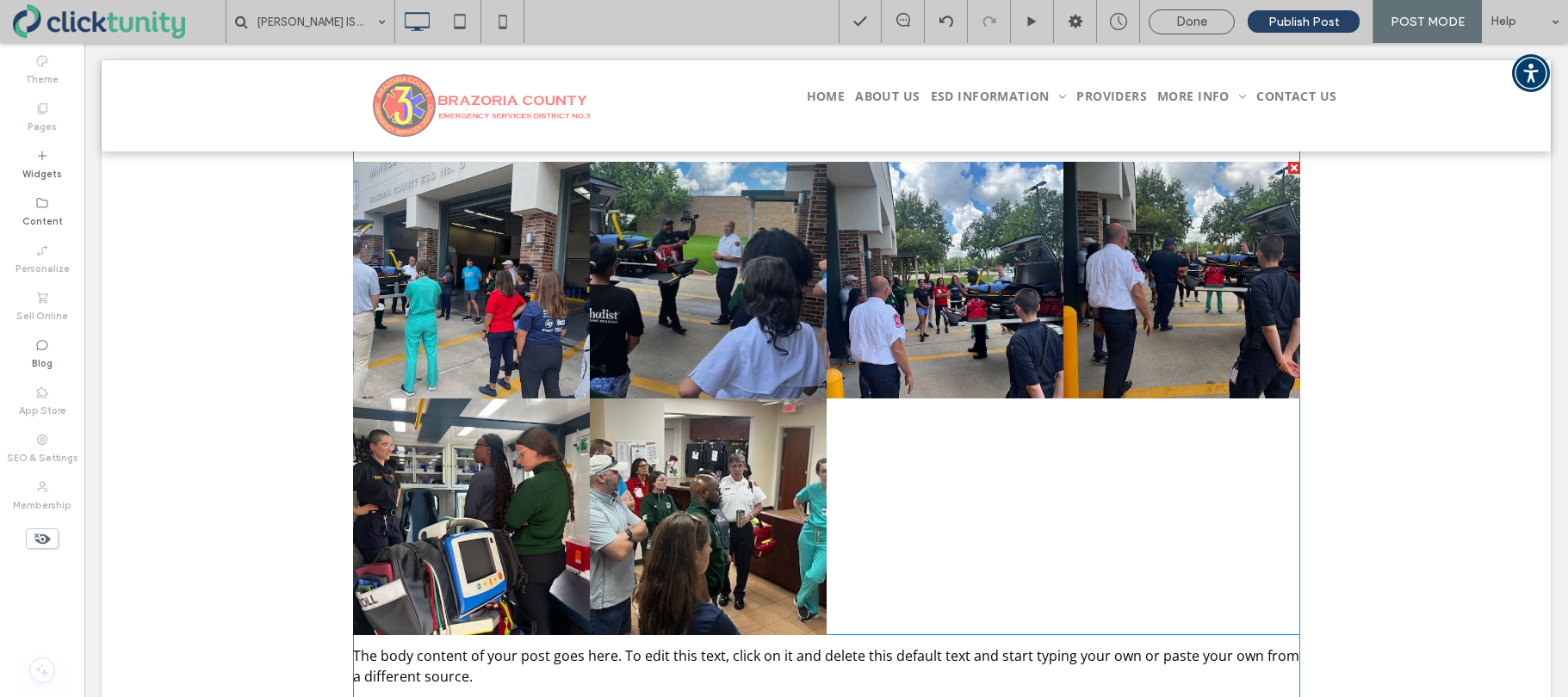
click at [1122, 501] on div at bounding box center [1181, 516] width 237 height 237
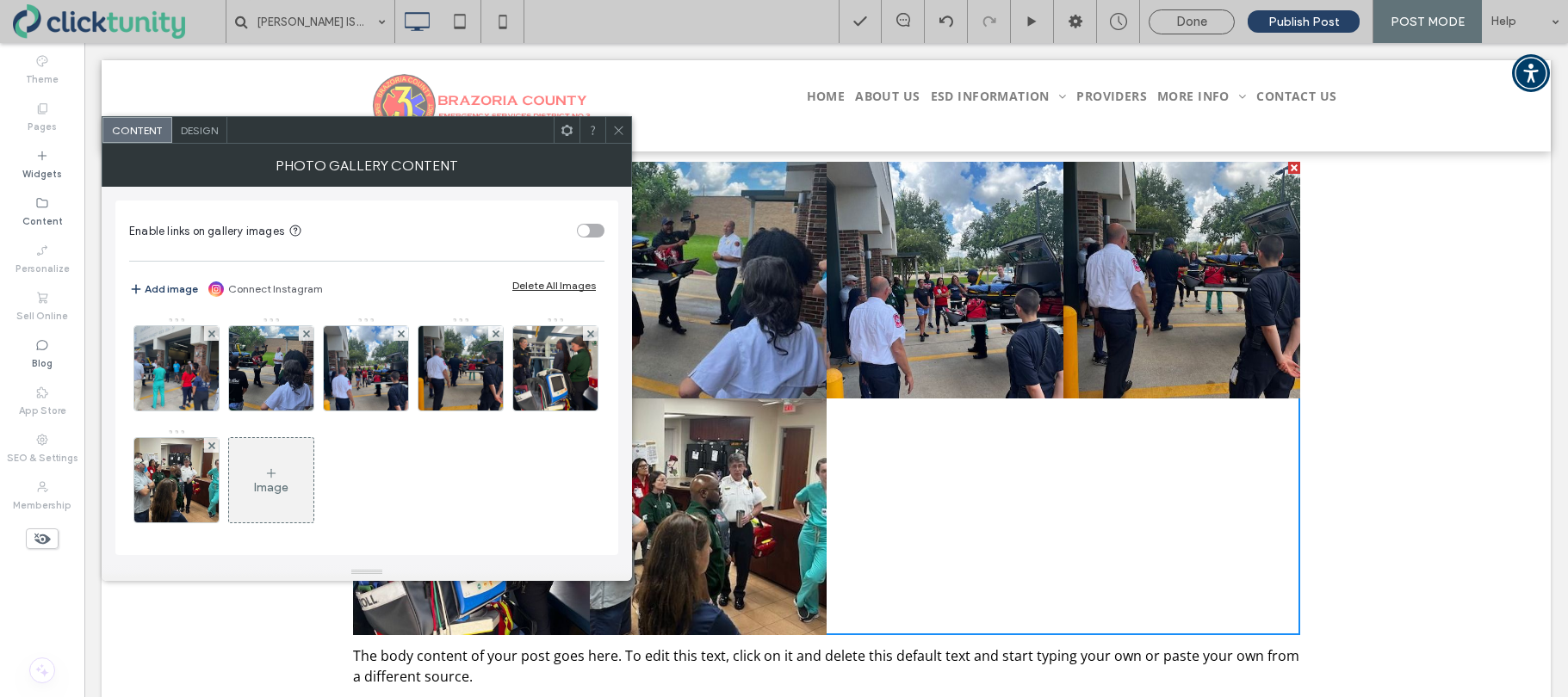
drag, startPoint x: 1297, startPoint y: 629, endPoint x: 1240, endPoint y: 601, distance: 63.5
click at [1265, 613] on div at bounding box center [1181, 516] width 237 height 237
drag, startPoint x: 614, startPoint y: 130, endPoint x: 618, endPoint y: 174, distance: 44.2
click at [614, 130] on icon at bounding box center [618, 130] width 13 height 13
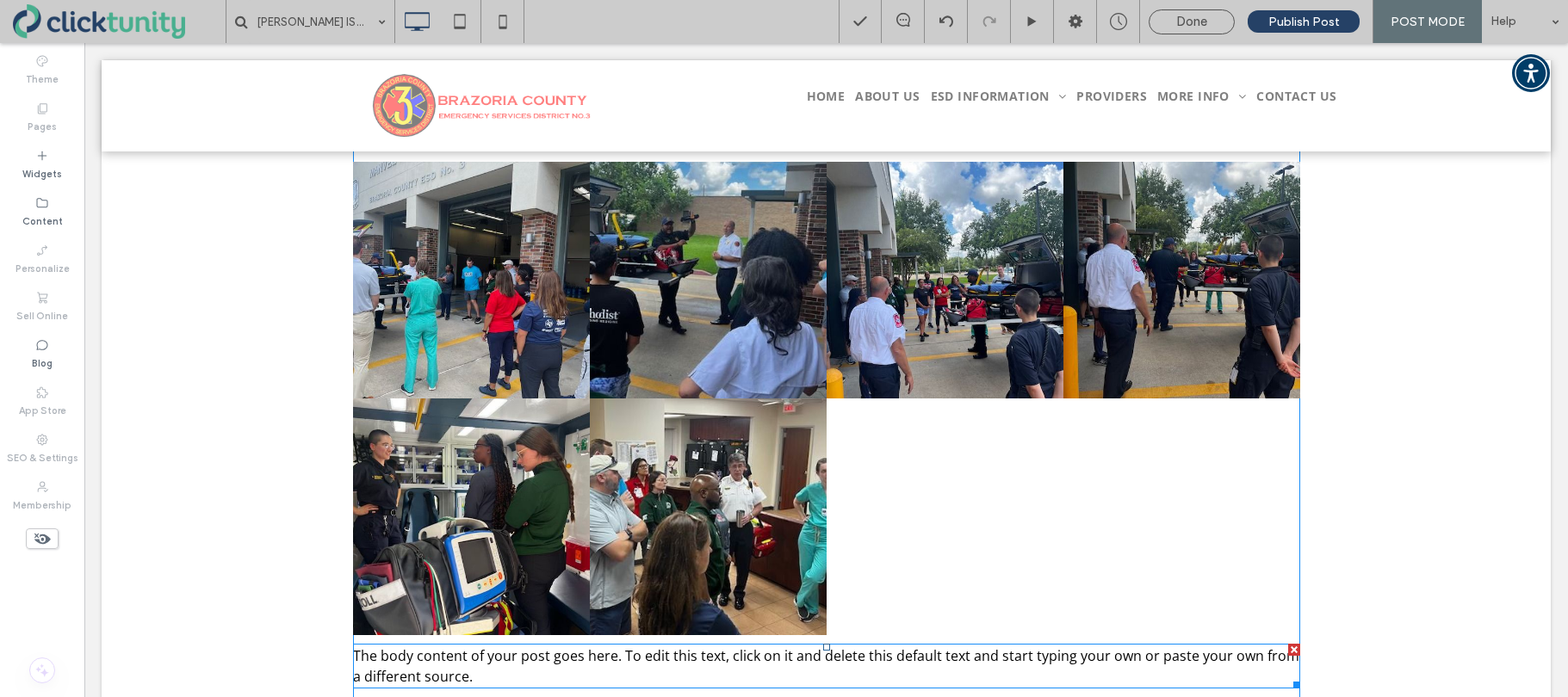
click at [405, 655] on div "The body content of your post goes here. To edit this text, click on it and del…" at bounding box center [826, 666] width 947 height 44
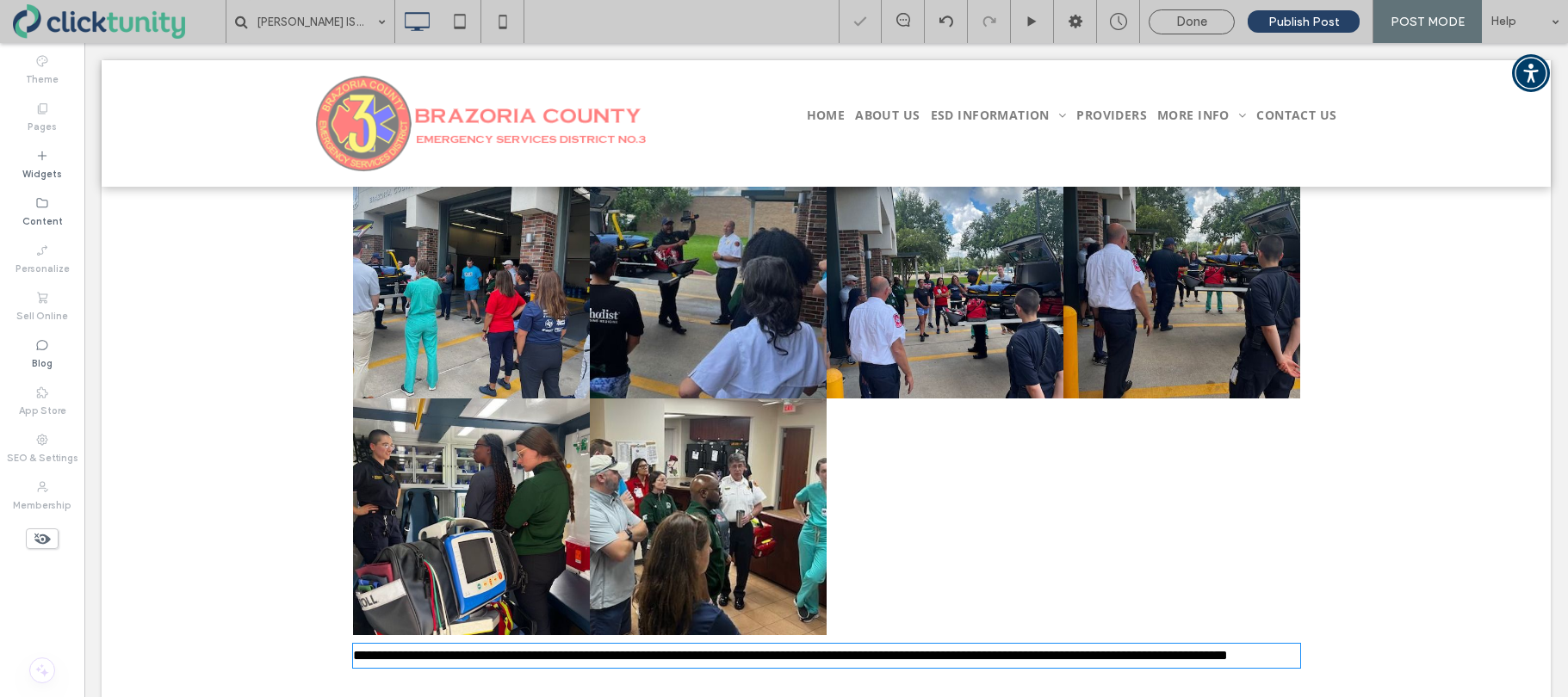
type input "*********"
type input "**"
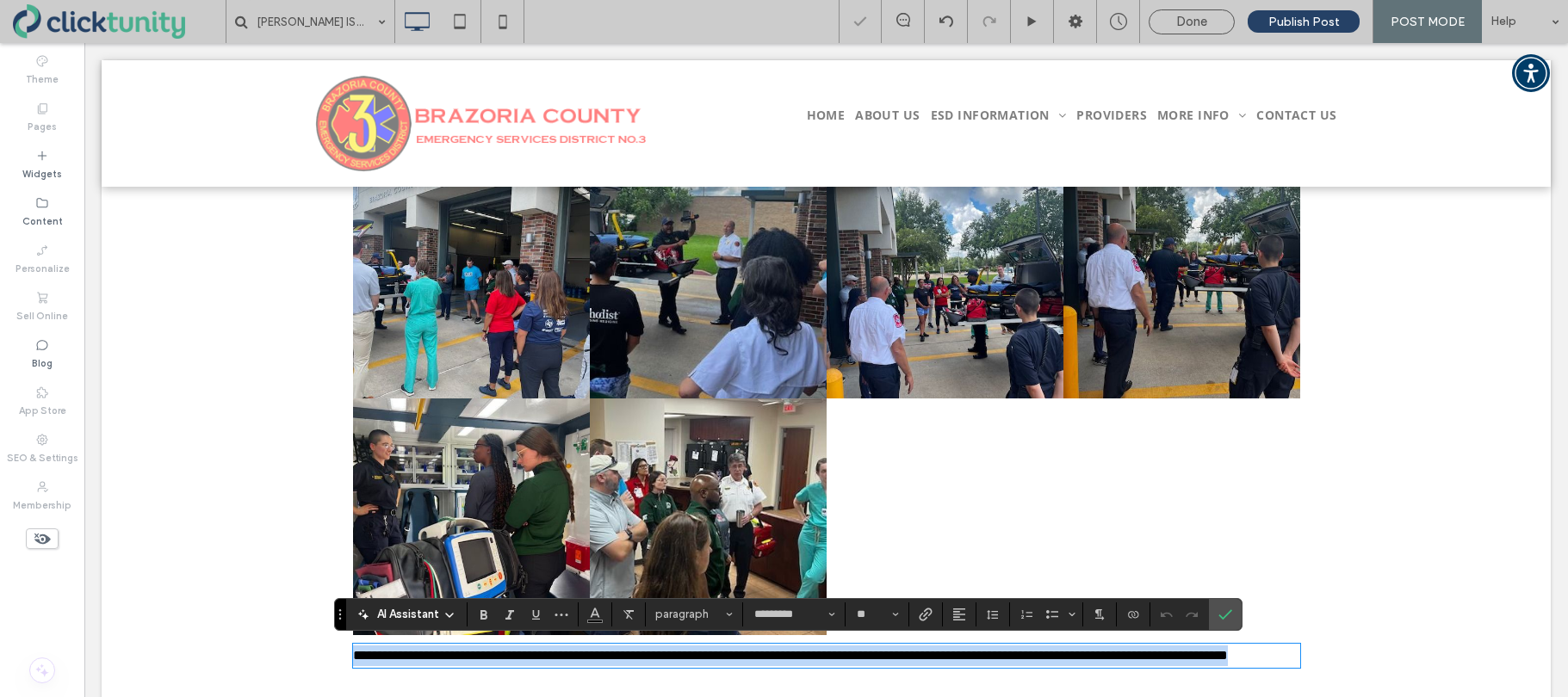
paste div
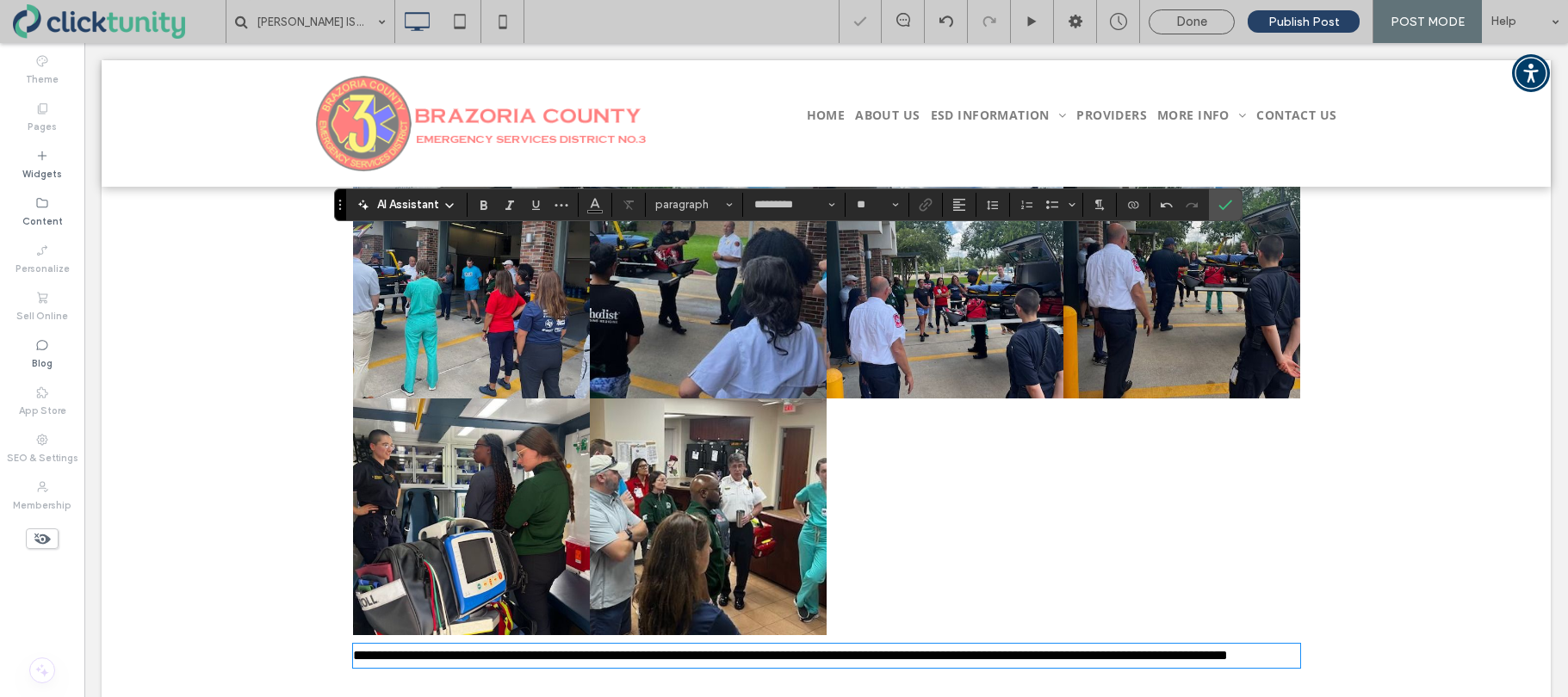
scroll to position [778, 0]
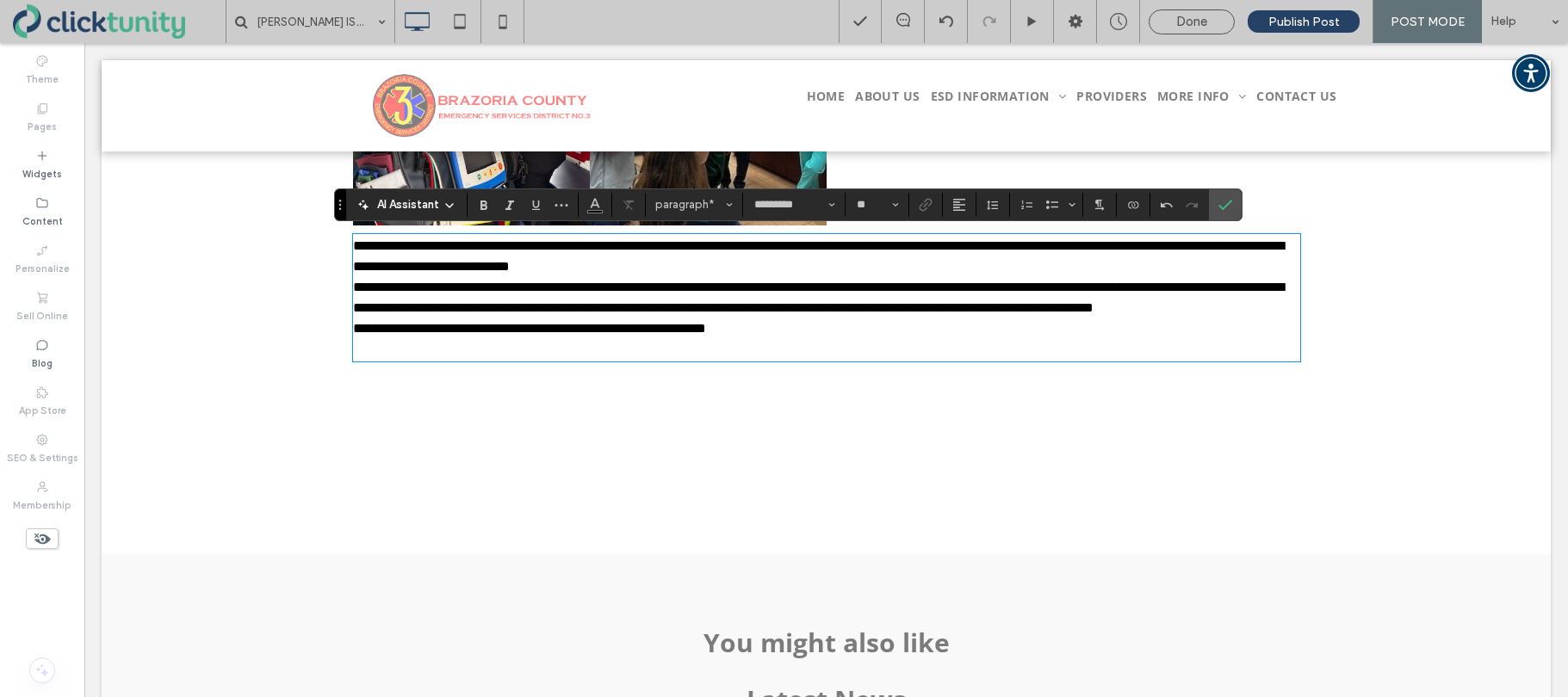
click at [825, 270] on p "**********" at bounding box center [826, 256] width 947 height 42
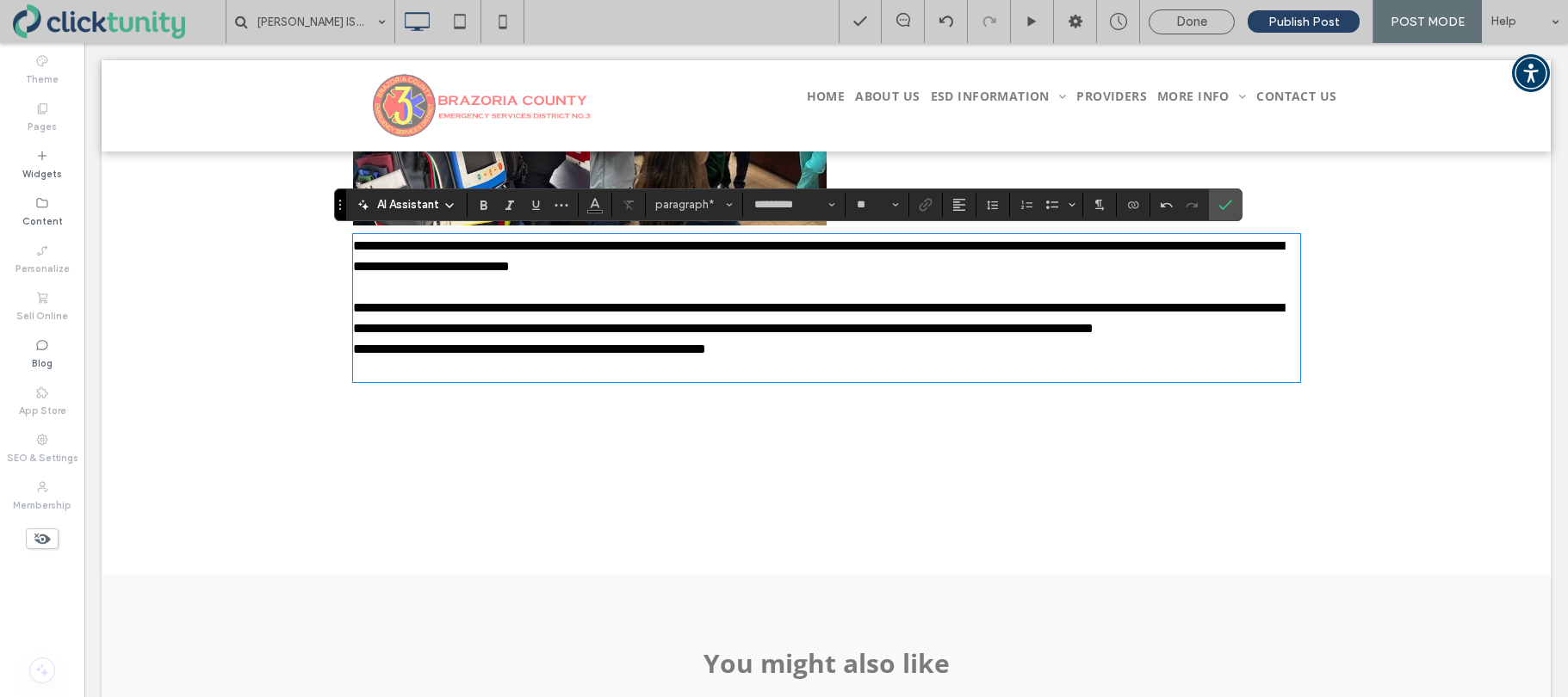
click at [762, 339] on p "**********" at bounding box center [826, 318] width 947 height 42
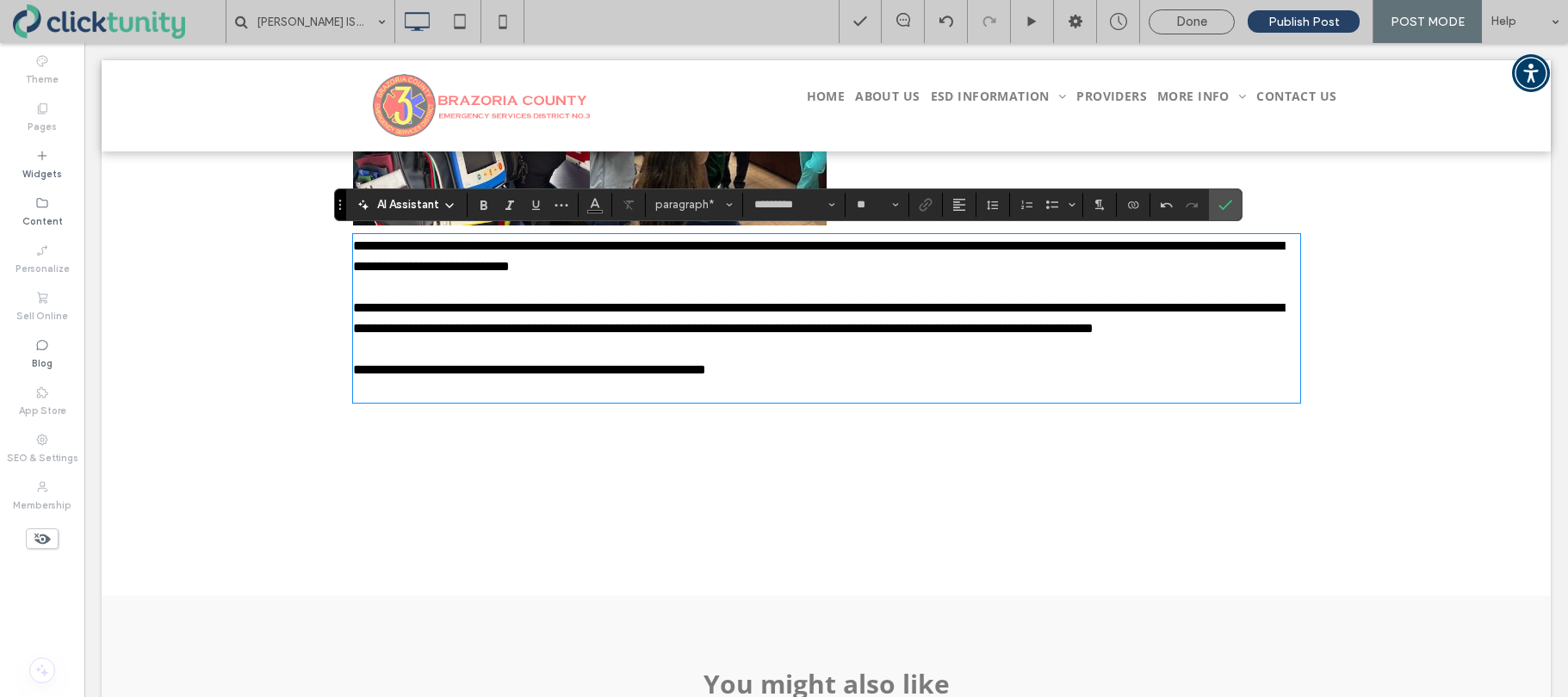
click at [838, 380] on p "**********" at bounding box center [826, 369] width 947 height 20
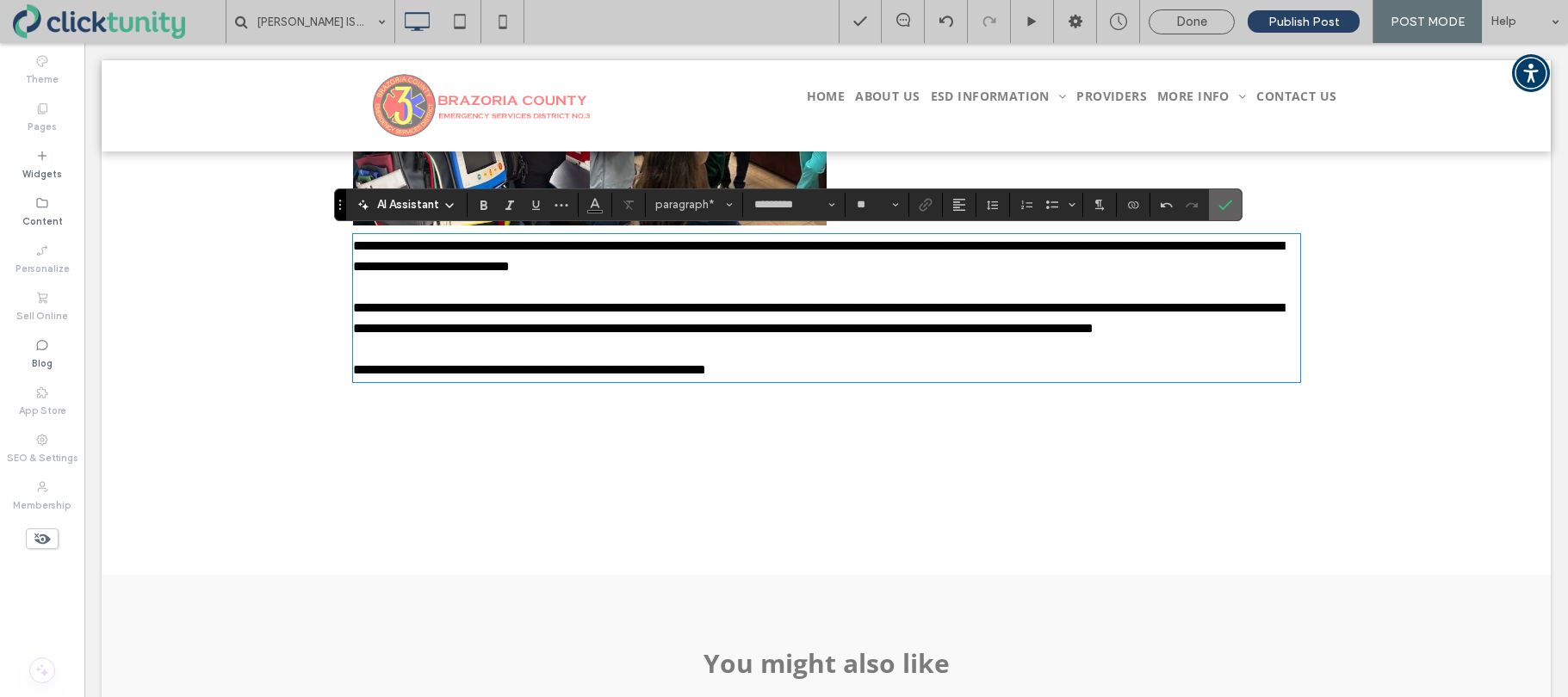
click at [1228, 210] on icon "Confirm" at bounding box center [1225, 205] width 14 height 14
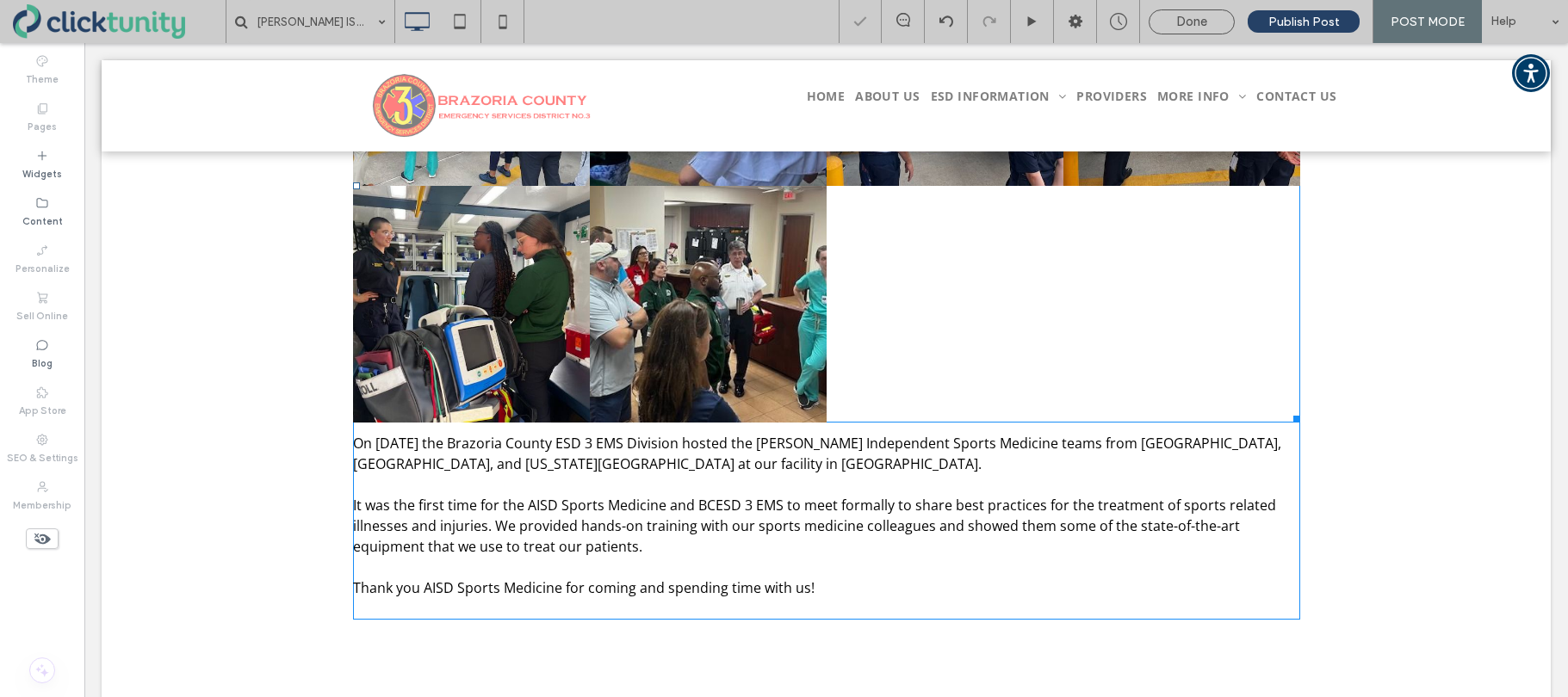
scroll to position [576, 0]
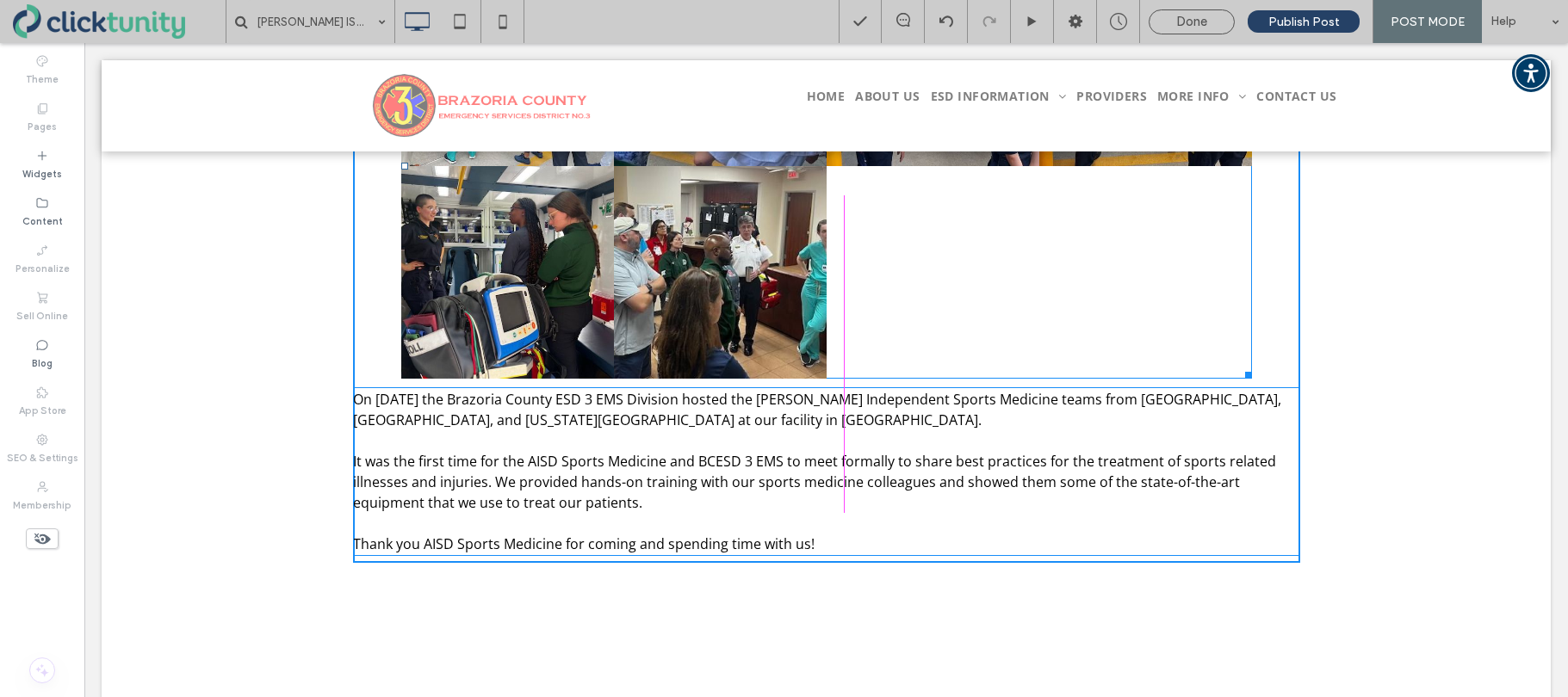
drag, startPoint x: 1289, startPoint y: 422, endPoint x: 1325, endPoint y: 461, distance: 53.1
click at [1241, 419] on div "Brazoria County ESD 3 Hosts Various Local Sports Medicine Teams Button Button B…" at bounding box center [826, 236] width 947 height 653
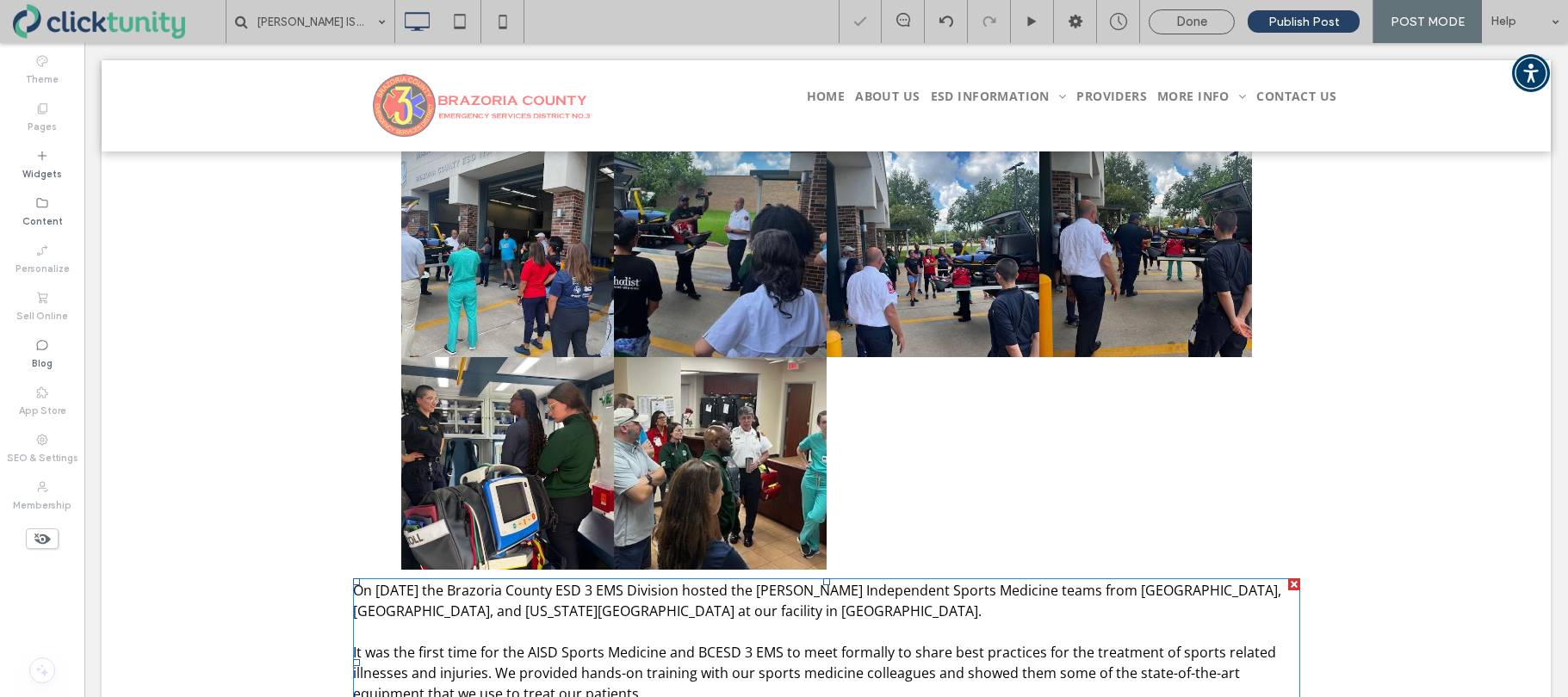
scroll to position [388, 0]
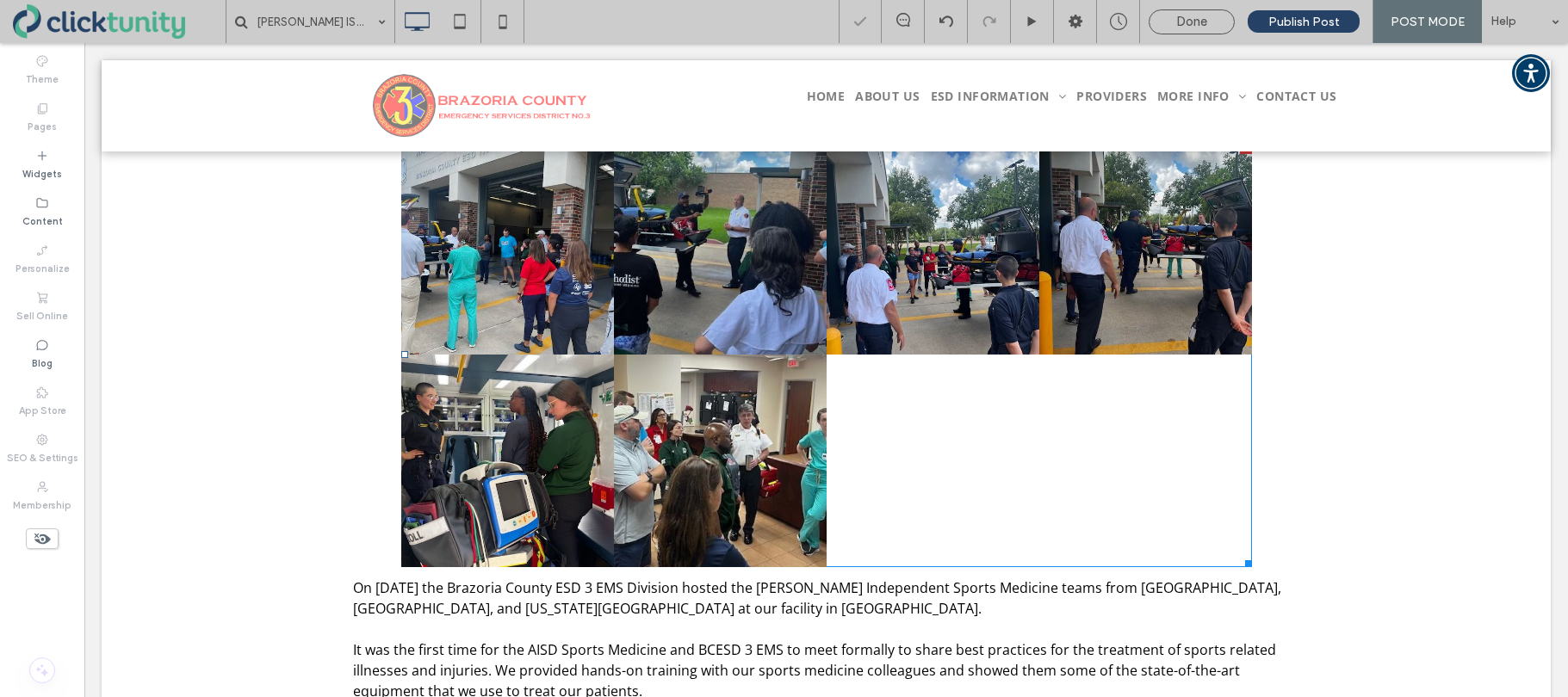
click at [1019, 419] on div at bounding box center [932, 461] width 213 height 213
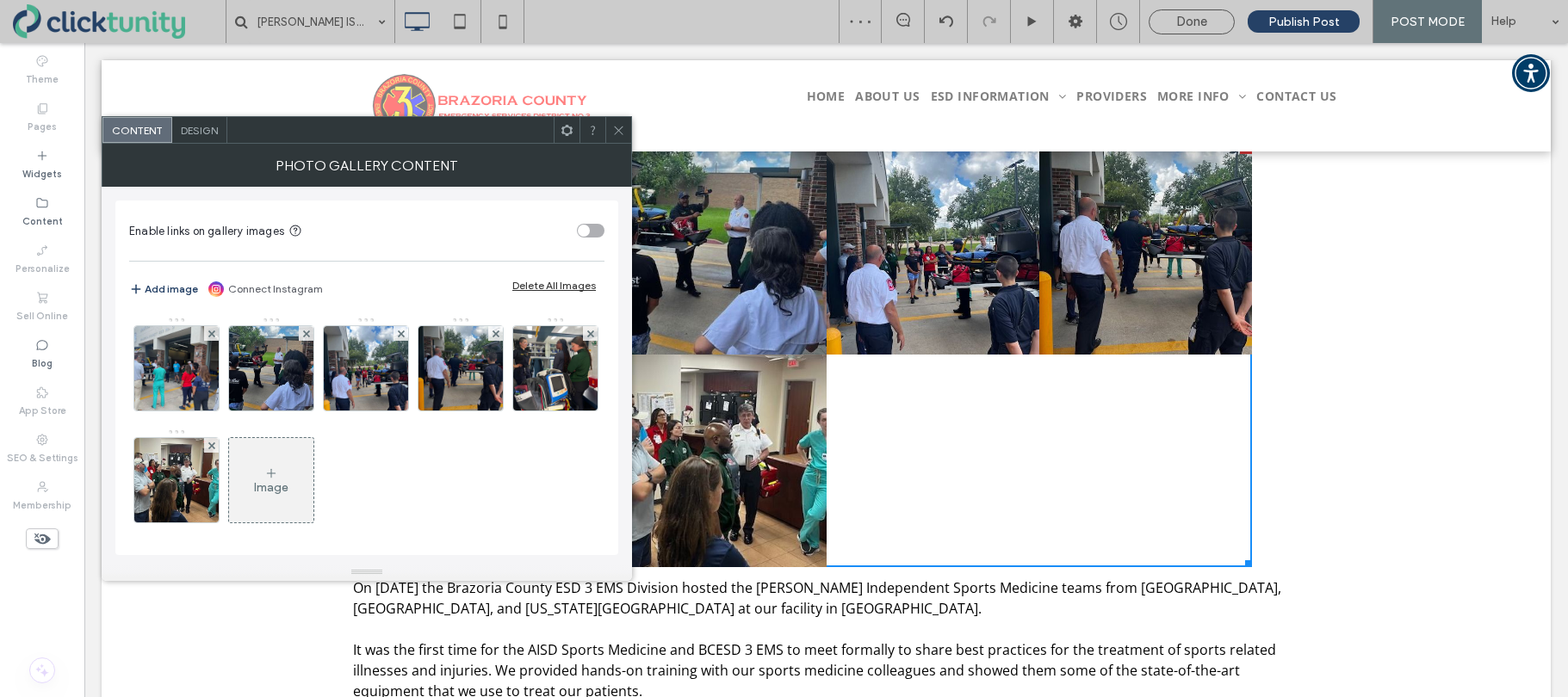
drag, startPoint x: 211, startPoint y: 135, endPoint x: 199, endPoint y: 135, distance: 12.0
click at [199, 135] on span "Design" at bounding box center [199, 130] width 37 height 13
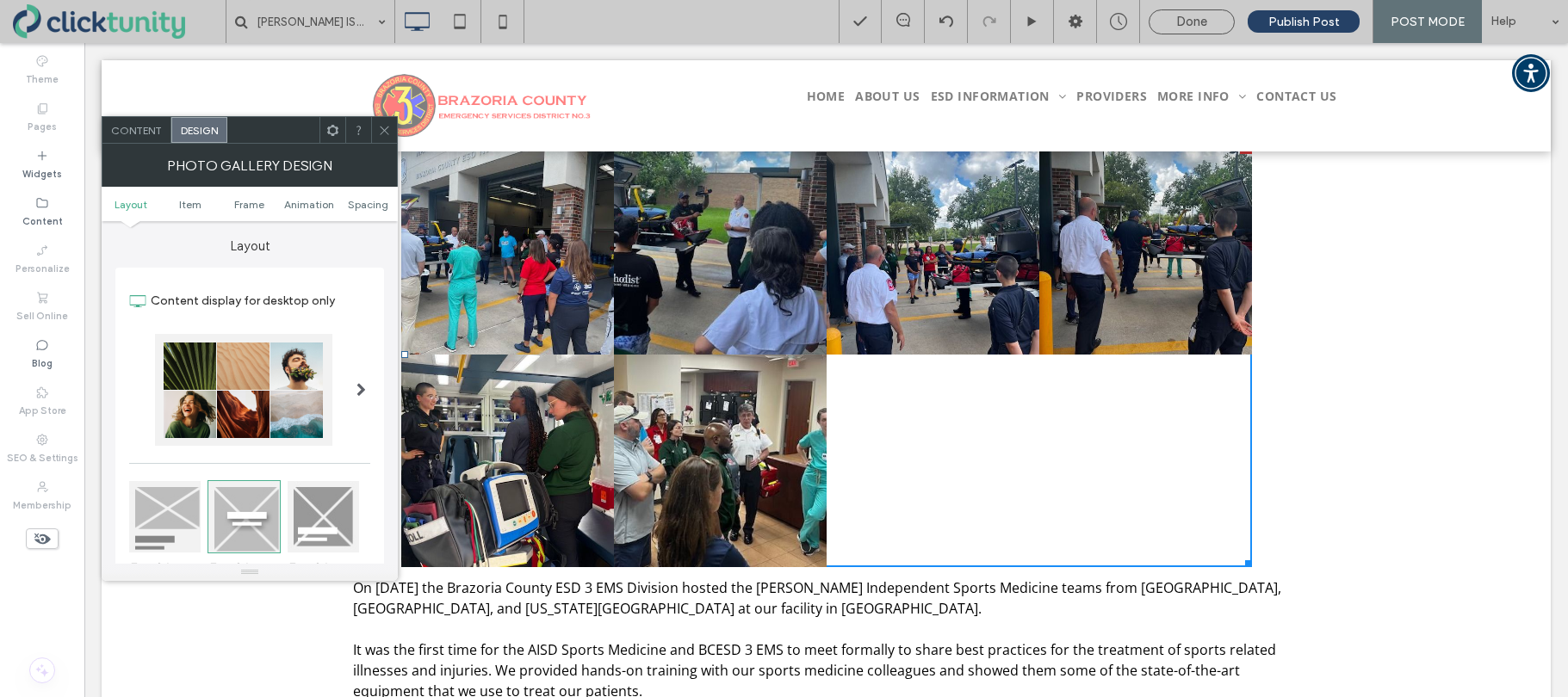
click at [362, 387] on span at bounding box center [361, 390] width 10 height 14
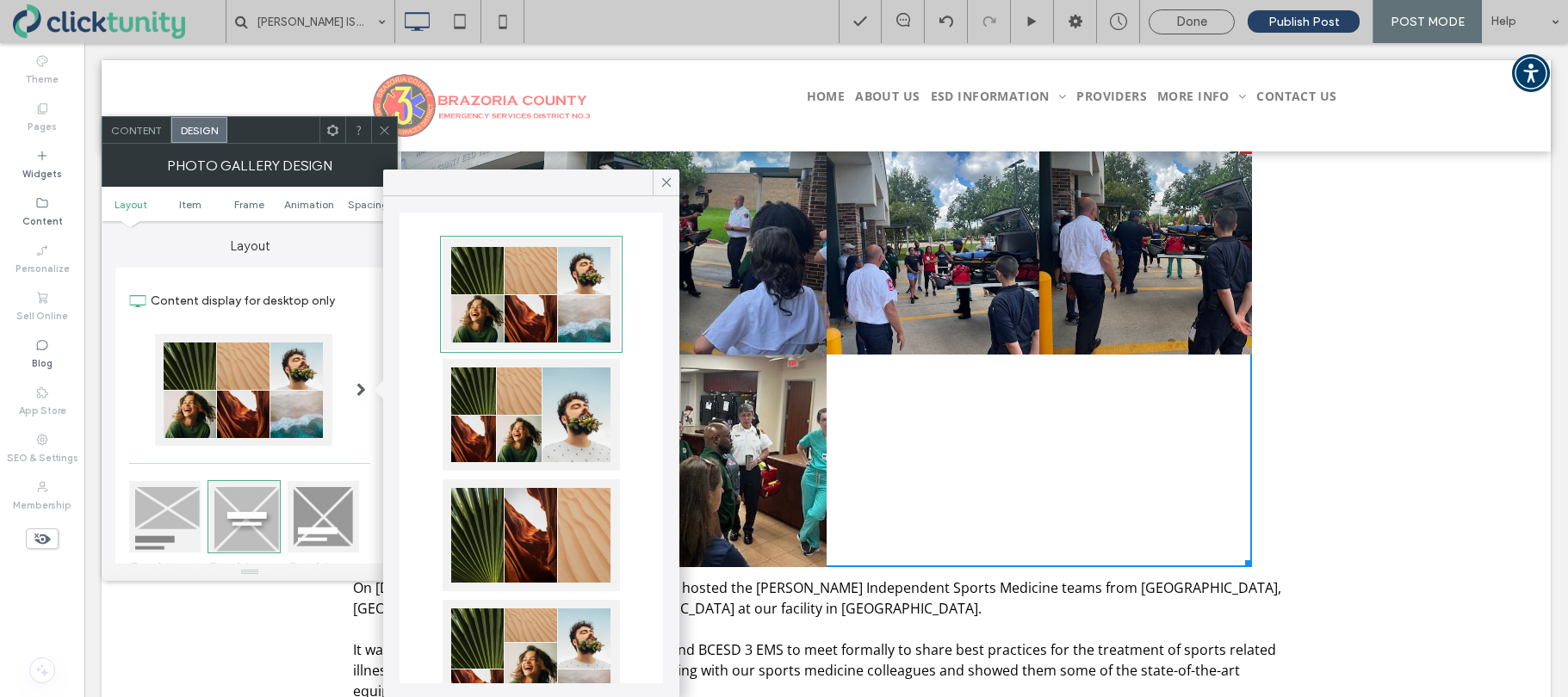
scroll to position [26, 0]
click at [505, 422] on div at bounding box center [530, 414] width 177 height 112
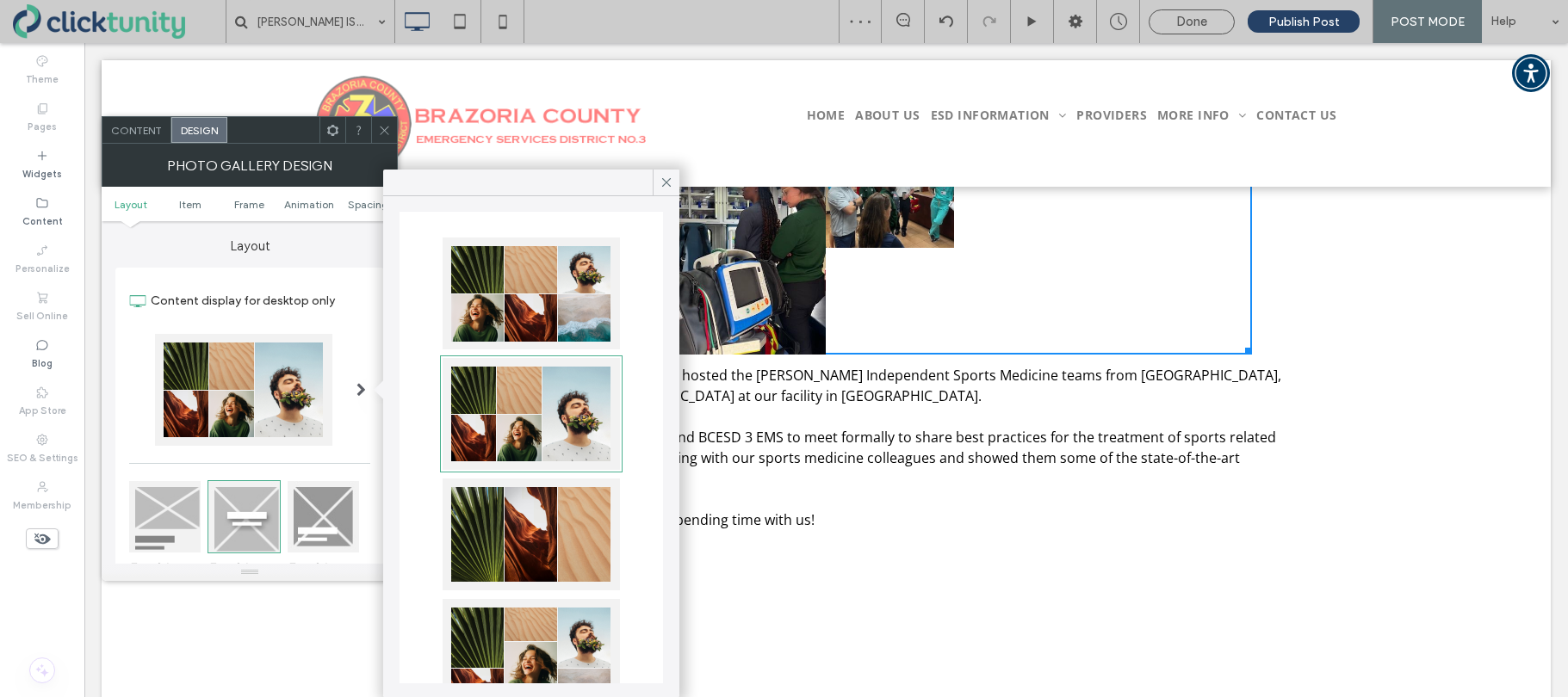
click at [508, 505] on div at bounding box center [530, 535] width 177 height 112
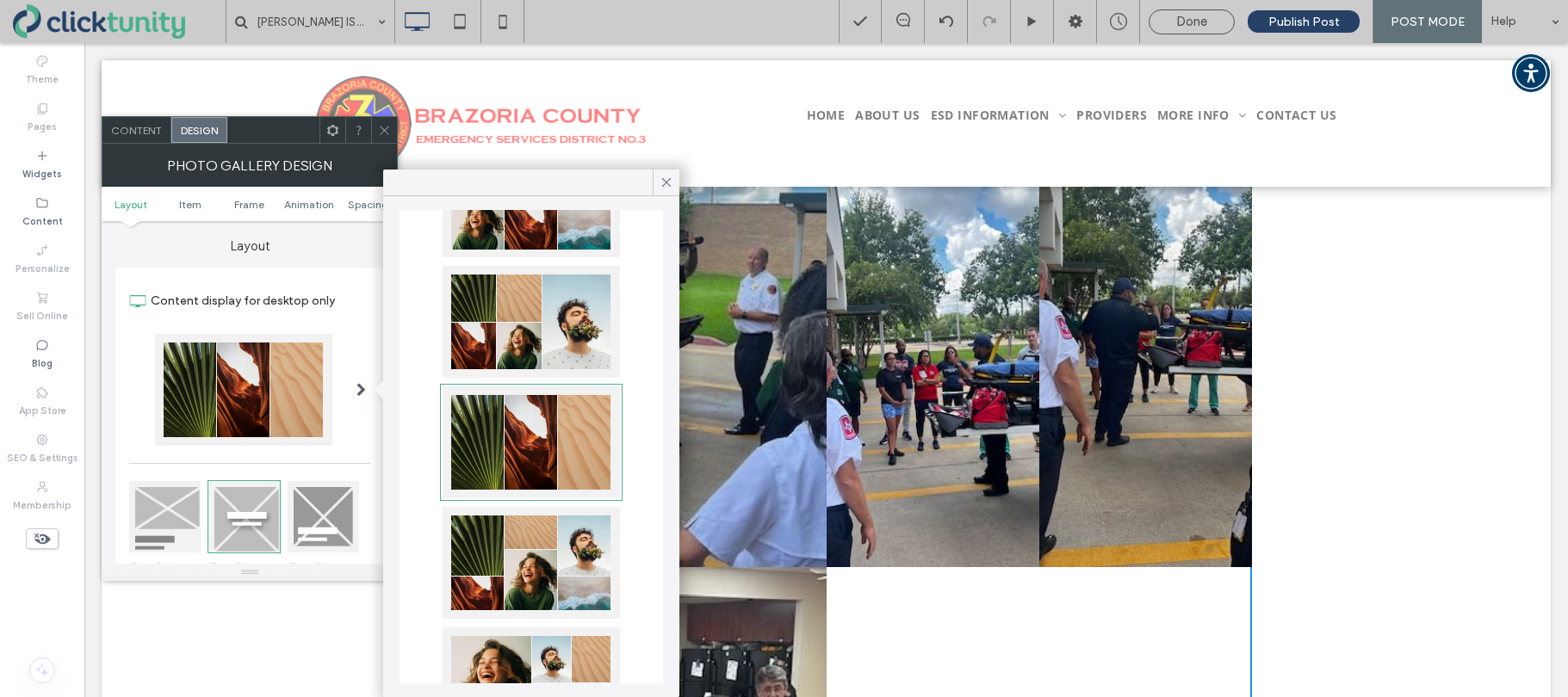
scroll to position [138, 0]
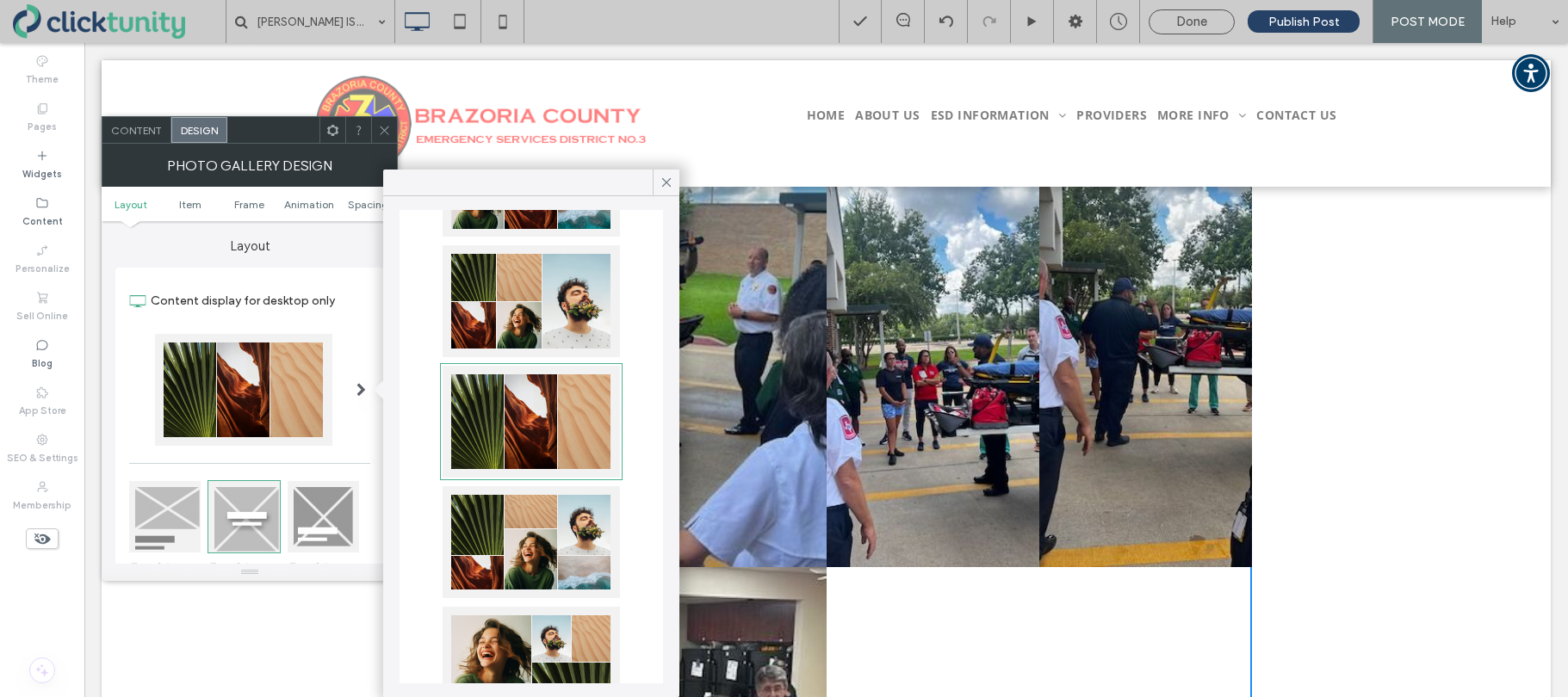
click at [547, 514] on div at bounding box center [530, 542] width 177 height 112
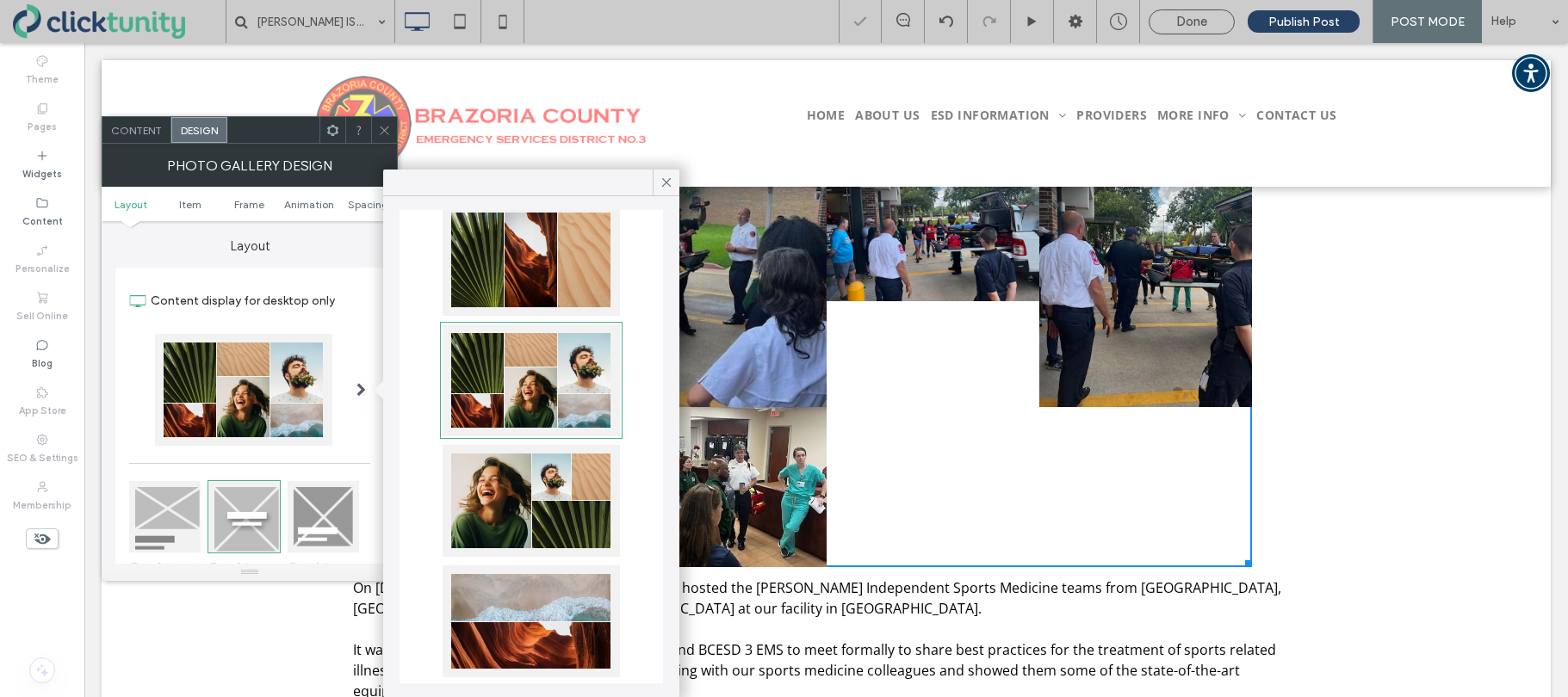
scroll to position [305, 0]
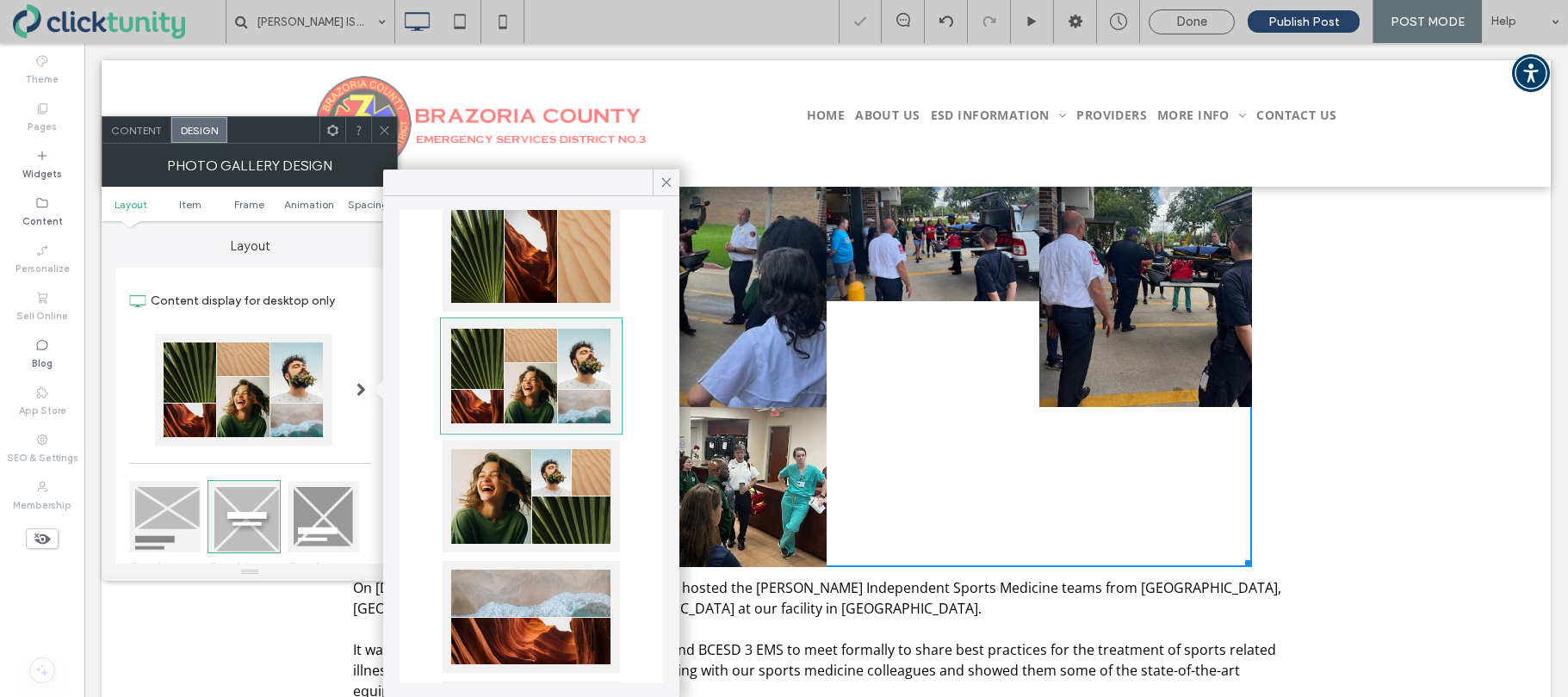
click at [547, 514] on div at bounding box center [530, 497] width 177 height 112
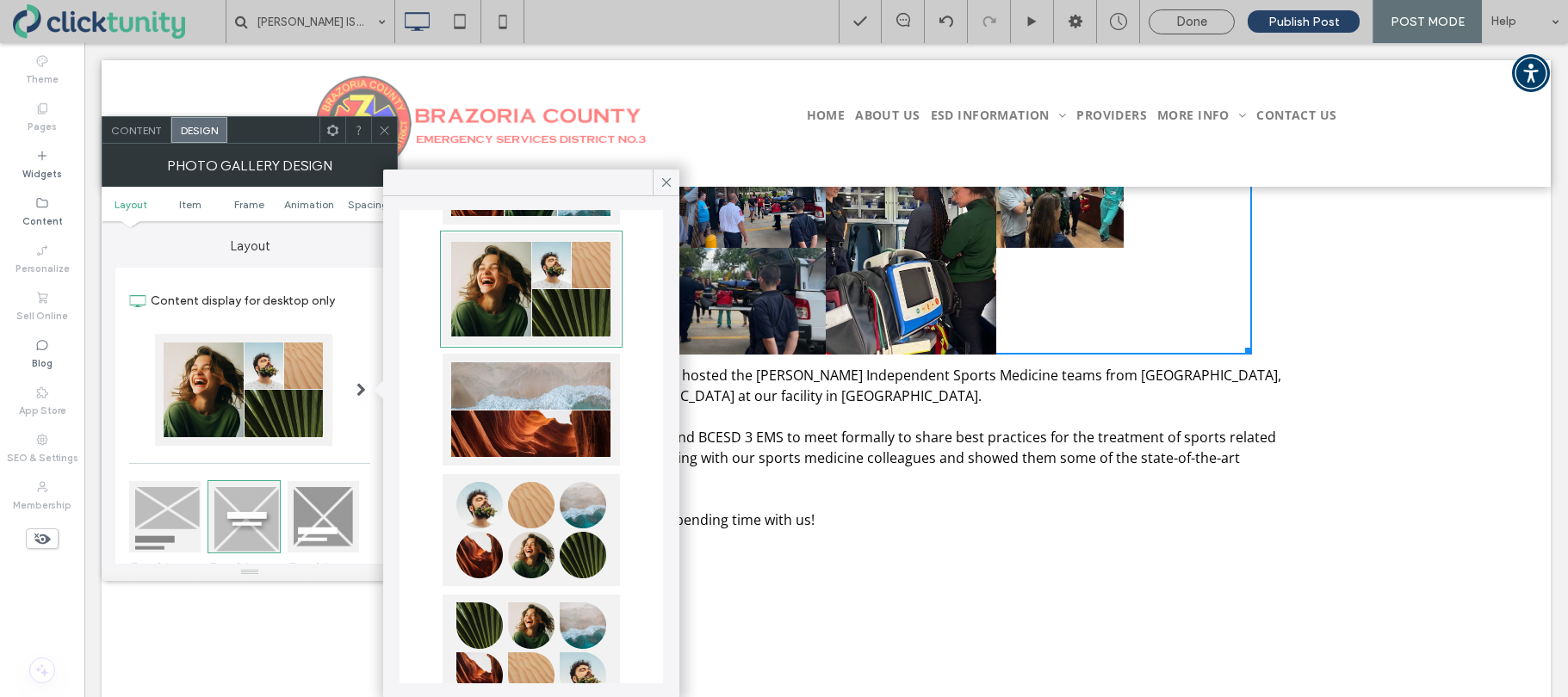
scroll to position [518, 0]
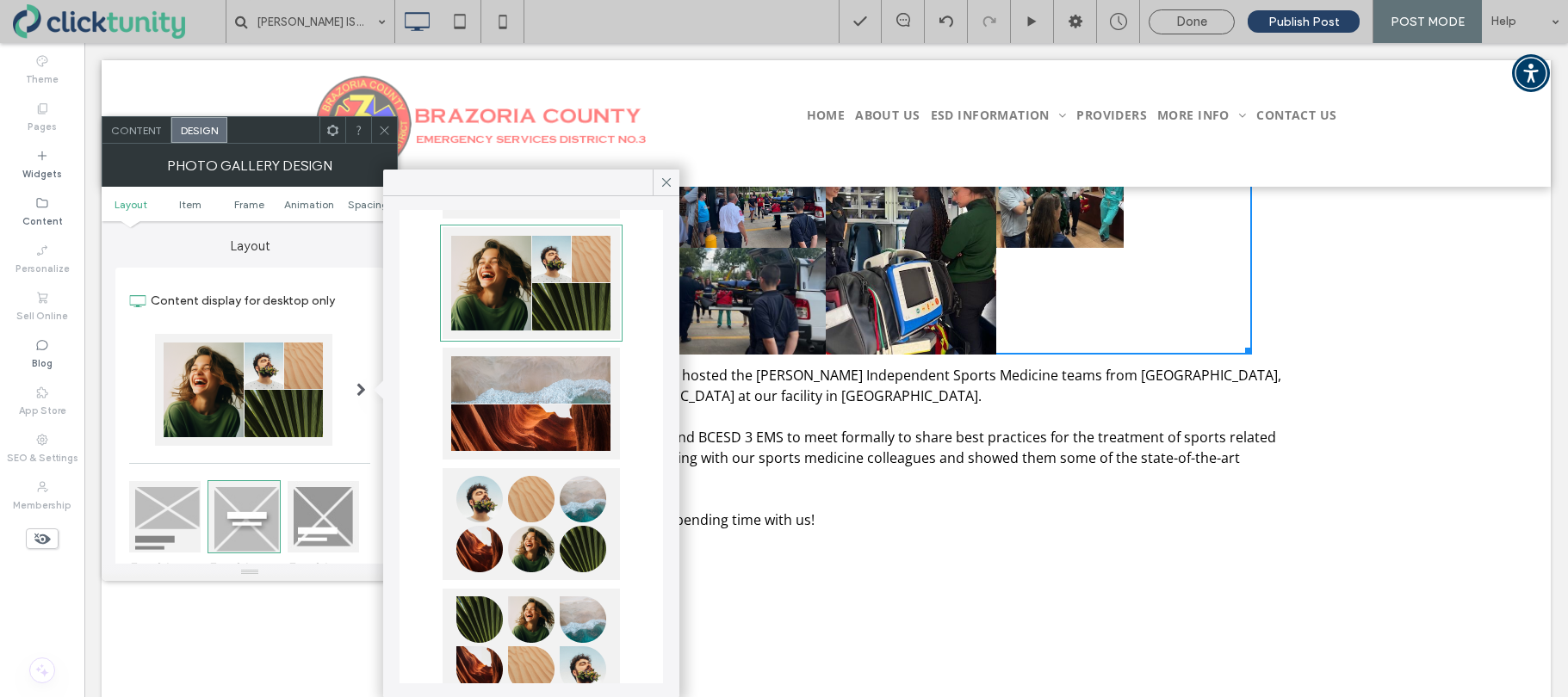
click at [547, 514] on div at bounding box center [530, 524] width 177 height 112
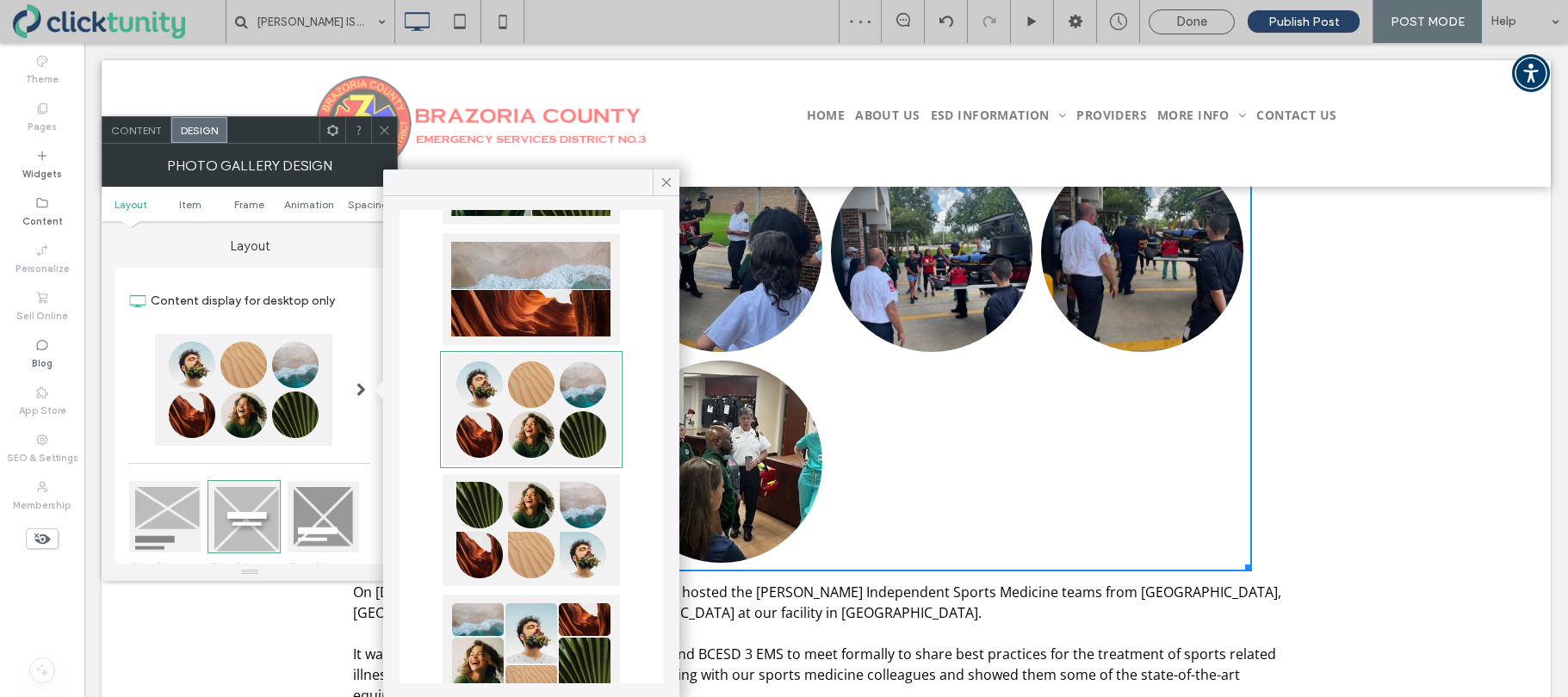
scroll to position [637, 0]
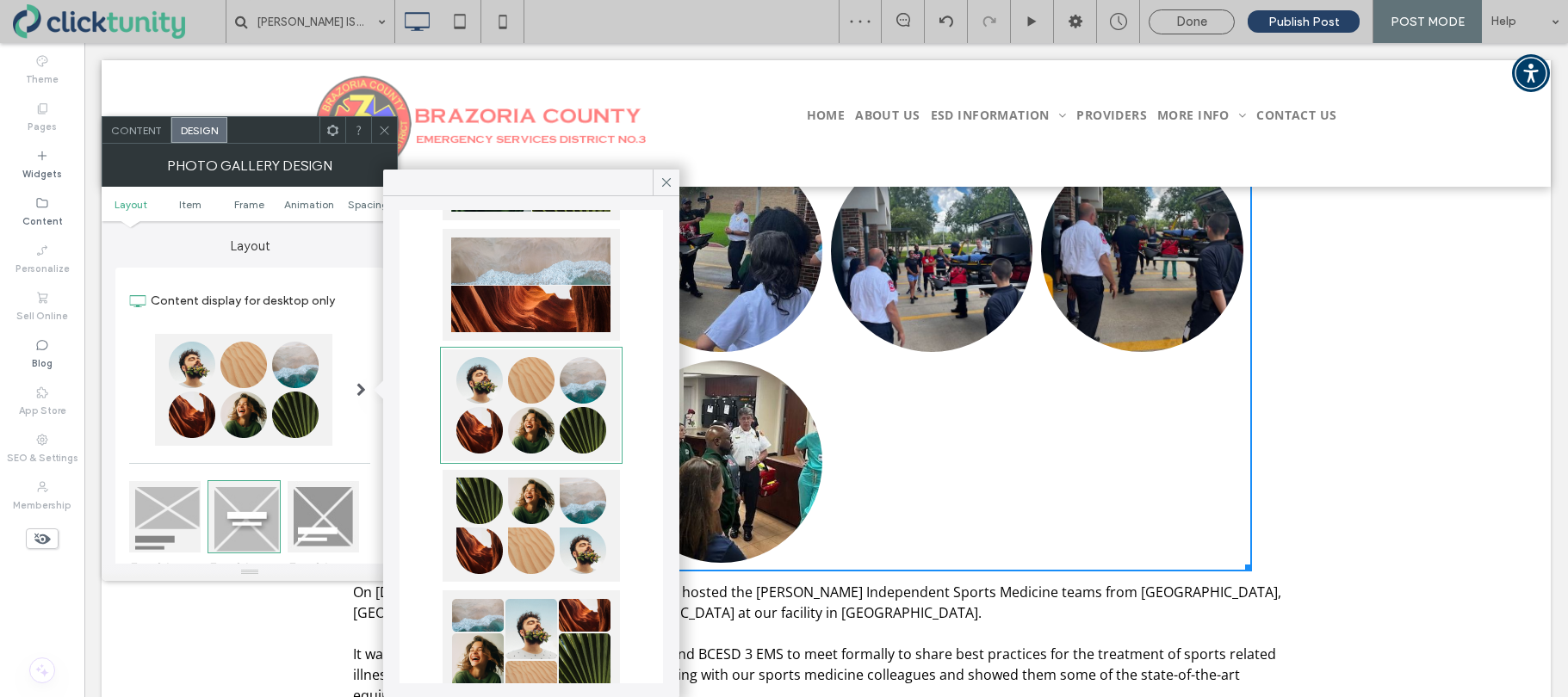
click at [546, 514] on div at bounding box center [530, 526] width 177 height 112
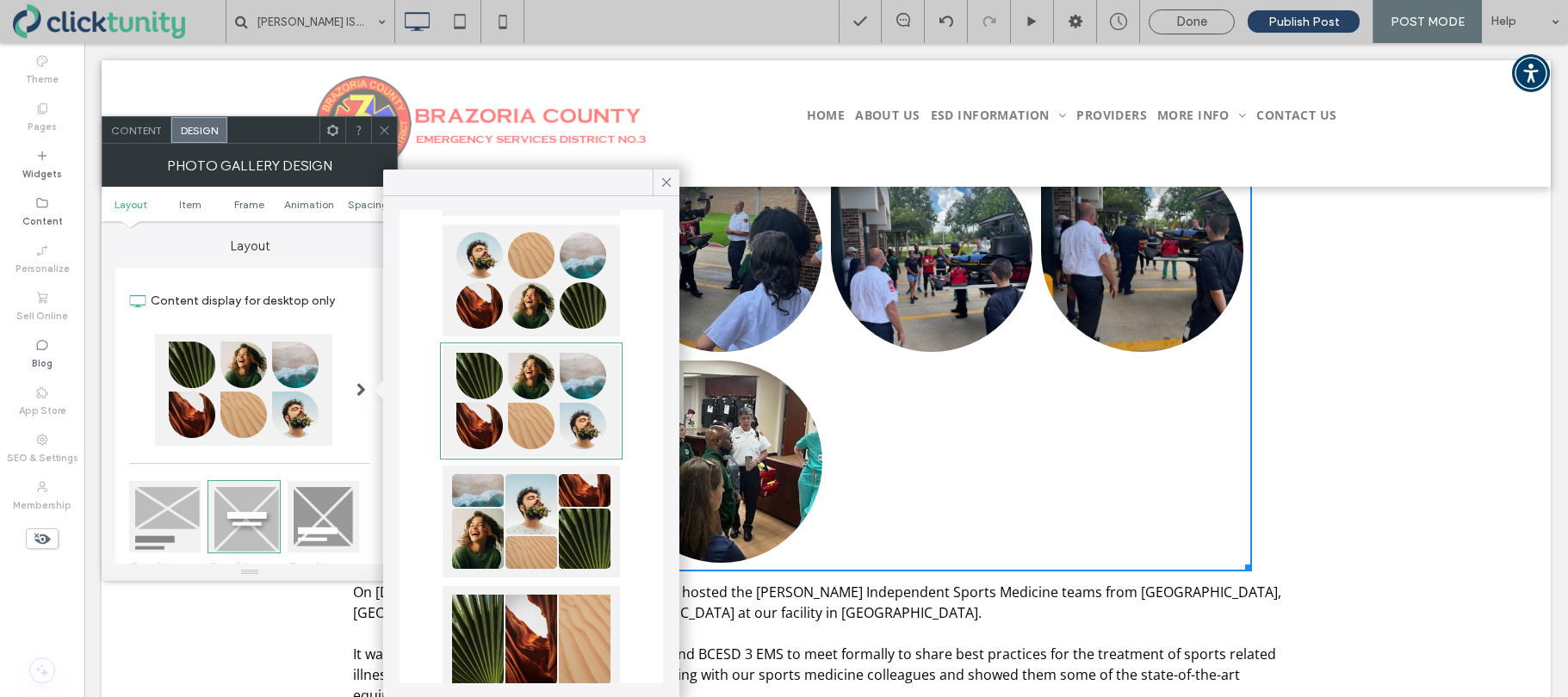
scroll to position [762, 0]
click at [545, 514] on div at bounding box center [530, 521] width 177 height 112
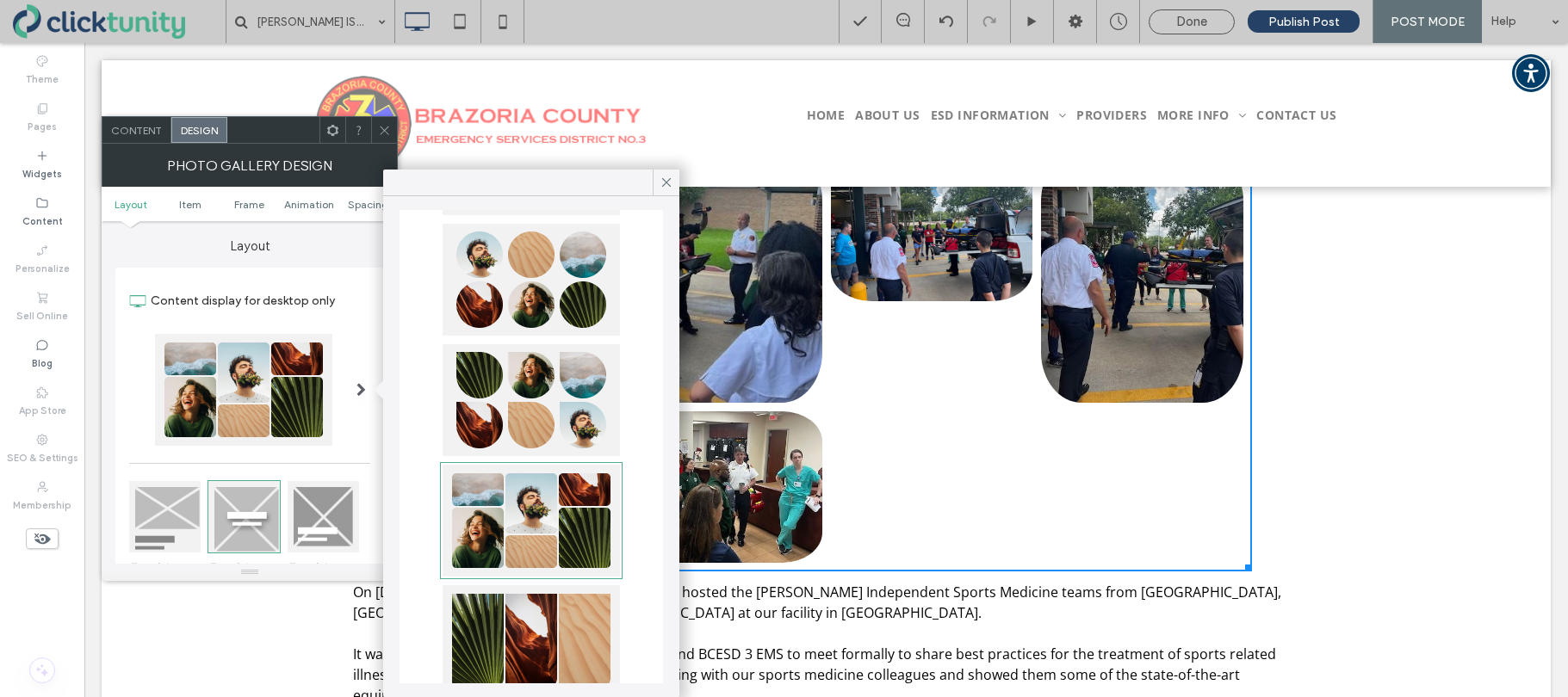
scroll to position [806, 0]
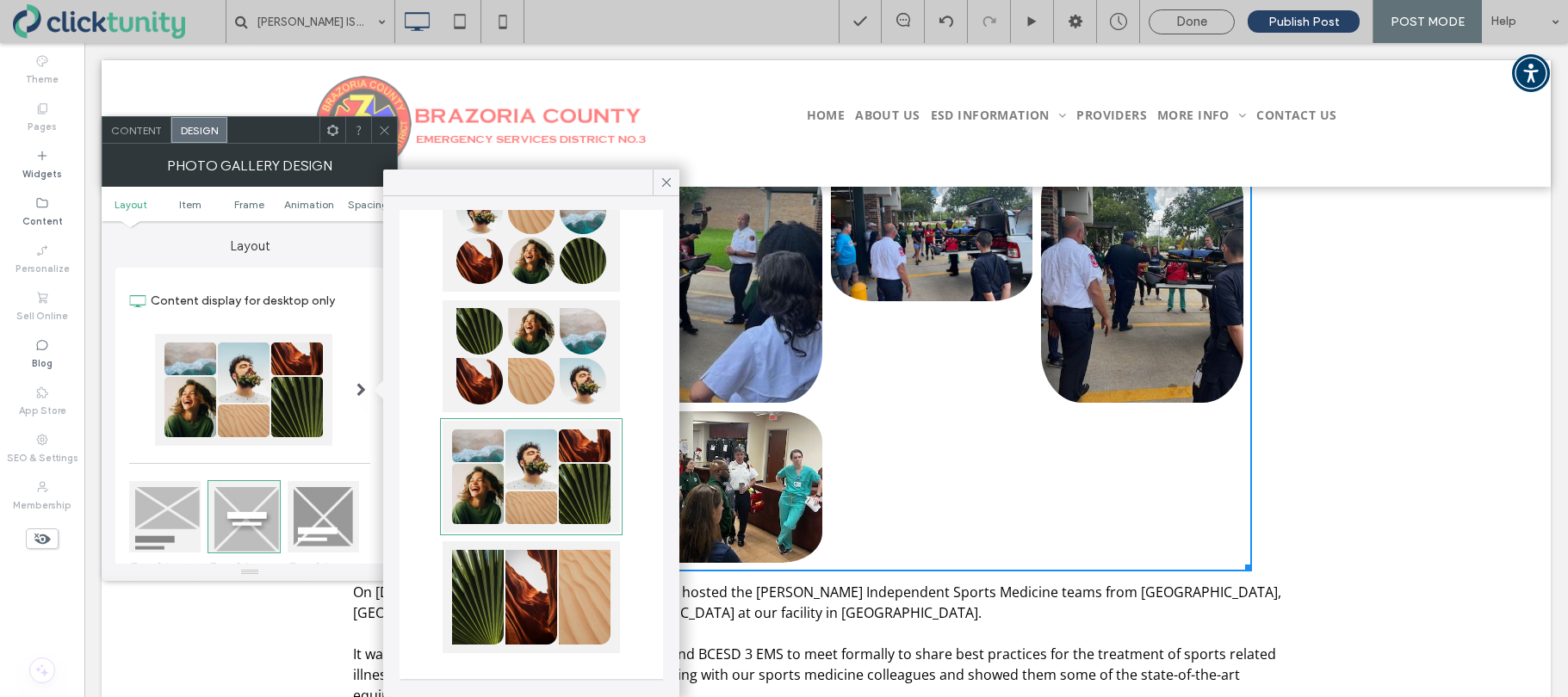
click at [521, 572] on div at bounding box center [530, 597] width 177 height 112
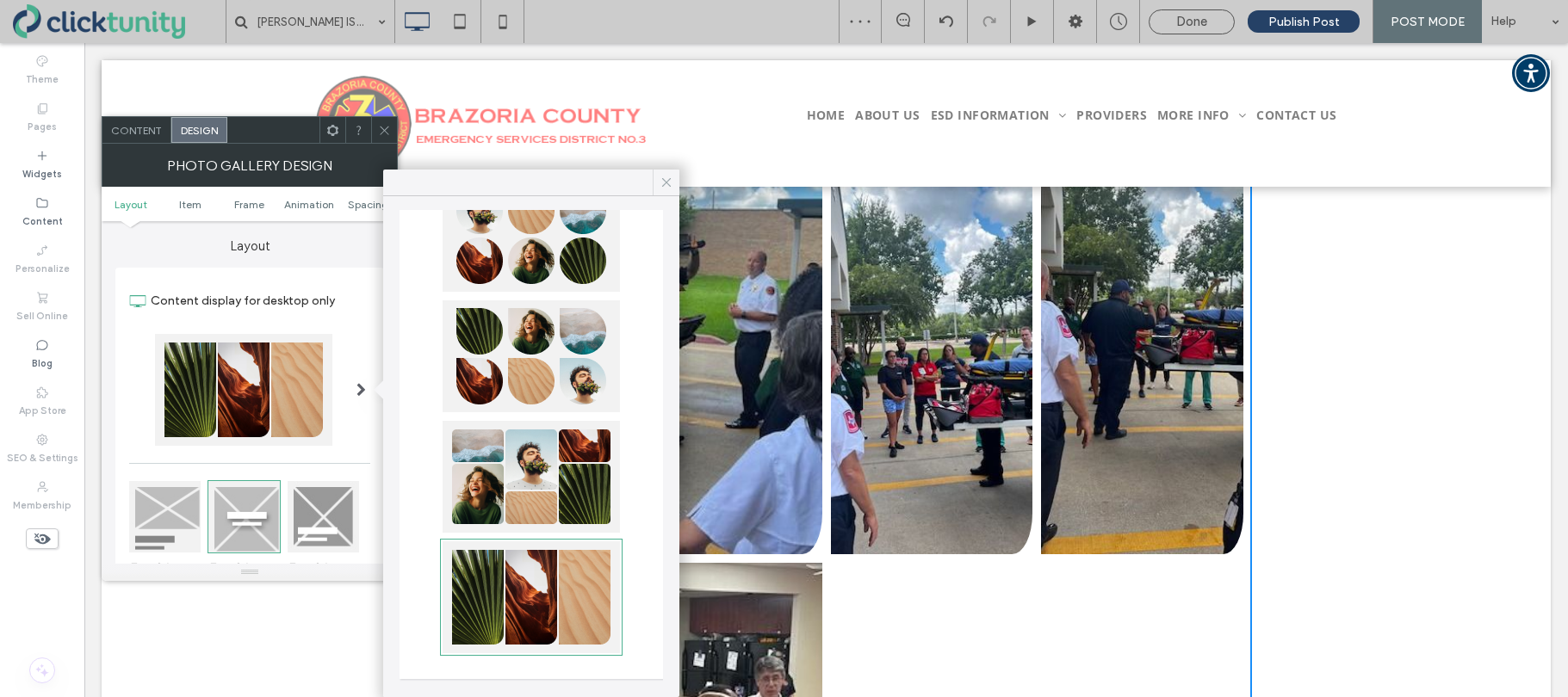
click at [661, 188] on icon at bounding box center [666, 183] width 15 height 15
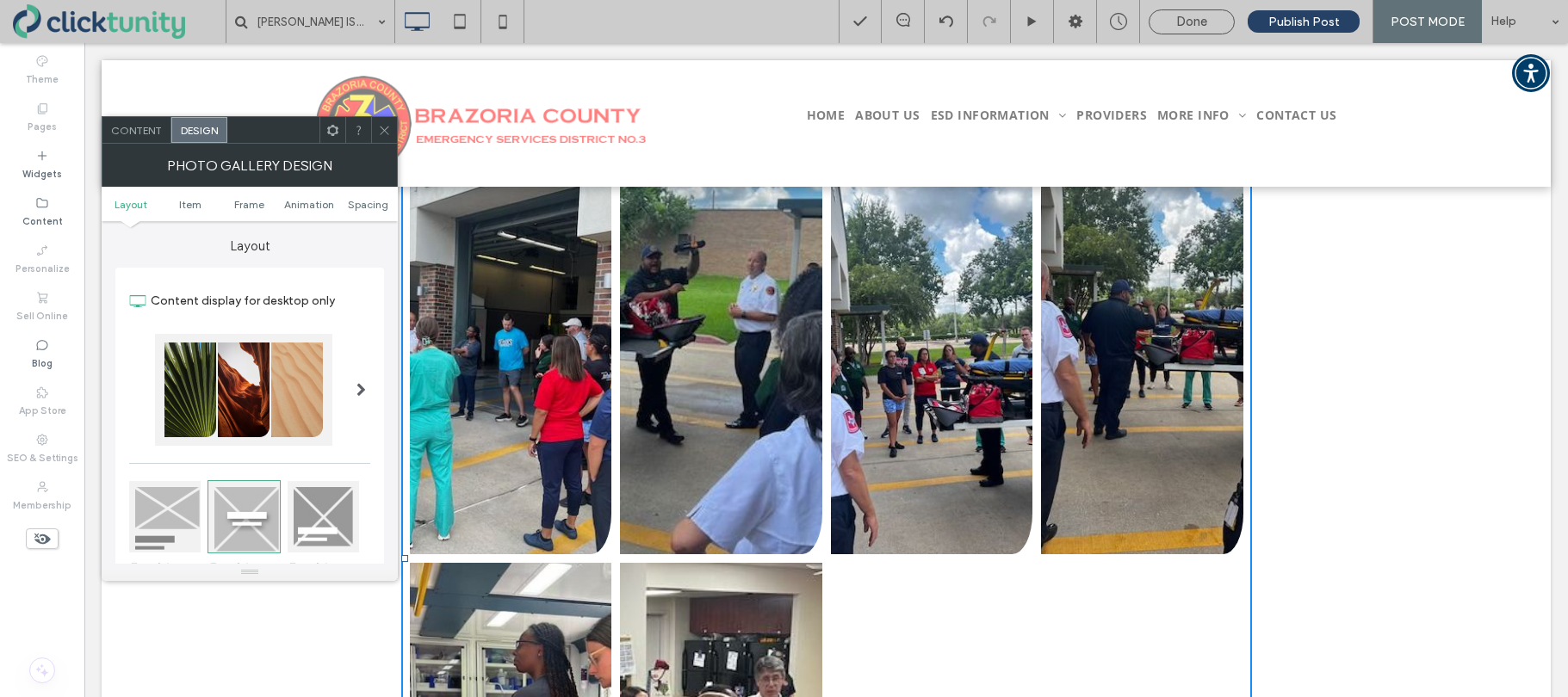
click at [384, 132] on icon at bounding box center [384, 130] width 13 height 13
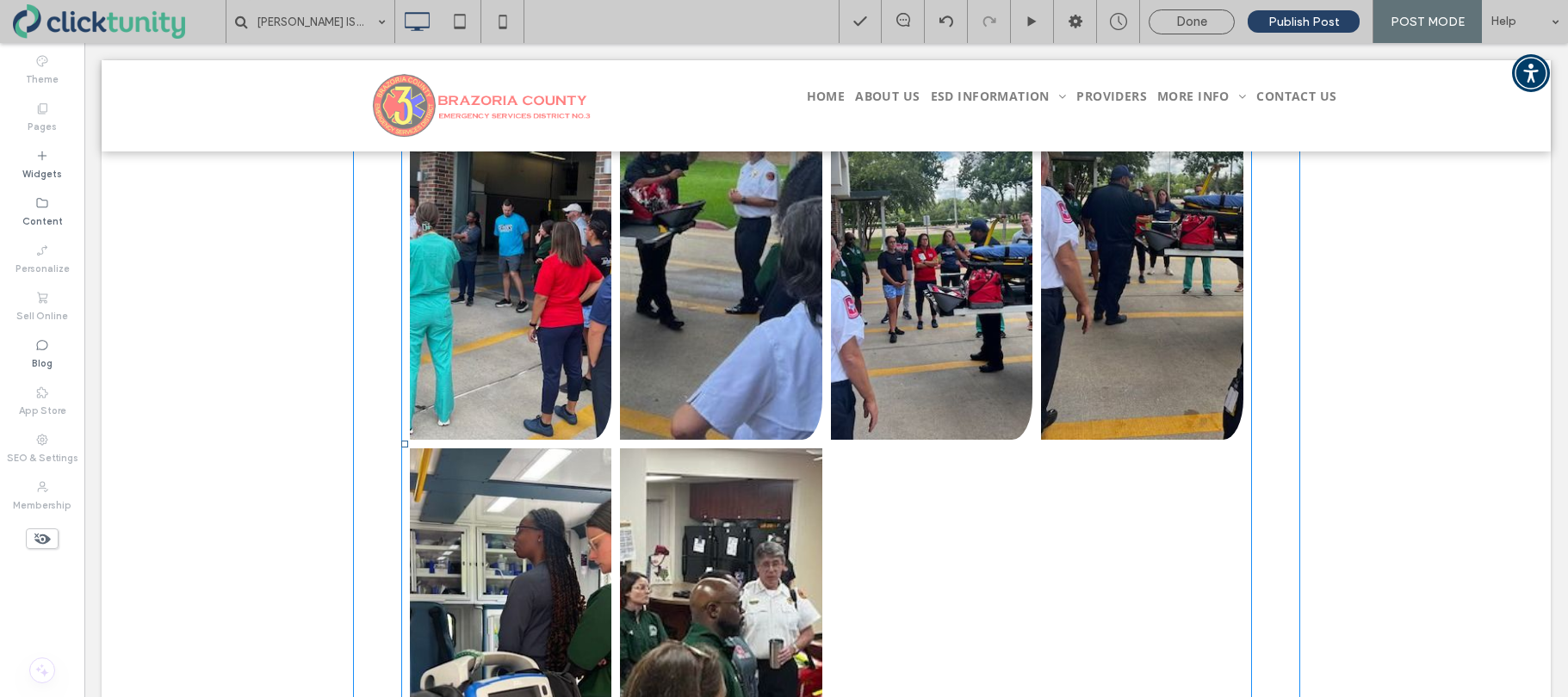
scroll to position [496, 0]
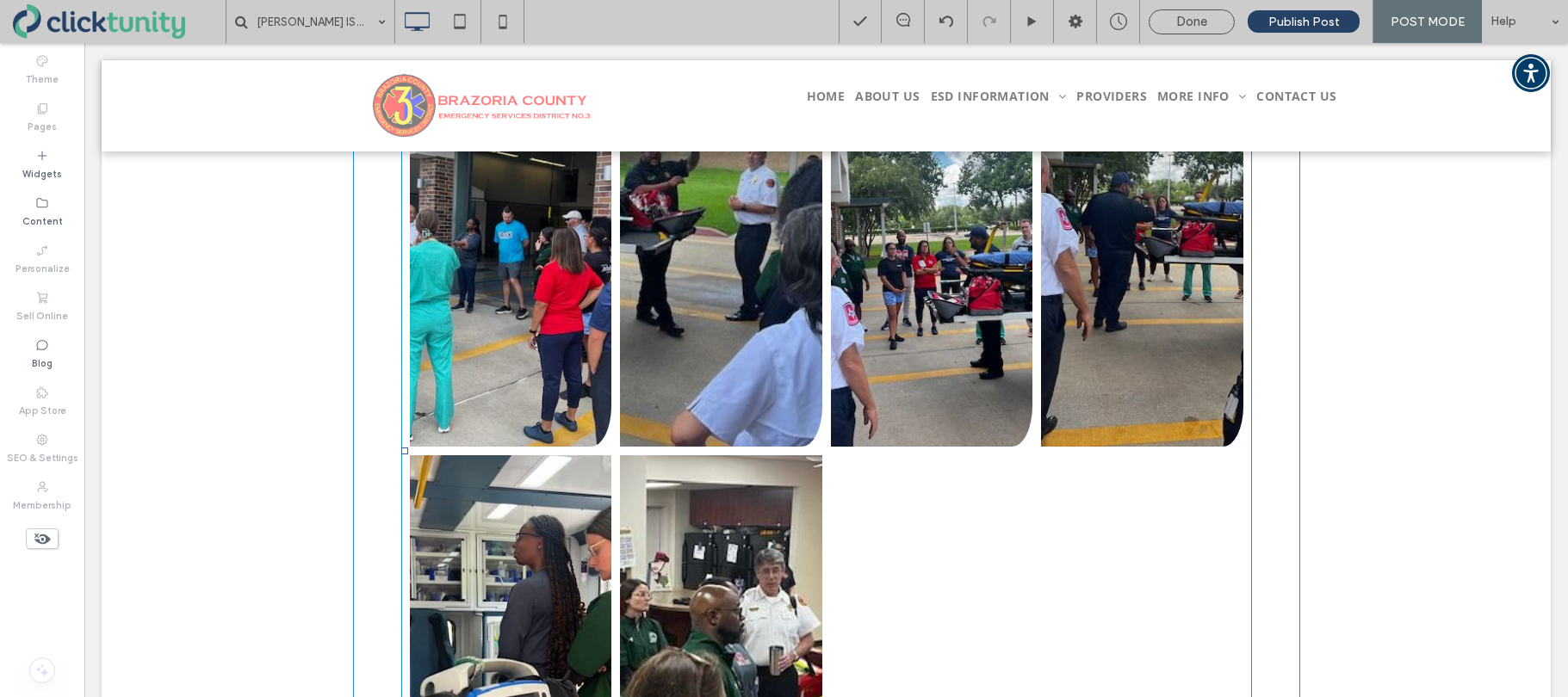
click at [551, 402] on link at bounding box center [511, 244] width 202 height 403
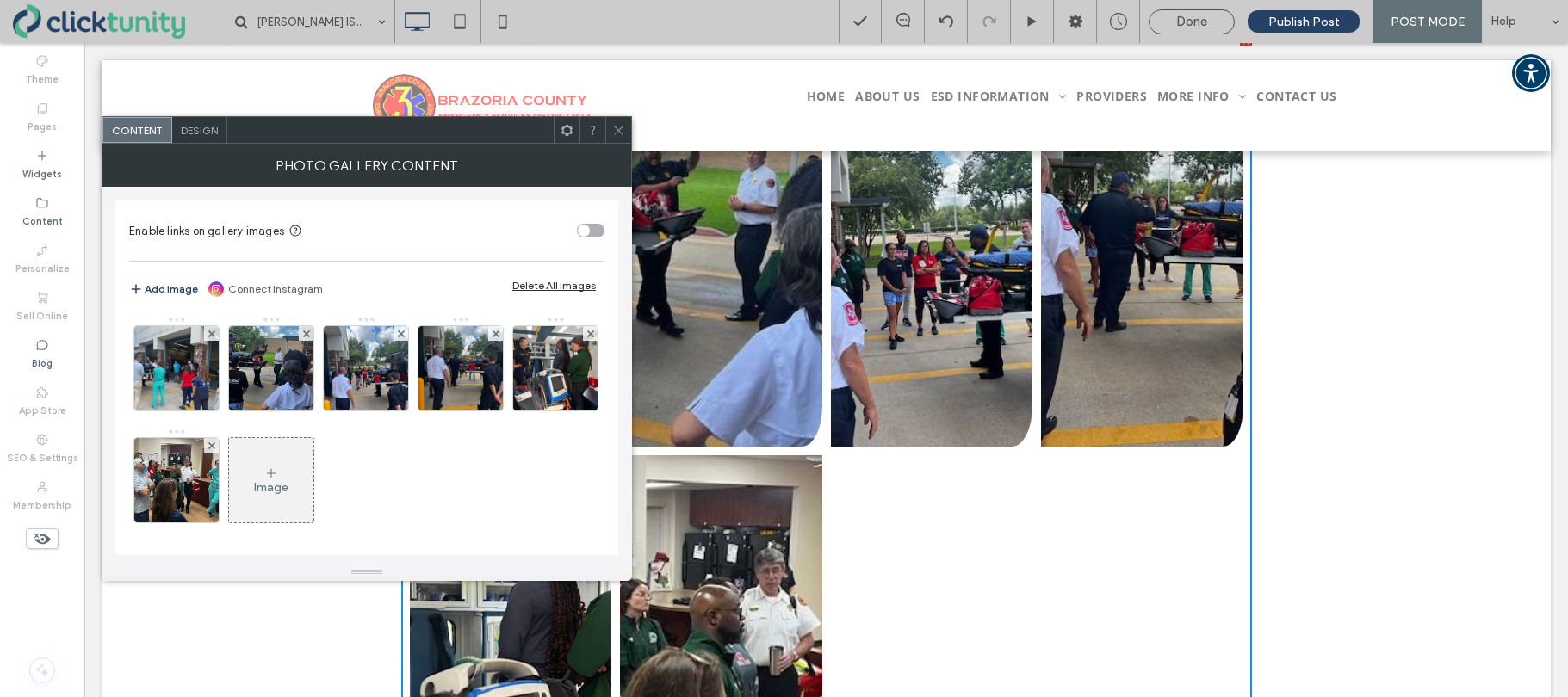
click at [210, 135] on span "Design" at bounding box center [199, 130] width 37 height 13
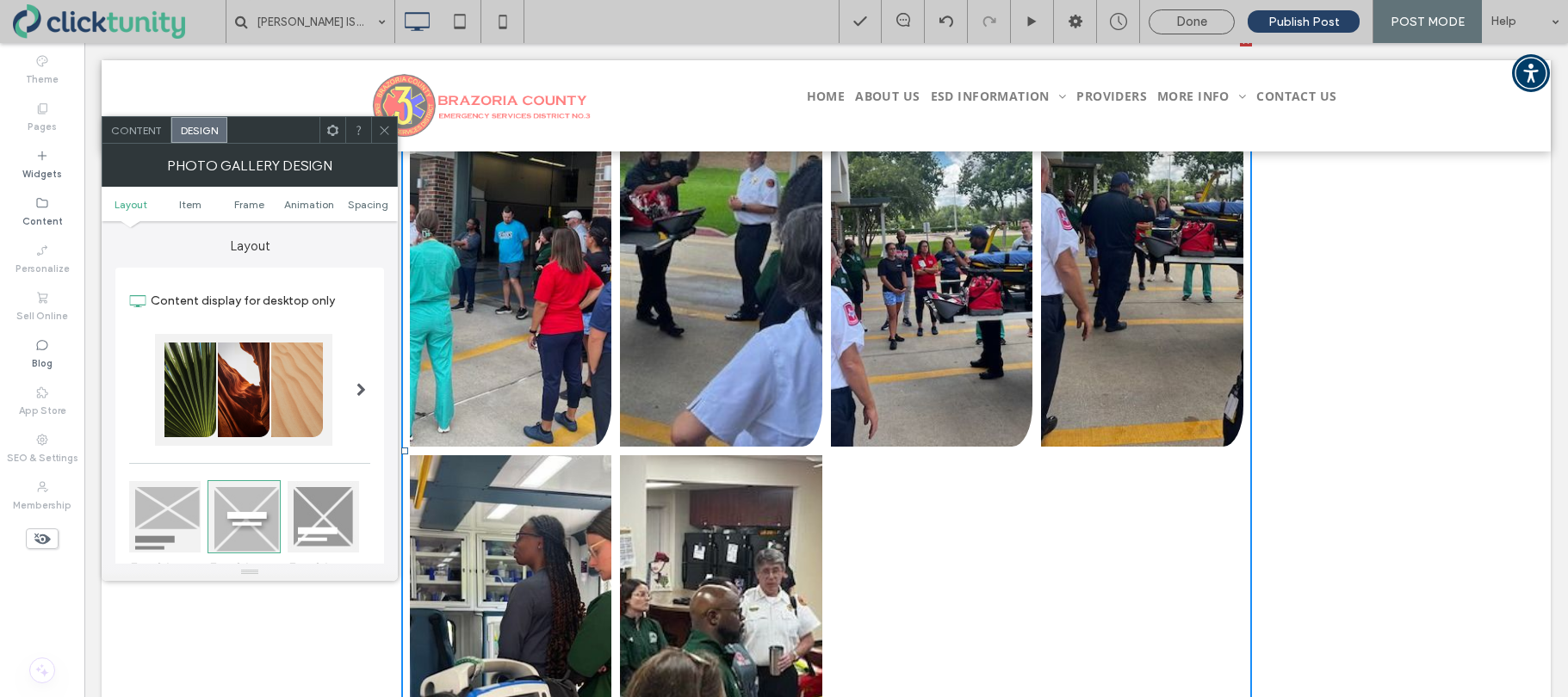
click at [336, 387] on div at bounding box center [249, 390] width 241 height 112
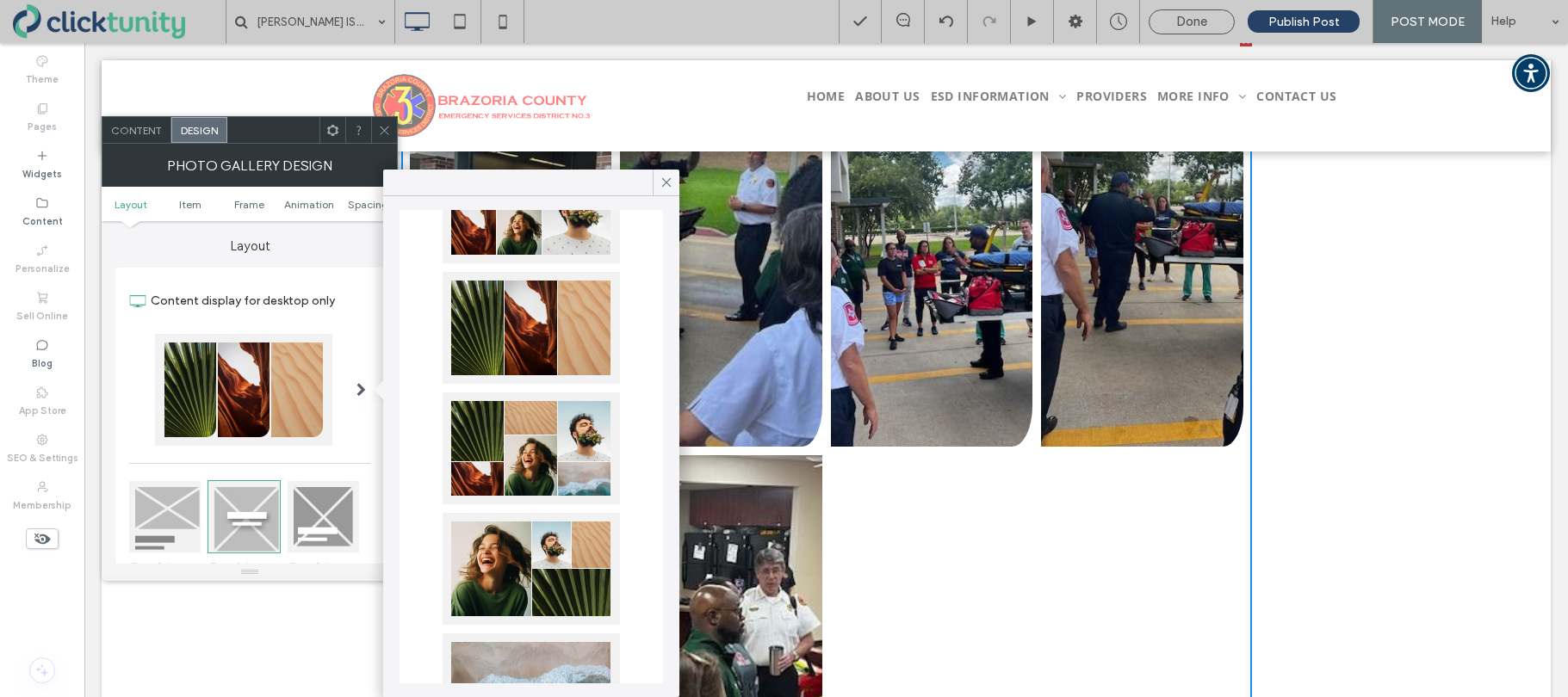
scroll to position [282, 0]
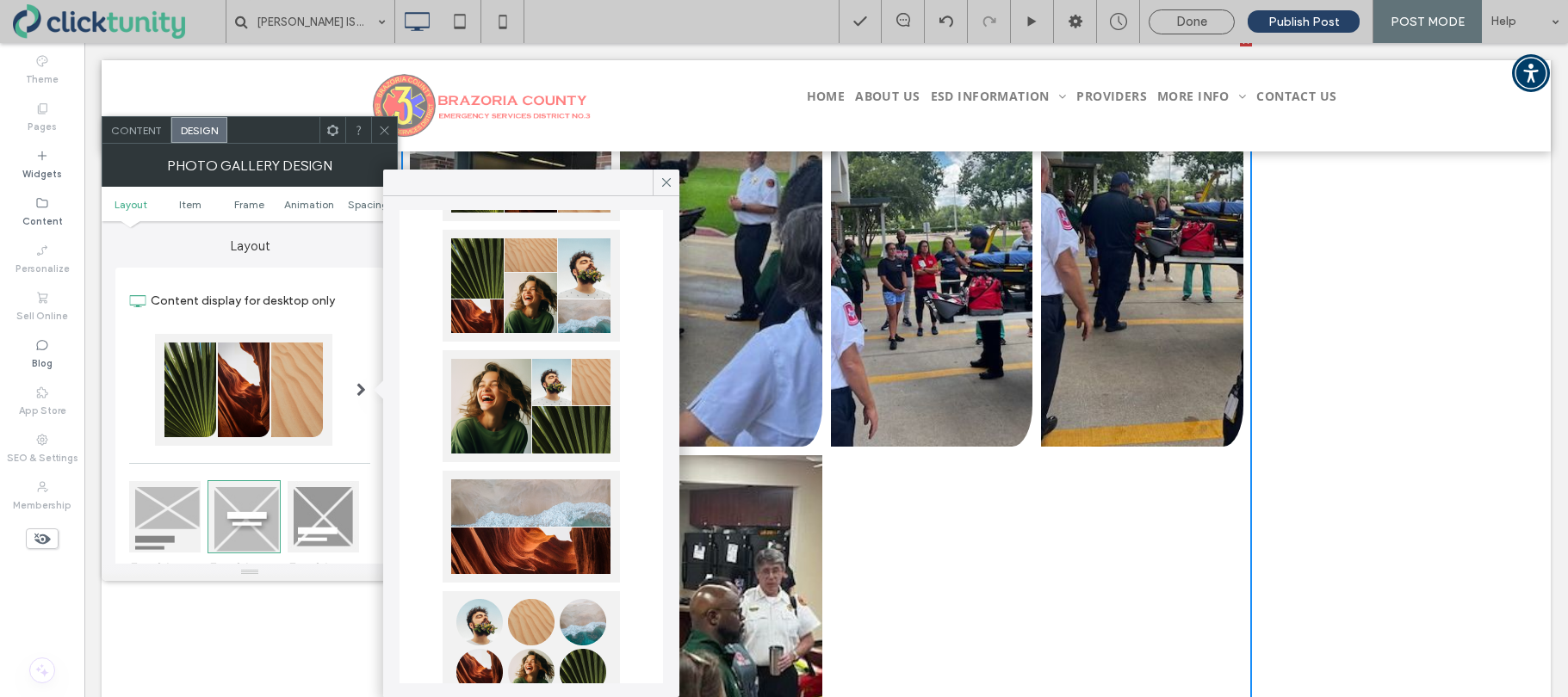
click at [488, 414] on div at bounding box center [530, 406] width 177 height 112
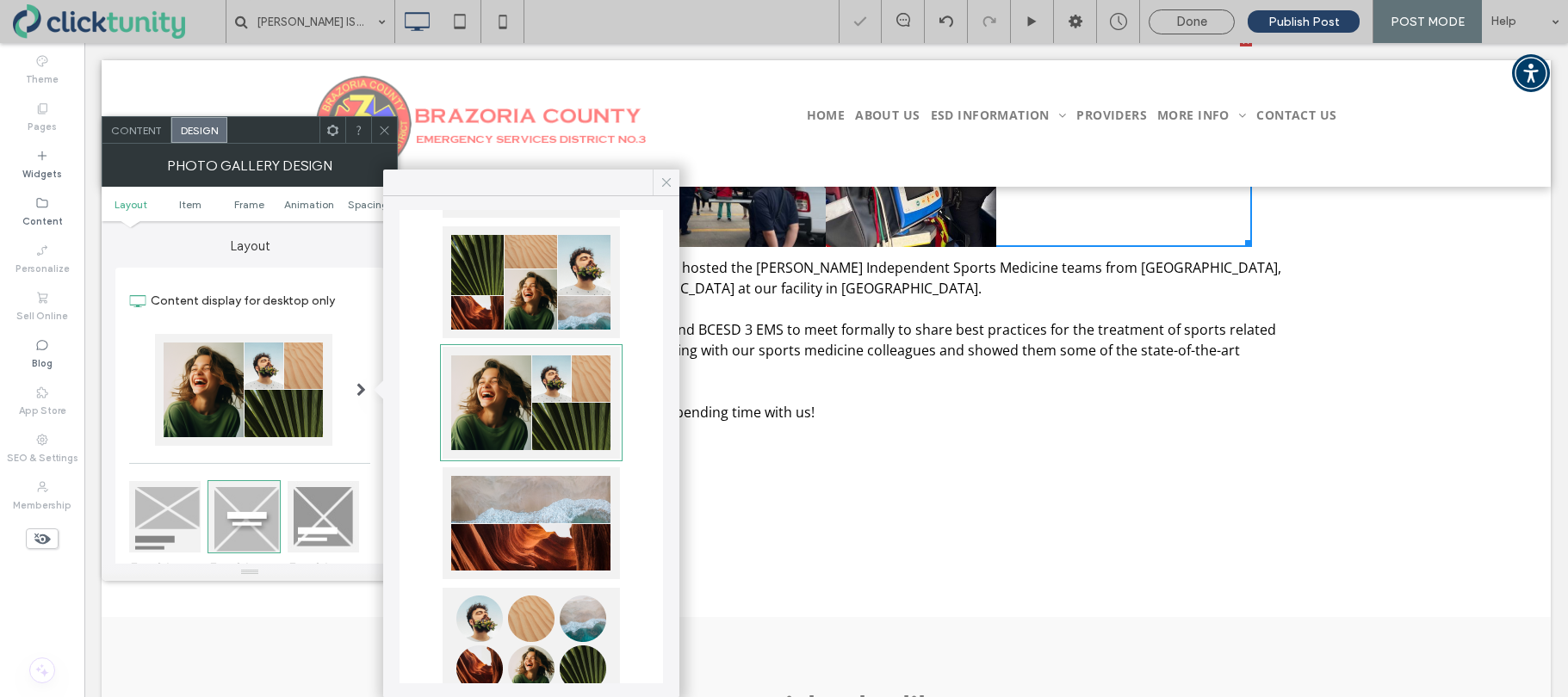
drag, startPoint x: 667, startPoint y: 184, endPoint x: 576, endPoint y: 244, distance: 109.0
click at [667, 184] on icon at bounding box center [666, 183] width 15 height 15
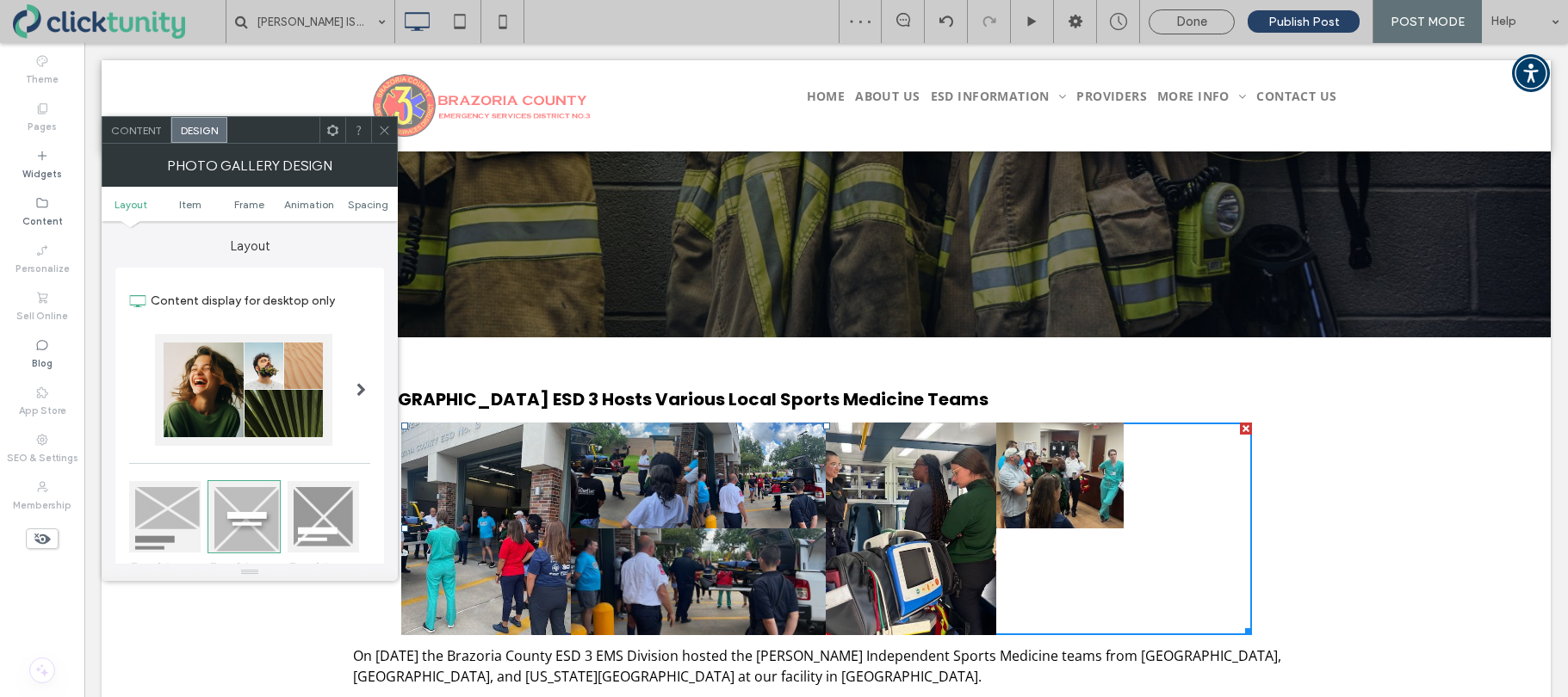
scroll to position [121, 0]
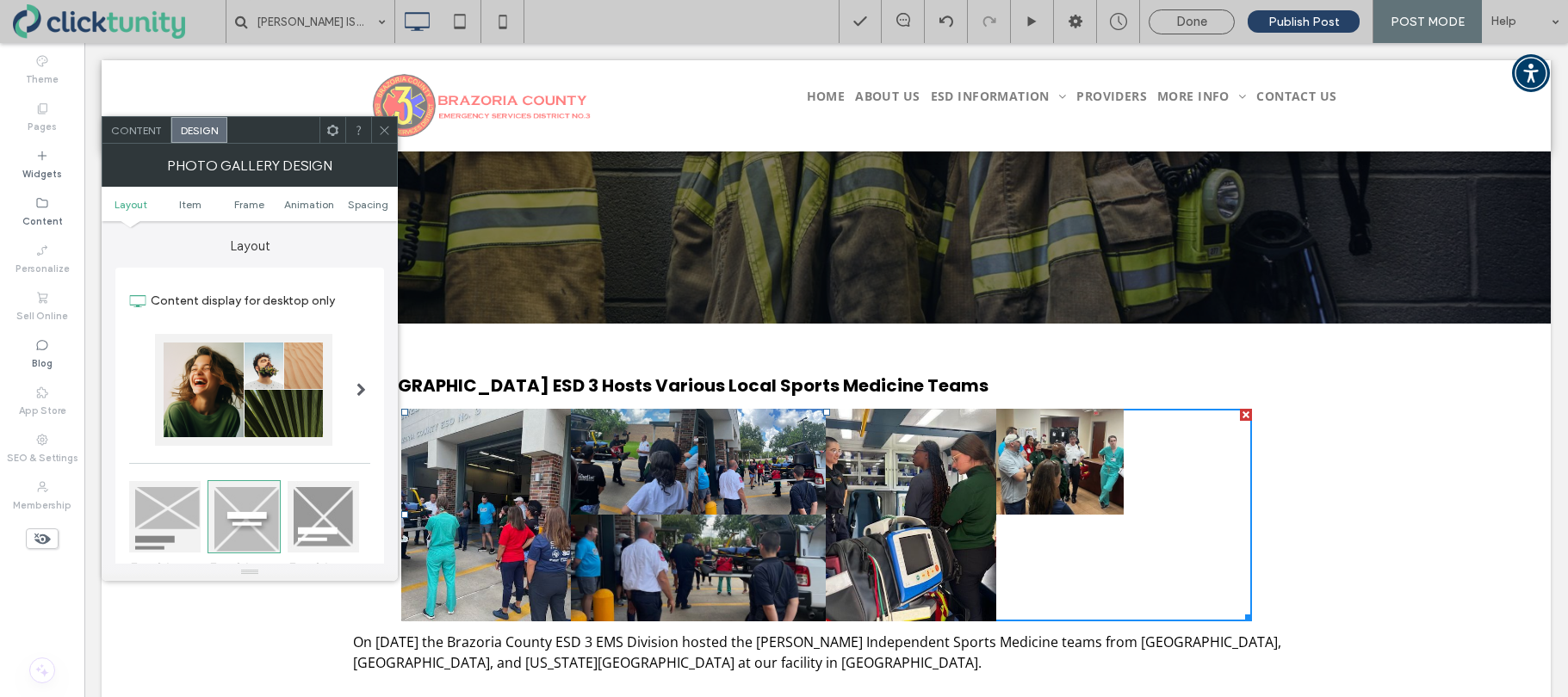
click at [1248, 618] on div at bounding box center [1245, 614] width 13 height 13
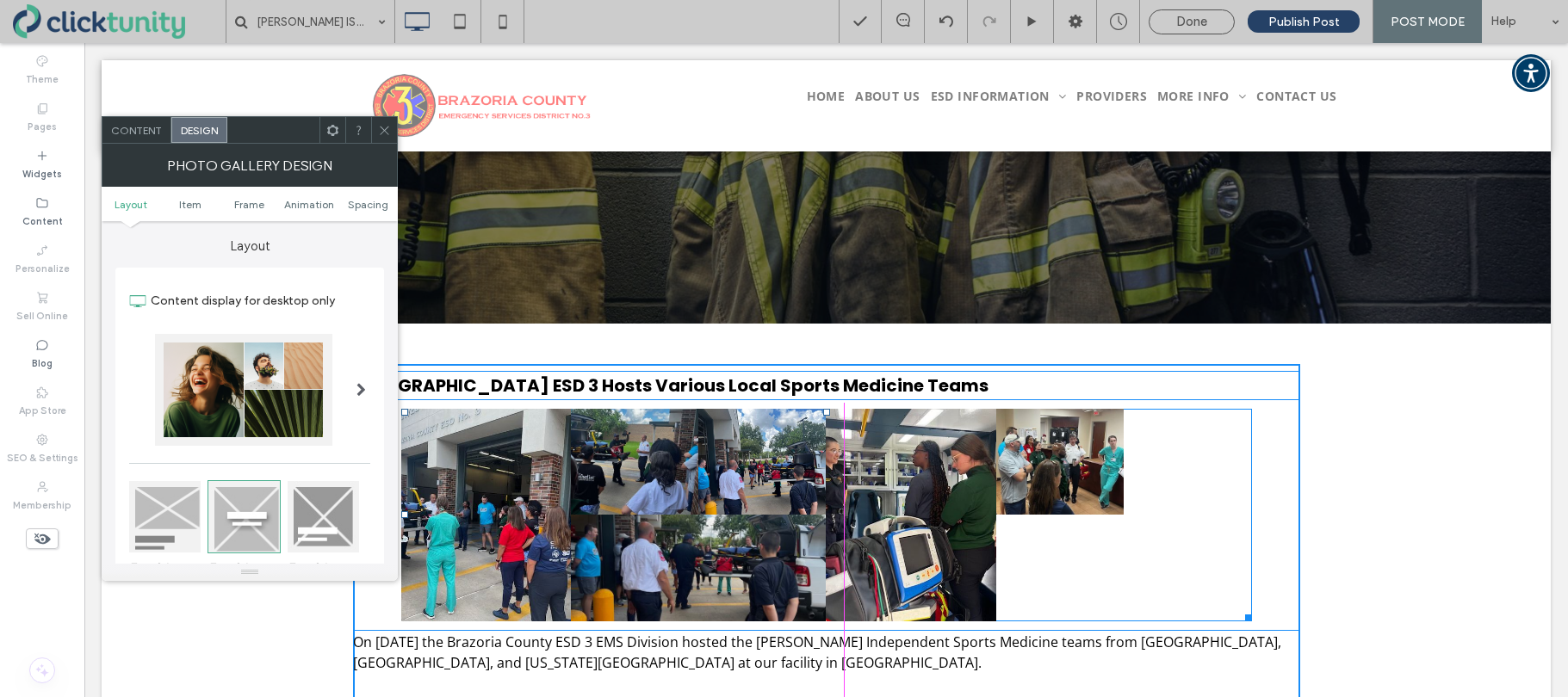
drag, startPoint x: 1247, startPoint y: 617, endPoint x: 1307, endPoint y: 637, distance: 63.2
click at [1307, 637] on div "Brazoria County ESD 3 Hosts Various Local Sports Medicine Teams Button Button B…" at bounding box center [826, 584] width 1033 height 467
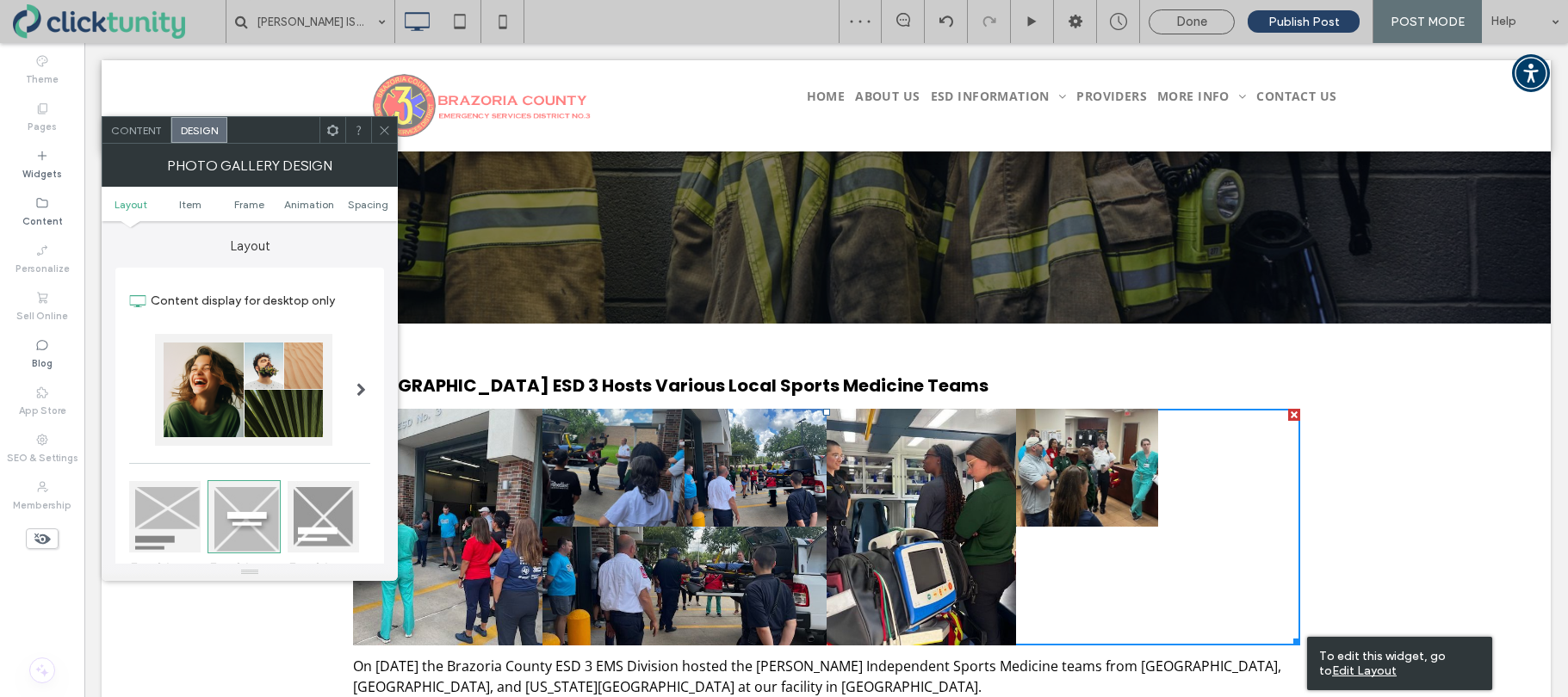
click at [322, 378] on div at bounding box center [243, 390] width 177 height 112
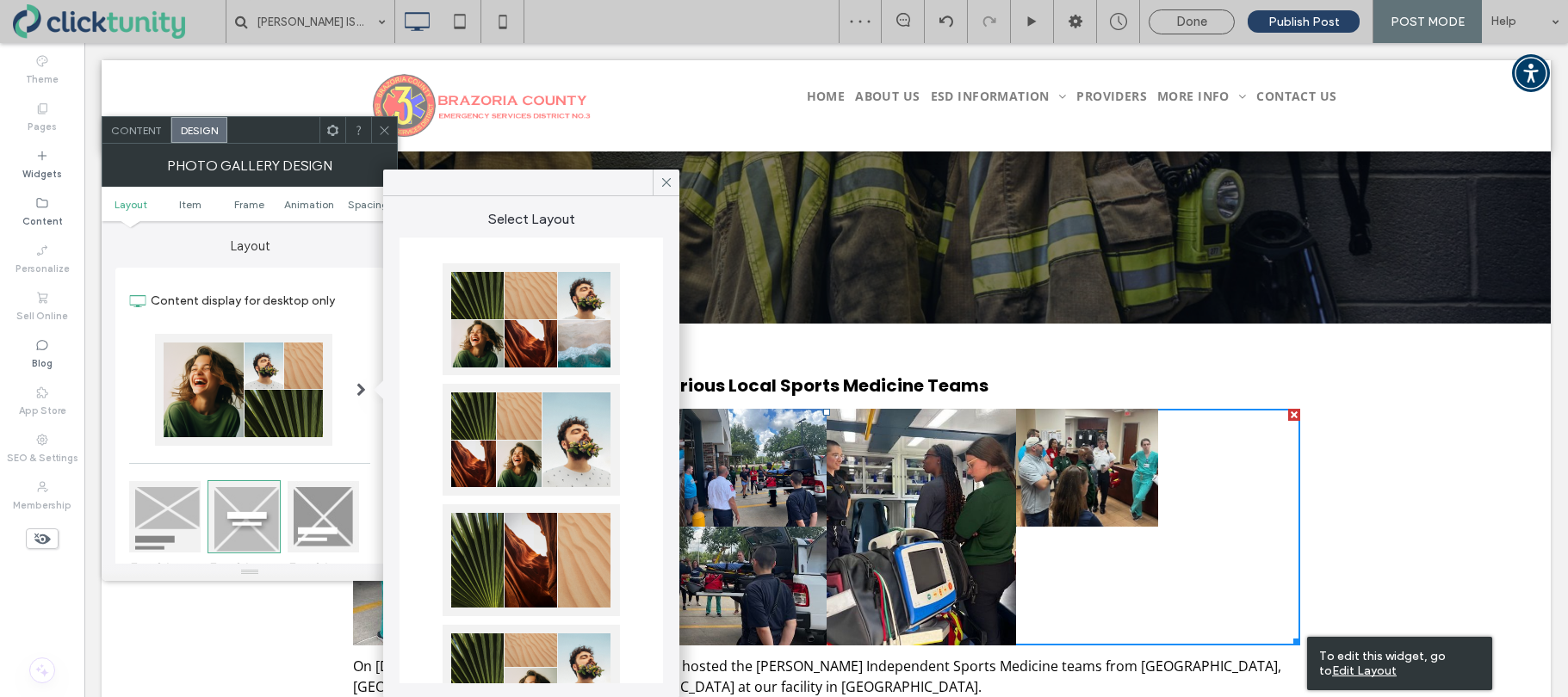
click at [470, 402] on div at bounding box center [530, 440] width 177 height 112
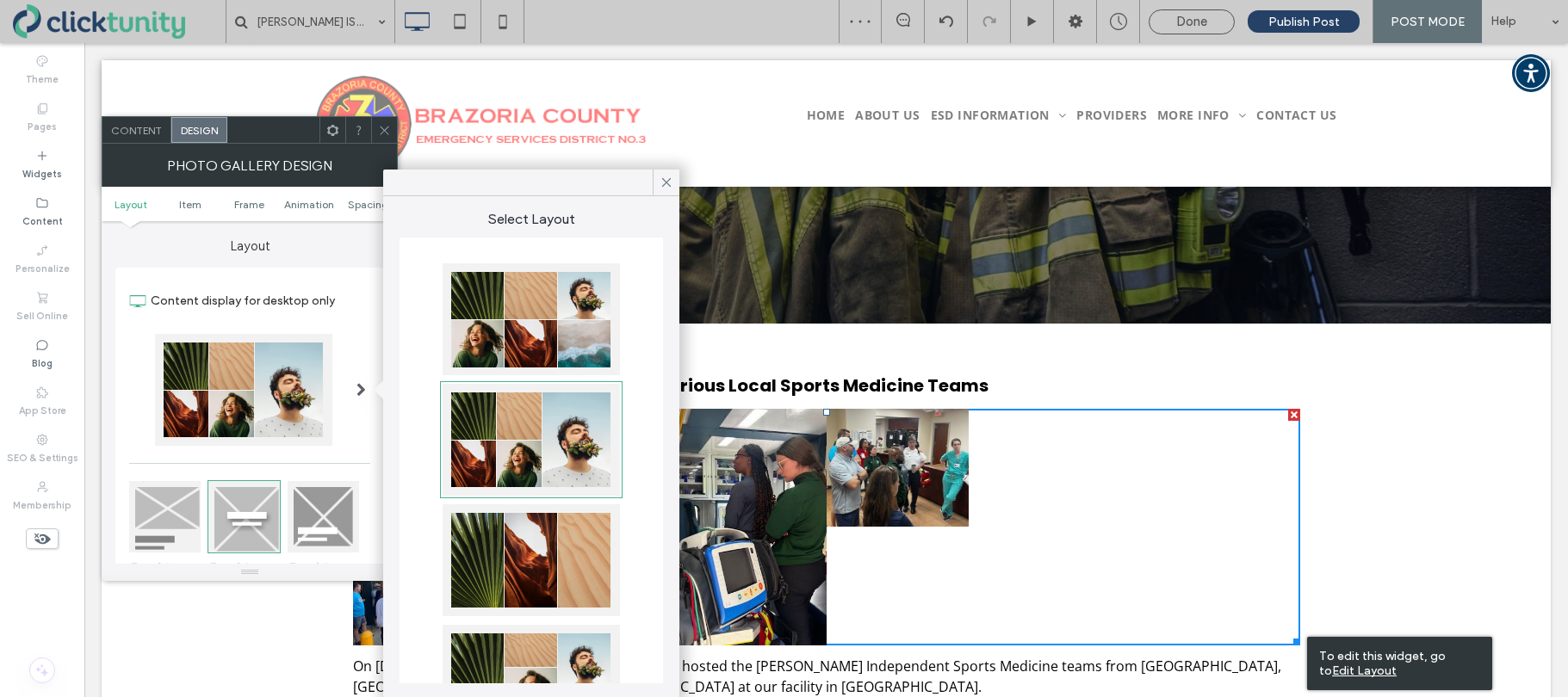
click at [497, 329] on div at bounding box center [530, 319] width 177 height 112
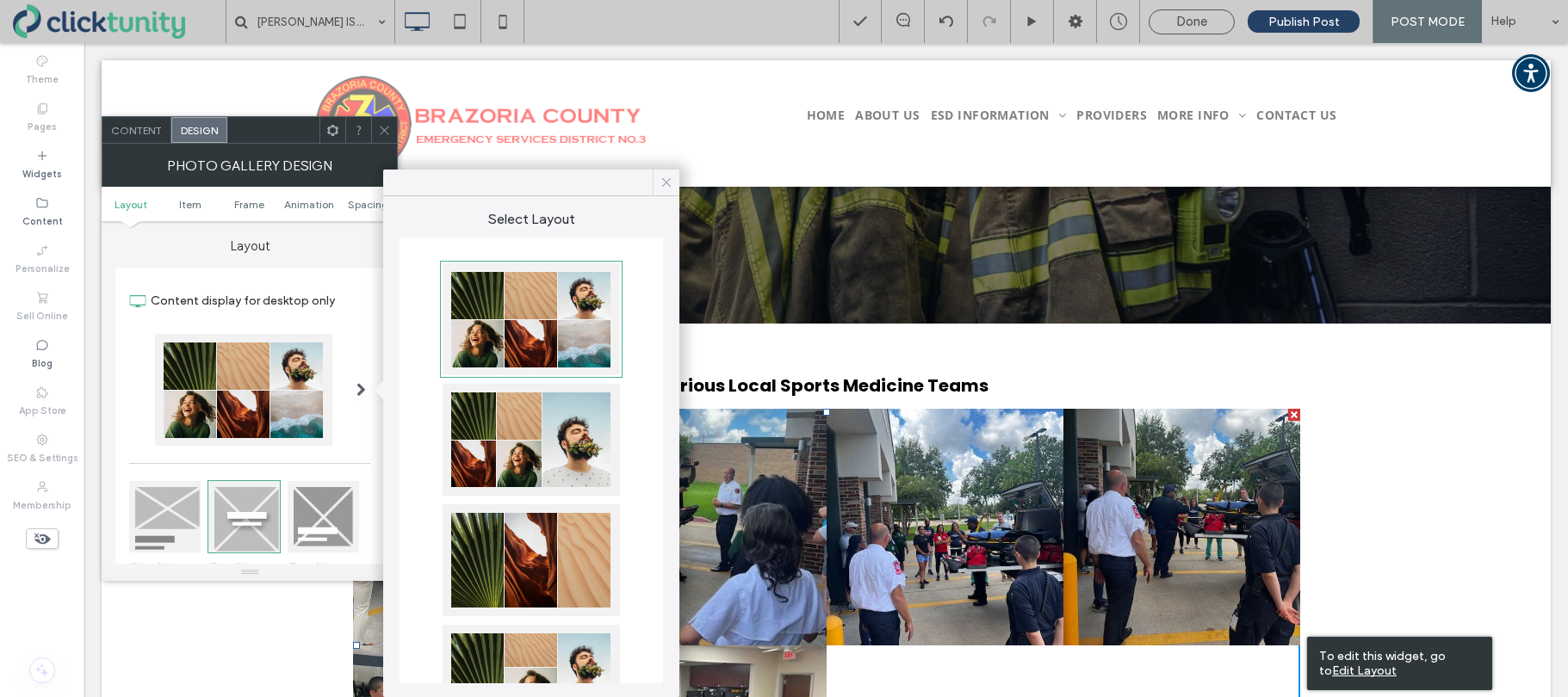
click at [665, 186] on icon at bounding box center [666, 183] width 15 height 15
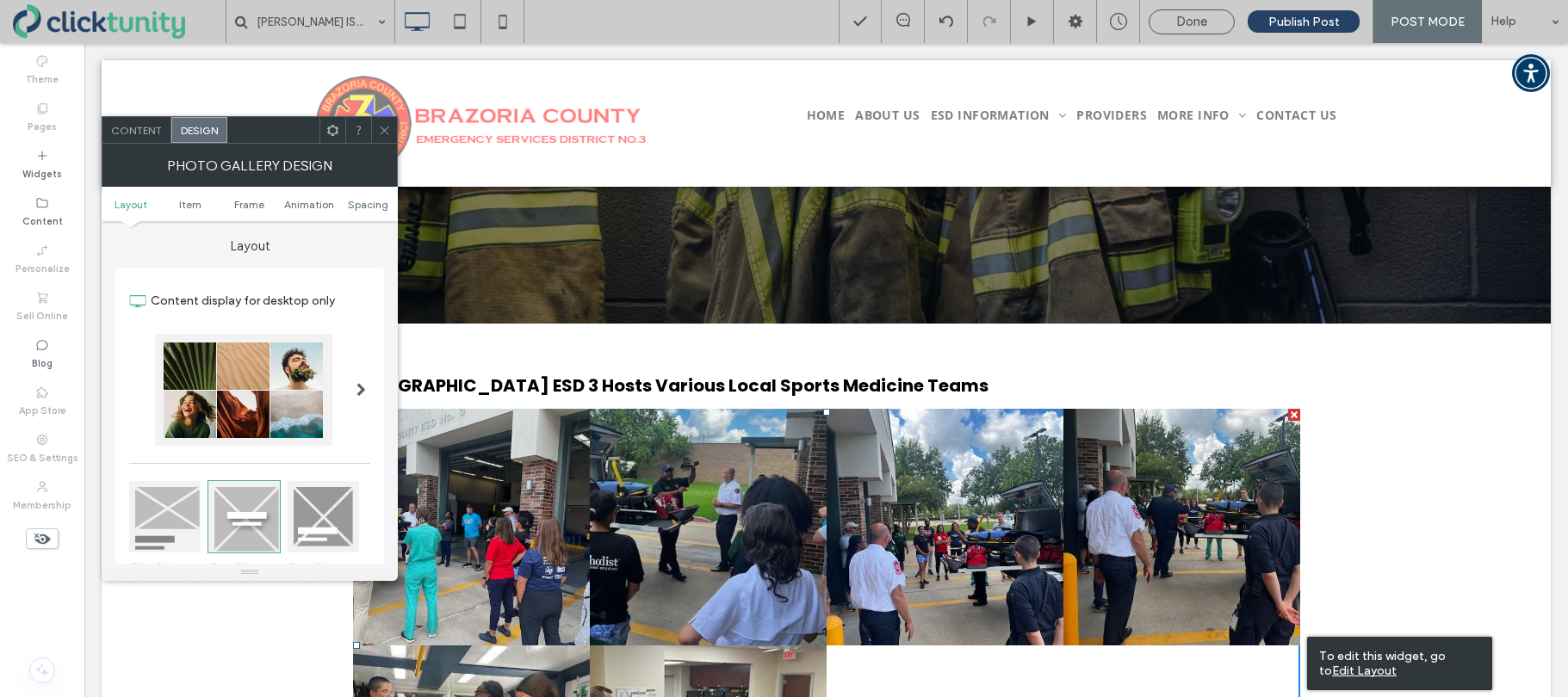
click at [128, 131] on span "Content" at bounding box center [136, 130] width 51 height 13
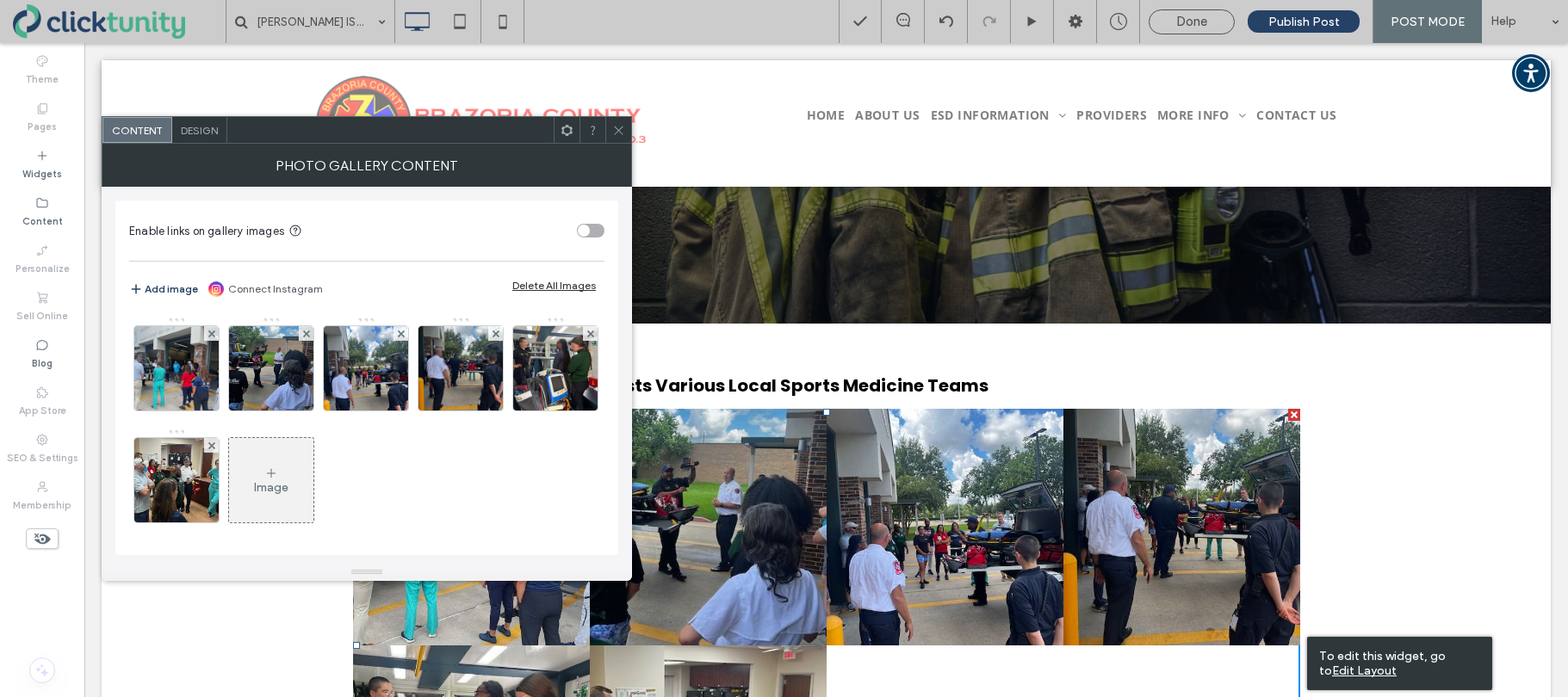
click at [620, 136] on span at bounding box center [618, 130] width 13 height 26
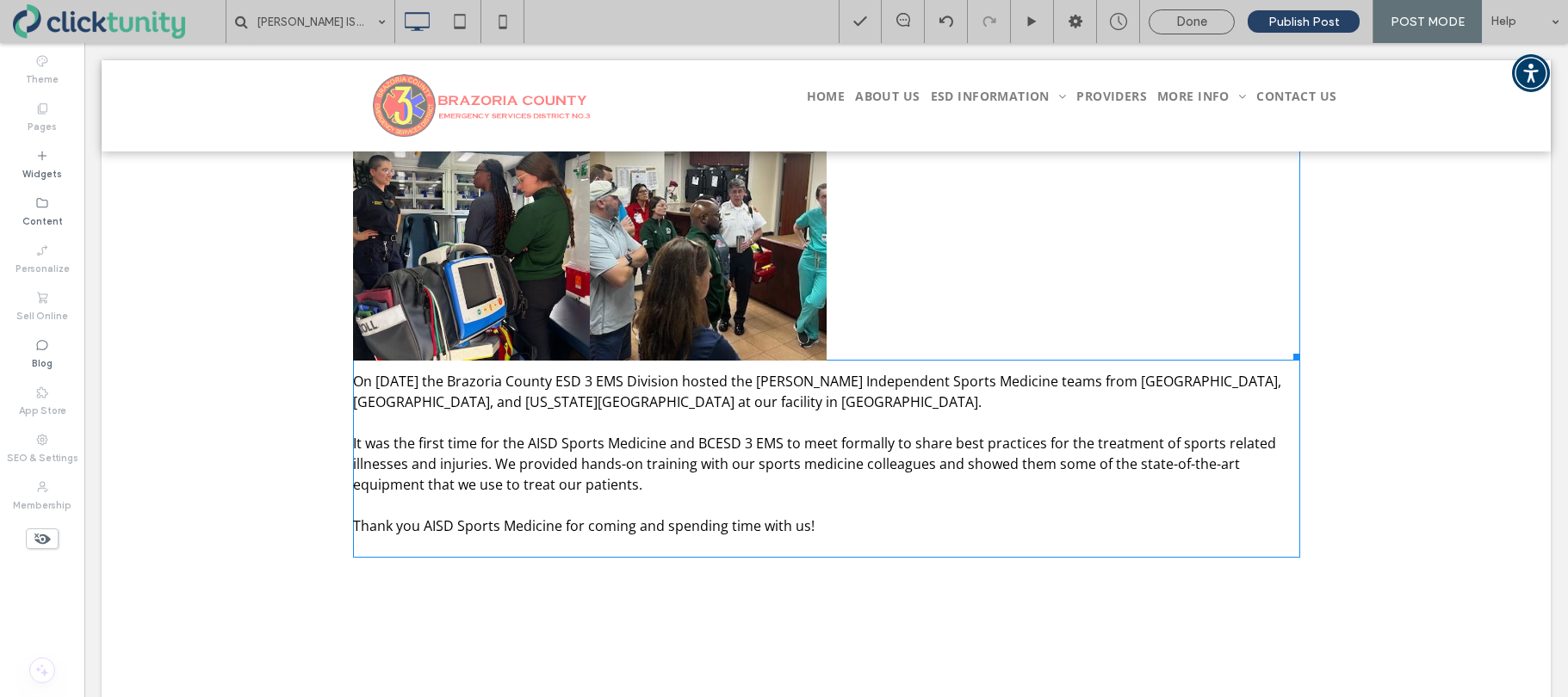
scroll to position [673, 0]
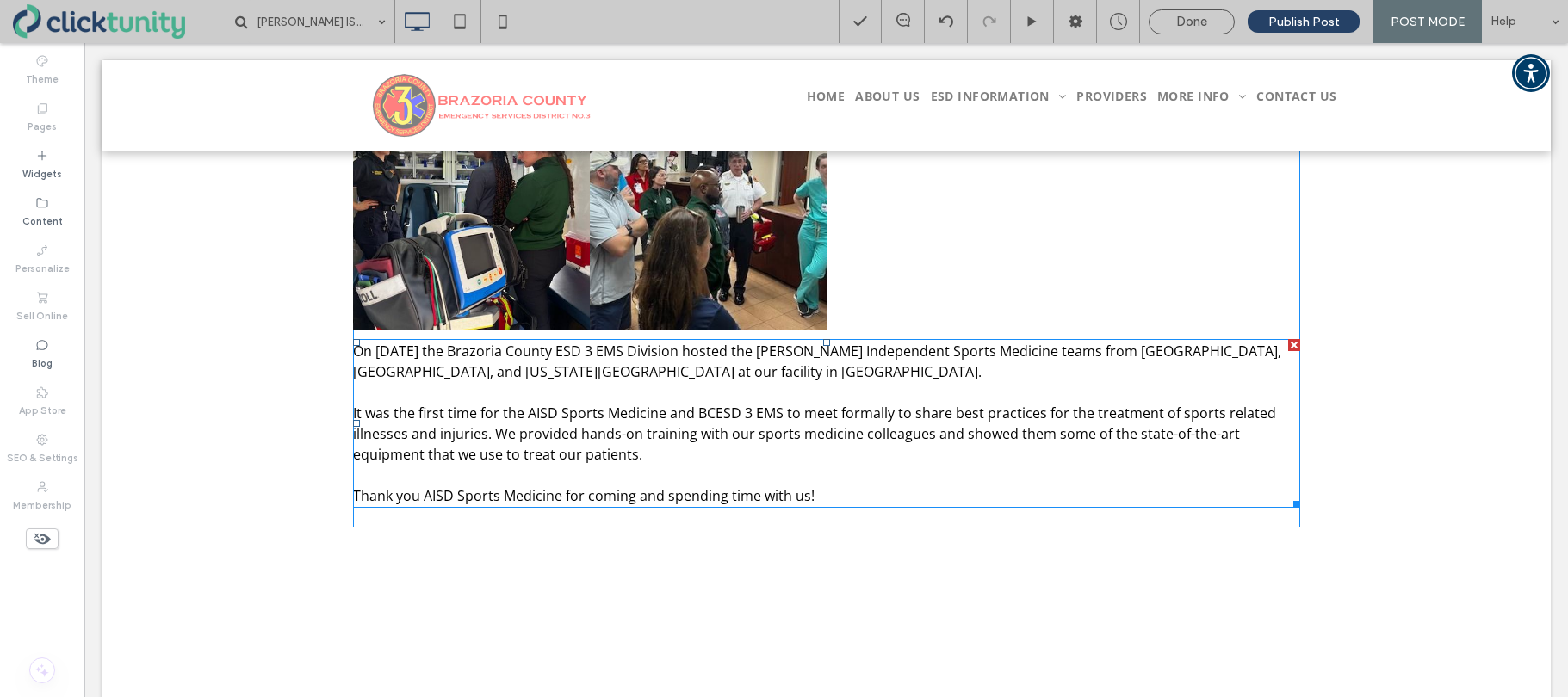
click at [520, 363] on span "On August 6th the Brazoria County ESD 3 EMS Division hosted the Alvin Independe…" at bounding box center [816, 361] width 928 height 40
type input "*********"
type input "**"
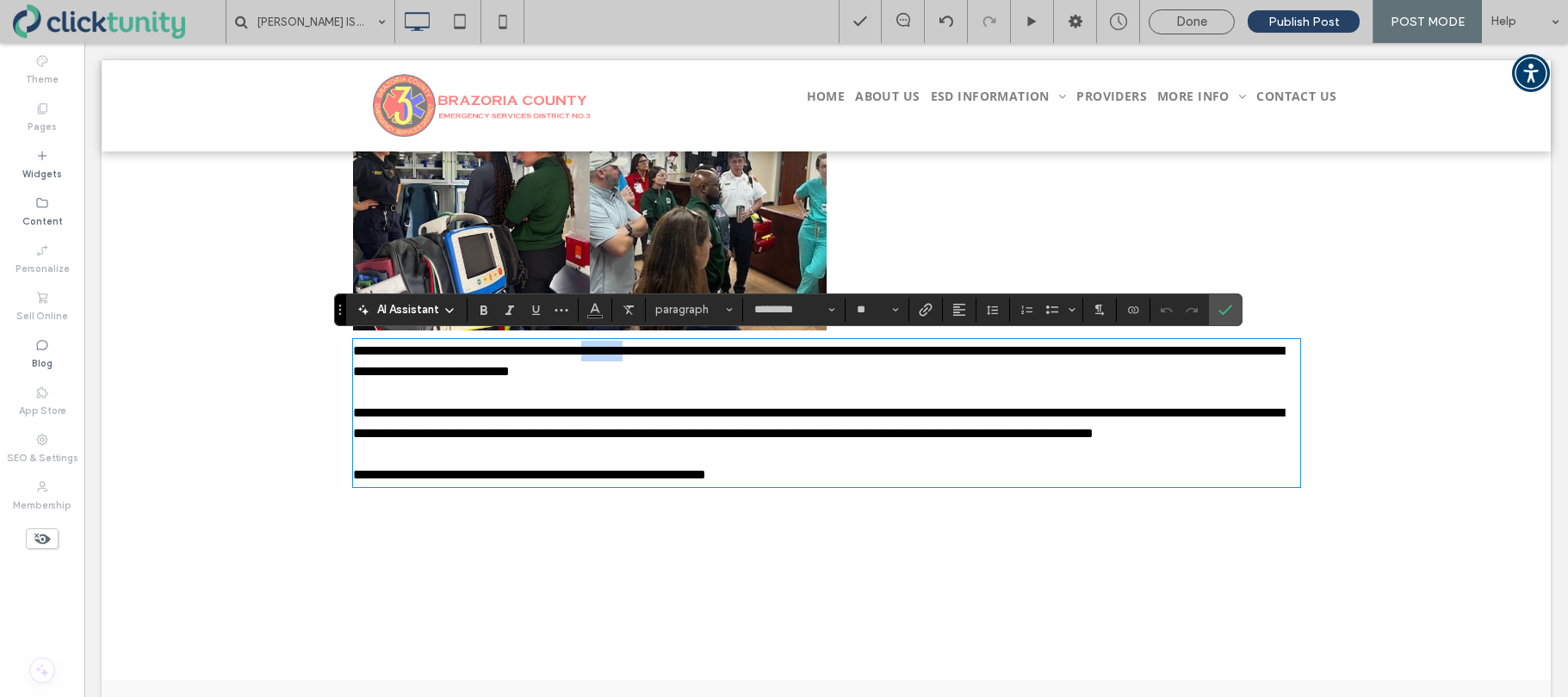
drag, startPoint x: 653, startPoint y: 352, endPoint x: 701, endPoint y: 353, distance: 48.0
click at [701, 353] on span "**********" at bounding box center [818, 361] width 931 height 34
click at [1226, 316] on span "Confirm" at bounding box center [1225, 309] width 14 height 29
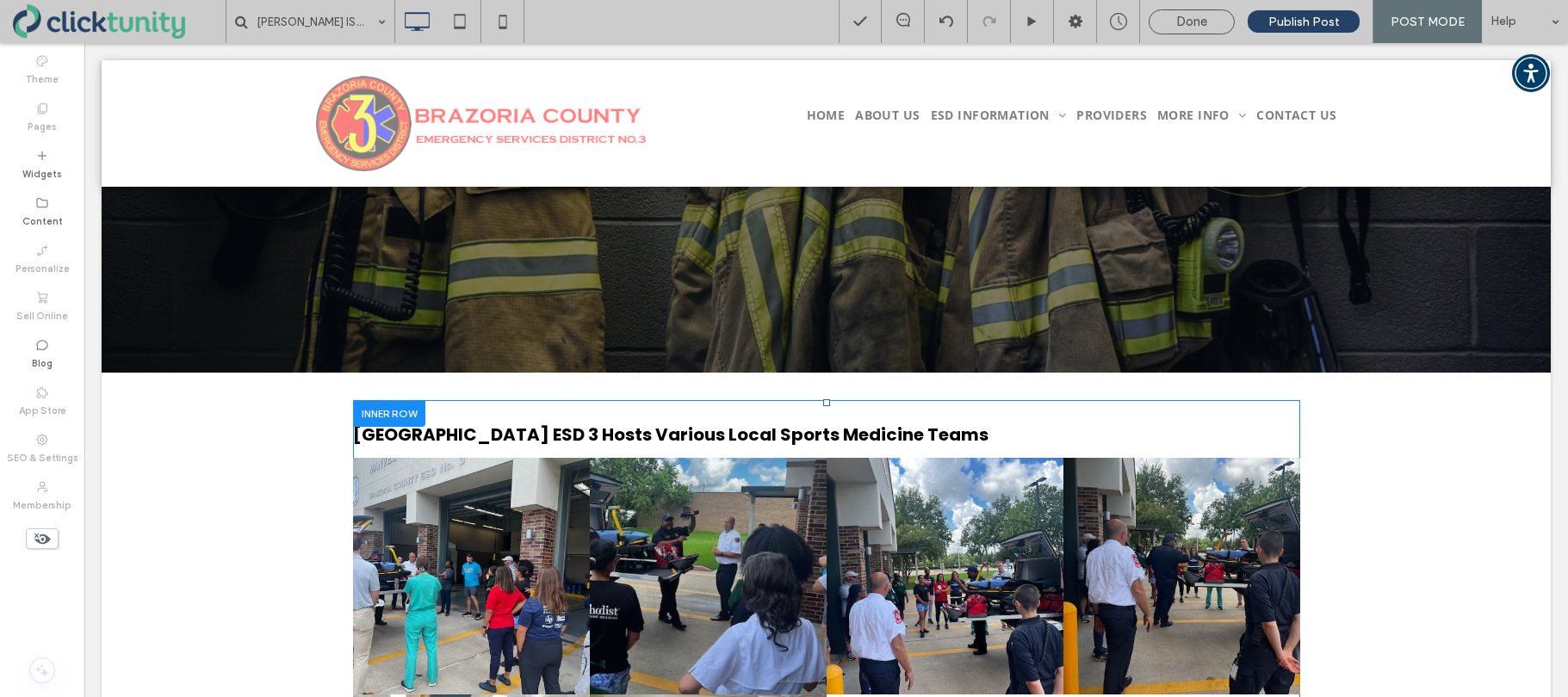
scroll to position [0, 0]
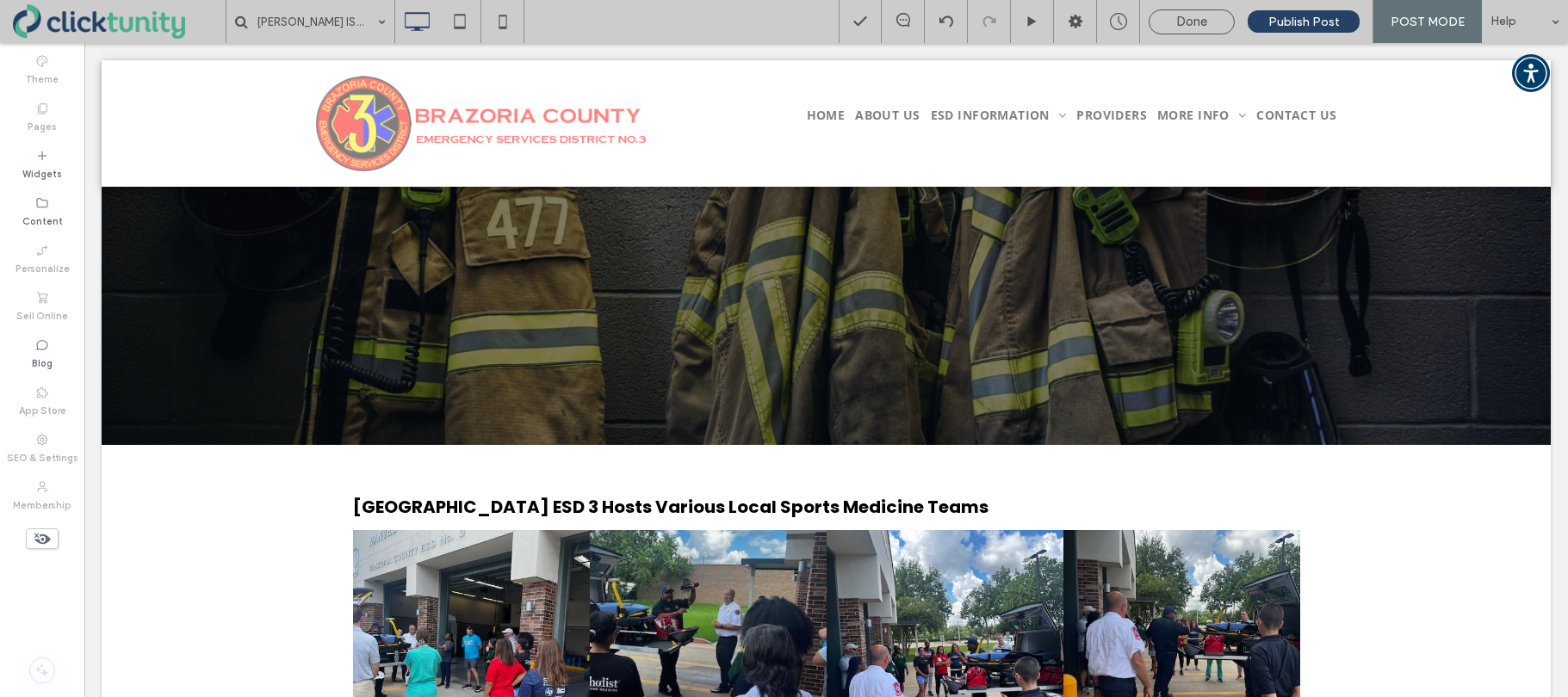
click at [1169, 25] on div "Done" at bounding box center [1191, 21] width 84 height 15
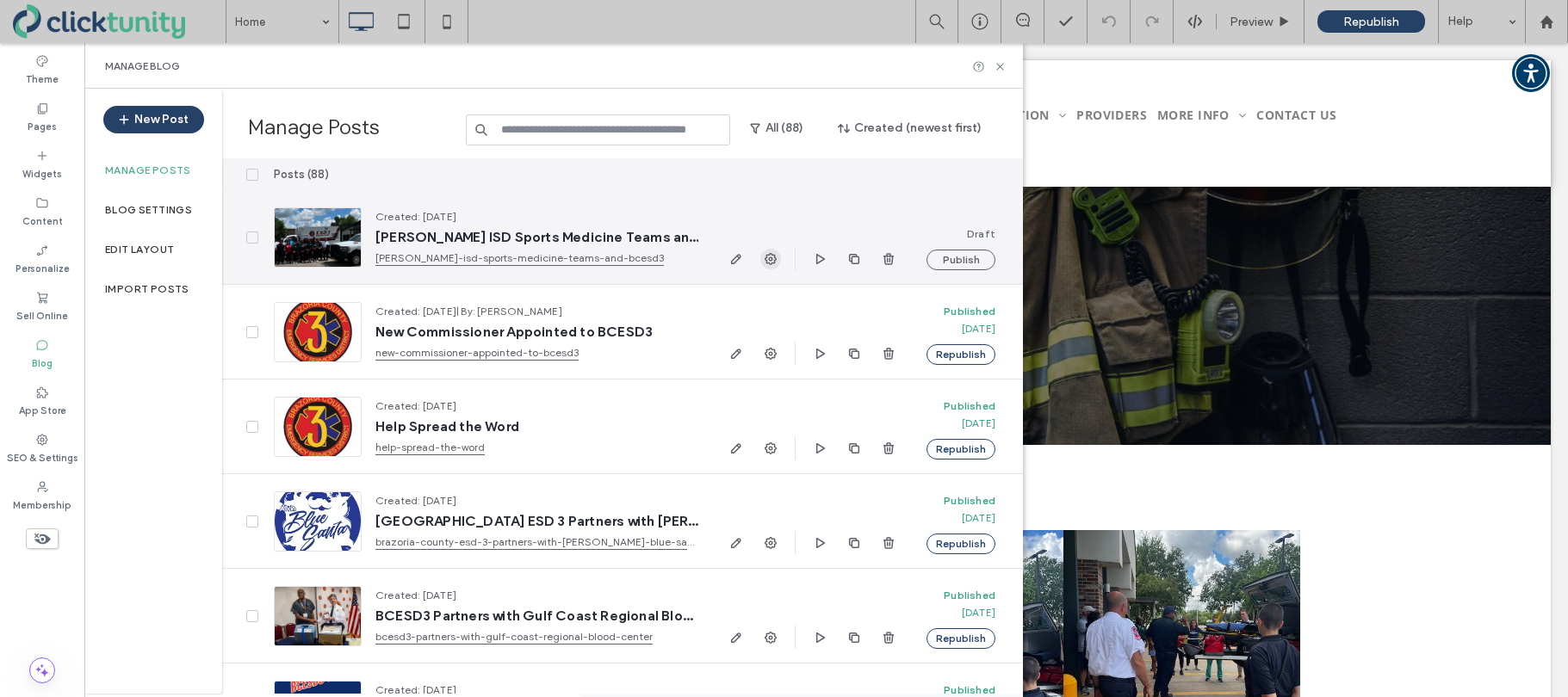
click at [770, 262] on icon "button" at bounding box center [770, 259] width 14 height 14
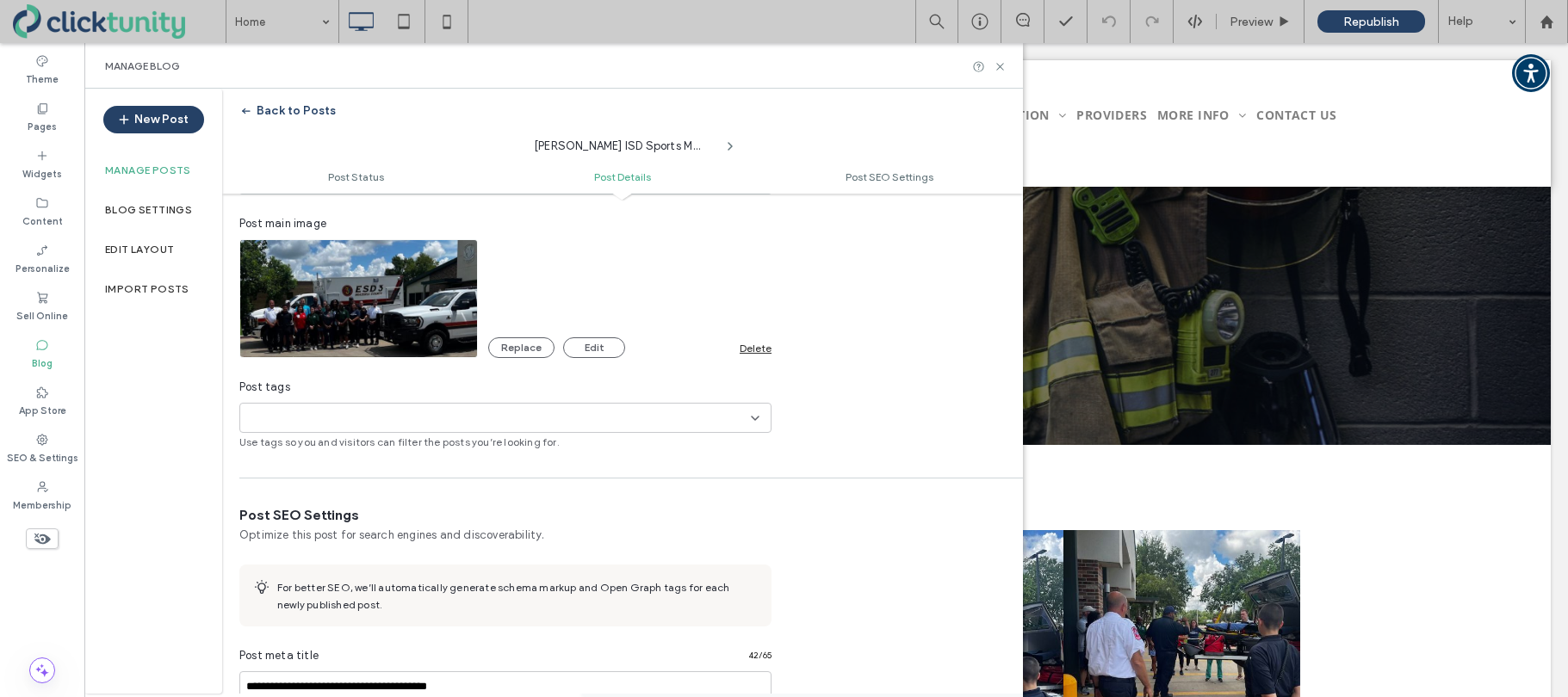
scroll to position [508, 0]
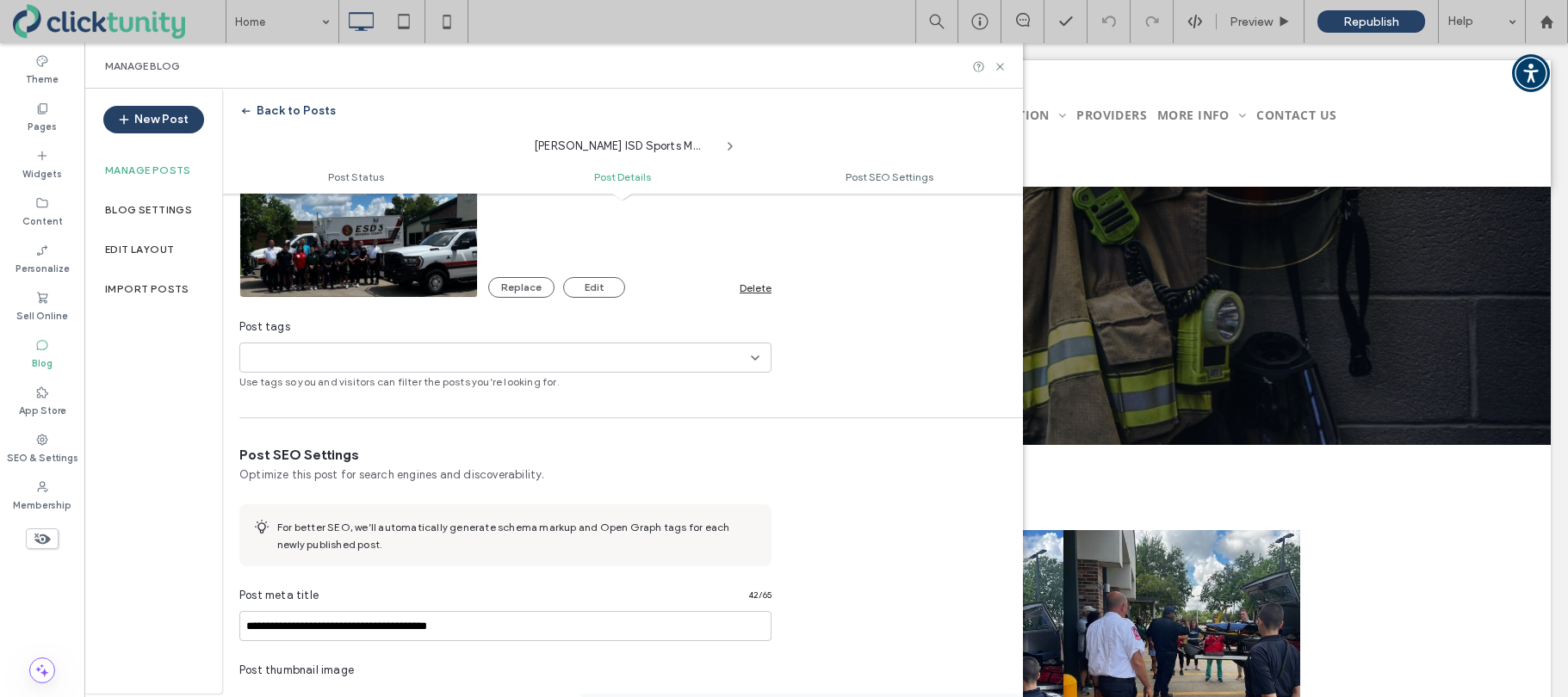
click at [748, 358] on icon at bounding box center [754, 358] width 14 height 14
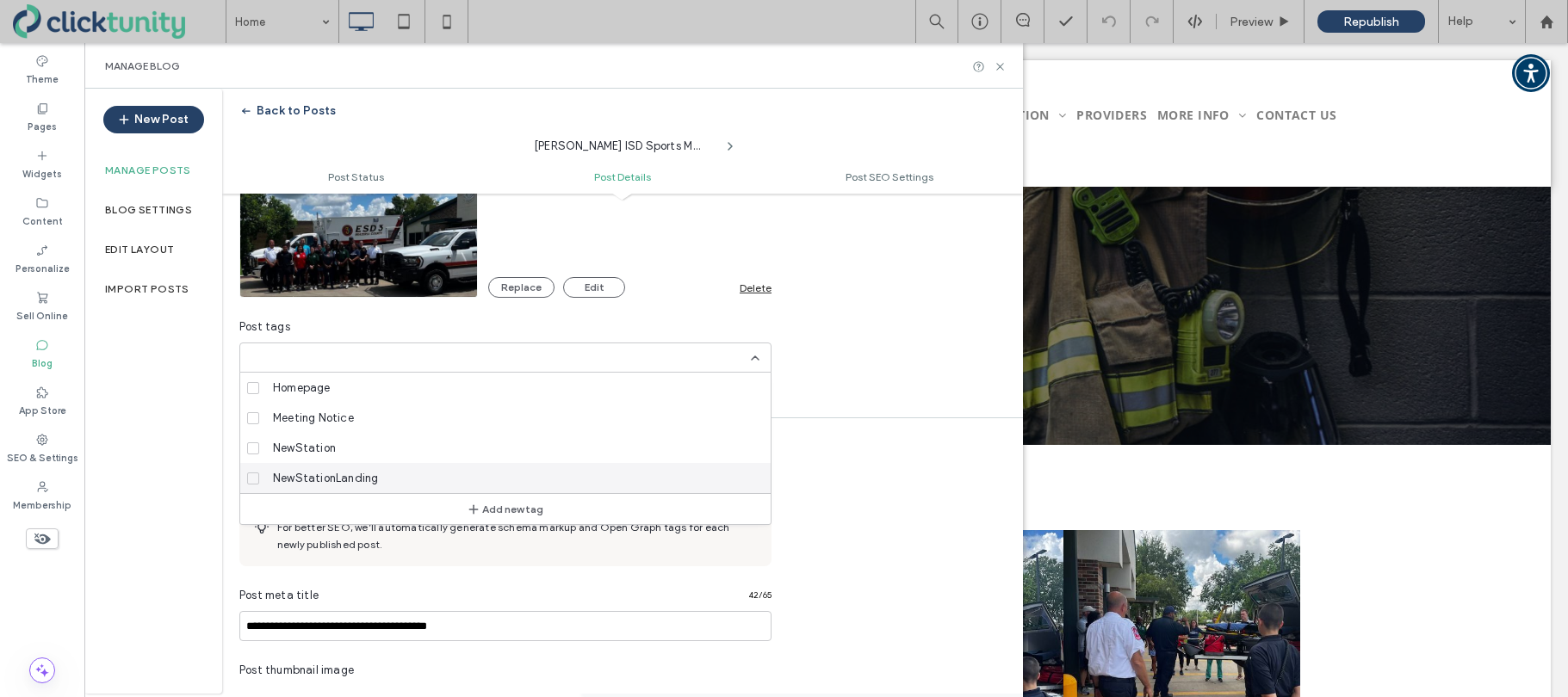
click at [266, 475] on div "NewStationLanding" at bounding box center [511, 478] width 490 height 30
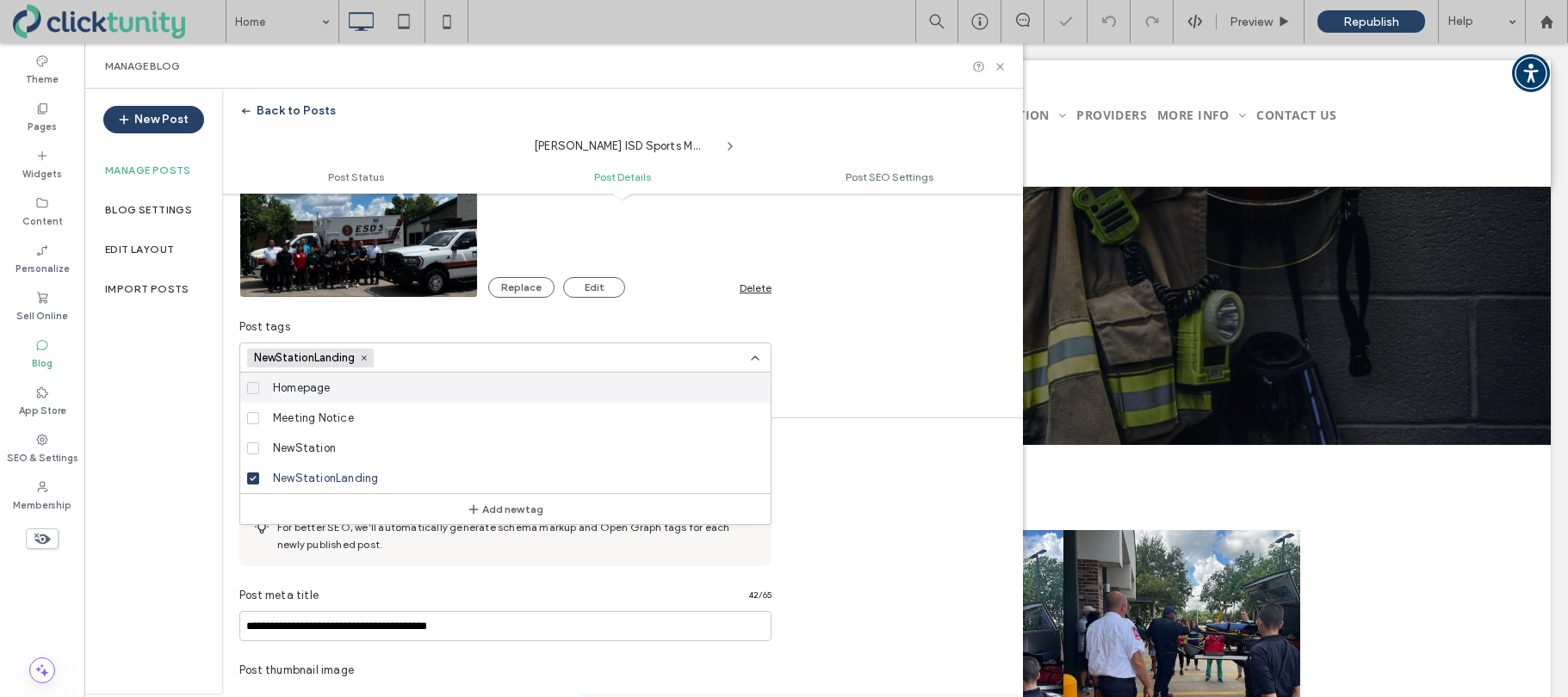
drag, startPoint x: 754, startPoint y: 354, endPoint x: 674, endPoint y: 362, distance: 80.4
click at [754, 354] on icon at bounding box center [754, 358] width 14 height 14
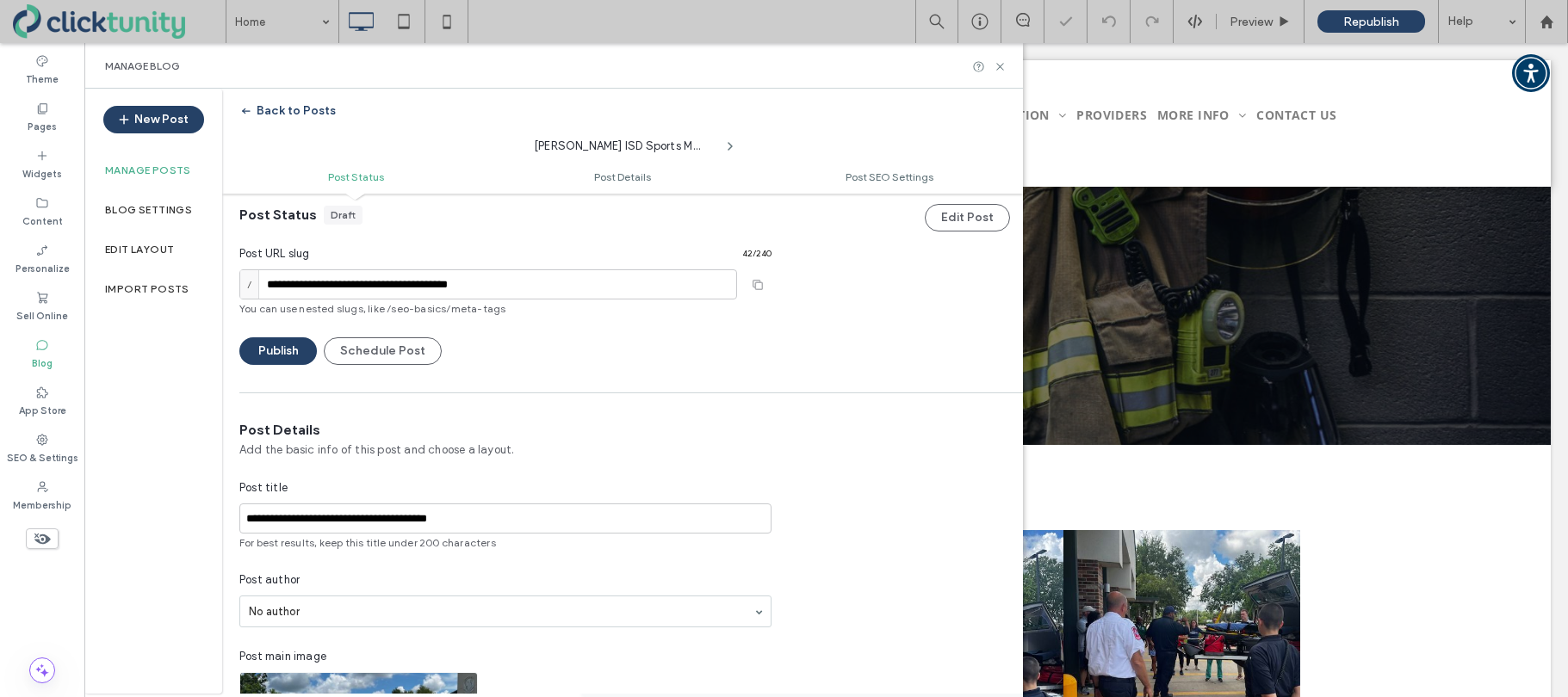
scroll to position [0, 0]
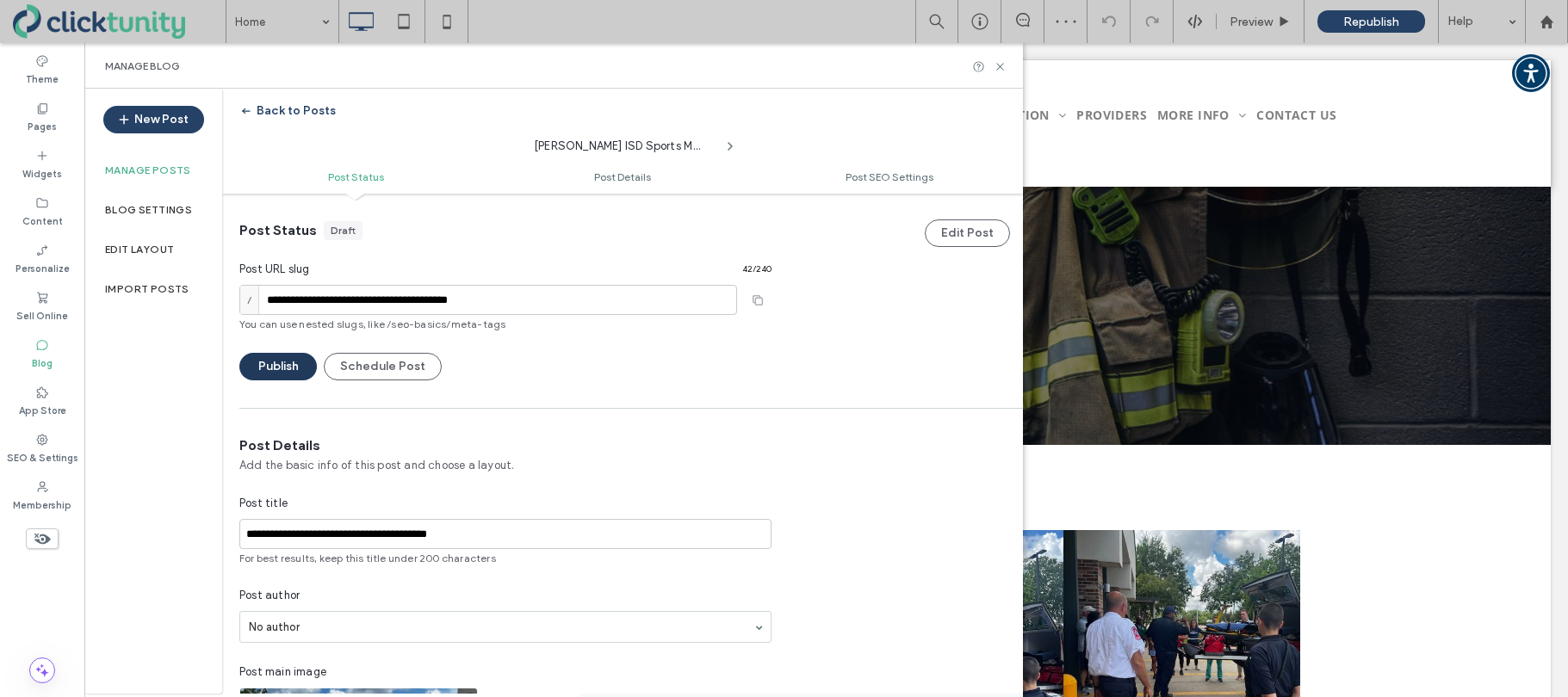
click at [269, 373] on button "Publish" at bounding box center [278, 366] width 77 height 27
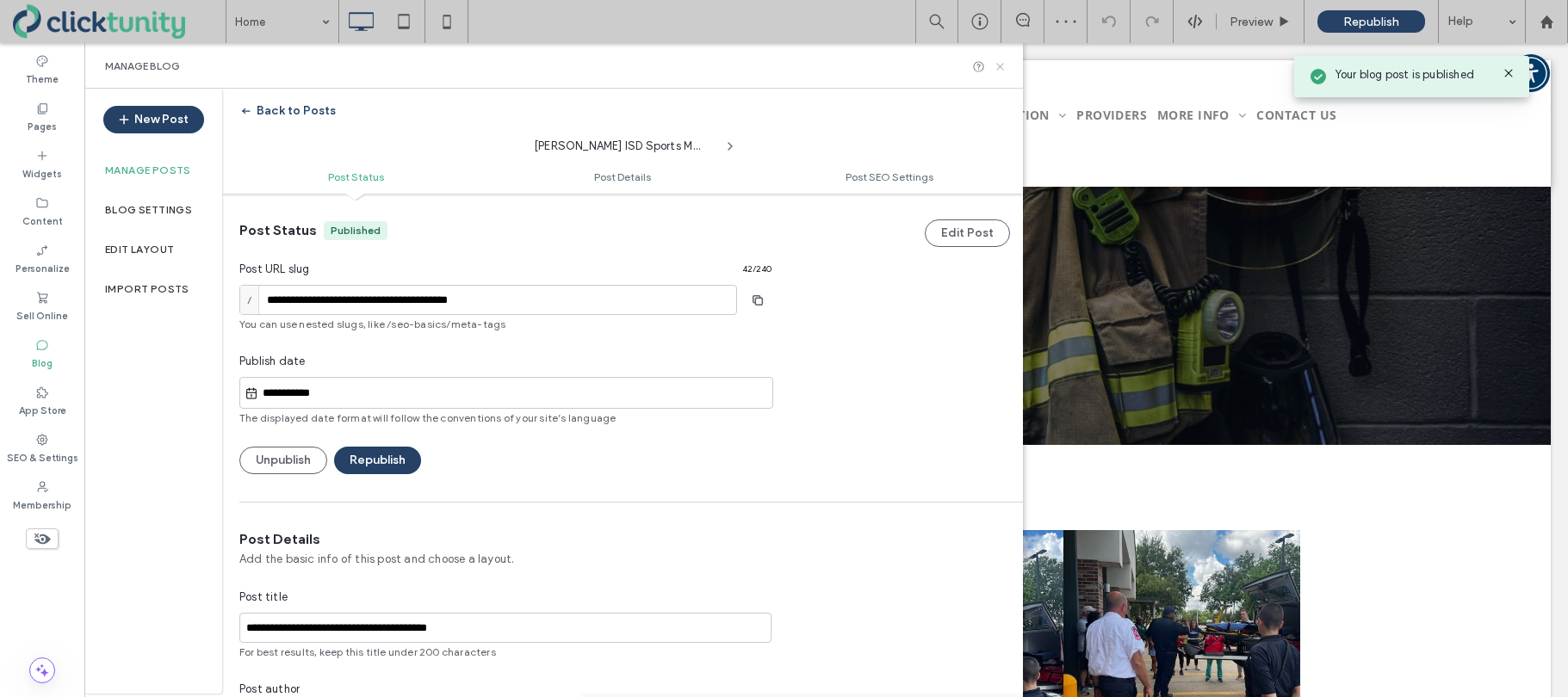
click at [1002, 67] on icon at bounding box center [999, 66] width 13 height 13
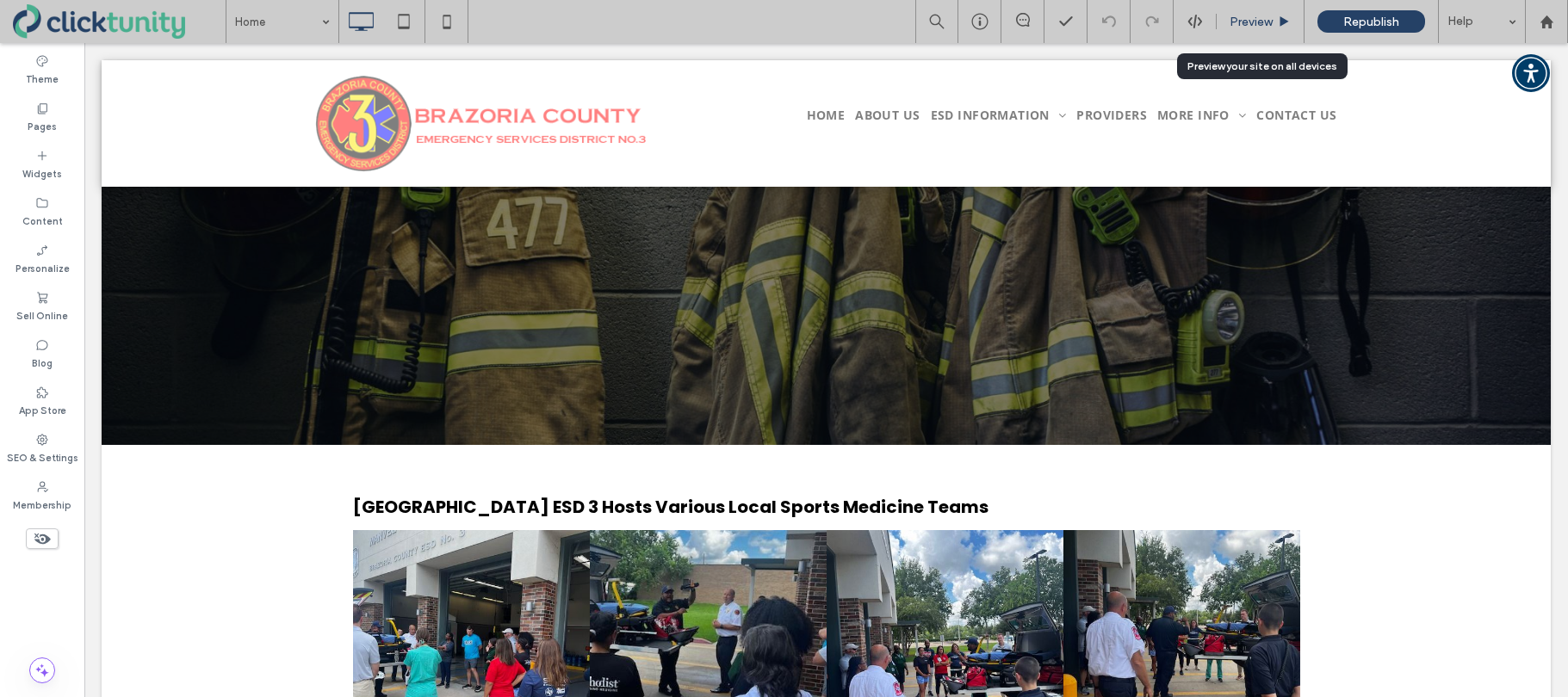
click at [1254, 27] on span "Preview" at bounding box center [1251, 21] width 43 height 15
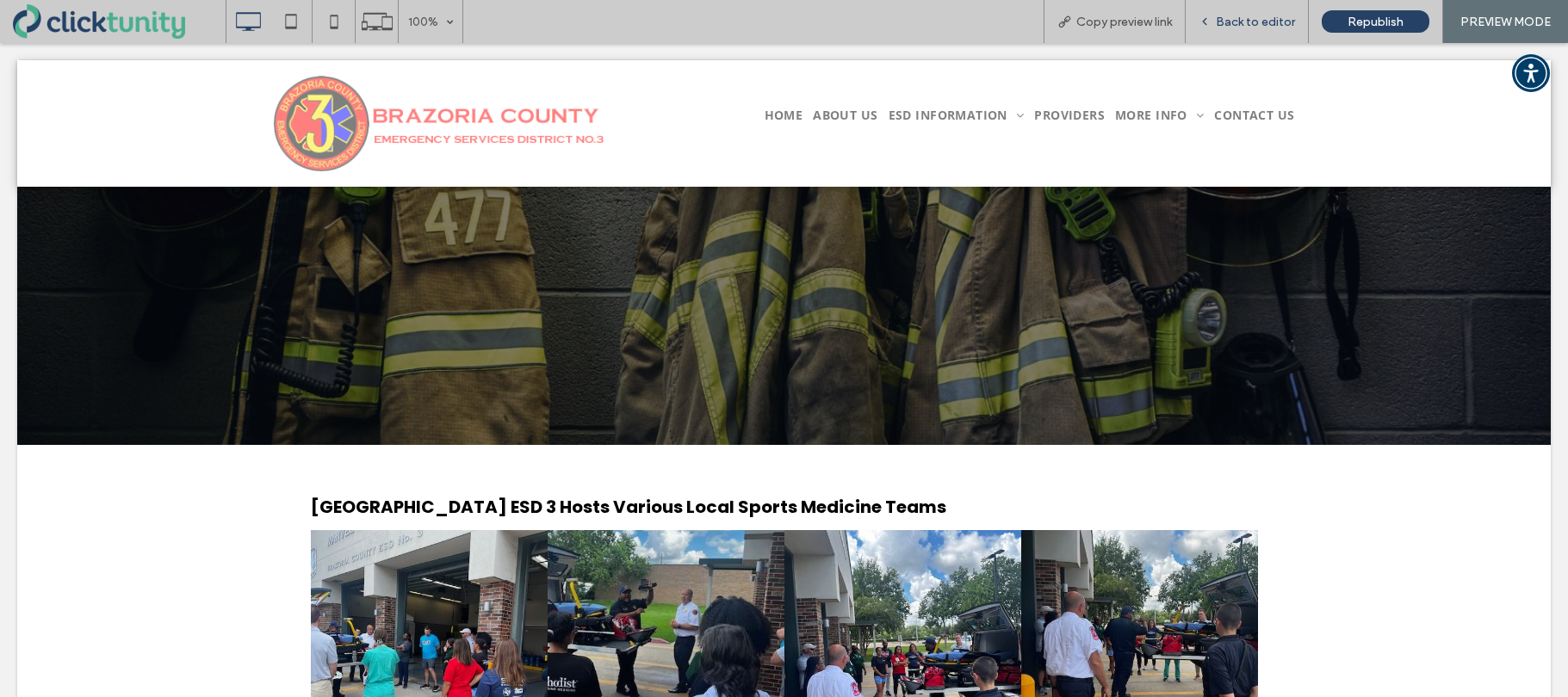
click at [1254, 27] on span "Back to editor" at bounding box center [1256, 21] width 79 height 15
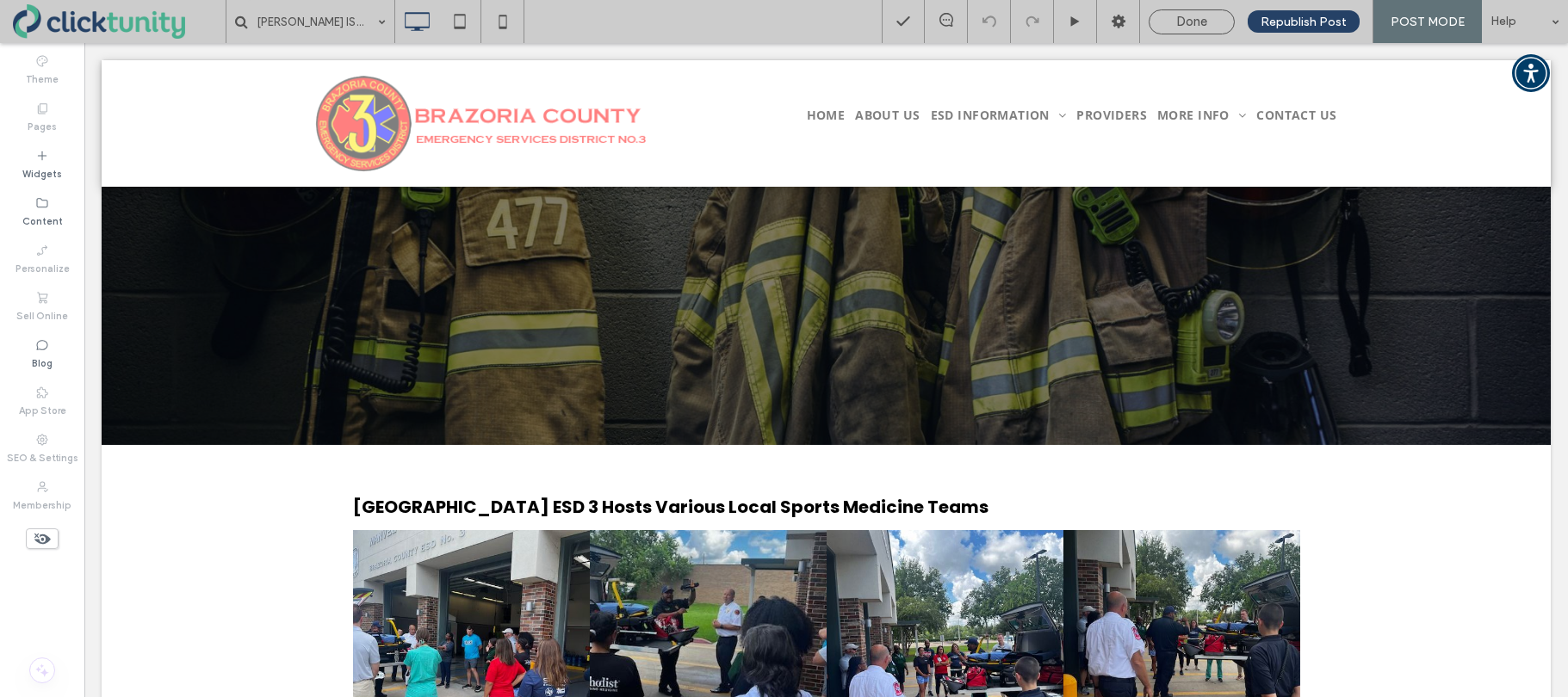
drag, startPoint x: 1201, startPoint y: 22, endPoint x: 882, endPoint y: 74, distance: 323.2
click at [1201, 22] on span "Done" at bounding box center [1192, 21] width 31 height 15
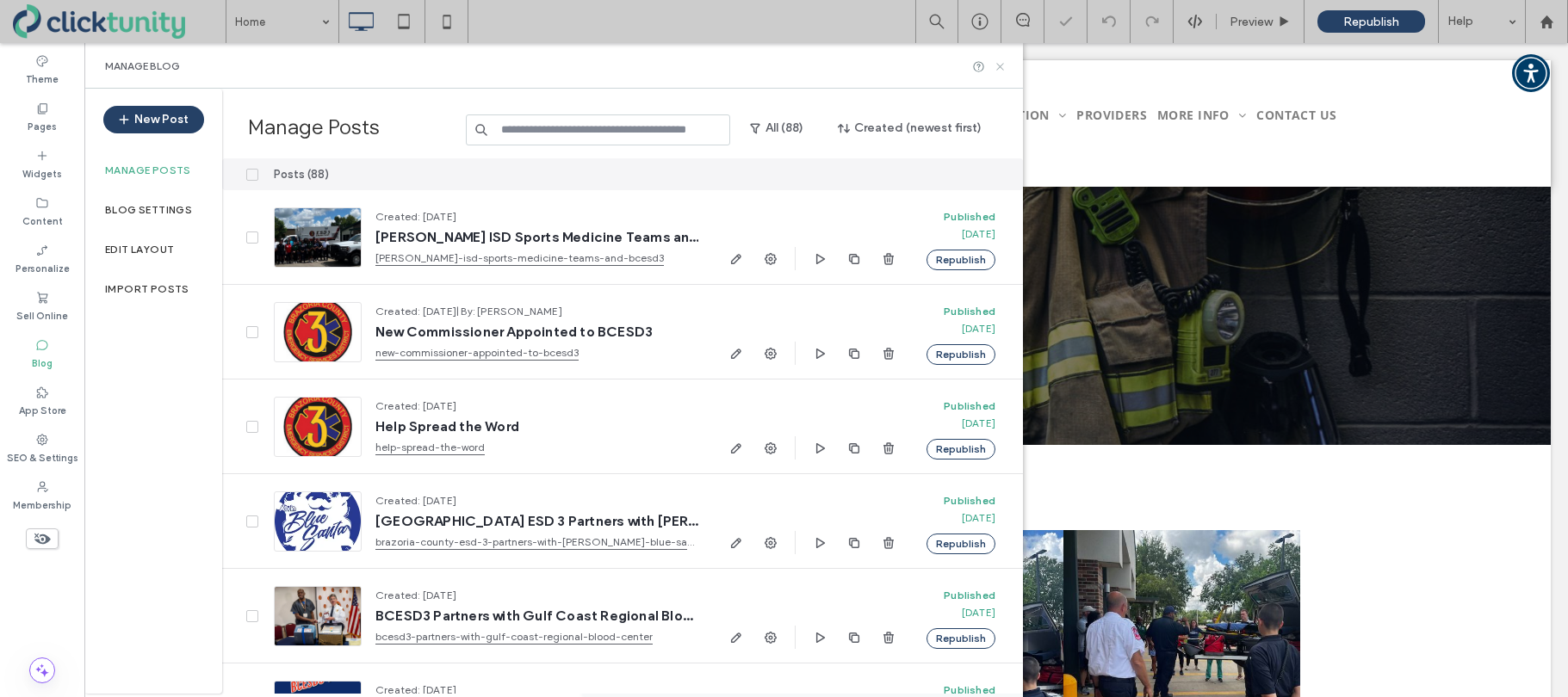
click at [1003, 67] on icon at bounding box center [999, 66] width 13 height 13
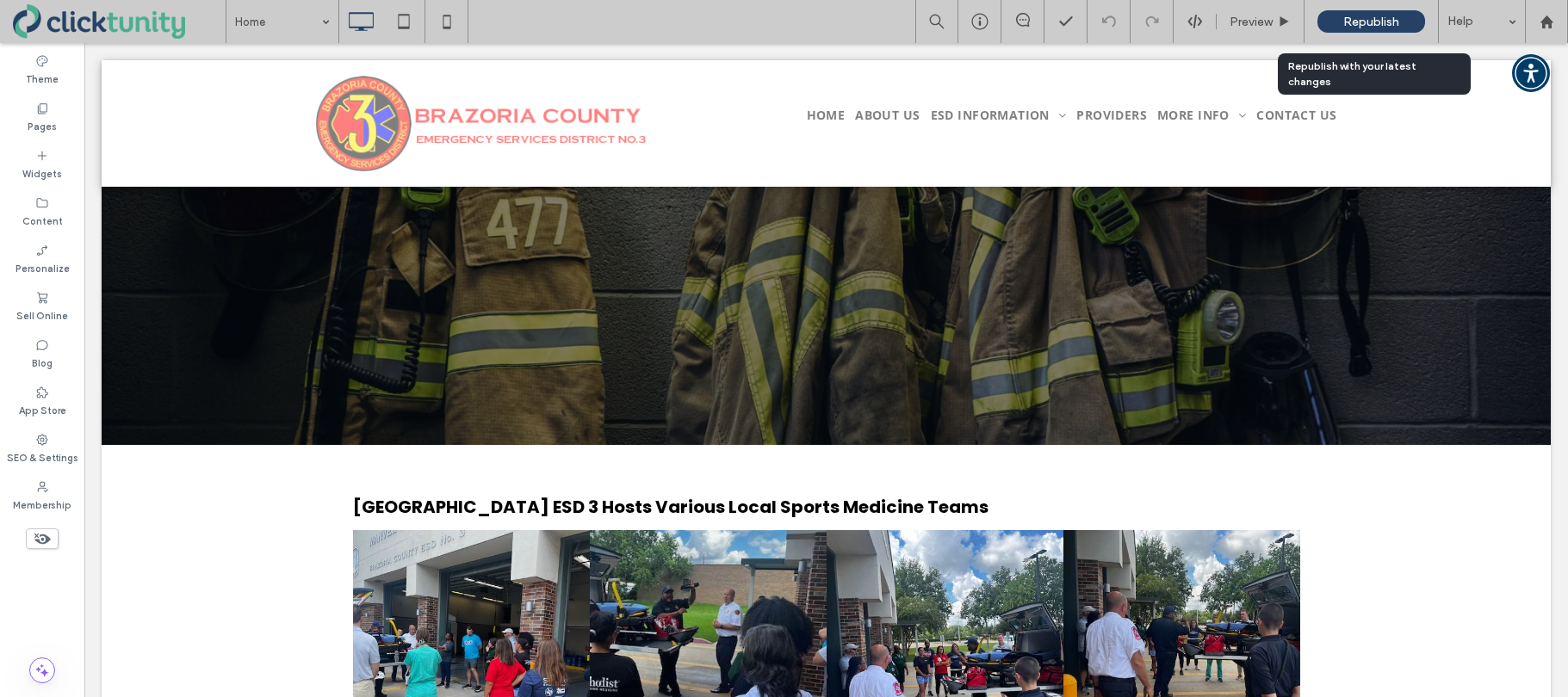
click at [1354, 20] on span "Republish" at bounding box center [1371, 21] width 56 height 15
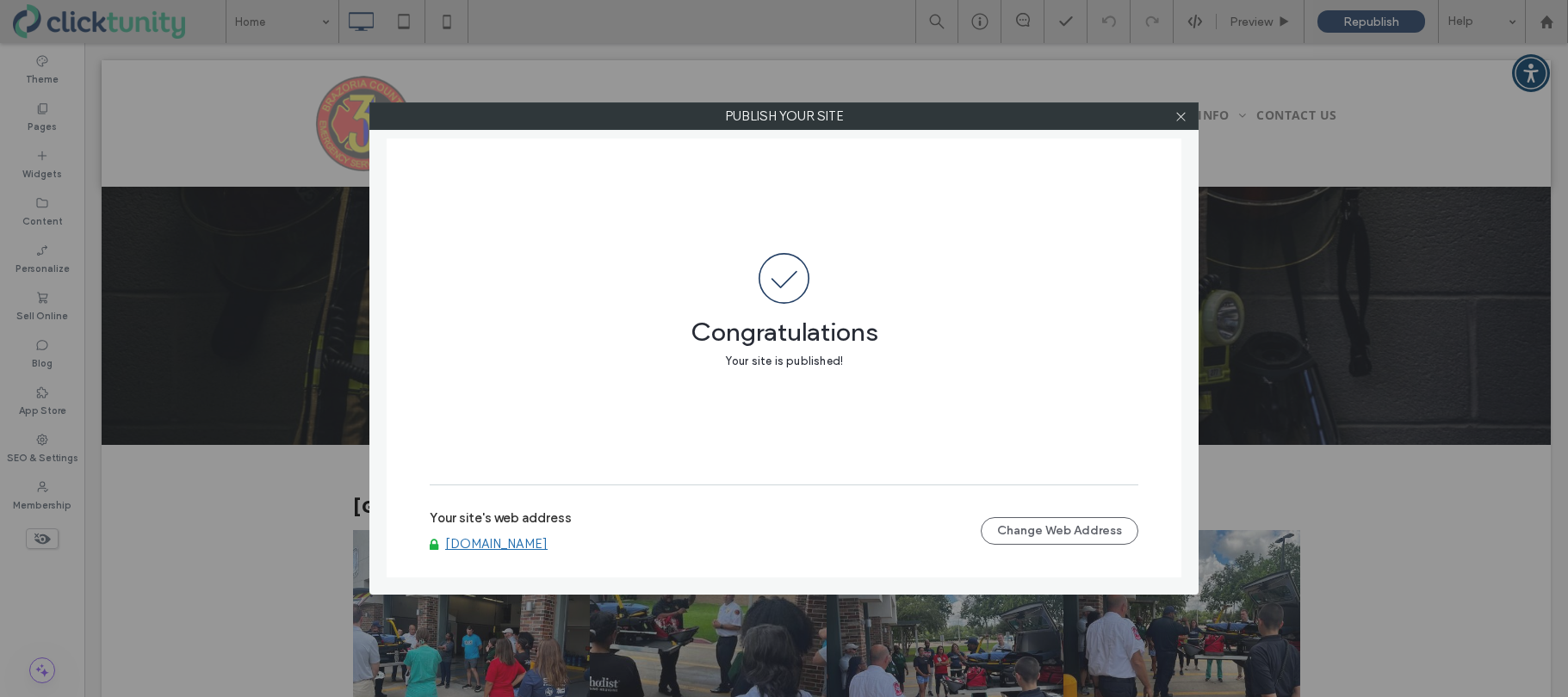
click at [500, 548] on link "www.bcesd3.com" at bounding box center [496, 543] width 103 height 15
click at [1189, 122] on div at bounding box center [1180, 116] width 26 height 26
click at [1183, 121] on icon at bounding box center [1180, 116] width 13 height 13
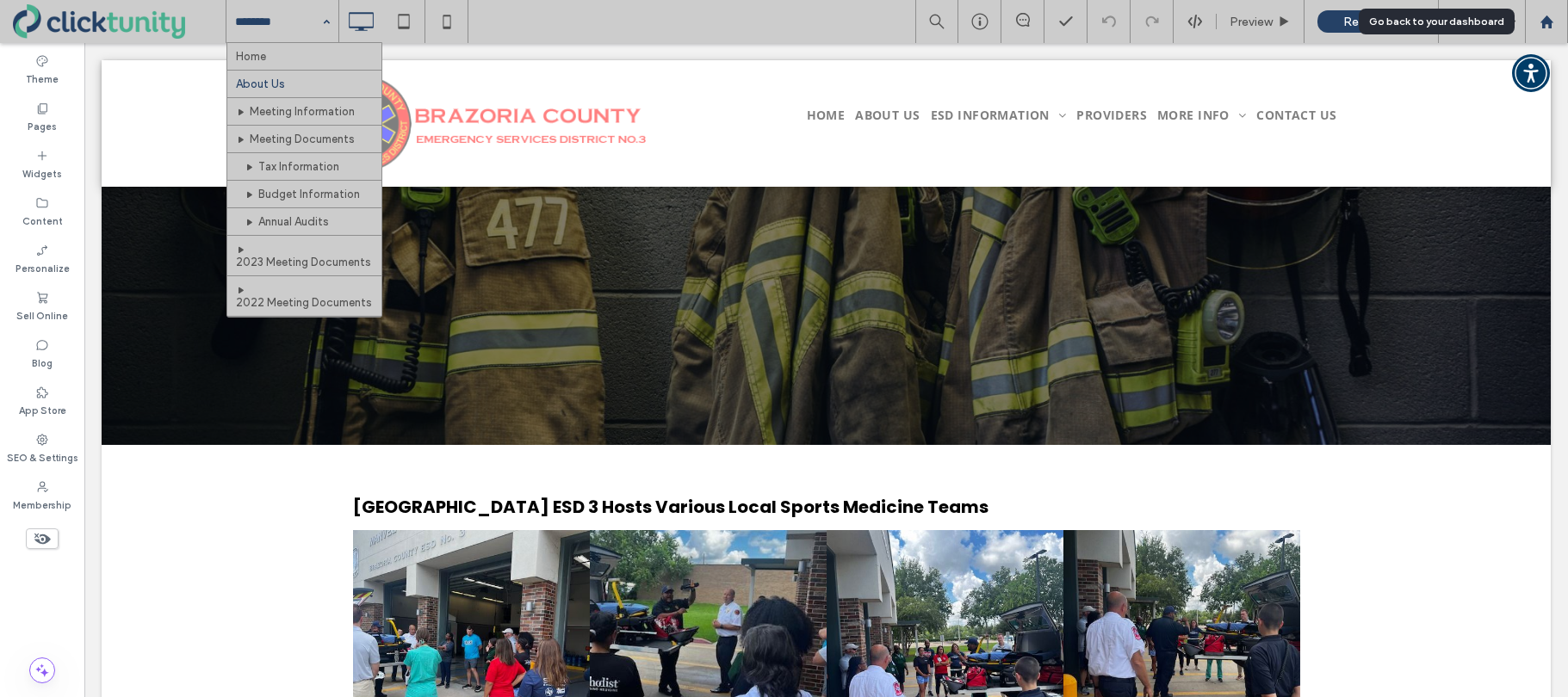
click at [1545, 27] on icon at bounding box center [1546, 21] width 15 height 15
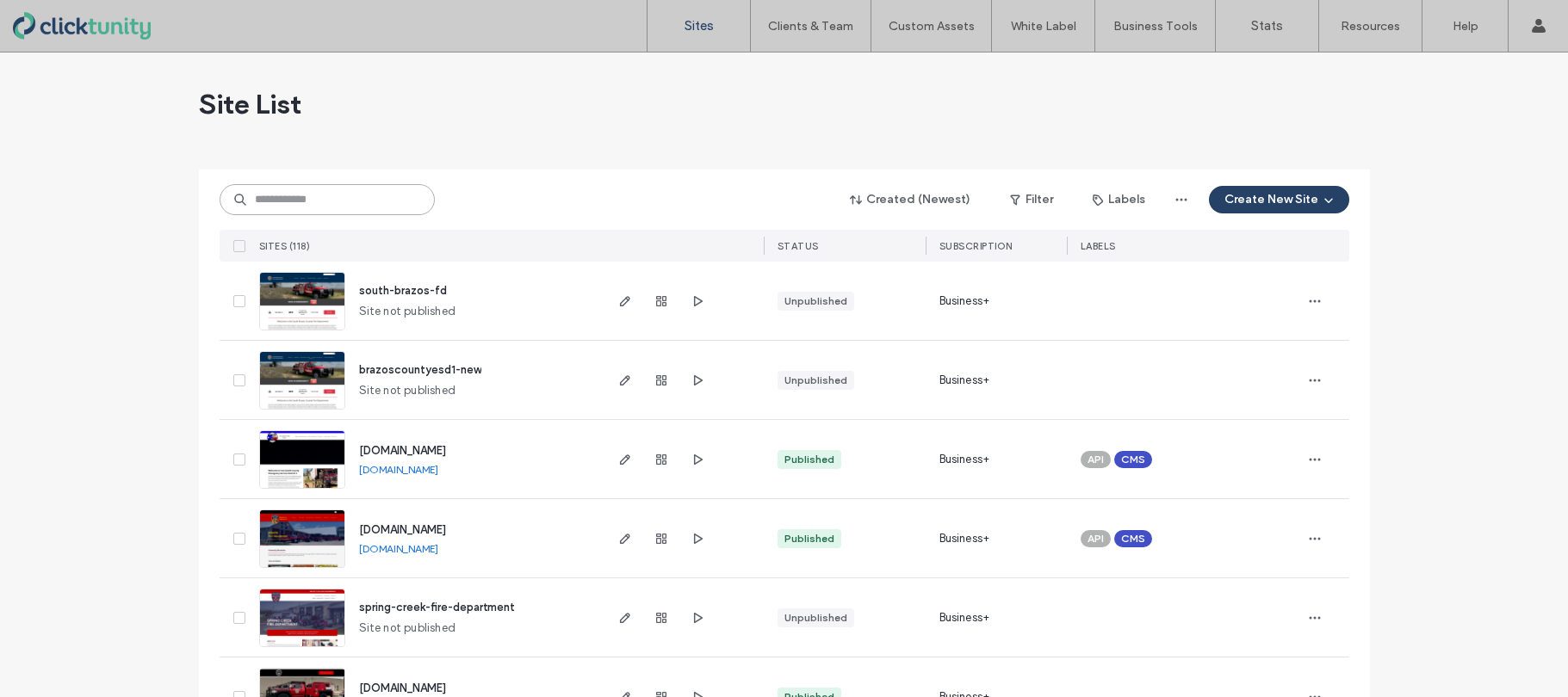
click at [299, 199] on input at bounding box center [327, 199] width 215 height 31
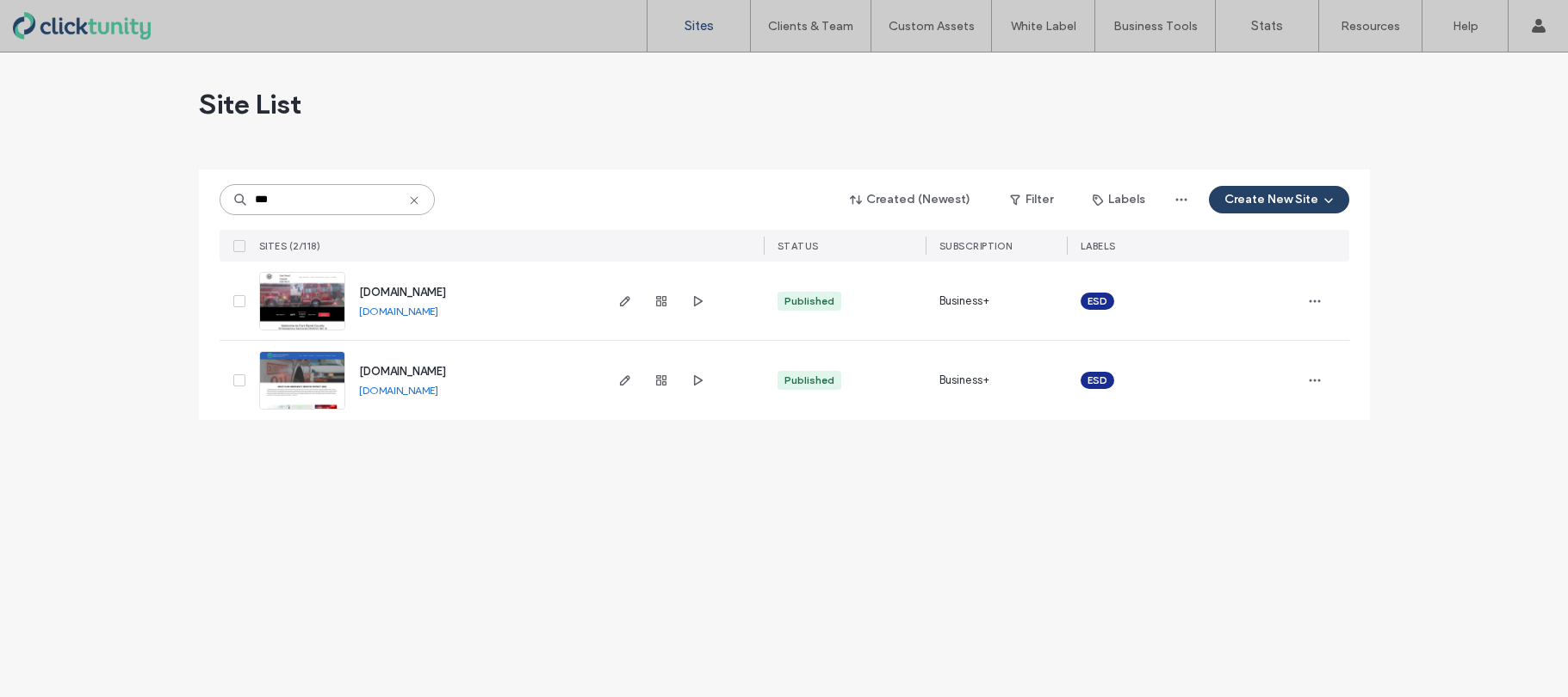
type input "***"
click at [409, 291] on span "[DOMAIN_NAME]" at bounding box center [402, 291] width 87 height 13
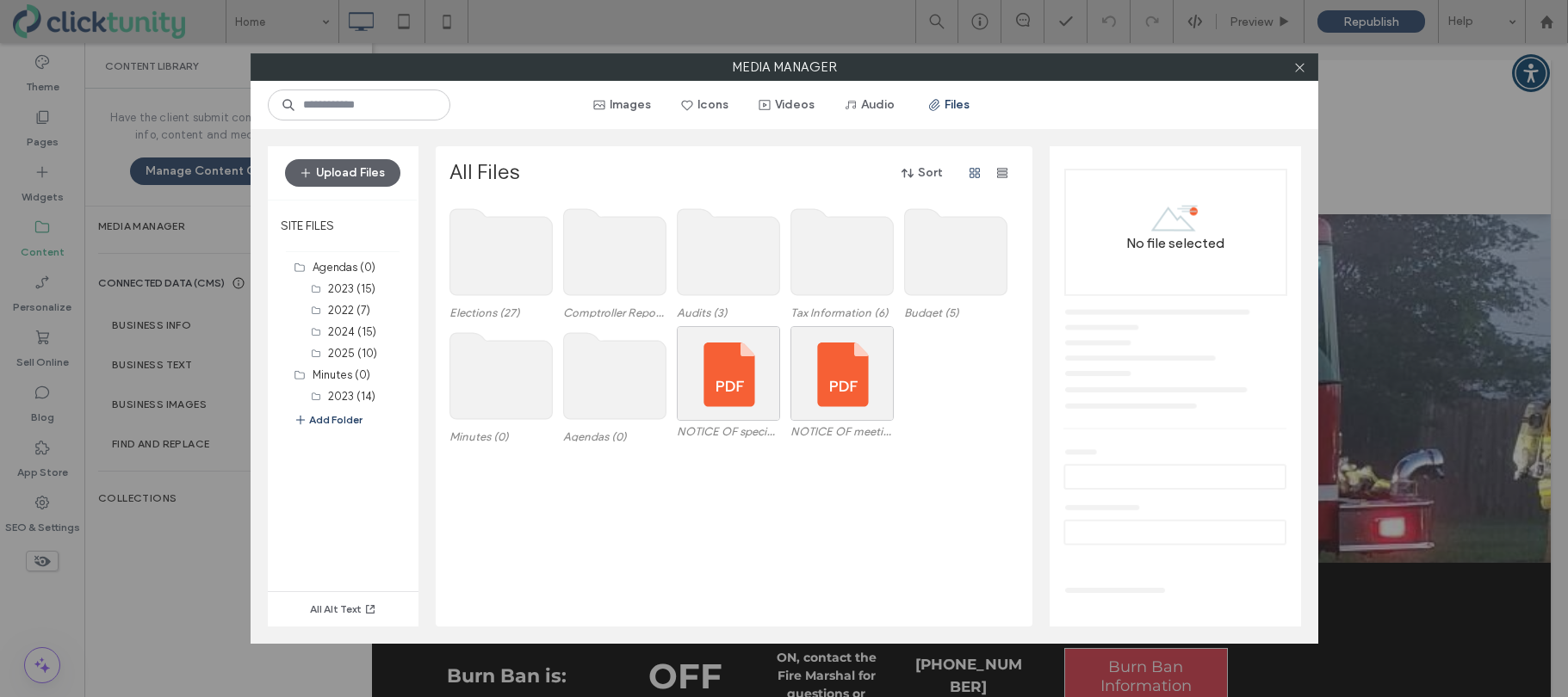
click at [574, 389] on use at bounding box center [614, 375] width 103 height 86
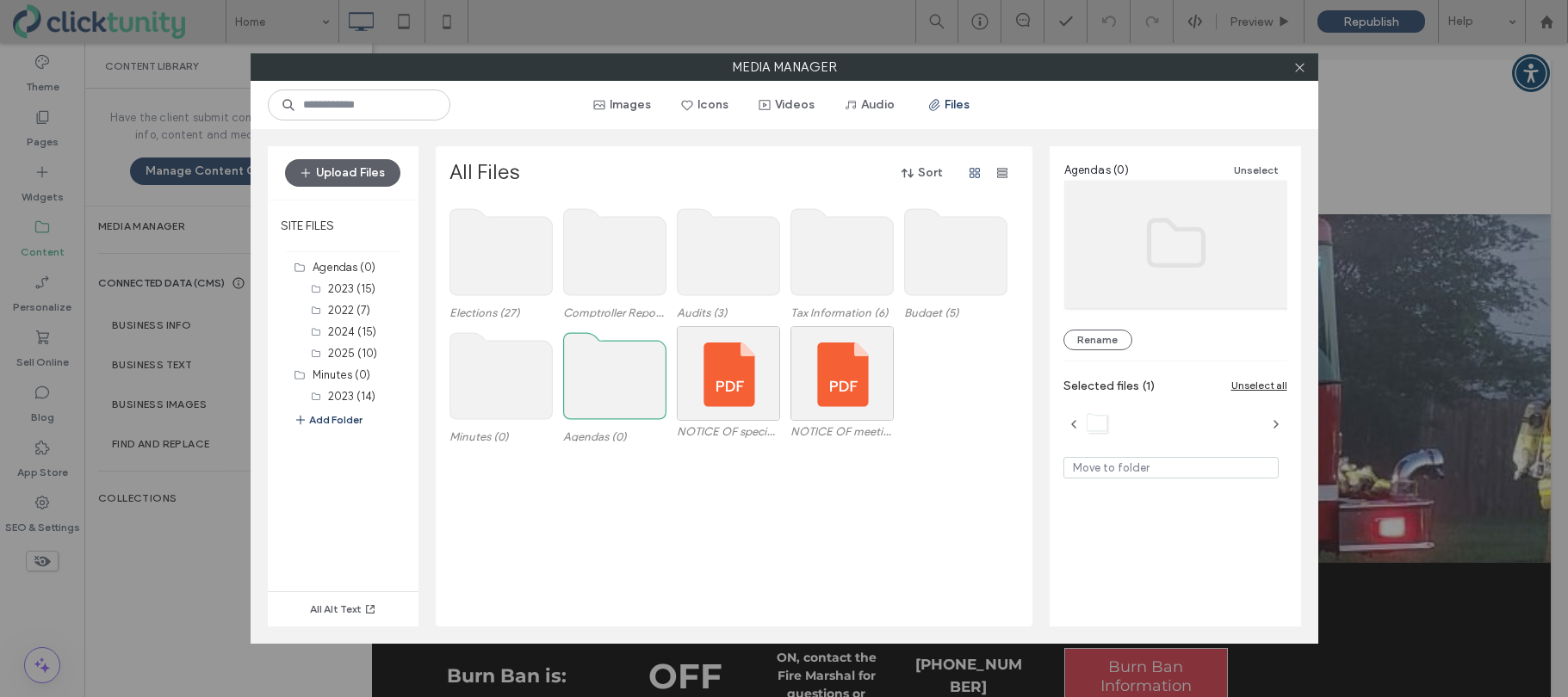
click at [574, 389] on use at bounding box center [614, 375] width 103 height 86
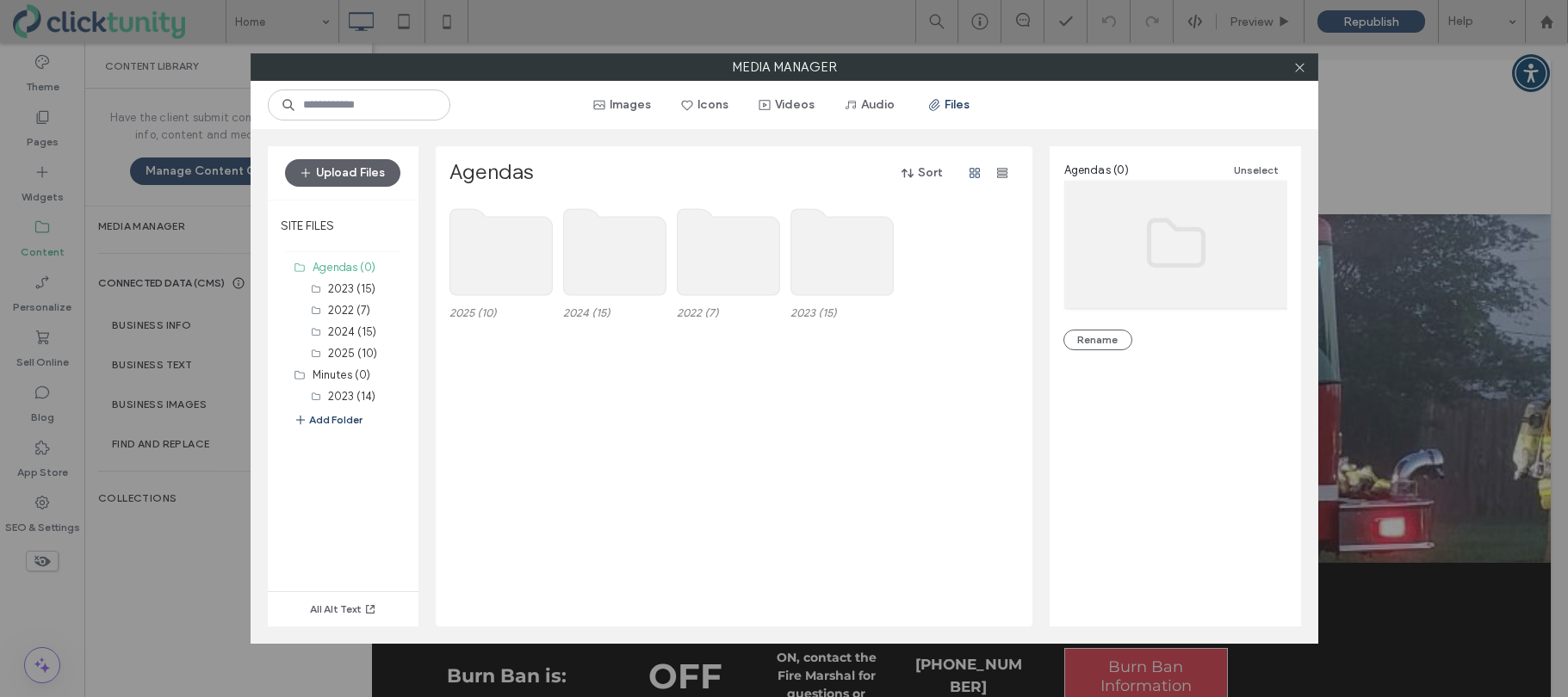
click at [516, 271] on use at bounding box center [501, 251] width 103 height 86
click at [513, 270] on use at bounding box center [501, 251] width 103 height 86
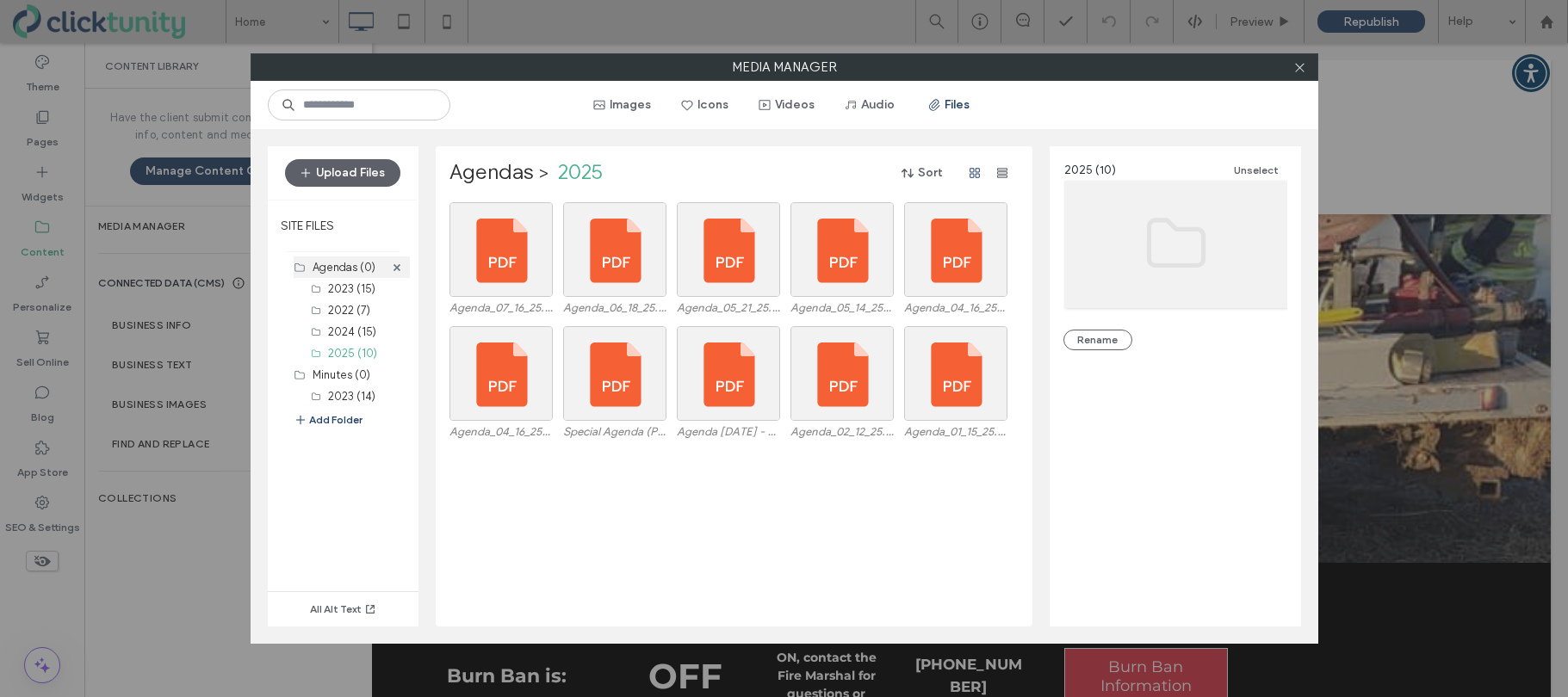
drag, startPoint x: 357, startPoint y: 177, endPoint x: 351, endPoint y: 270, distance: 93.2
click at [357, 177] on button "Upload Files" at bounding box center [342, 173] width 115 height 27
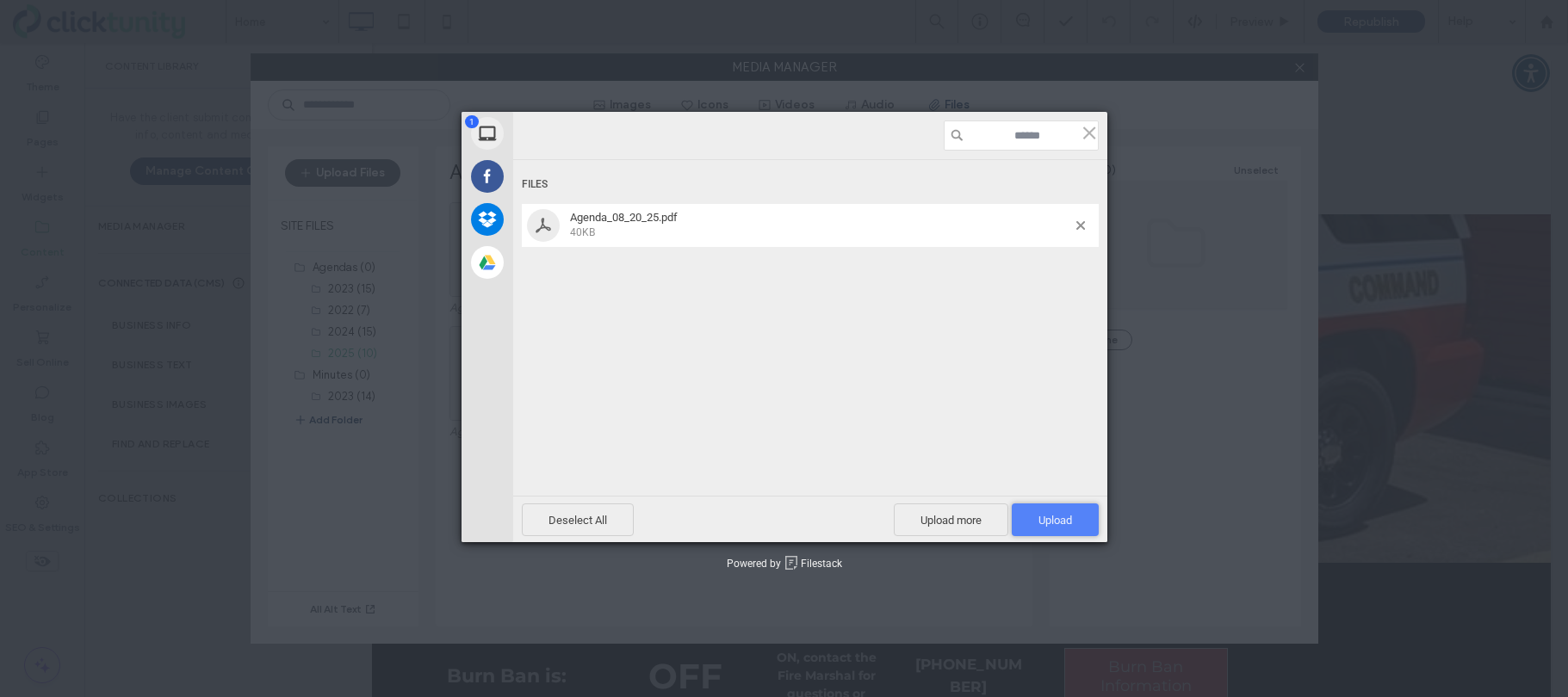
drag, startPoint x: 1064, startPoint y: 515, endPoint x: 1053, endPoint y: 512, distance: 11.4
click at [1062, 514] on span "Upload 1" at bounding box center [1054, 519] width 34 height 13
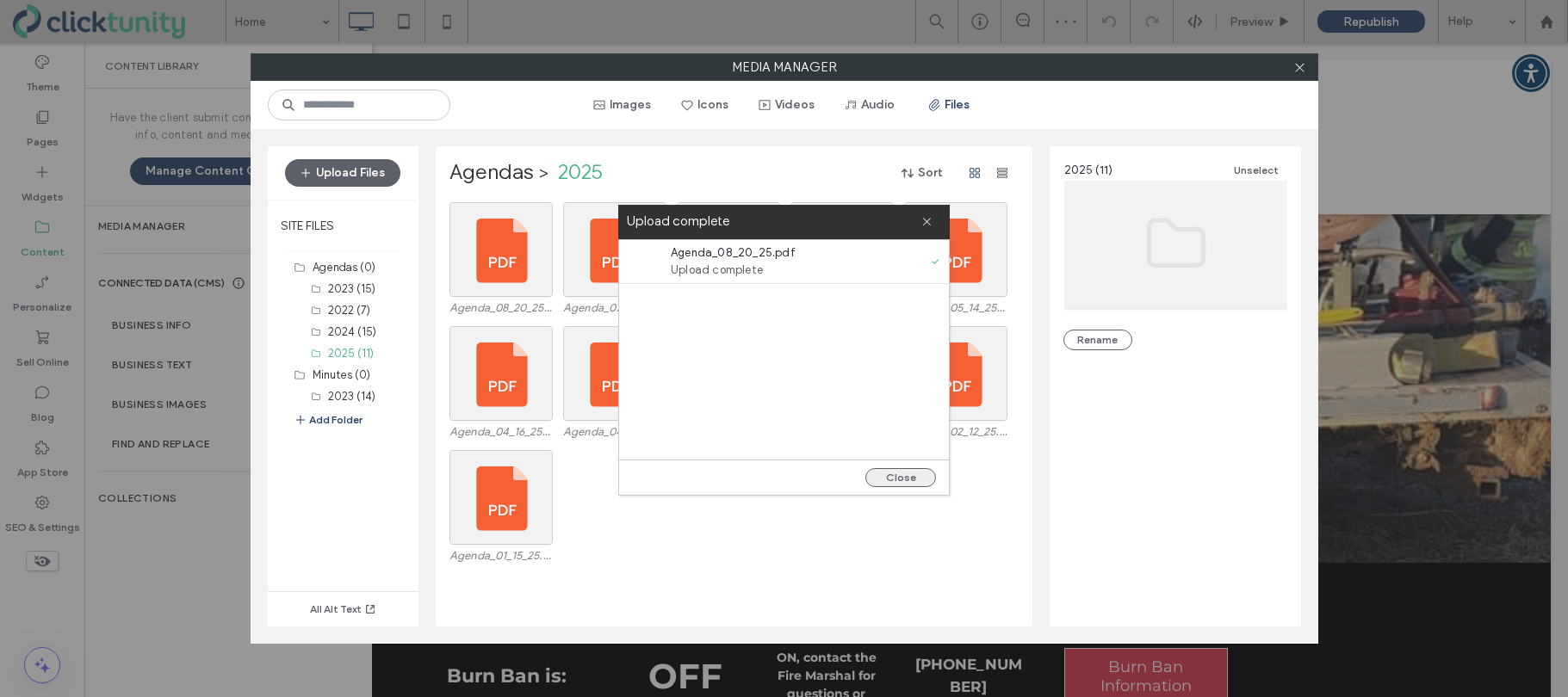
click at [898, 479] on button "Close" at bounding box center [900, 478] width 71 height 19
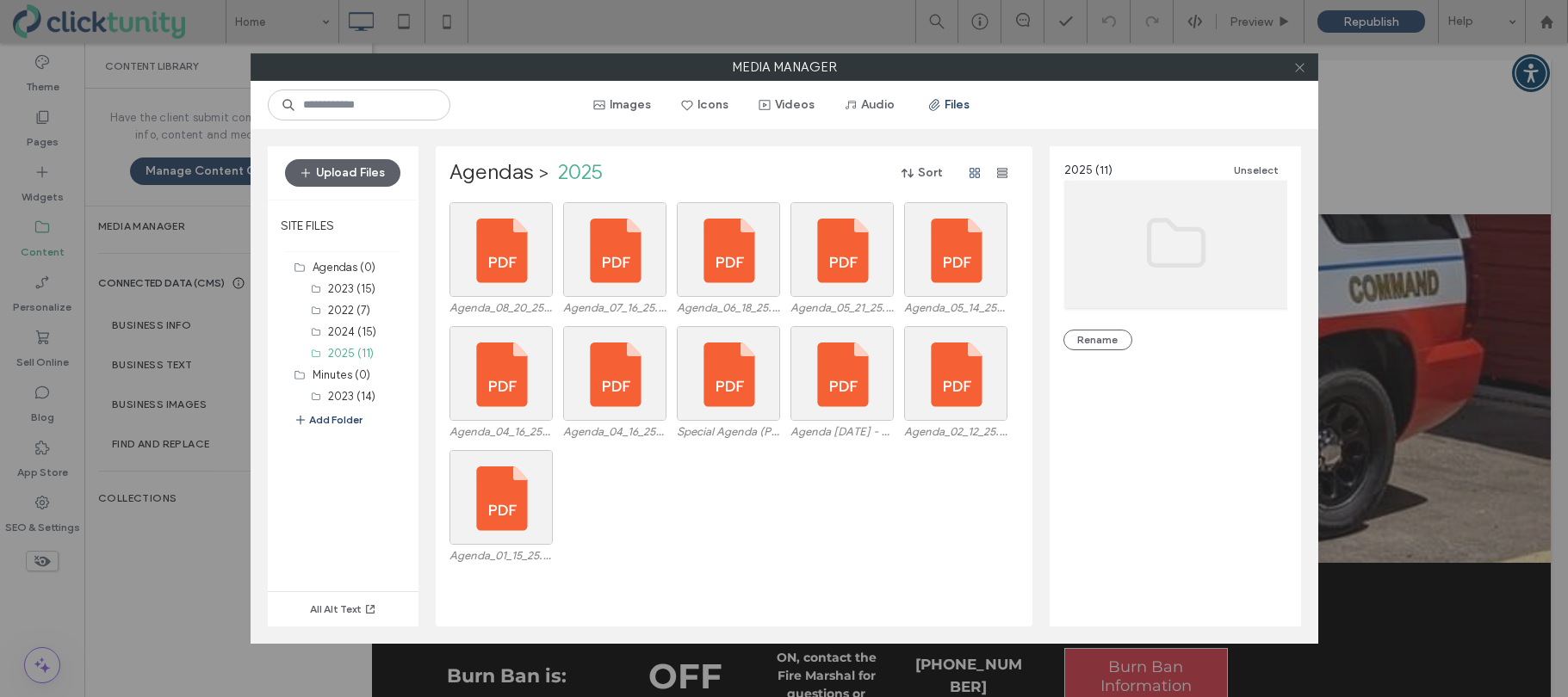
click at [1300, 71] on icon at bounding box center [1299, 67] width 13 height 13
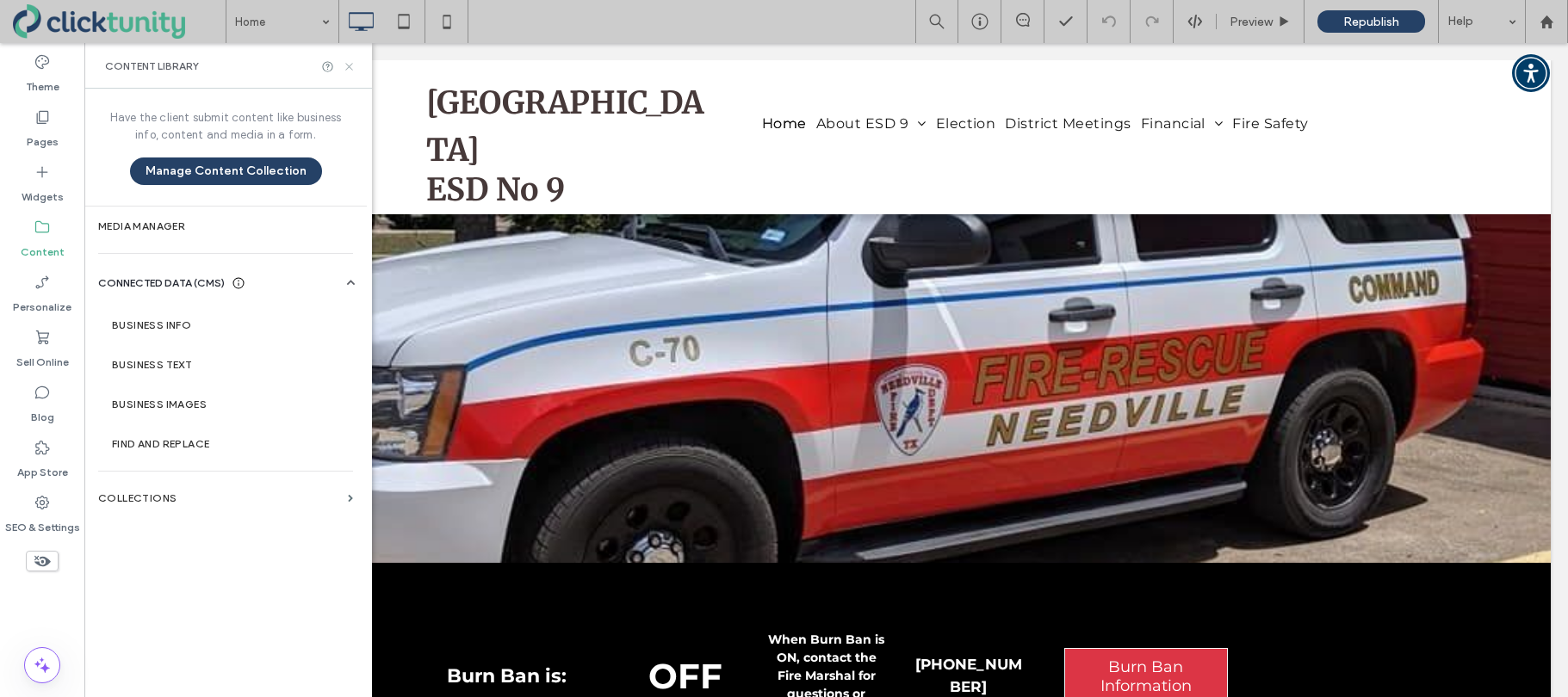
click at [351, 67] on icon at bounding box center [348, 66] width 13 height 13
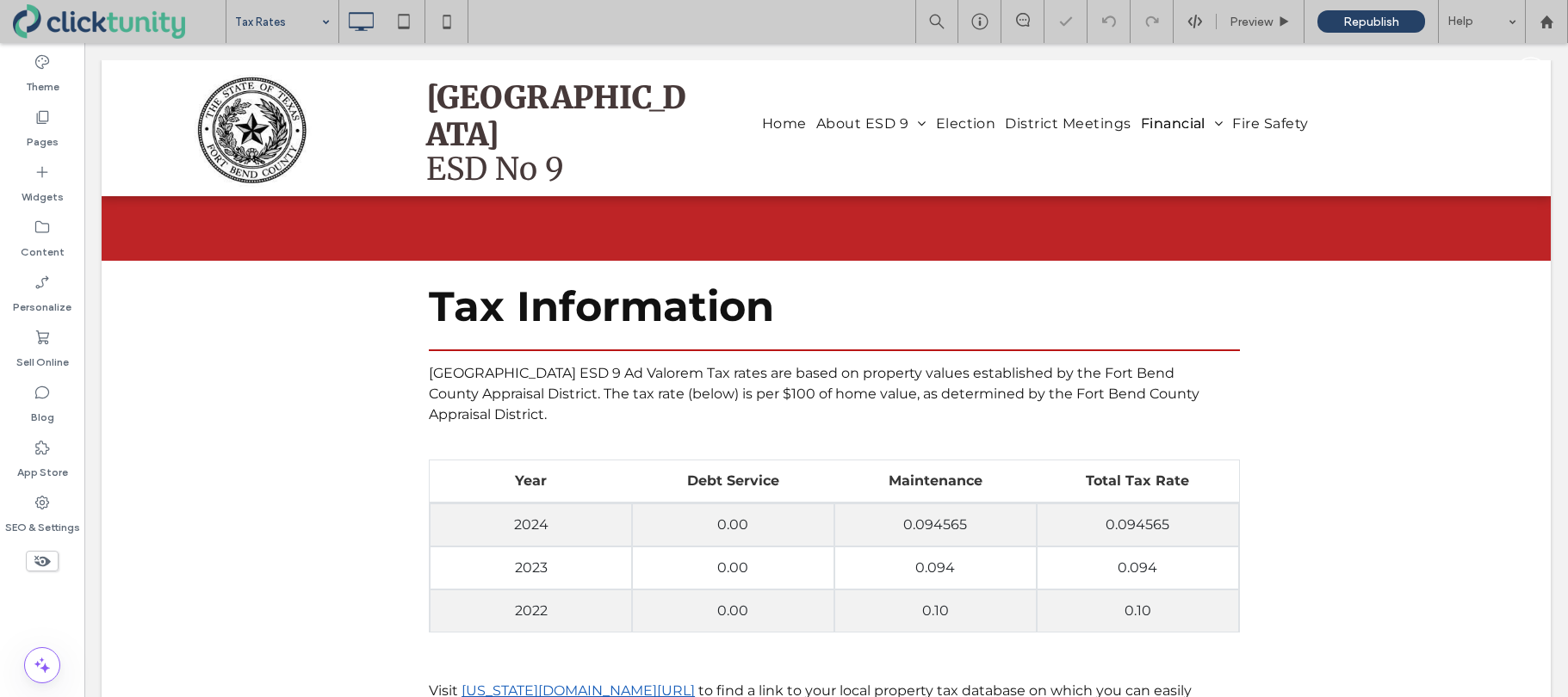
click at [280, 31] on input at bounding box center [278, 21] width 86 height 43
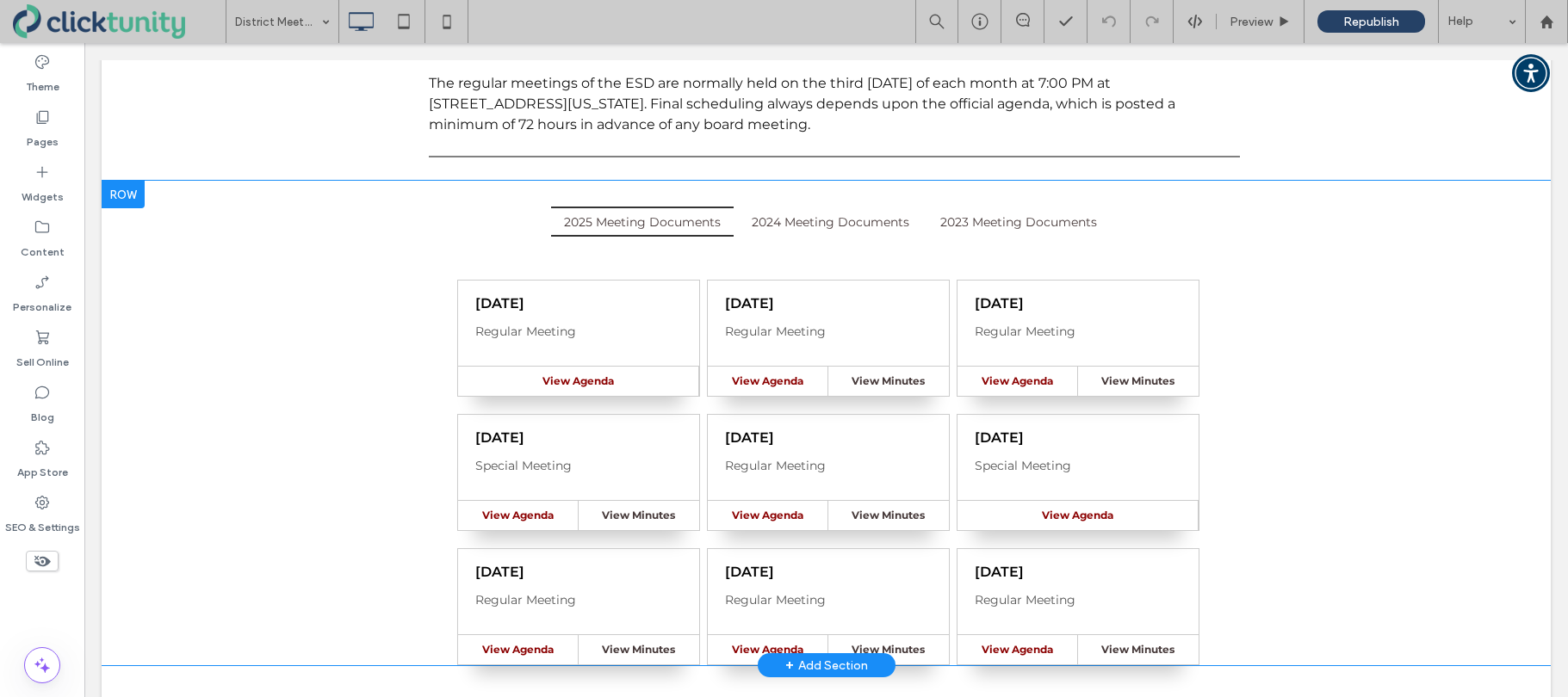
scroll to position [327, 0]
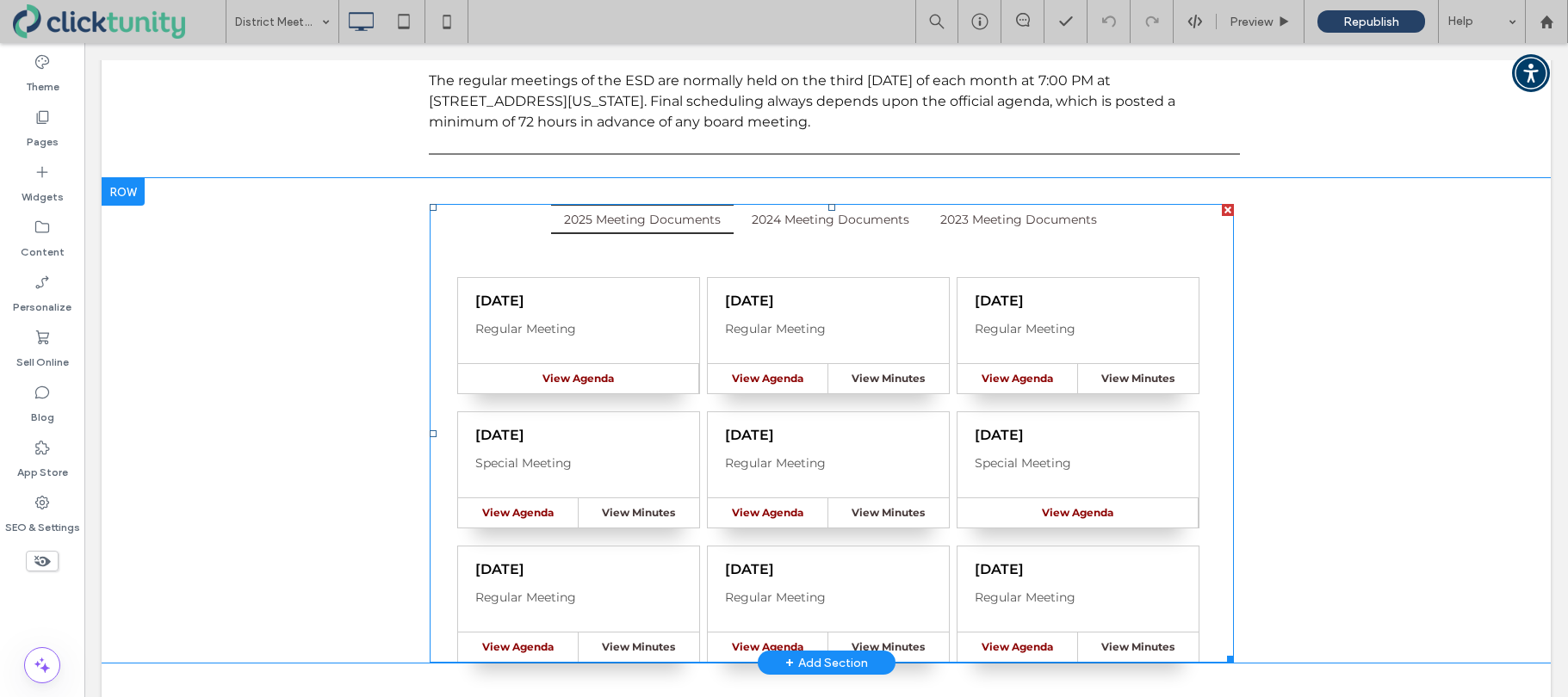
drag, startPoint x: 698, startPoint y: 472, endPoint x: 689, endPoint y: 468, distance: 9.8
click at [698, 472] on span at bounding box center [831, 433] width 804 height 458
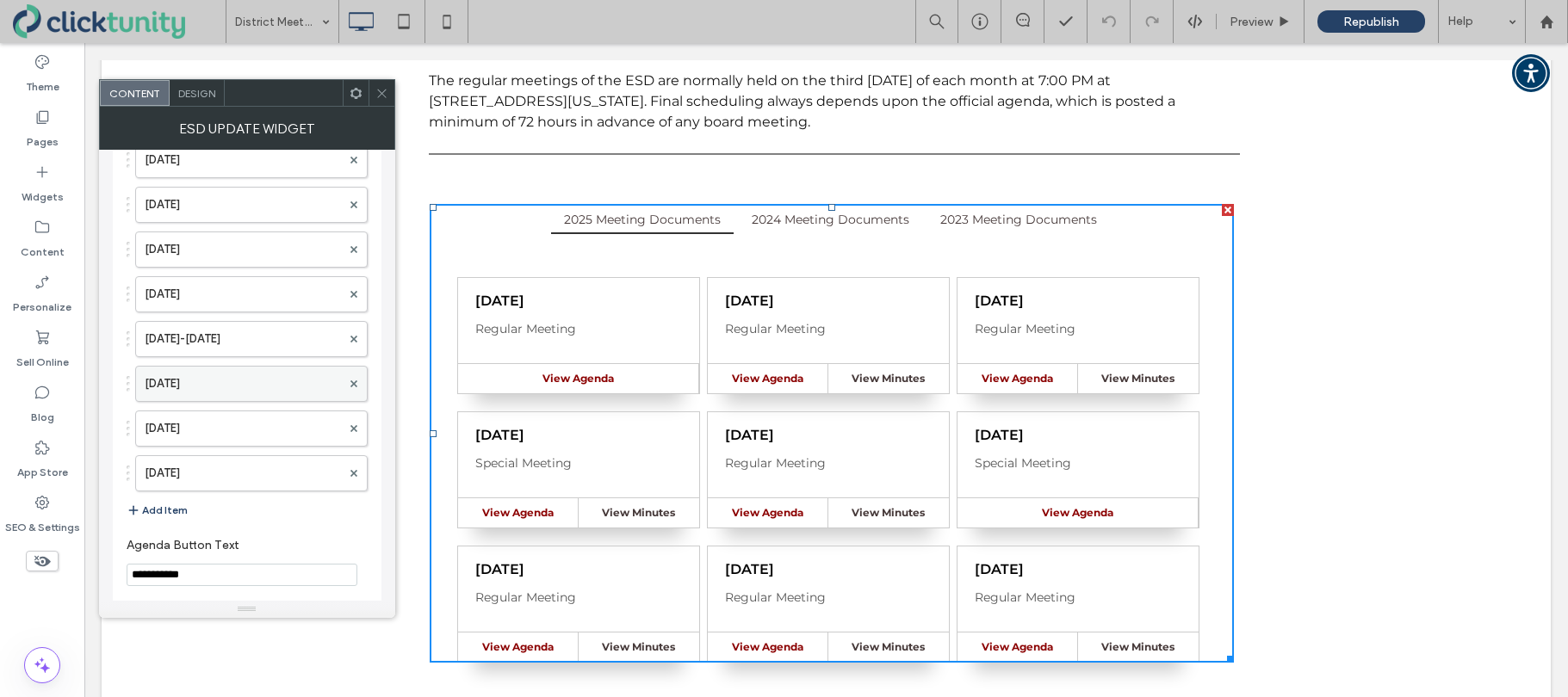
scroll to position [1839, 0]
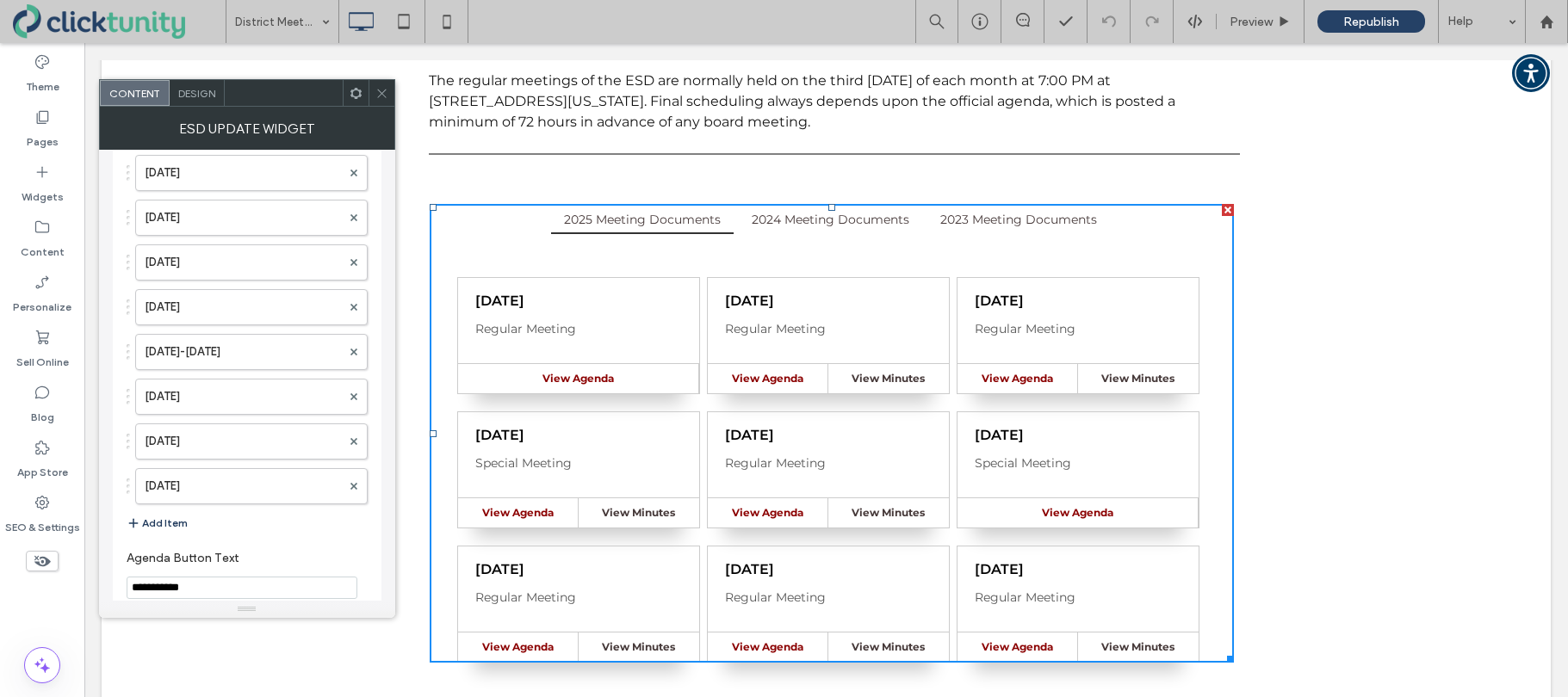
click at [173, 523] on button "Add Item" at bounding box center [157, 522] width 61 height 20
click at [195, 522] on label at bounding box center [243, 527] width 196 height 17
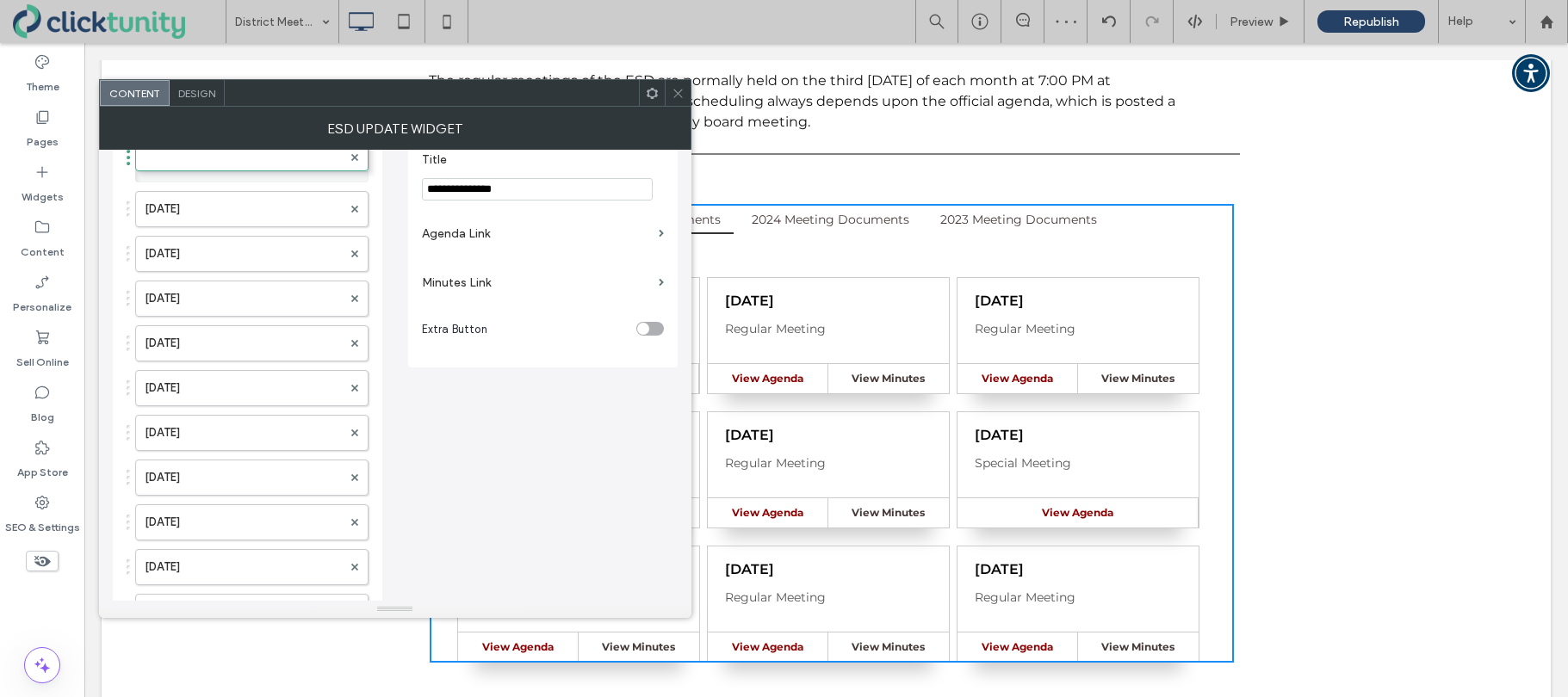
scroll to position [94, 0]
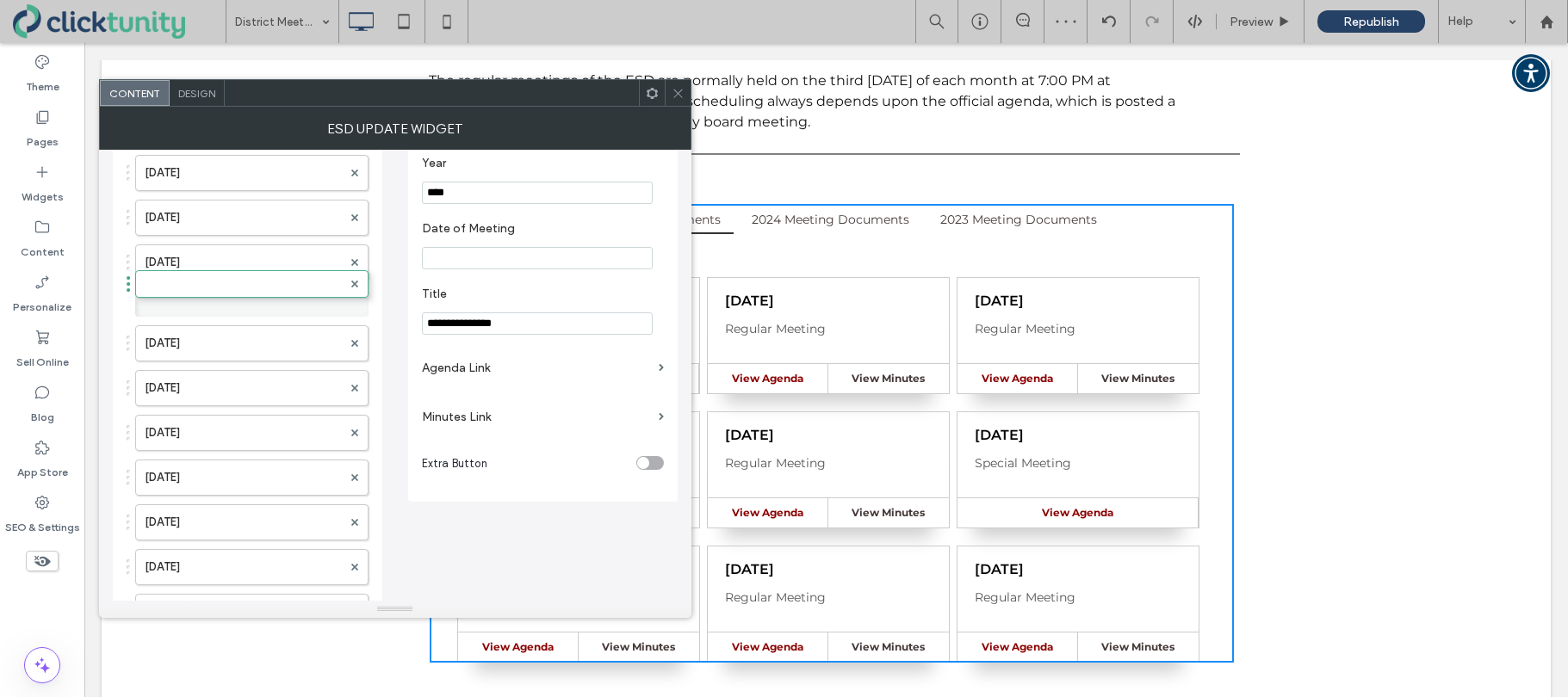
drag, startPoint x: 229, startPoint y: 528, endPoint x: 290, endPoint y: 141, distance: 391.8
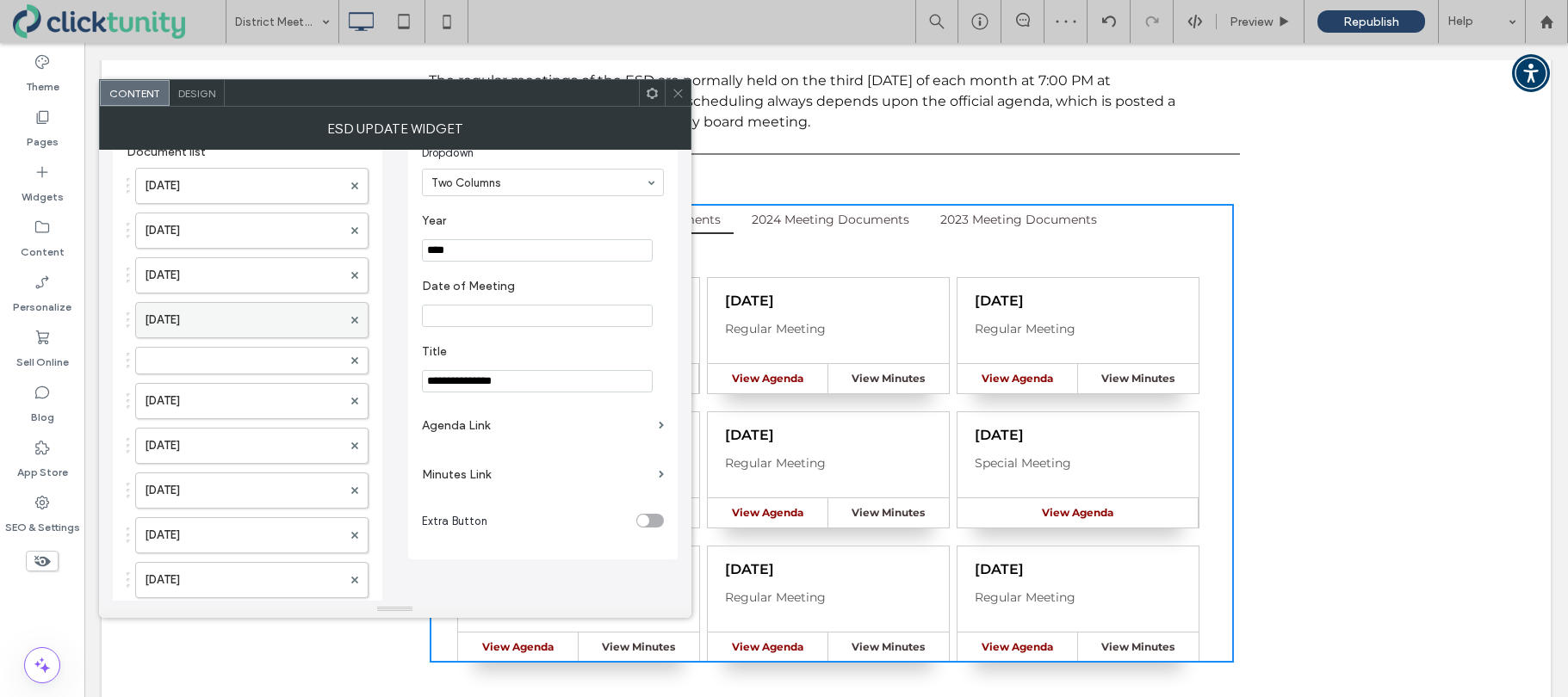
scroll to position [0, 0]
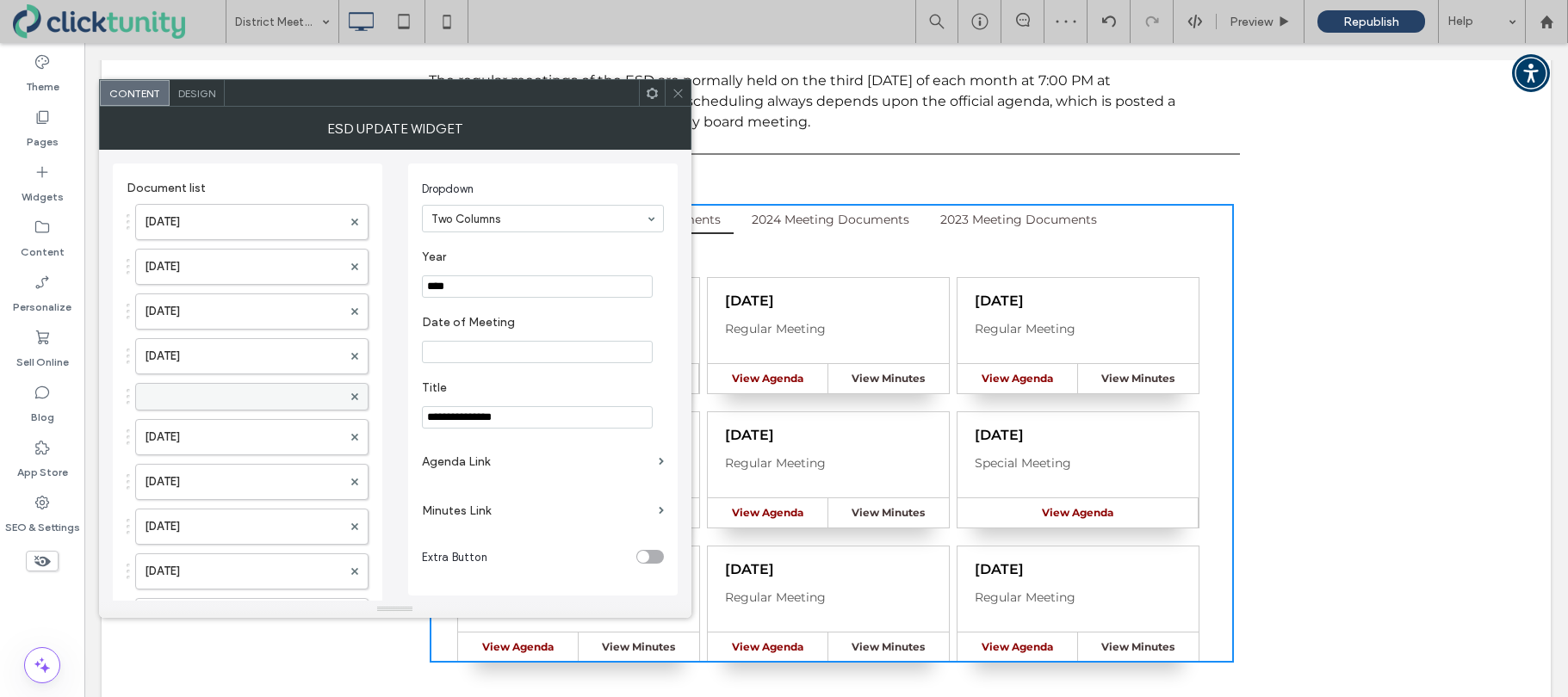
click at [231, 396] on label at bounding box center [244, 396] width 197 height 17
drag, startPoint x: 232, startPoint y: 396, endPoint x: 251, endPoint y: 196, distance: 200.9
click at [237, 207] on div at bounding box center [251, 218] width 233 height 27
click at [292, 215] on label at bounding box center [244, 218] width 197 height 17
click at [455, 288] on input "****" at bounding box center [537, 286] width 231 height 22
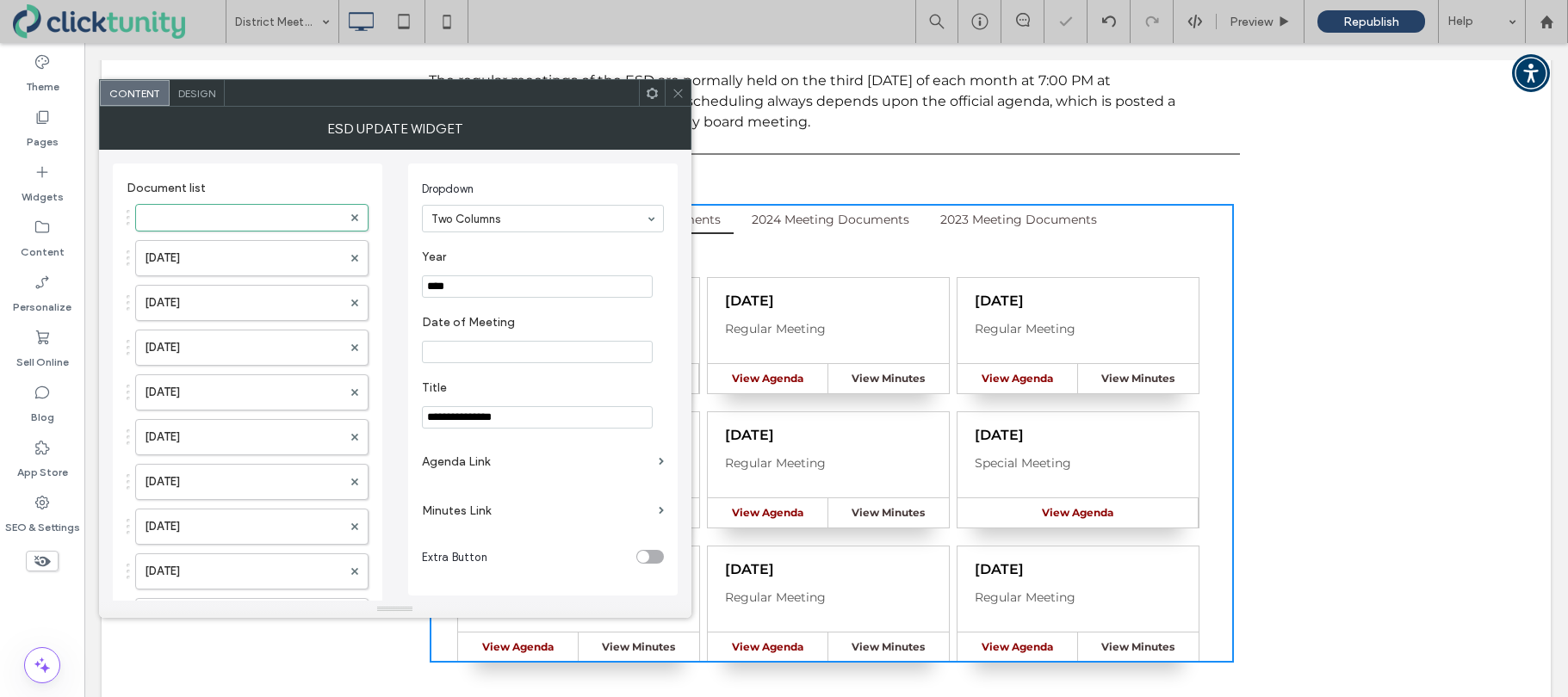
type input "****"
click at [463, 356] on input "Date of Meeting" at bounding box center [537, 351] width 231 height 22
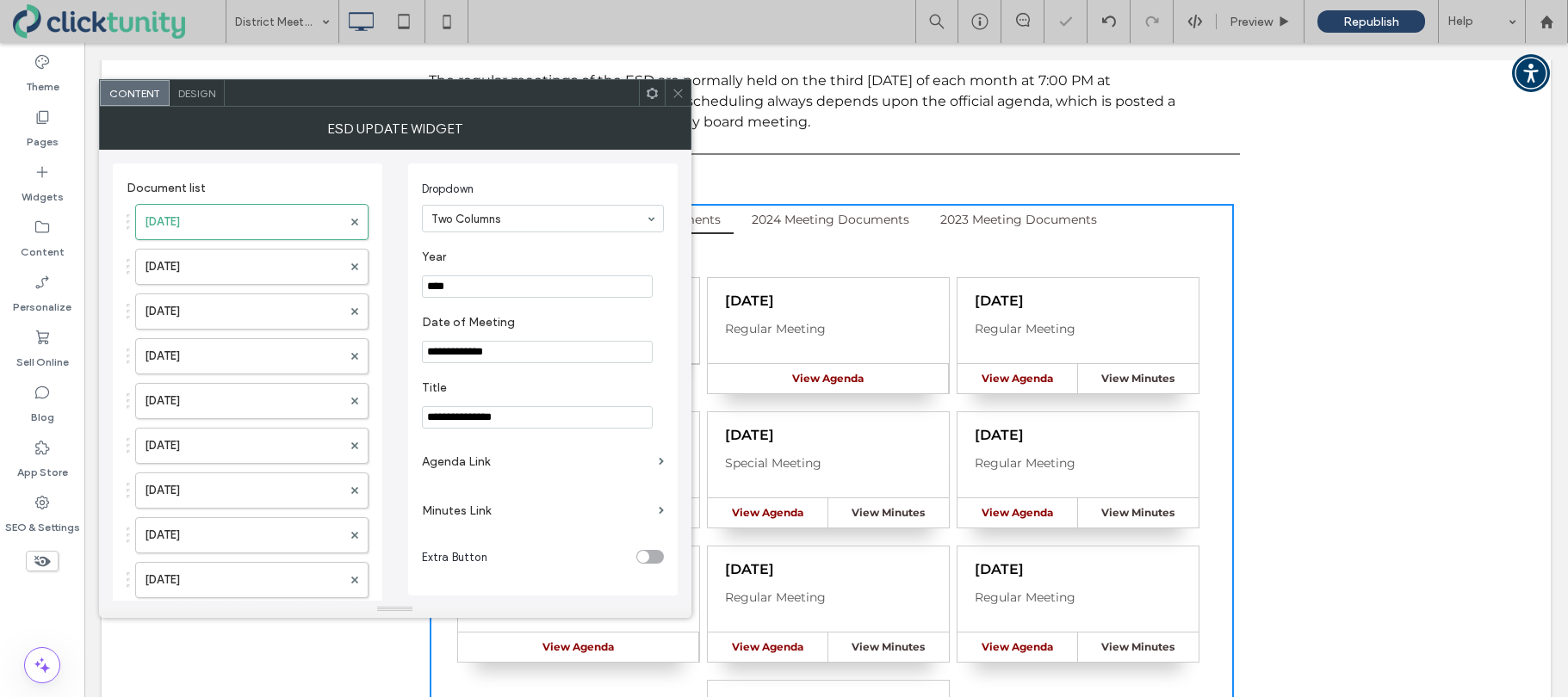
type input "**********"
drag, startPoint x: 473, startPoint y: 458, endPoint x: 493, endPoint y: 458, distance: 20.0
click at [473, 458] on label "Agenda Link" at bounding box center [537, 461] width 230 height 32
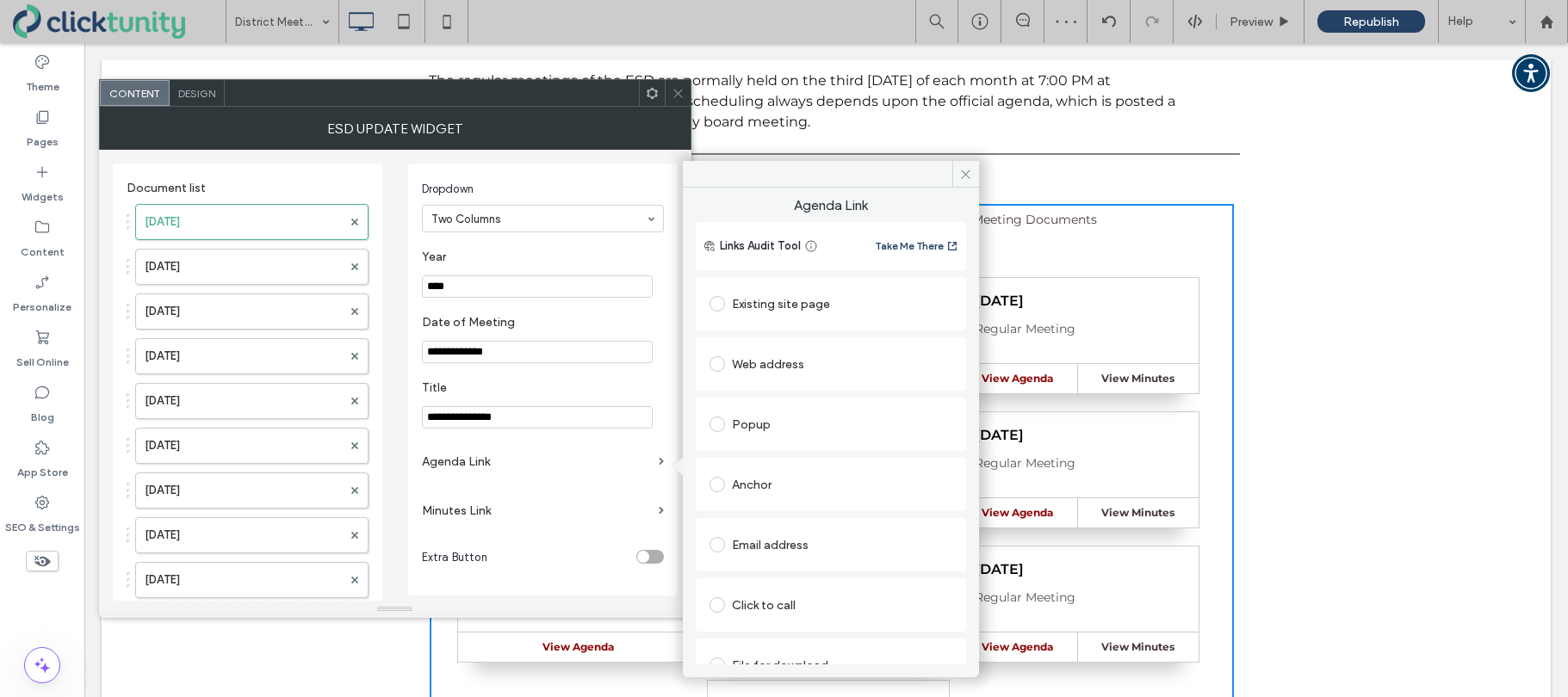
scroll to position [27, 0]
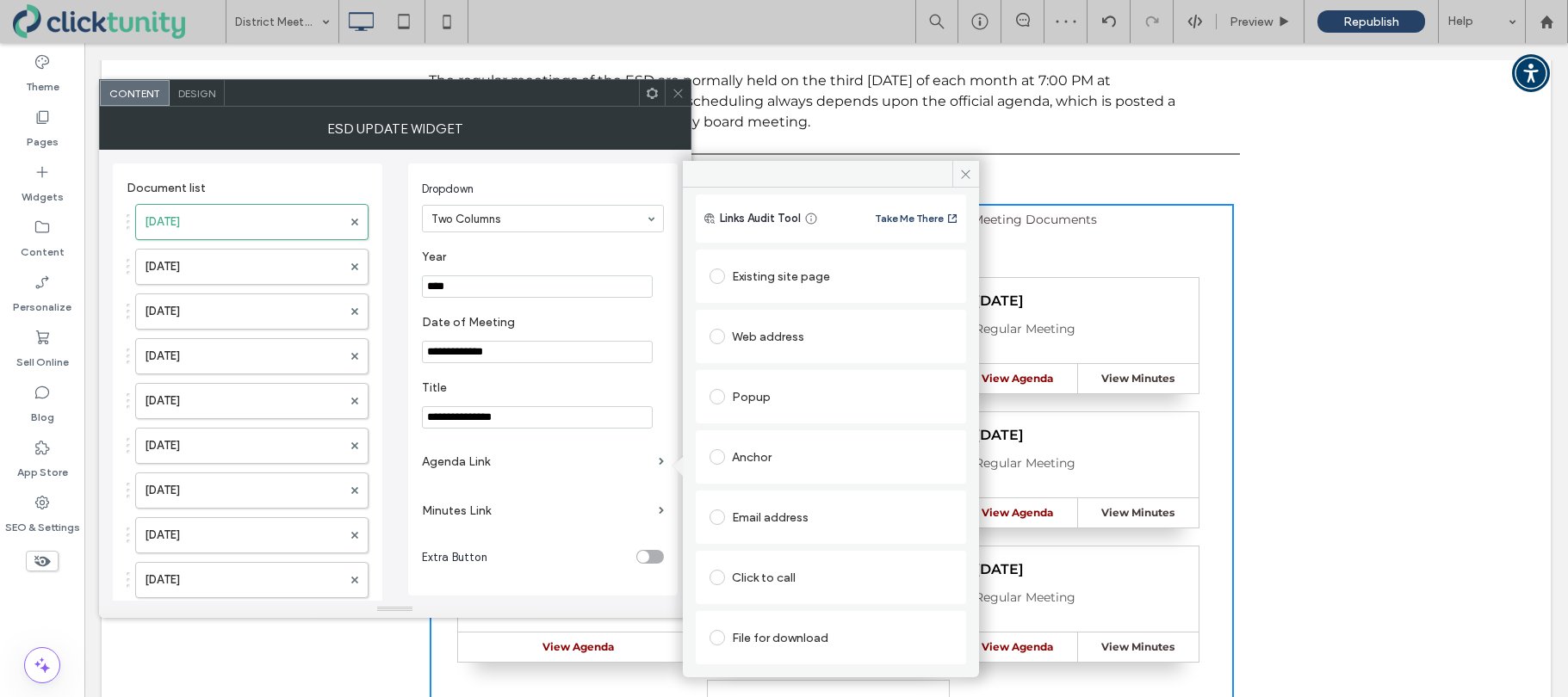
click at [723, 635] on span at bounding box center [717, 637] width 15 height 15
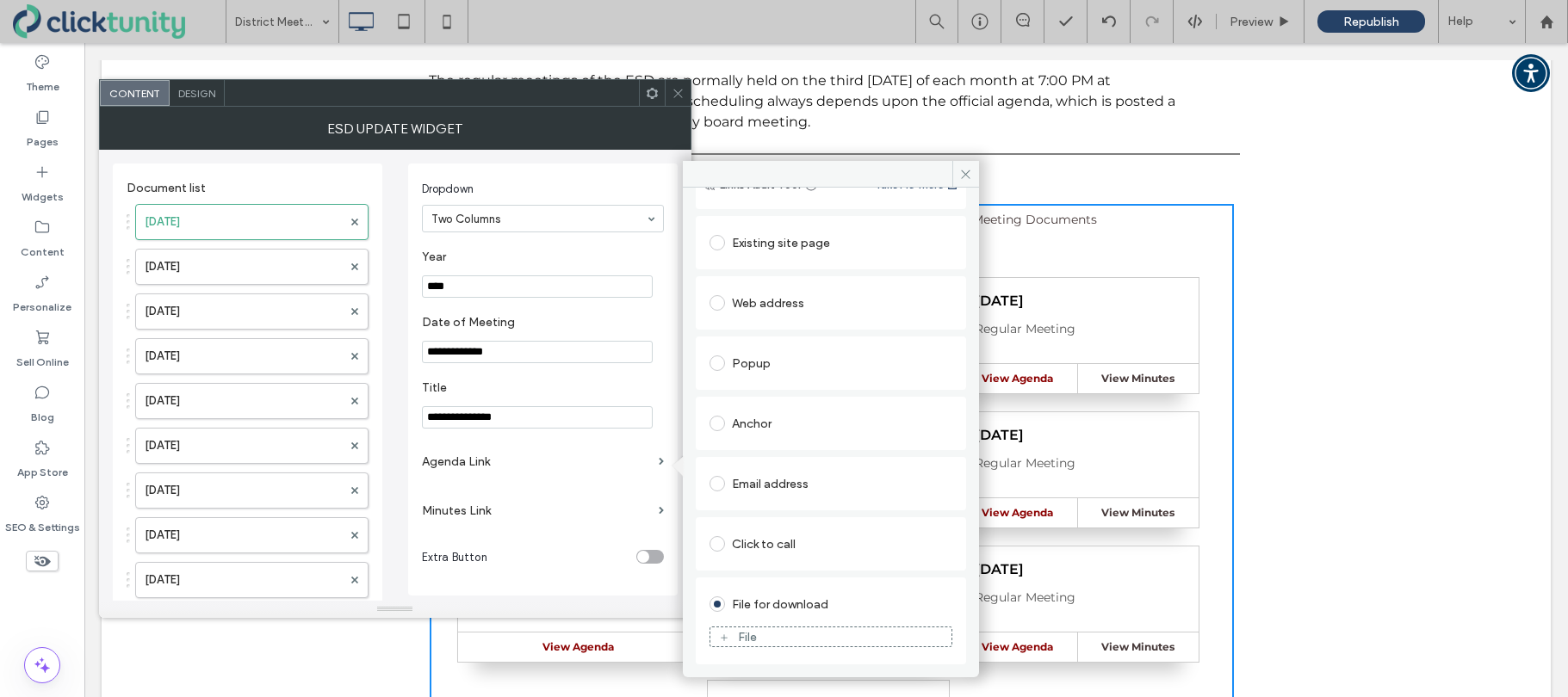
click at [745, 635] on div "File" at bounding box center [748, 636] width 19 height 15
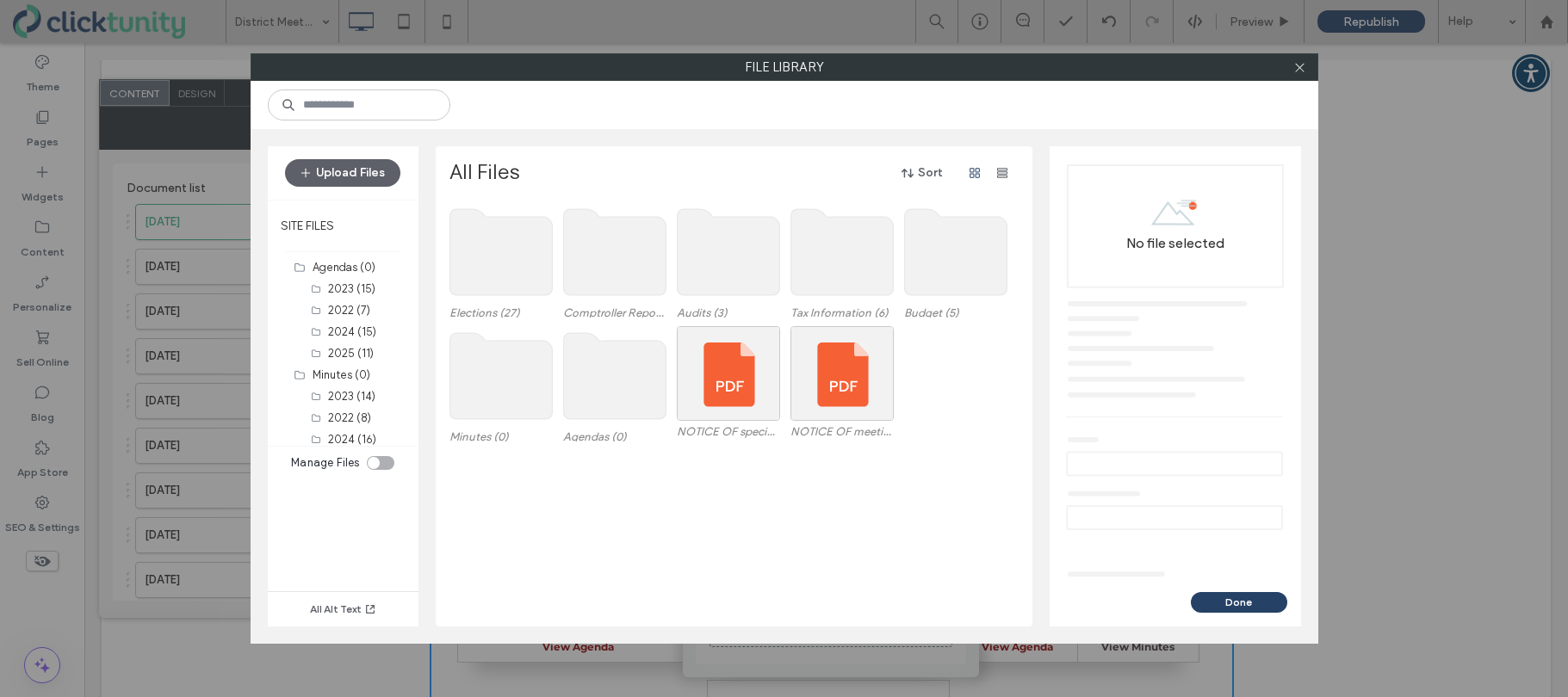
click at [589, 370] on use at bounding box center [614, 375] width 103 height 86
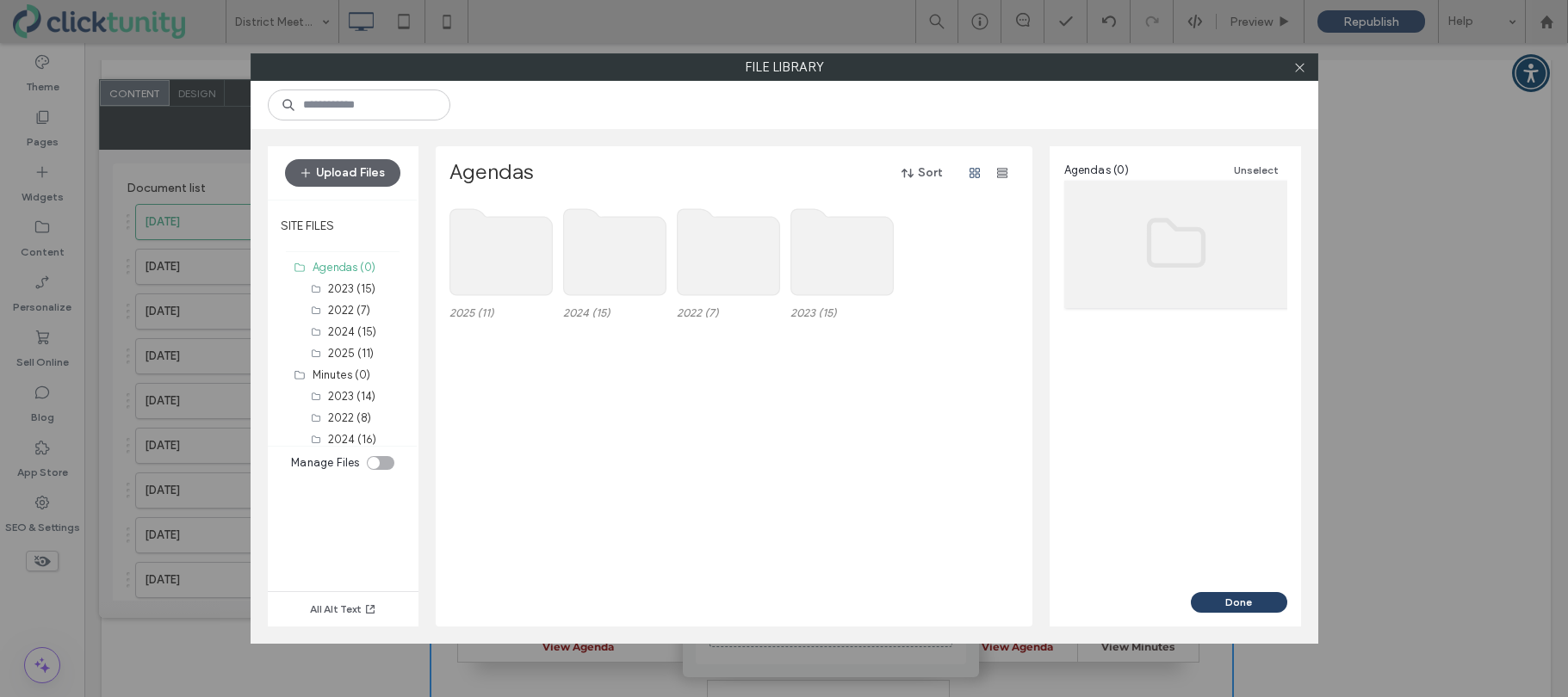
click at [494, 285] on use at bounding box center [501, 251] width 103 height 86
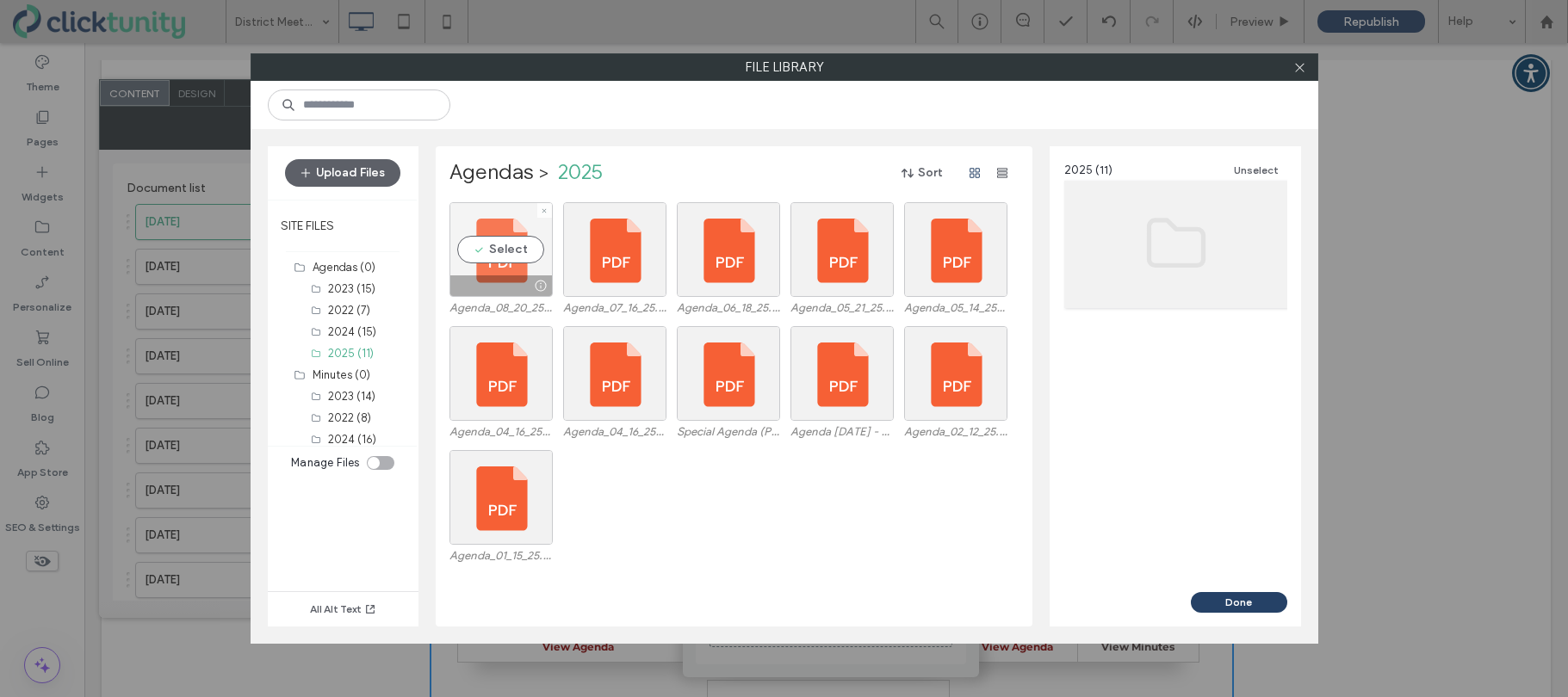
click at [494, 248] on div "Select" at bounding box center [501, 249] width 104 height 95
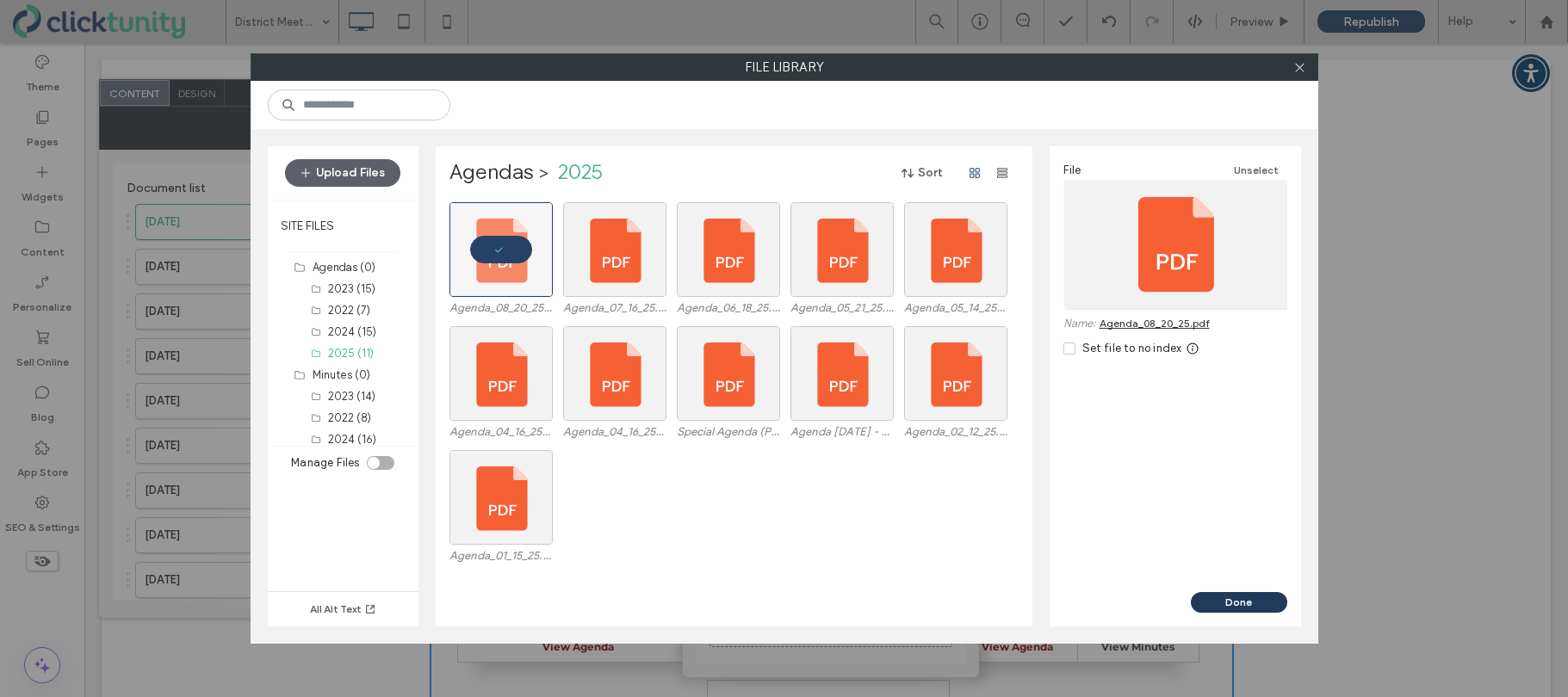
click at [1232, 599] on button "Done" at bounding box center [1239, 601] width 97 height 20
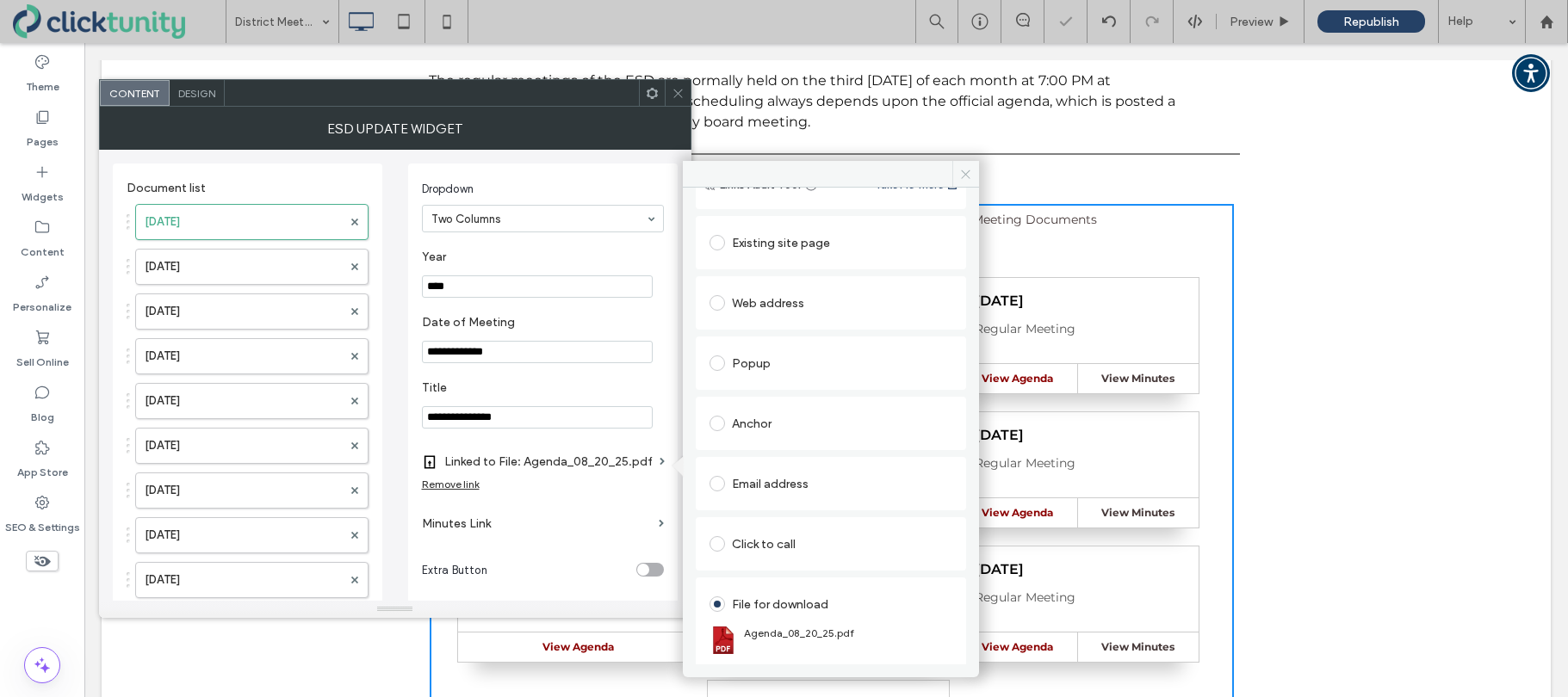
click at [965, 176] on icon at bounding box center [964, 174] width 13 height 13
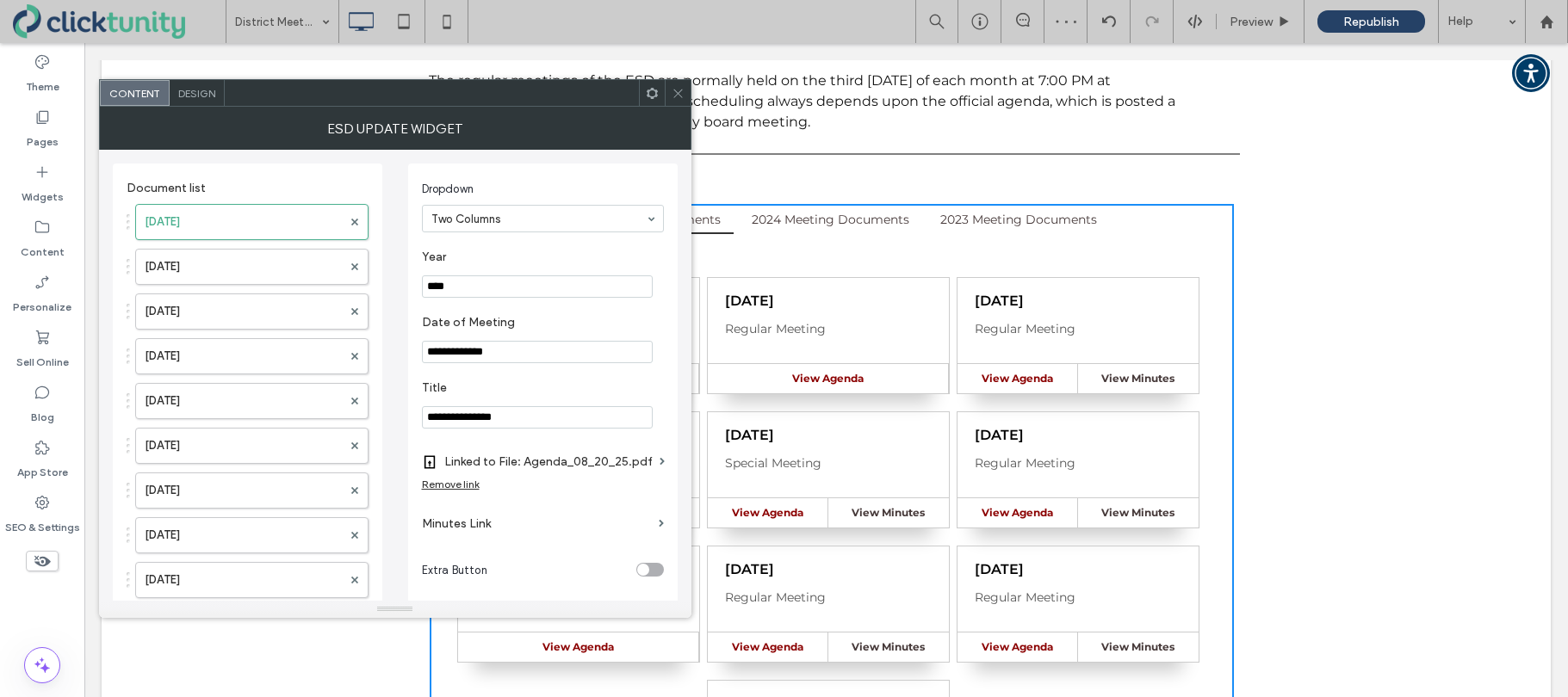
click at [680, 90] on icon at bounding box center [677, 93] width 13 height 13
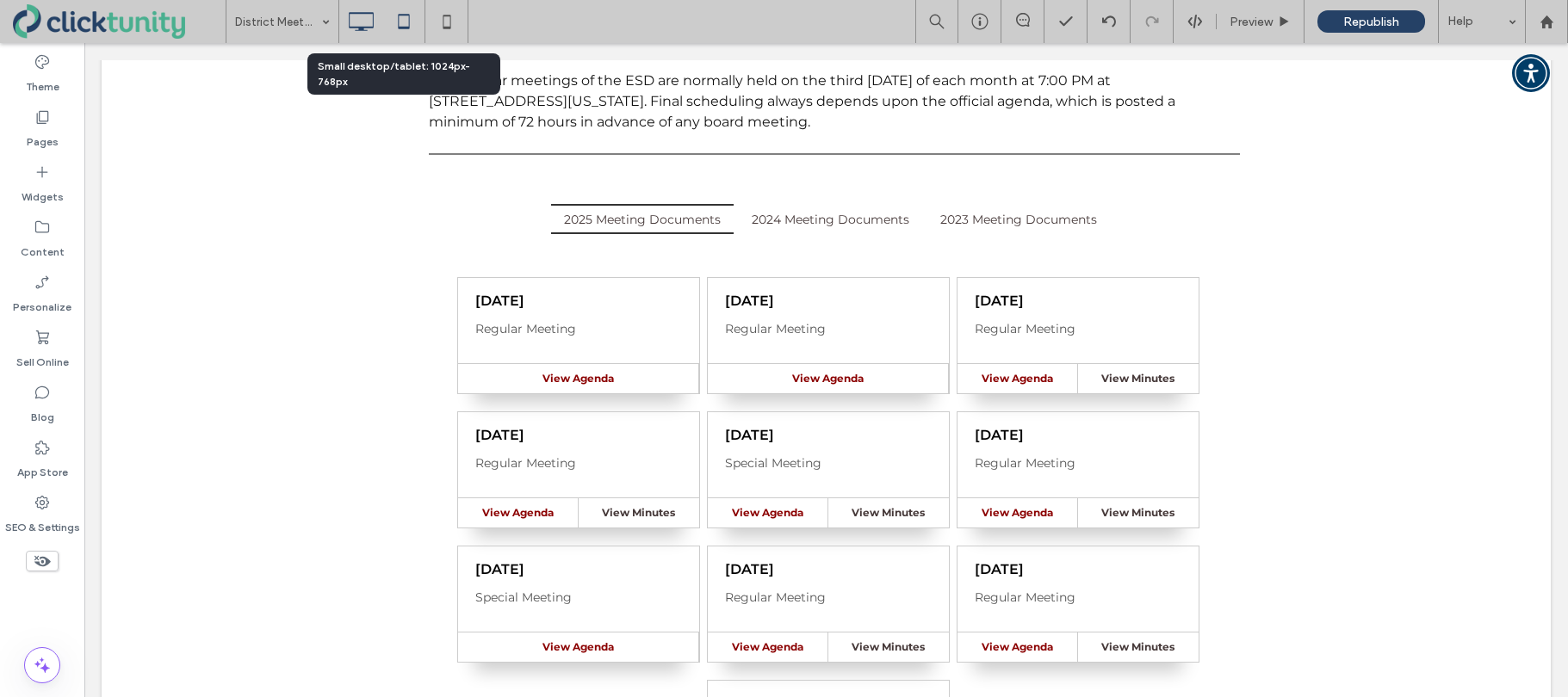
drag, startPoint x: 398, startPoint y: 27, endPoint x: 416, endPoint y: 27, distance: 18.0
click at [398, 27] on icon at bounding box center [404, 21] width 35 height 35
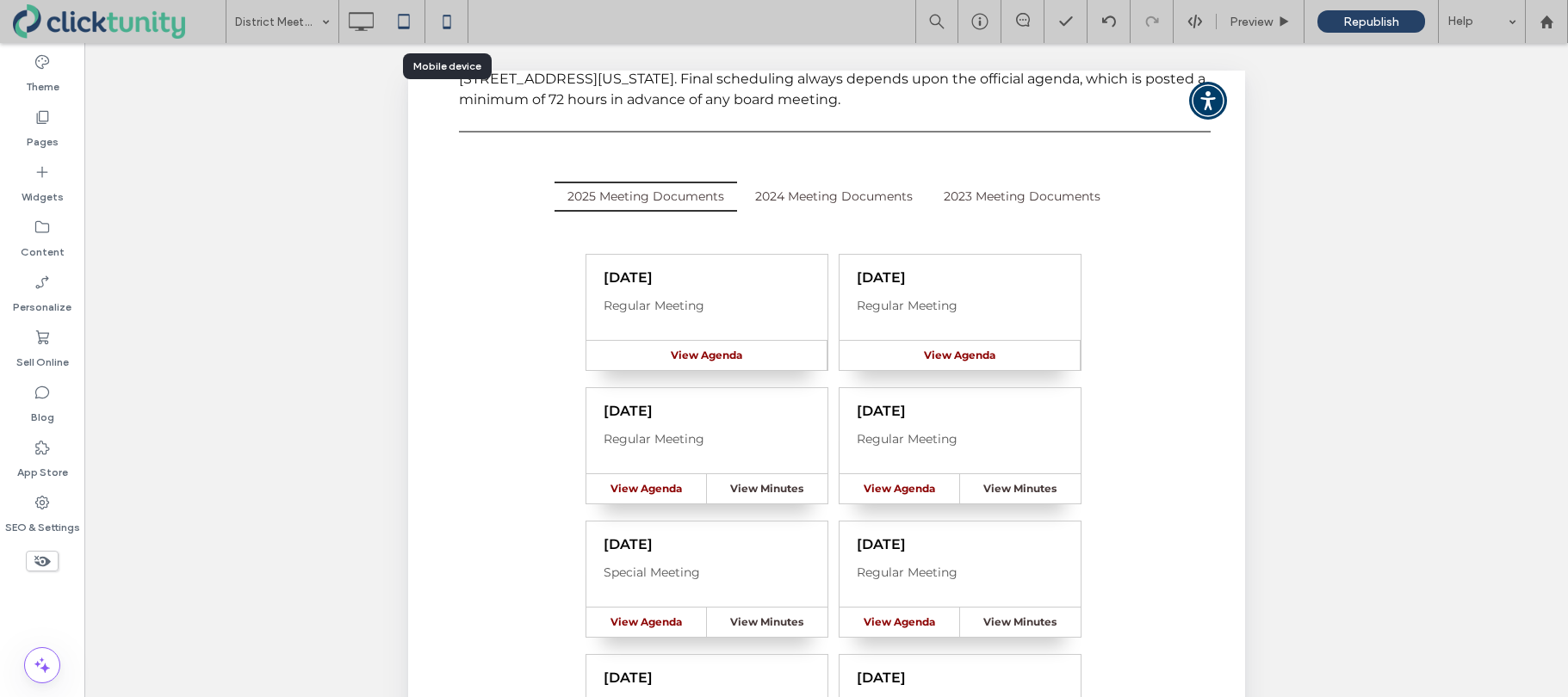
click at [446, 24] on icon at bounding box center [447, 21] width 35 height 35
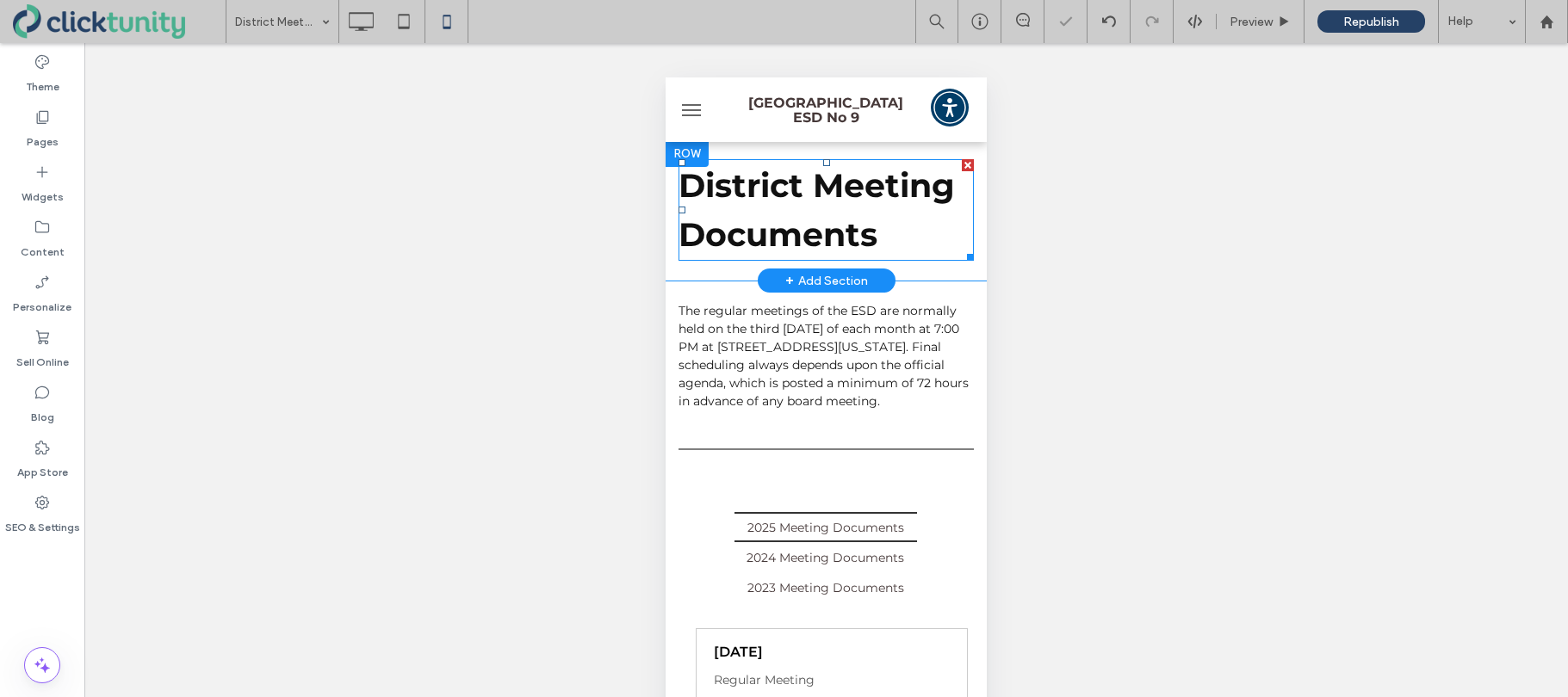
scroll to position [0, 0]
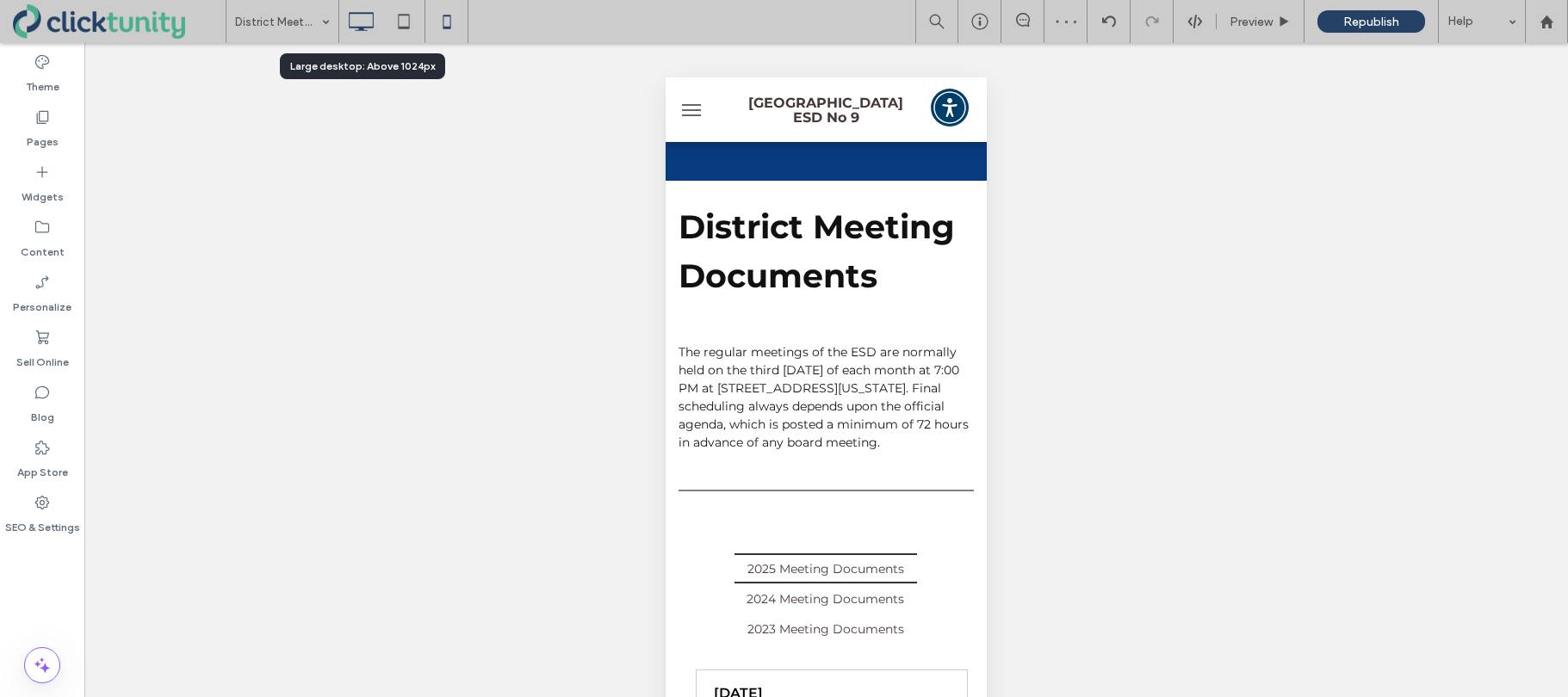
click at [361, 28] on use at bounding box center [361, 21] width 25 height 19
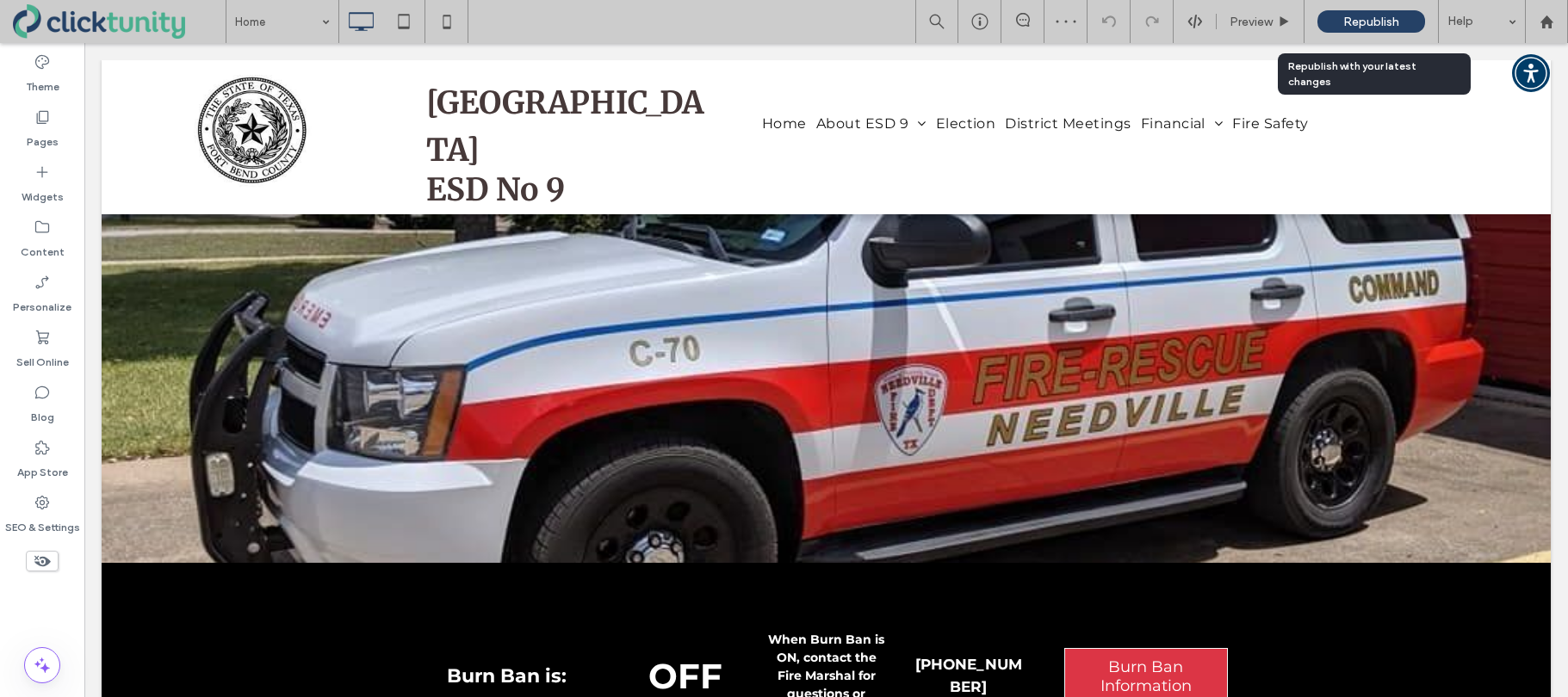
click at [1345, 16] on span "Republish" at bounding box center [1371, 21] width 56 height 15
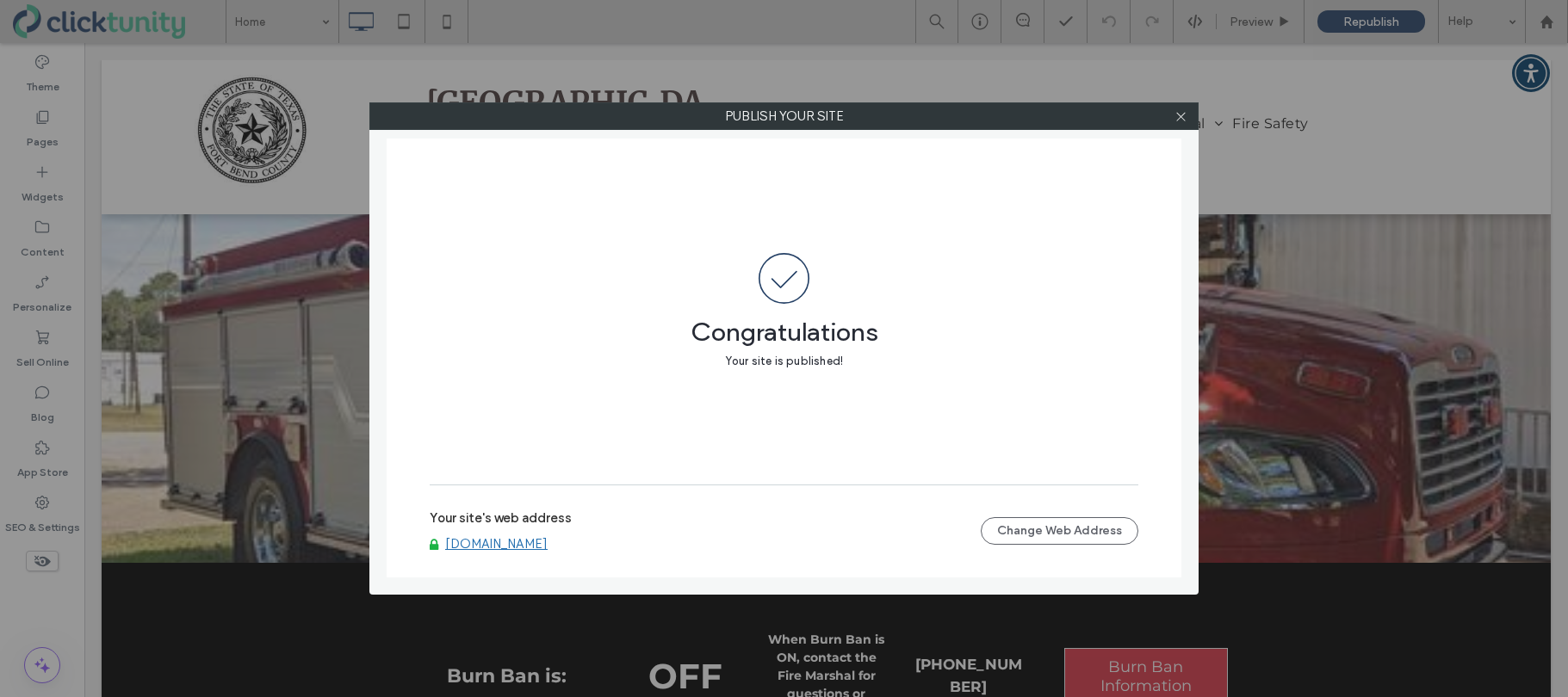
click at [511, 540] on link "[DOMAIN_NAME]" at bounding box center [496, 543] width 103 height 15
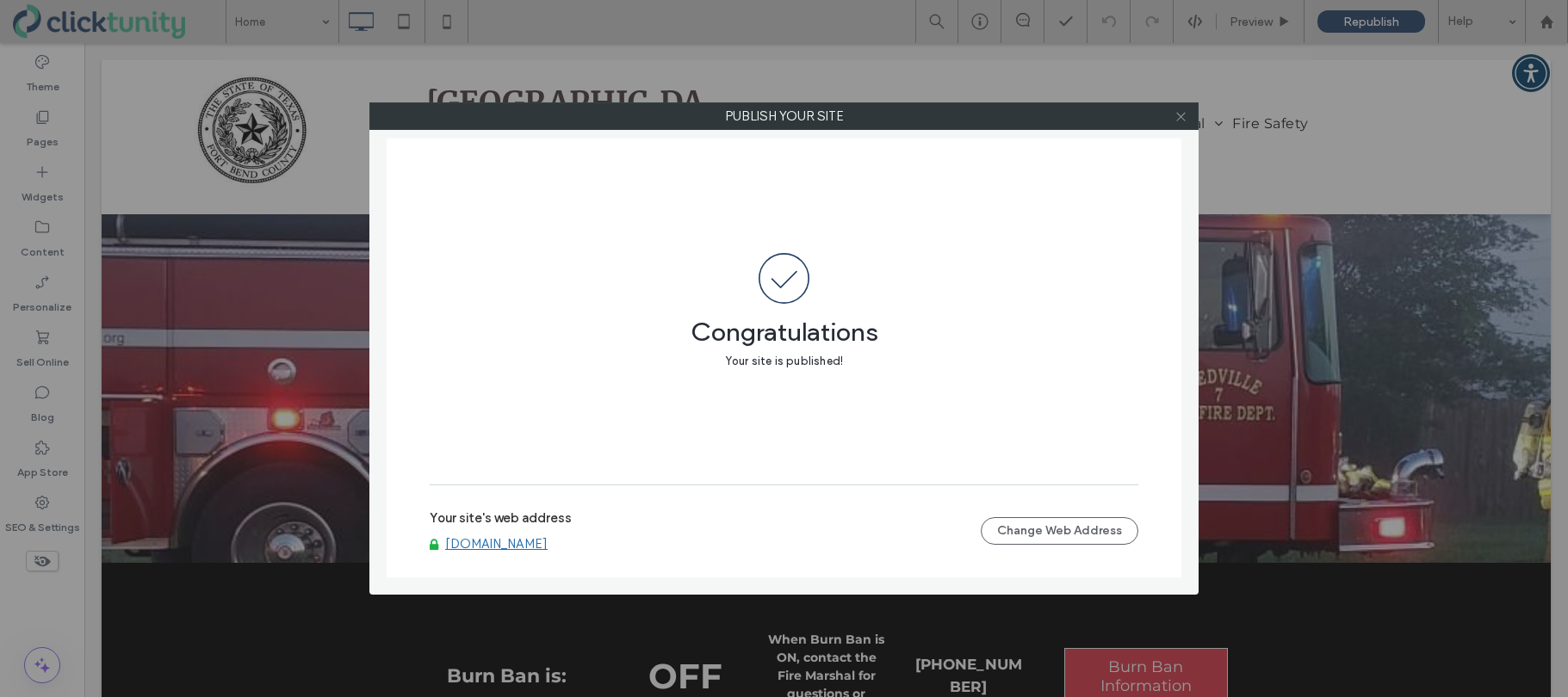
click at [1178, 121] on icon at bounding box center [1180, 116] width 13 height 13
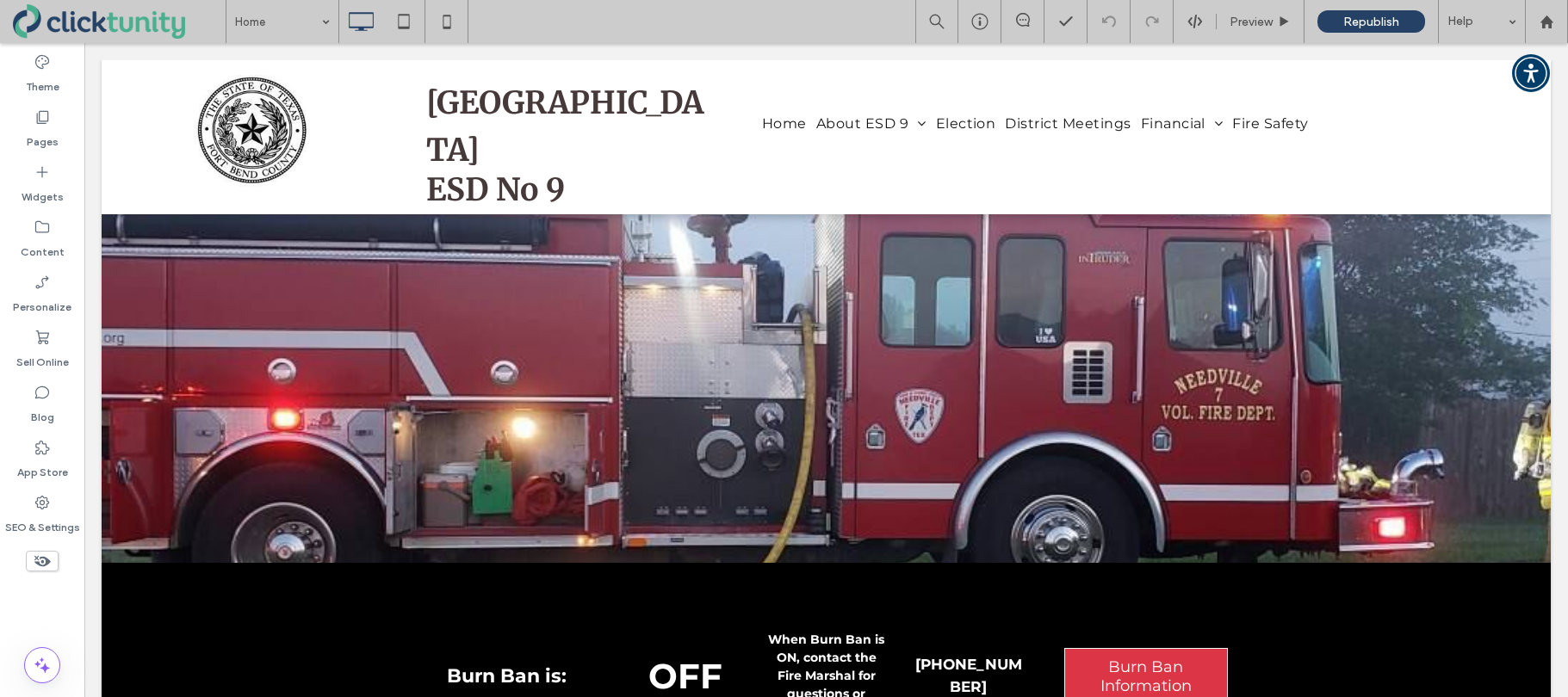
click at [1178, 121] on icon at bounding box center [1180, 116] width 13 height 13
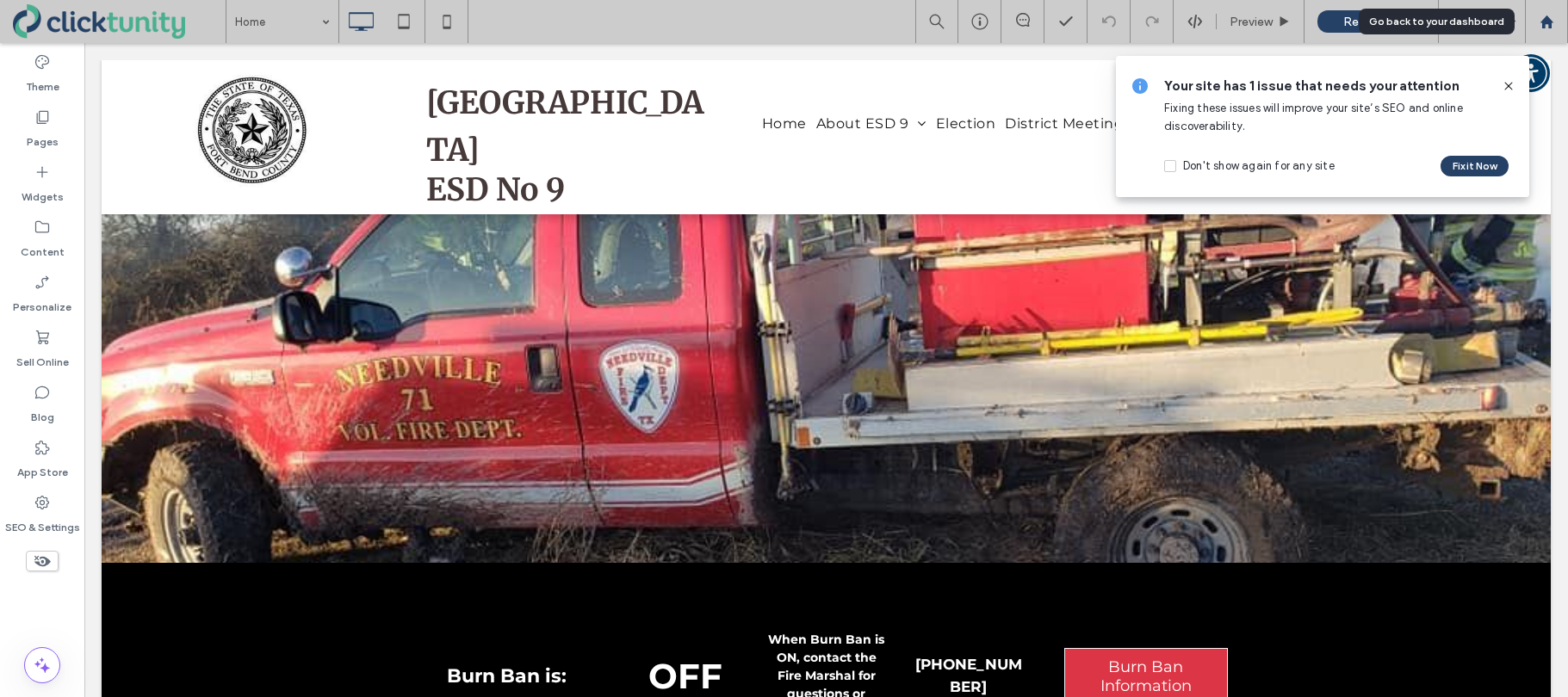
click at [1548, 26] on use at bounding box center [1545, 20] width 13 height 13
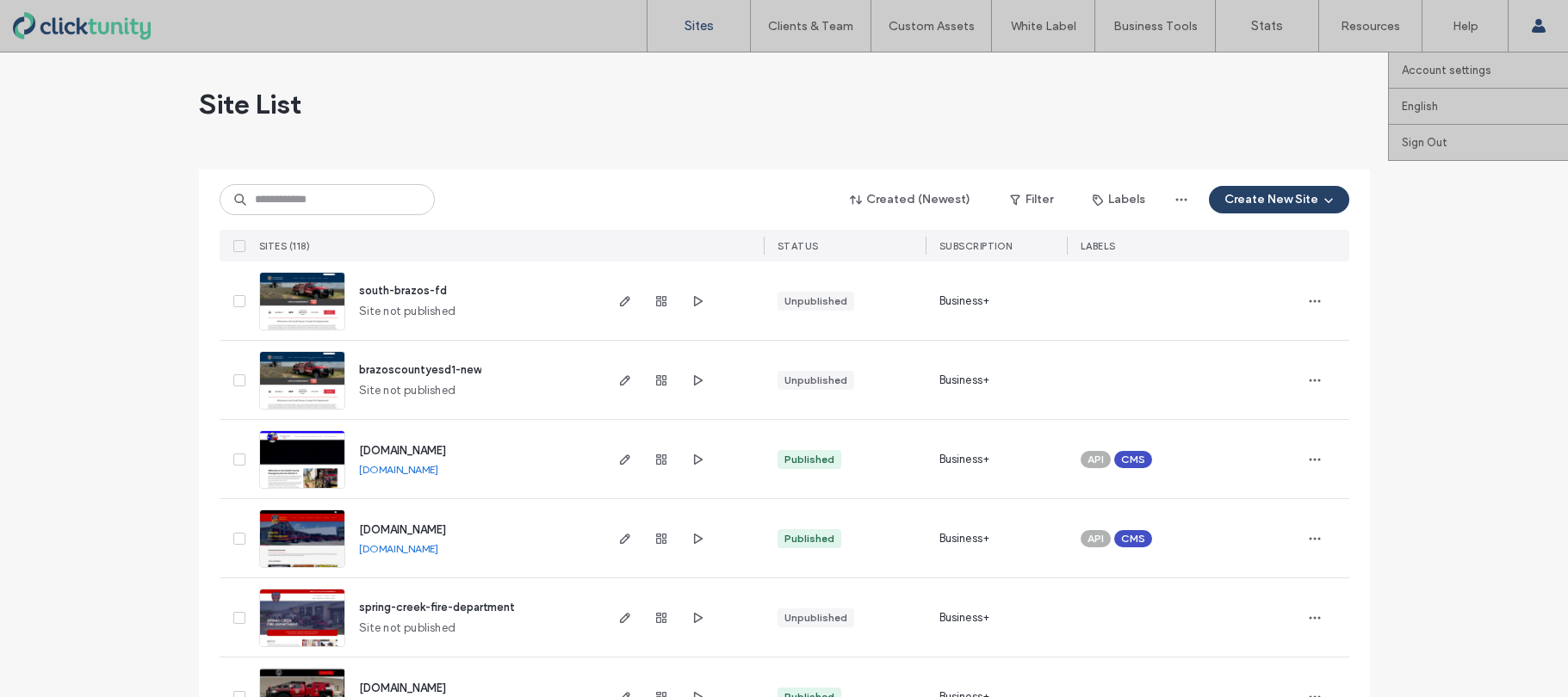
click at [1535, 34] on span at bounding box center [1538, 25] width 14 height 51
click at [1452, 137] on link "Sign Out" at bounding box center [1485, 142] width 166 height 35
